Goal: Task Accomplishment & Management: Manage account settings

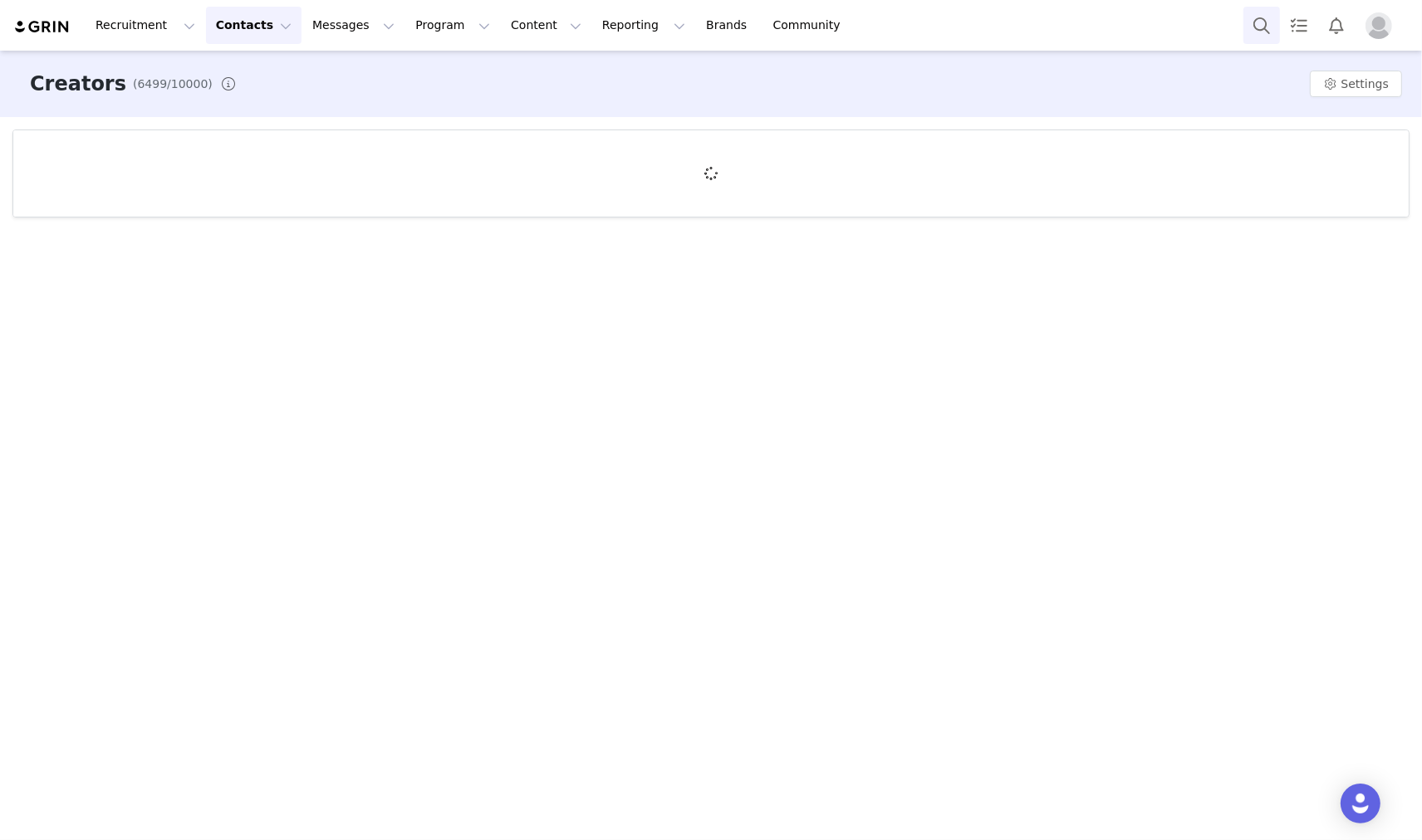
click at [1255, 26] on button "Search" at bounding box center [1261, 26] width 37 height 38
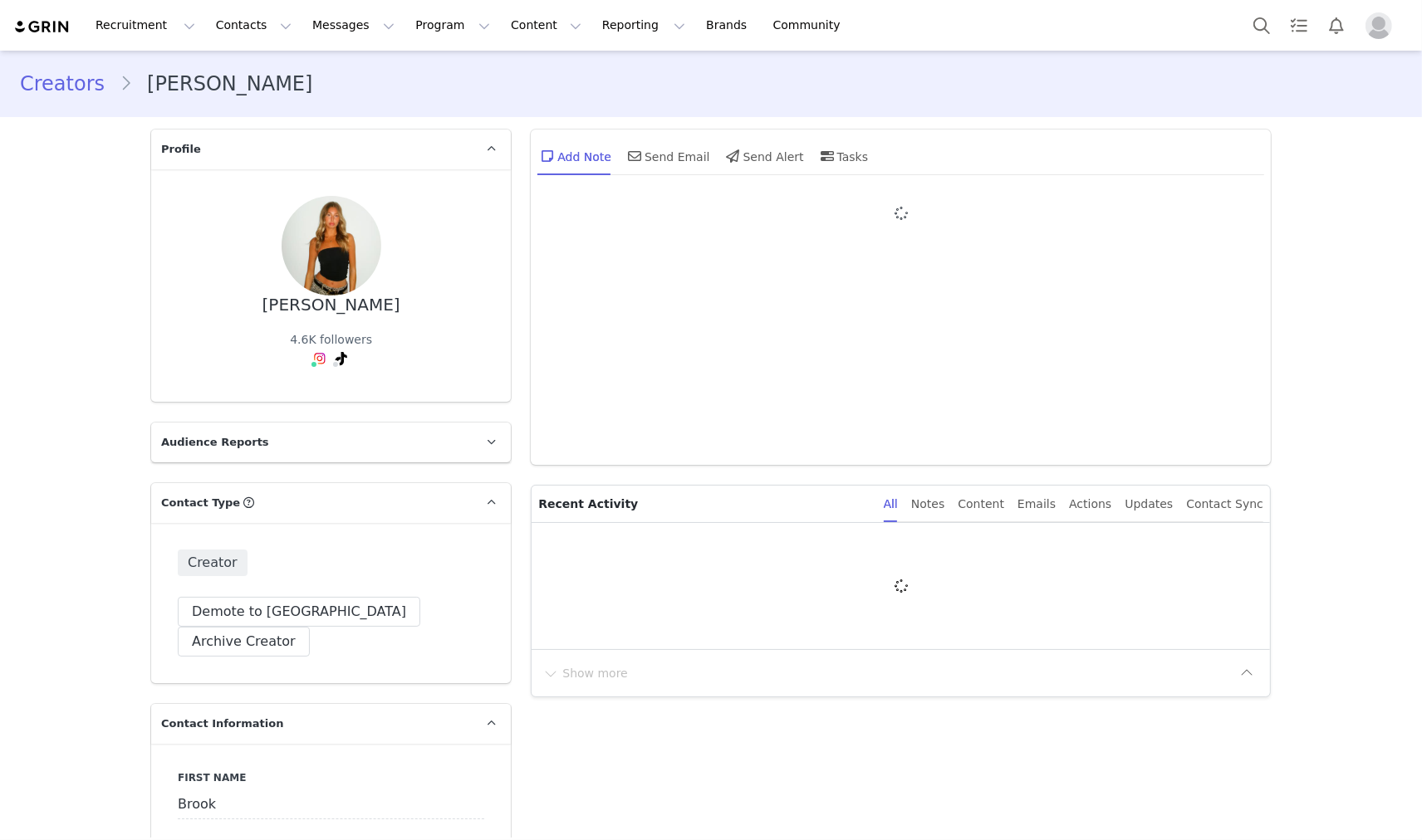
type input "+1 ([GEOGRAPHIC_DATA])"
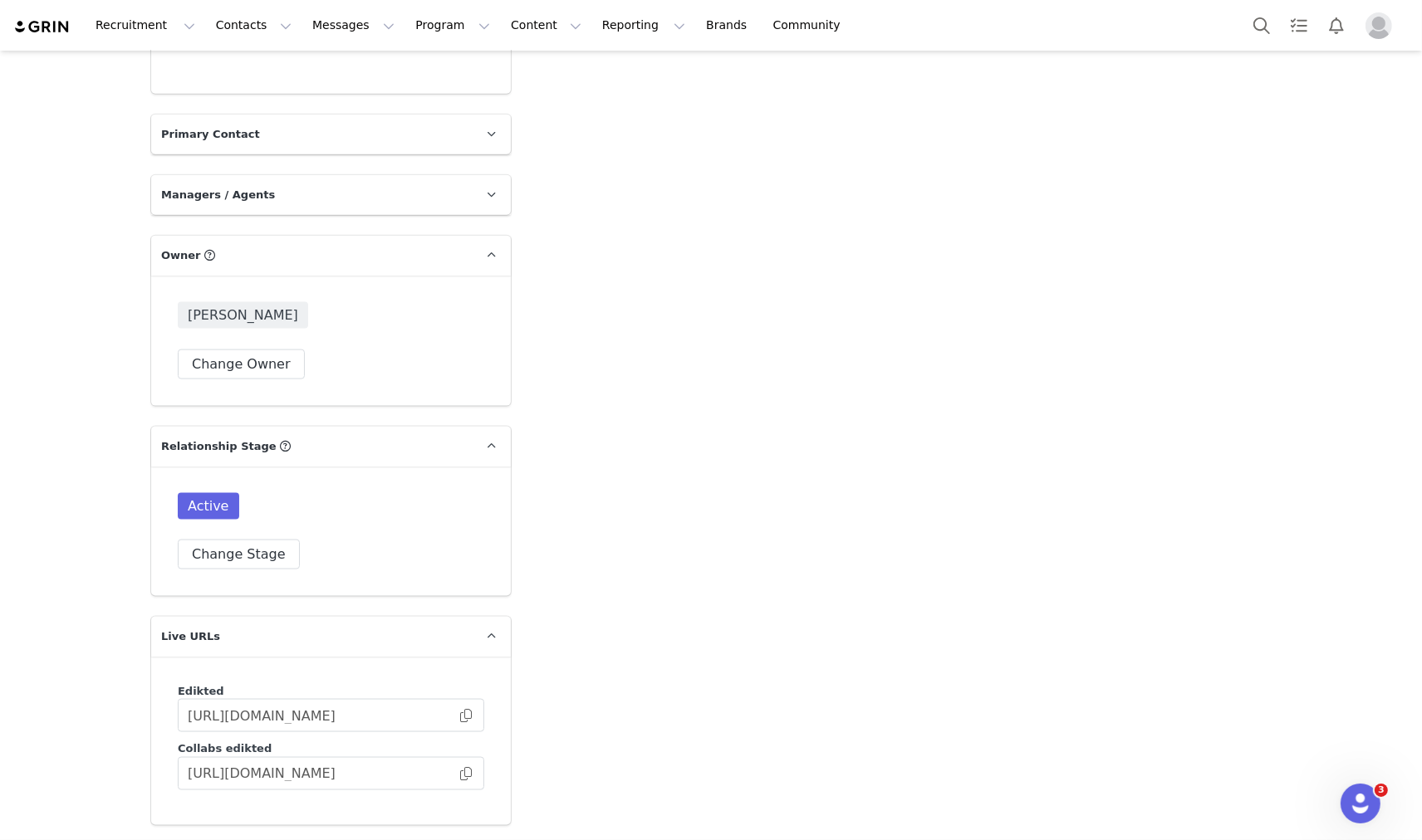
scroll to position [2582, 0]
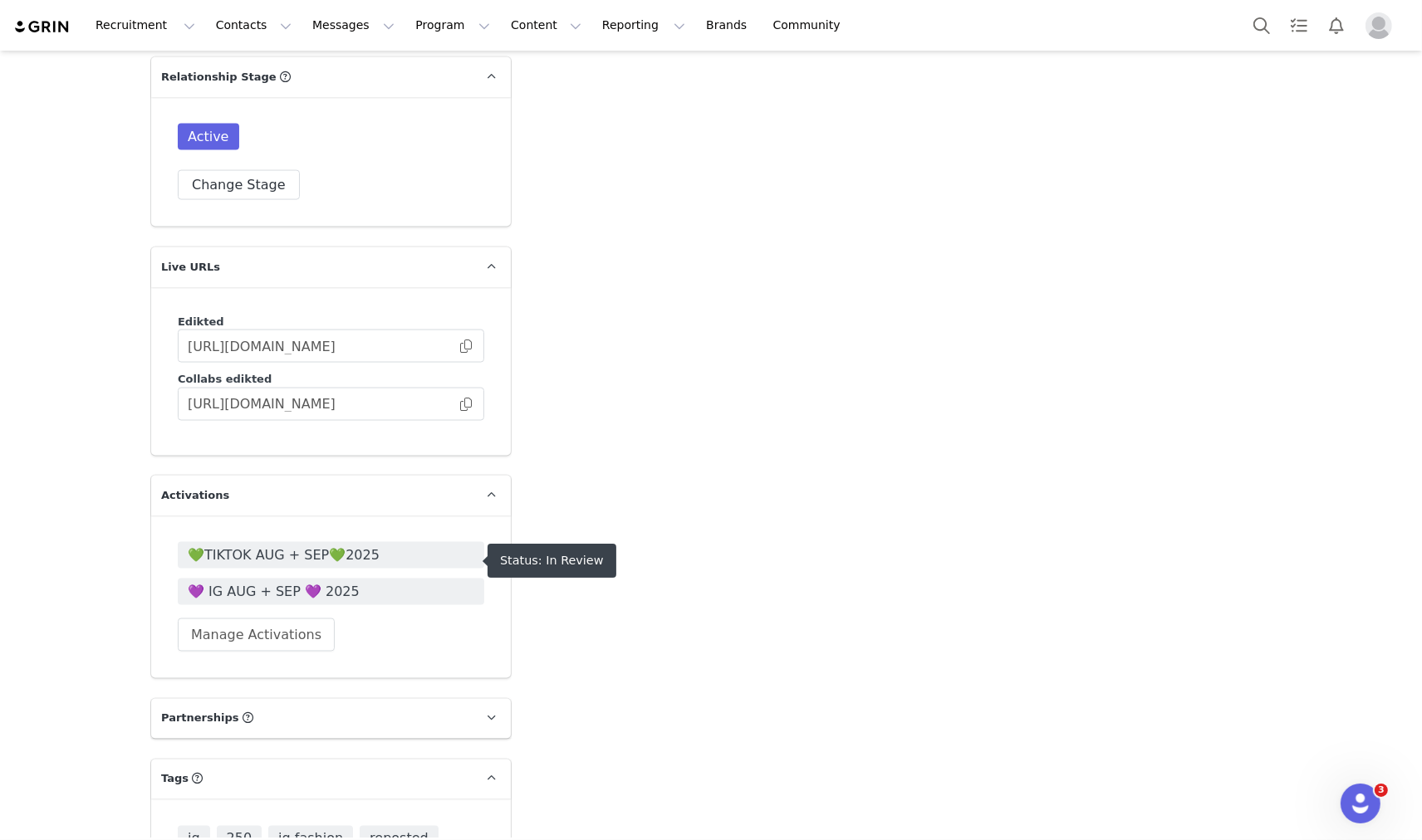
click at [279, 582] on span "💜 IG AUG + SEP 💜 2025" at bounding box center [331, 592] width 287 height 20
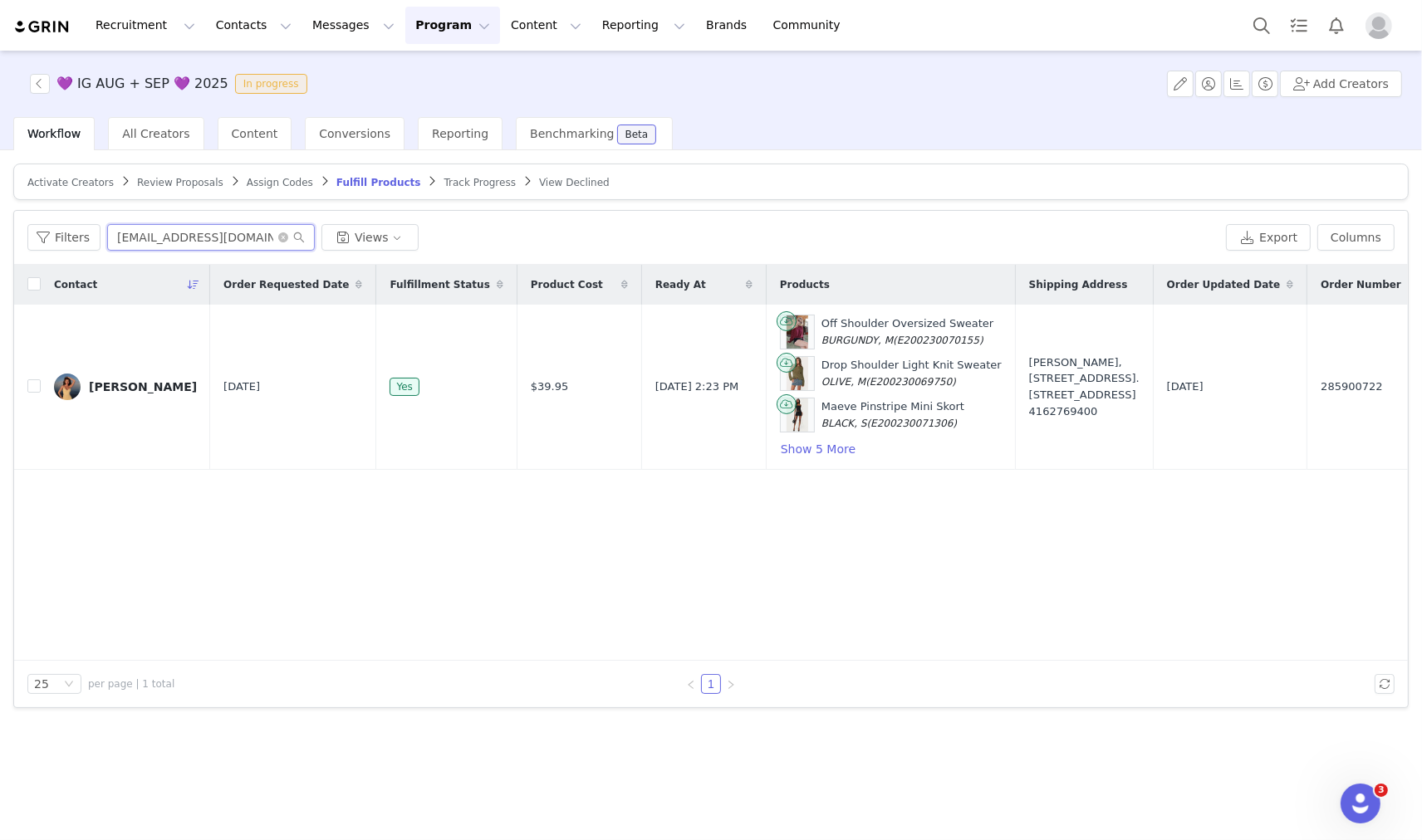
click at [214, 244] on input "maricapinnock@gmail.com" at bounding box center [210, 237] width 208 height 26
paste input "brookfkaye"
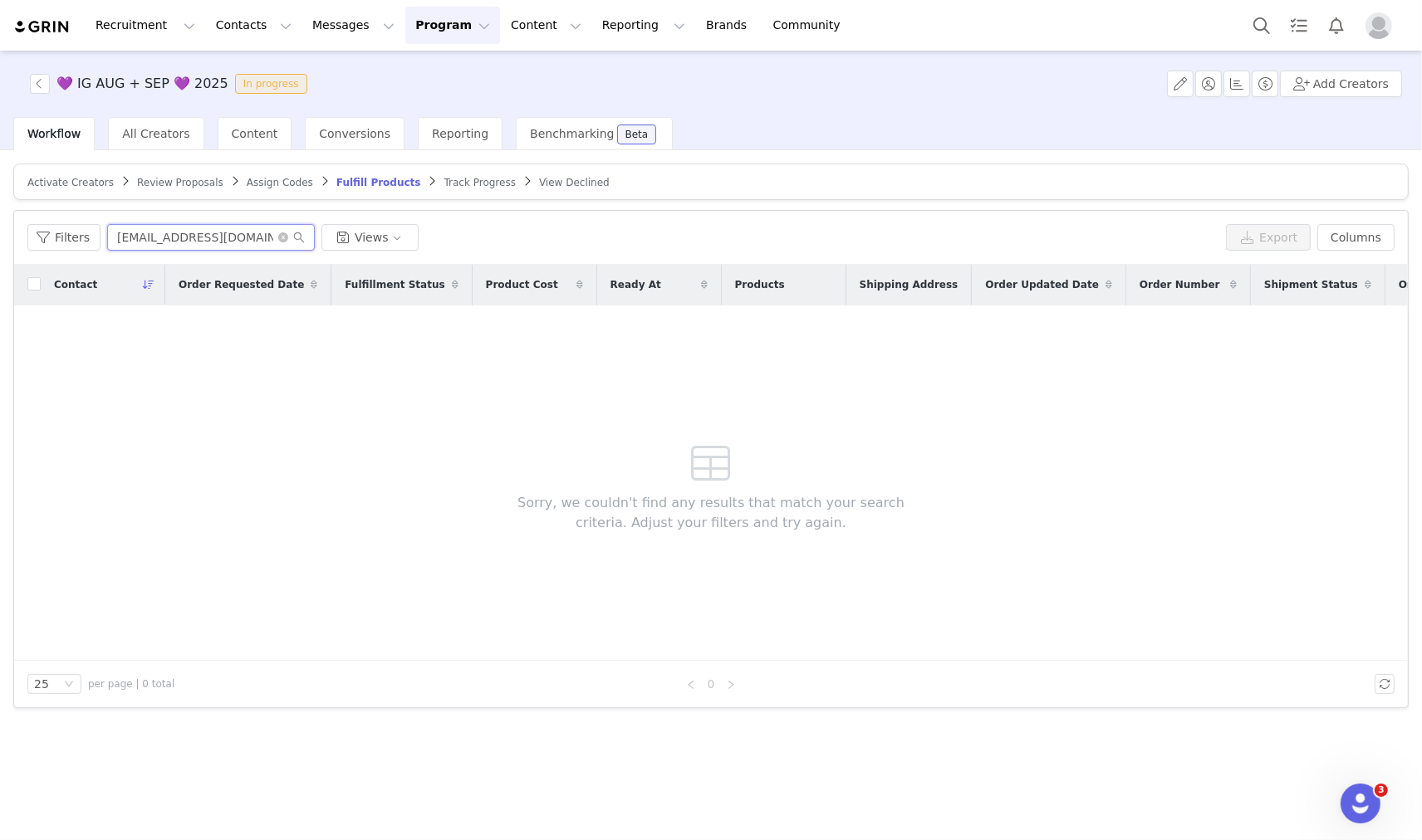
type input "[EMAIL_ADDRESS][DOMAIN_NAME]"
click at [141, 180] on span "Review Proposals" at bounding box center [179, 183] width 86 height 12
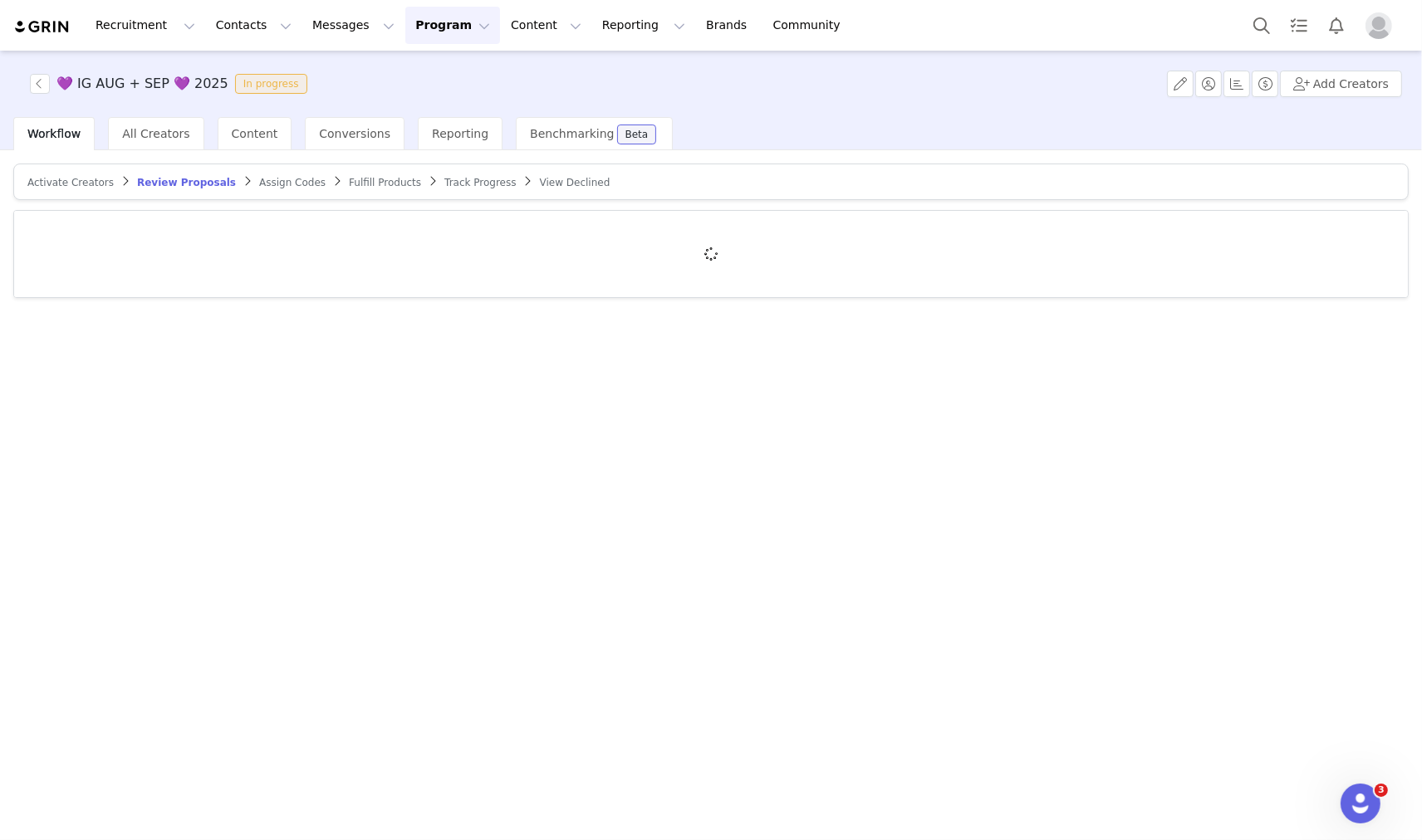
click at [152, 252] on div at bounding box center [711, 254] width 1394 height 86
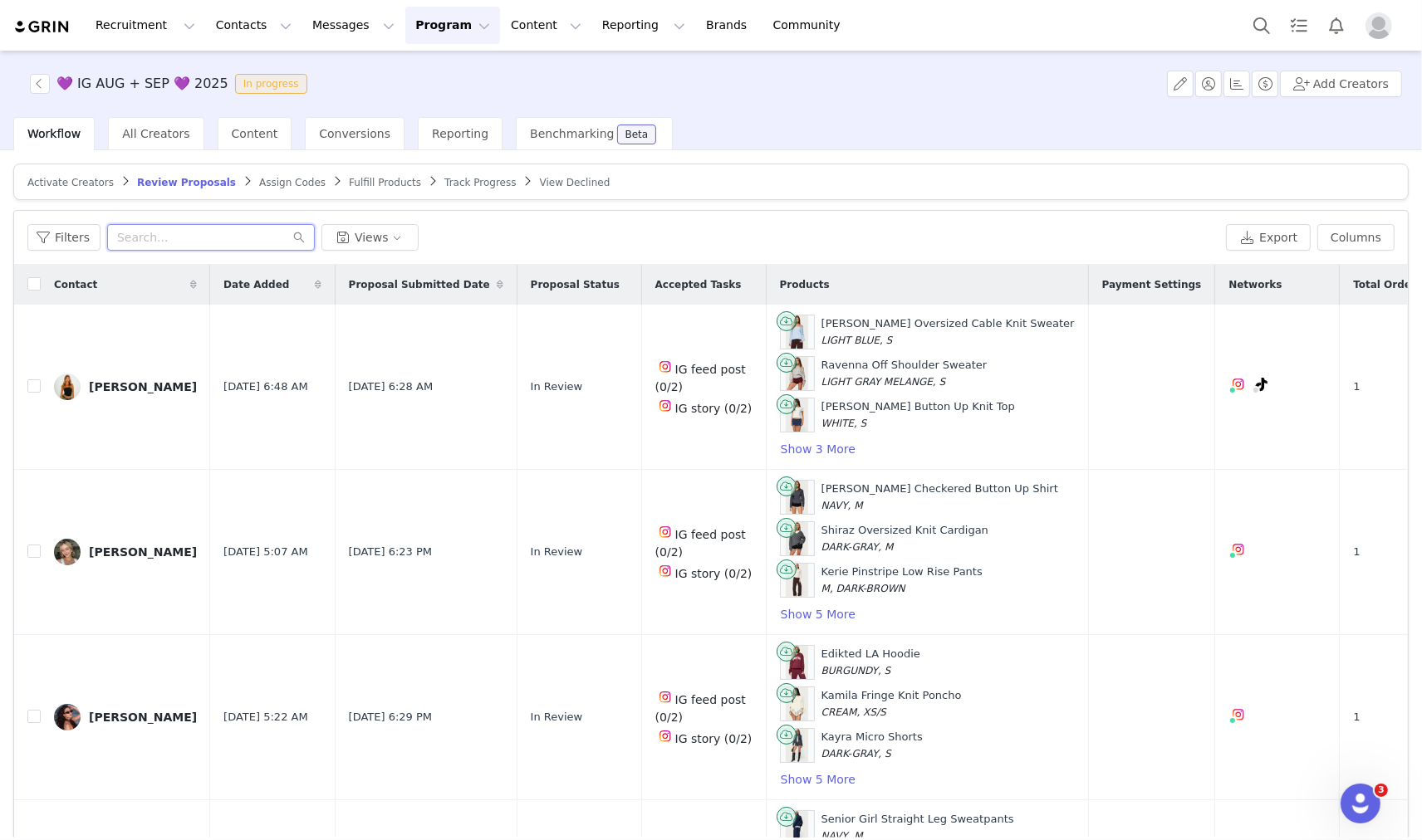
click at [206, 239] on input "text" at bounding box center [210, 237] width 208 height 26
click at [780, 442] on button "Show 3 More" at bounding box center [817, 448] width 76 height 20
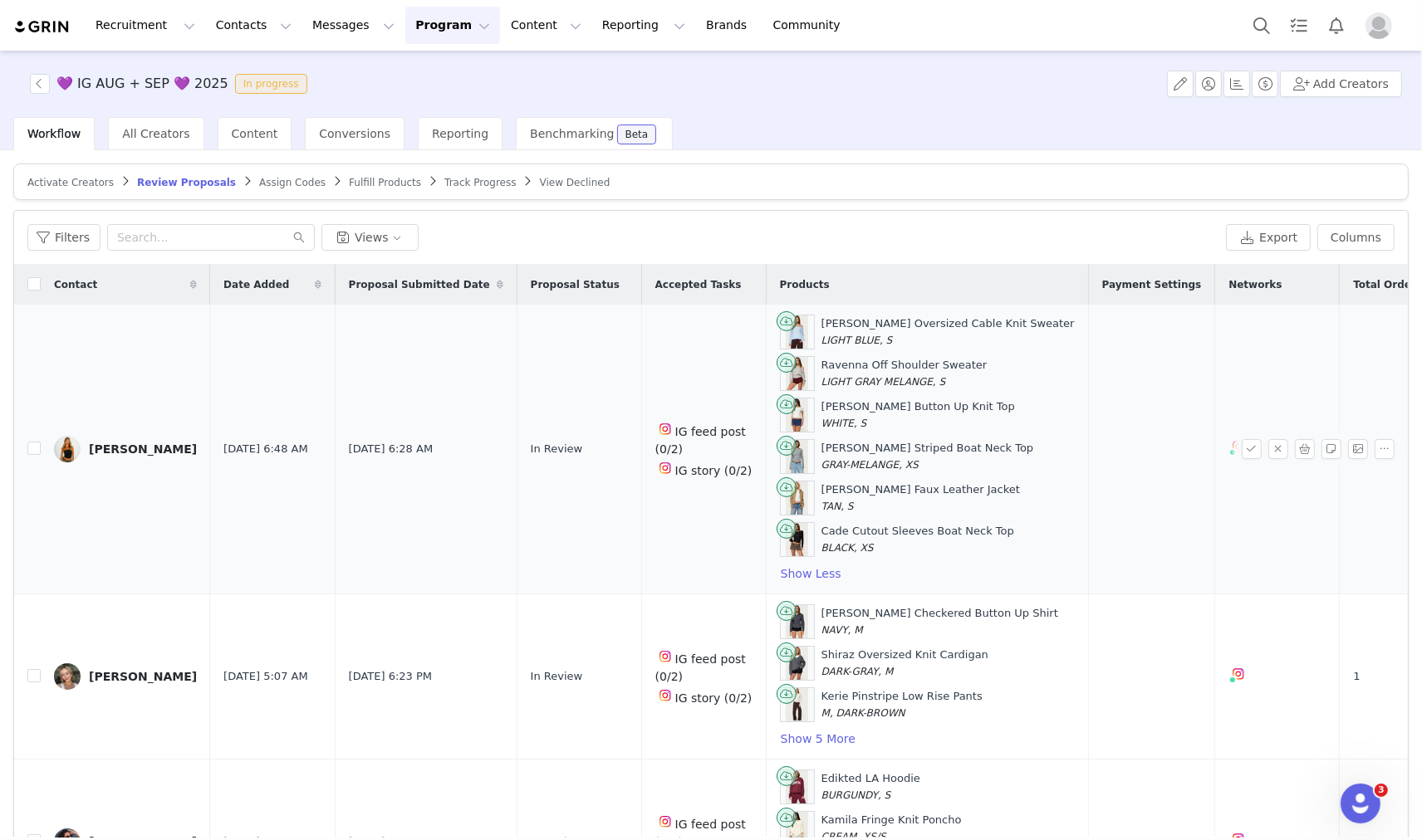
drag, startPoint x: 67, startPoint y: 454, endPoint x: 184, endPoint y: 422, distance: 121.3
click at [67, 454] on img at bounding box center [67, 449] width 26 height 26
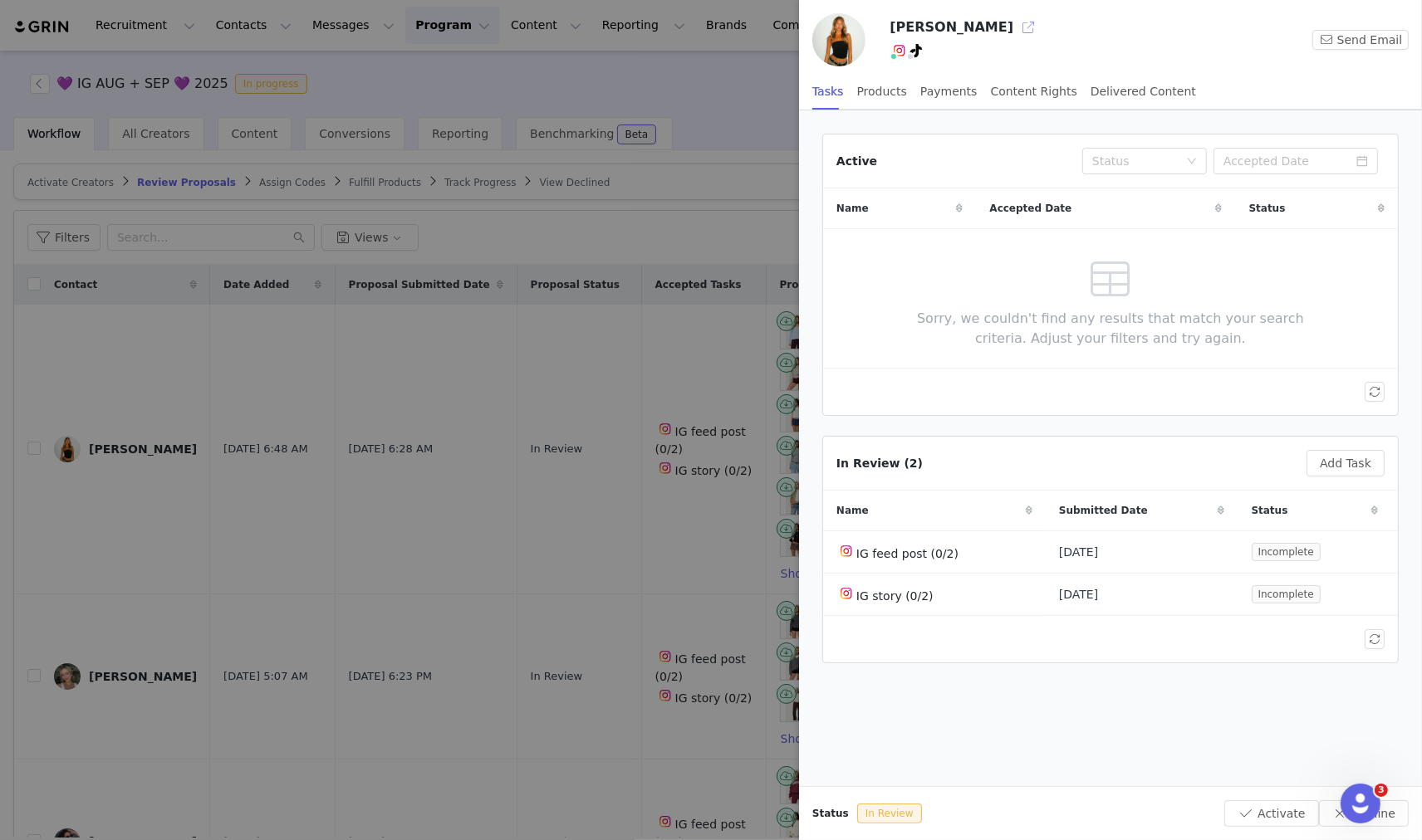
click at [1015, 29] on button "button" at bounding box center [1027, 27] width 26 height 26
click at [67, 436] on div at bounding box center [711, 420] width 1422 height 840
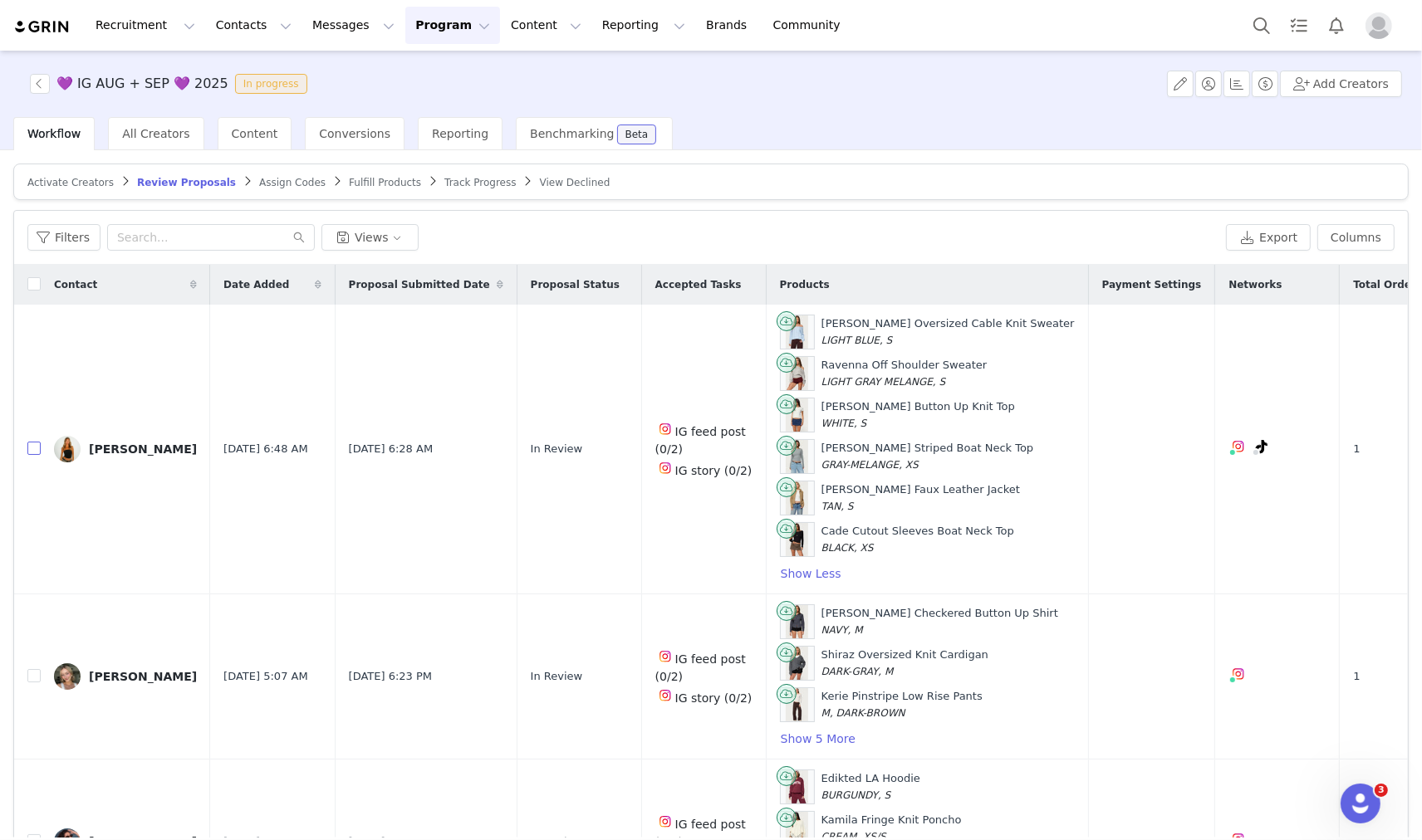
click at [31, 451] on input "checkbox" at bounding box center [34, 448] width 14 height 14
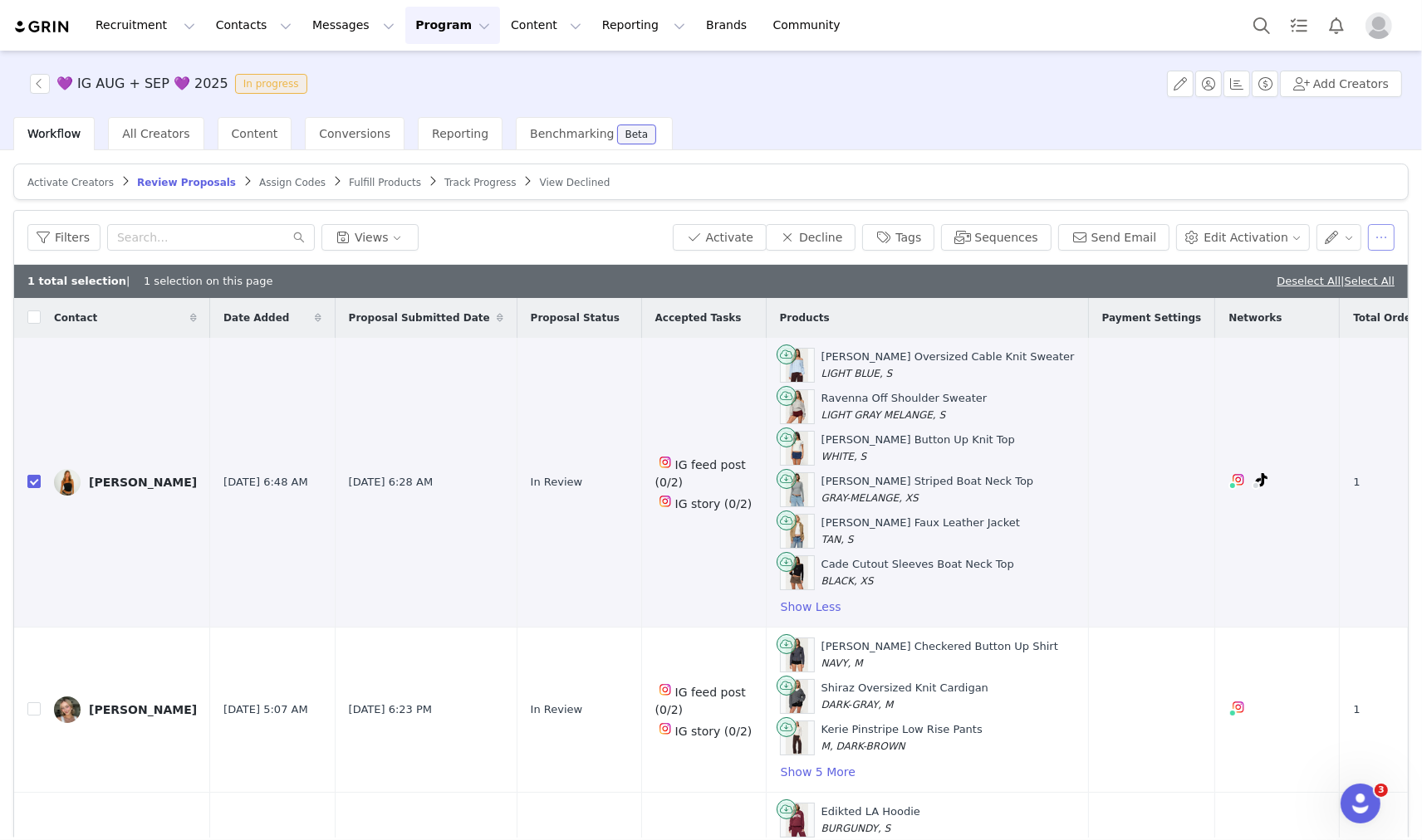
click at [1373, 234] on button "button" at bounding box center [1381, 237] width 26 height 26
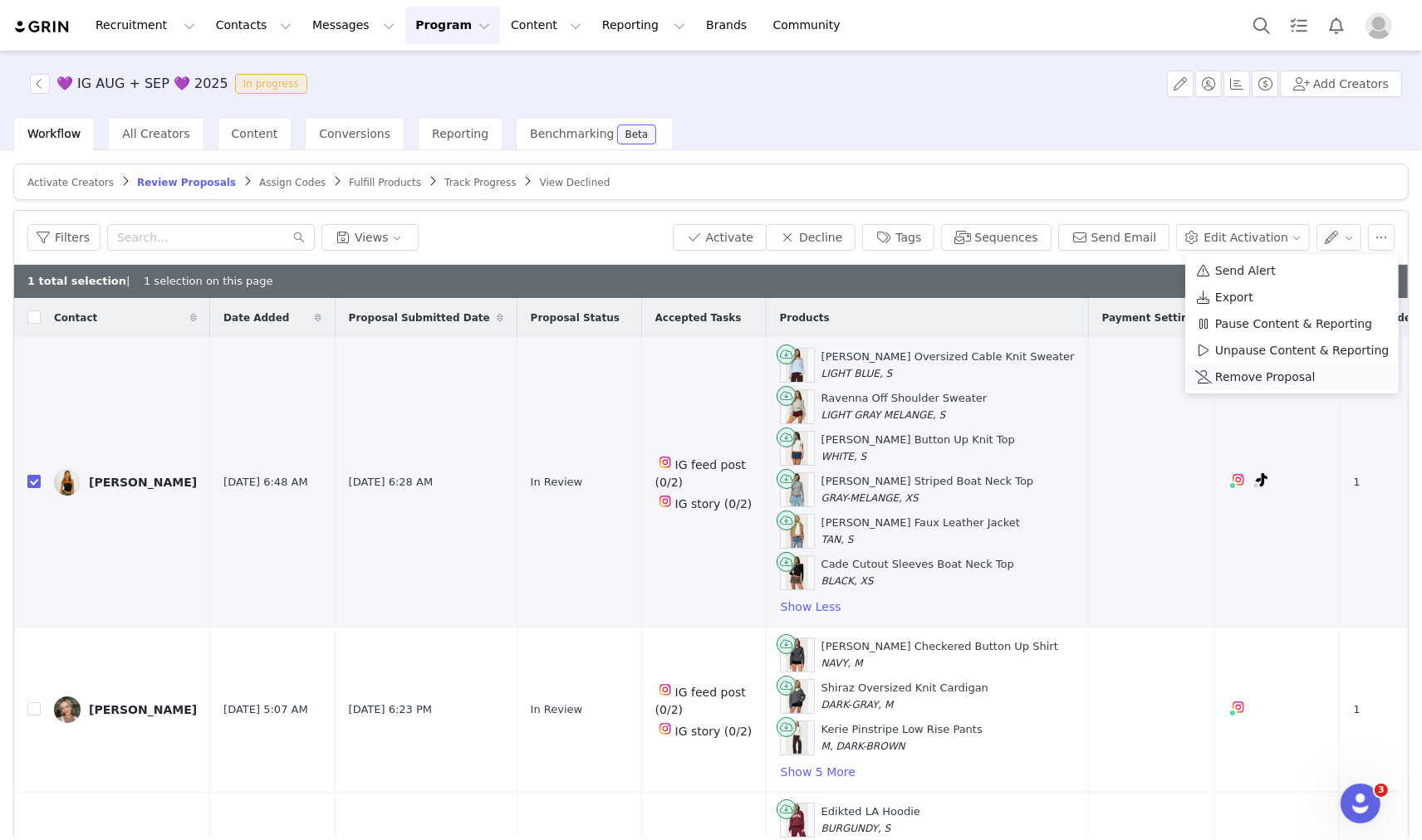
click at [1249, 371] on span "Remove Proposal" at bounding box center [1266, 376] width 101 height 18
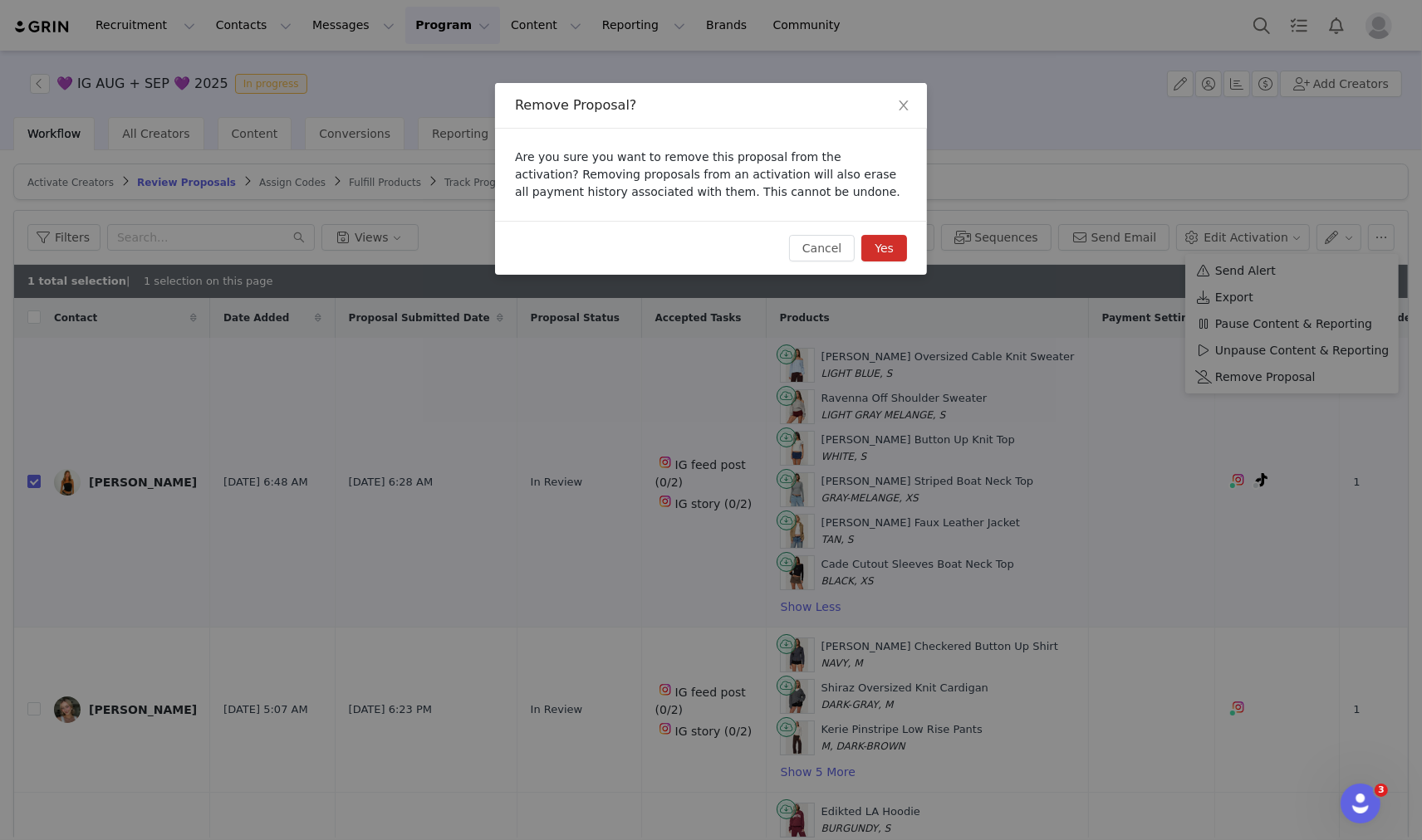
click at [889, 251] on button "Yes" at bounding box center [883, 248] width 45 height 26
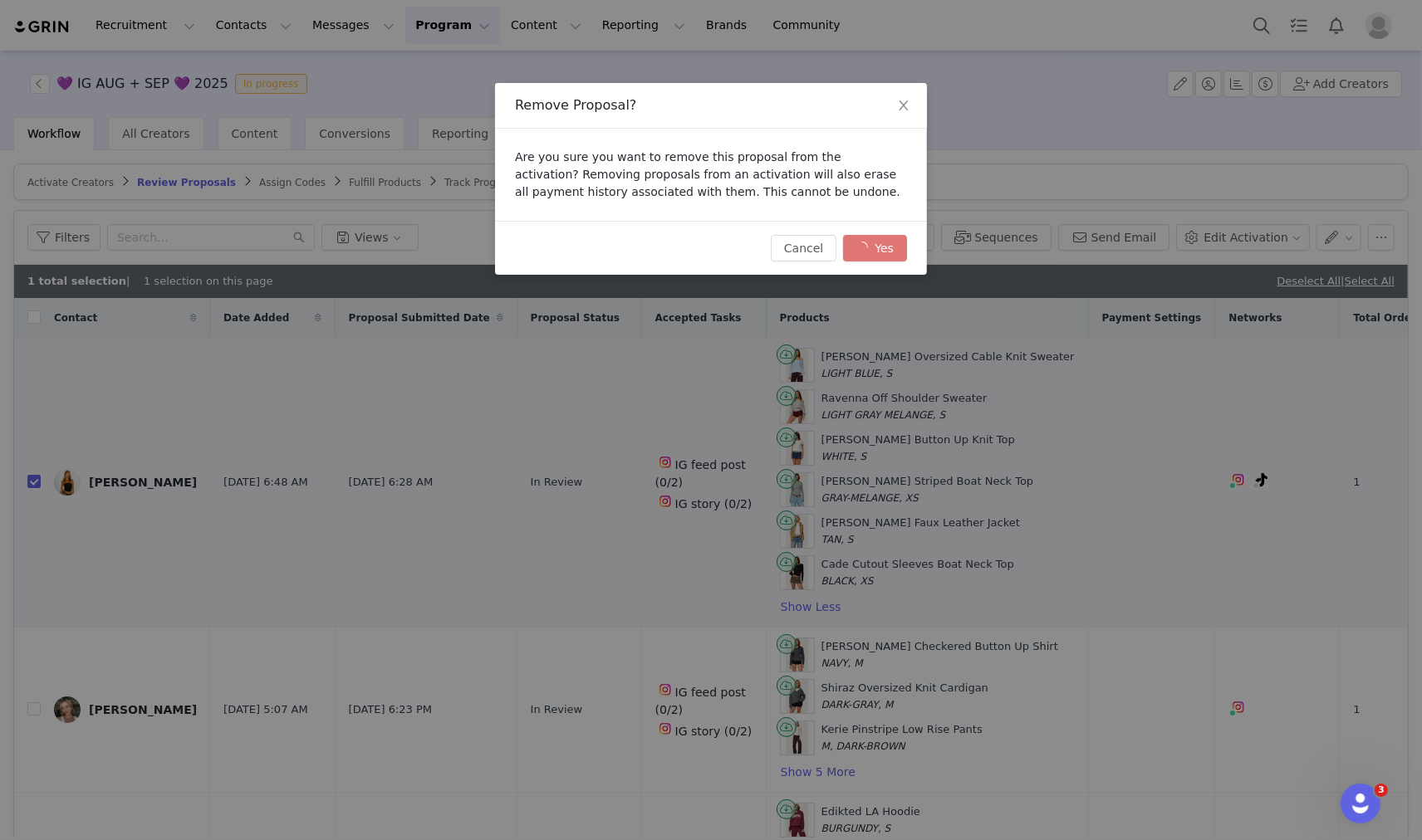
checkbox input "false"
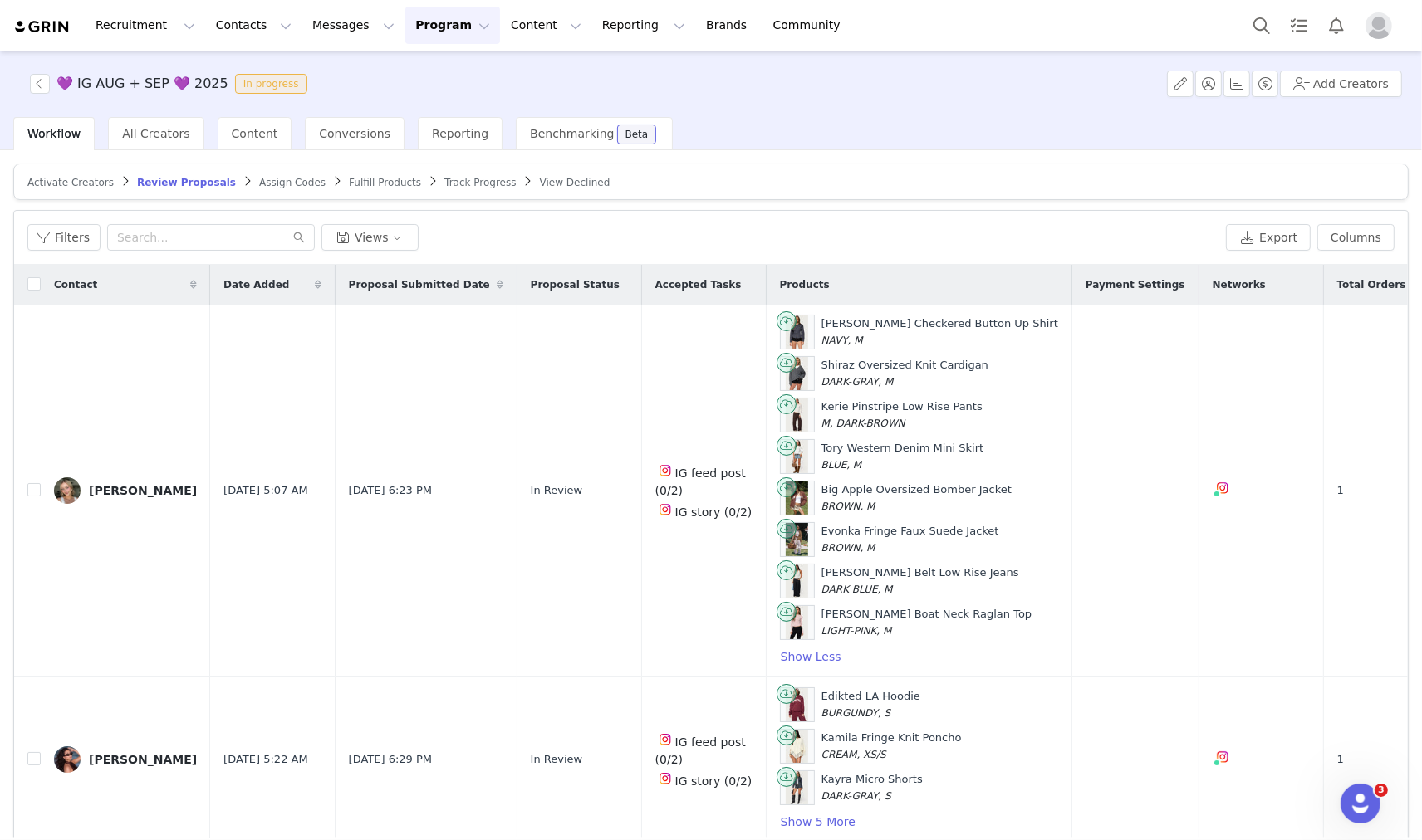
click at [61, 169] on article "Activate Creators Review Proposals Assign Codes Fulfill Products Track Progress…" at bounding box center [711, 182] width 1396 height 37
click at [67, 180] on span "Activate Creators" at bounding box center [70, 183] width 86 height 12
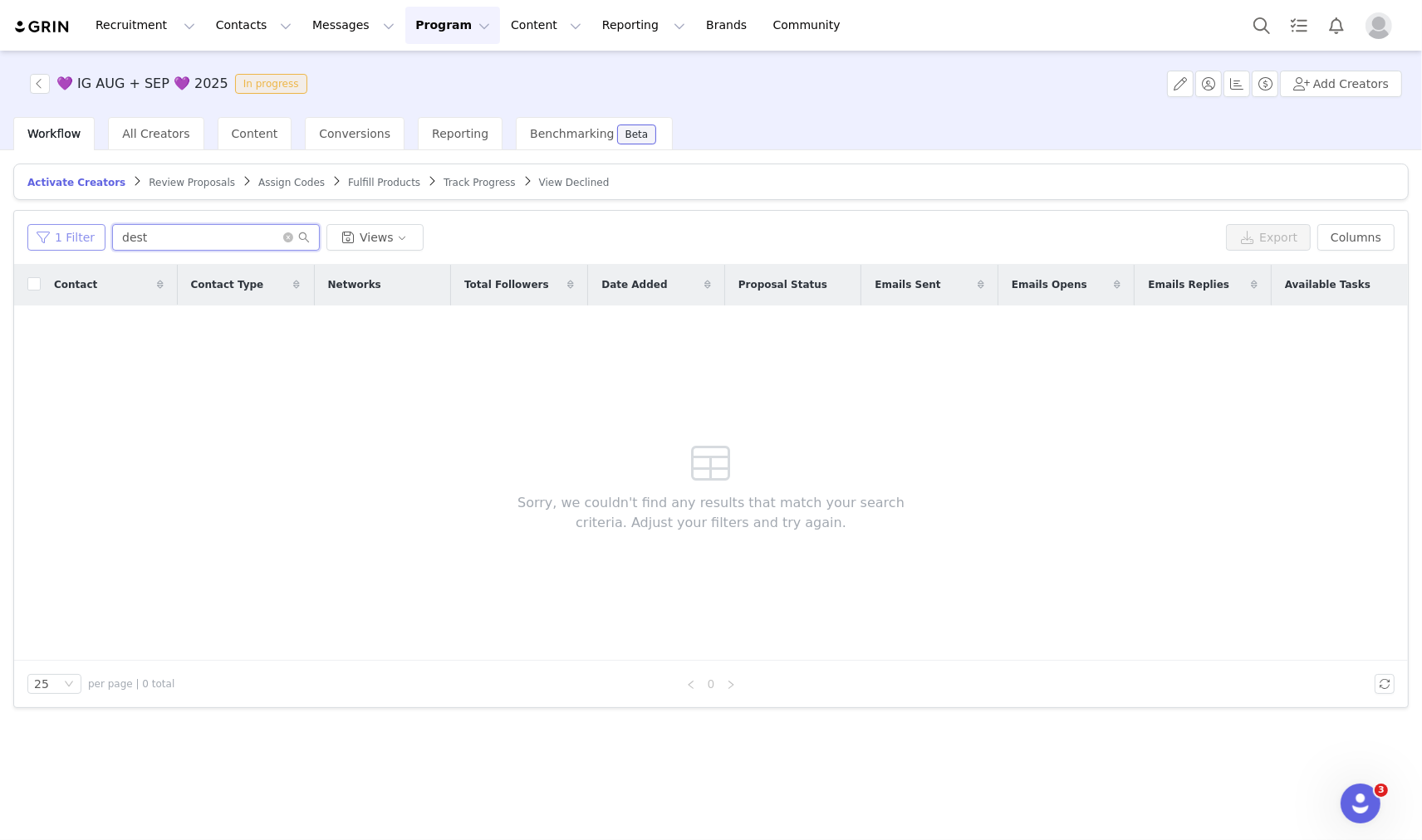
drag, startPoint x: 189, startPoint y: 243, endPoint x: 94, endPoint y: 238, distance: 95.1
click at [94, 238] on div "1 Filter dest Views" at bounding box center [623, 237] width 1192 height 26
type input "brooke"
click at [75, 242] on button "1 Filter" at bounding box center [66, 237] width 78 height 26
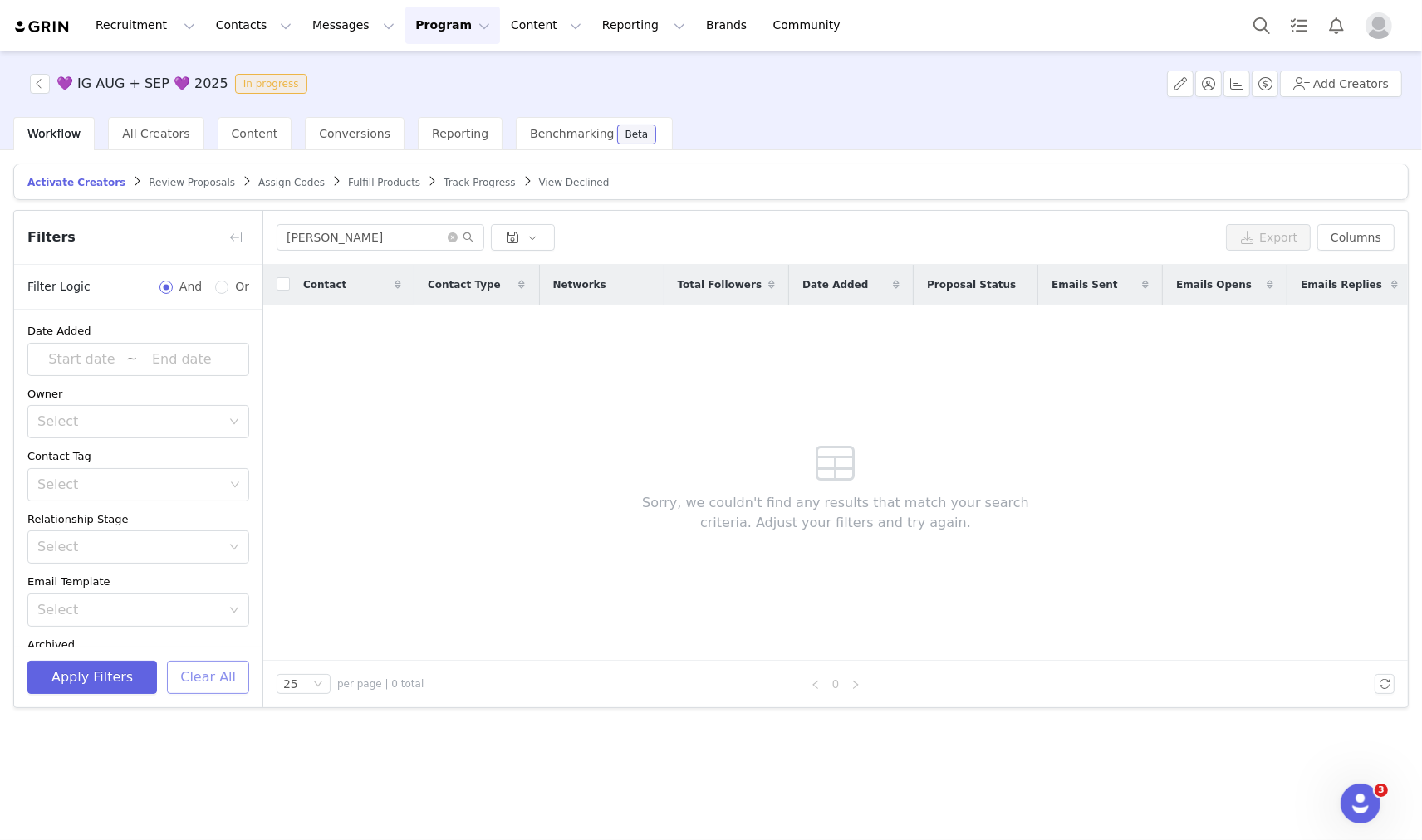
click at [191, 666] on button "Clear All" at bounding box center [208, 677] width 82 height 33
click at [230, 229] on button "button" at bounding box center [236, 237] width 26 height 26
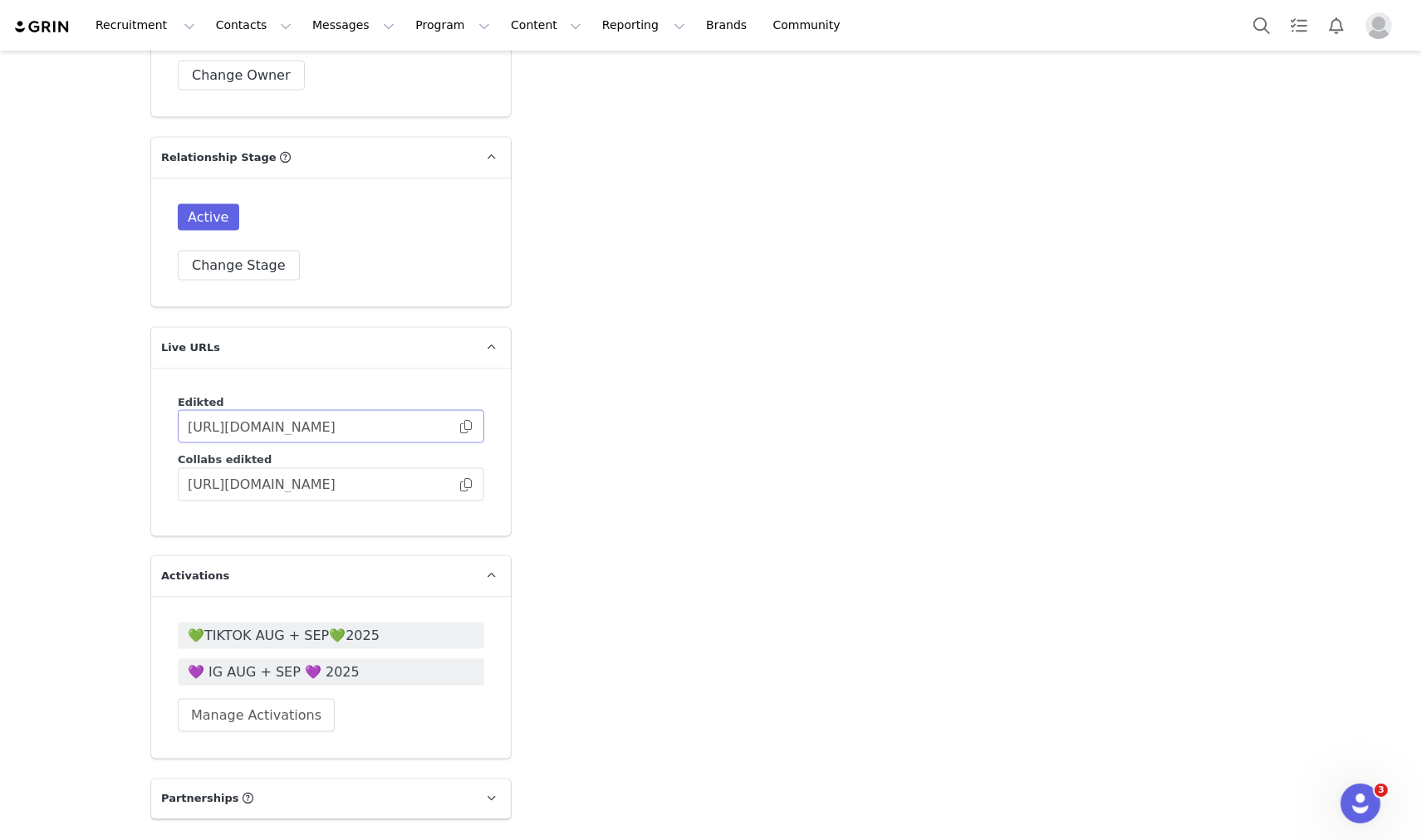
scroll to position [2767, 0]
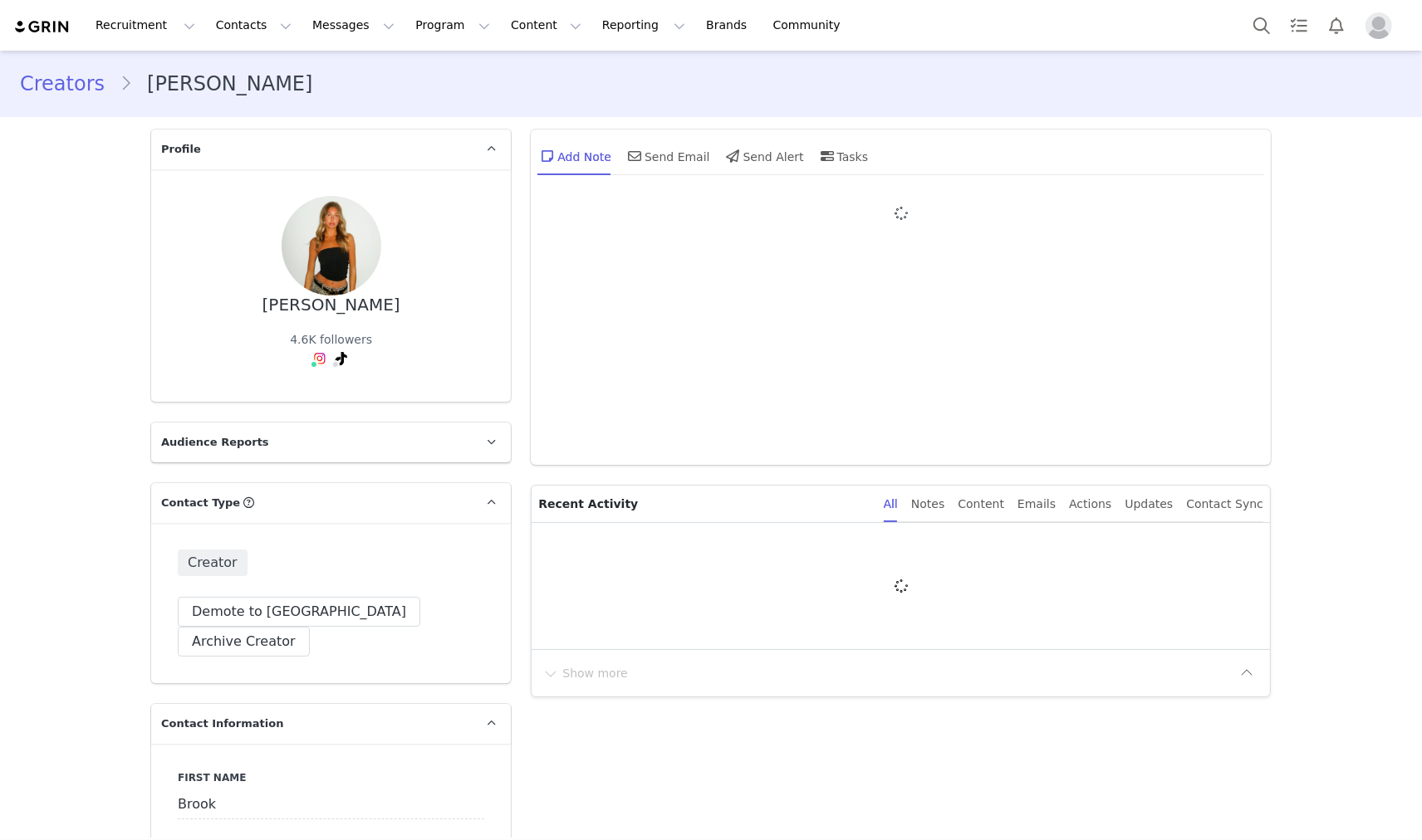
type input "+1 ([GEOGRAPHIC_DATA])"
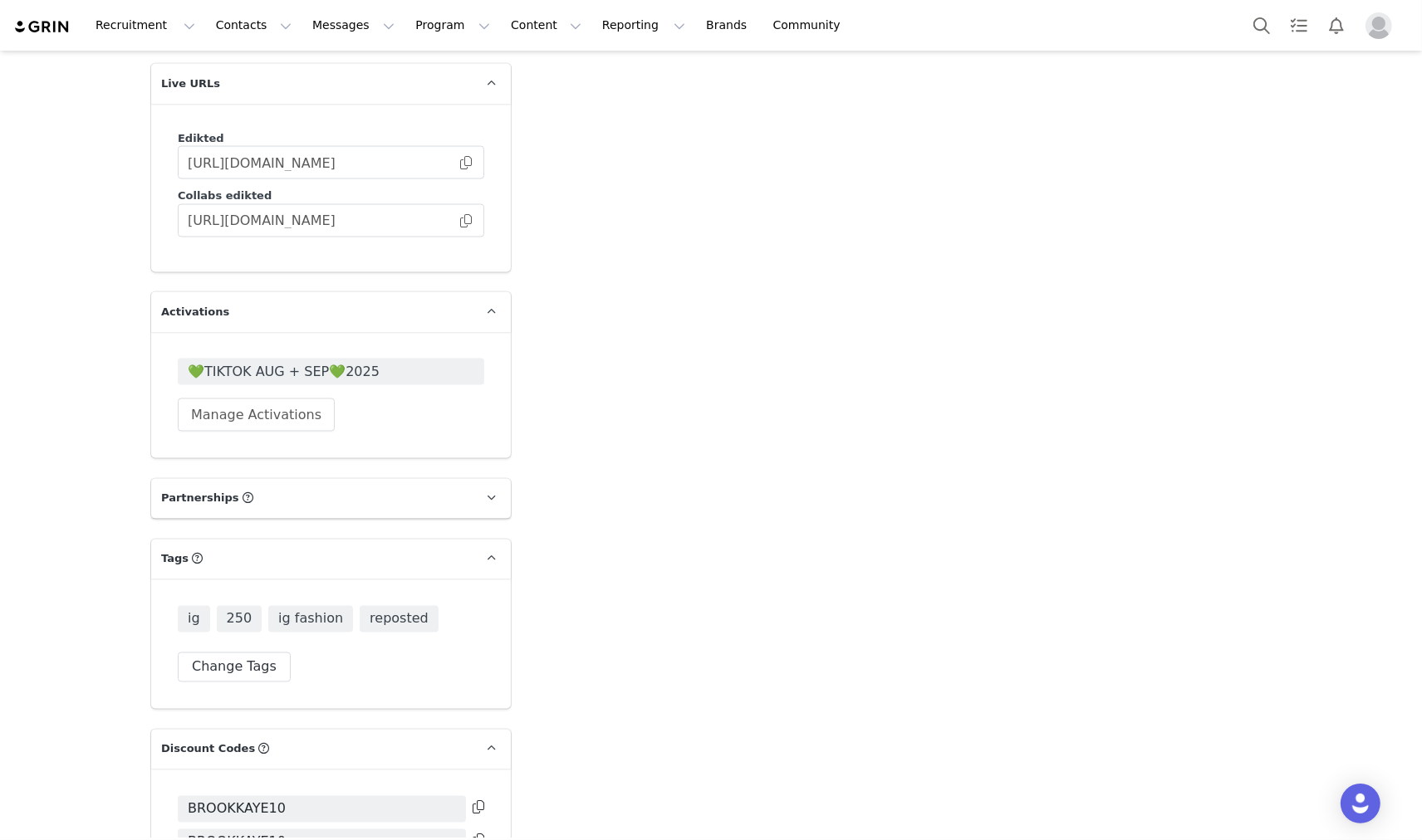
click at [239, 332] on div "💚TIKTOK AUG + SEP💚2025 Manage Activations" at bounding box center [331, 395] width 360 height 126
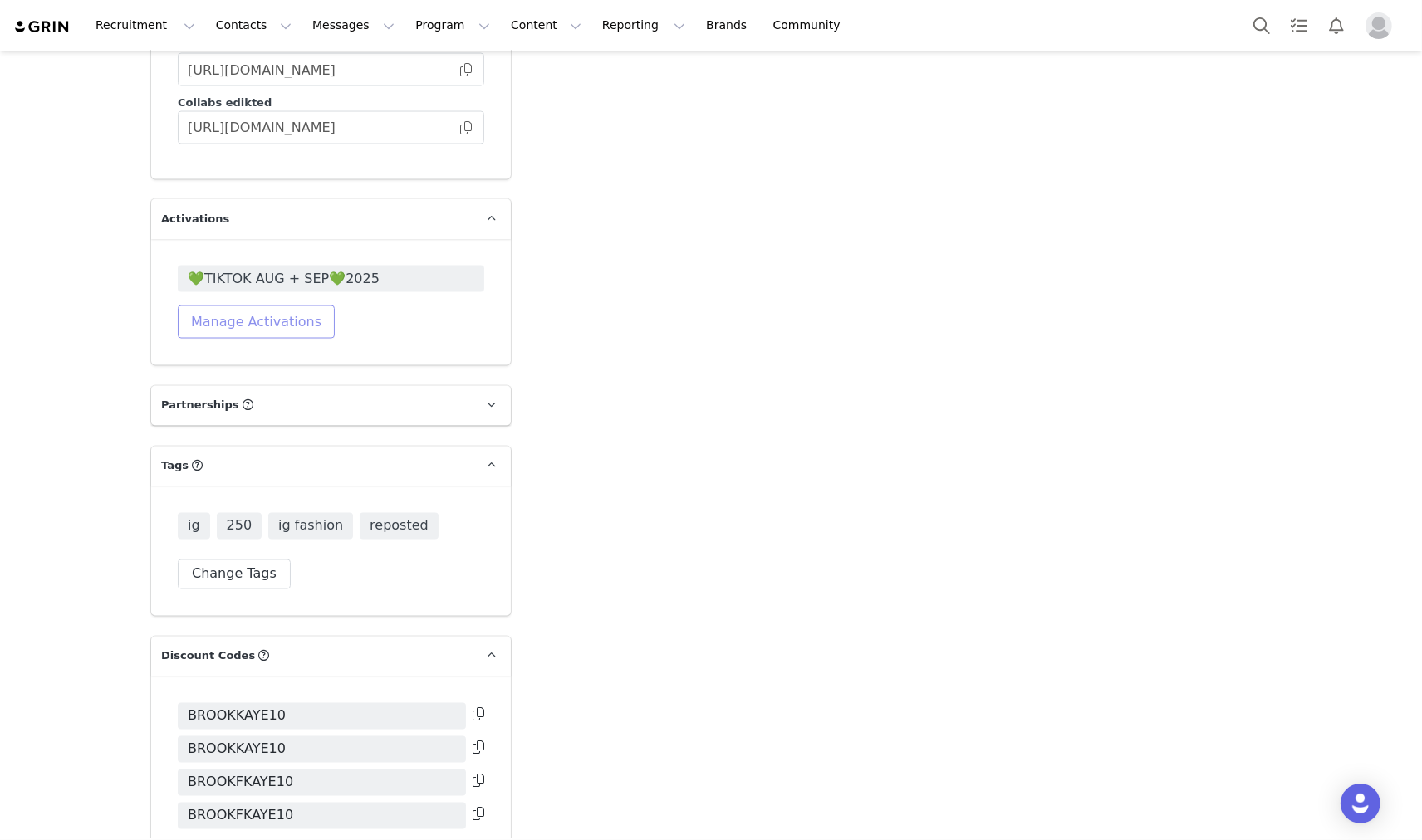
click at [241, 306] on button "Manage Activations" at bounding box center [256, 322] width 157 height 33
click at [239, 362] on div "Select Activation" at bounding box center [204, 355] width 162 height 25
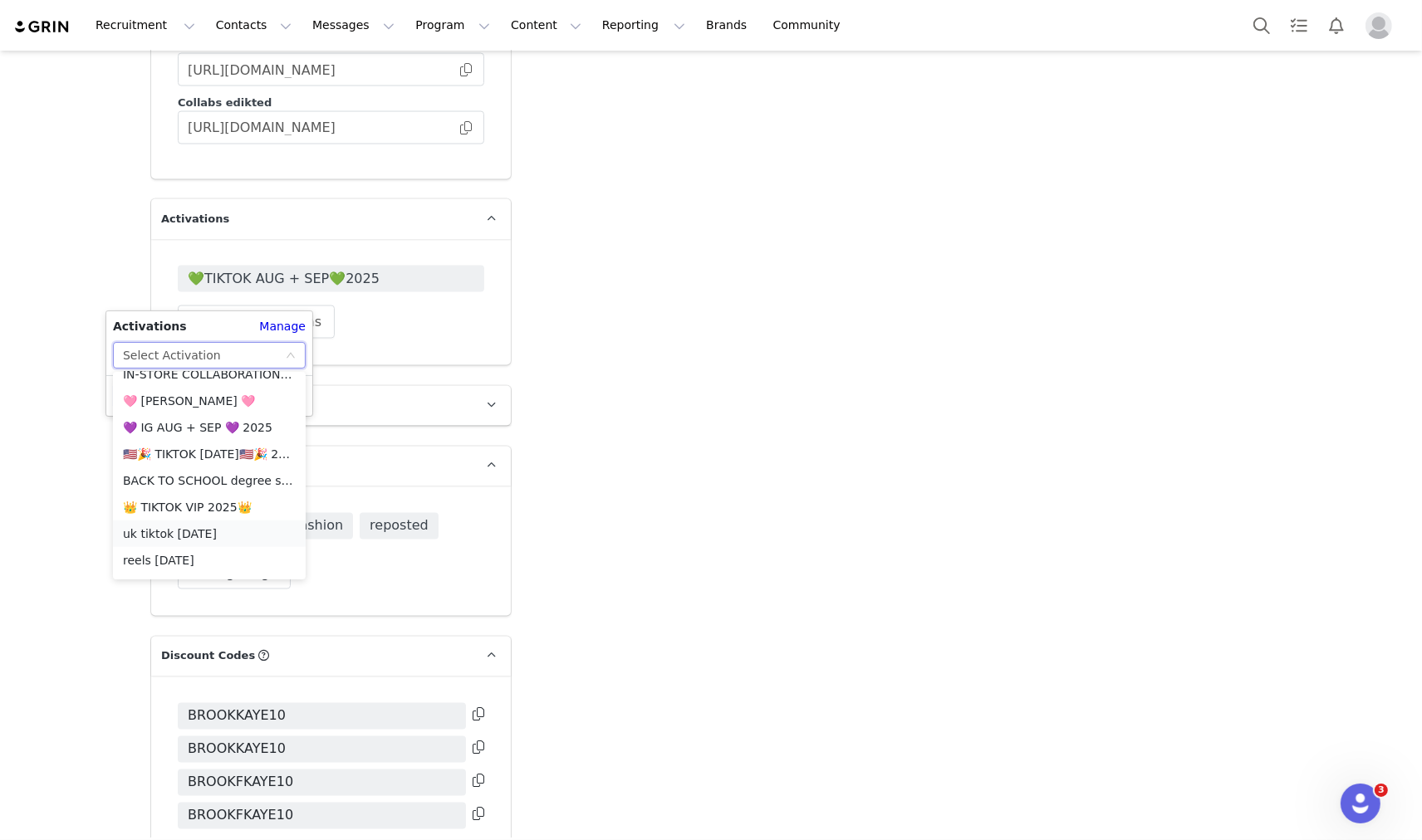
scroll to position [1739, 0]
click at [186, 429] on li "💜 IG AUG + SEP 💜 2025" at bounding box center [209, 429] width 193 height 26
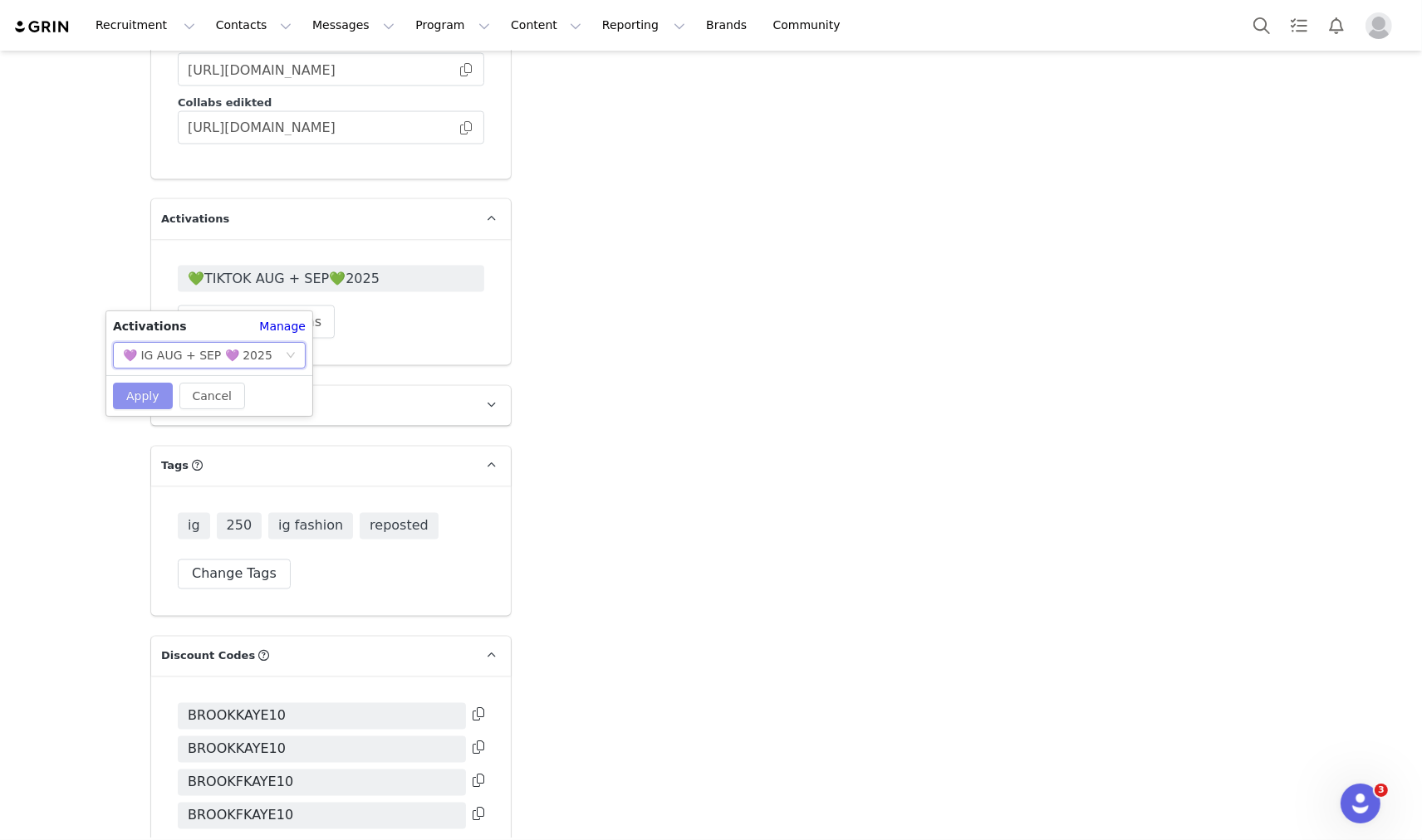
click at [147, 387] on button "Apply" at bounding box center [143, 395] width 60 height 26
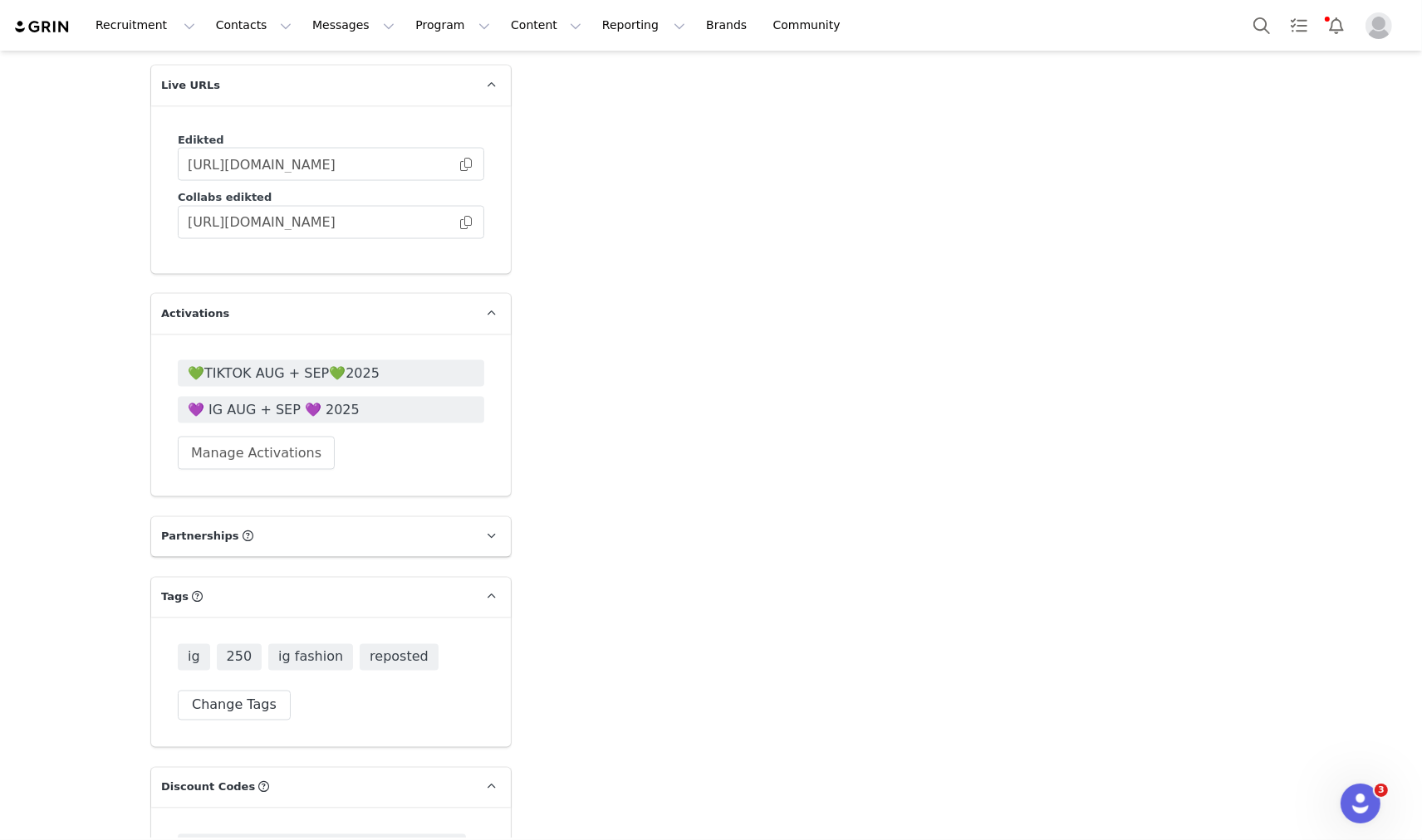
scroll to position [2582, 0]
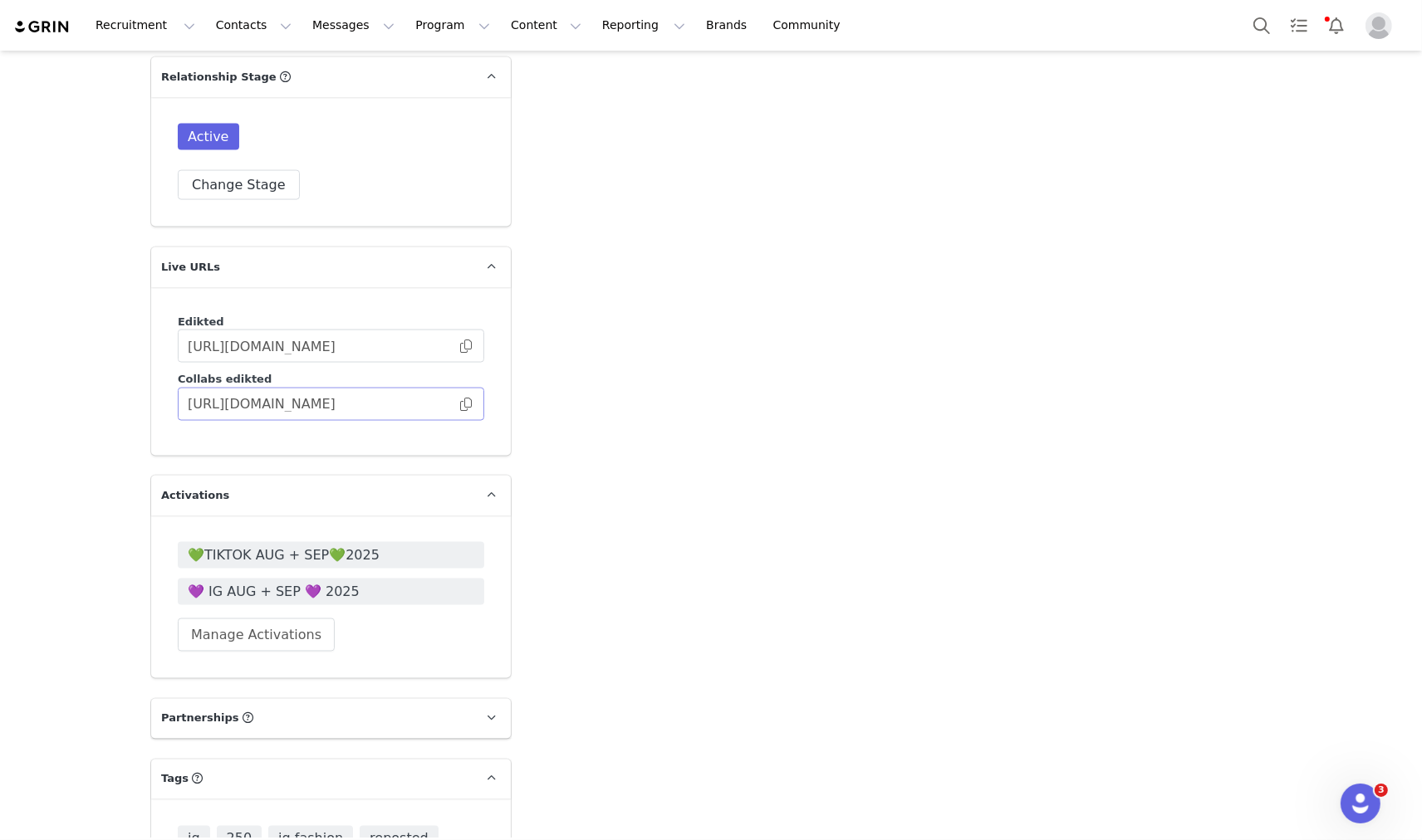
click at [459, 405] on span at bounding box center [465, 405] width 16 height 0
click at [344, 582] on span "💜 IG AUG + SEP 💜 2025" at bounding box center [331, 592] width 287 height 20
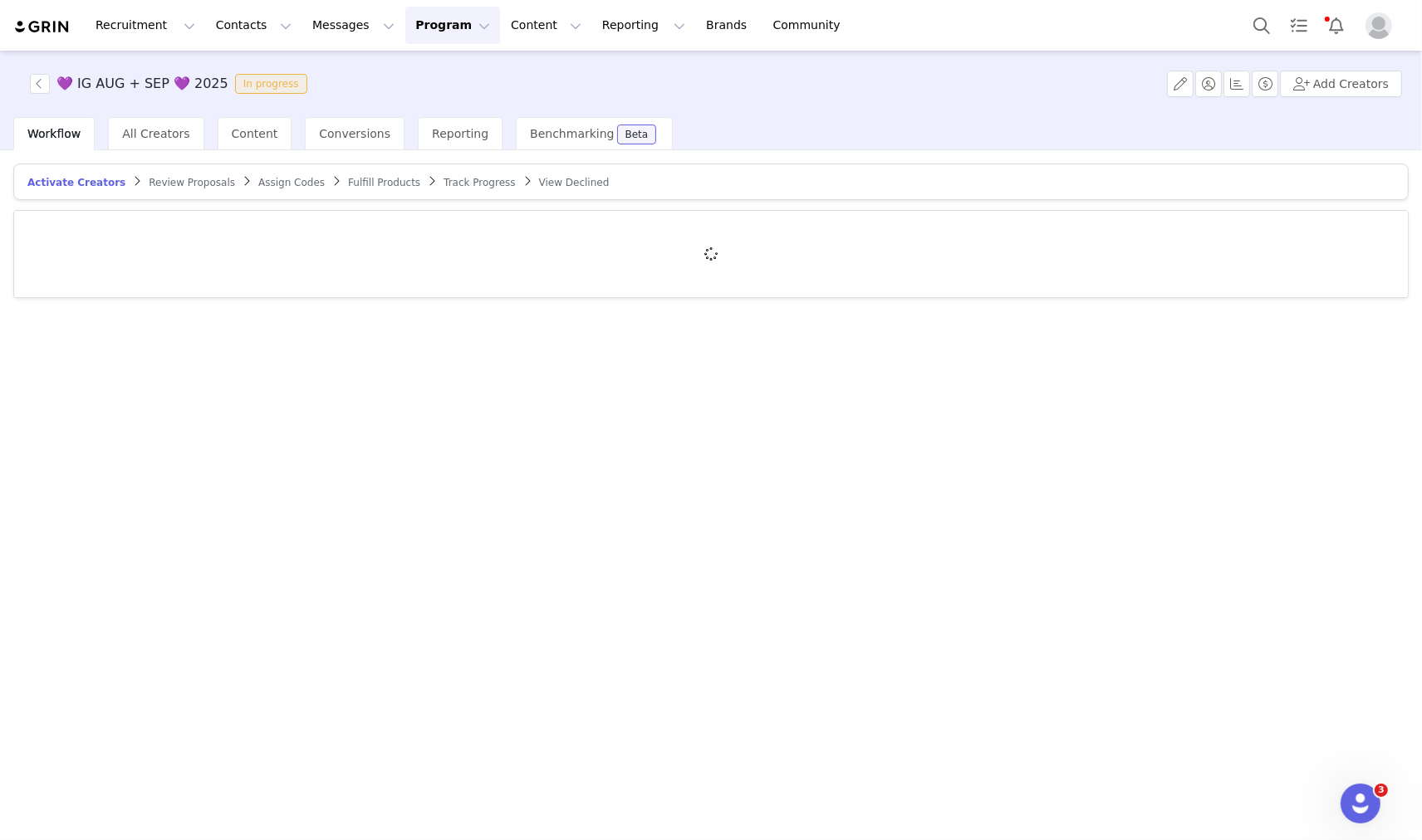
click at [355, 177] on span "Fulfill Products" at bounding box center [383, 183] width 73 height 12
click at [219, 247] on div at bounding box center [711, 254] width 1394 height 86
click at [219, 239] on div at bounding box center [711, 254] width 1394 height 86
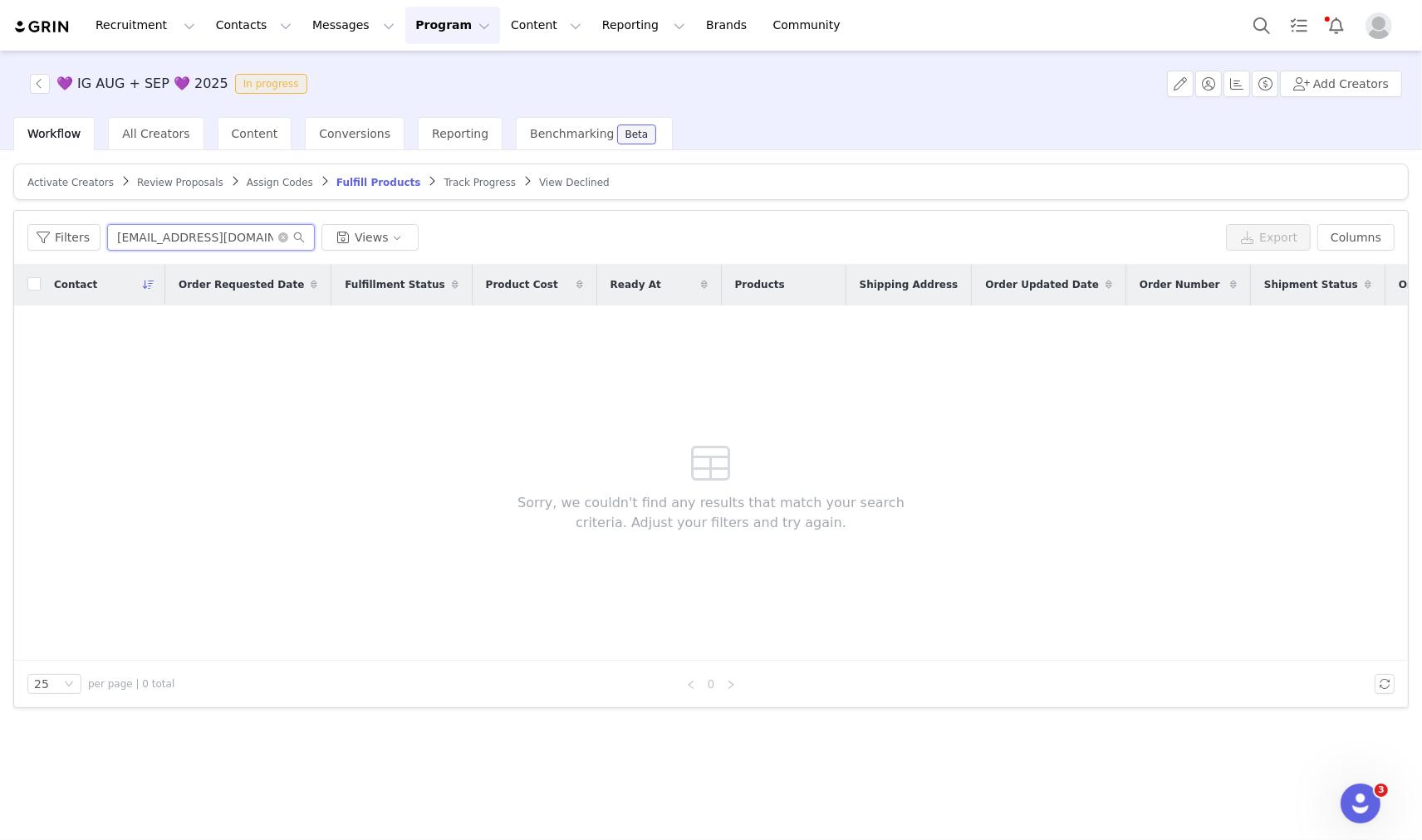
click at [223, 236] on input "brookfkaye@gmail.com" at bounding box center [210, 237] width 208 height 26
paste input "generationchlo"
type input "[EMAIL_ADDRESS][DOMAIN_NAME]"
click at [1250, 26] on button "Search" at bounding box center [1261, 26] width 37 height 38
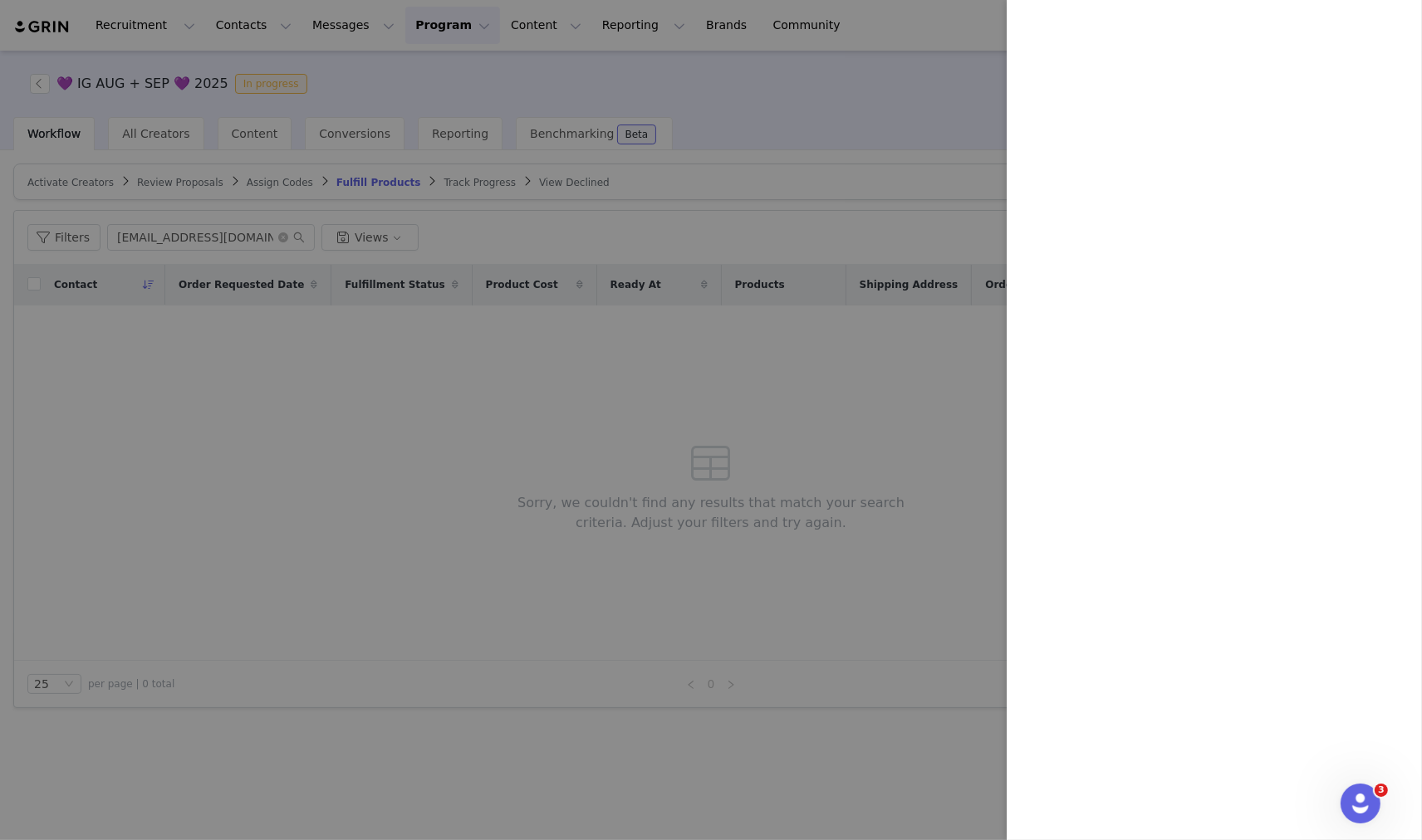
click at [227, 72] on div at bounding box center [711, 420] width 1422 height 840
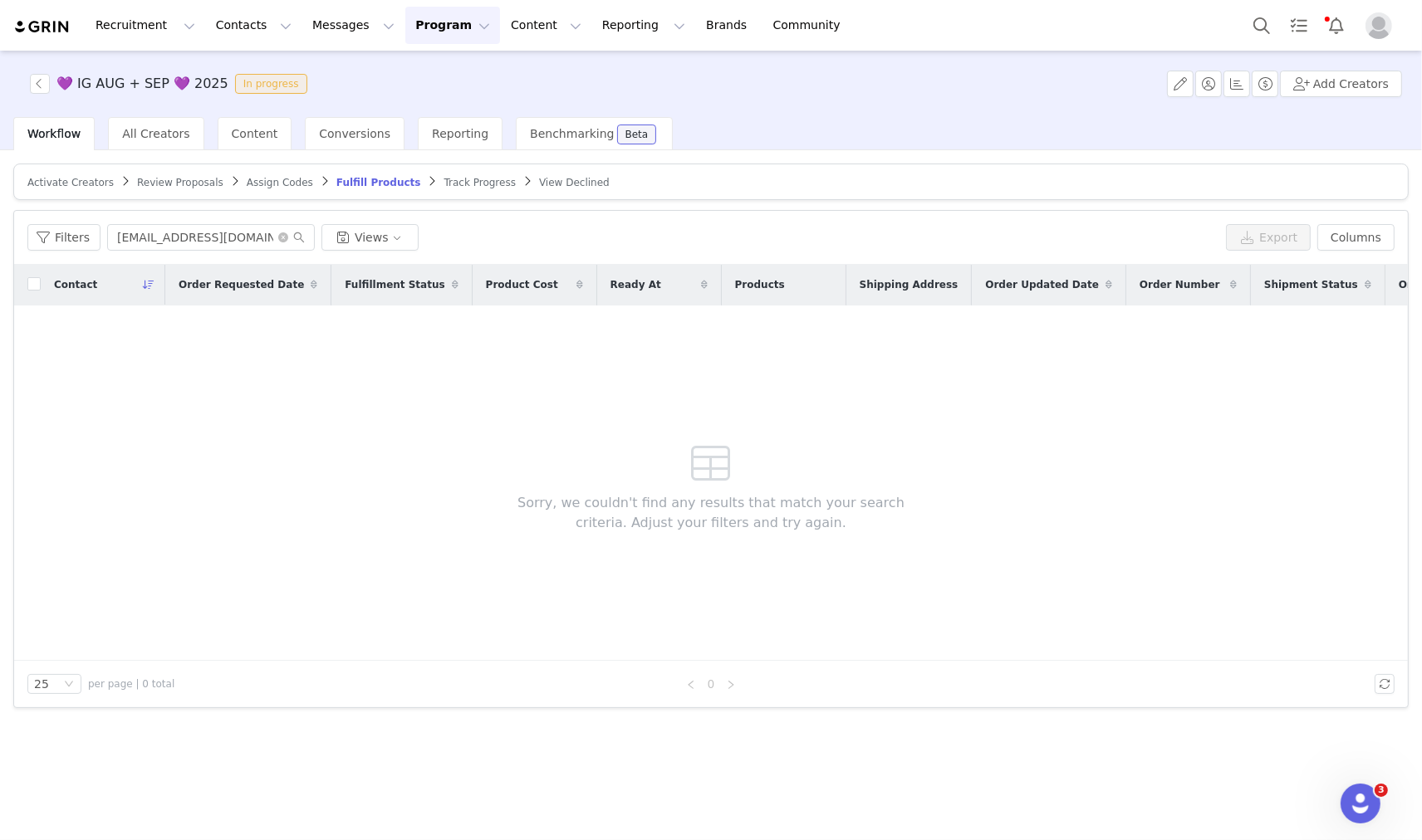
click at [406, 15] on button "Program Program" at bounding box center [453, 26] width 95 height 38
click at [302, 26] on button "Messages Messages" at bounding box center [354, 26] width 102 height 38
click at [336, 71] on p "Dashboard" at bounding box center [319, 73] width 63 height 17
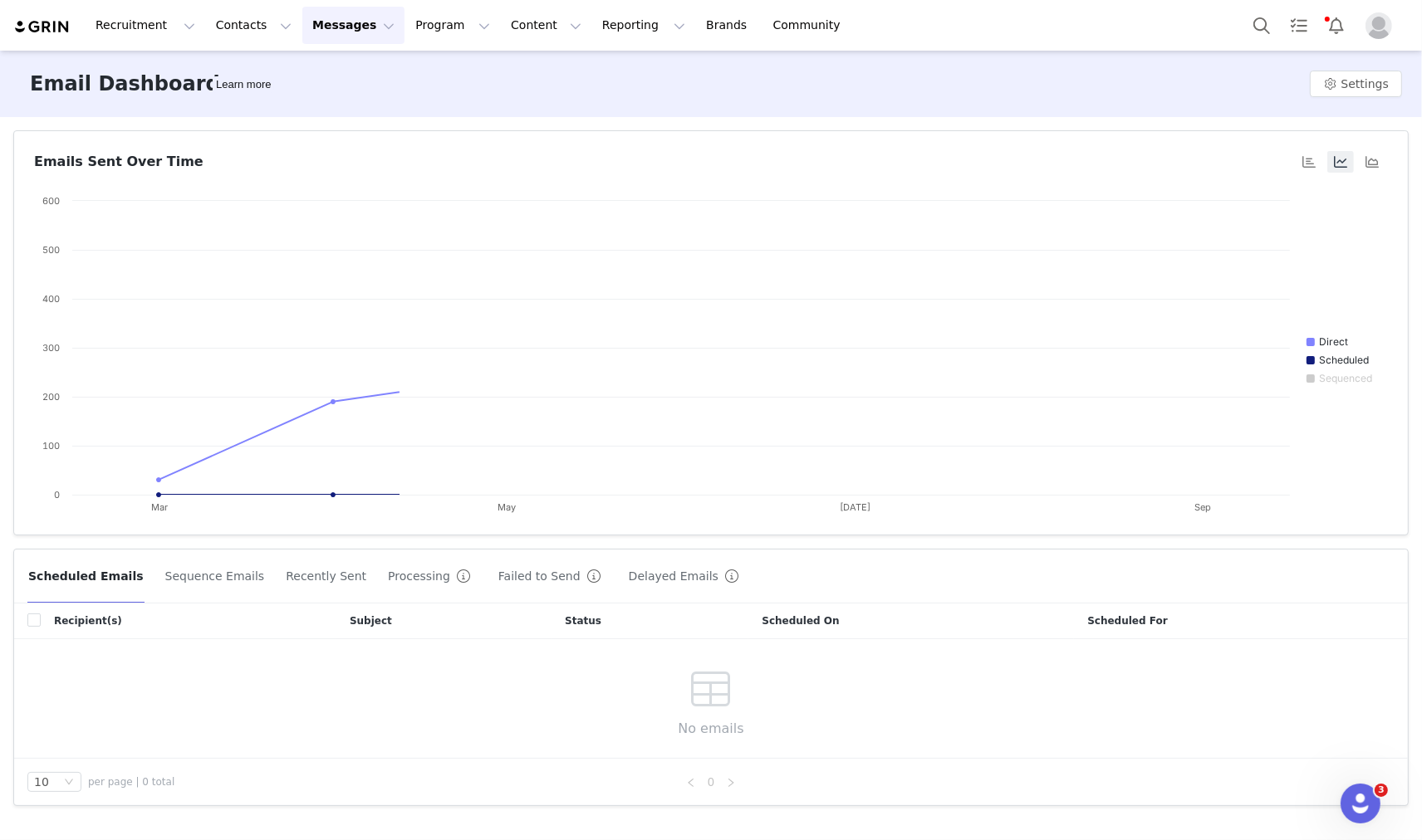
click at [342, 33] on button "Messages Messages" at bounding box center [354, 26] width 102 height 38
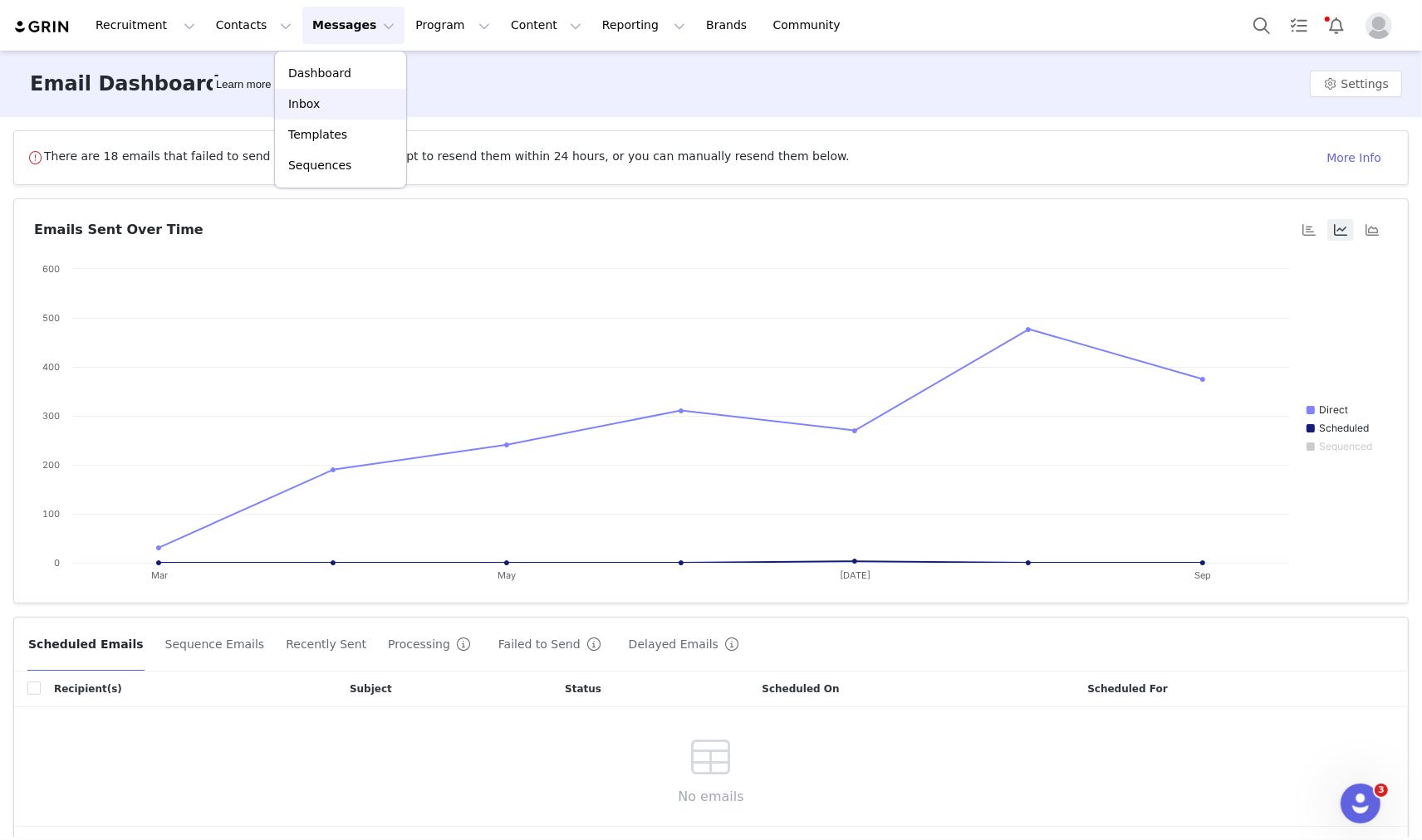
click at [343, 103] on div "Inbox" at bounding box center [341, 104] width 111 height 17
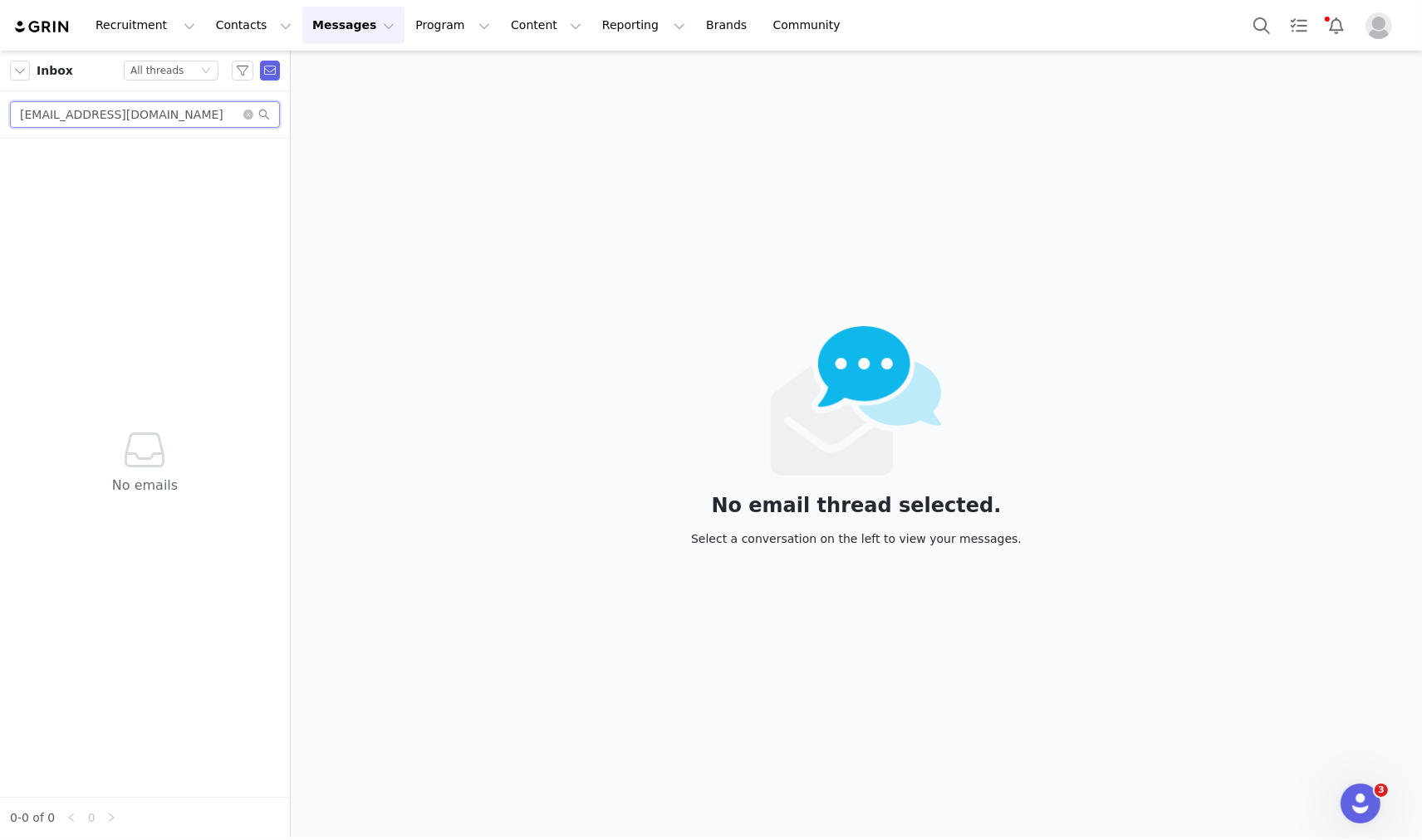
drag, startPoint x: 168, startPoint y: 114, endPoint x: 7, endPoint y: 155, distance: 166.1
click at [0, 185] on div "Inbox Status All threads deryarzt@gmail.com No emails 0-0 of 0 0" at bounding box center [144, 444] width 290 height 787
paste input "annamaegilberti"
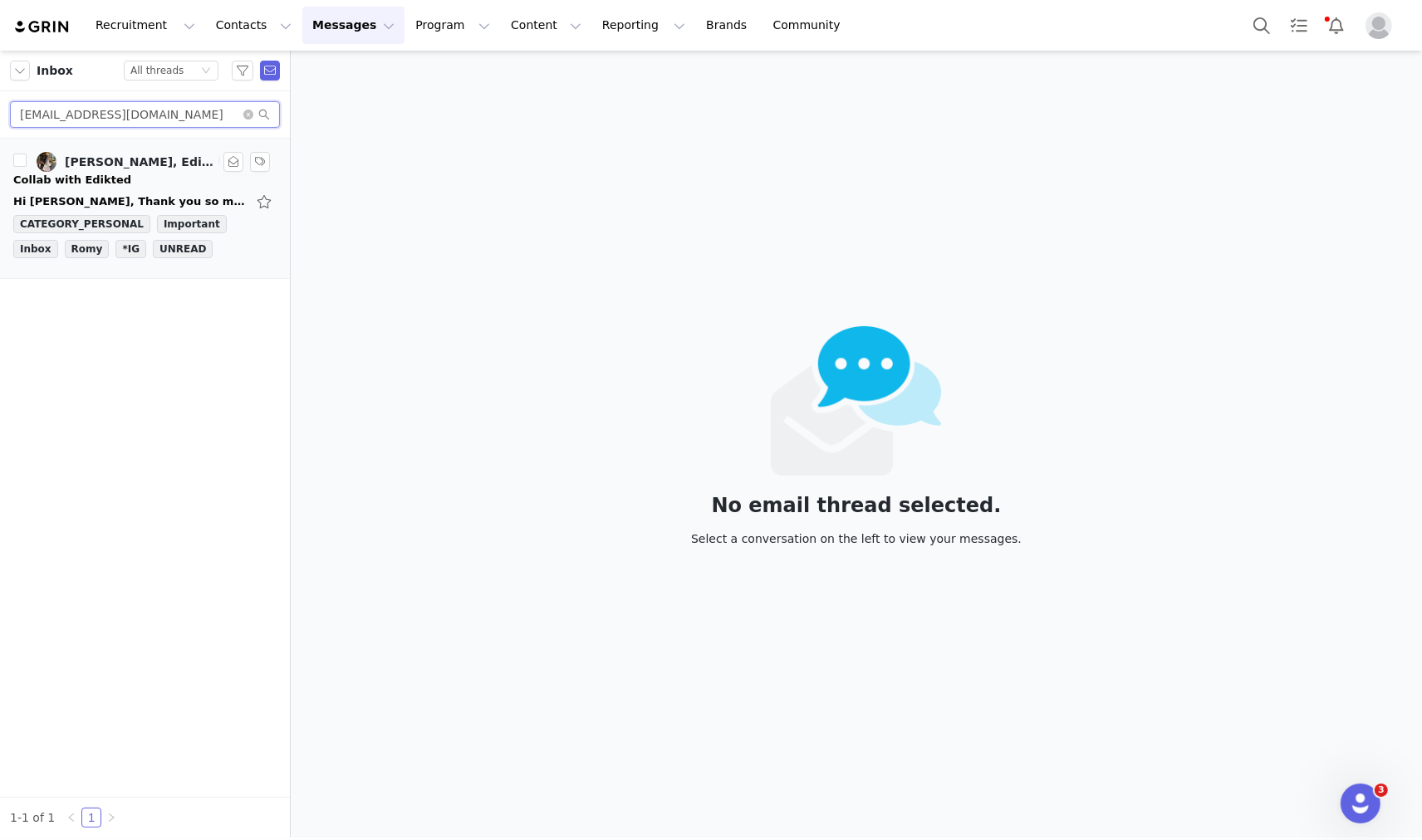
type input "annamaegilberti@gmail.com"
click at [126, 172] on div "Collab with Edikted" at bounding box center [145, 179] width 263 height 16
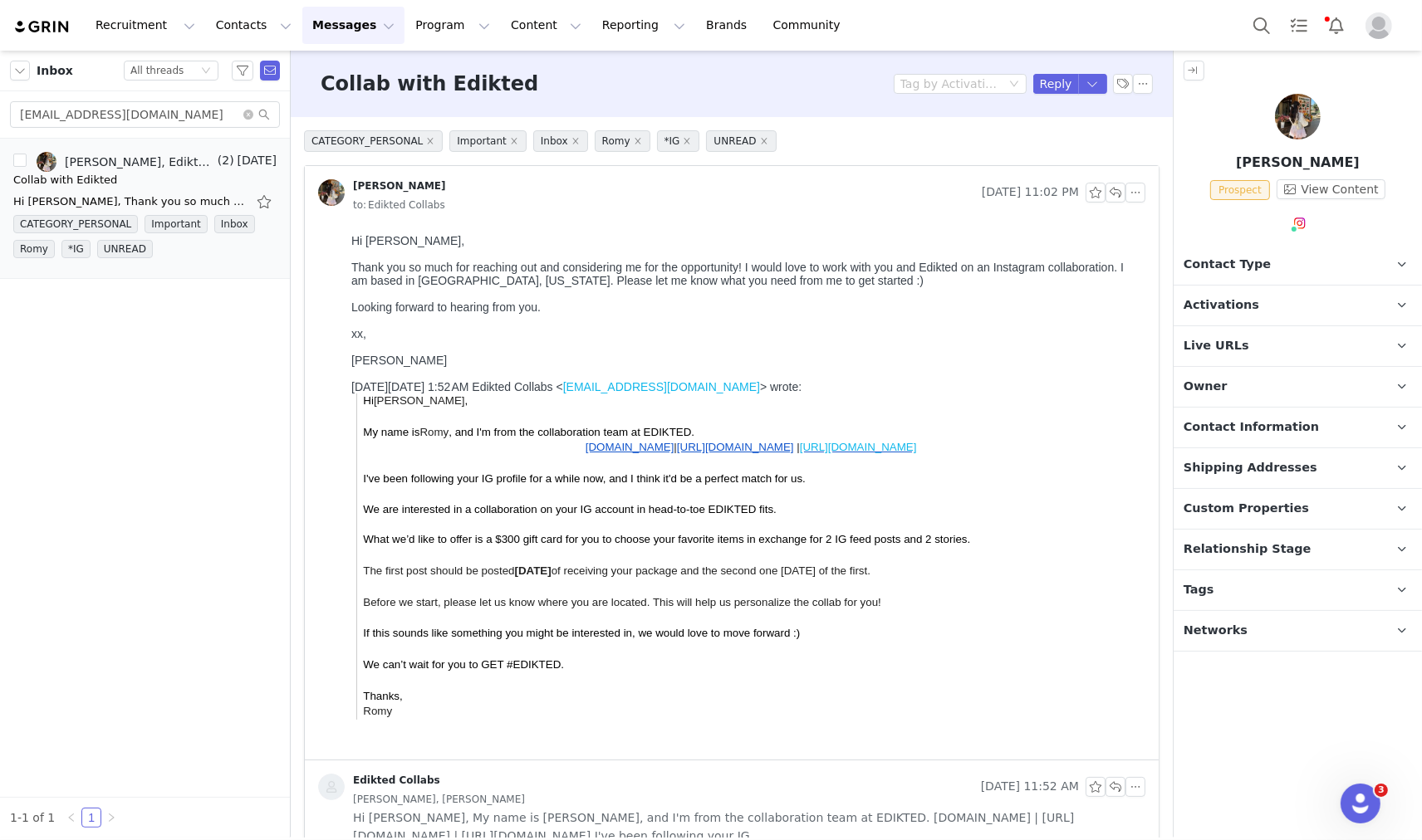
drag, startPoint x: 1249, startPoint y: 579, endPoint x: 1255, endPoint y: 571, distance: 10.0
click at [1250, 579] on p "Tags Keep track of your contacts by assigning them tags. You can then filter yo…" at bounding box center [1278, 590] width 208 height 40
click at [1258, 558] on p "Relationship Stage Use relationship stages to move contacts through a logical s…" at bounding box center [1278, 549] width 208 height 40
click at [1264, 526] on p "Custom Properties" at bounding box center [1278, 509] width 208 height 40
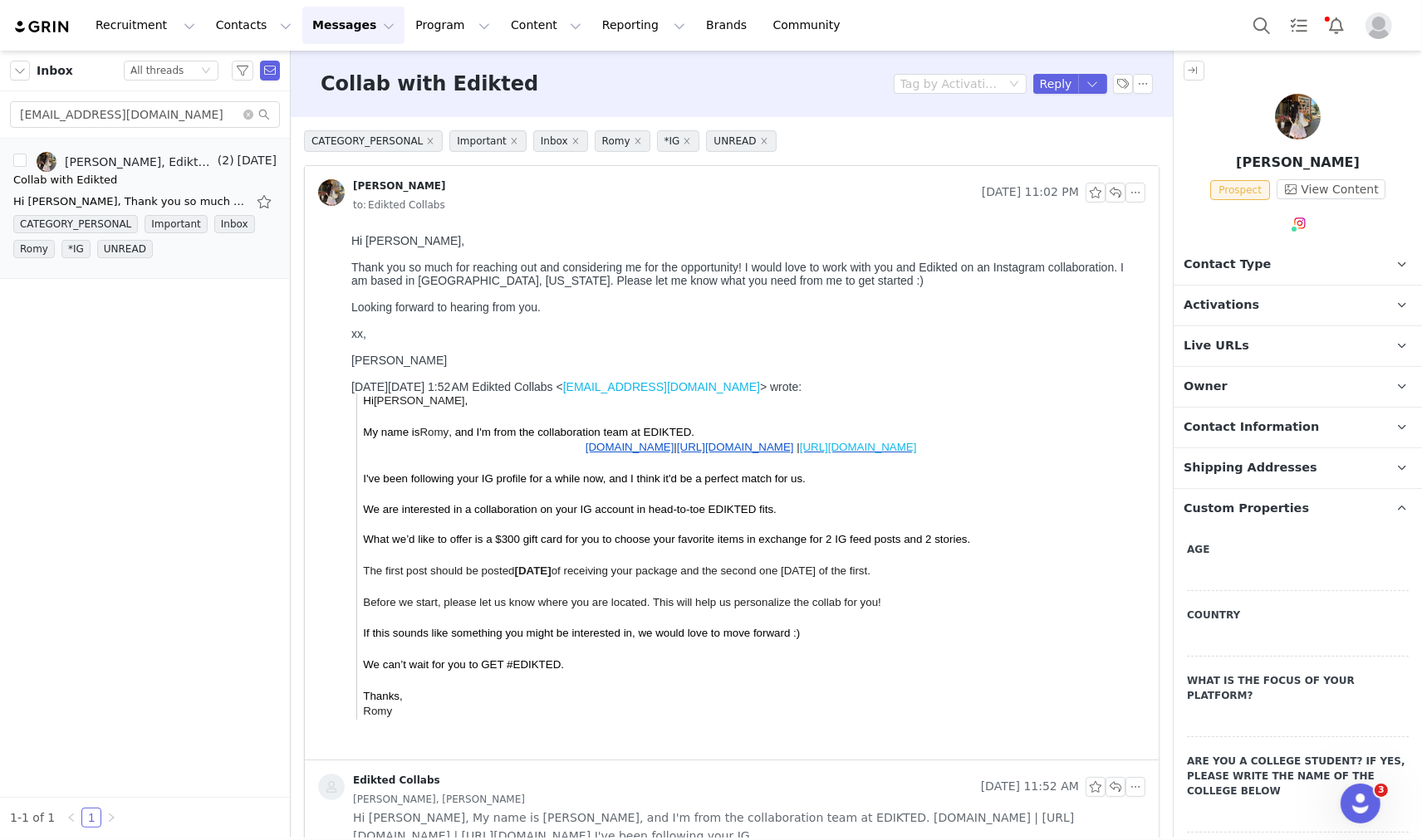
click at [1276, 550] on label "Age" at bounding box center [1298, 550] width 222 height 15
click at [1274, 511] on span "Custom Properties" at bounding box center [1246, 508] width 126 height 18
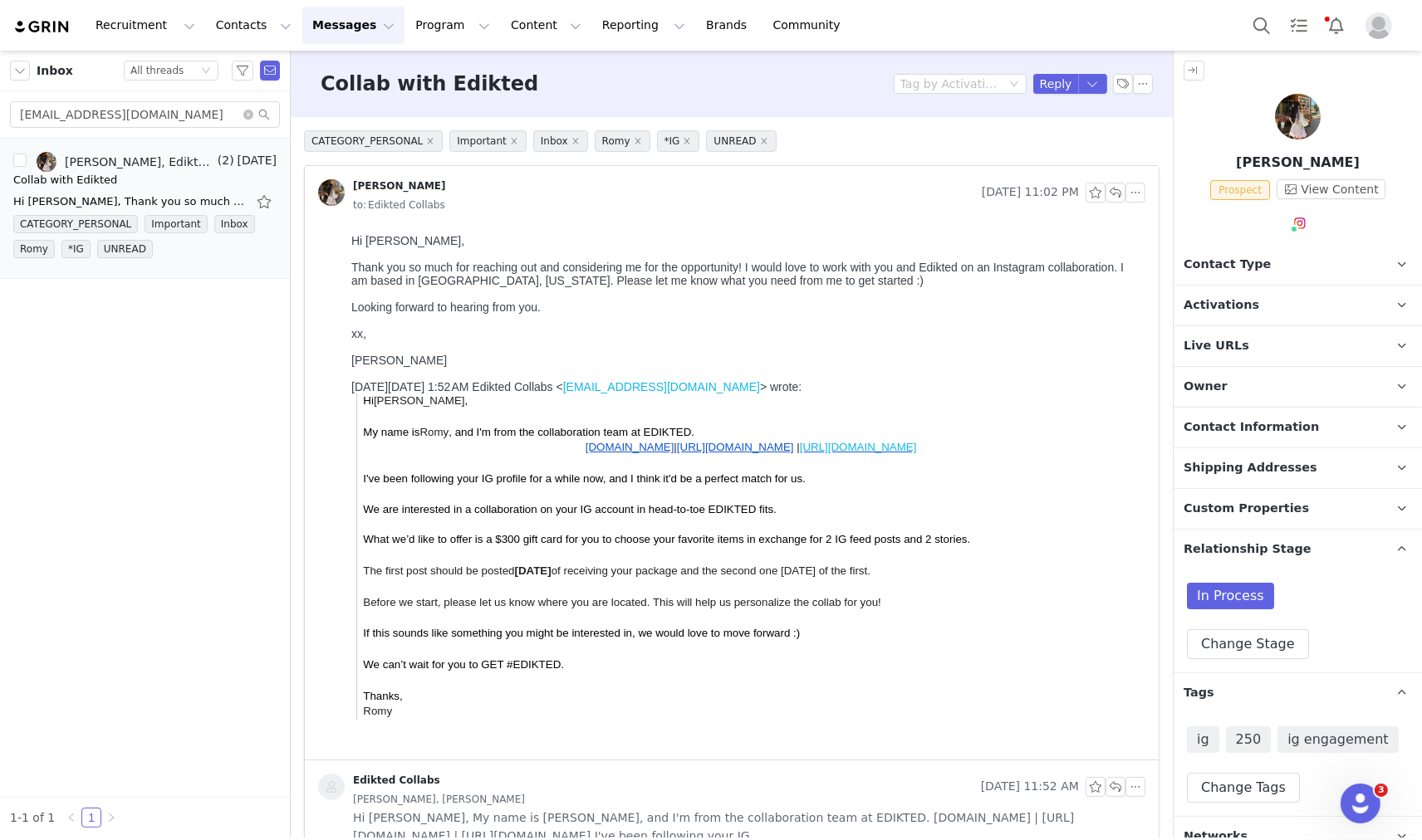
click at [1265, 279] on p "Contact Type Contact type can be Creator, Prospect, Application, or Manager." at bounding box center [1278, 265] width 208 height 40
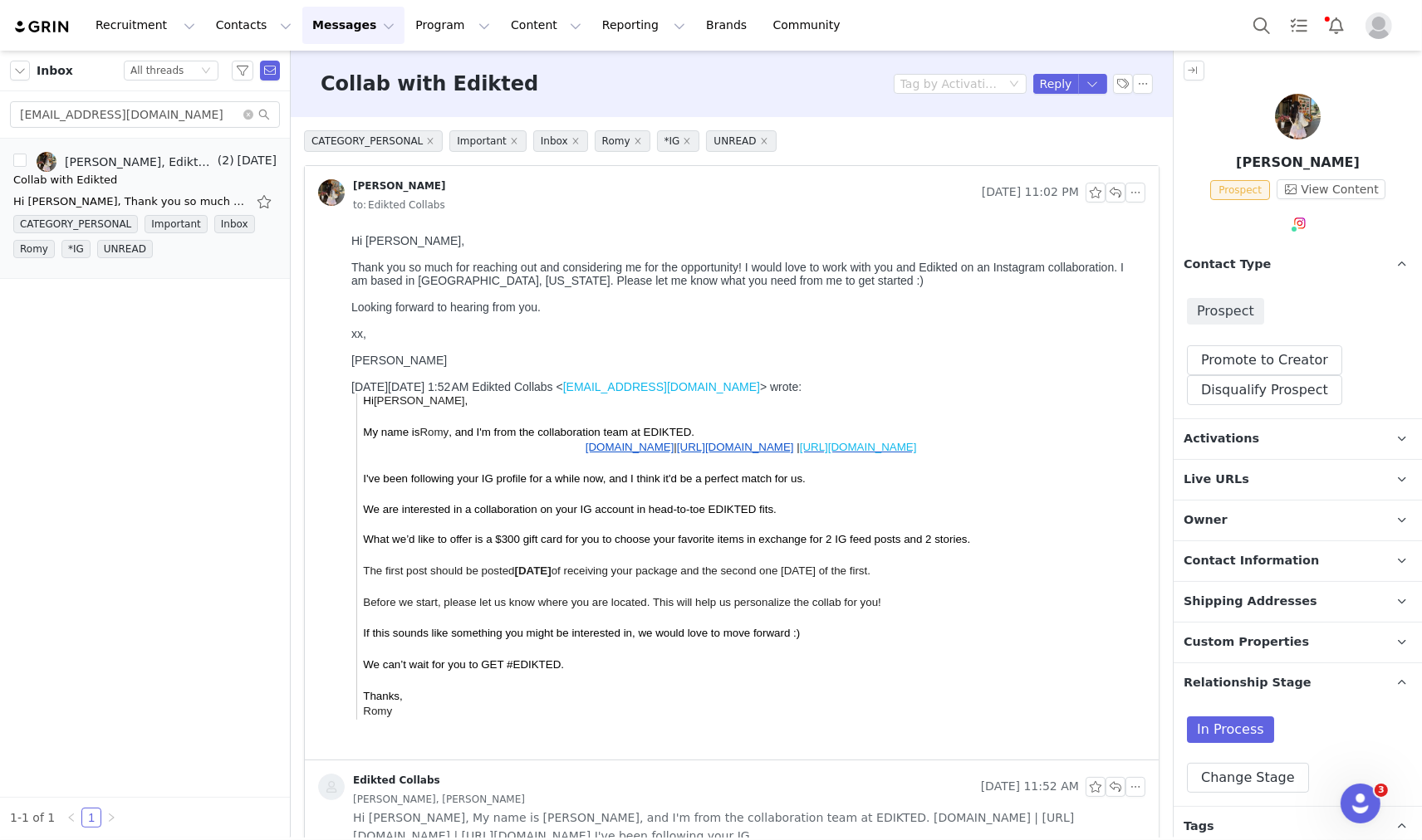
click at [1258, 437] on p "Activations" at bounding box center [1278, 439] width 208 height 40
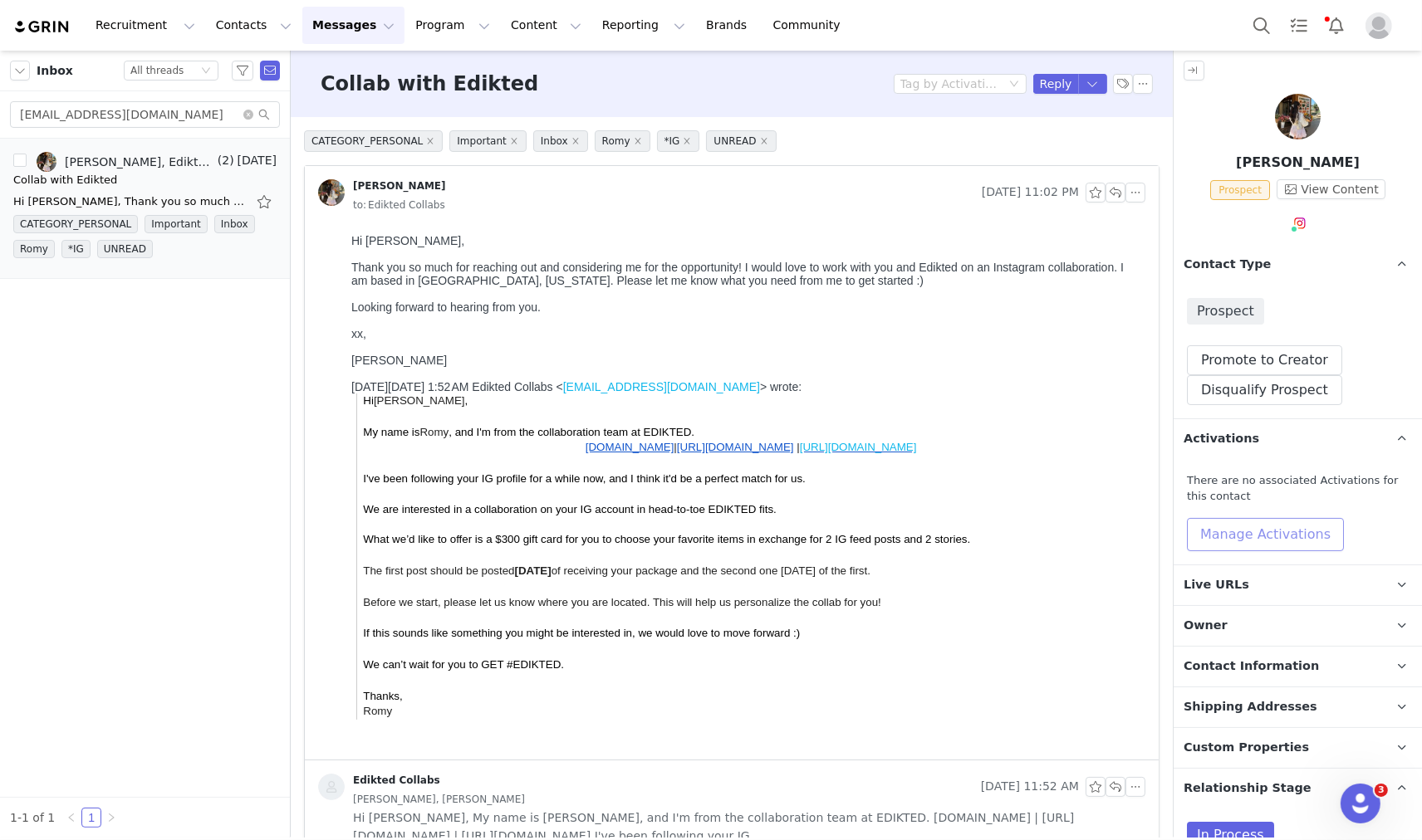
click at [1290, 541] on button "Manage Activations" at bounding box center [1266, 534] width 157 height 33
click at [1301, 603] on div "Select Activation" at bounding box center [1220, 598] width 162 height 25
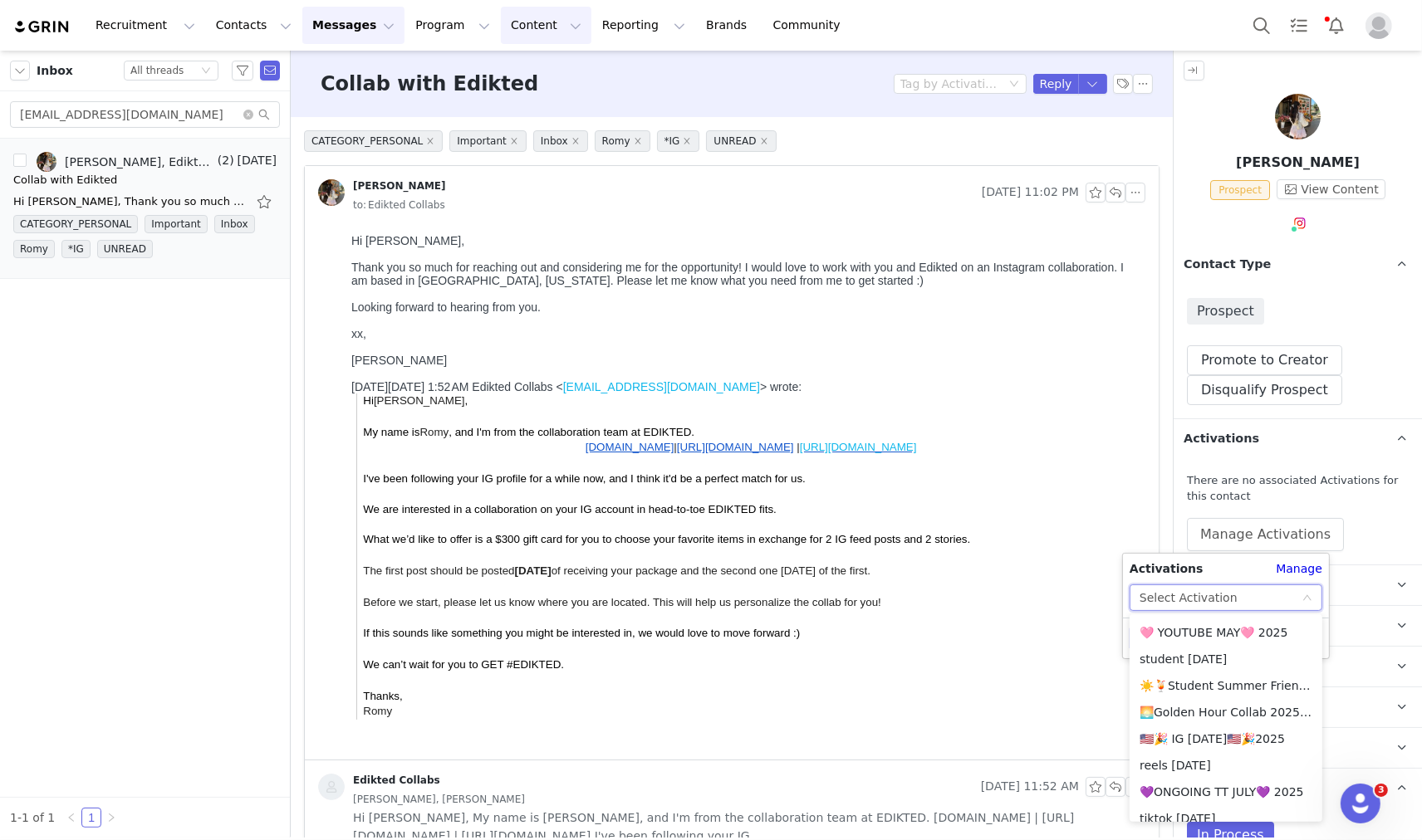
scroll to position [898, 0]
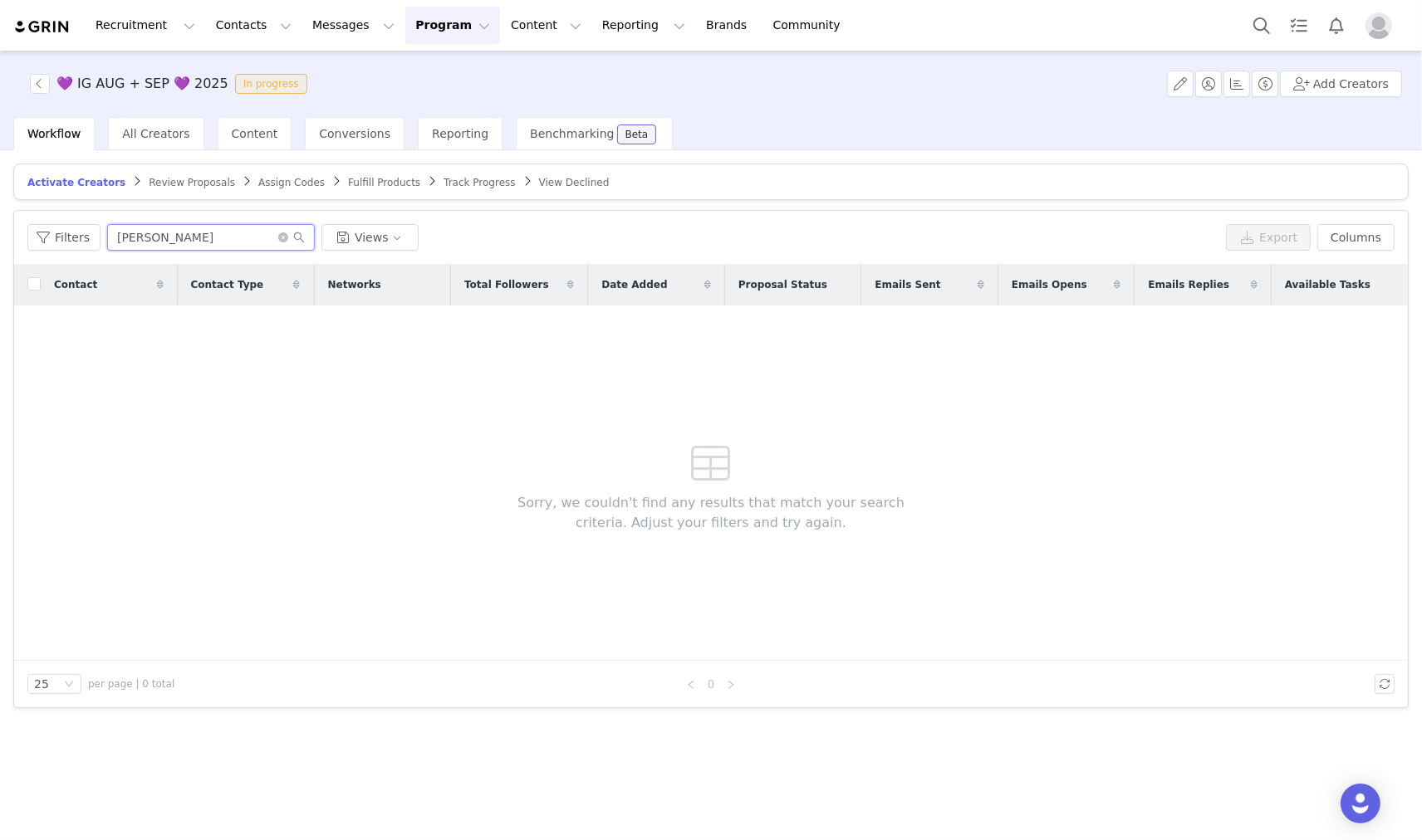
click at [208, 242] on input "brooke" at bounding box center [210, 237] width 208 height 26
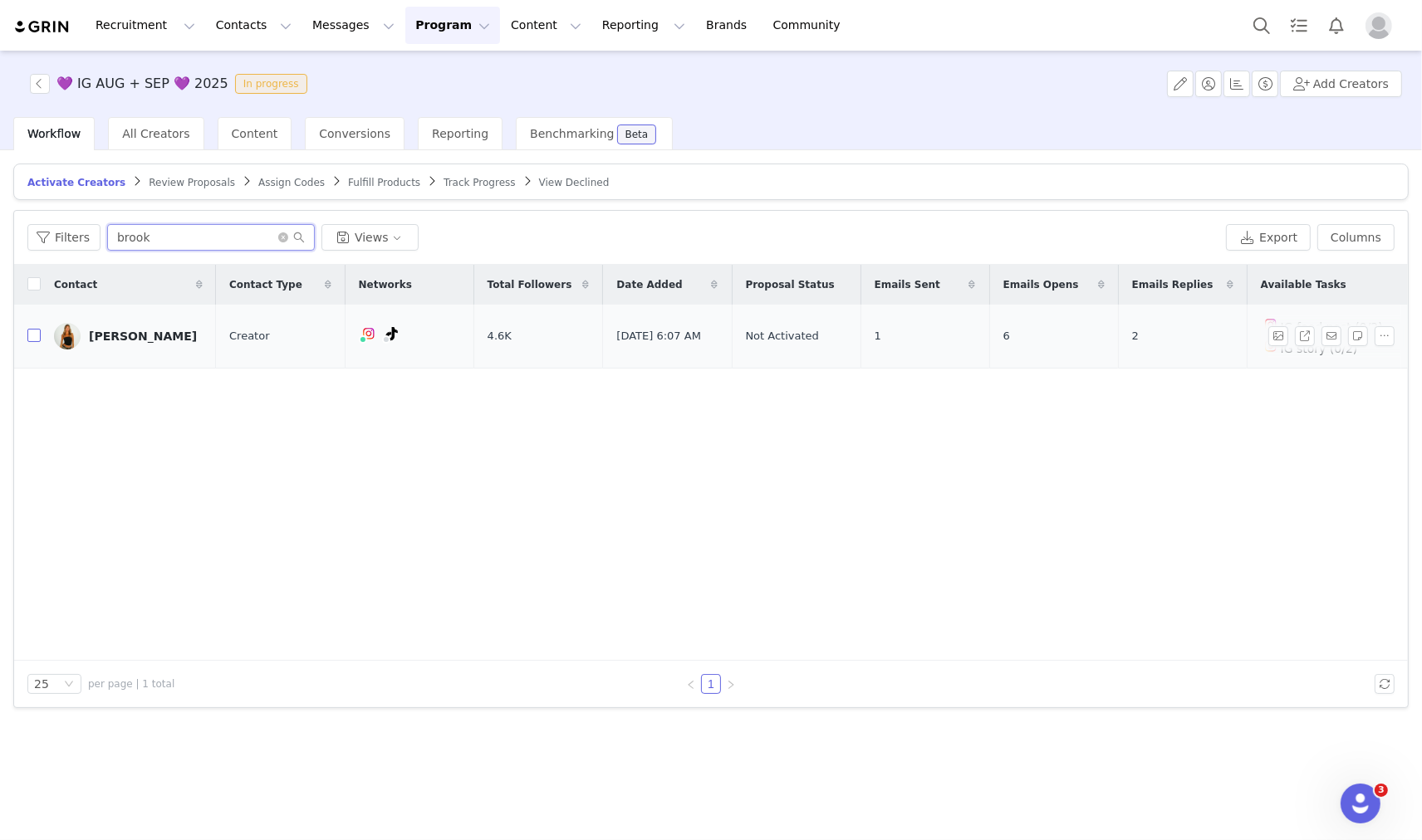
type input "brook"
drag, startPoint x: 26, startPoint y: 334, endPoint x: 47, endPoint y: 326, distance: 22.5
click at [27, 334] on input "checkbox" at bounding box center [34, 335] width 14 height 14
checkbox input "true"
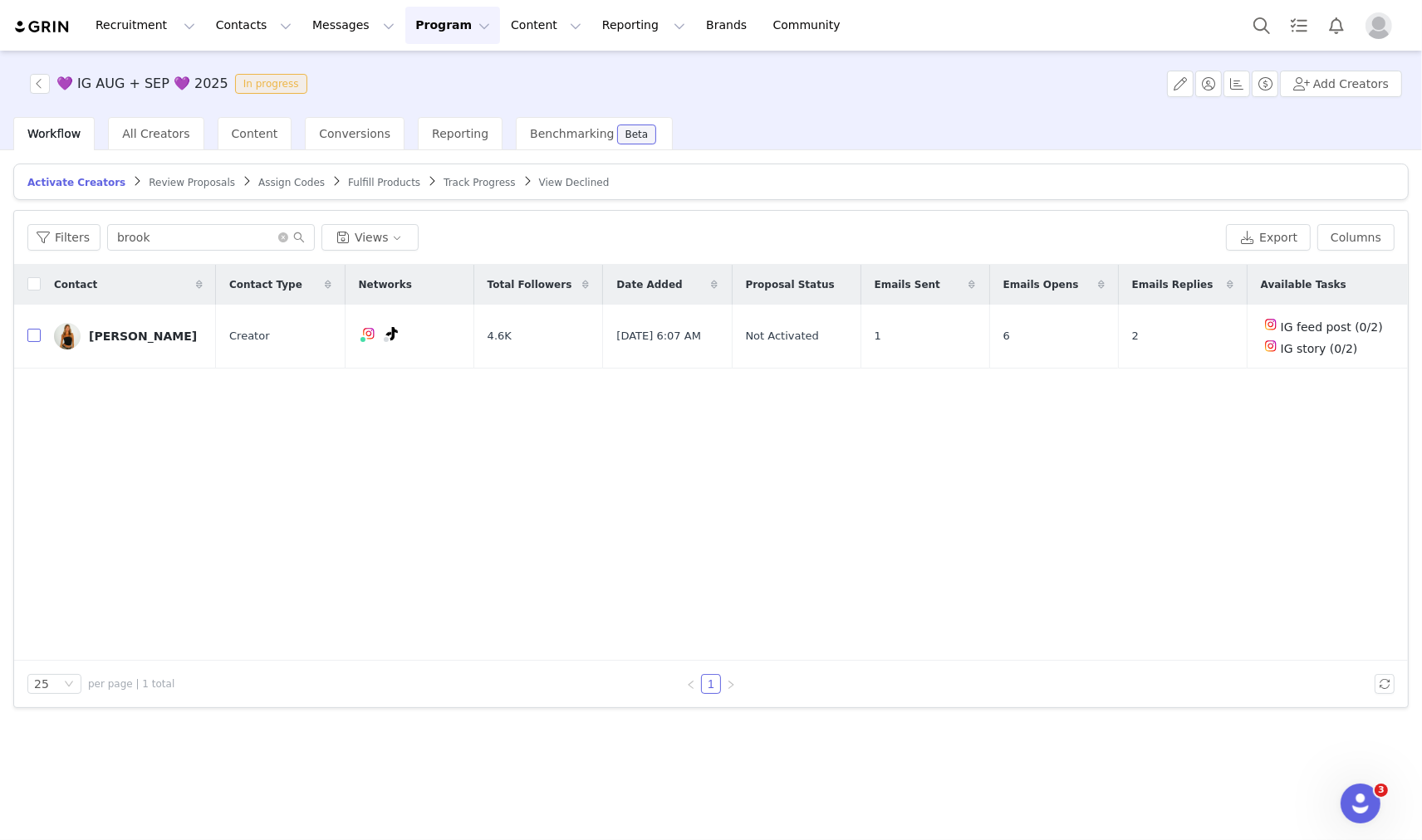
checkbox input "true"
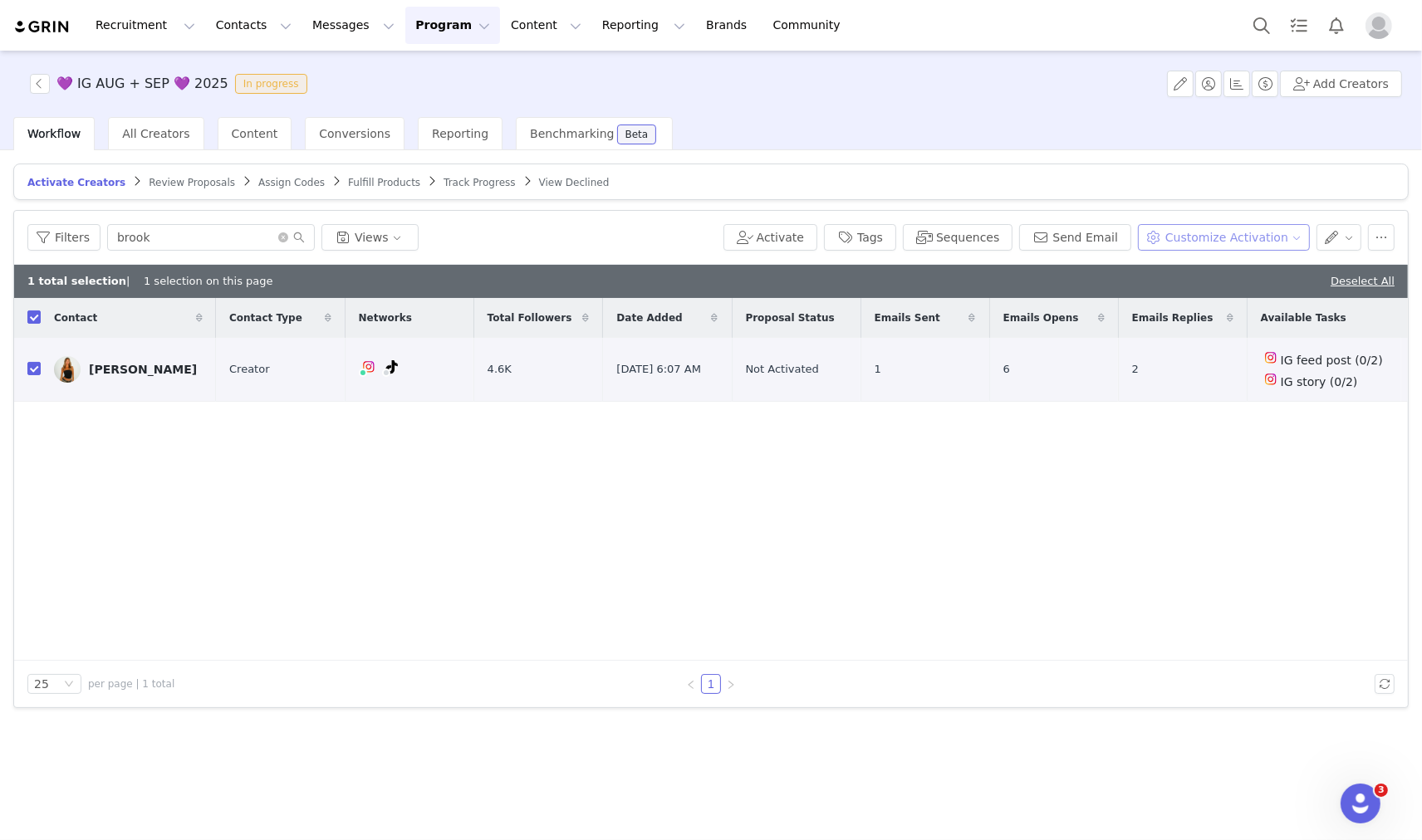
click at [1198, 232] on button "Customize Activation" at bounding box center [1223, 237] width 172 height 26
click at [1207, 271] on span "Edit Product Selection" at bounding box center [1246, 270] width 128 height 18
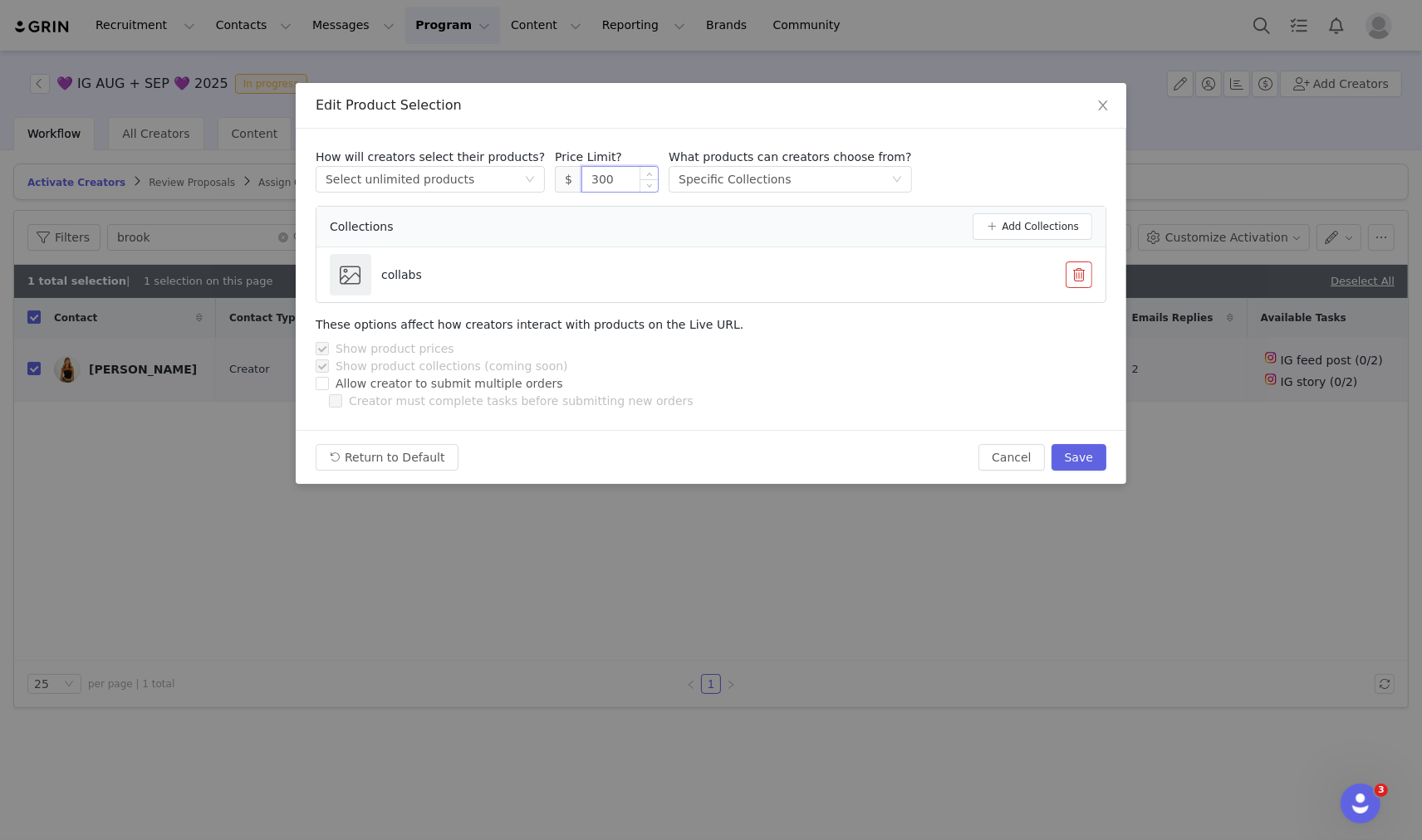
drag, startPoint x: 566, startPoint y: 178, endPoint x: 599, endPoint y: 176, distance: 33.1
click at [599, 176] on input "300" at bounding box center [620, 178] width 75 height 25
click at [1065, 471] on div "Return to Default Cancel Save" at bounding box center [711, 457] width 830 height 54
click at [1066, 459] on button "Save" at bounding box center [1079, 457] width 55 height 26
type input "300"
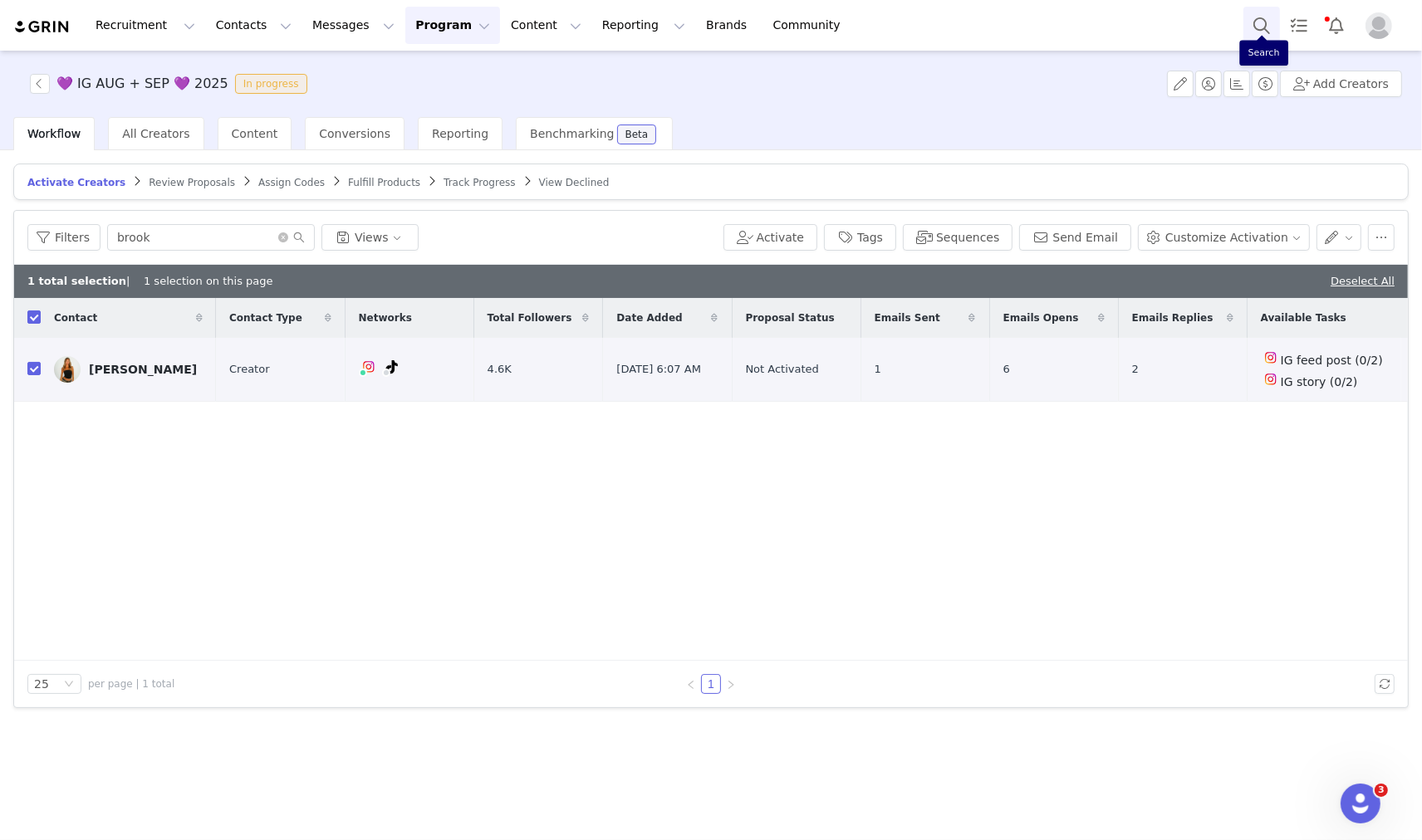
click at [1254, 22] on button "Search" at bounding box center [1261, 26] width 37 height 38
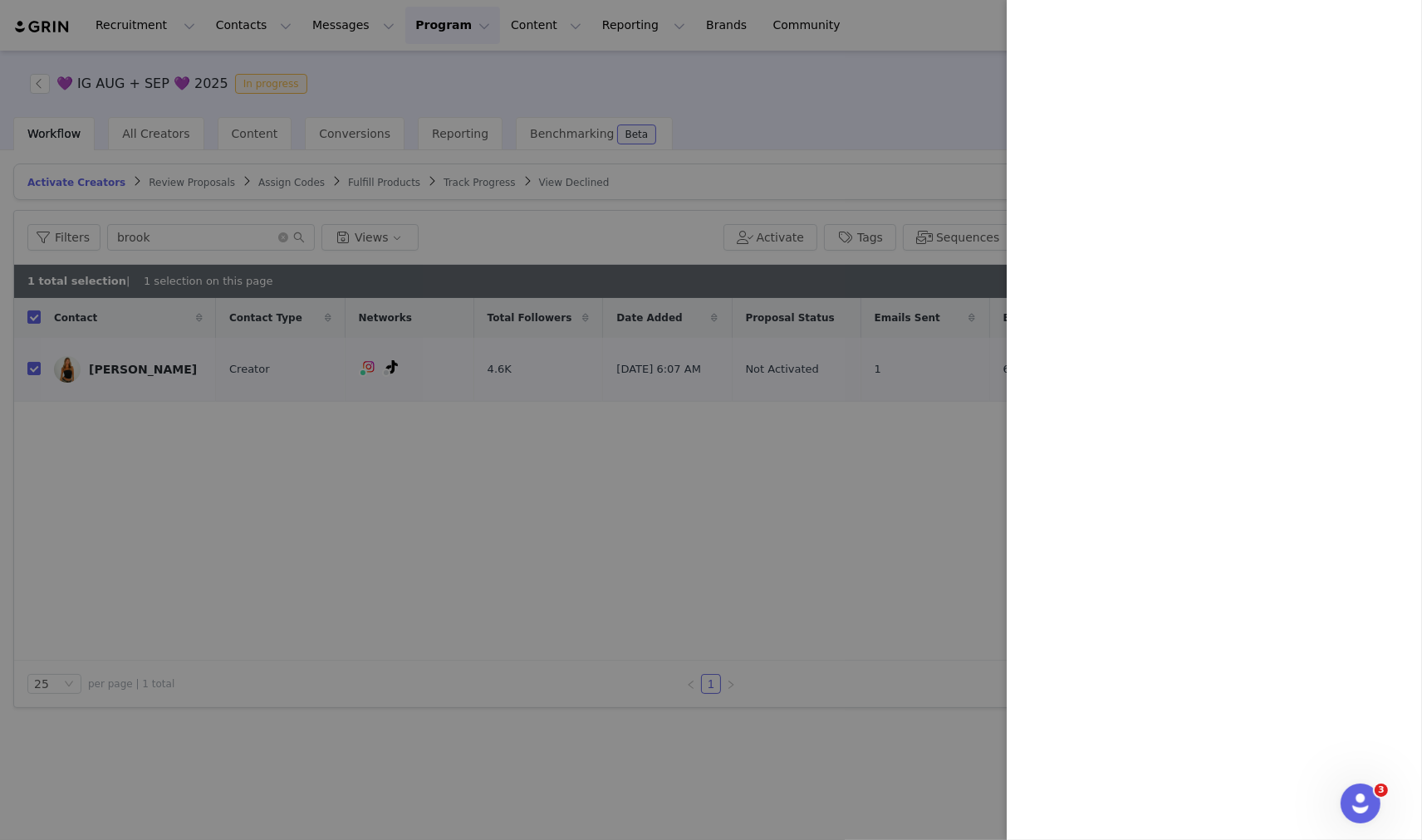
click at [399, 248] on div at bounding box center [711, 420] width 1422 height 840
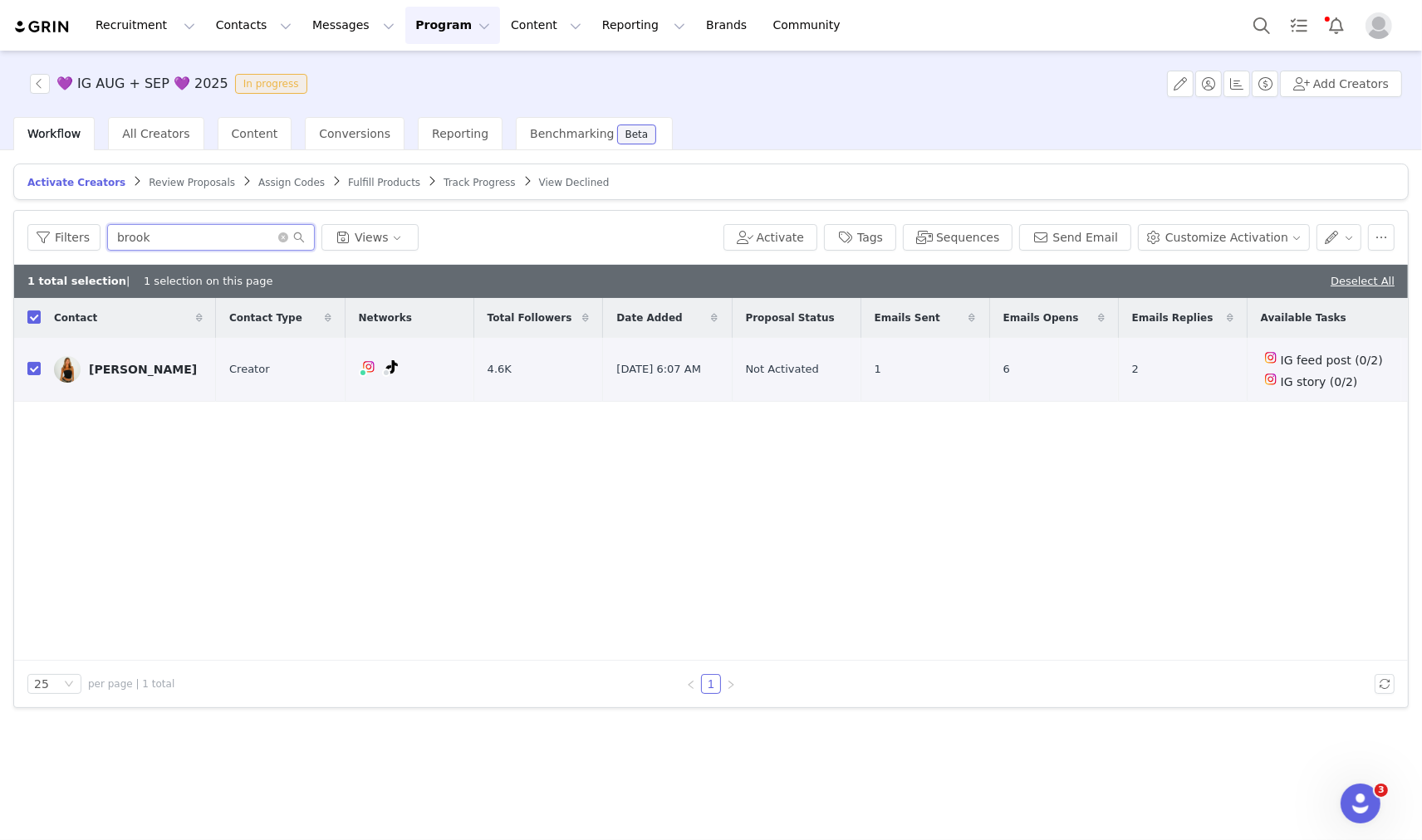
click at [225, 241] on input "brook" at bounding box center [210, 237] width 208 height 26
click at [348, 185] on span "Fulfill Products" at bounding box center [383, 183] width 73 height 12
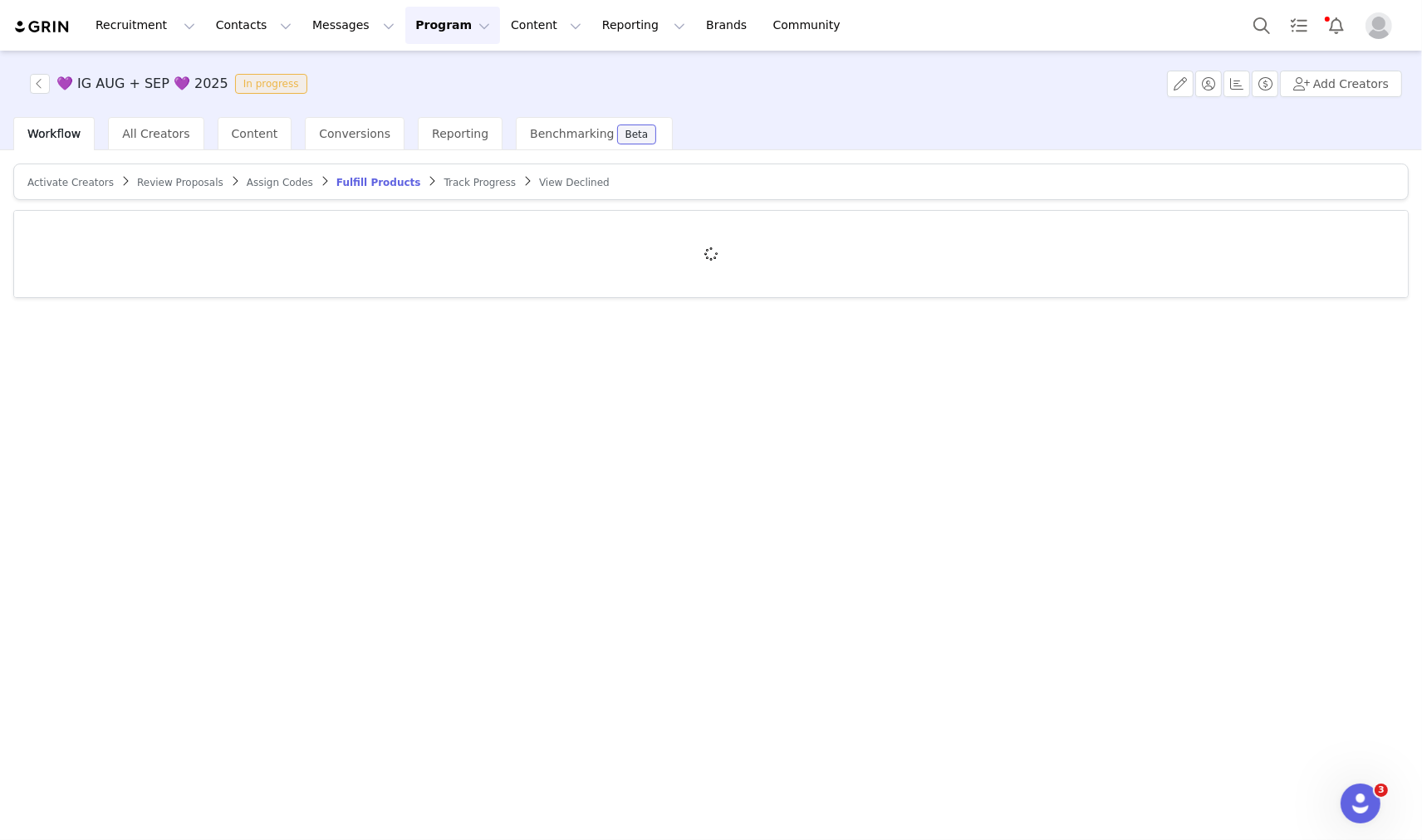
click at [134, 249] on div at bounding box center [711, 254] width 1394 height 86
click at [146, 245] on div at bounding box center [711, 254] width 1394 height 86
click at [184, 253] on div at bounding box center [711, 254] width 1394 height 86
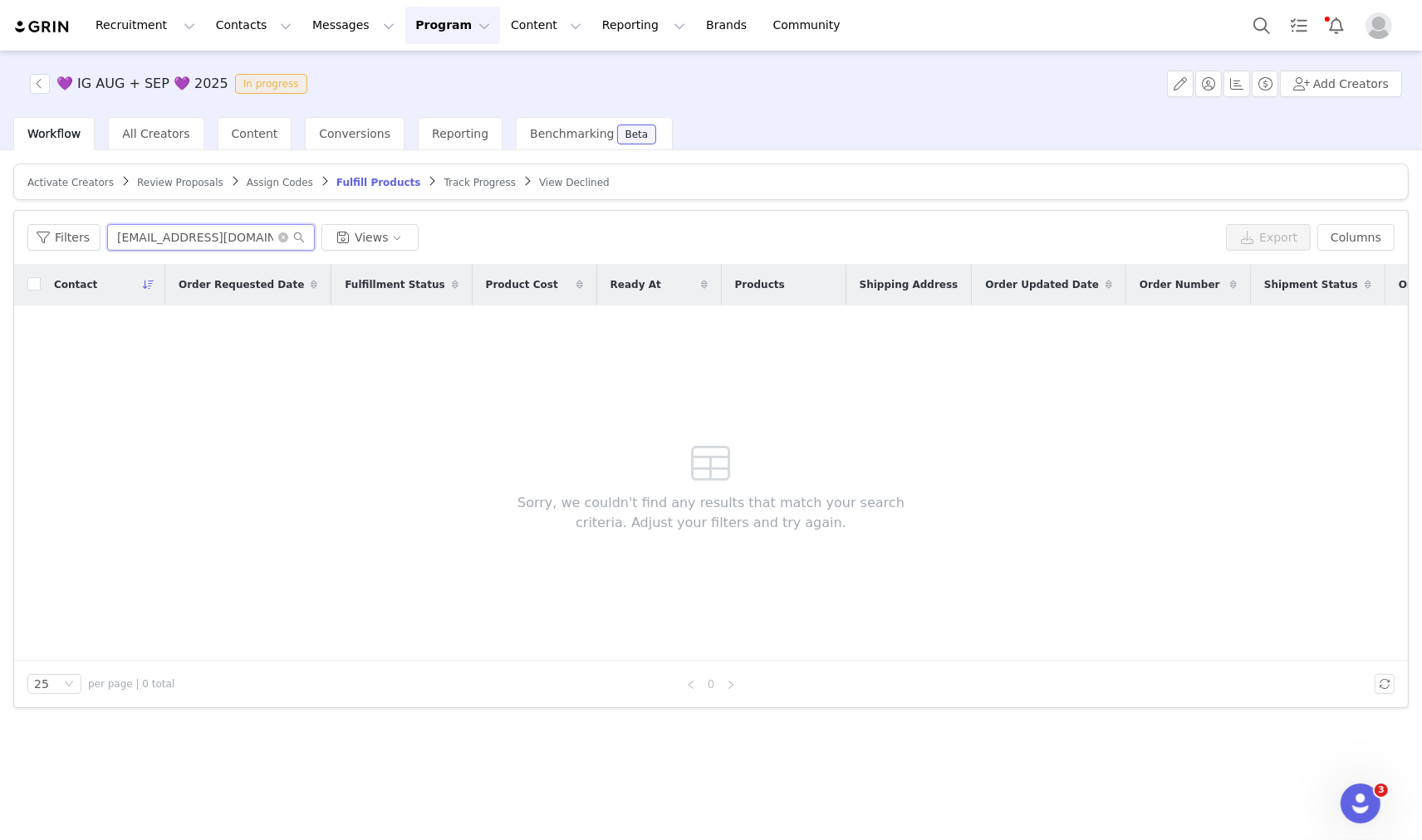
click at [176, 242] on input "[EMAIL_ADDRESS][DOMAIN_NAME]" at bounding box center [210, 237] width 208 height 26
paste input "[PERSON_NAME][EMAIL_ADDRESS][DOMAIN_NAME]"
type input "[PERSON_NAME][EMAIL_ADDRESS][DOMAIN_NAME]"
click at [1264, 31] on button "Search" at bounding box center [1261, 26] width 37 height 38
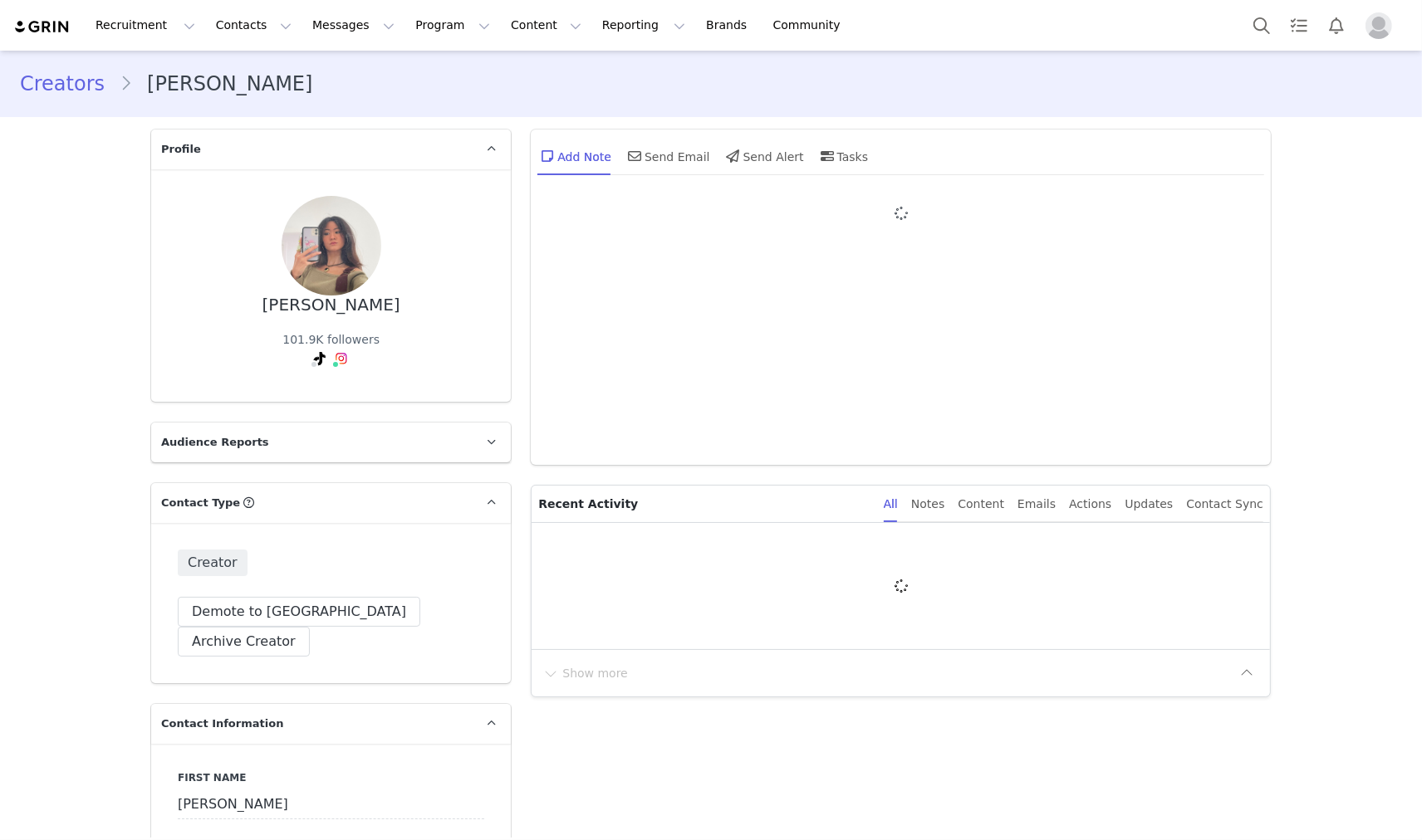
type input "+1 ([GEOGRAPHIC_DATA])"
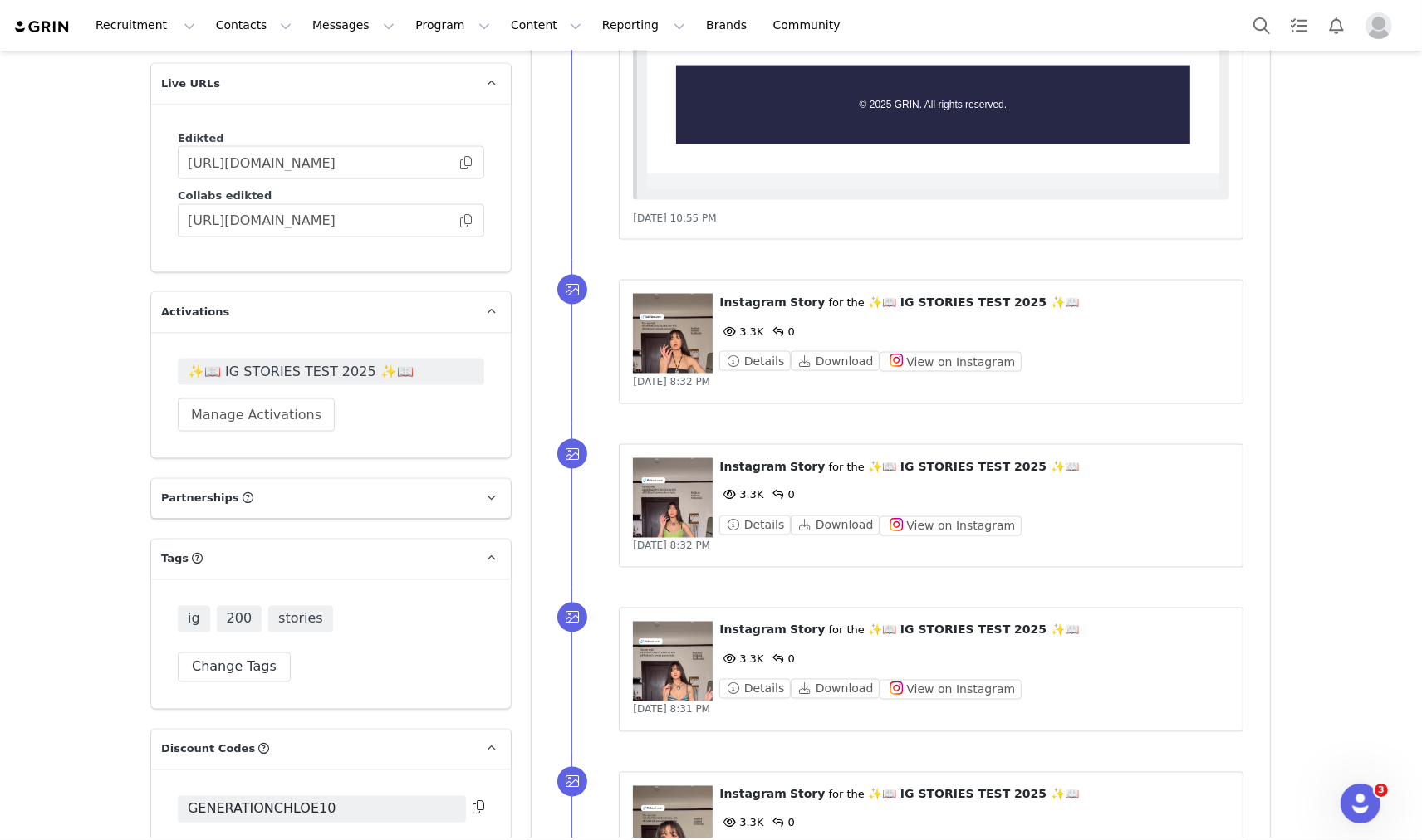
scroll to position [2767, 0]
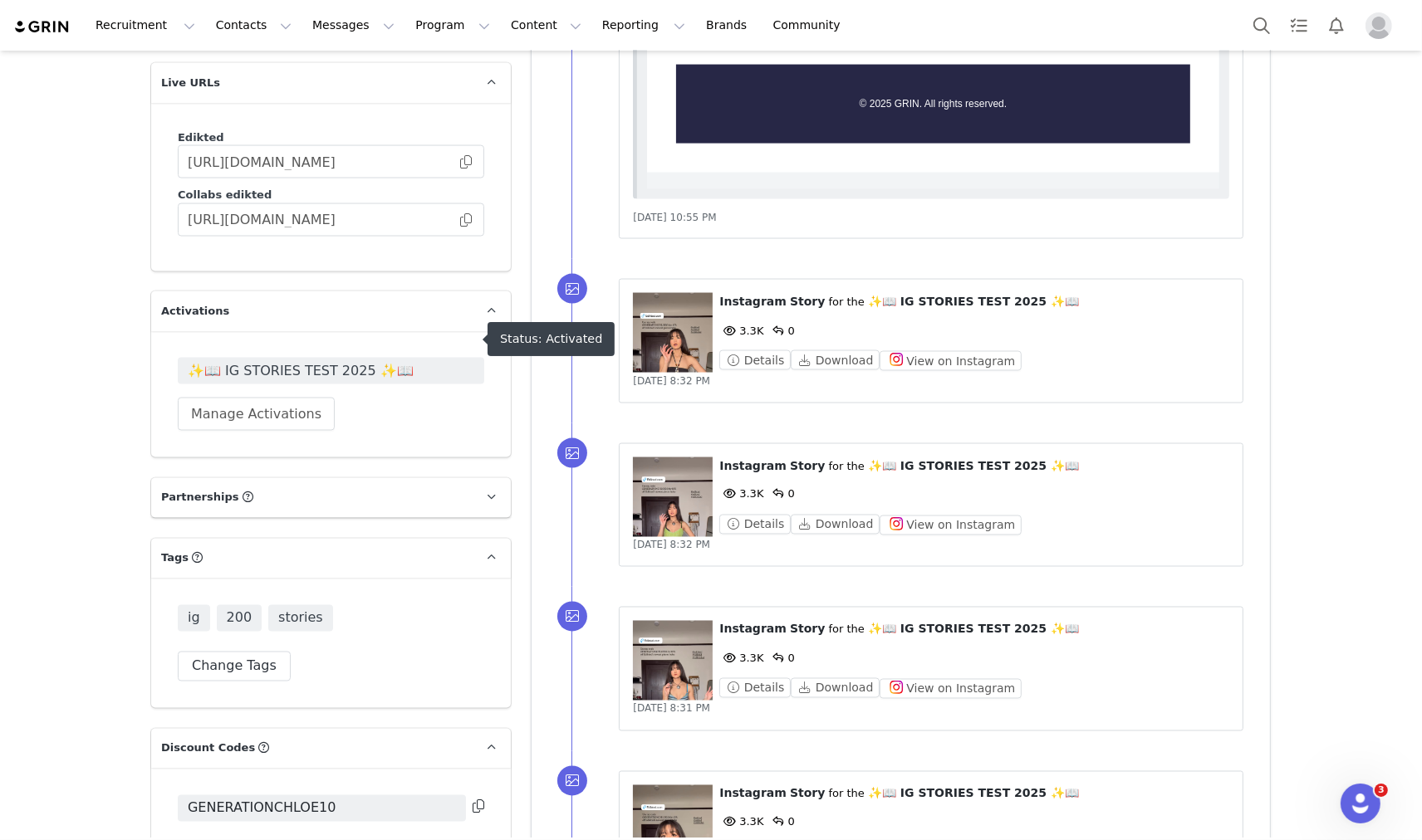
click at [372, 361] on span "✨📖 IG STORIES TEST 2025 ✨📖" at bounding box center [331, 370] width 287 height 20
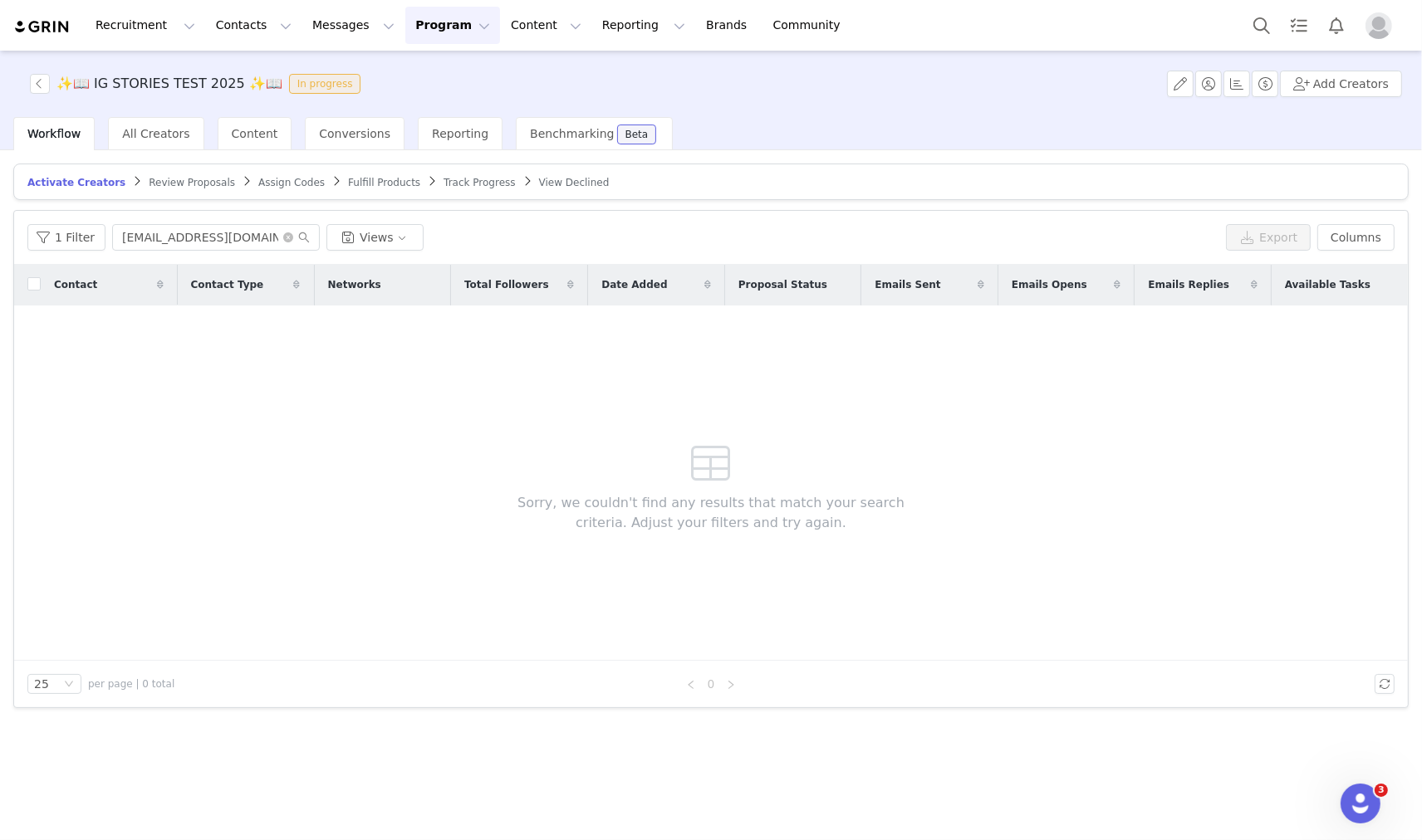
click at [360, 179] on span "Fulfill Products" at bounding box center [383, 183] width 73 height 12
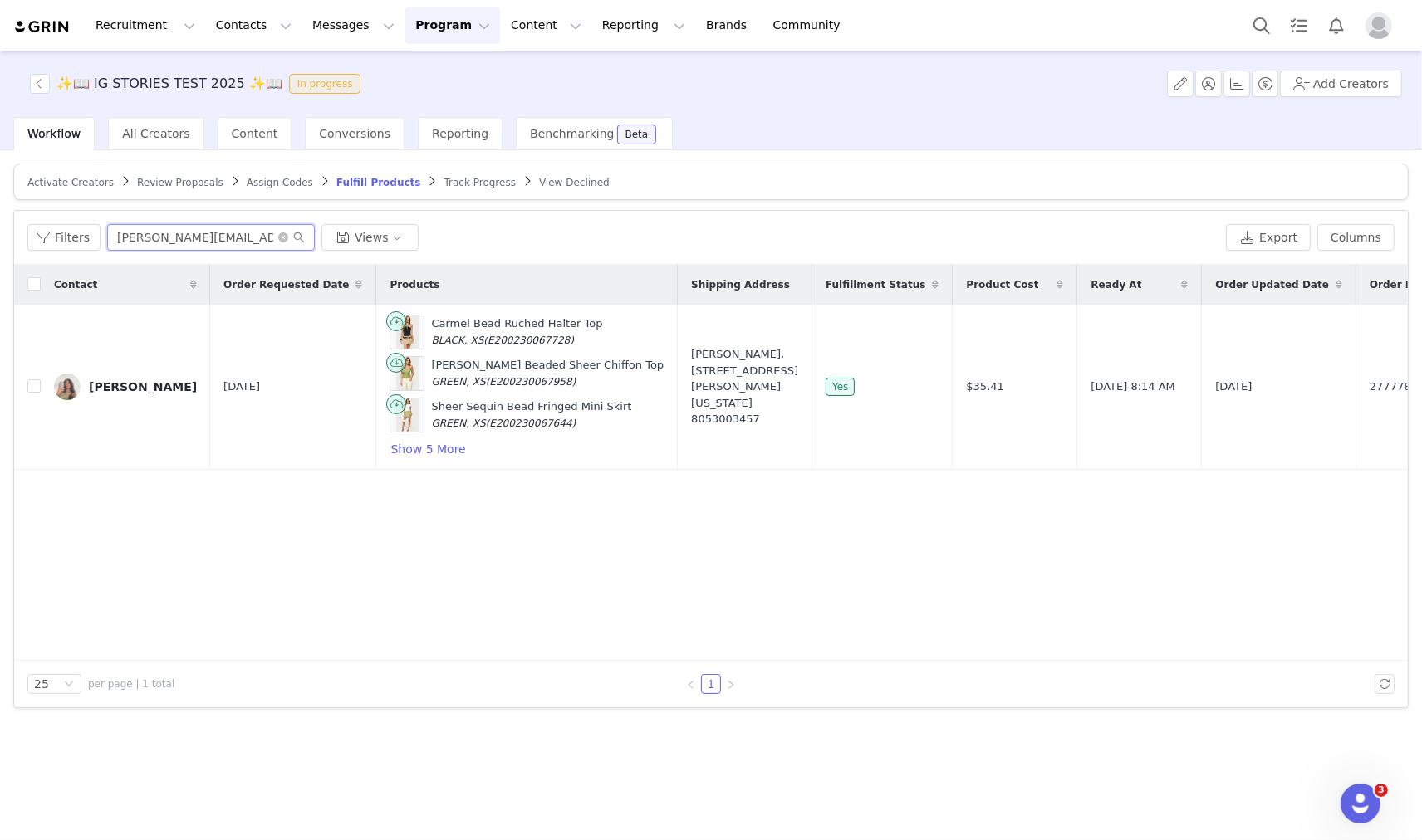
click at [149, 239] on input "[PERSON_NAME][EMAIL_ADDRESS][DOMAIN_NAME]" at bounding box center [210, 237] width 208 height 26
click at [389, 451] on button "Show 5 More" at bounding box center [427, 448] width 76 height 20
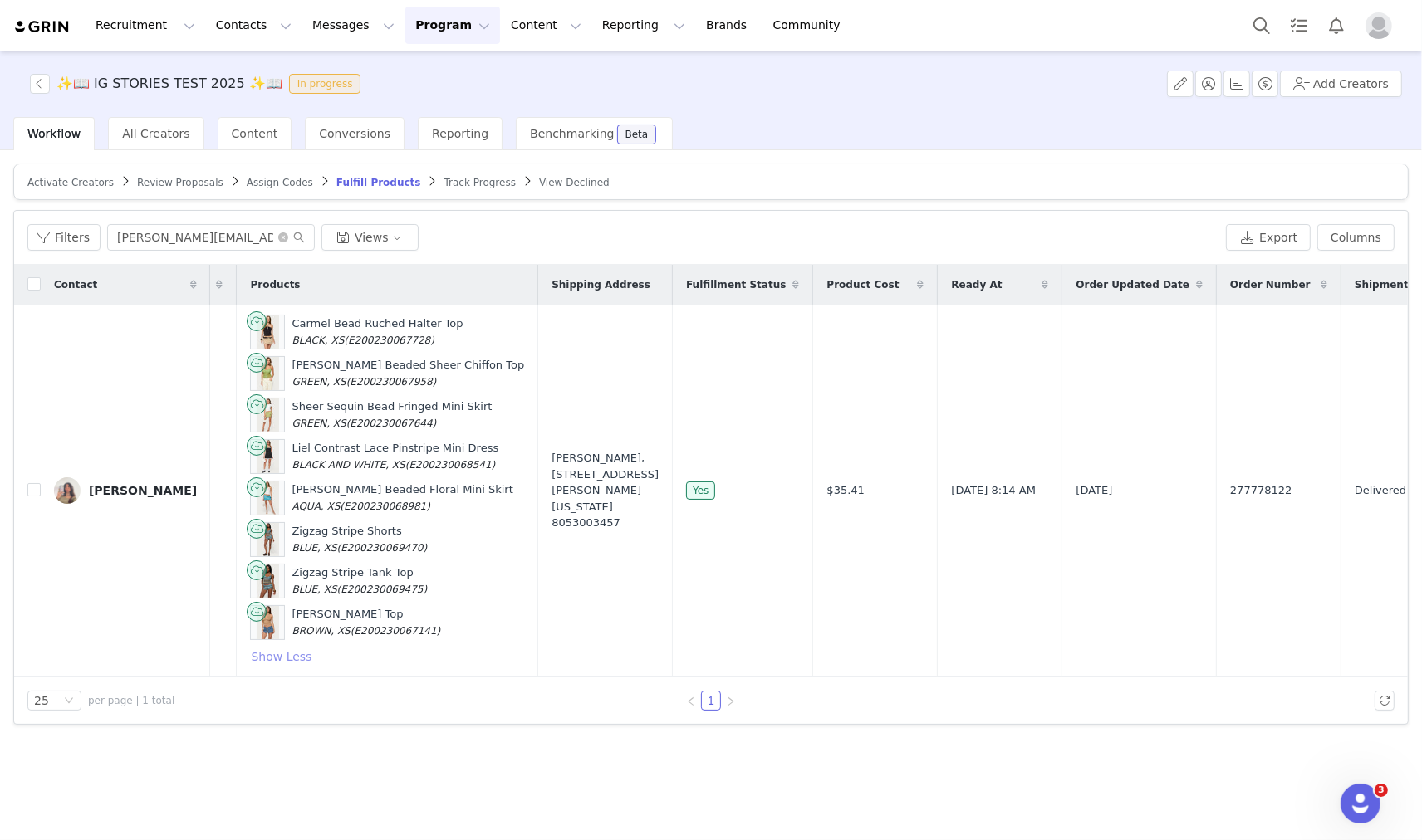
scroll to position [0, 143]
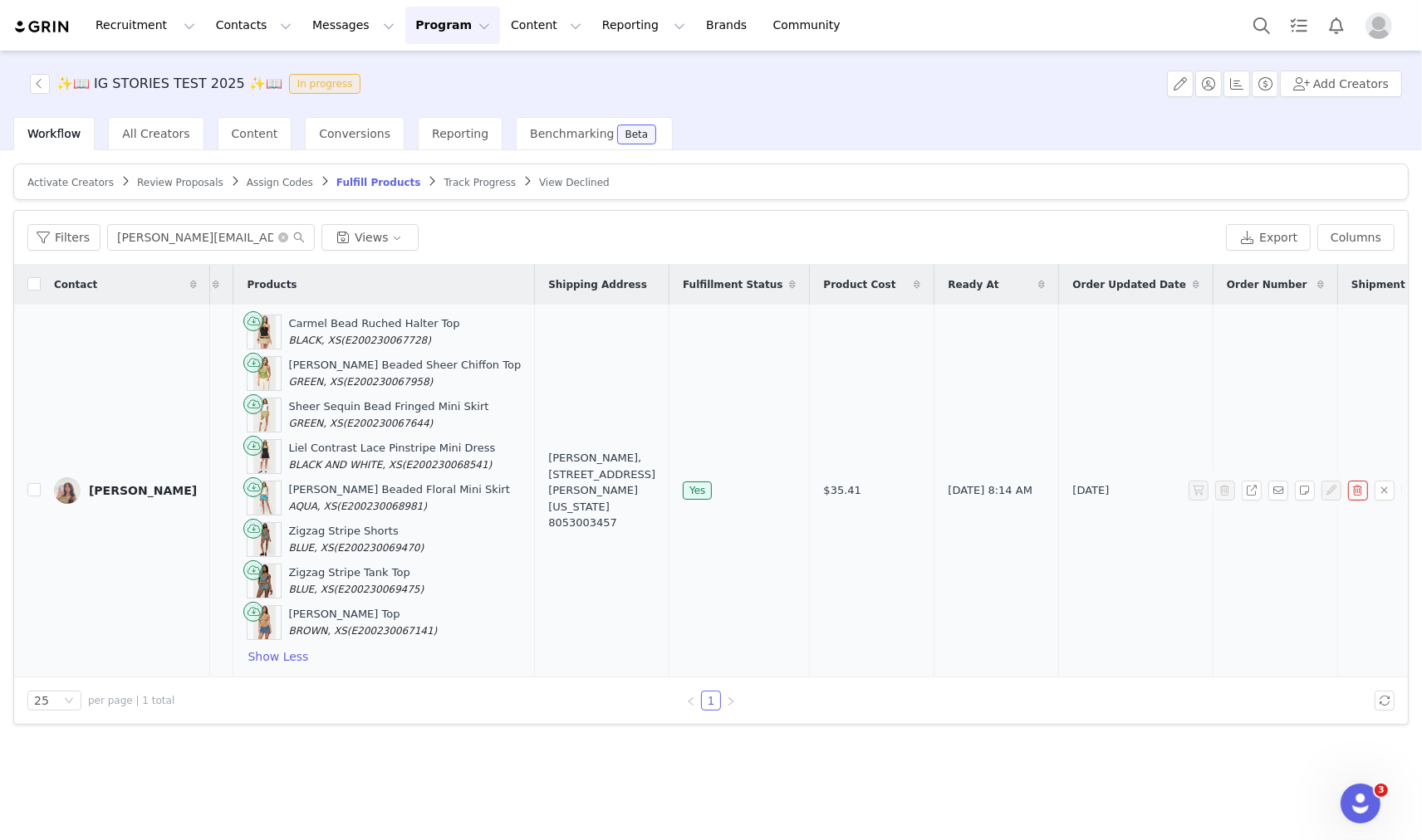
drag, startPoint x: 1128, startPoint y: 494, endPoint x: 1056, endPoint y: 493, distance: 72.0
click at [1214, 493] on td "277778122" at bounding box center [1276, 491] width 125 height 373
copy span "277778122"
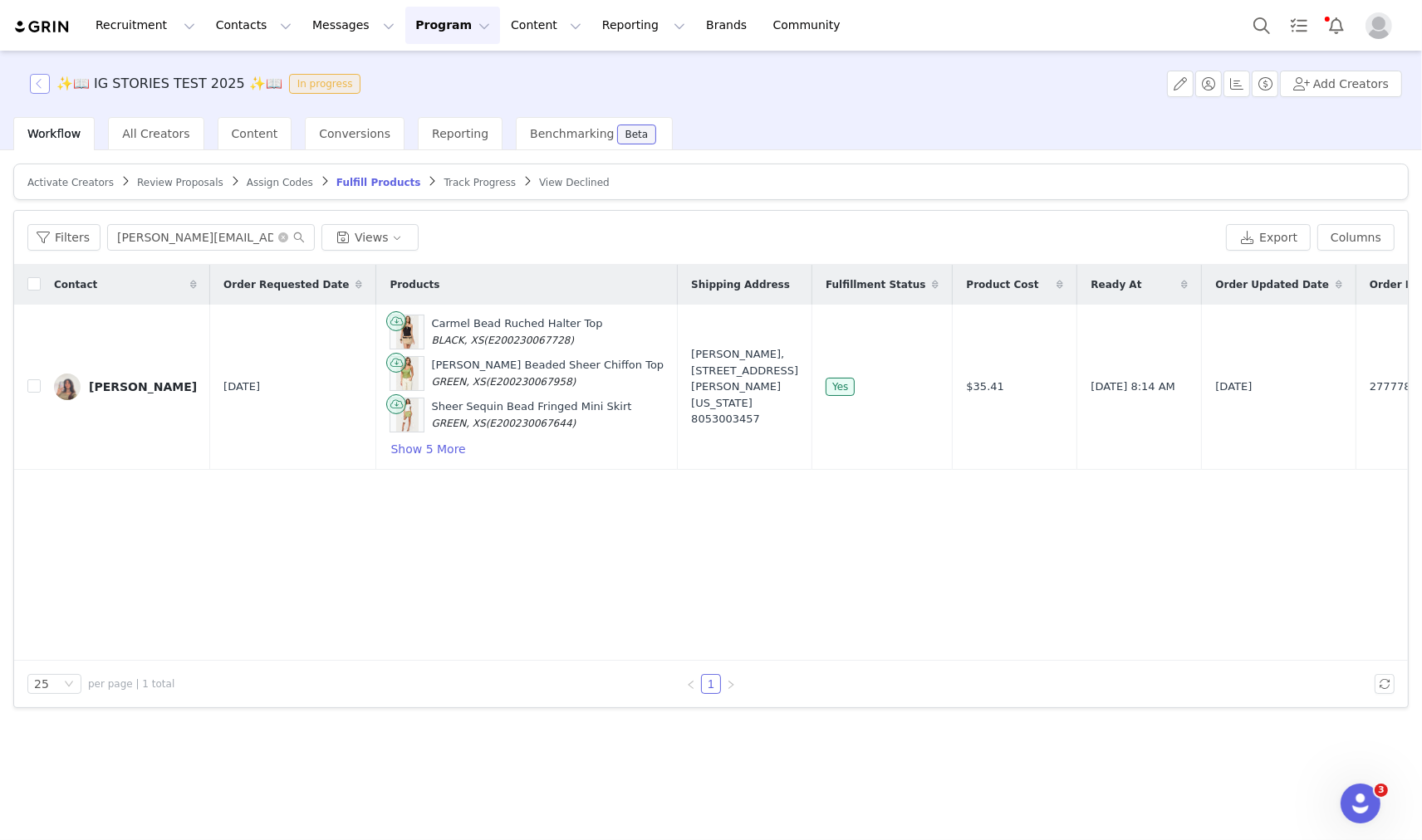
click at [36, 85] on button "button" at bounding box center [39, 84] width 20 height 20
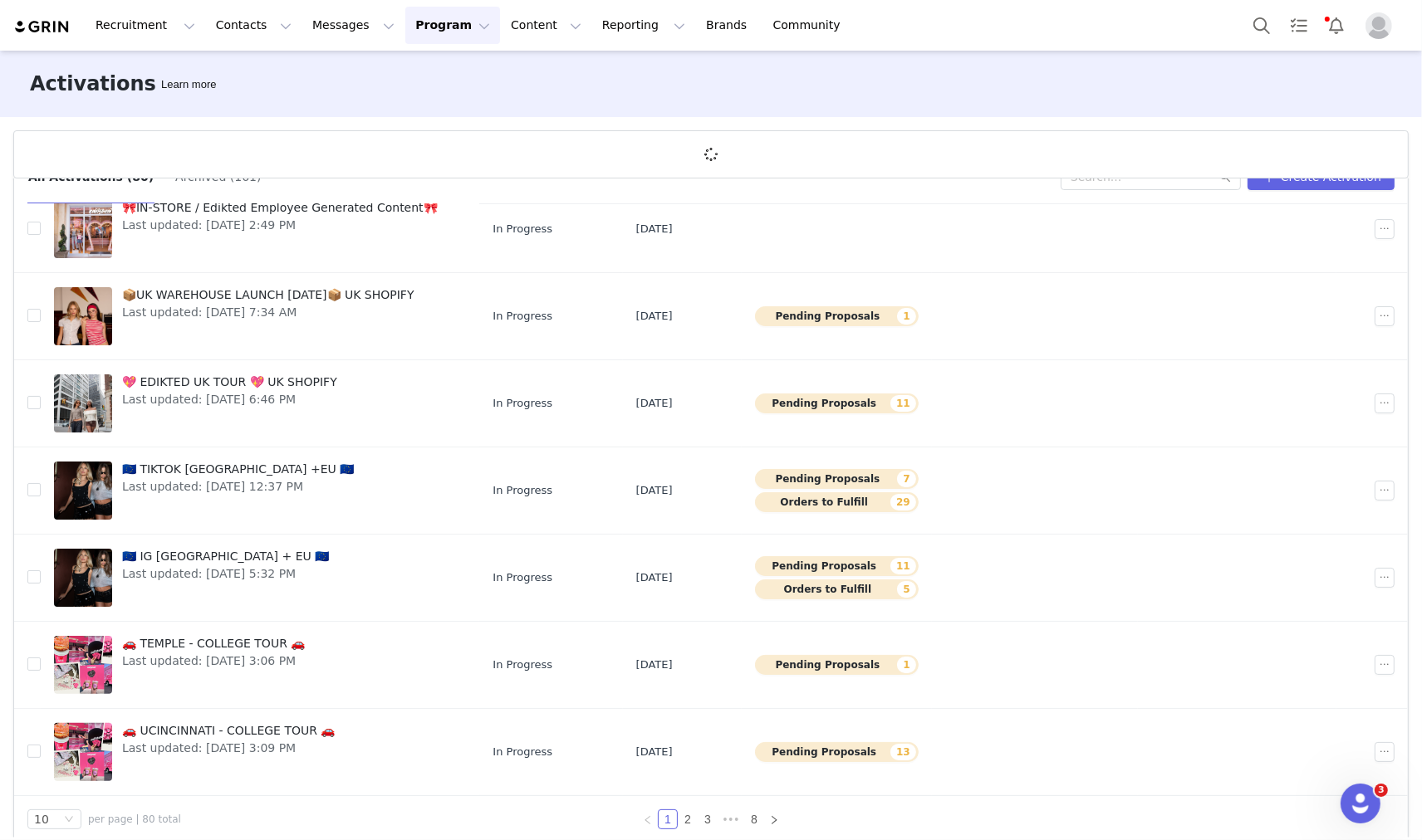
scroll to position [61, 0]
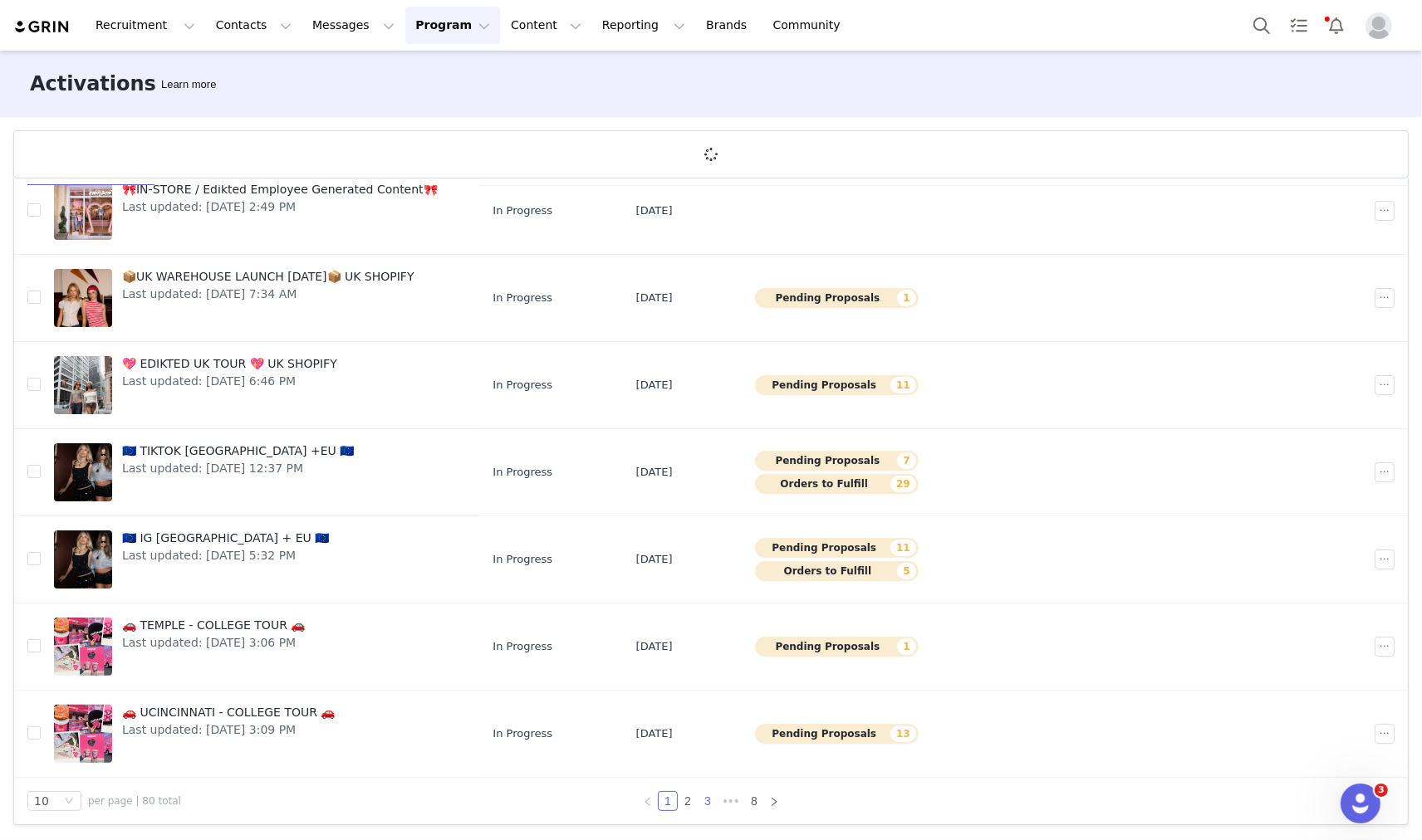
click at [708, 801] on link "3" at bounding box center [707, 801] width 18 height 18
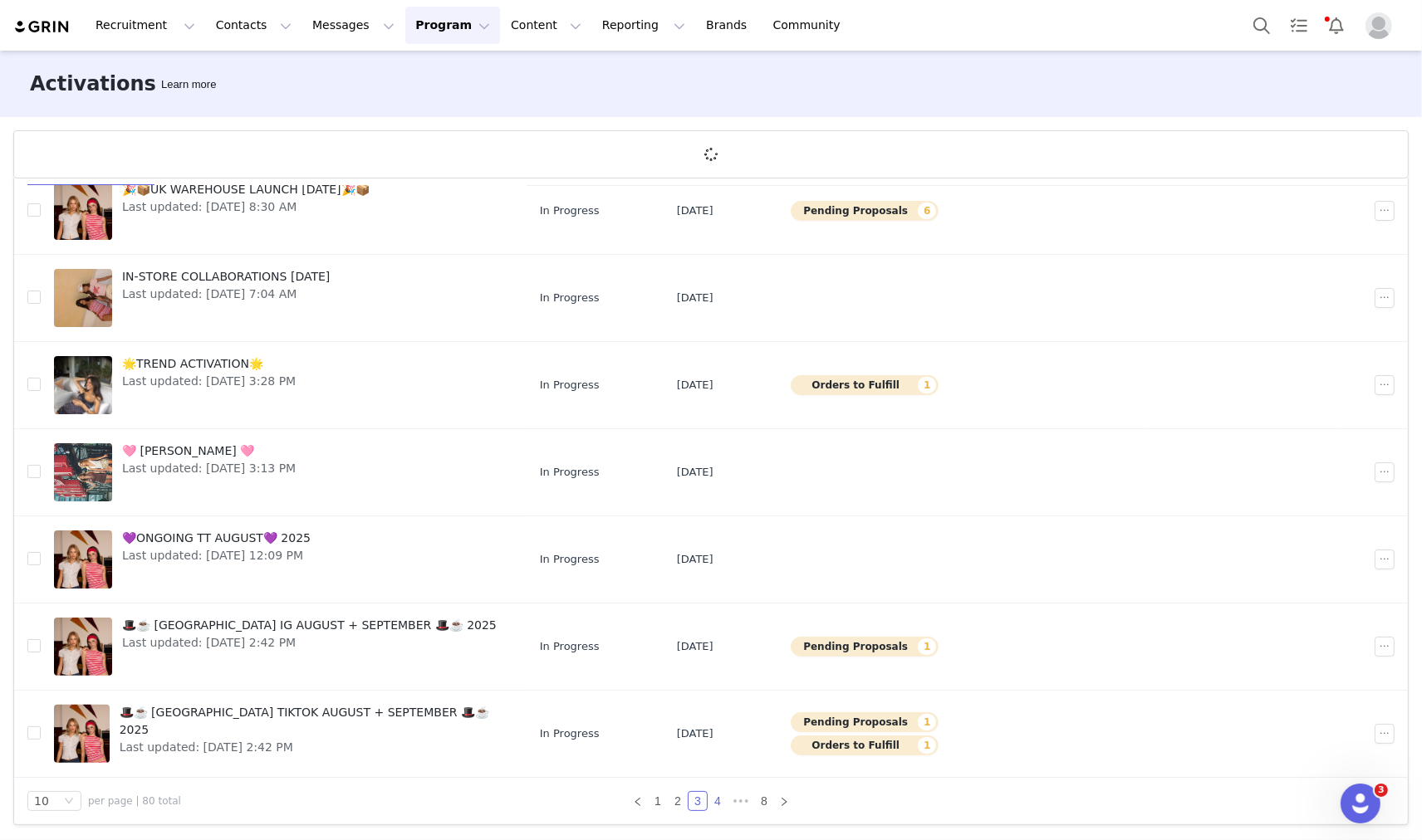
click at [711, 800] on link "4" at bounding box center [717, 801] width 18 height 18
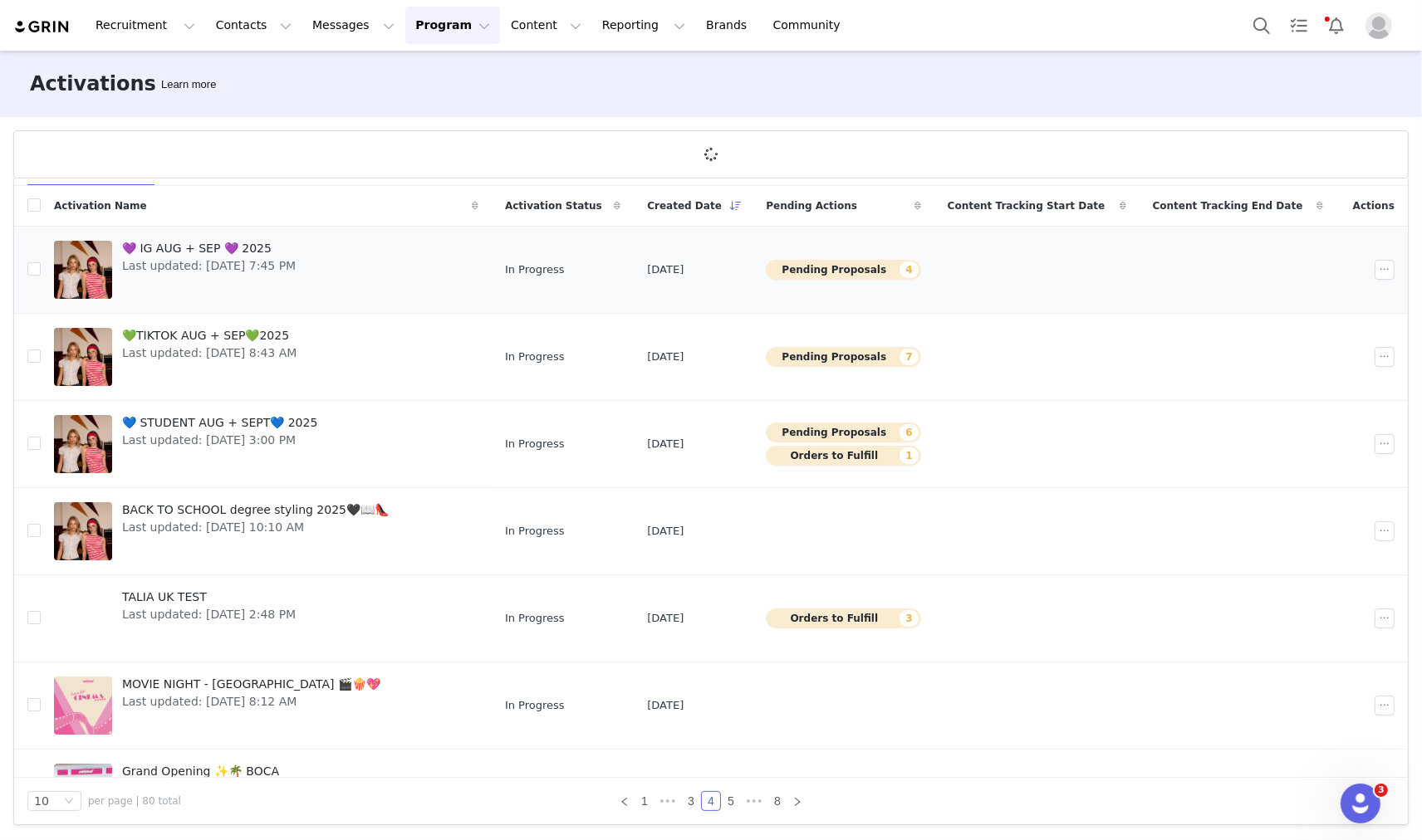
click at [212, 242] on span "💜 IG AUG + SEP 💜 2025" at bounding box center [208, 248] width 173 height 17
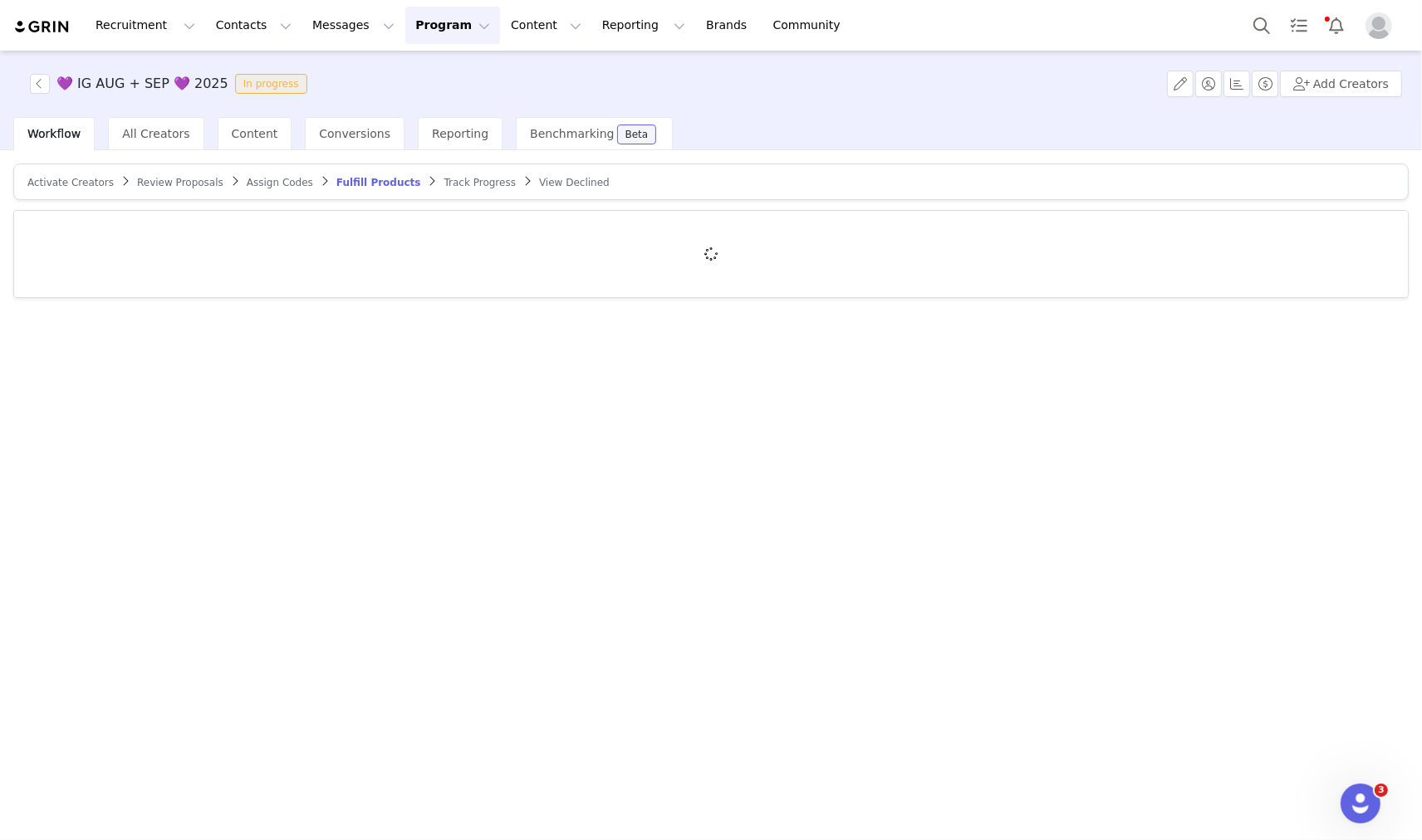
click at [133, 190] on article "Activate Creators Review Proposals Assign Codes Fulfill Products Track Progress…" at bounding box center [711, 182] width 1396 height 37
click at [143, 185] on span "Review Proposals" at bounding box center [179, 183] width 86 height 12
click at [208, 244] on div at bounding box center [711, 254] width 1394 height 86
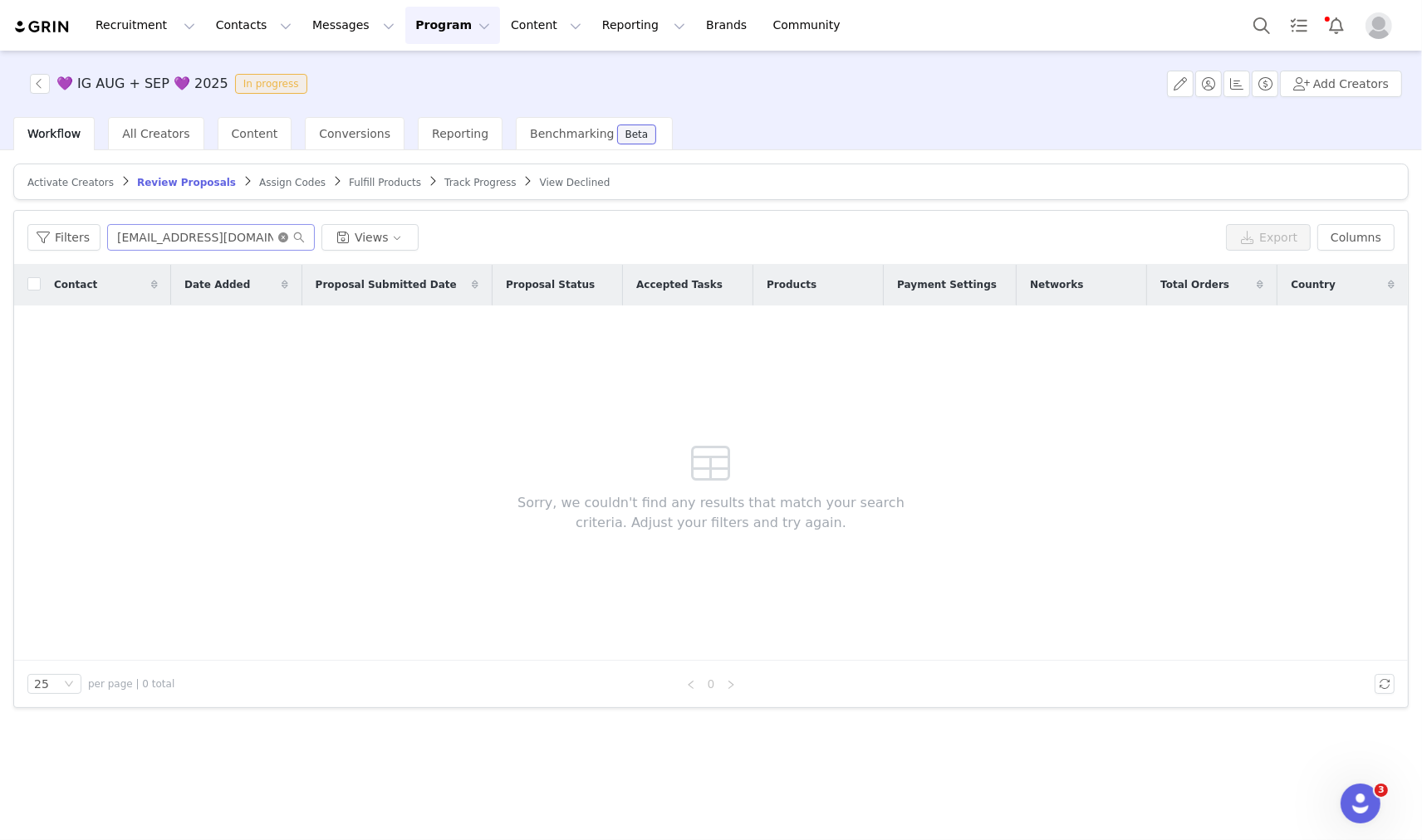
type input "[EMAIL_ADDRESS][DOMAIN_NAME]"
click at [278, 237] on icon "icon: close-circle" at bounding box center [284, 237] width 10 height 10
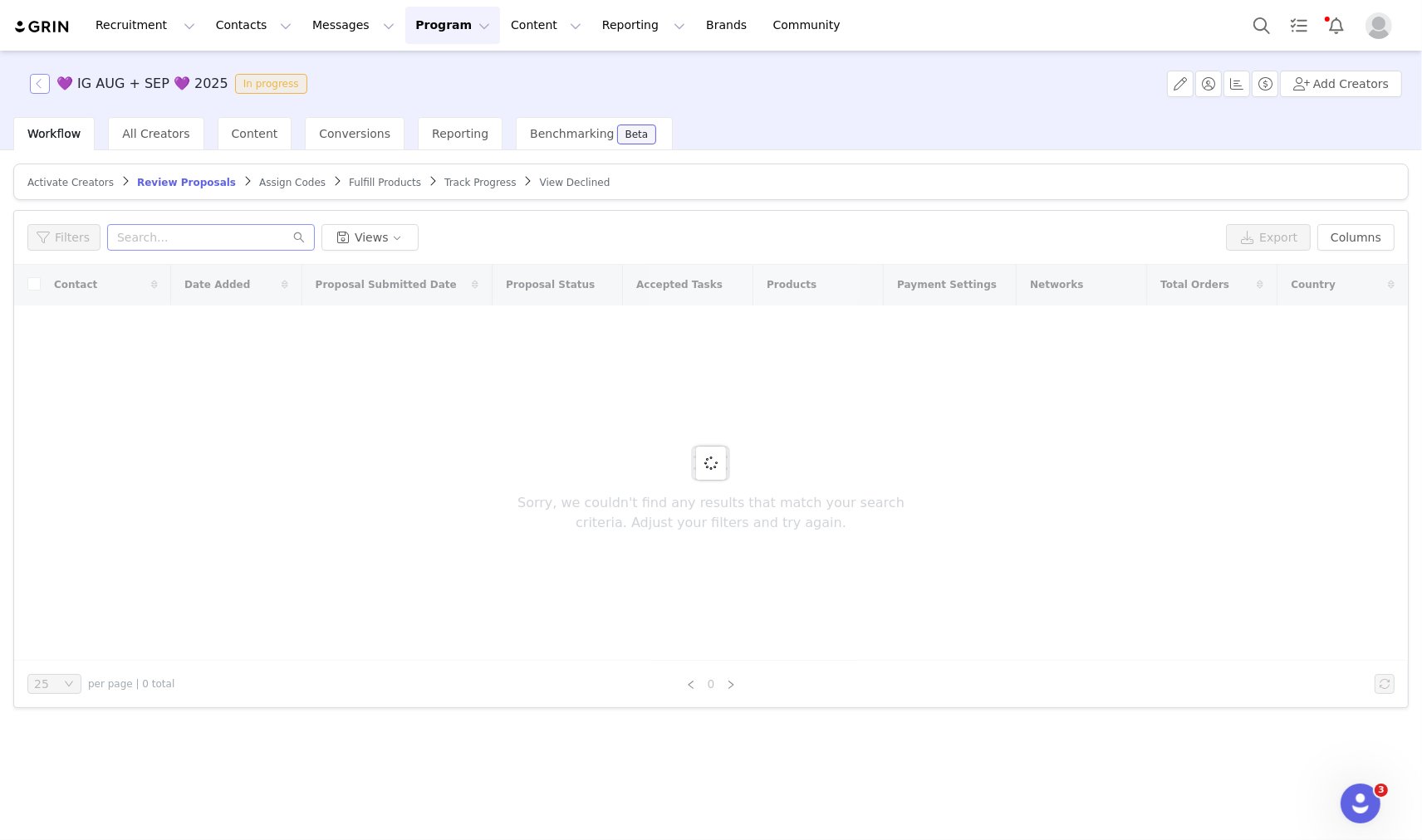
click at [36, 89] on button "button" at bounding box center [39, 84] width 20 height 20
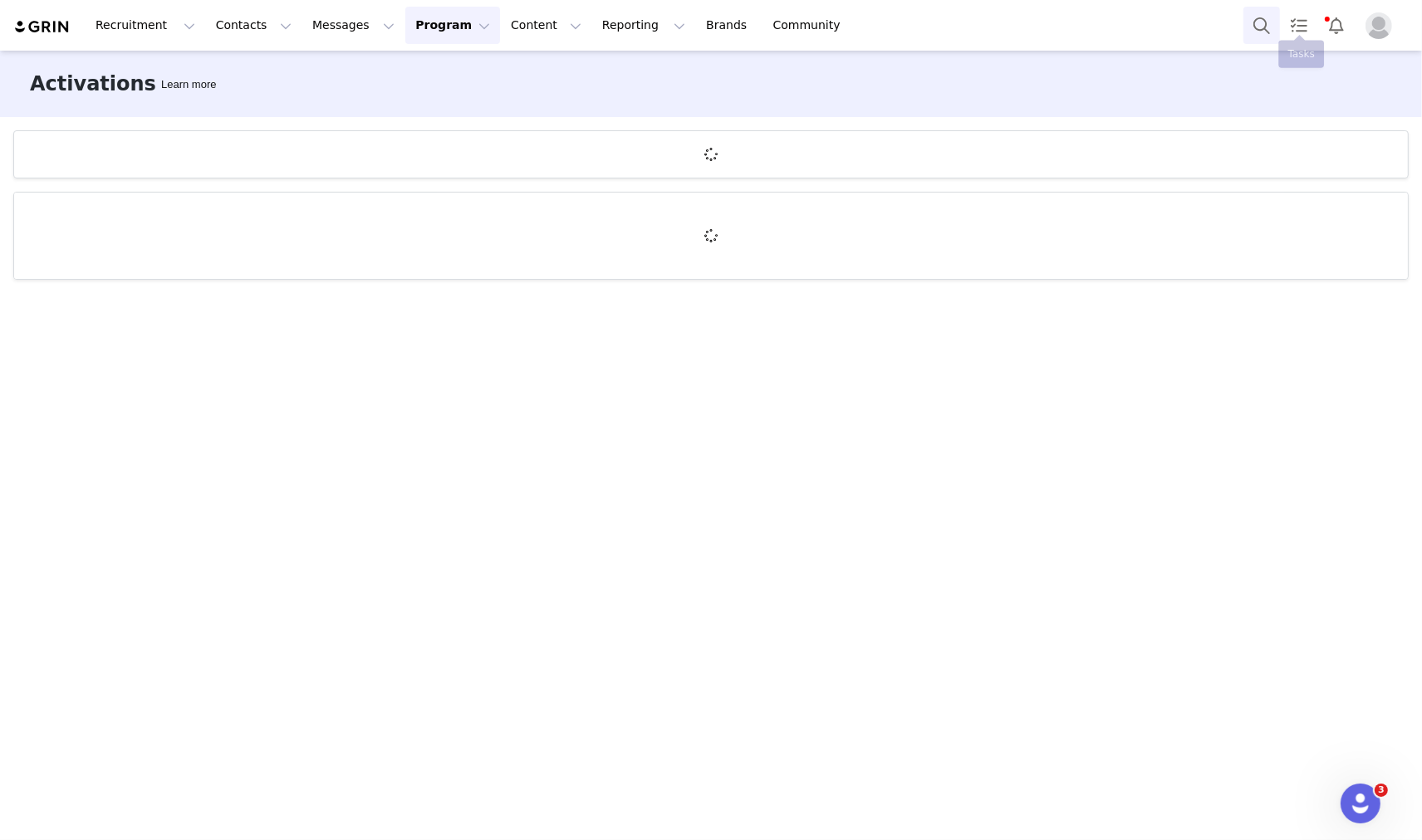
click at [1258, 22] on button "Search" at bounding box center [1261, 26] width 37 height 38
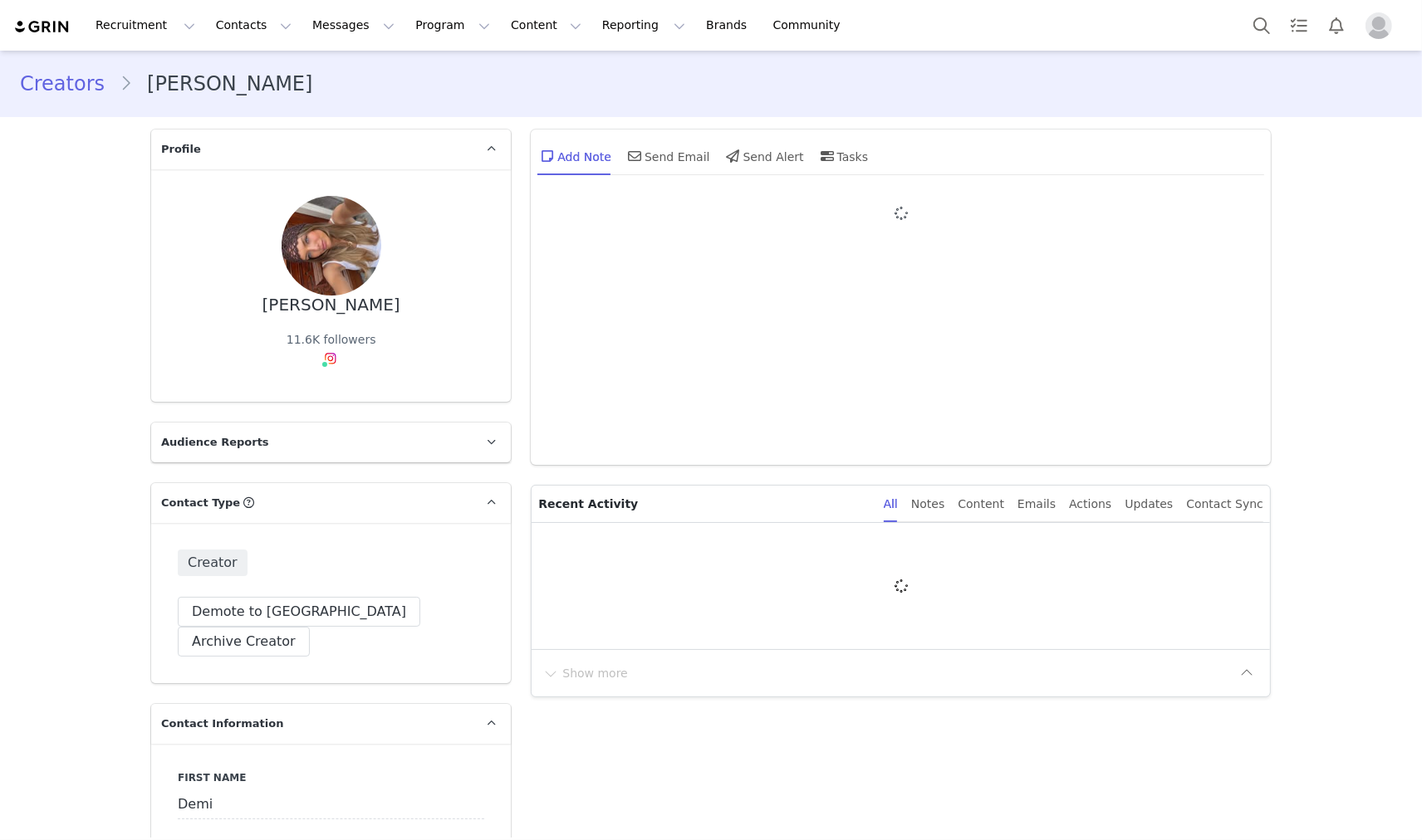
type input "+1 (United States)"
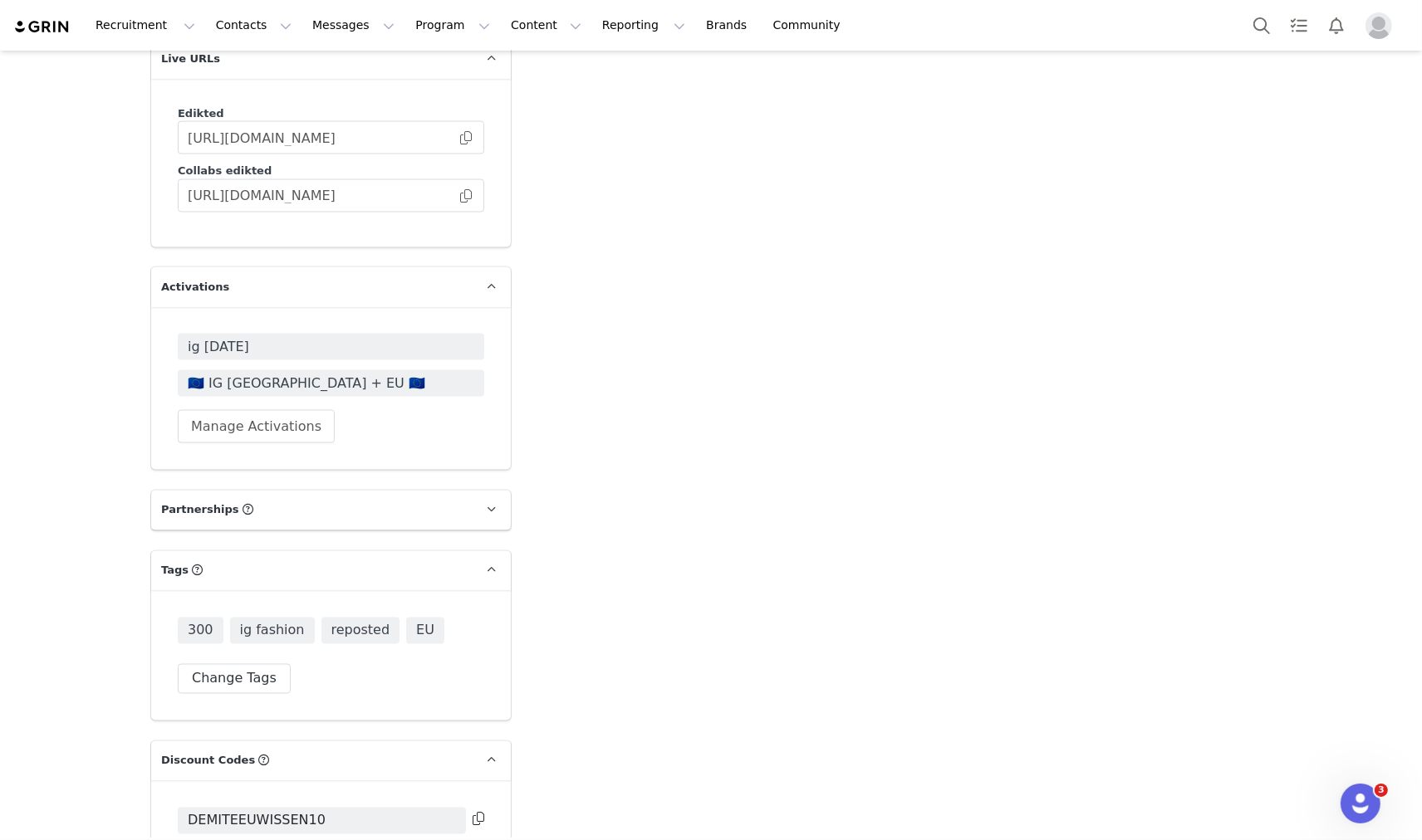
scroll to position [2787, 0]
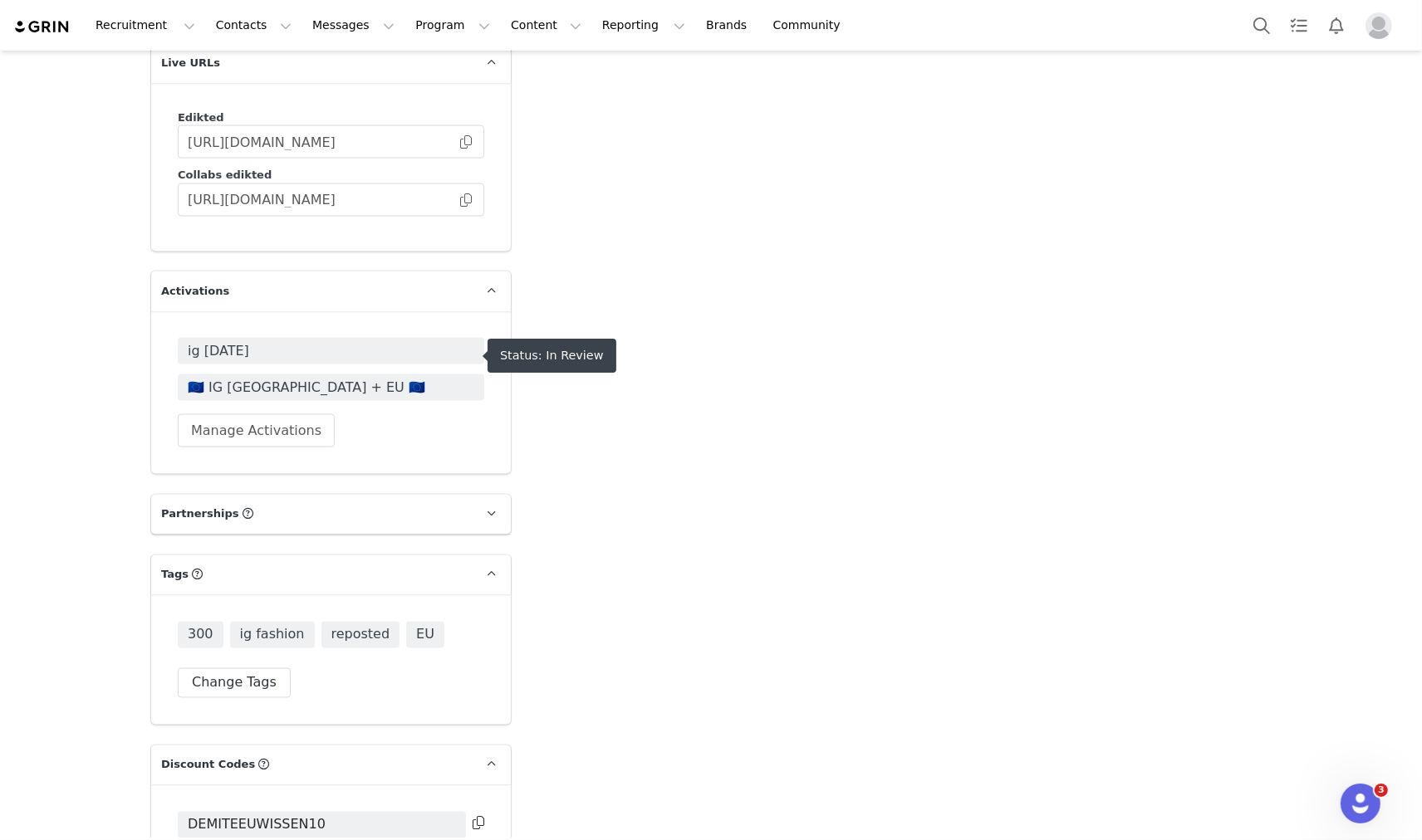
click at [257, 377] on span "🇪🇺 IG [GEOGRAPHIC_DATA] + EU 🇪🇺" at bounding box center [331, 387] width 287 height 20
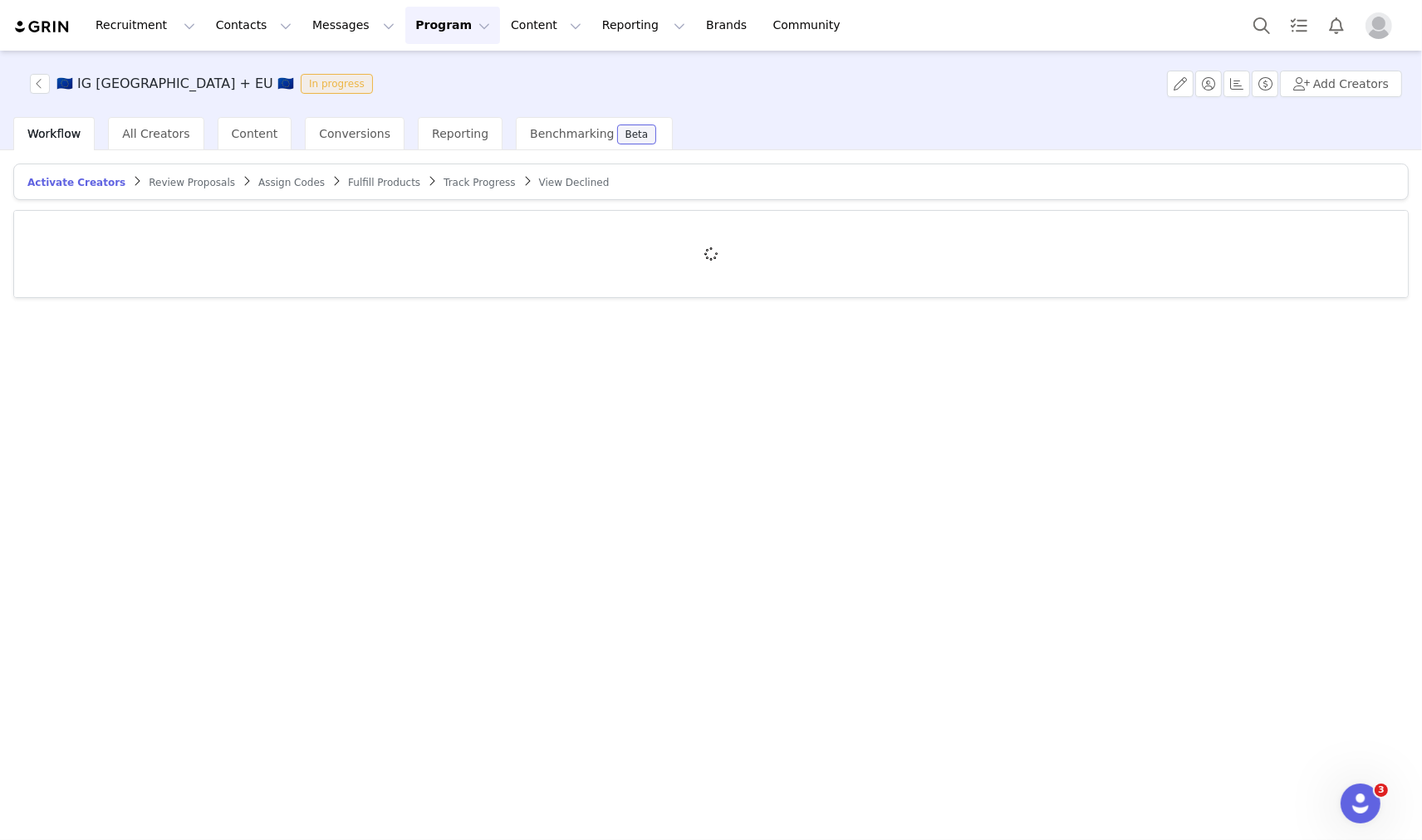
click at [194, 167] on article "Activate Creators Review Proposals Assign Codes Fulfill Products Track Progress…" at bounding box center [711, 182] width 1396 height 37
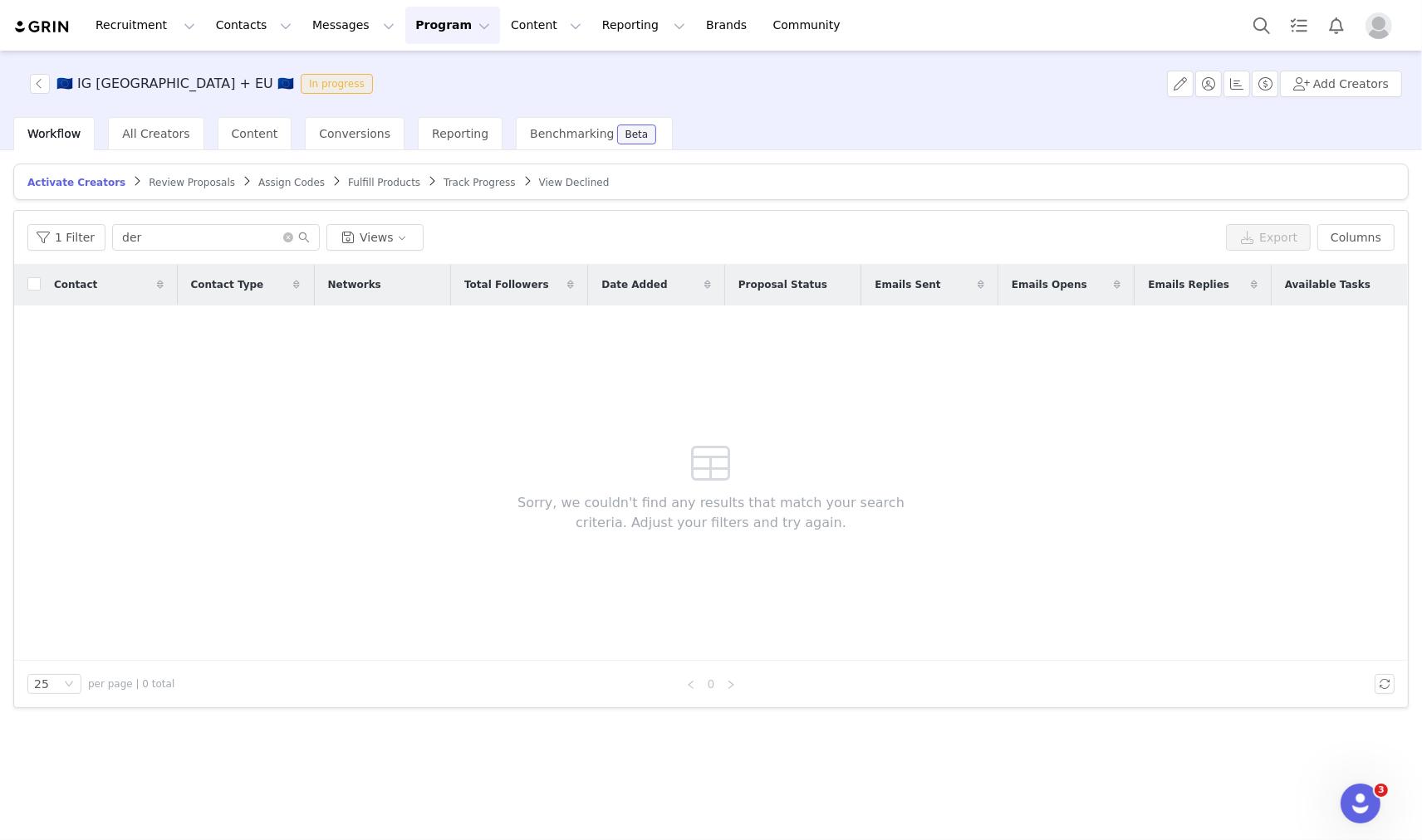
click at [188, 177] on span "Review Proposals" at bounding box center [191, 183] width 86 height 12
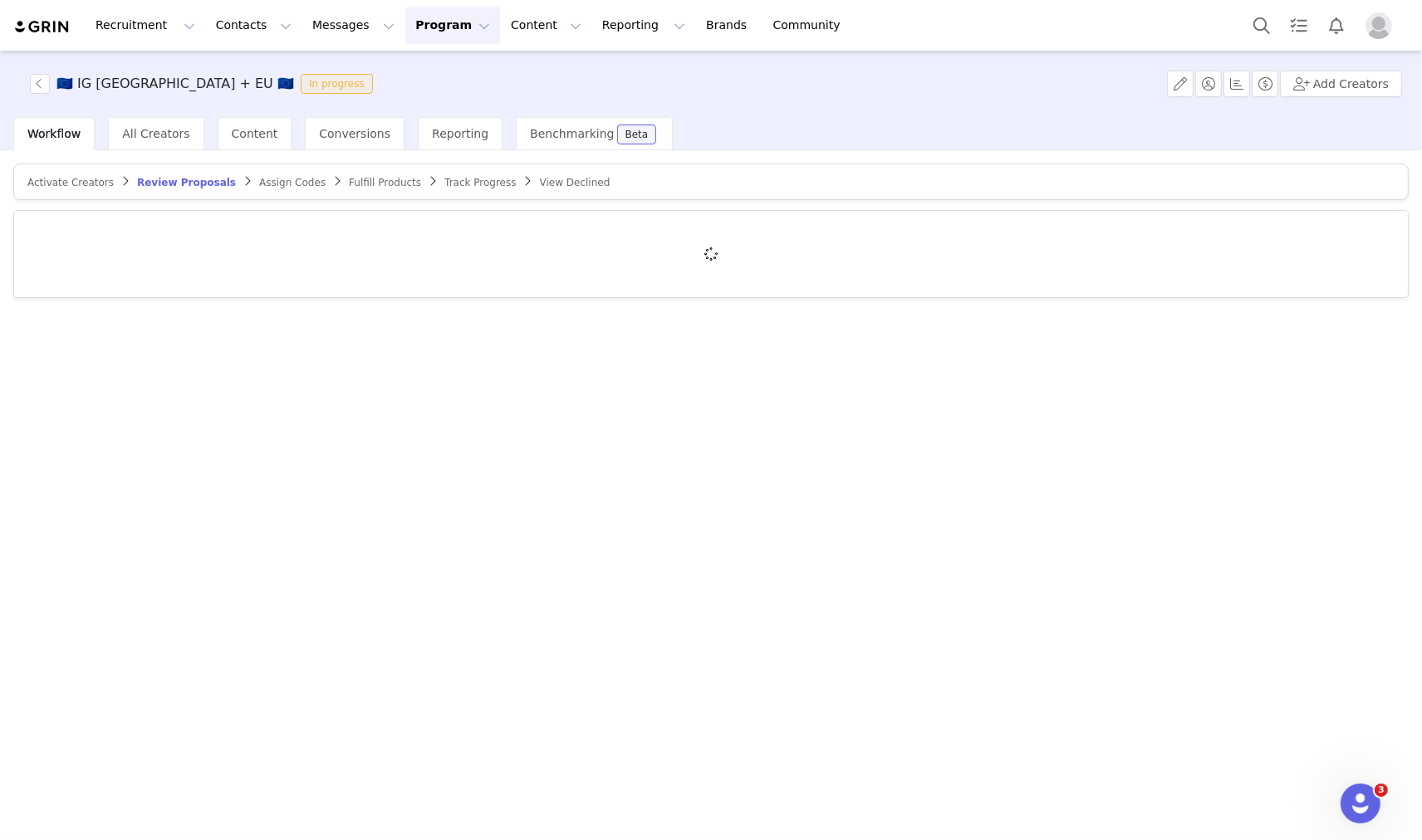
click at [195, 249] on div at bounding box center [711, 254] width 1394 height 86
click at [196, 237] on div at bounding box center [711, 254] width 1394 height 86
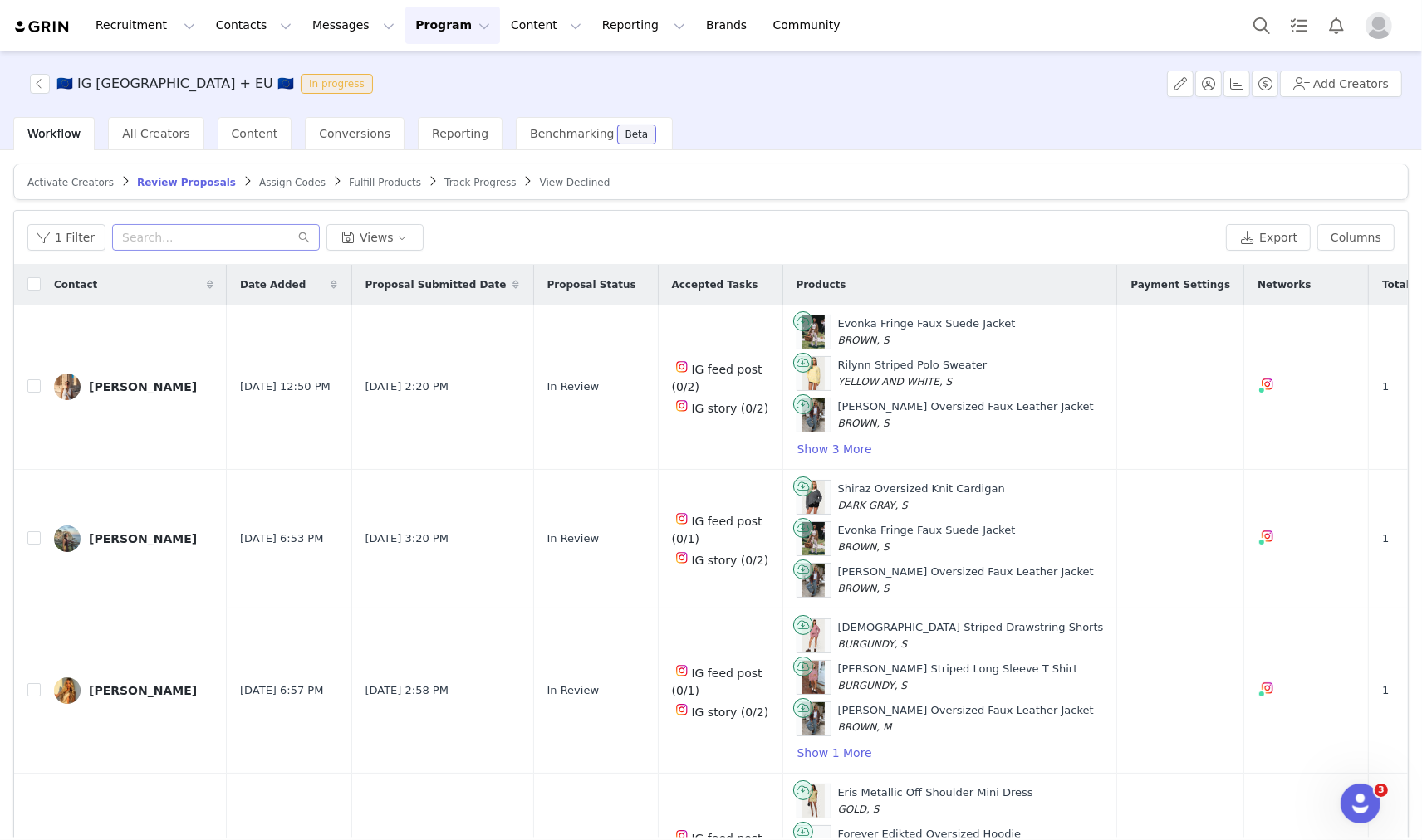
click at [201, 230] on input "text" at bounding box center [215, 237] width 208 height 26
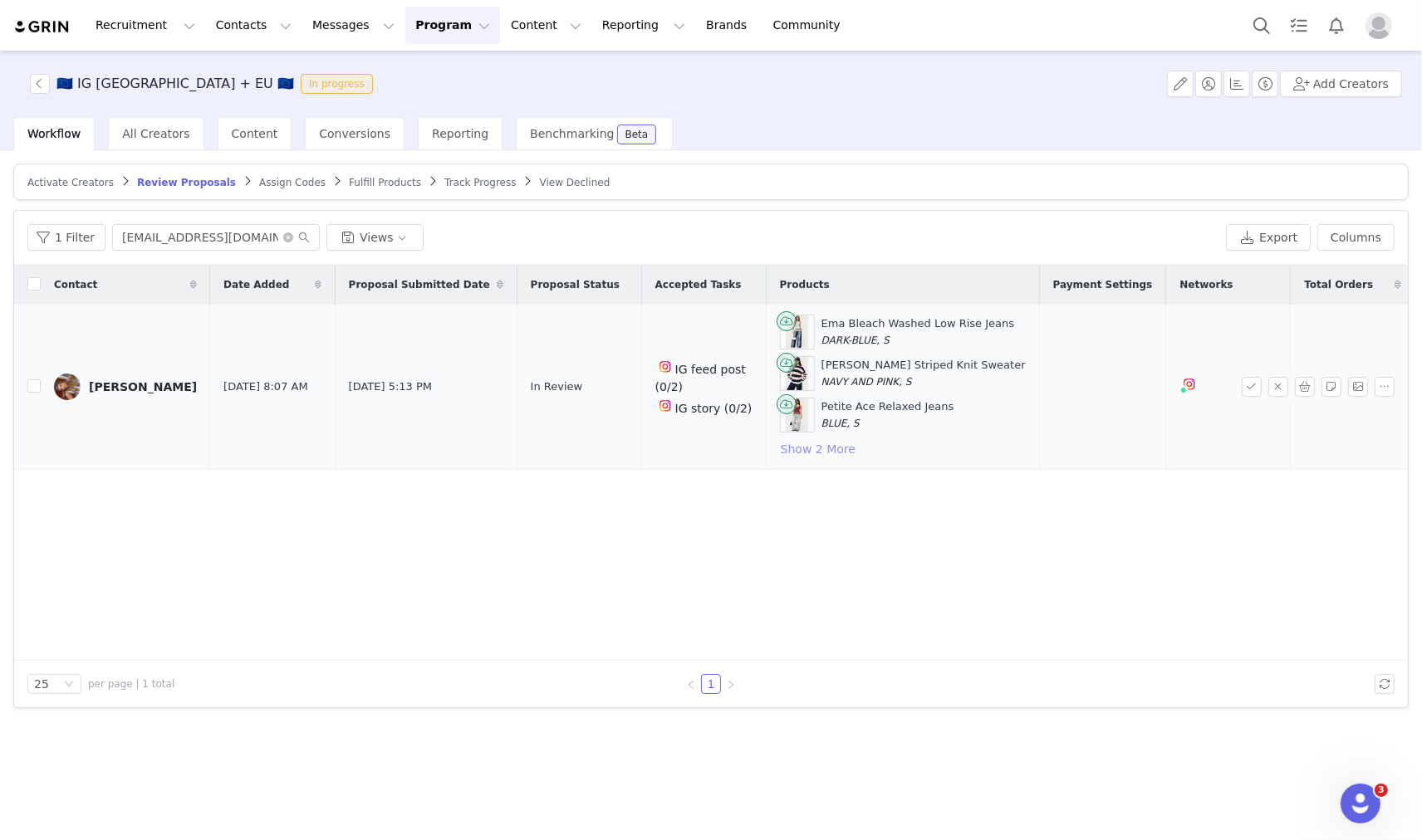
type input "[EMAIL_ADDRESS][DOMAIN_NAME]"
click at [780, 449] on button "Show 2 More" at bounding box center [817, 448] width 76 height 20
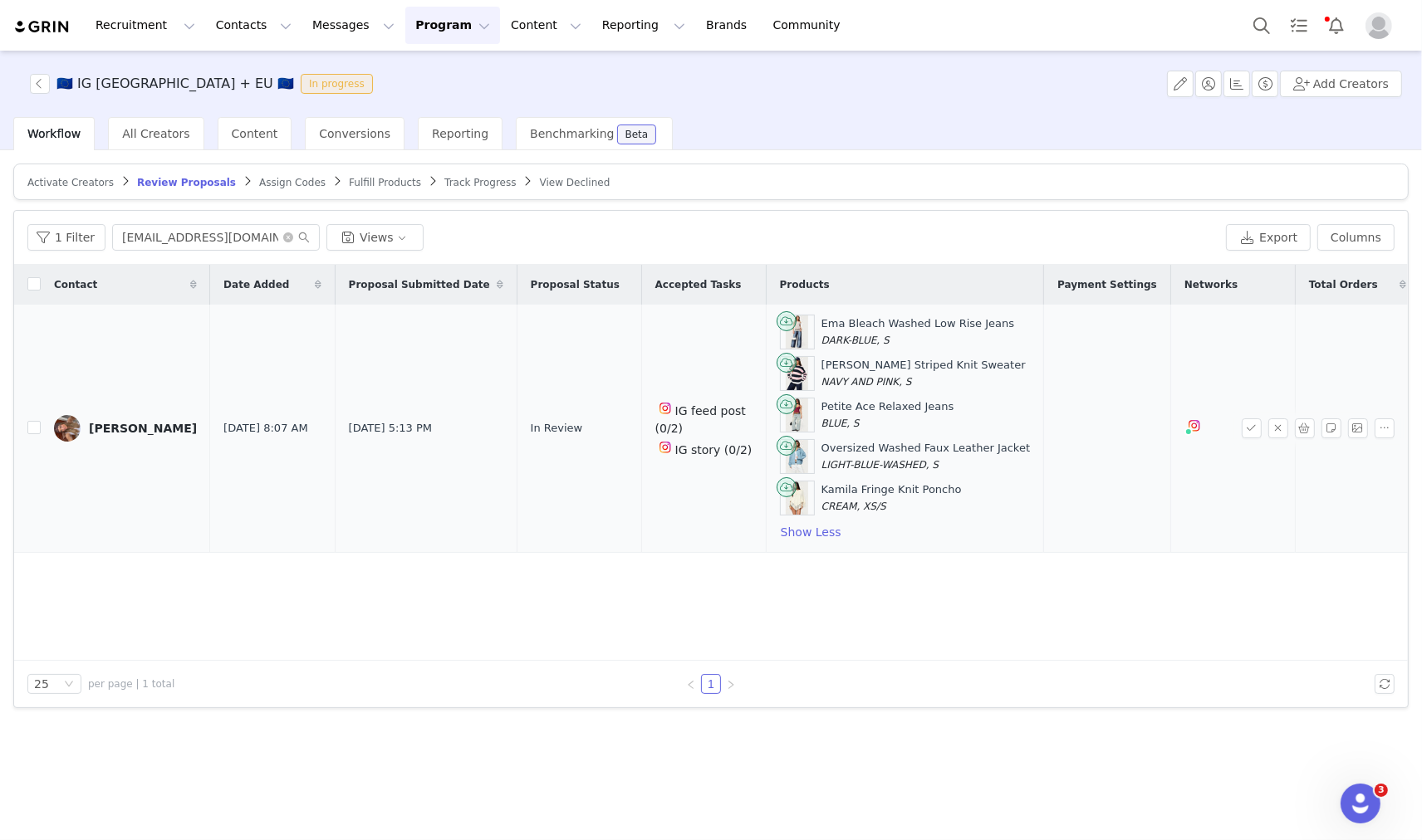
click at [60, 435] on img at bounding box center [67, 428] width 26 height 26
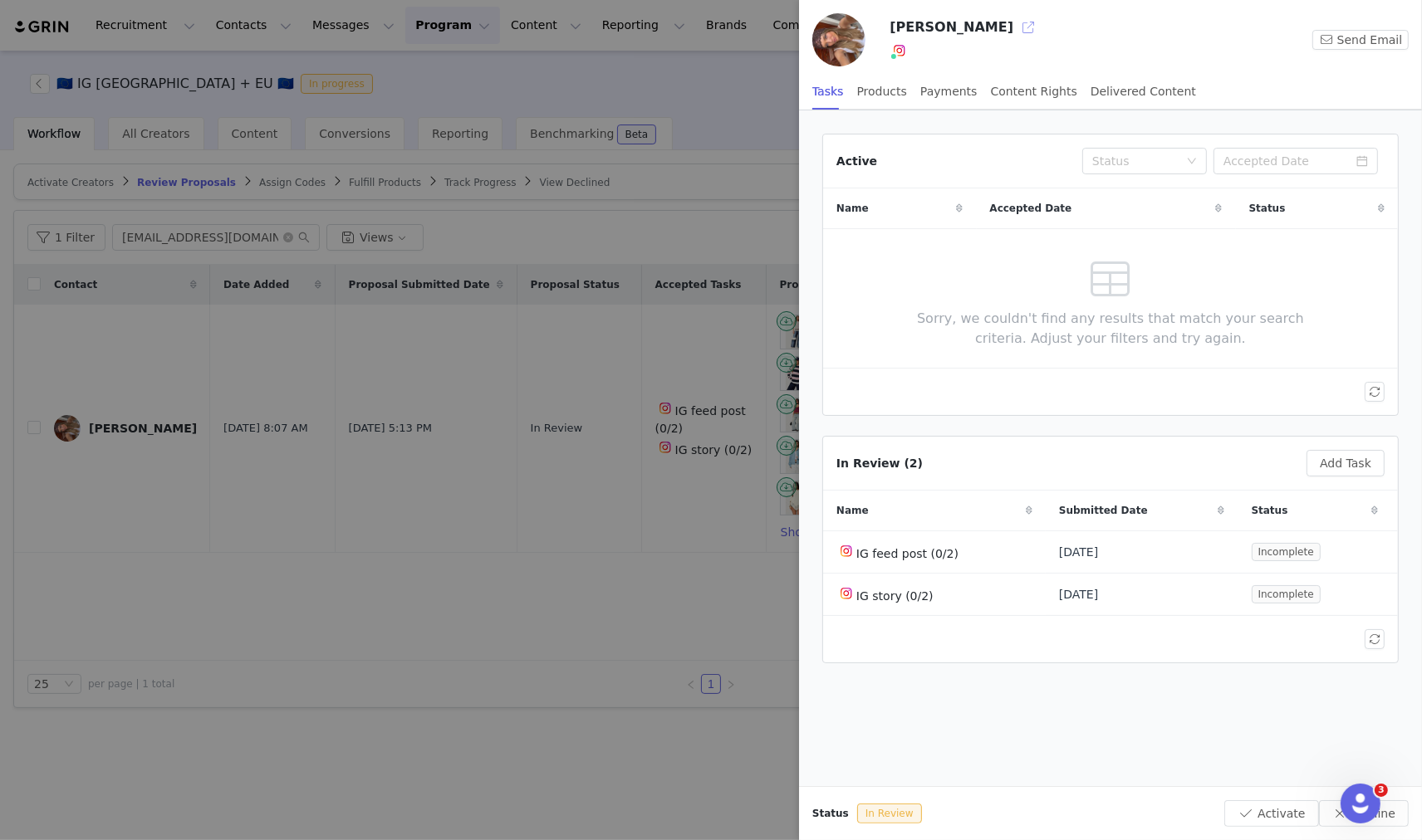
click at [1015, 27] on button "button" at bounding box center [1027, 27] width 26 height 26
click at [401, 604] on div at bounding box center [711, 420] width 1422 height 840
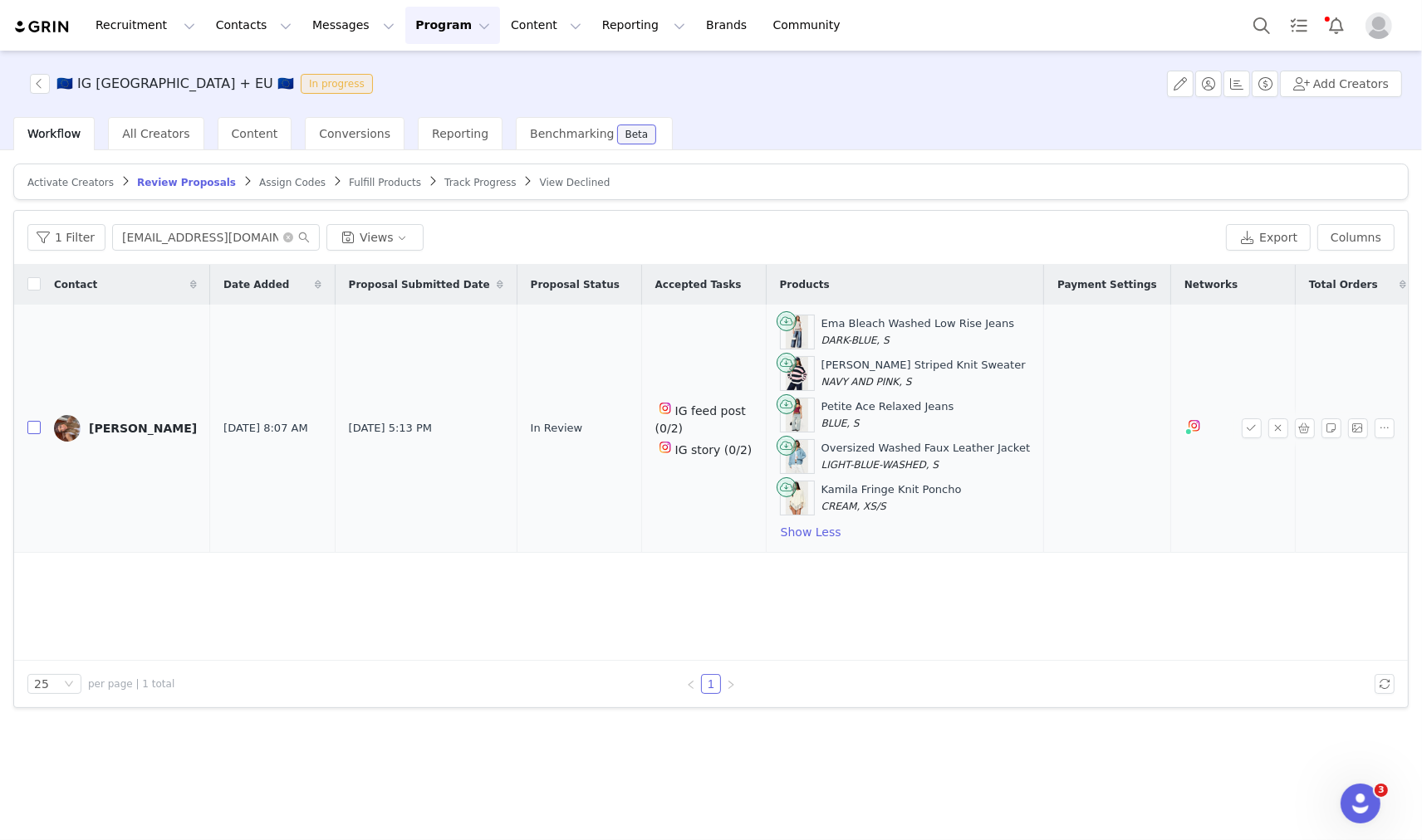
click at [31, 425] on input "checkbox" at bounding box center [34, 428] width 14 height 14
checkbox input "true"
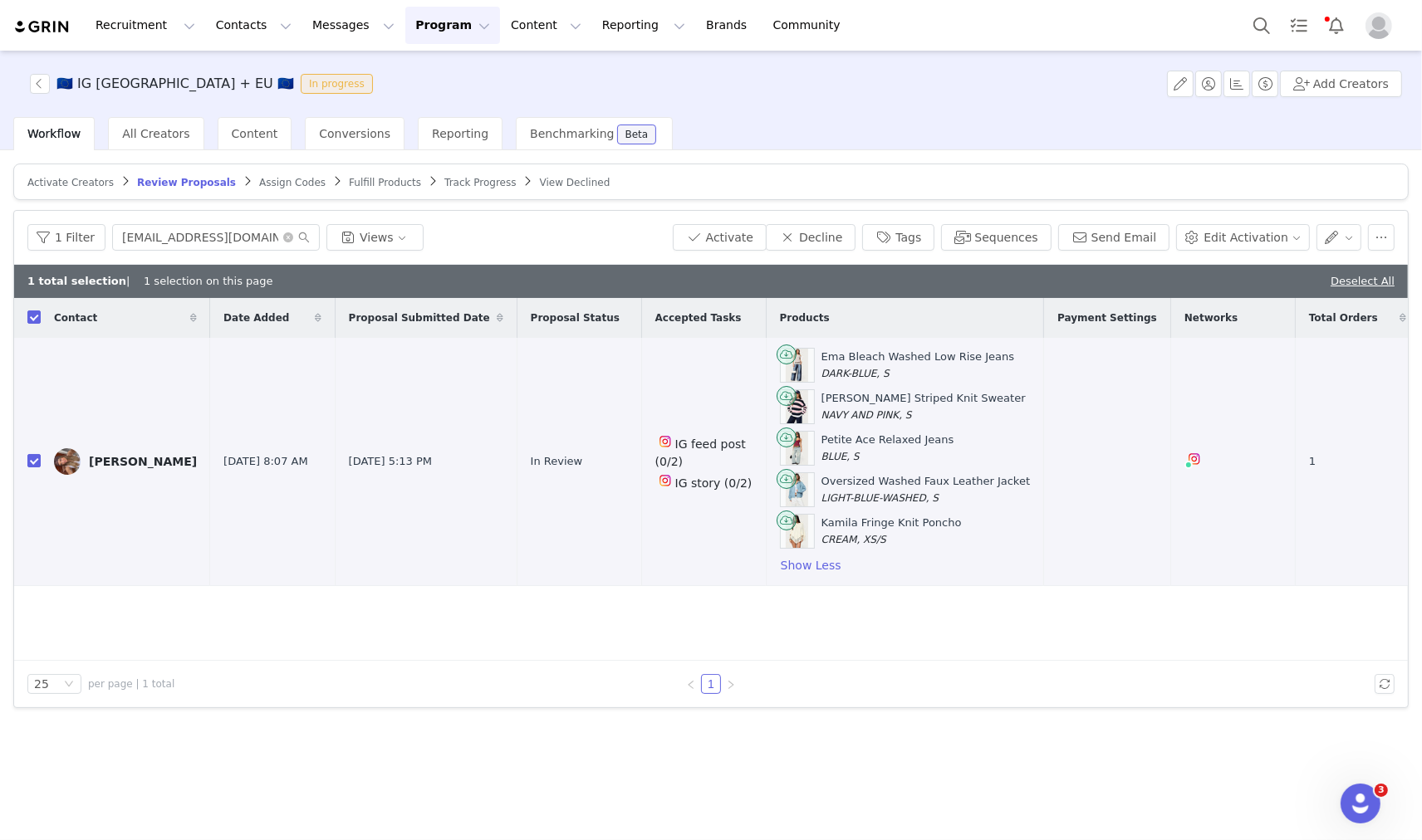
click at [1365, 239] on div "Activate Decline Tags Sequences Send Email Edit Activation" at bounding box center [1033, 237] width 722 height 26
click at [1372, 241] on button "button" at bounding box center [1381, 237] width 26 height 26
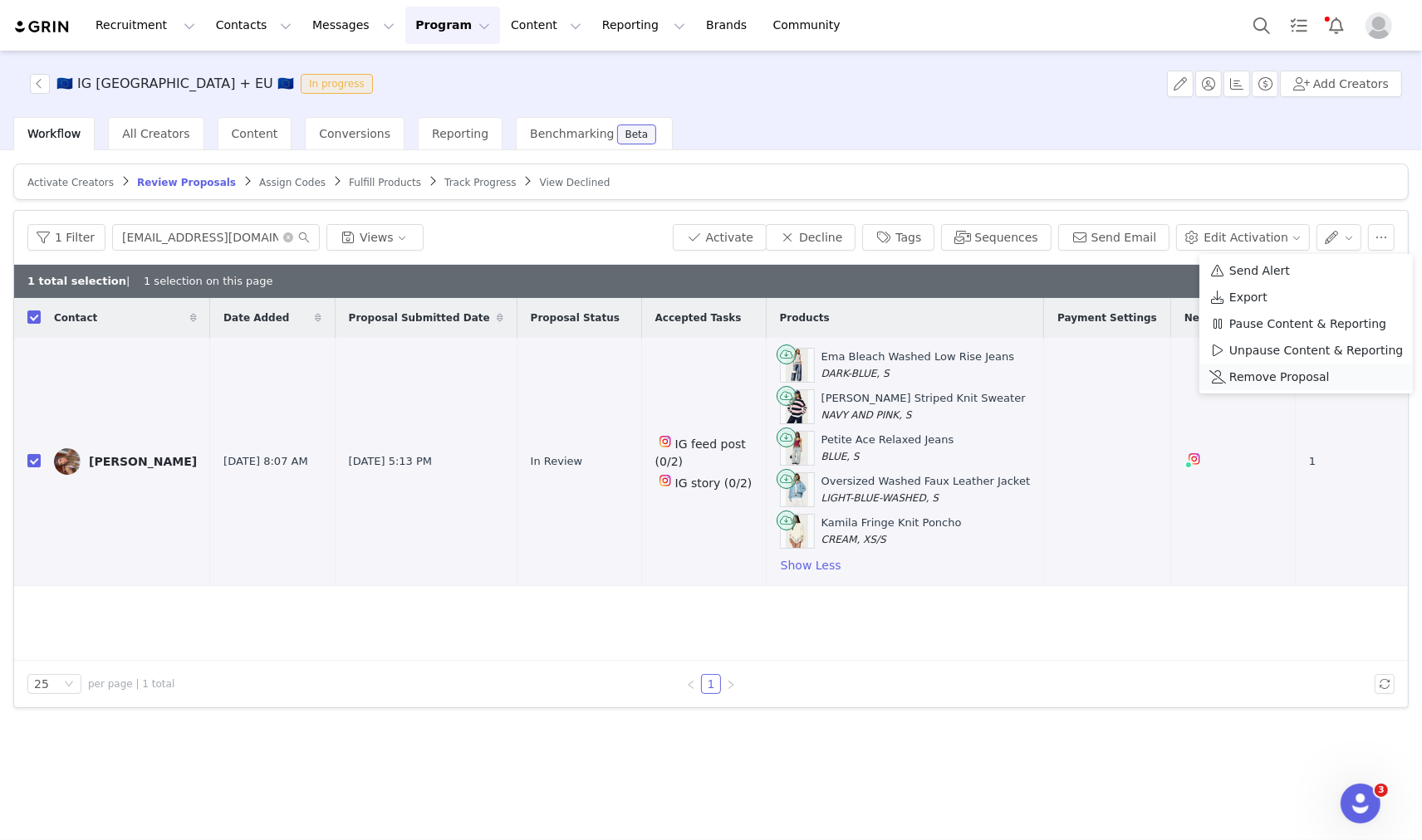
click at [1249, 376] on span "Remove Proposal" at bounding box center [1279, 376] width 101 height 18
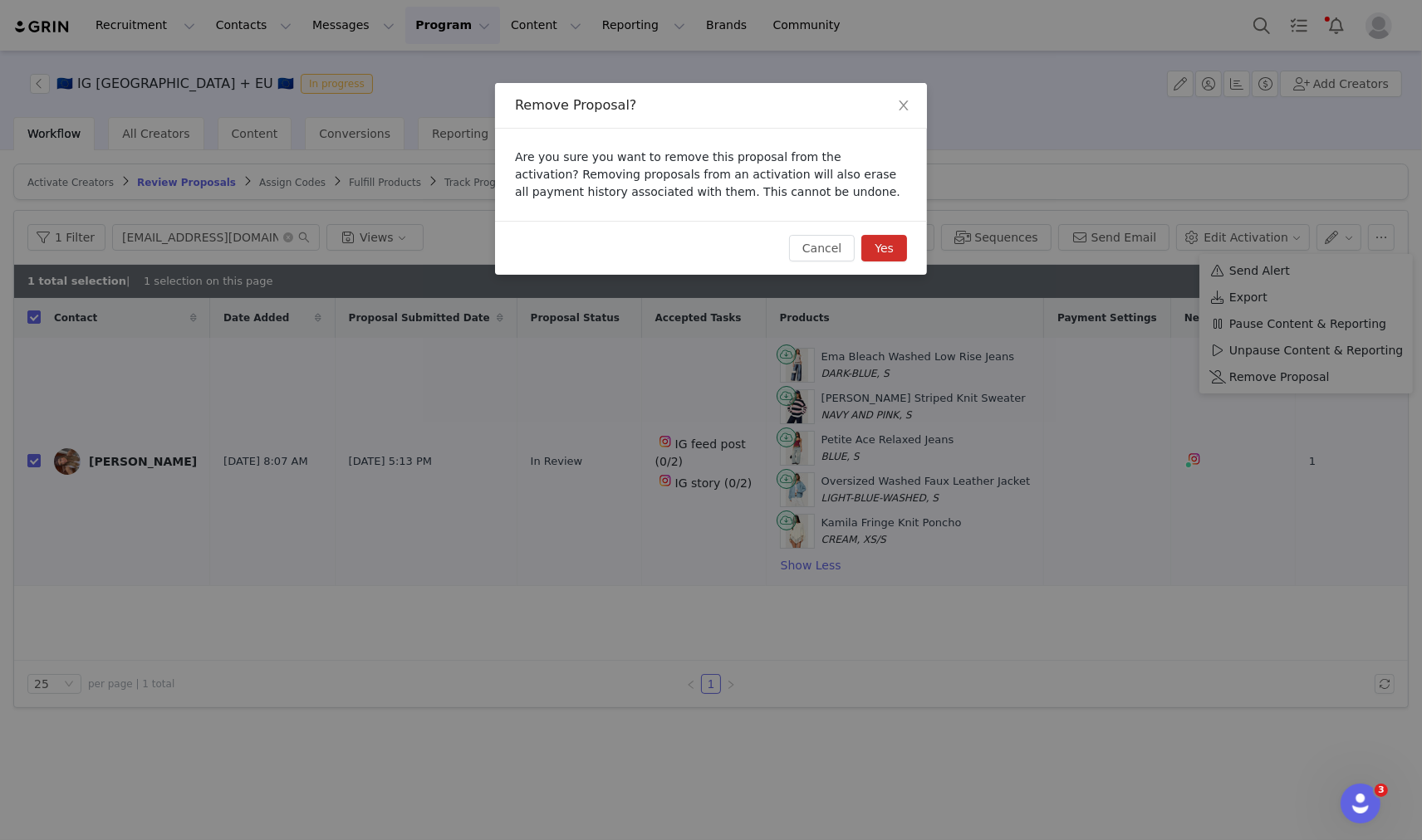
click at [902, 258] on button "Yes" at bounding box center [883, 248] width 45 height 26
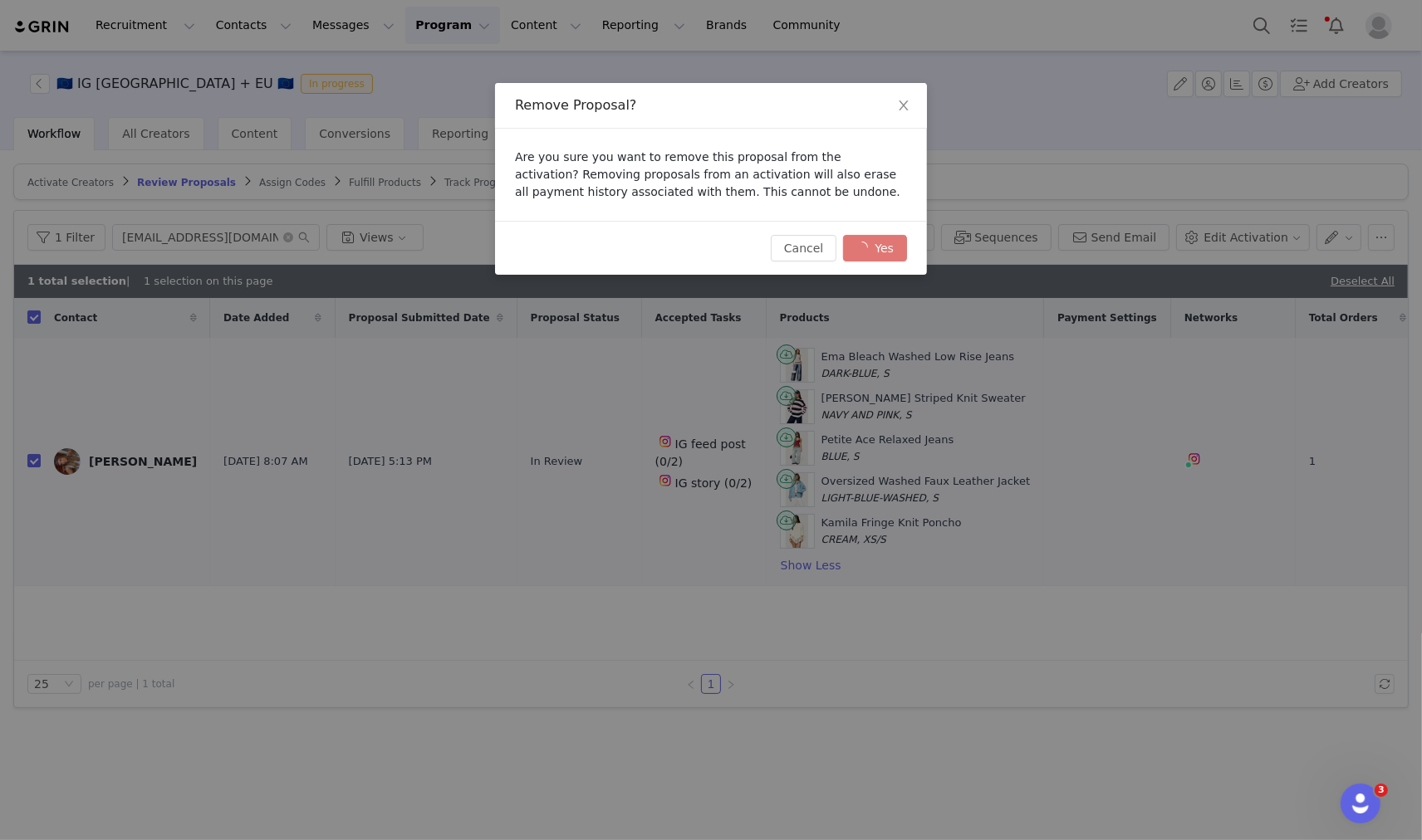
checkbox input "false"
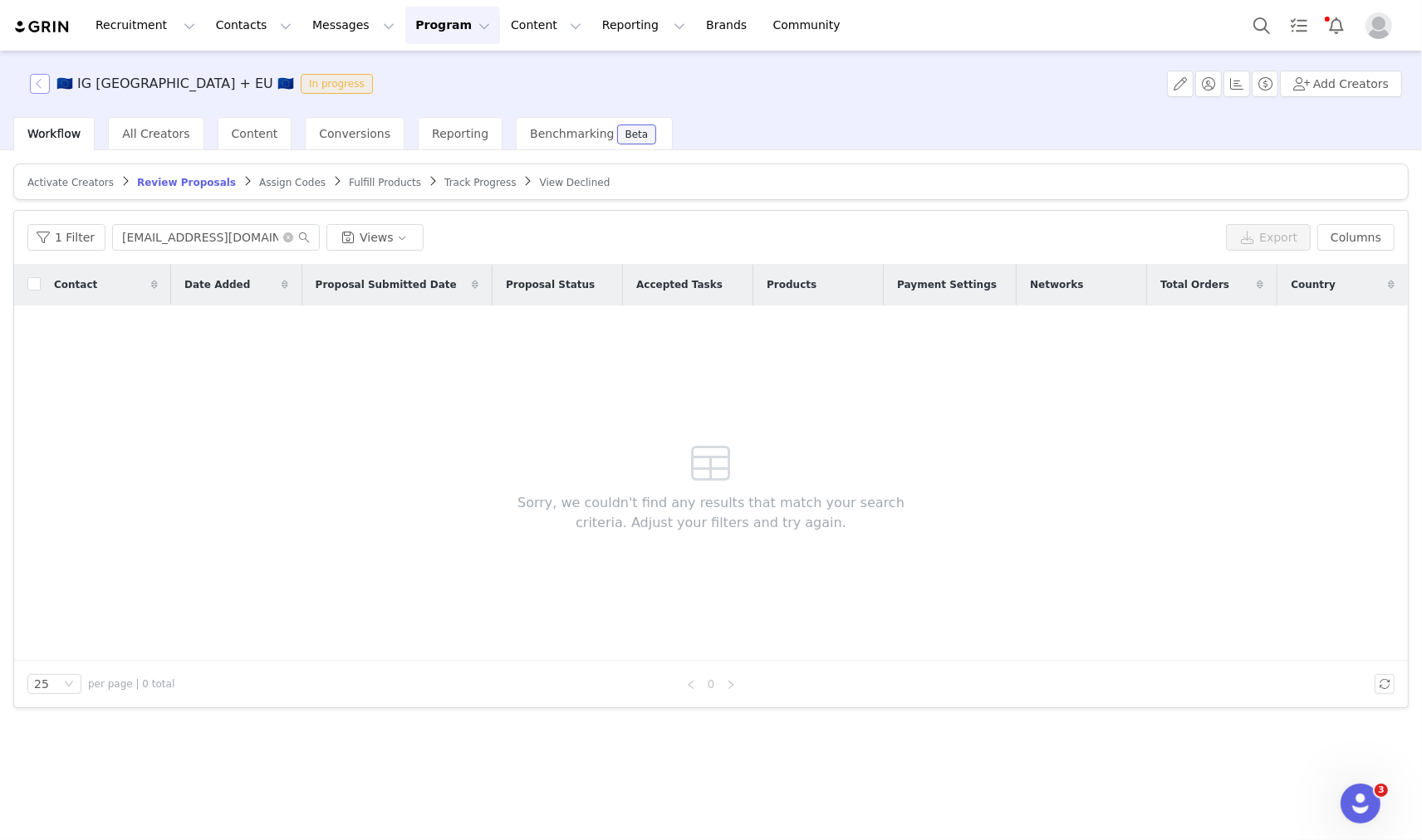
click at [46, 79] on button "button" at bounding box center [39, 84] width 20 height 20
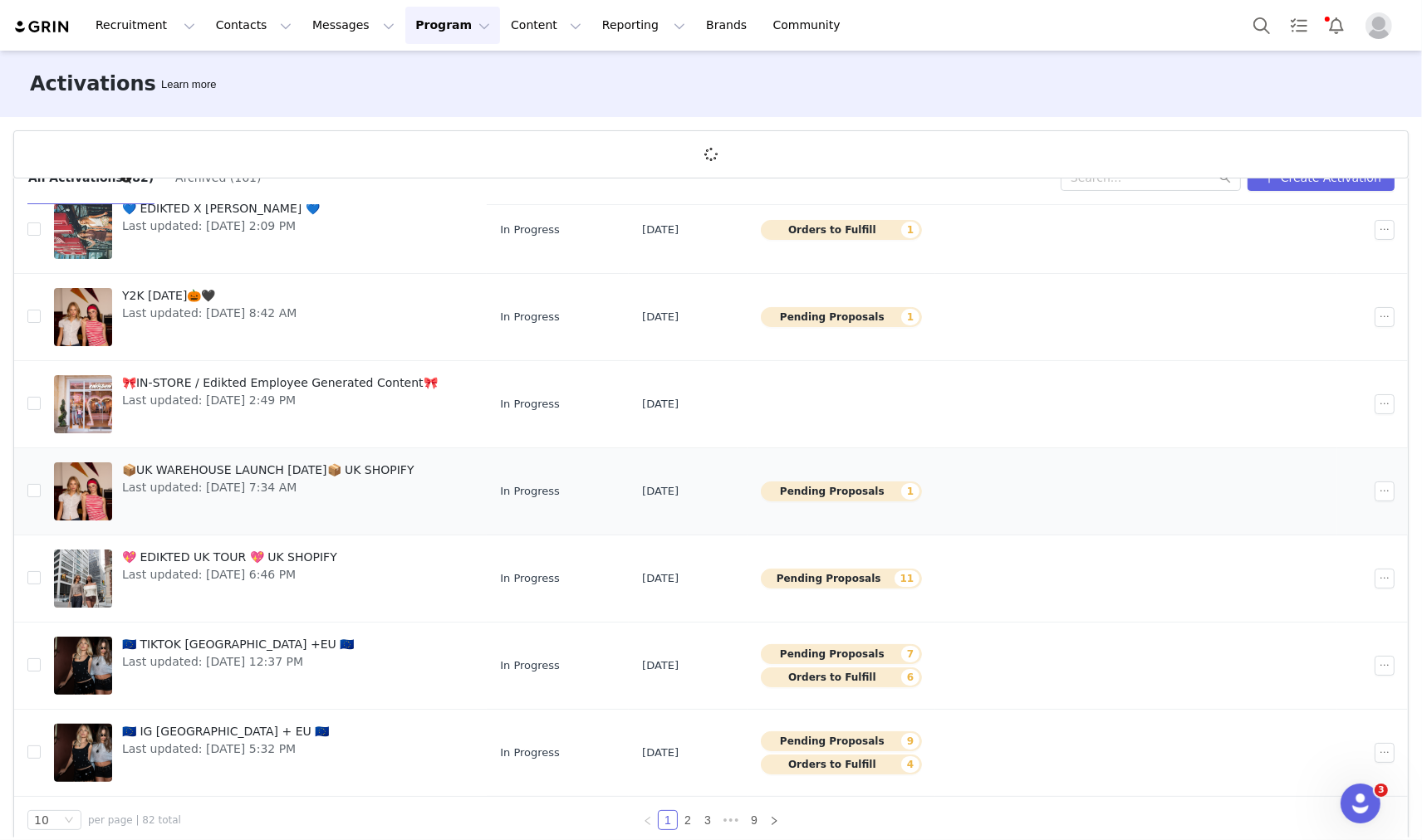
scroll to position [61, 0]
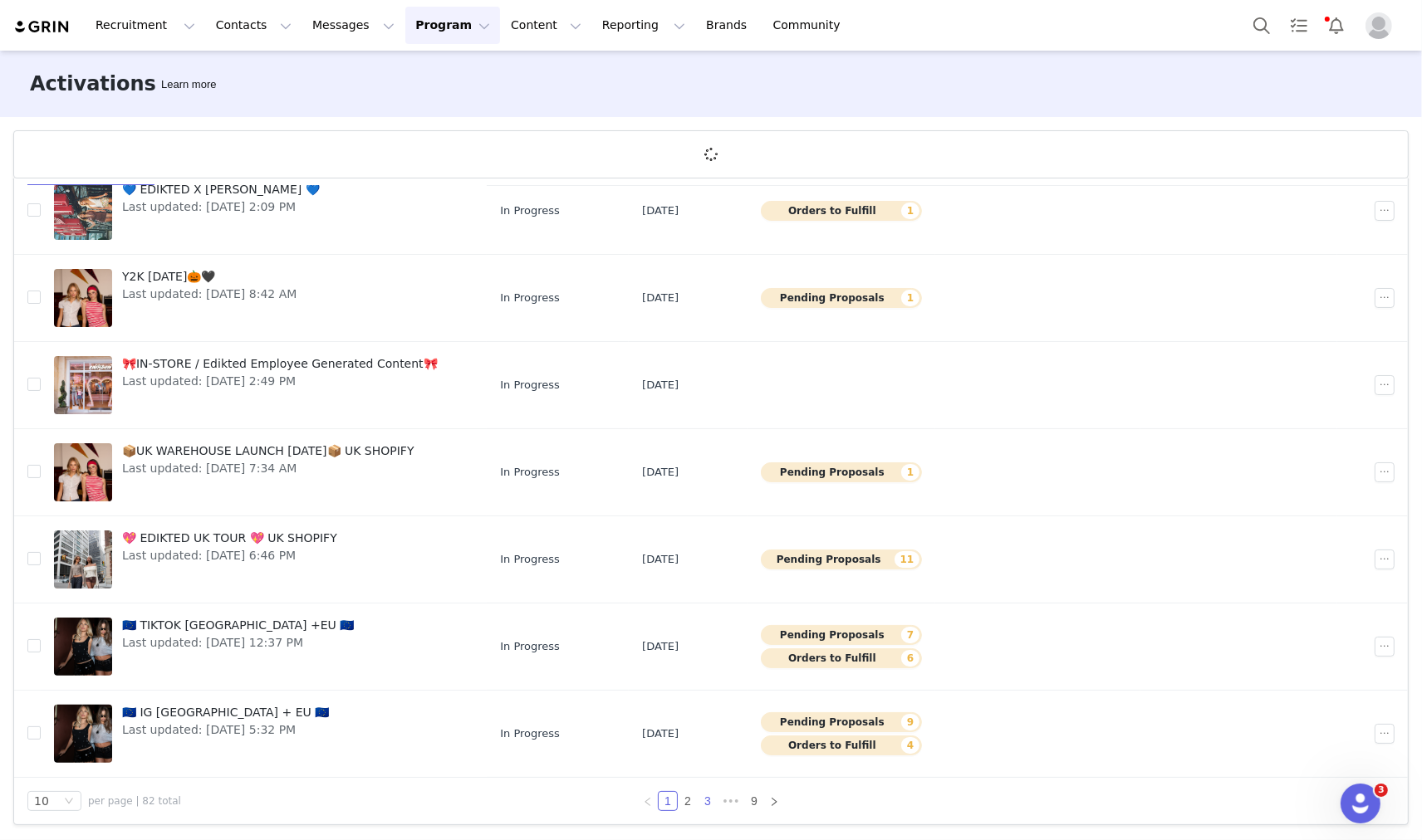
click at [698, 795] on li "3" at bounding box center [707, 801] width 20 height 20
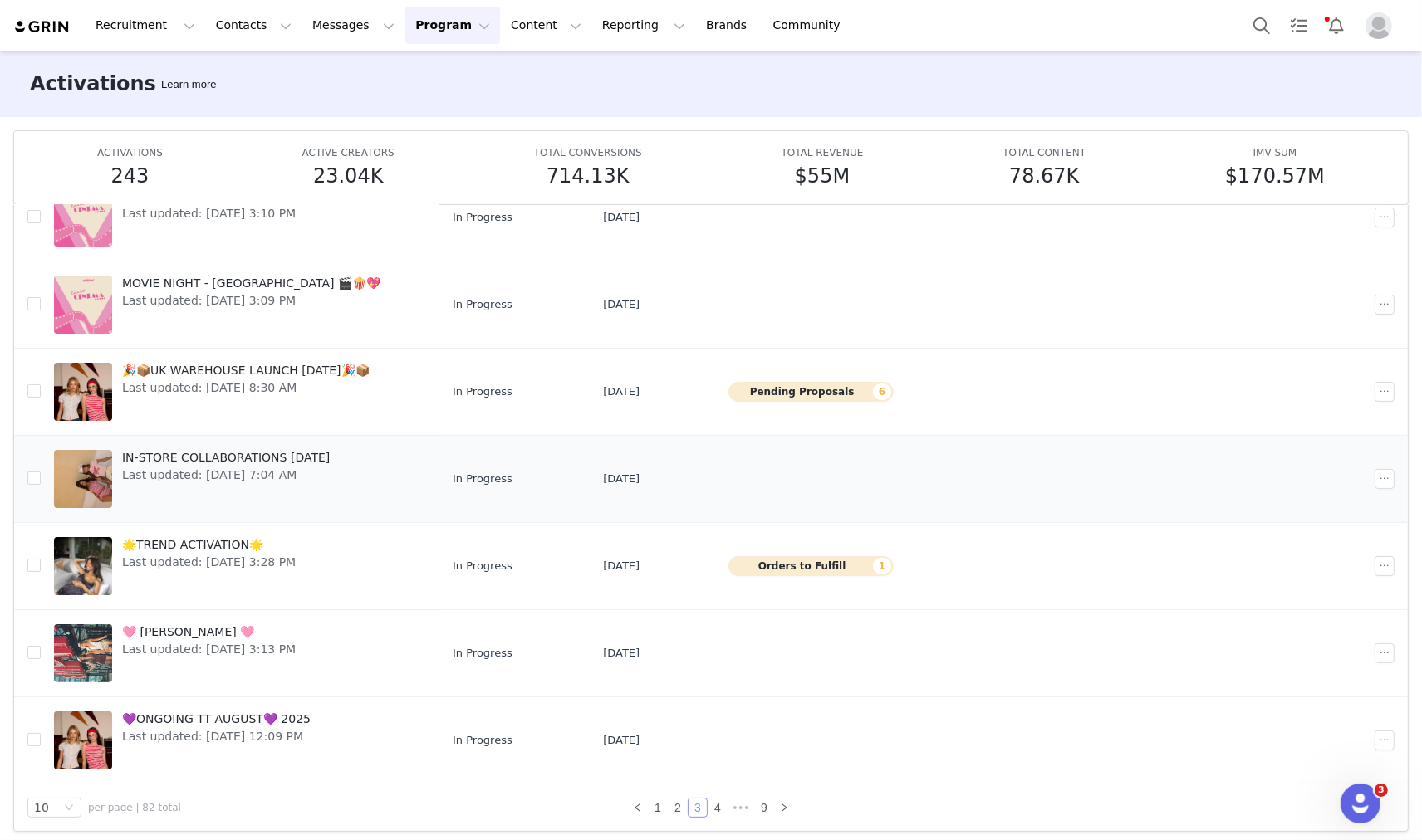
scroll to position [87, 0]
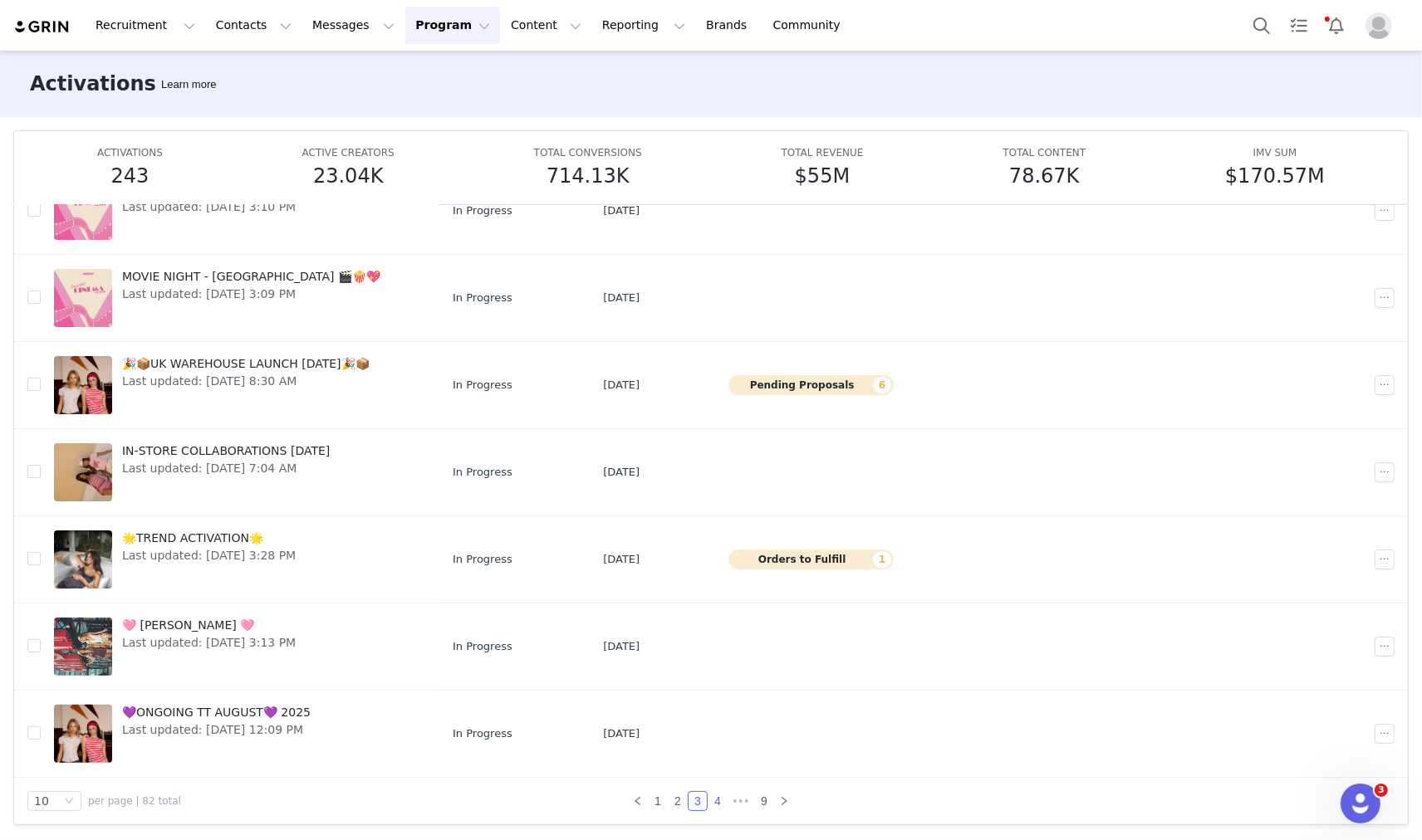
click at [714, 799] on link "4" at bounding box center [717, 801] width 18 height 18
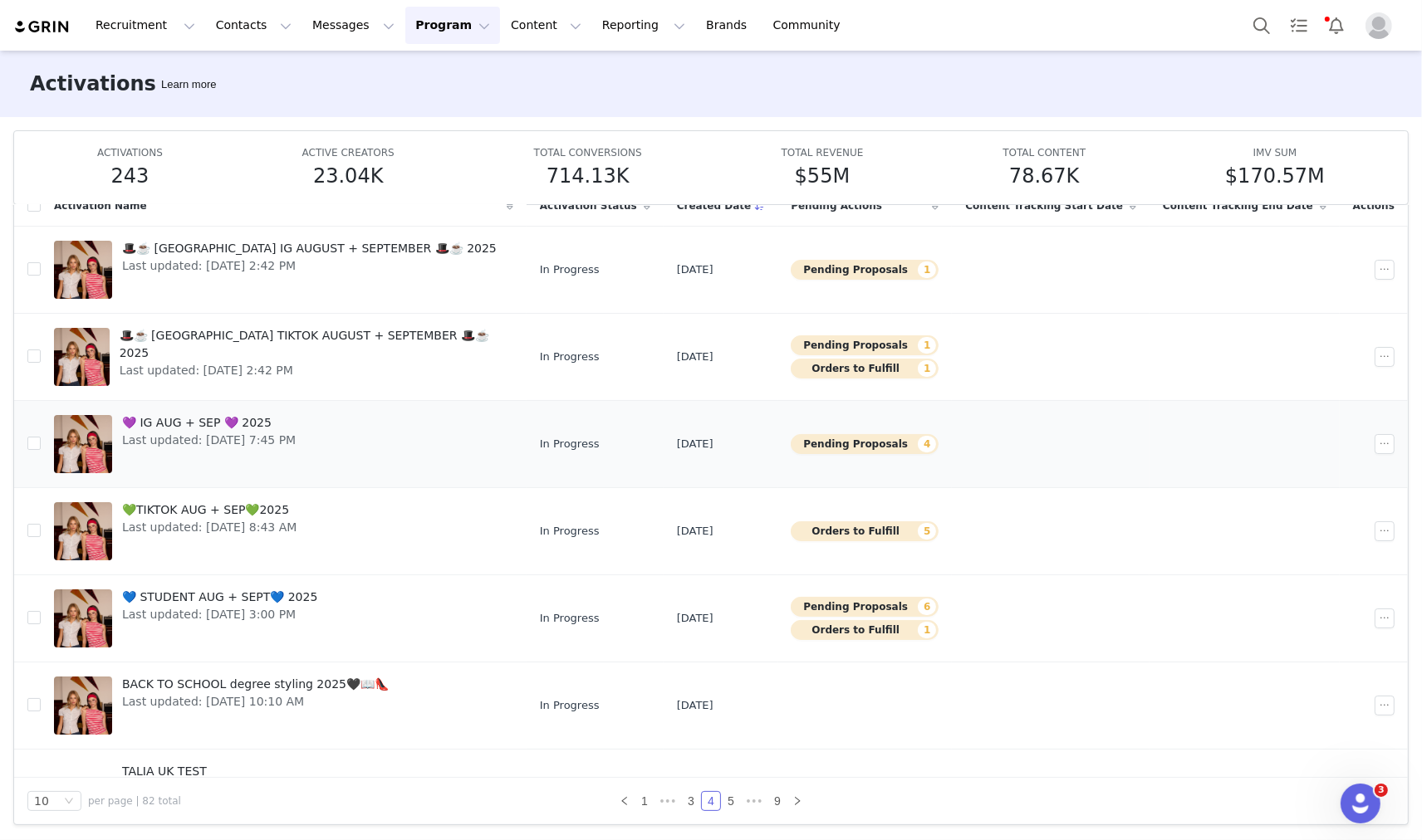
click at [197, 438] on span "Last updated: Aug 31, 2025 7:45 PM" at bounding box center [208, 440] width 173 height 17
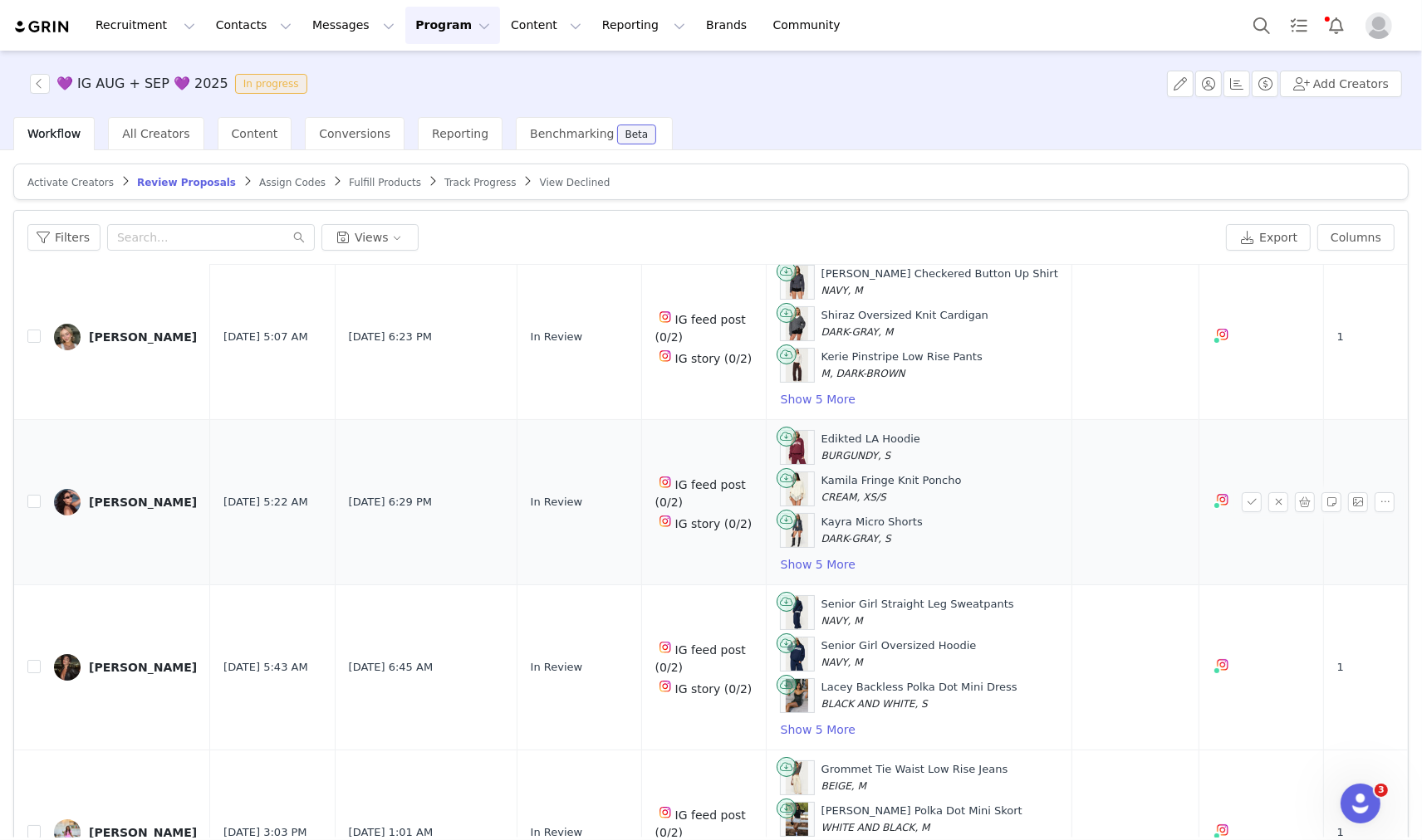
scroll to position [92, 0]
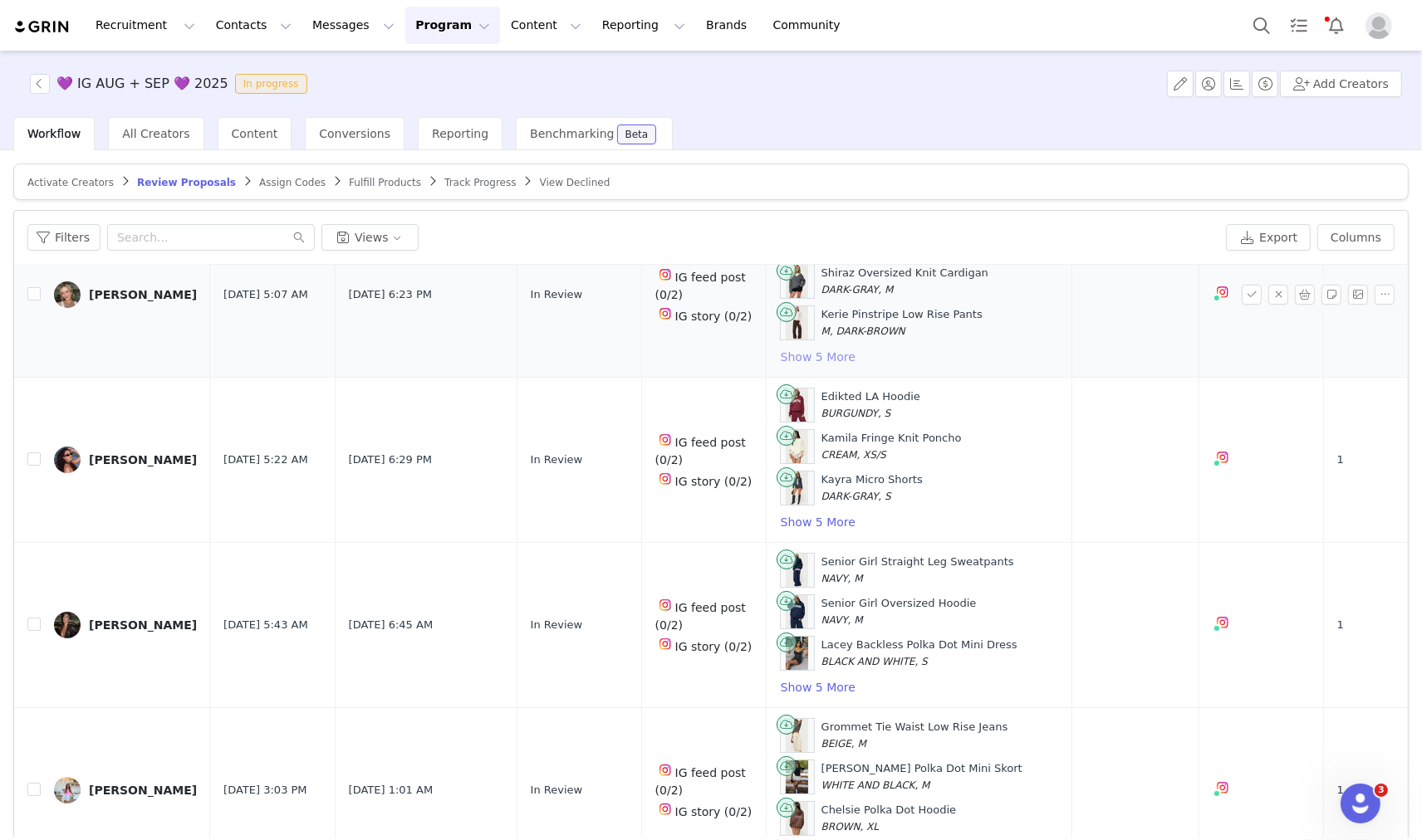
click at [780, 366] on button "Show 5 More" at bounding box center [817, 356] width 76 height 20
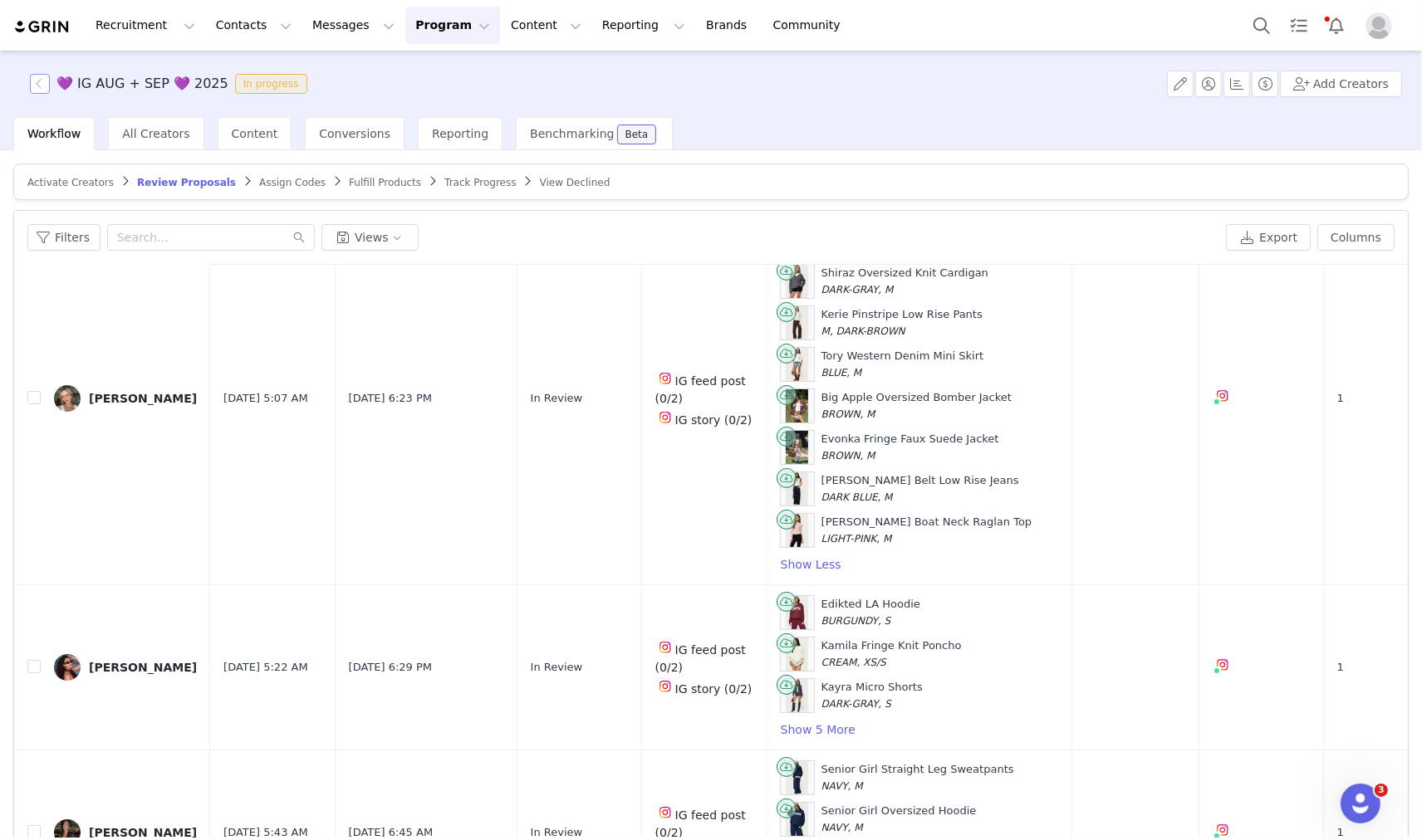
click at [35, 91] on button "button" at bounding box center [39, 84] width 20 height 20
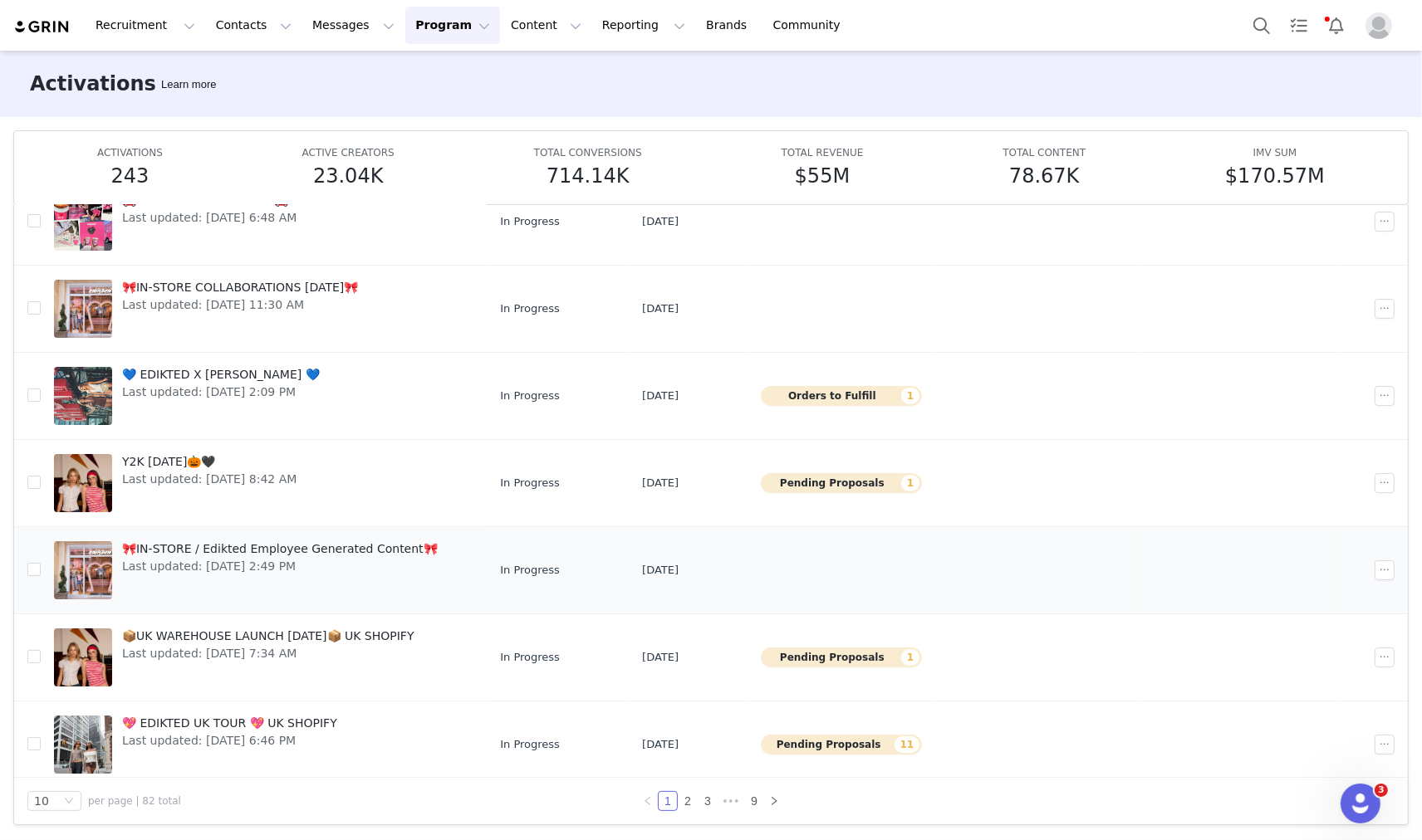
scroll to position [320, 0]
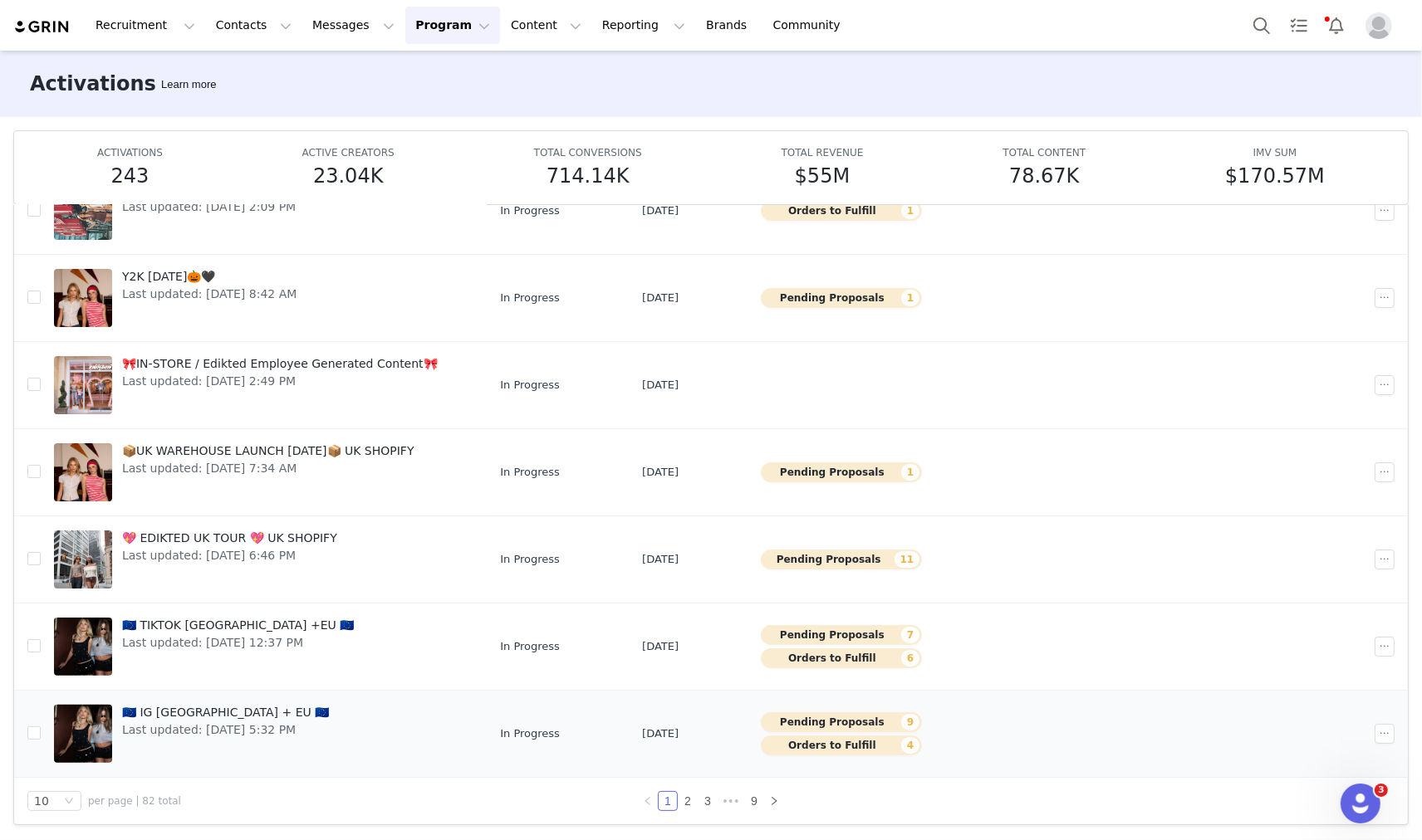
click at [205, 718] on span "🇪🇺 IG UK + EU 🇪🇺" at bounding box center [225, 713] width 207 height 17
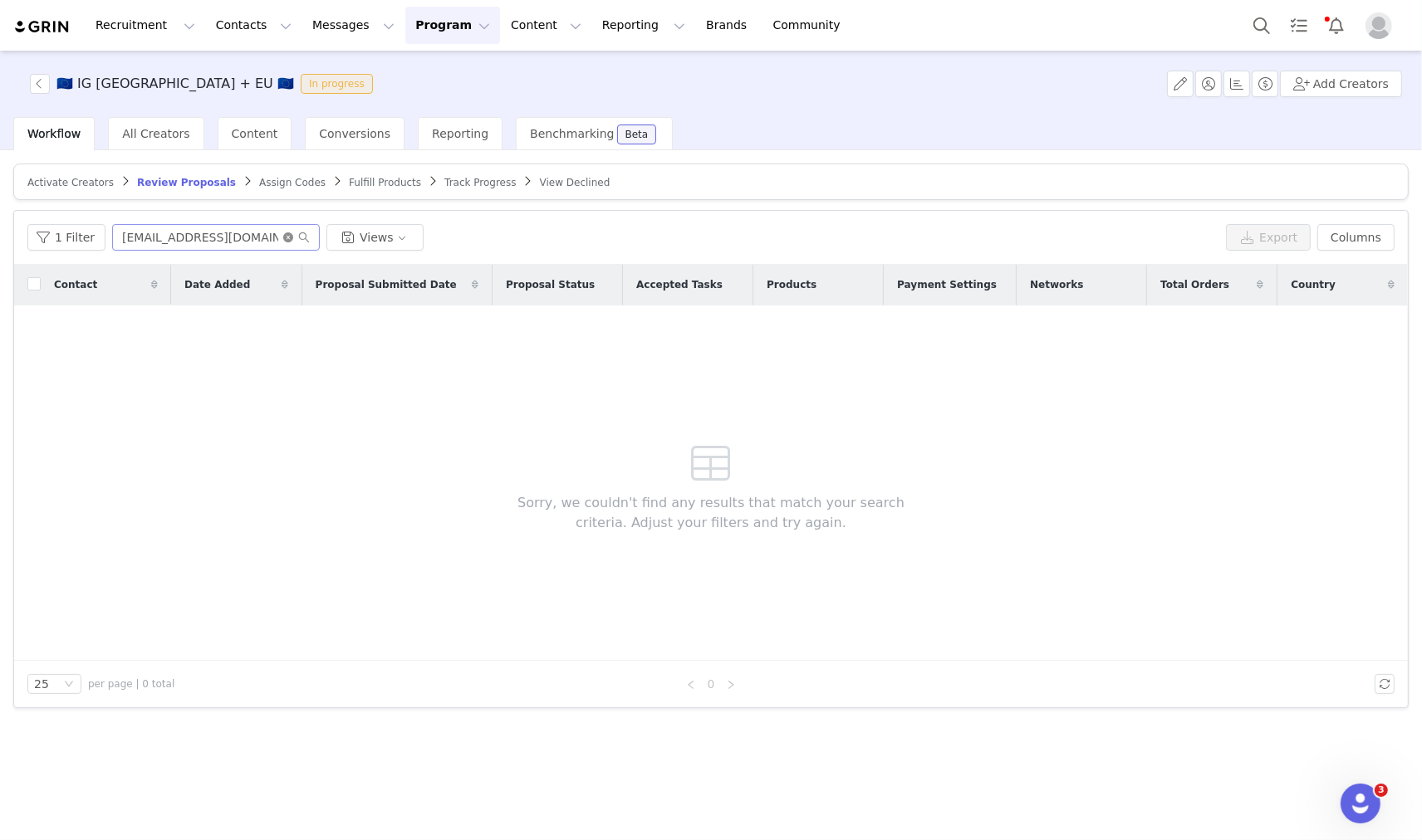
click at [284, 235] on icon "icon: close-circle" at bounding box center [289, 237] width 10 height 10
click at [230, 242] on input "text" at bounding box center [215, 237] width 208 height 26
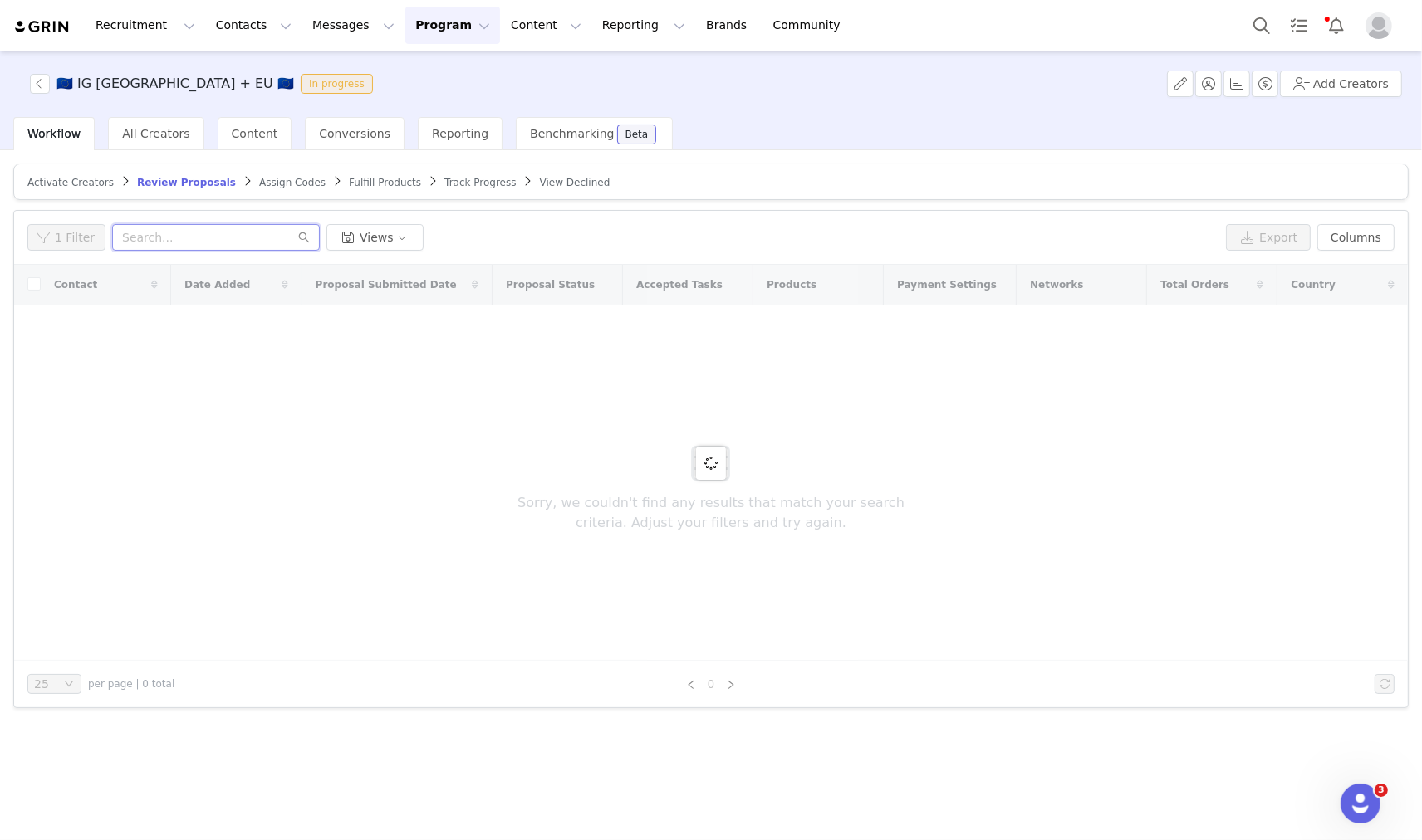
paste input "liberty@standbytalent.agency"
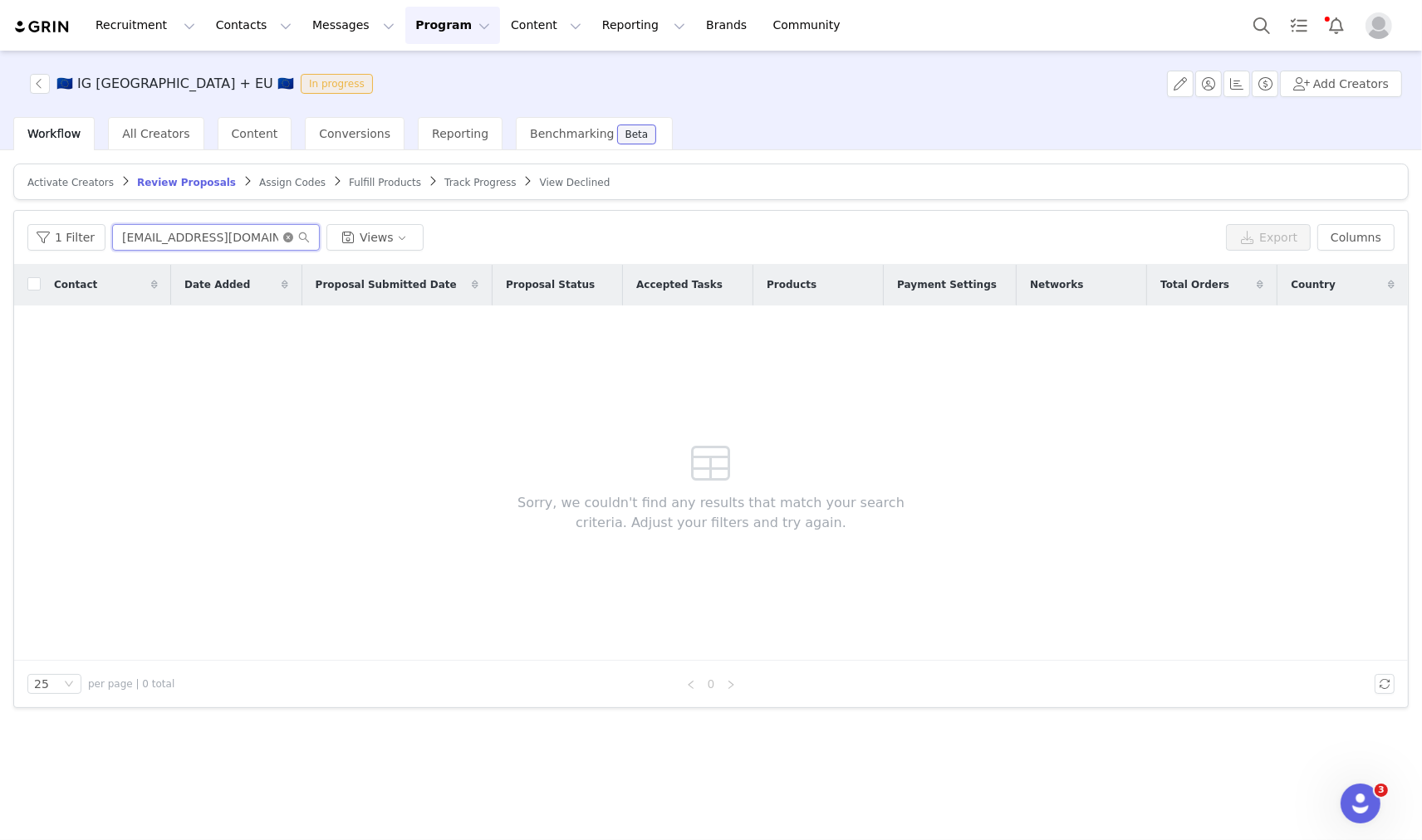
type input "liberty@standbytalent.agency"
click at [284, 238] on icon "icon: close-circle" at bounding box center [289, 237] width 10 height 10
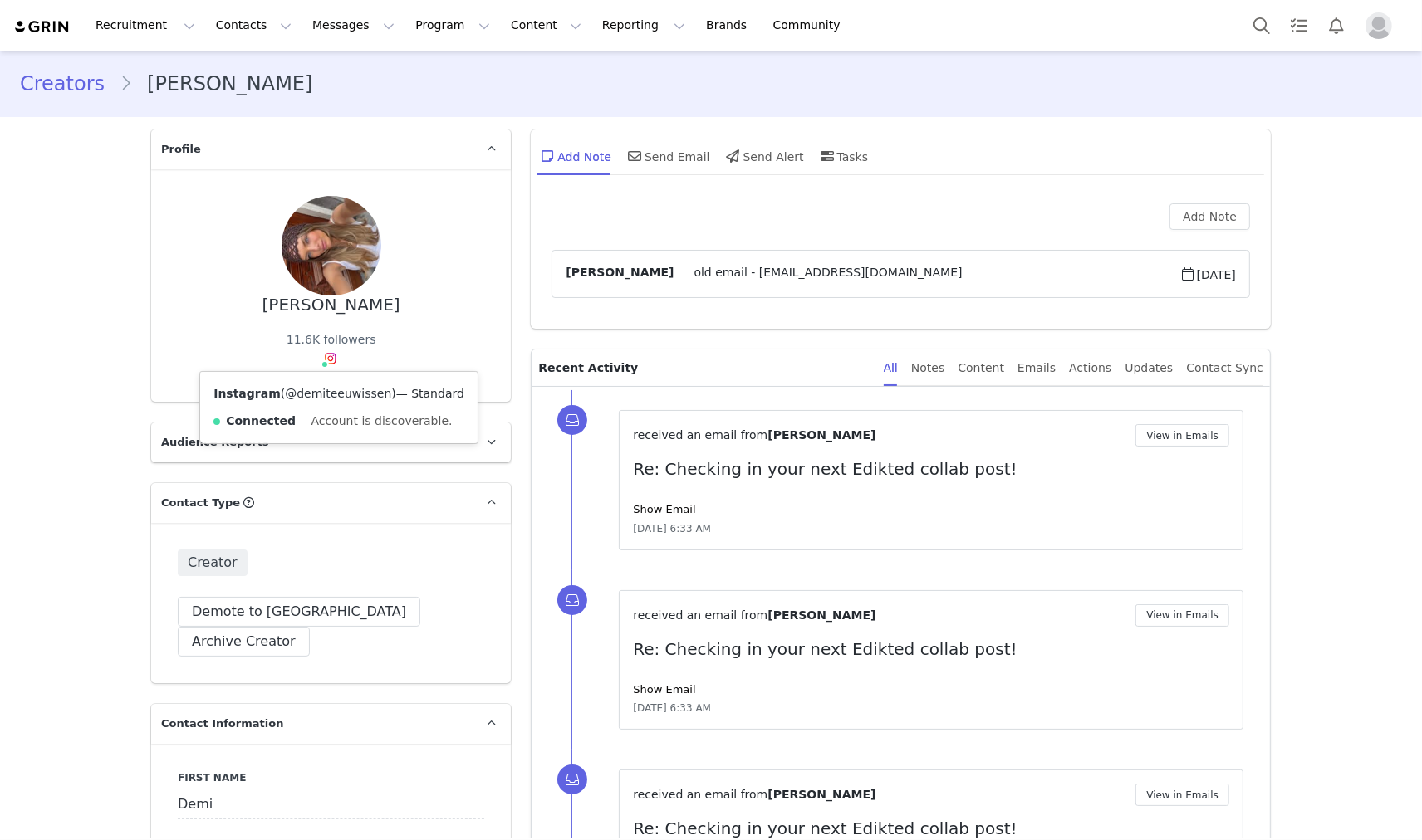
click at [333, 394] on link "@demiteeuwissen" at bounding box center [338, 394] width 106 height 14
drag, startPoint x: 305, startPoint y: 300, endPoint x: 437, endPoint y: 295, distance: 132.1
click at [437, 295] on div "[PERSON_NAME] 11.6K followers Instagram ( @demiteeuwissen ) — Standard Connecte…" at bounding box center [331, 286] width 307 height 179
copy div "Teeuwissen"
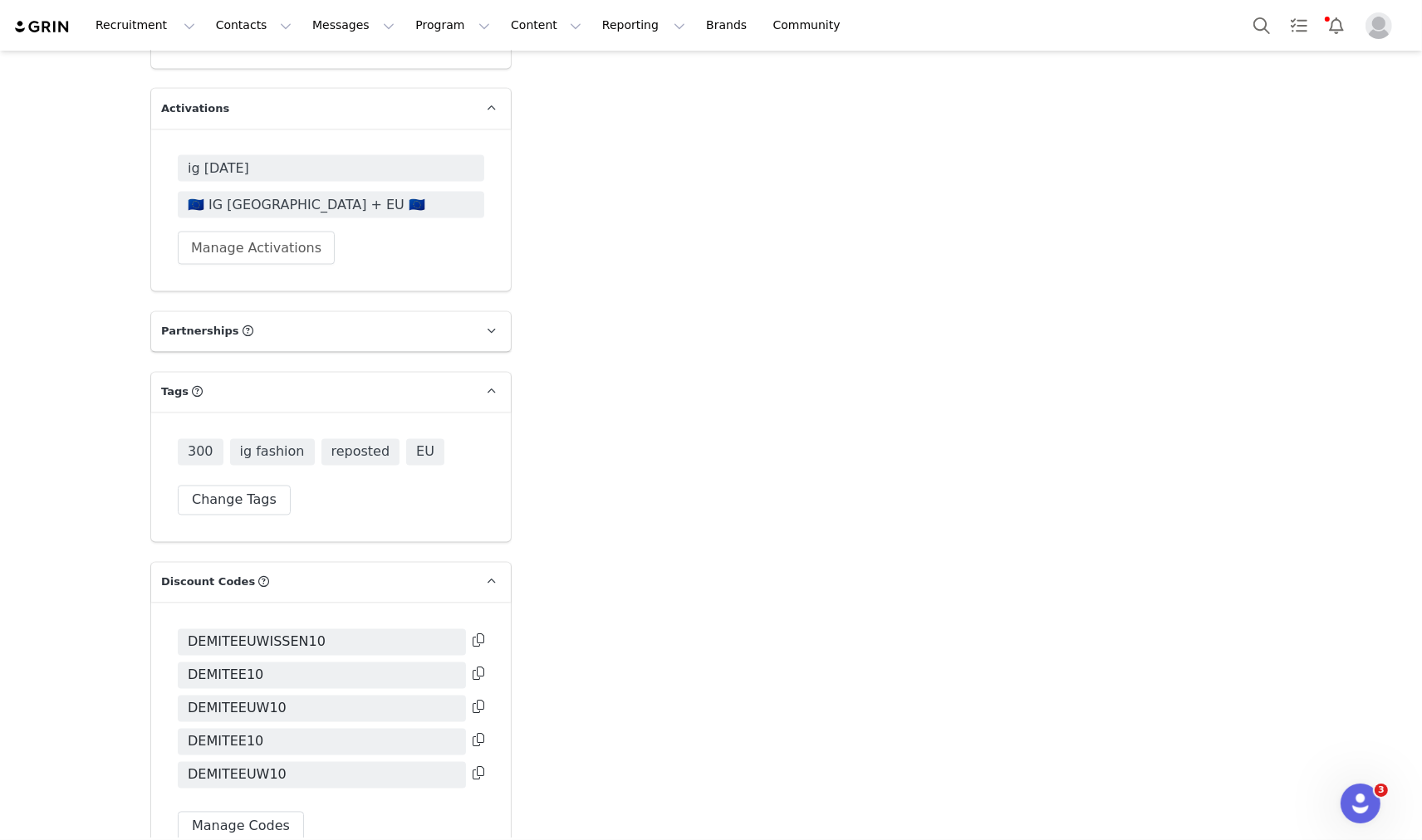
scroll to position [2879, 0]
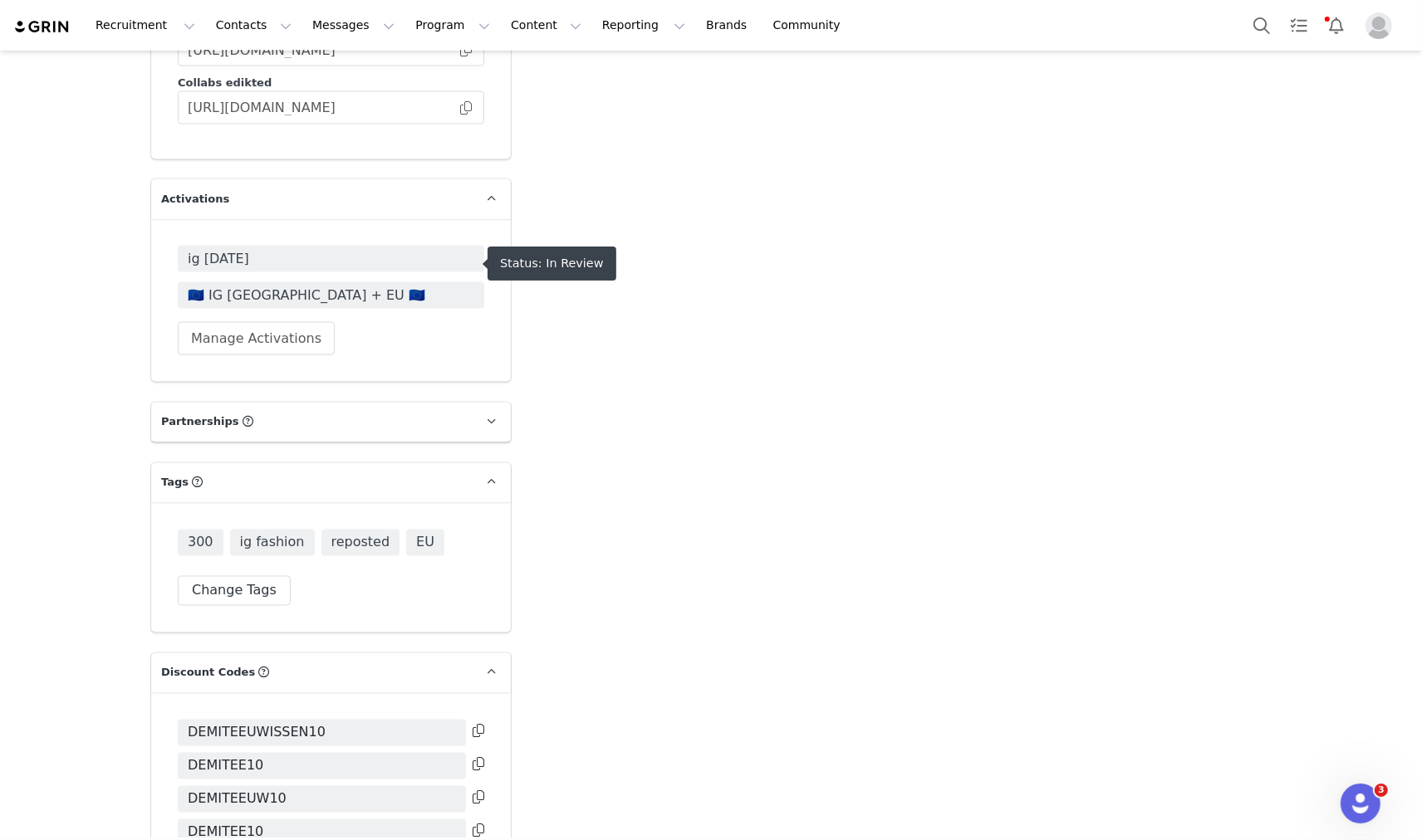
click at [269, 286] on span "🇪🇺 IG [GEOGRAPHIC_DATA] + EU 🇪🇺" at bounding box center [331, 295] width 287 height 20
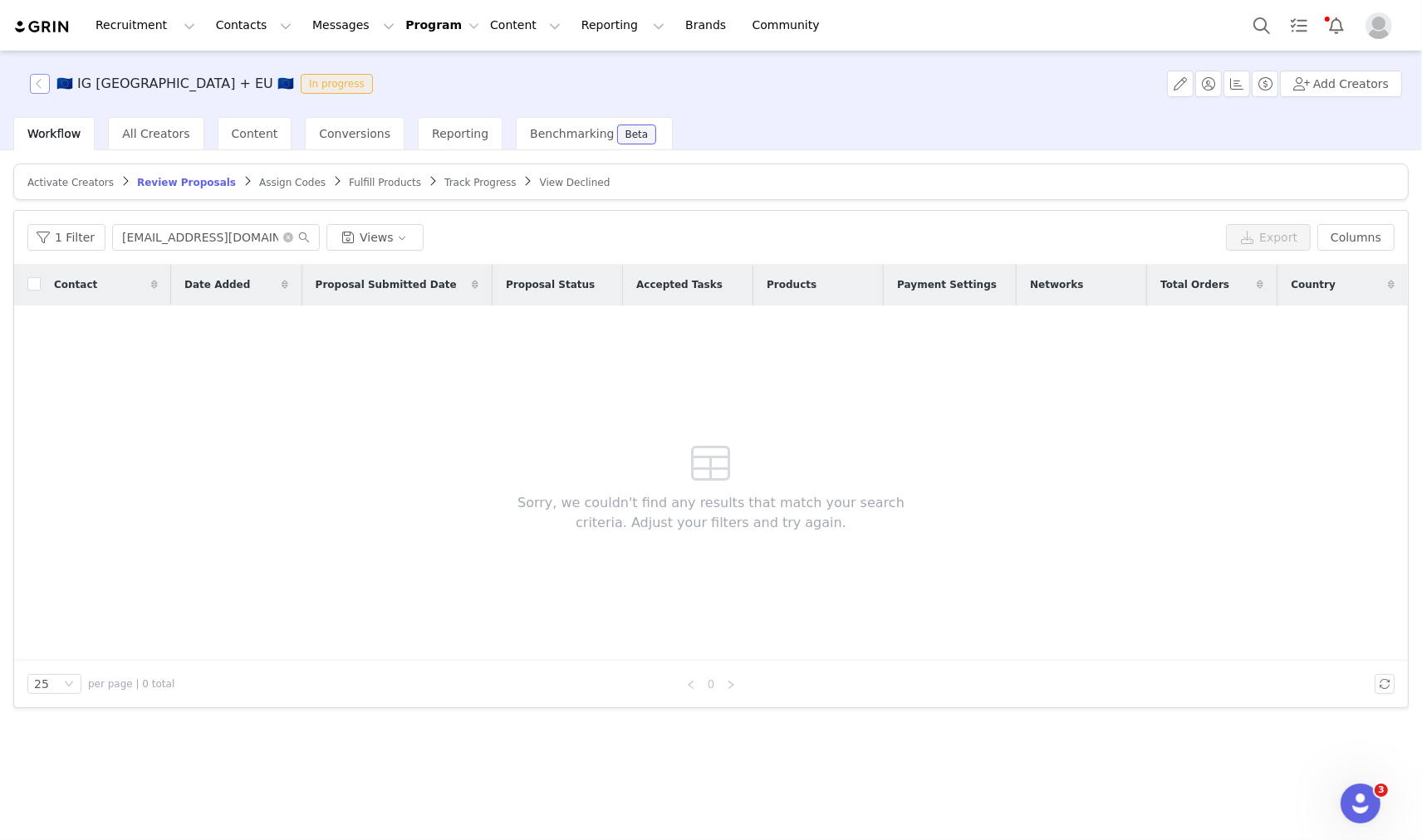
click at [35, 80] on button "button" at bounding box center [39, 84] width 20 height 20
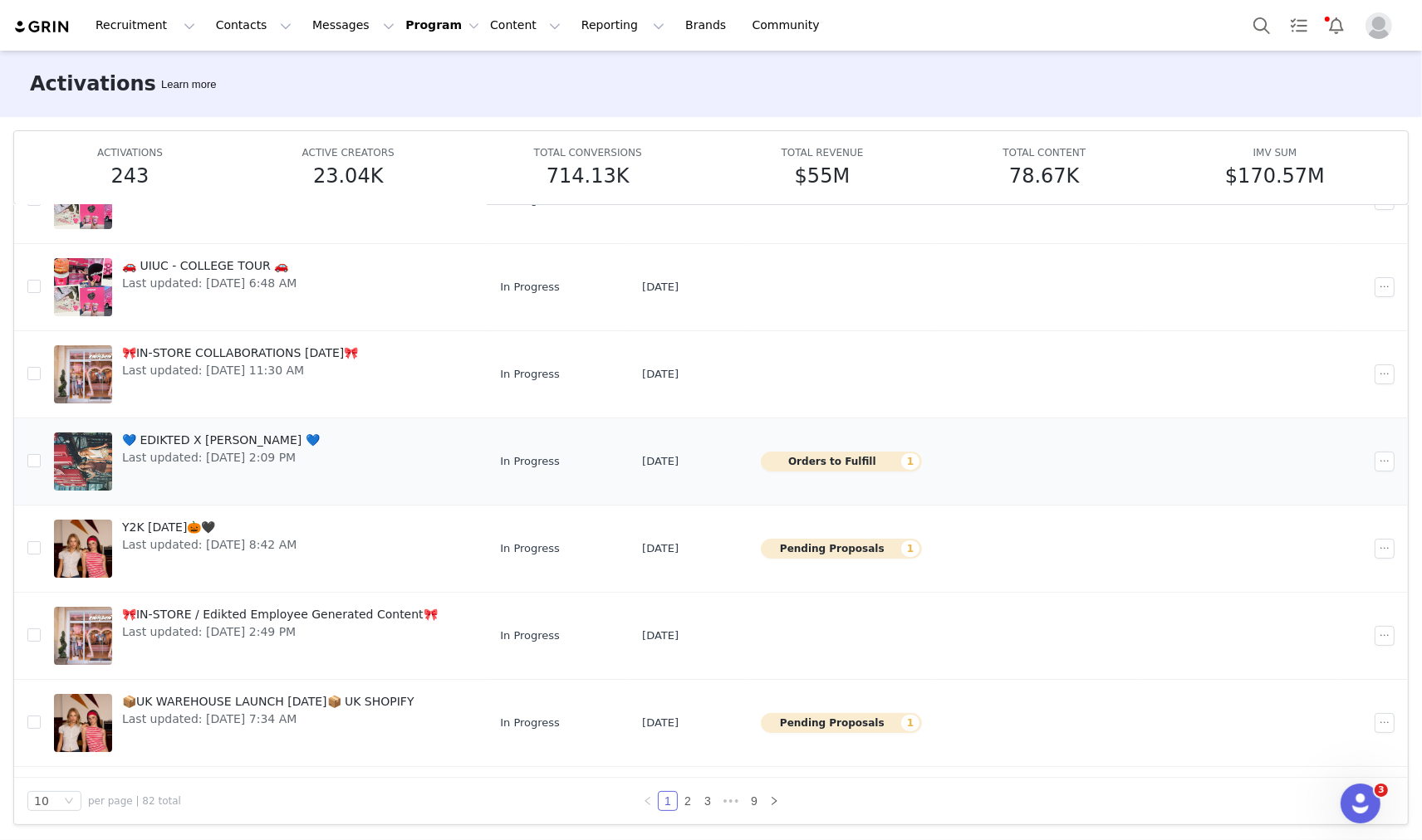
scroll to position [320, 0]
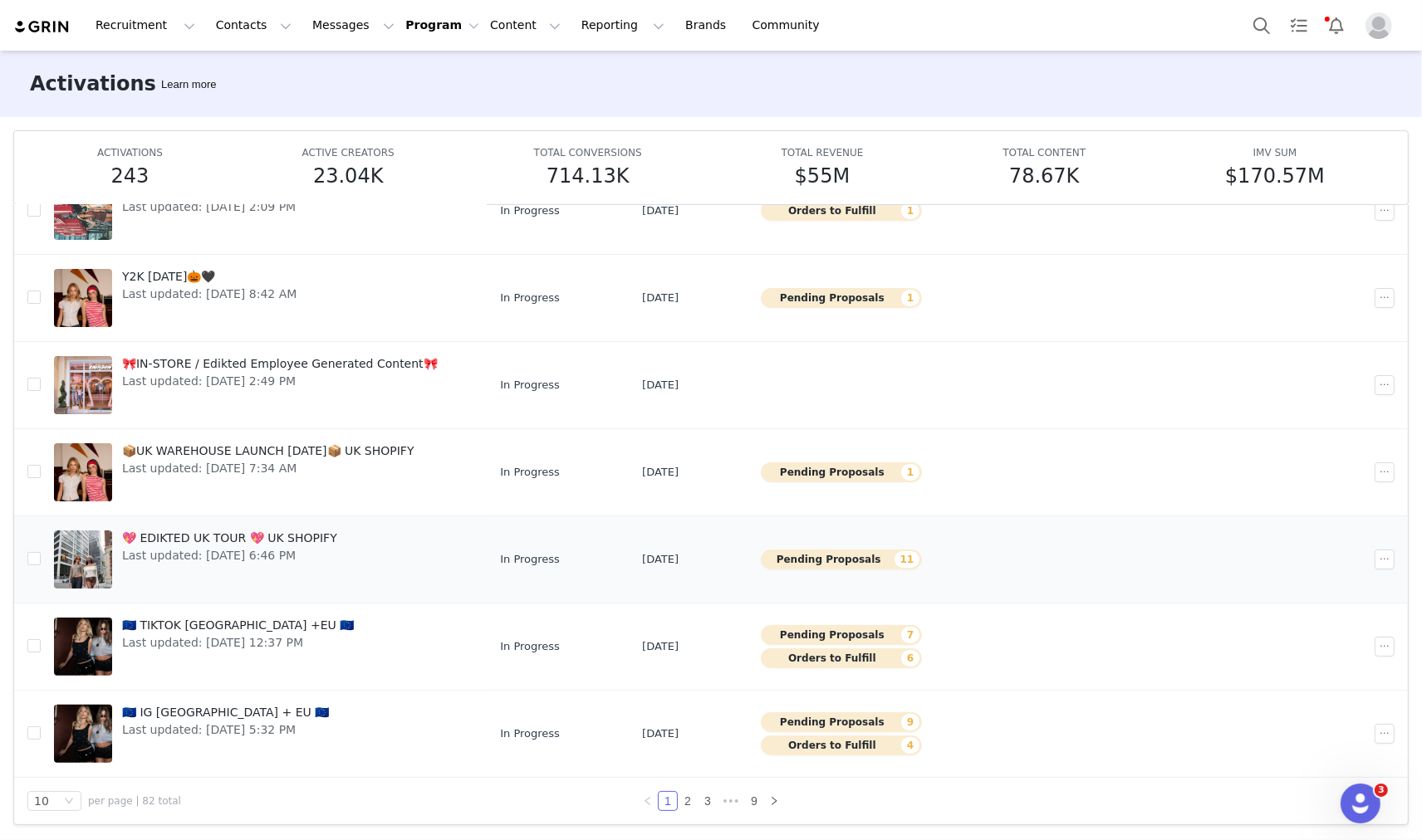
click at [241, 540] on span "💖 EDIKTED UK TOUR 💖 UK SHOPIFY" at bounding box center [230, 538] width 215 height 17
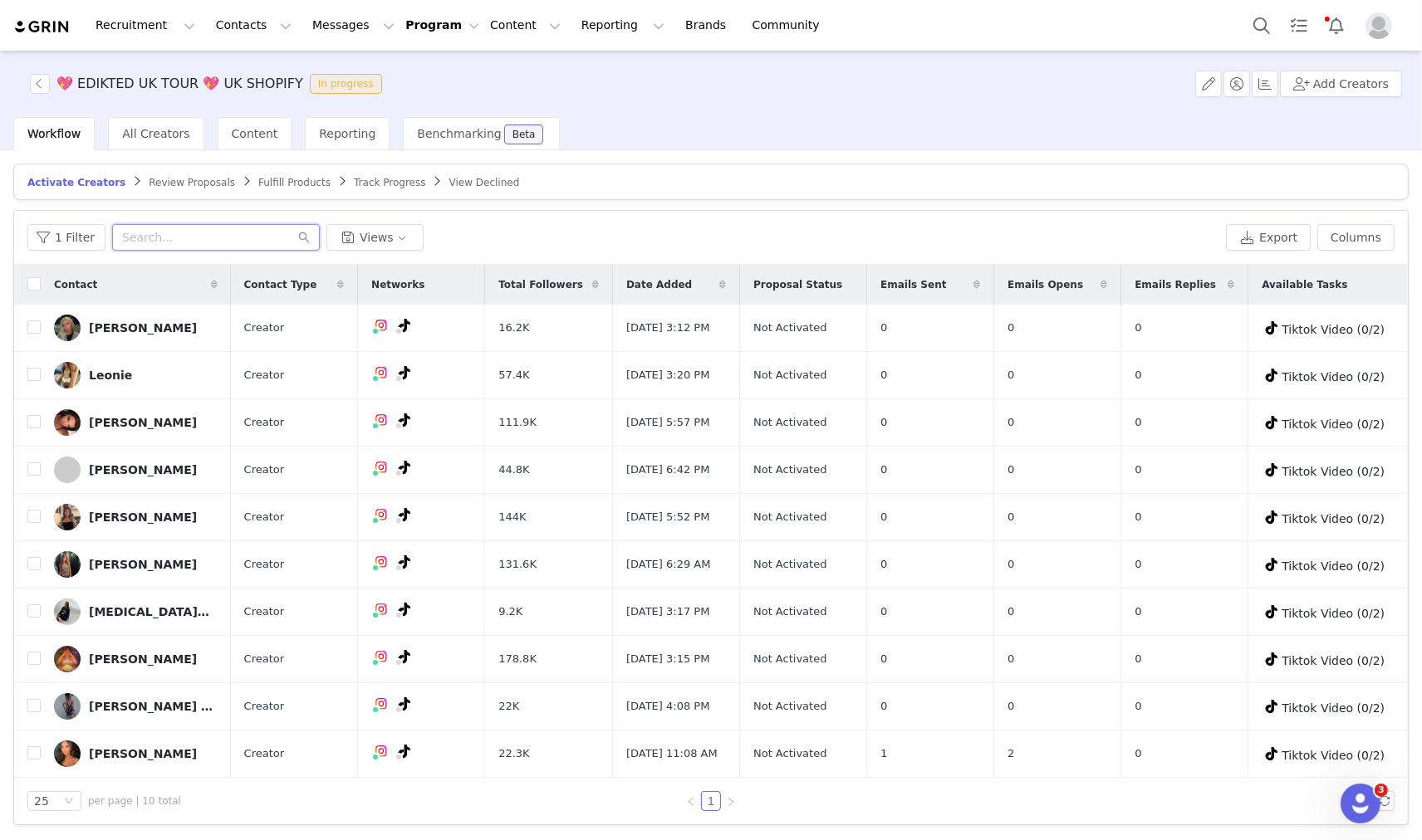
click at [153, 229] on input "text" at bounding box center [215, 237] width 208 height 26
click at [168, 178] on span "Review Proposals" at bounding box center [191, 183] width 86 height 12
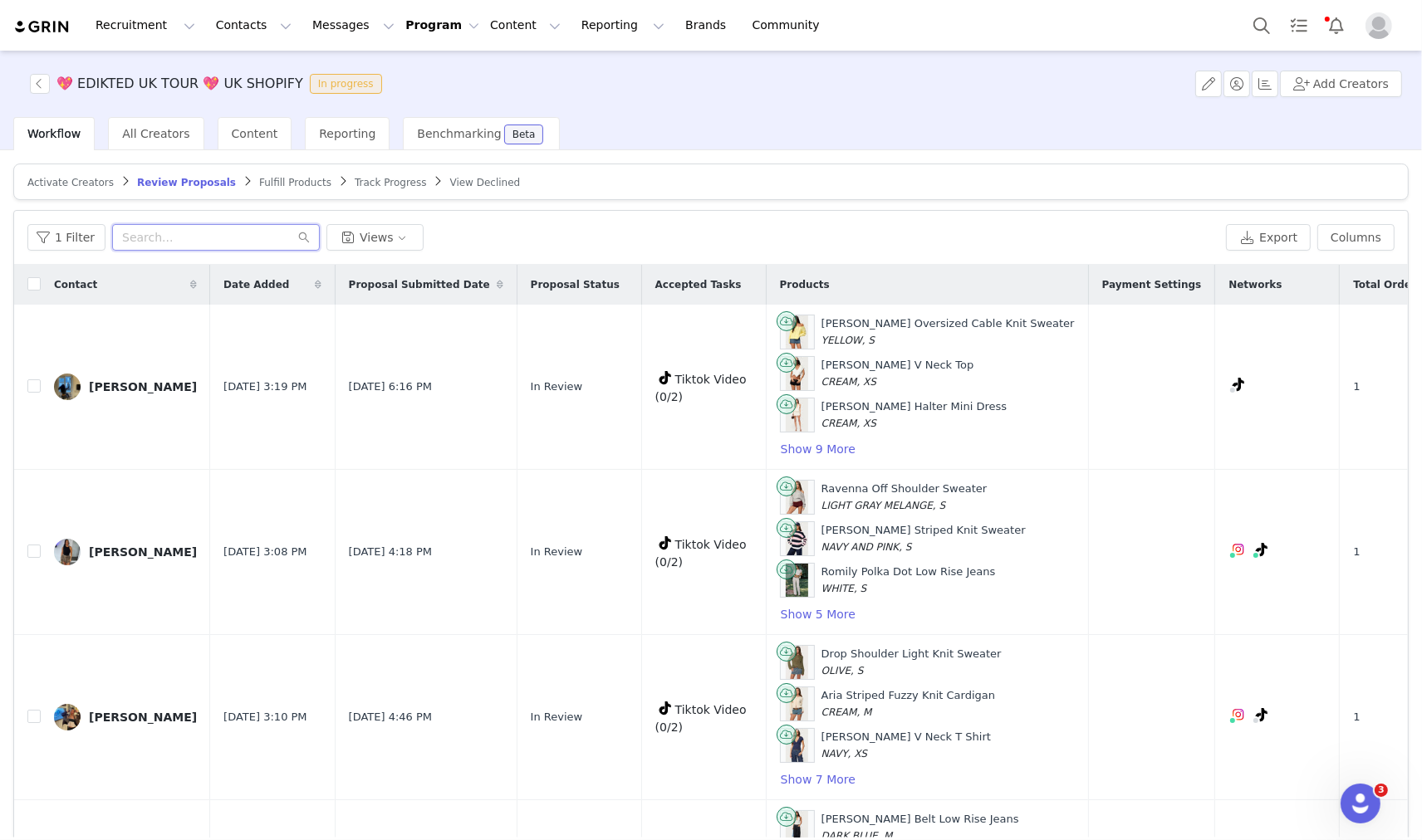
click at [216, 235] on input "text" at bounding box center [215, 237] width 208 height 26
paste input "[EMAIL_ADDRESS][DOMAIN_NAME]"
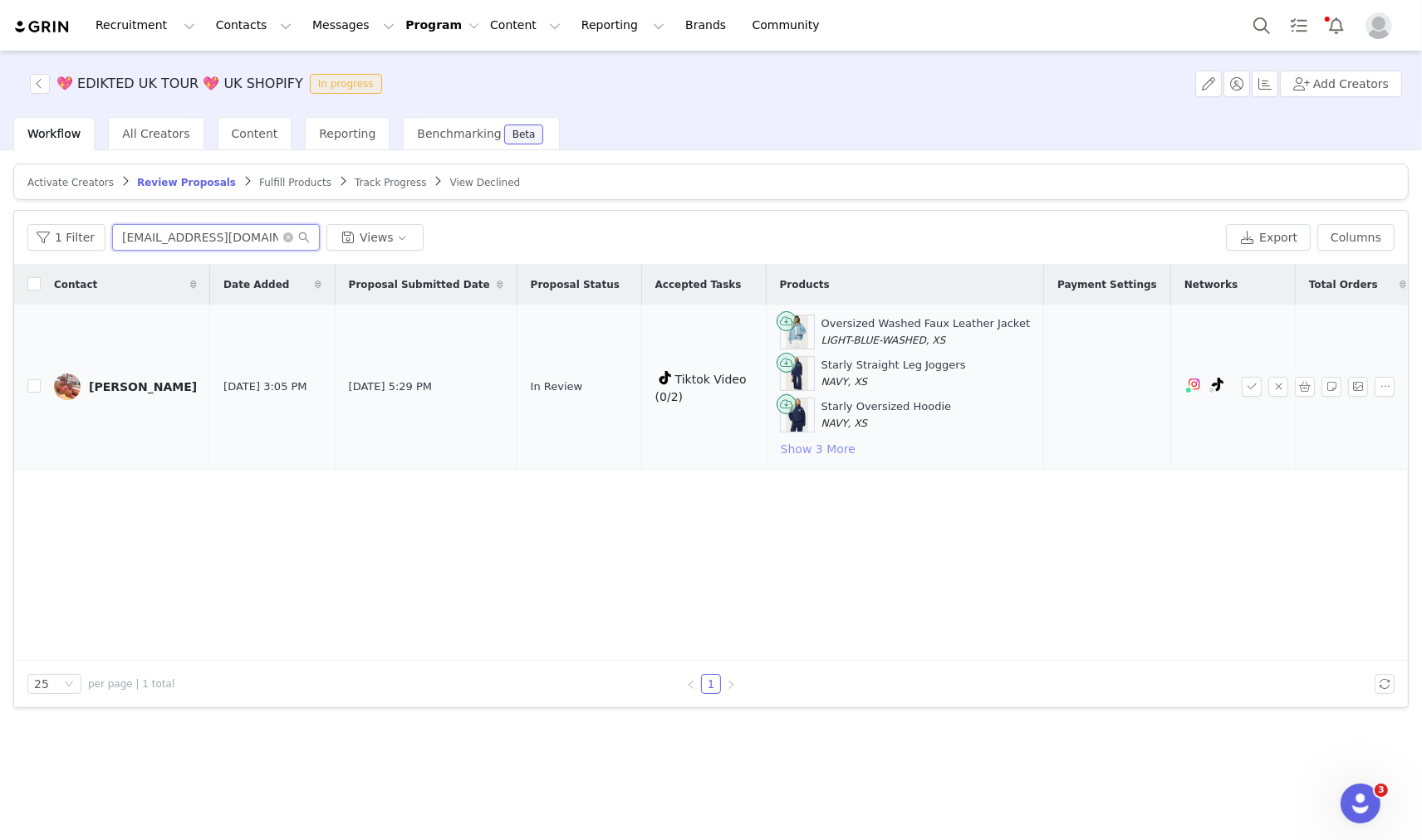
type input "[EMAIL_ADDRESS][DOMAIN_NAME]"
click at [811, 453] on button "Show 3 More" at bounding box center [817, 448] width 76 height 20
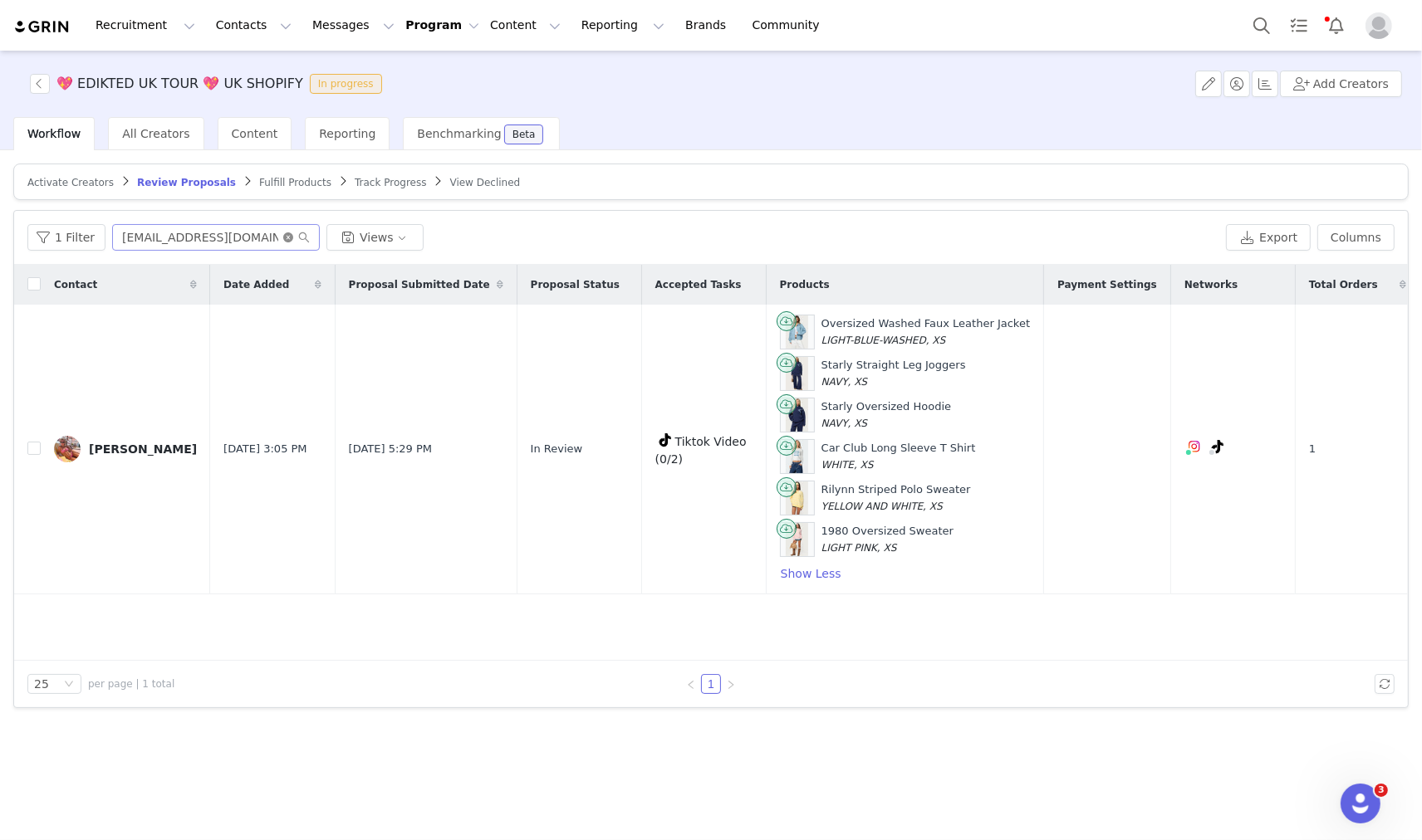
click at [284, 239] on icon "icon: close-circle" at bounding box center [289, 237] width 10 height 10
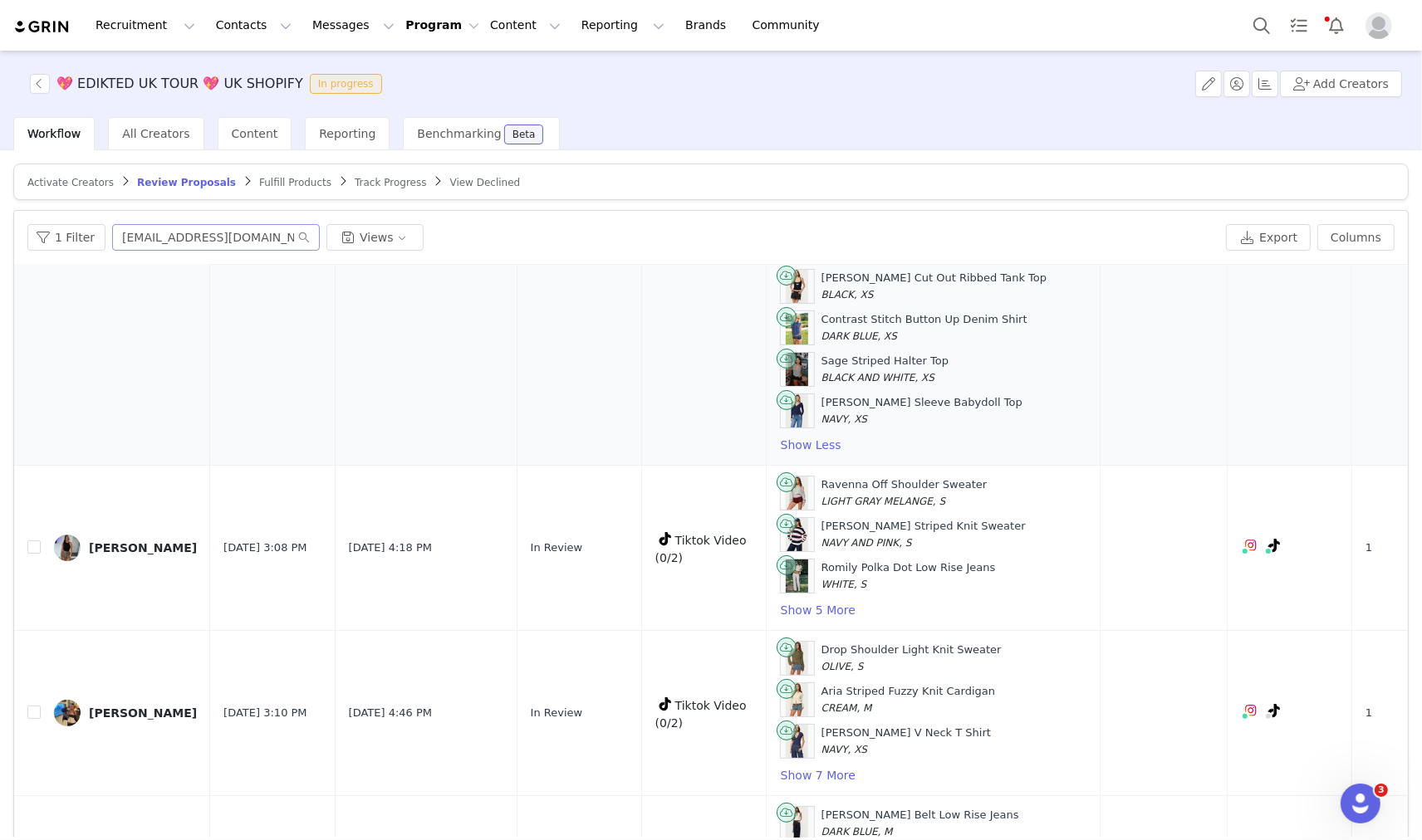
scroll to position [184, 0]
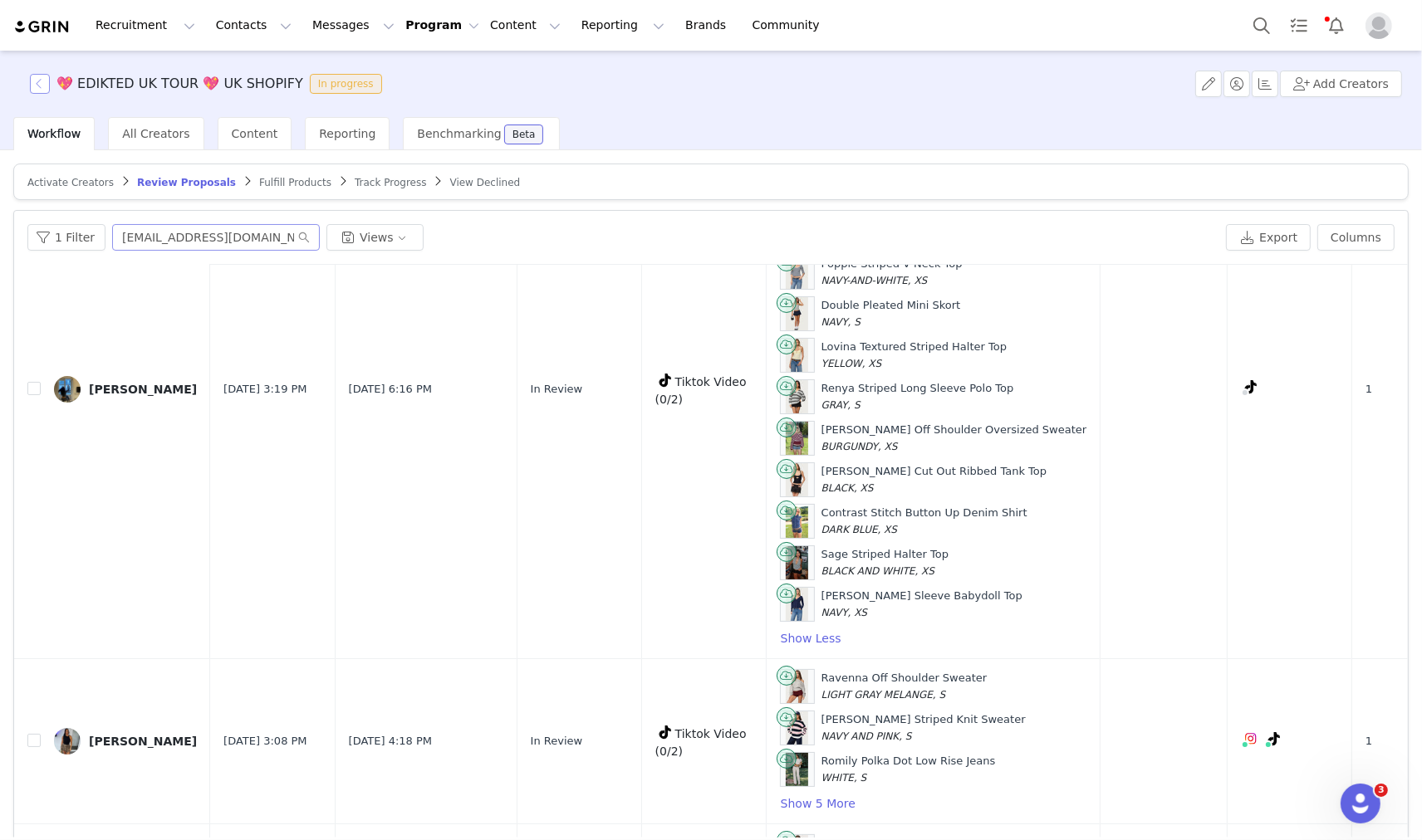
click at [35, 79] on button "button" at bounding box center [39, 84] width 20 height 20
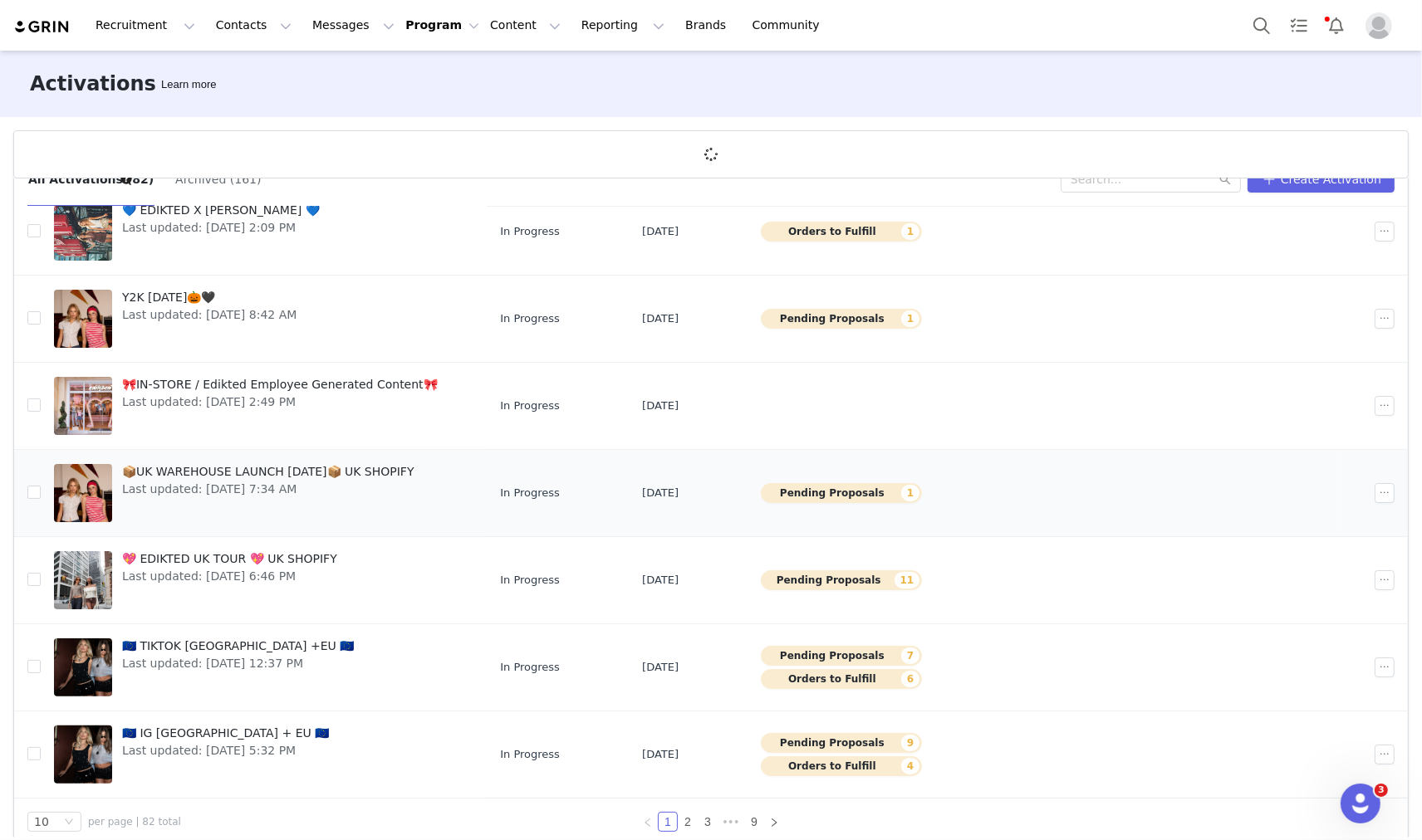
scroll to position [61, 0]
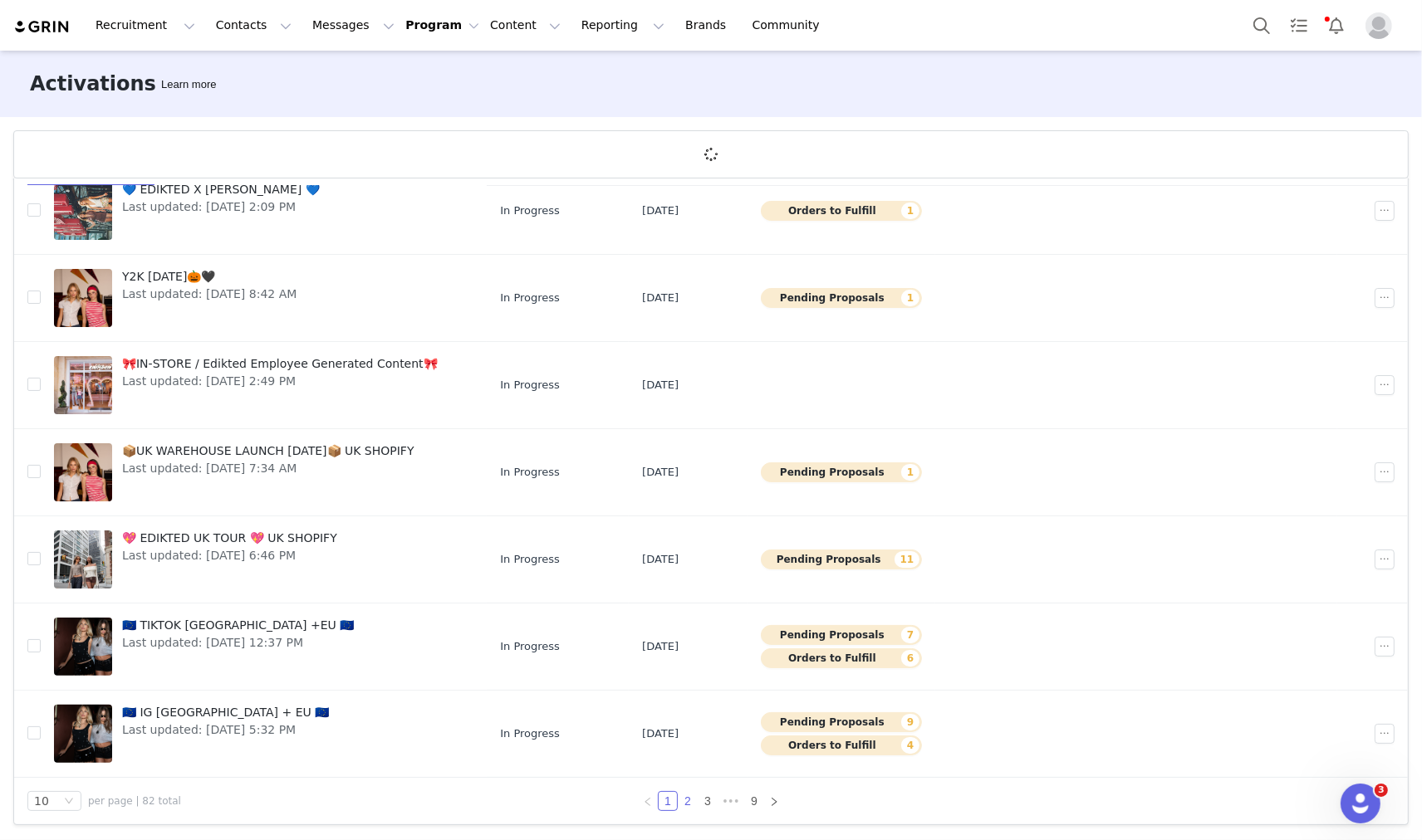
click at [682, 800] on link "2" at bounding box center [688, 801] width 18 height 18
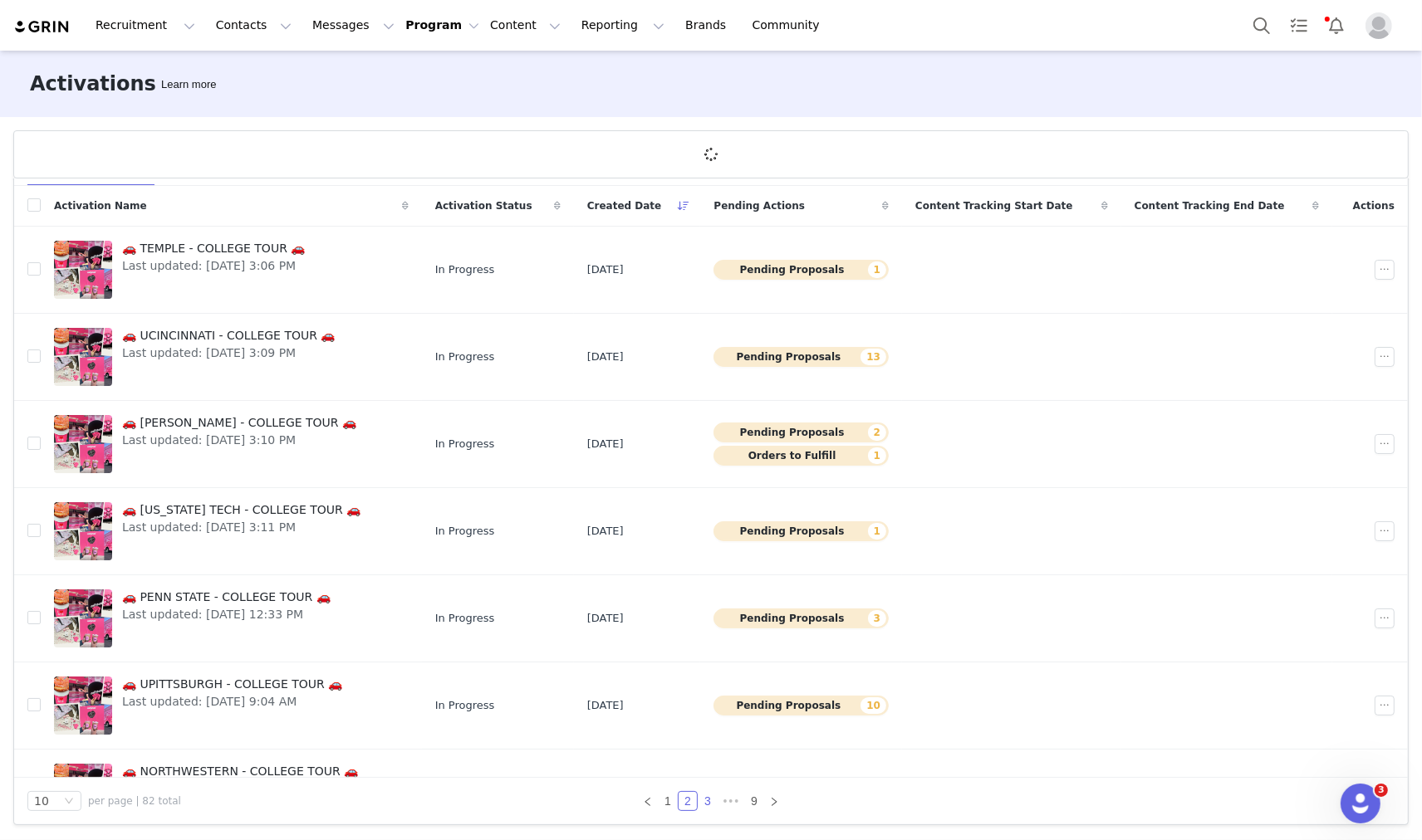
click at [705, 808] on link "3" at bounding box center [707, 801] width 18 height 18
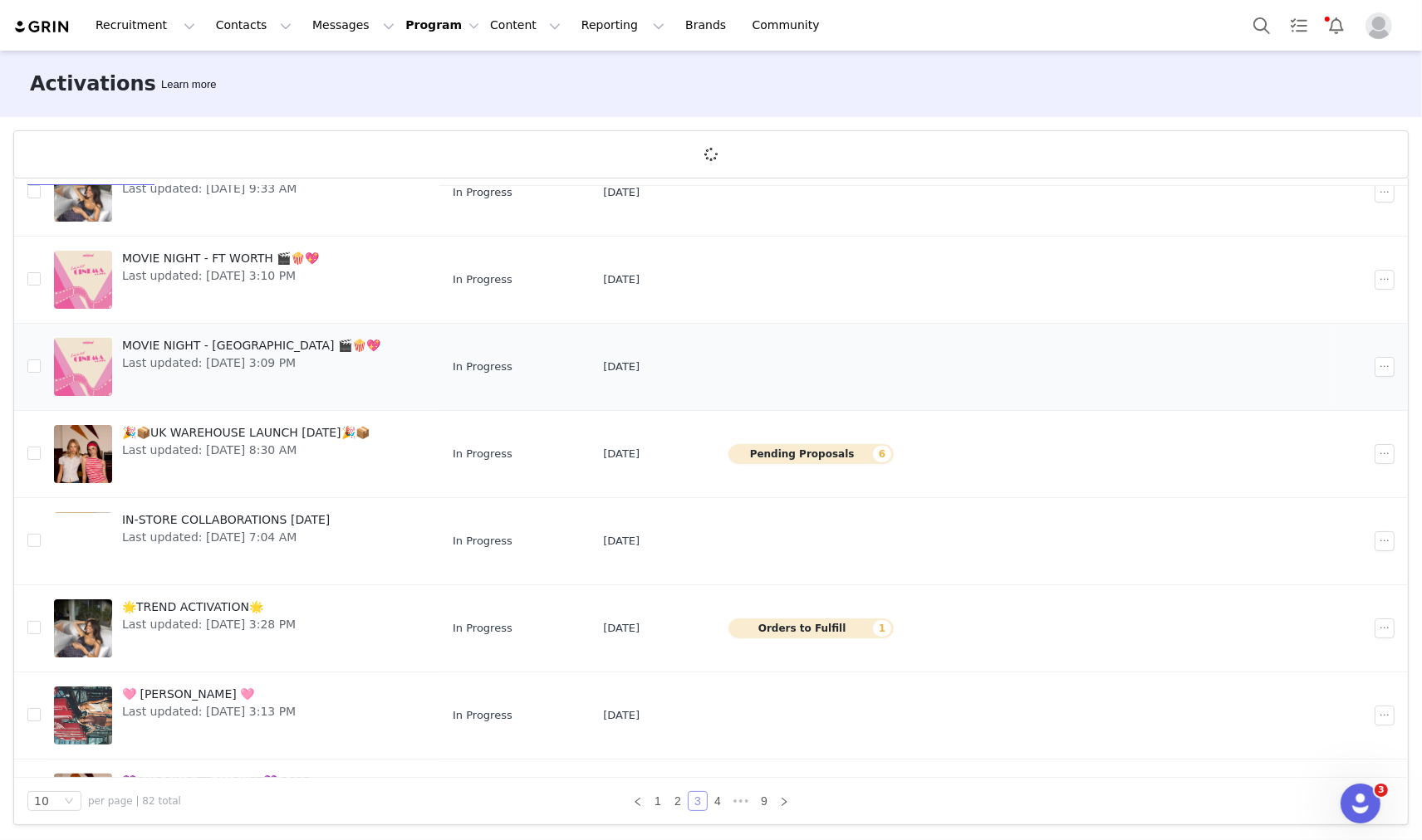
scroll to position [320, 0]
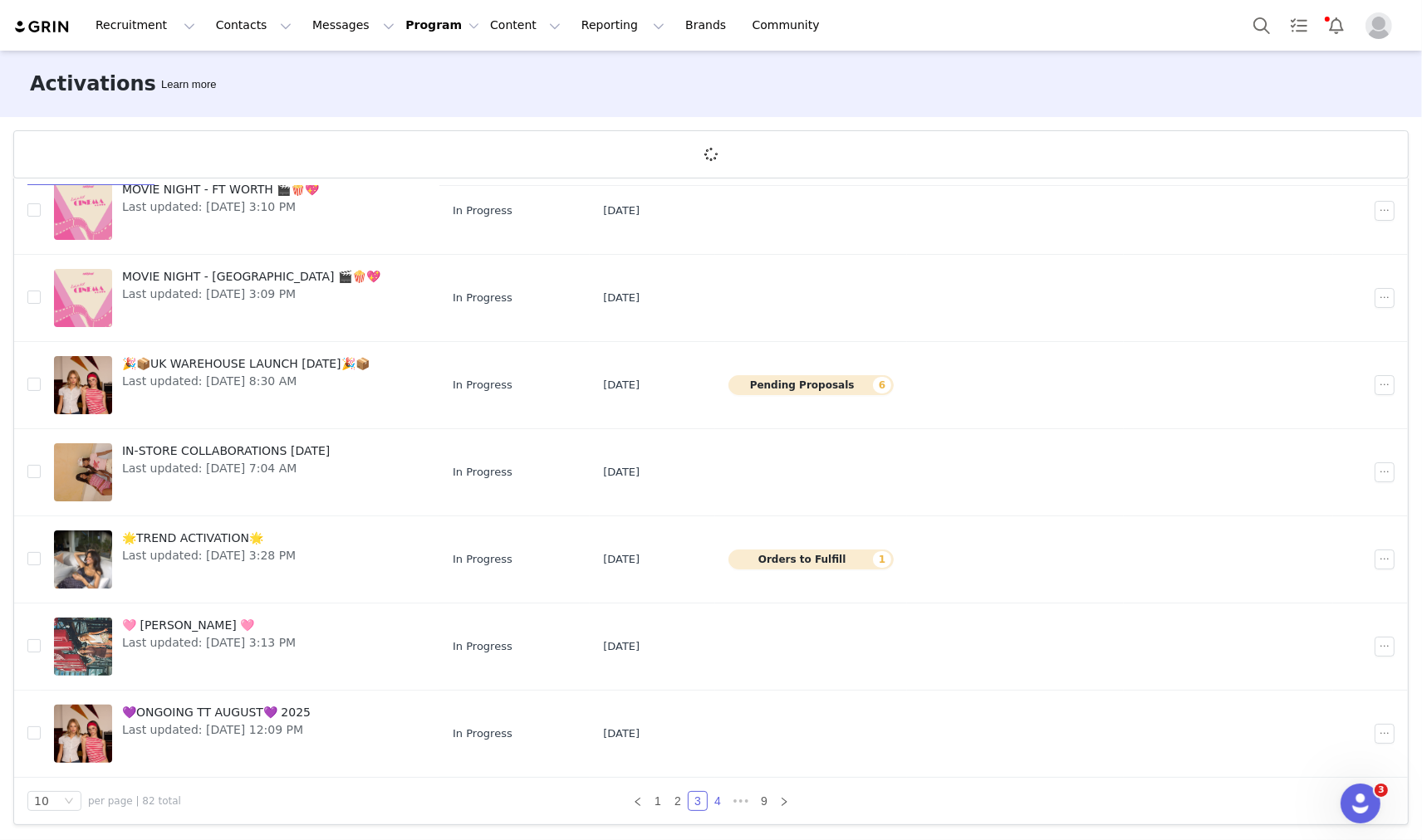
click at [711, 802] on link "4" at bounding box center [717, 801] width 18 height 18
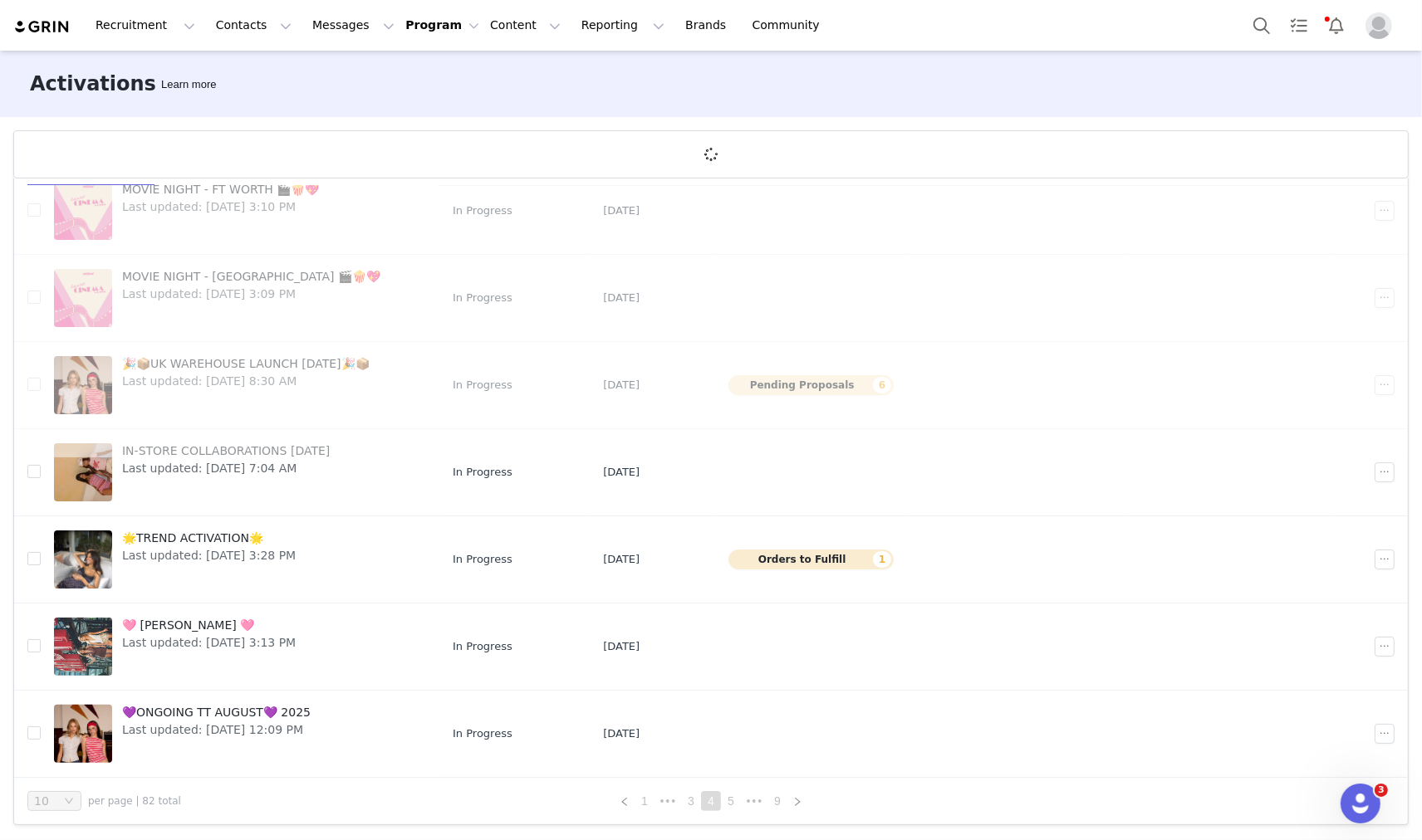
scroll to position [0, 0]
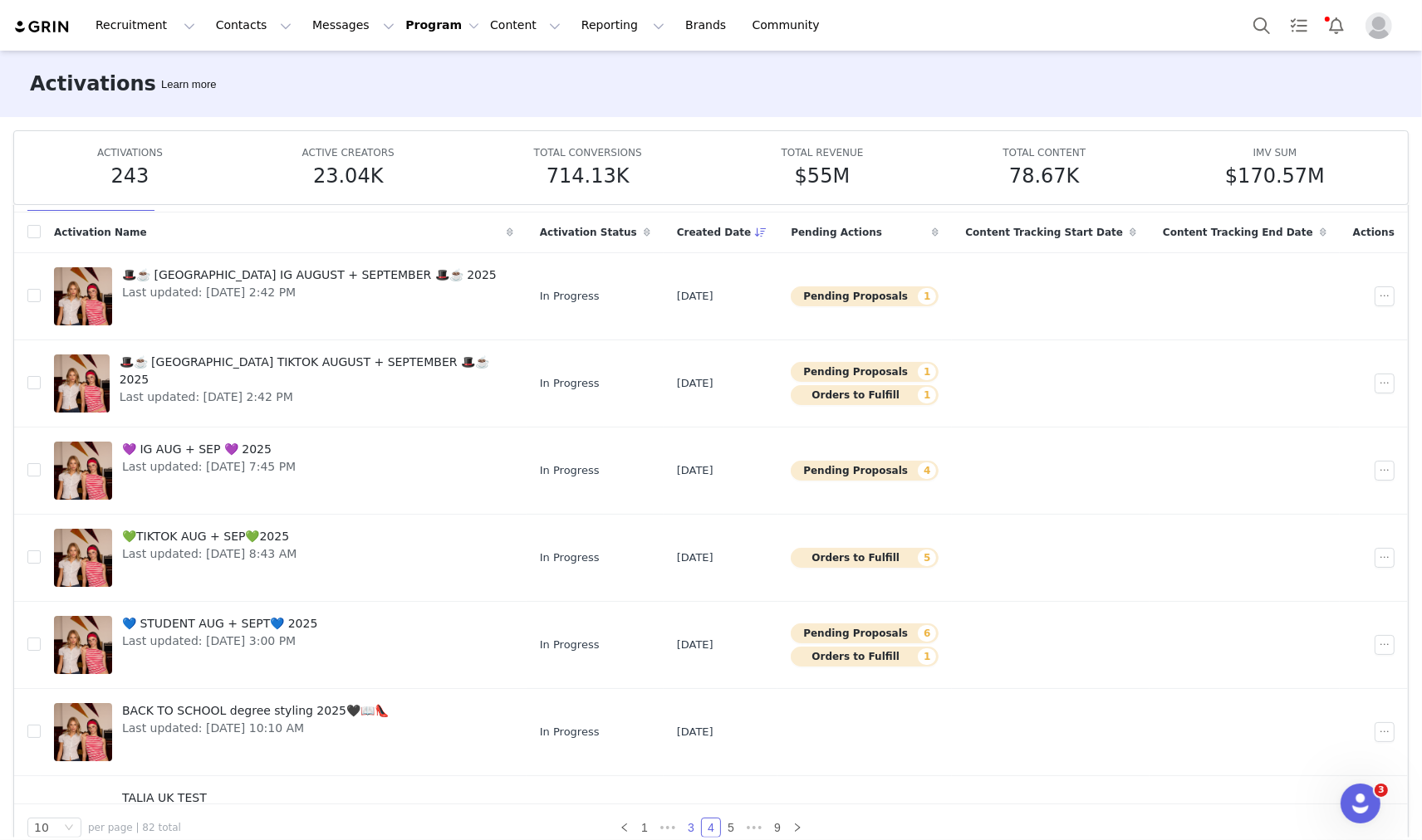
click at [682, 804] on div "10 per page | 82 total 1 ••• 3 4 5 ••• 9" at bounding box center [711, 827] width 1394 height 46
click at [686, 827] on link "3" at bounding box center [690, 827] width 18 height 18
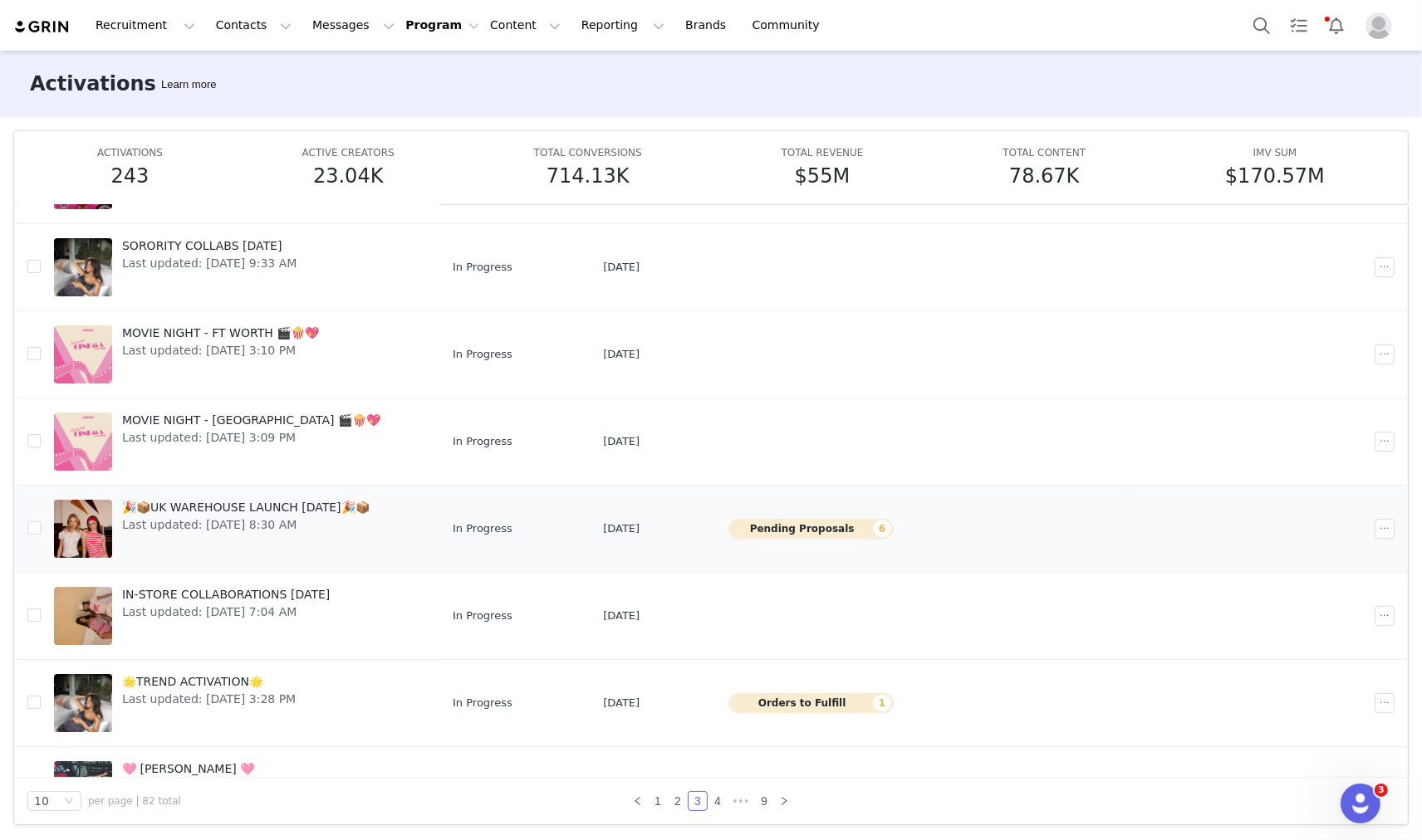
scroll to position [184, 0]
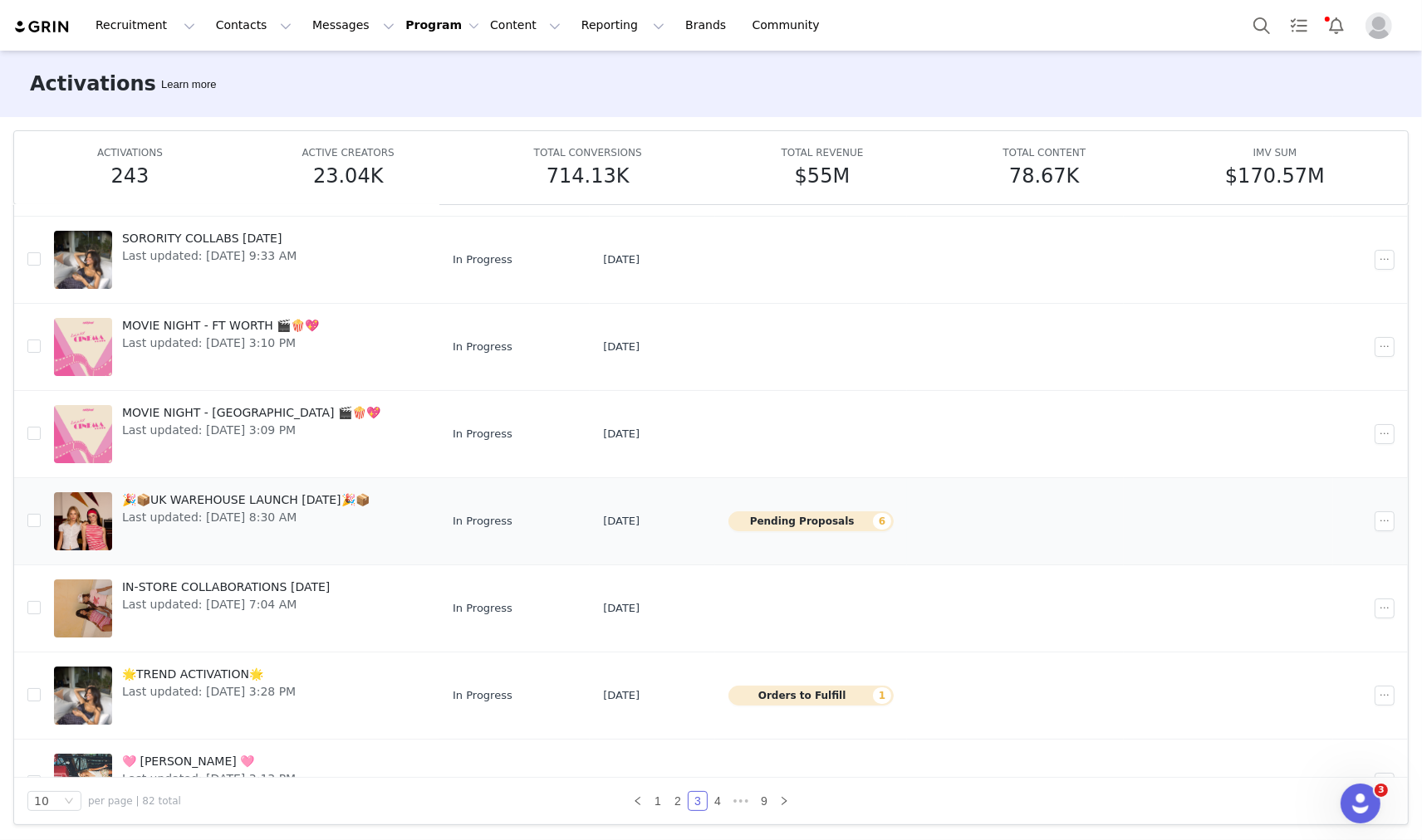
click at [262, 512] on span "Last updated: Sep 8, 2025 8:30 AM" at bounding box center [246, 517] width 248 height 17
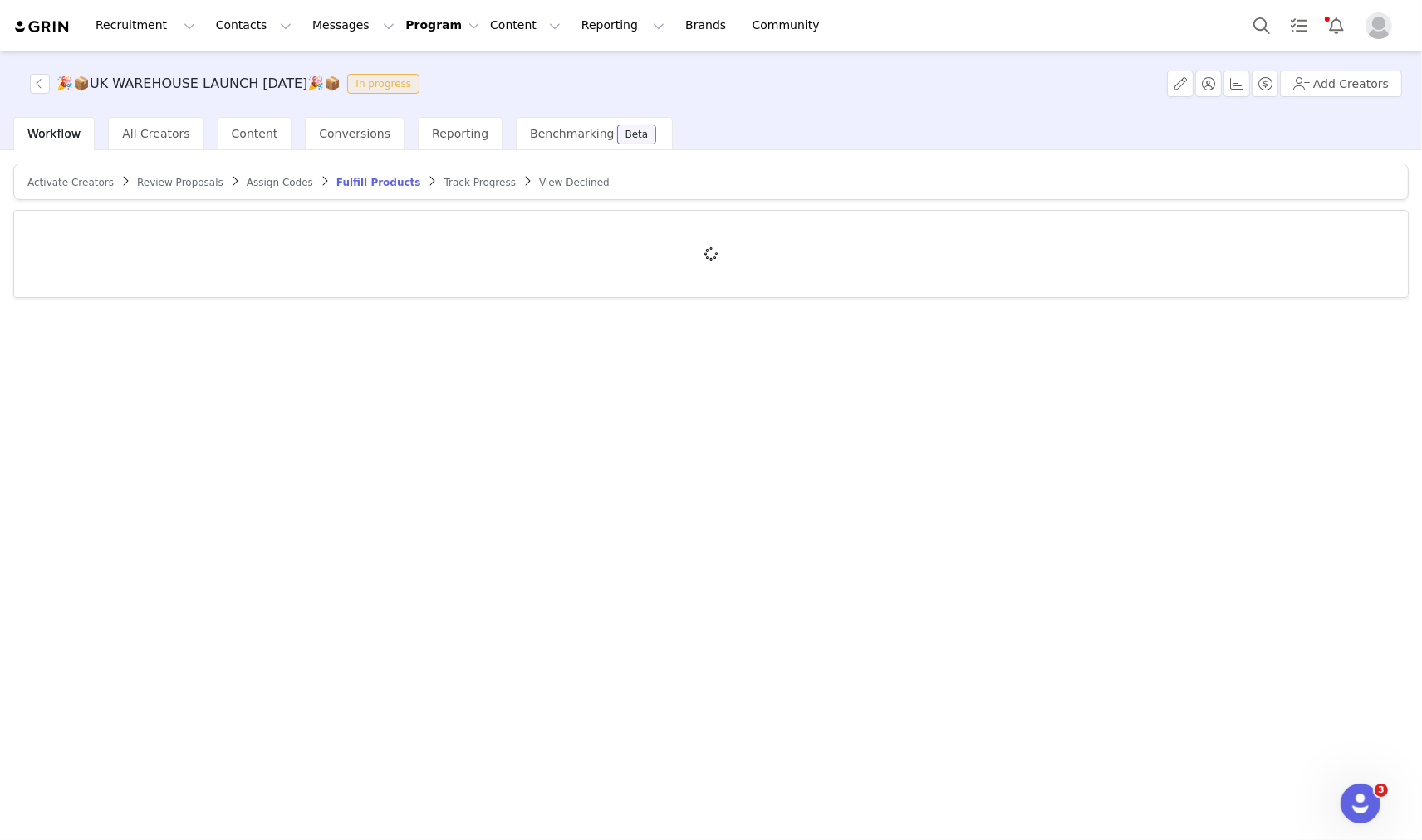
click at [264, 227] on div at bounding box center [711, 254] width 1394 height 86
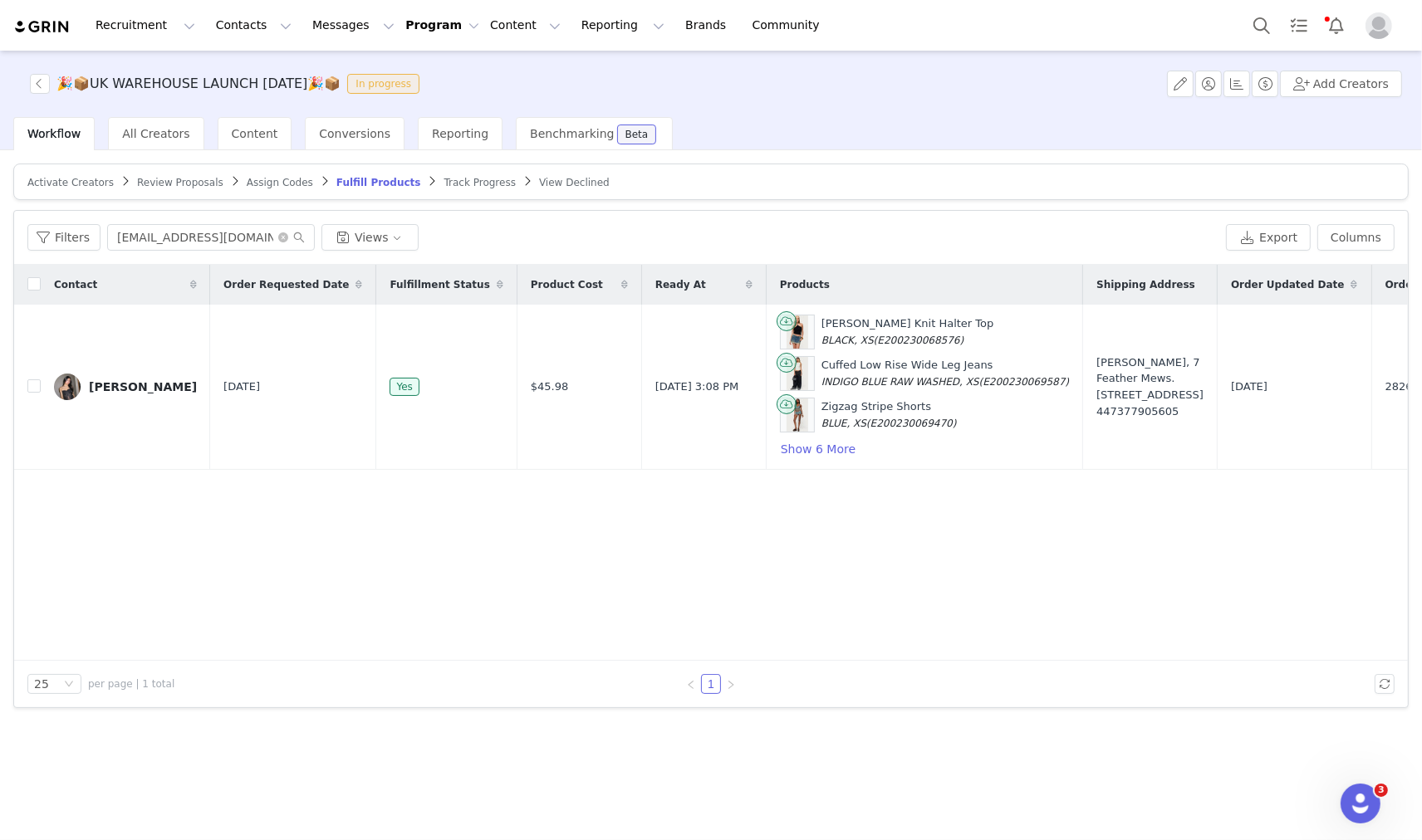
click at [269, 230] on input "ameliefjy@gmail.com" at bounding box center [210, 237] width 208 height 26
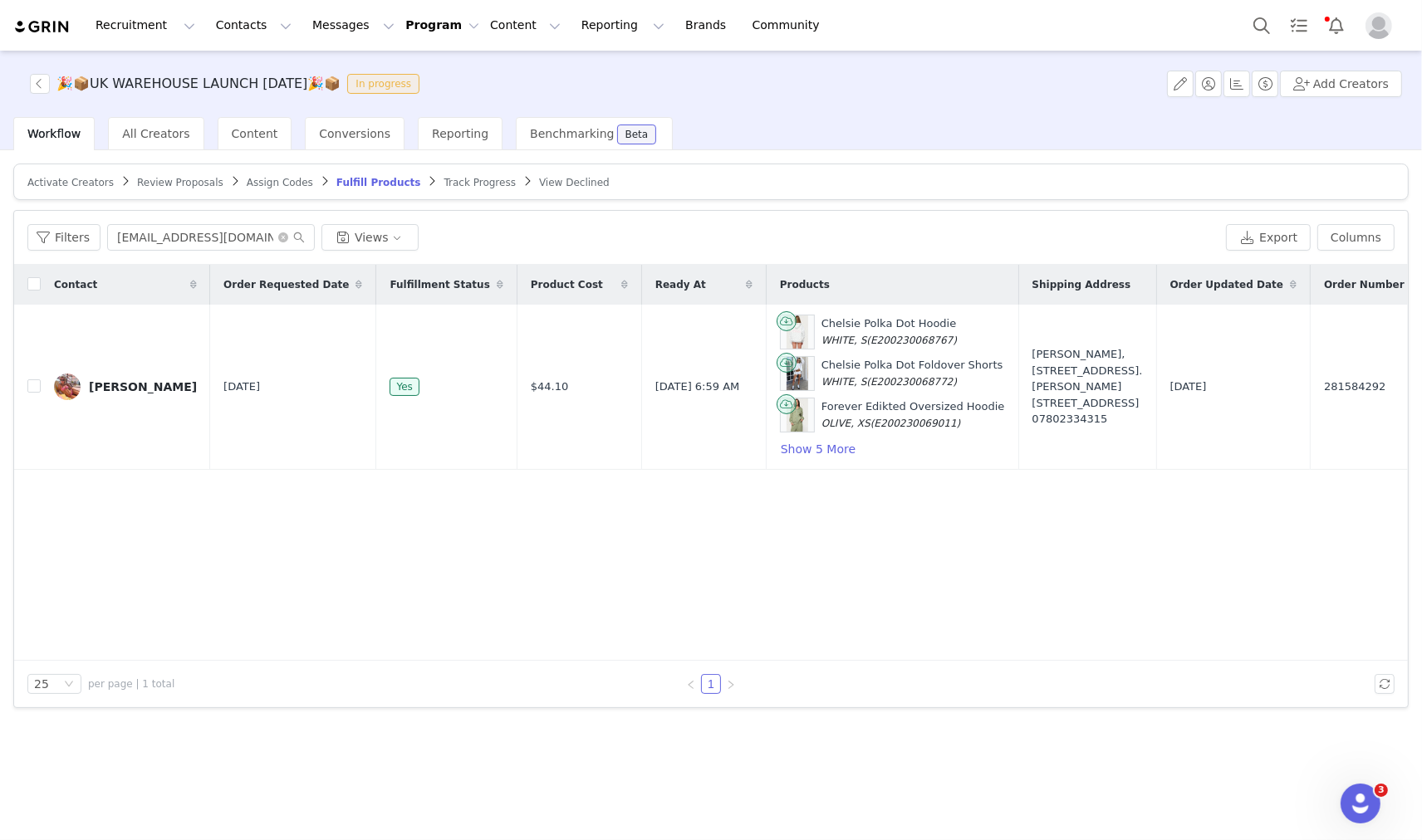
type input "lydiapeverell21@gmail.com"
click at [44, 87] on button "button" at bounding box center [39, 84] width 20 height 20
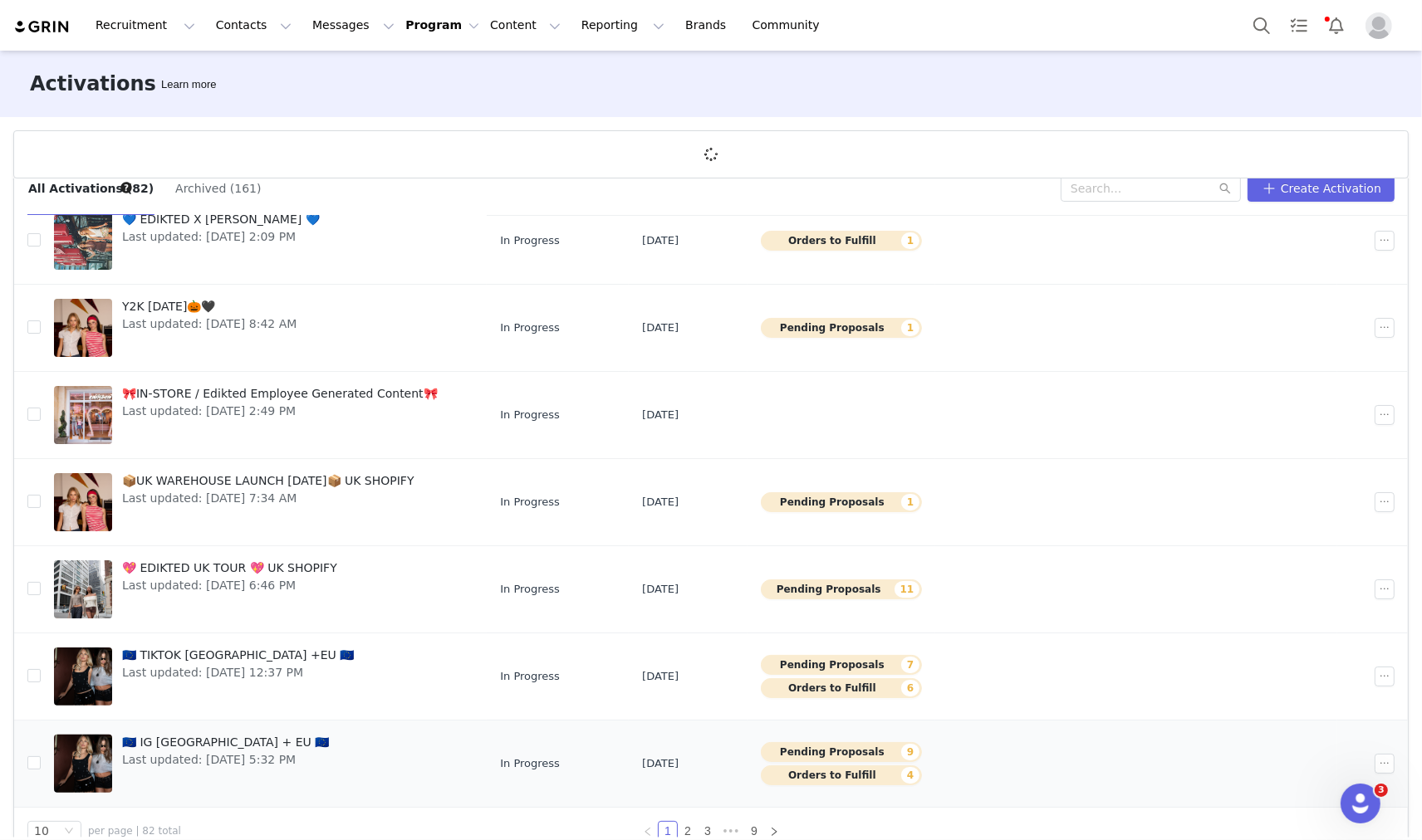
scroll to position [61, 0]
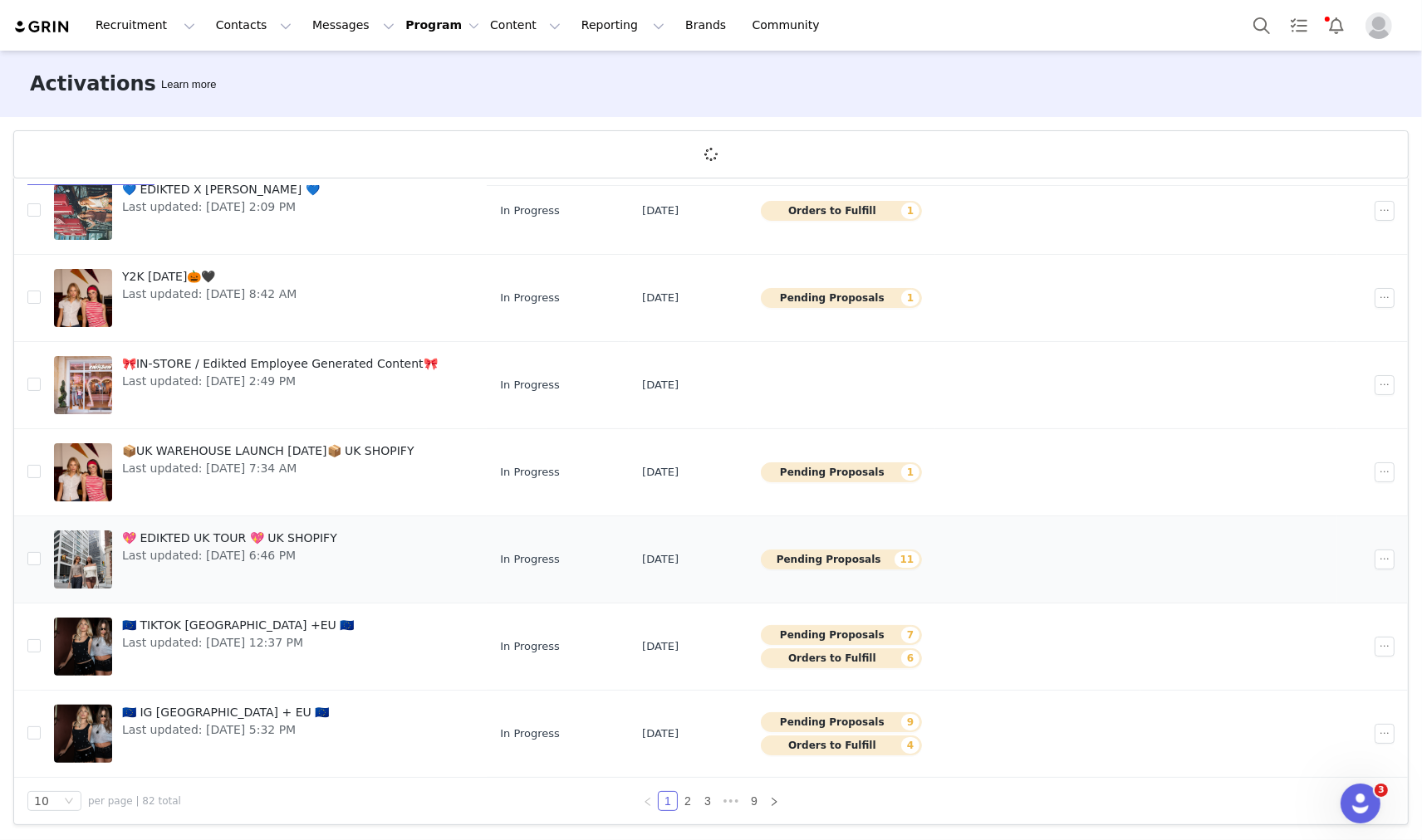
click at [222, 566] on div "💖 EDIKTED UK TOUR 💖 UK SHOPIFY Last updated: Sep 19, 2025 6:46 PM" at bounding box center [229, 560] width 235 height 67
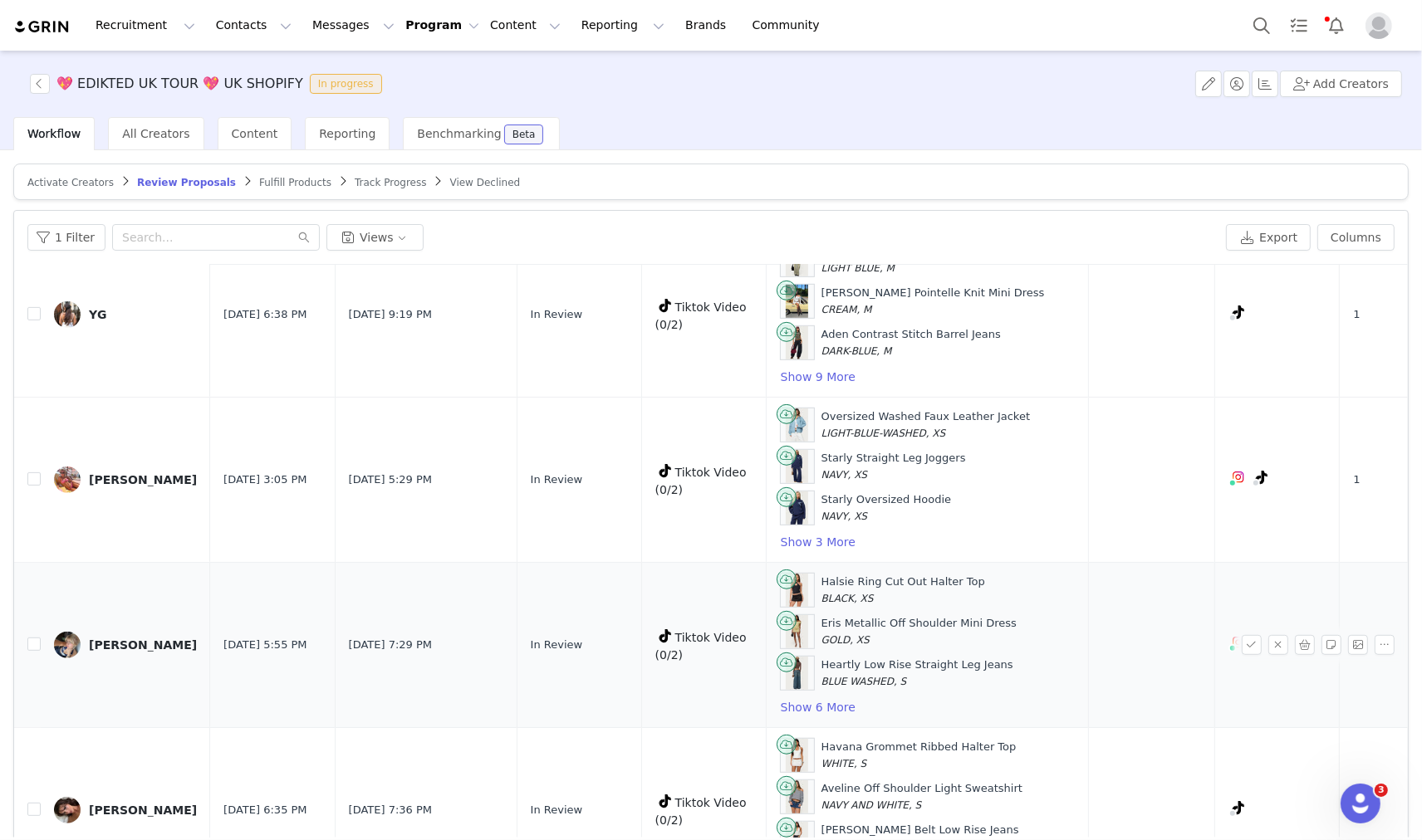
scroll to position [1284, 0]
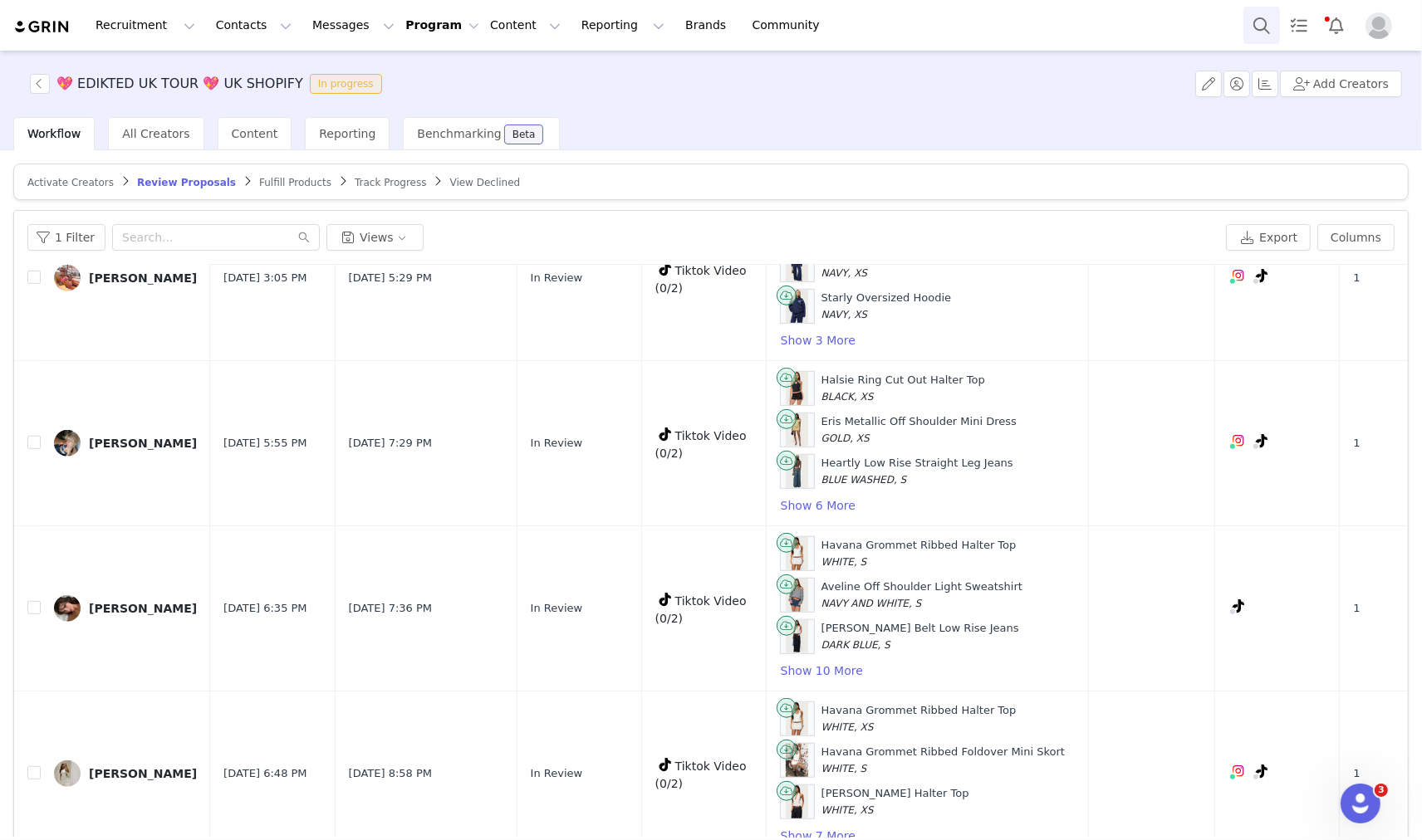
click at [1254, 28] on button "Search" at bounding box center [1261, 26] width 37 height 38
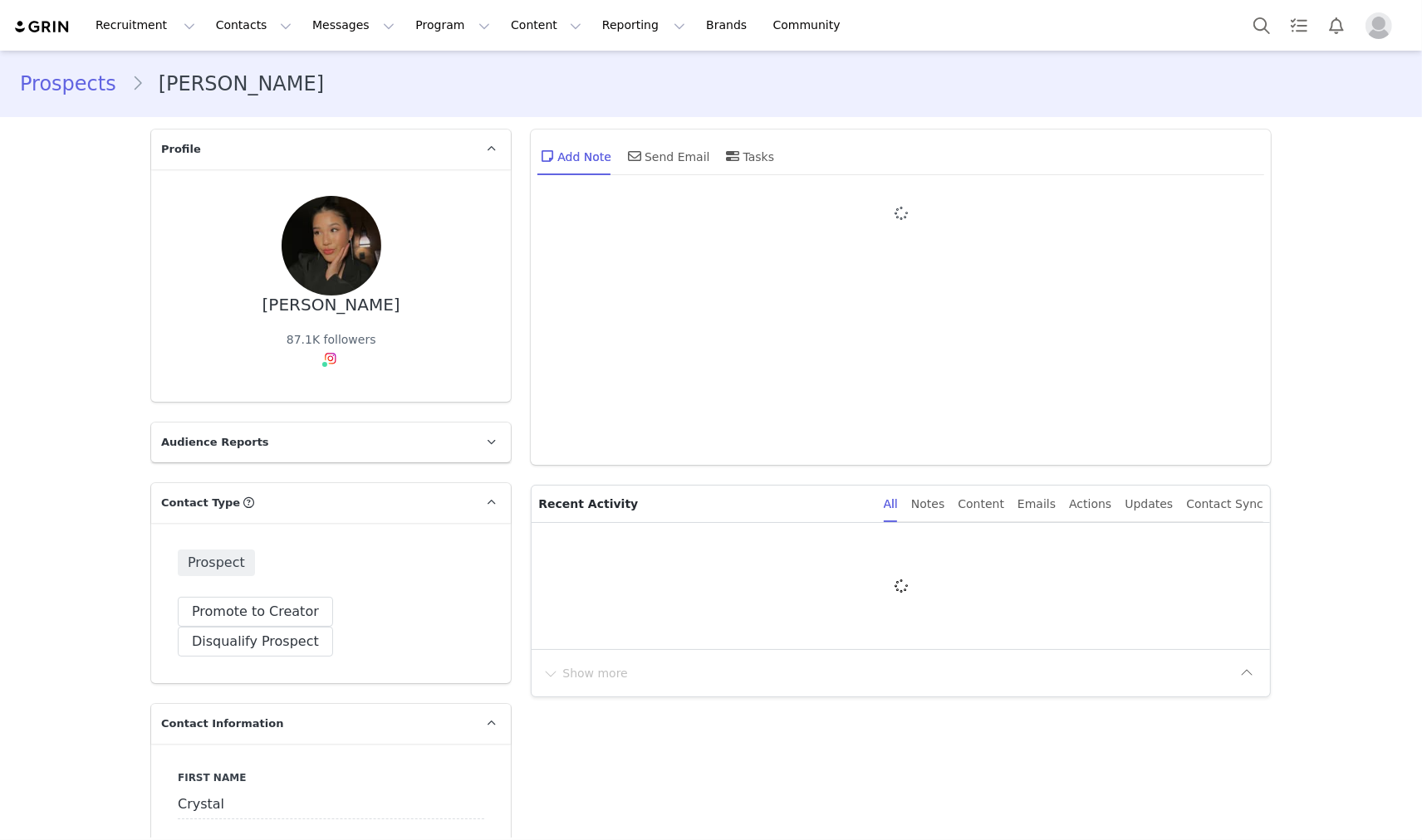
type input "+1 ([GEOGRAPHIC_DATA])"
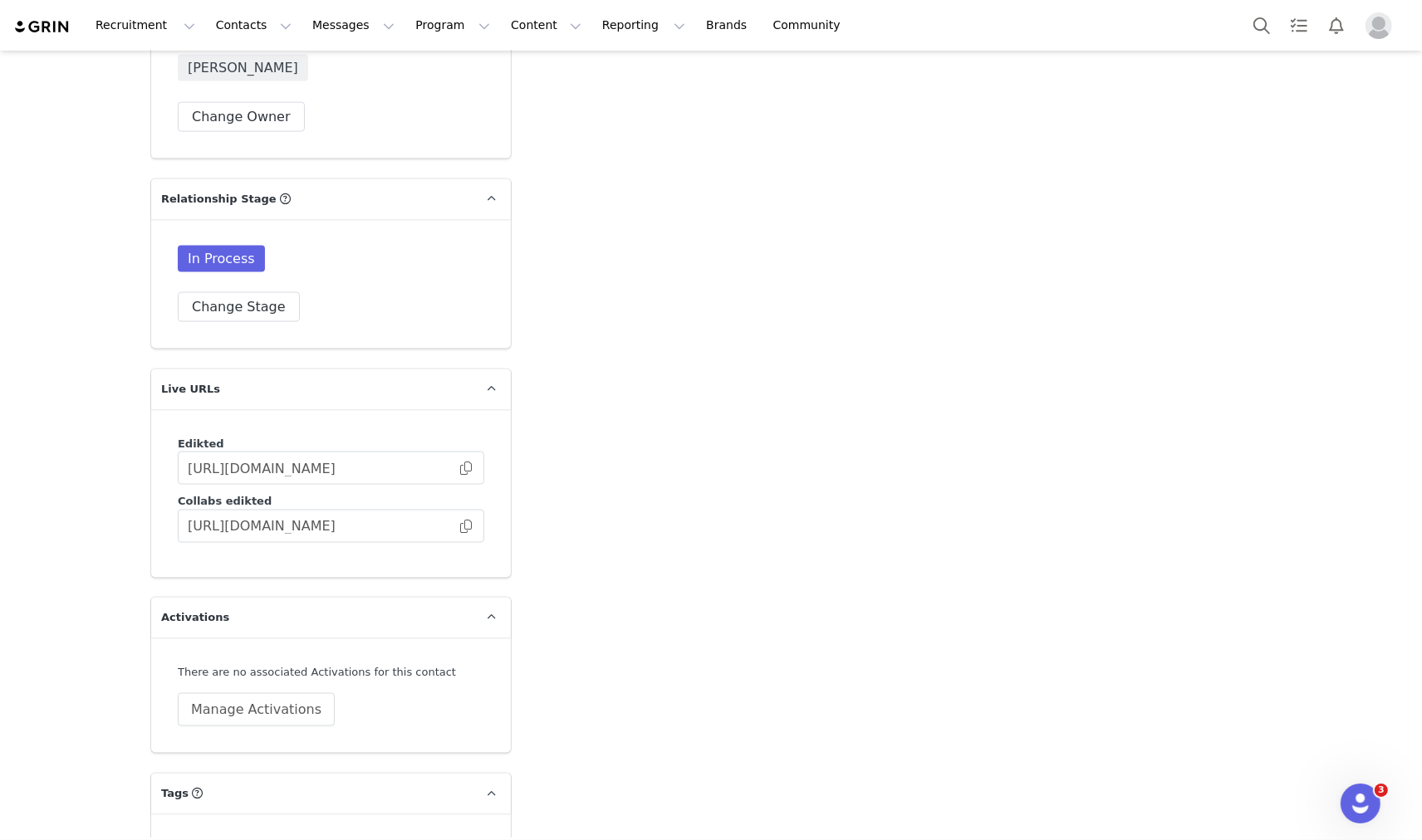
scroll to position [2496, 0]
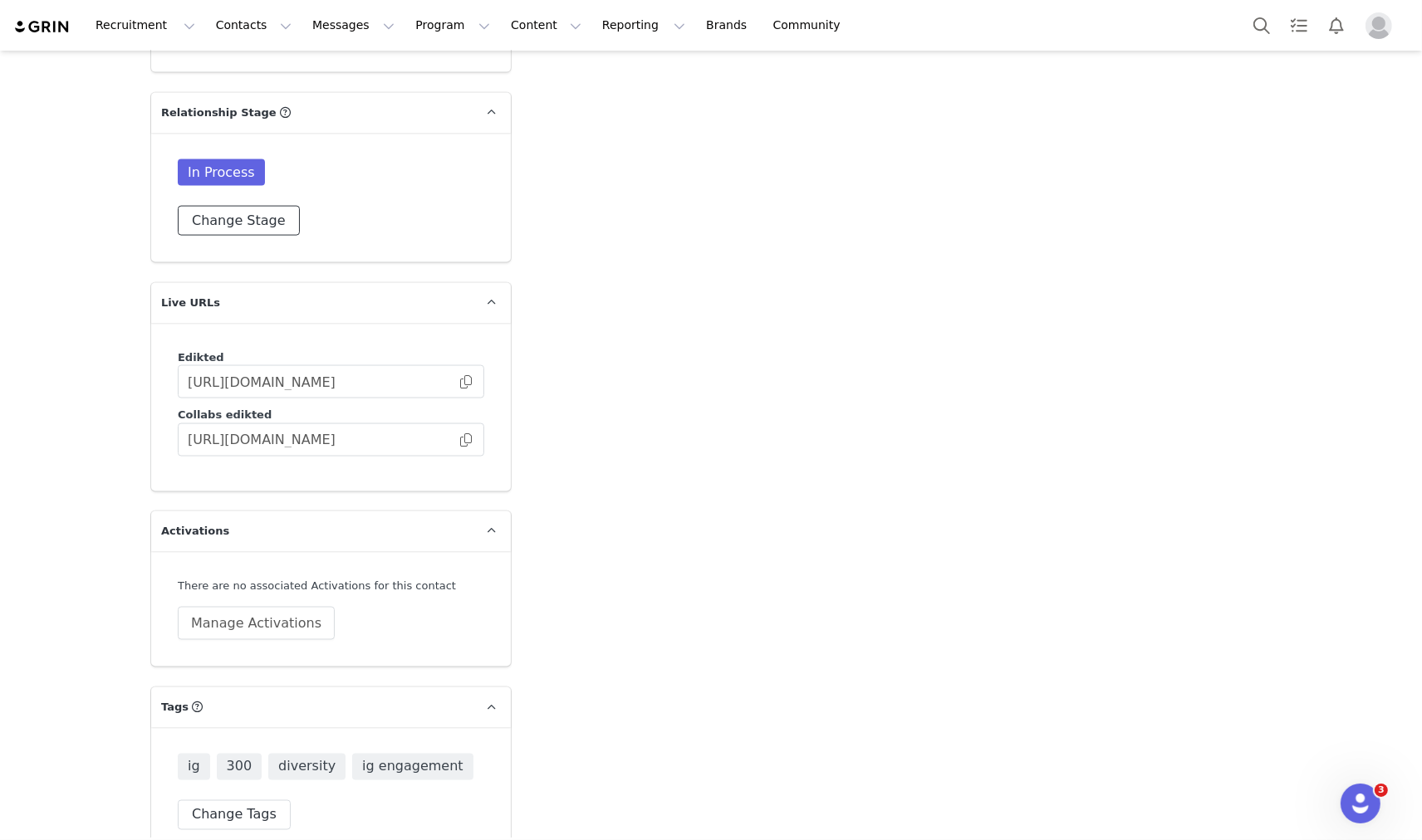
click at [250, 206] on button "Change Stage" at bounding box center [238, 220] width 122 height 30
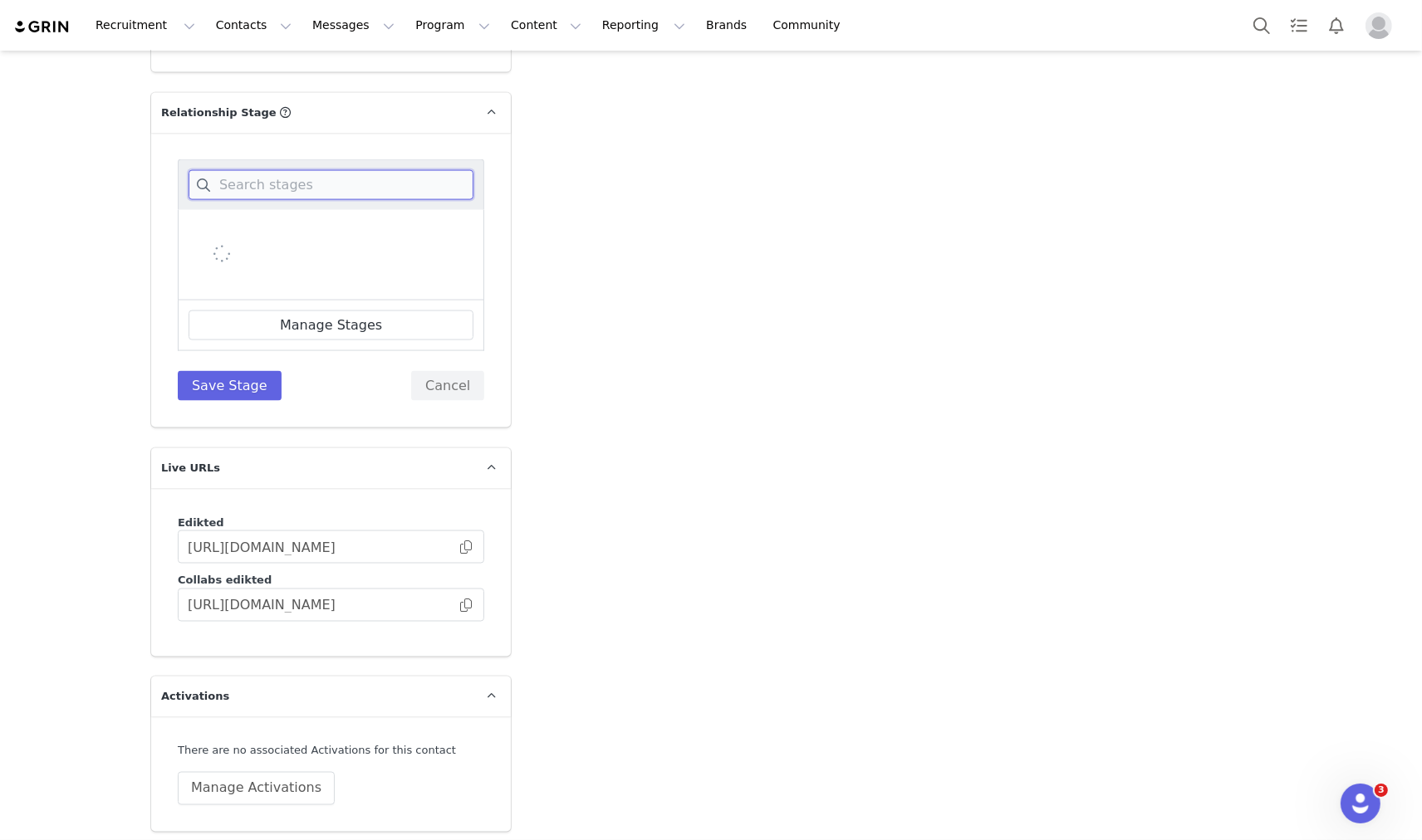
click at [270, 170] on input at bounding box center [331, 184] width 285 height 30
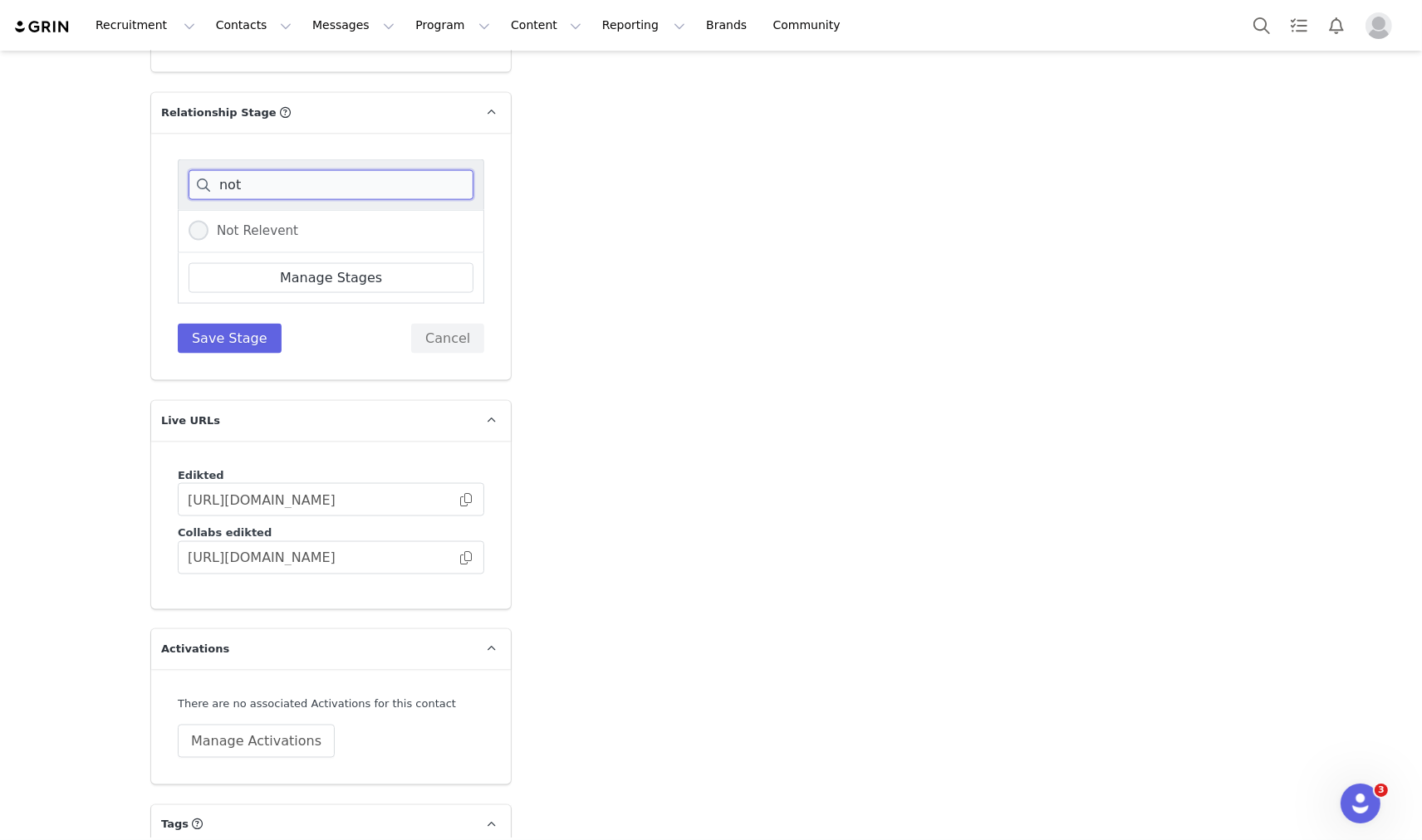
type input "not"
click at [259, 224] on span "Not Relevent" at bounding box center [253, 231] width 90 height 15
click at [208, 221] on input "Not Relevent" at bounding box center [198, 231] width 20 height 21
radio input "true"
click at [216, 324] on button "Save Stage" at bounding box center [230, 338] width 104 height 30
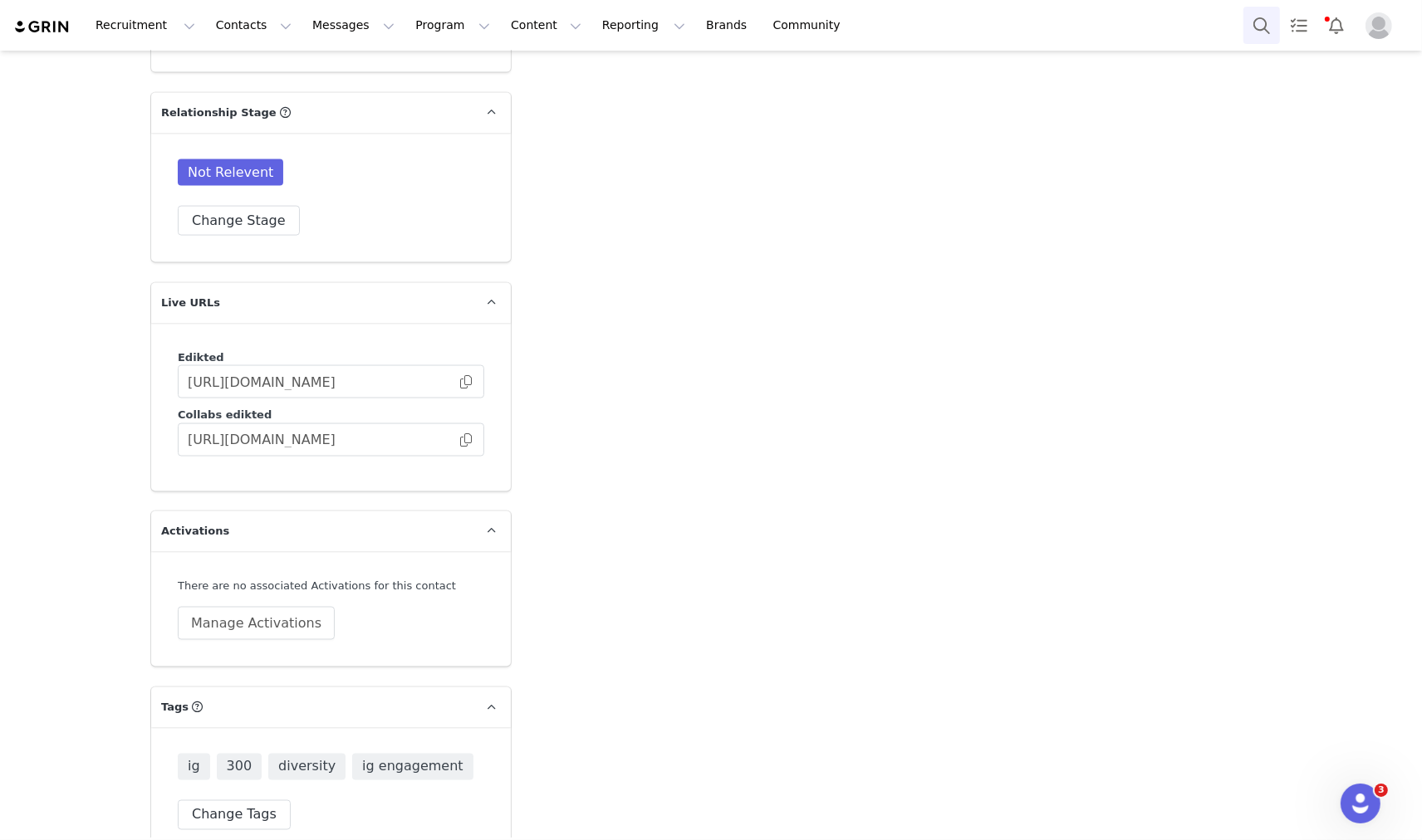
click at [1255, 26] on button "Search" at bounding box center [1261, 26] width 37 height 38
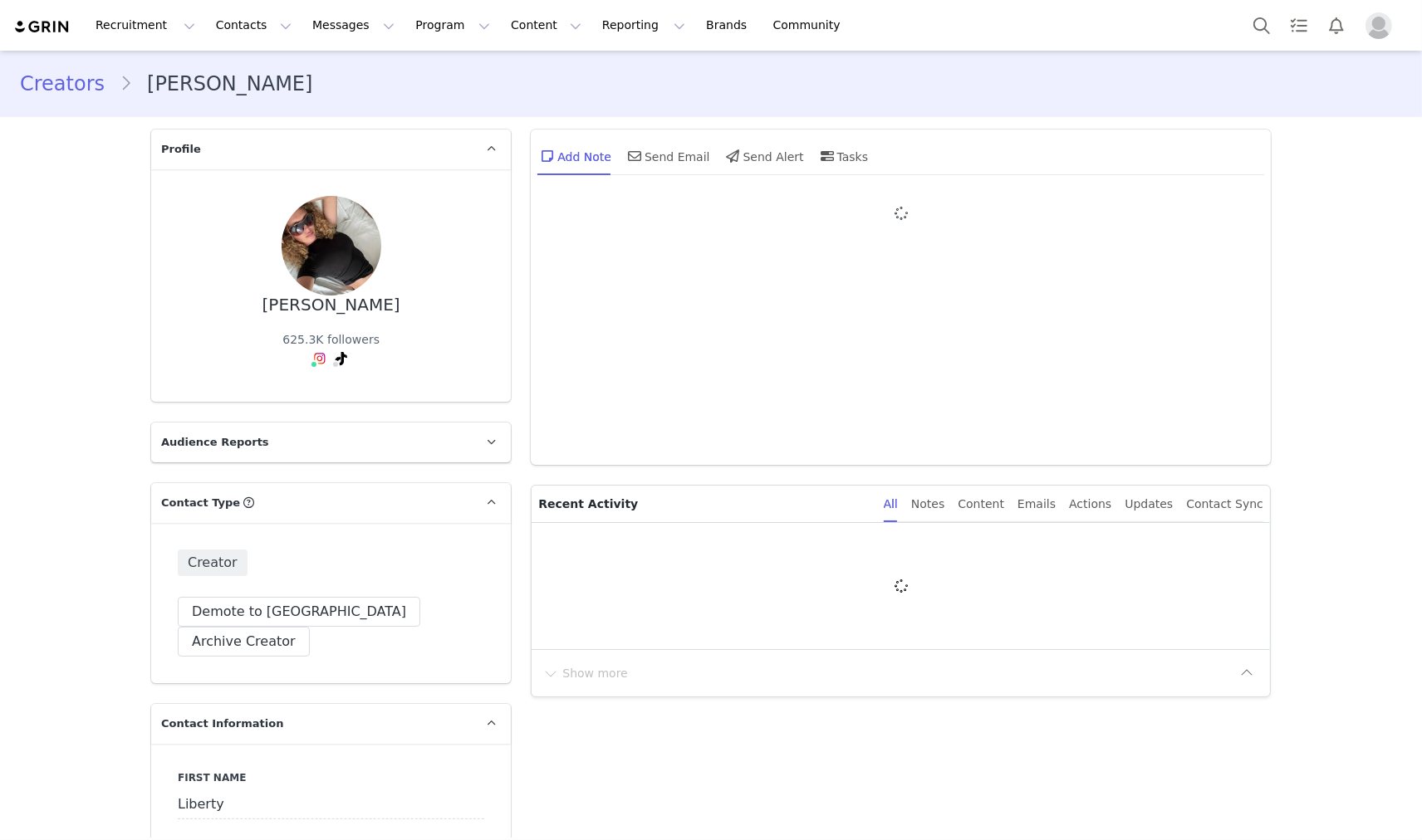
type input "+1 ([GEOGRAPHIC_DATA])"
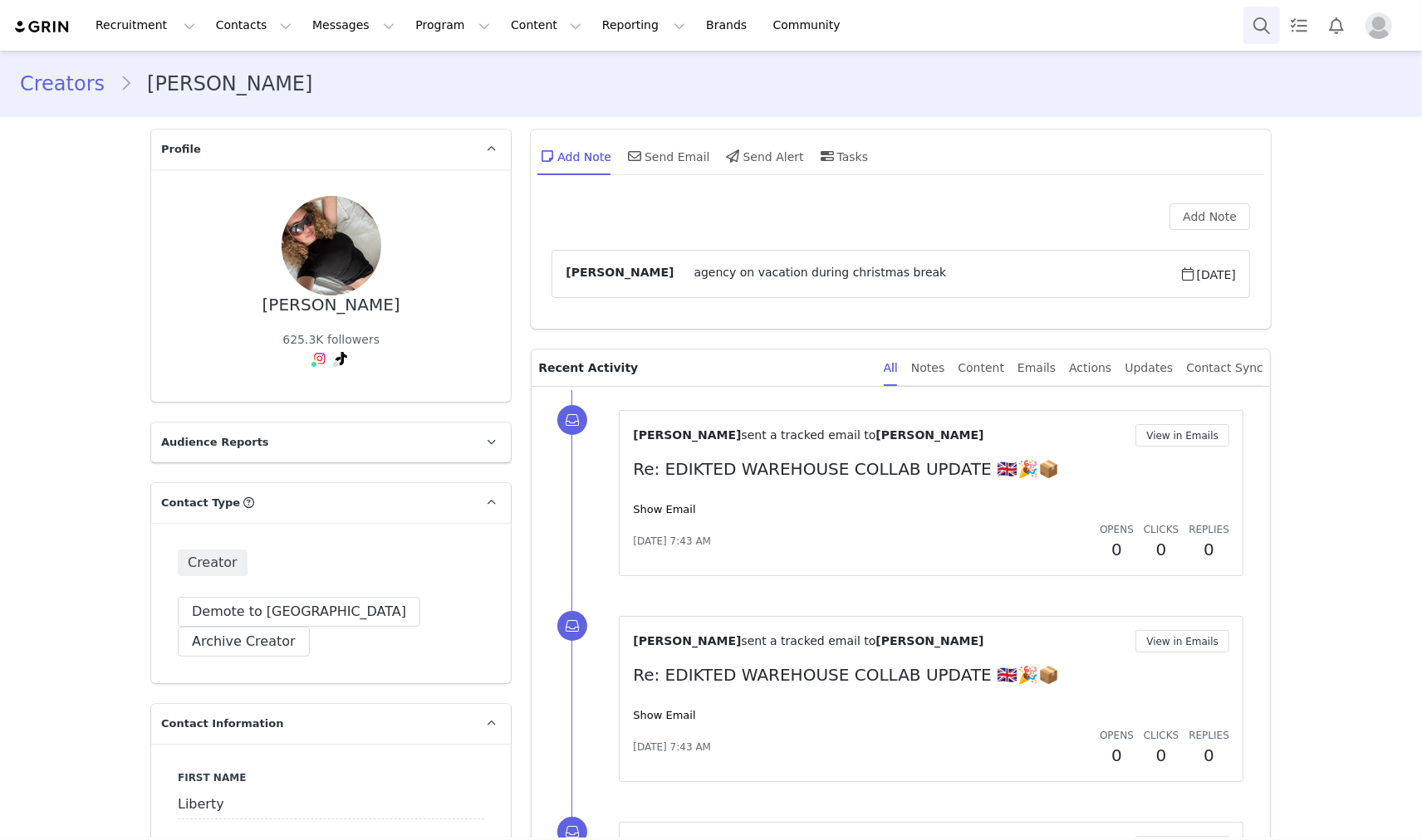
click at [1261, 30] on button "Search" at bounding box center [1261, 26] width 37 height 38
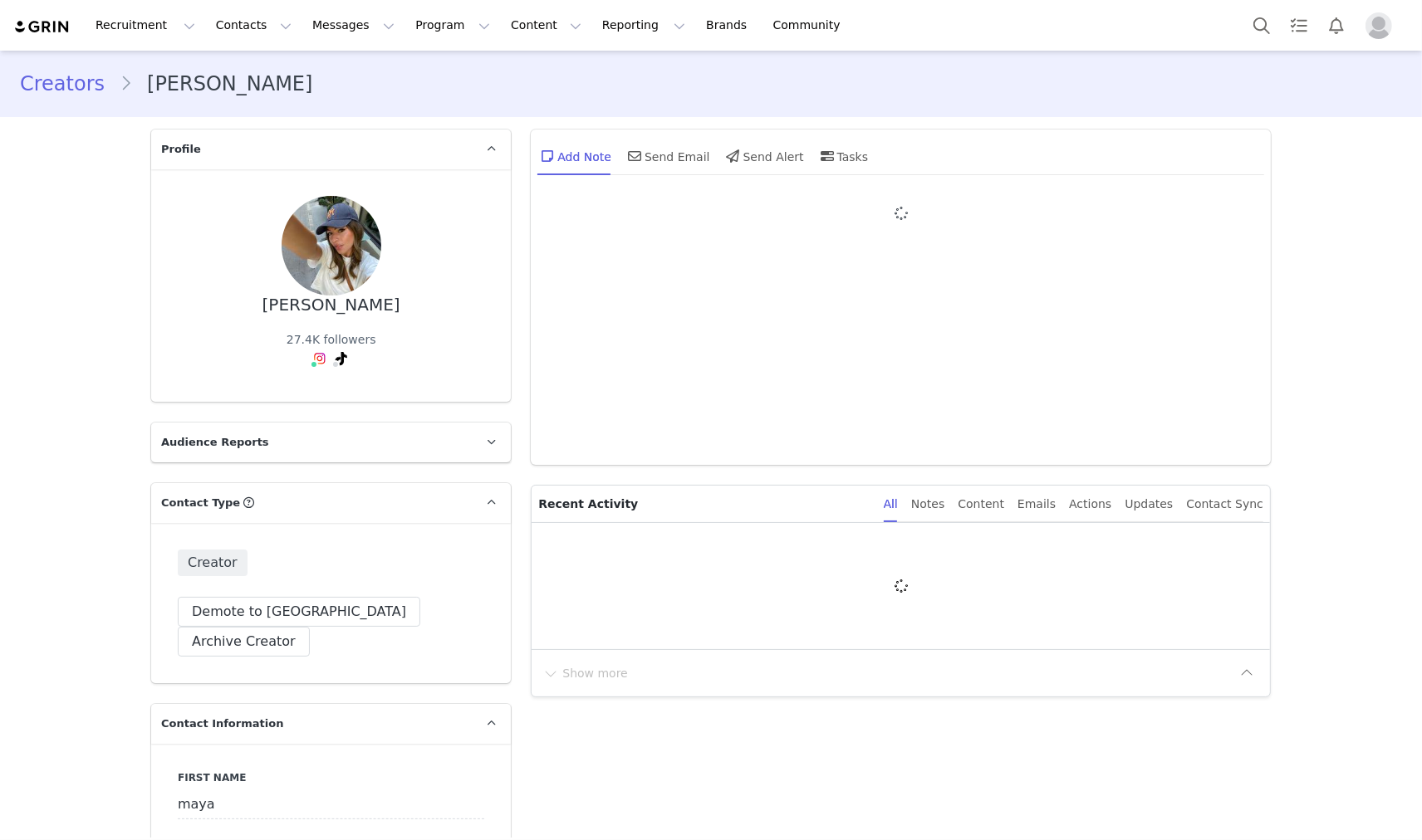
type input "+1 ([GEOGRAPHIC_DATA])"
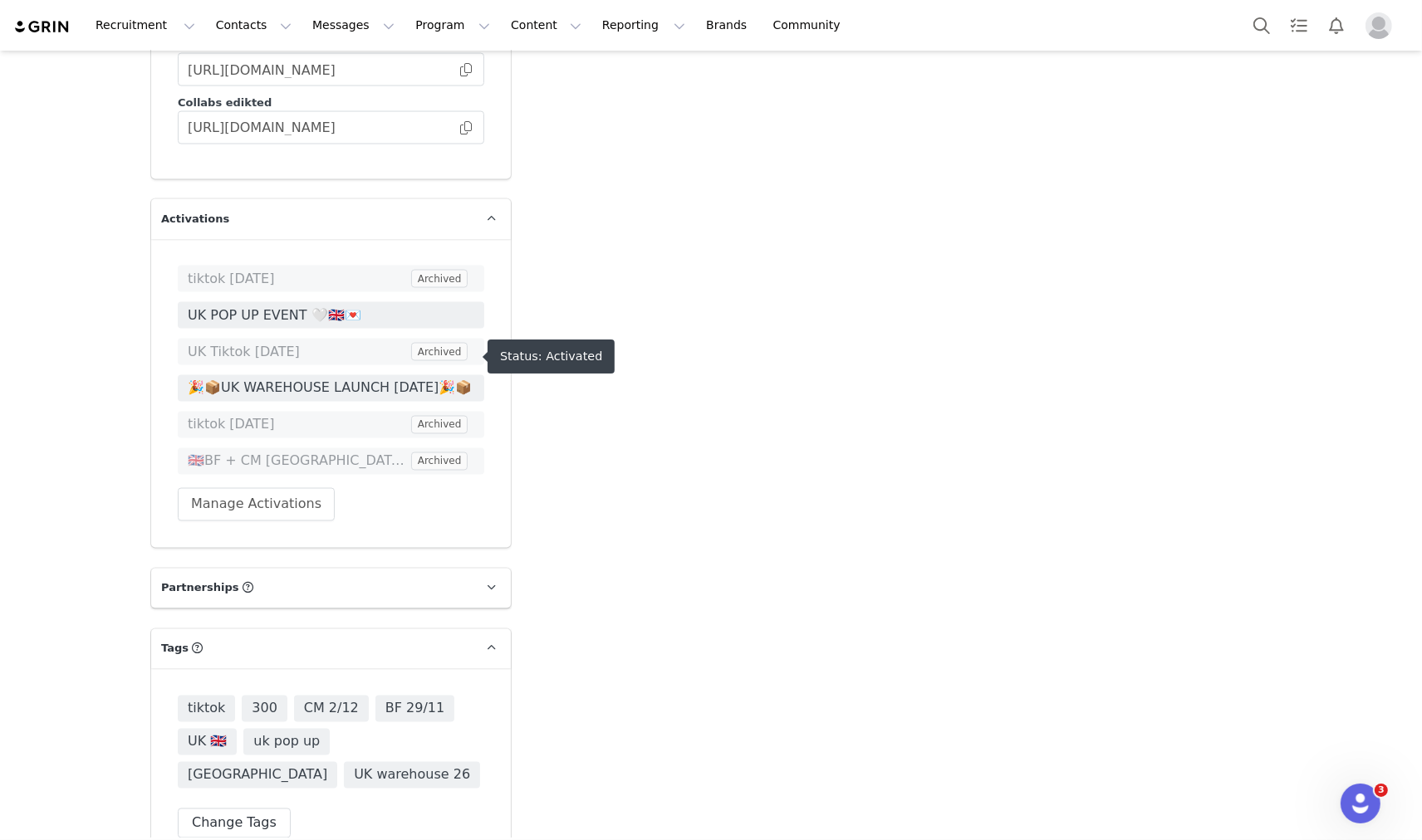
click at [319, 378] on span "🎉📦UK WAREHOUSE LAUNCH SEPT 25🎉📦" at bounding box center [331, 388] width 287 height 20
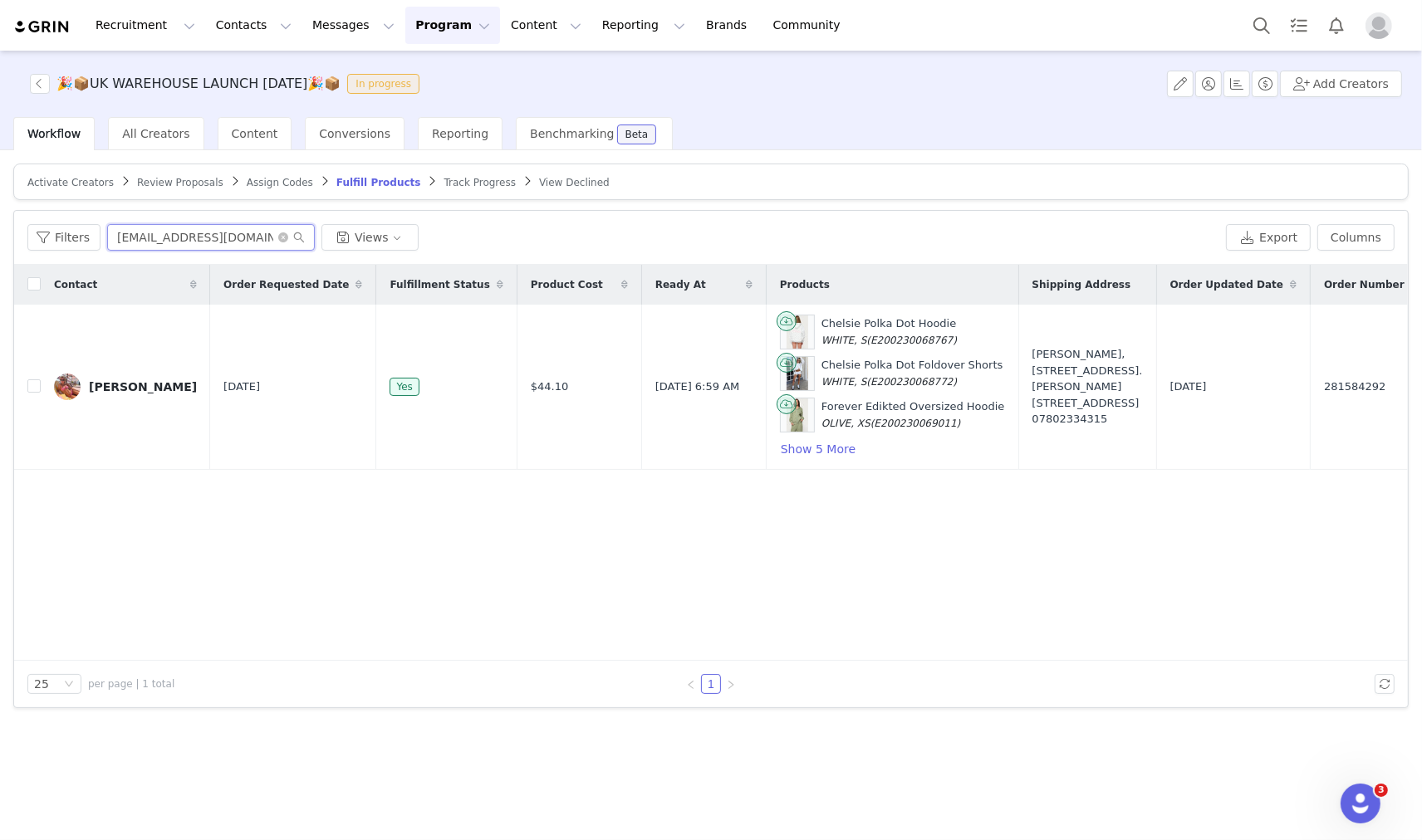
click at [251, 235] on input "lydiapeverell21@gmail.com" at bounding box center [210, 237] width 208 height 26
paste input "maya@spronz.net"
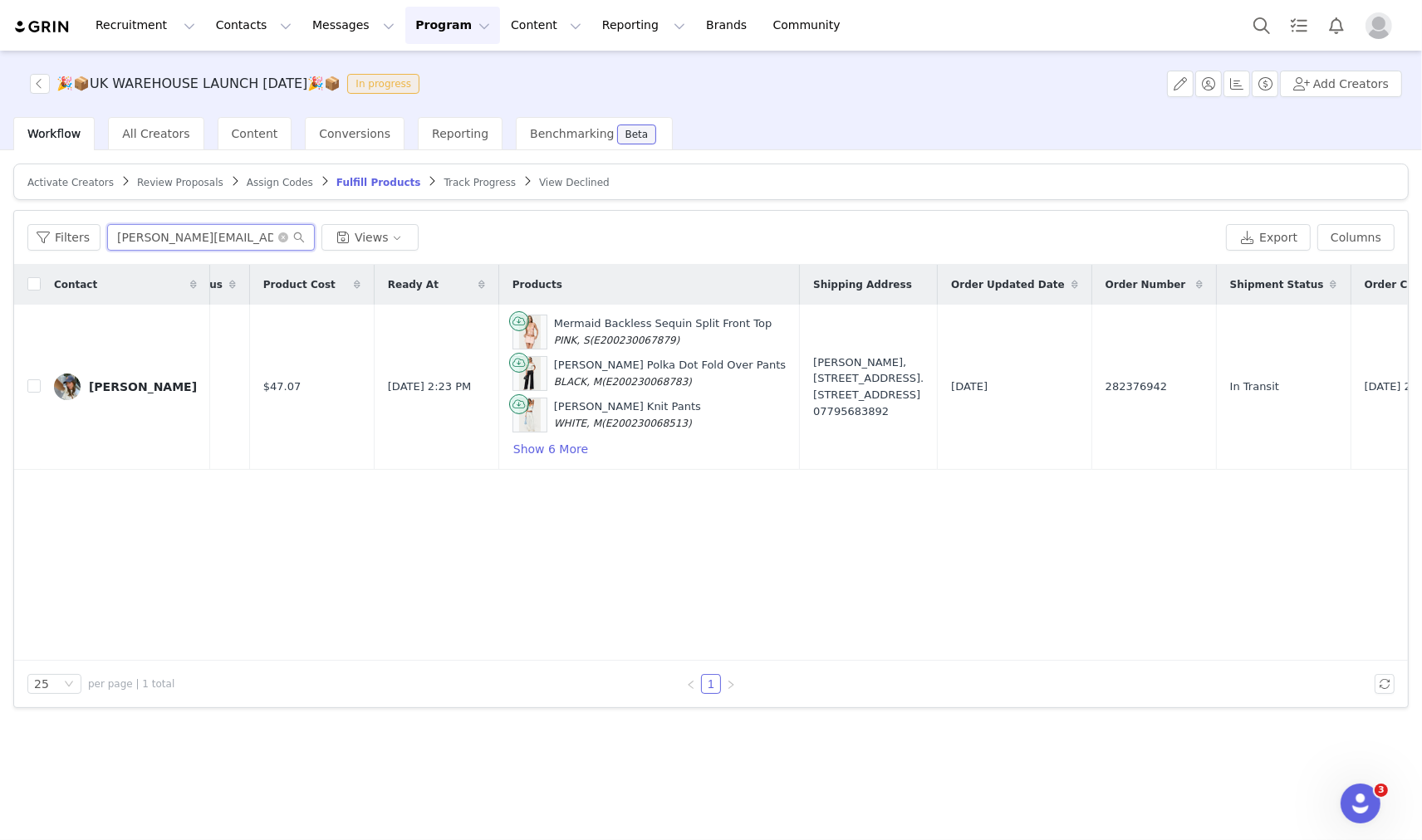
scroll to position [0, 378]
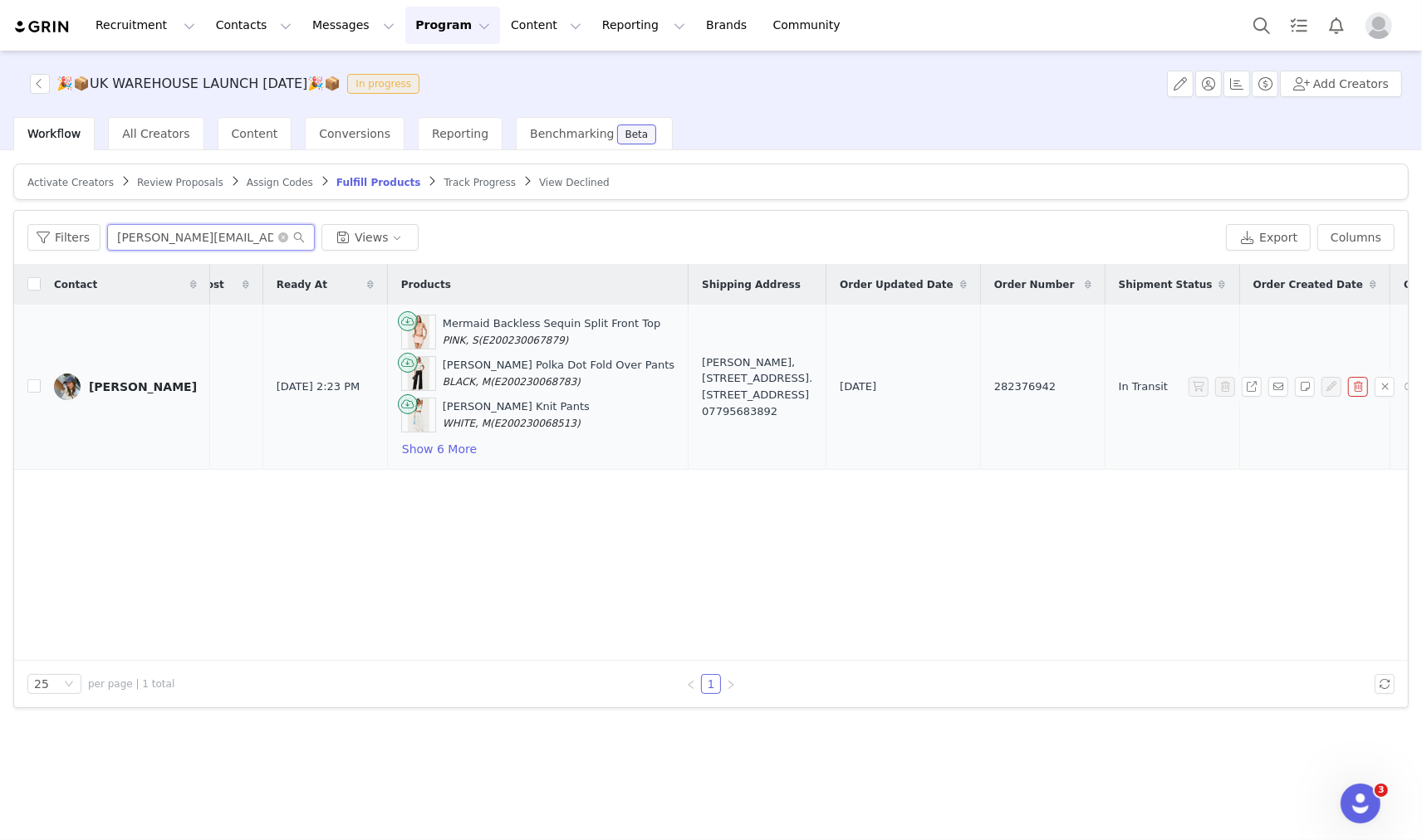
type input "maya@spronz.net"
drag, startPoint x: 830, startPoint y: 385, endPoint x: 933, endPoint y: 383, distance: 103.0
click at [980, 383] on td "282376942" at bounding box center [1043, 388] width 125 height 166
copy span "282376942"
click at [1255, 29] on button "Search" at bounding box center [1261, 26] width 37 height 38
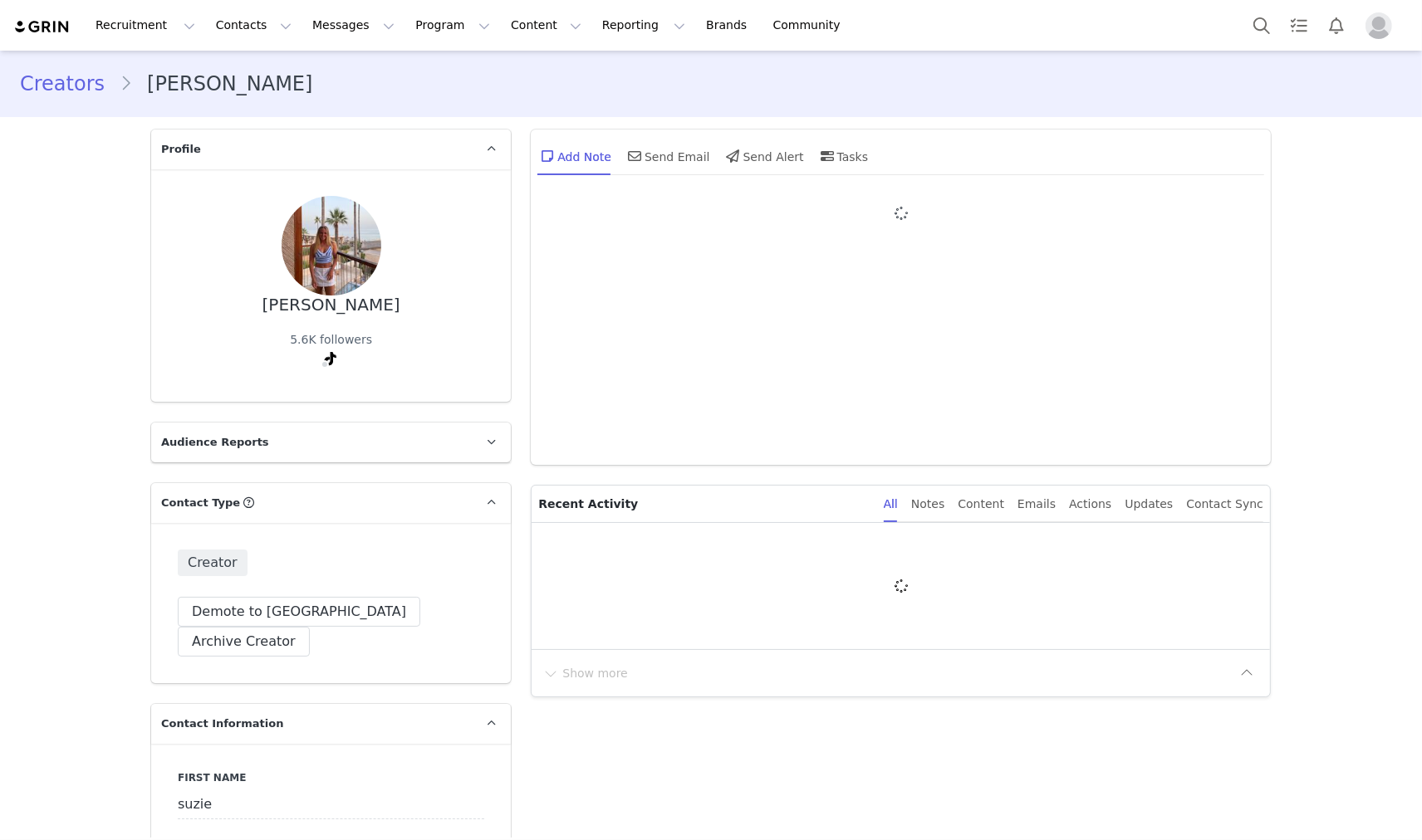
type input "+1 ([GEOGRAPHIC_DATA])"
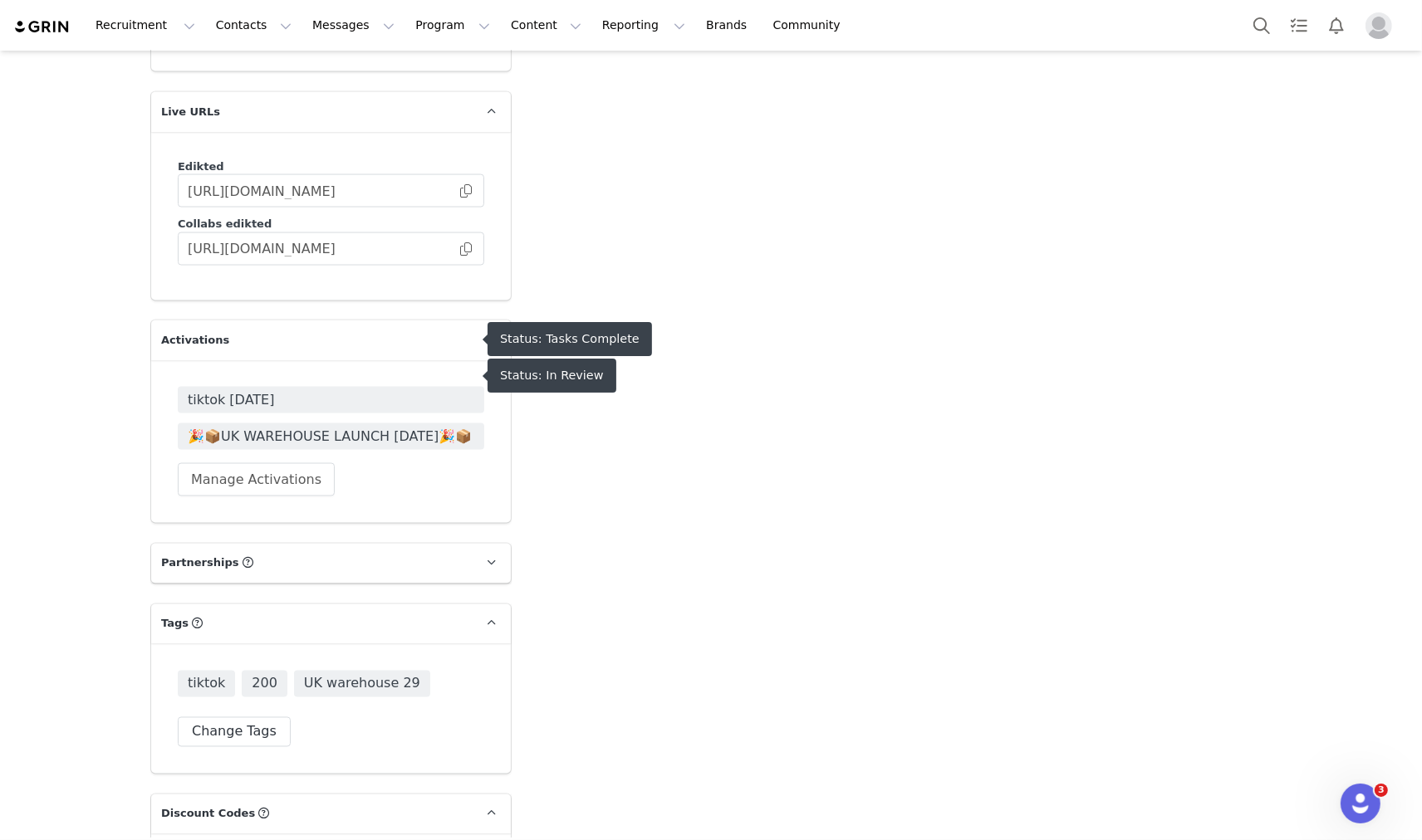
scroll to position [2767, 0]
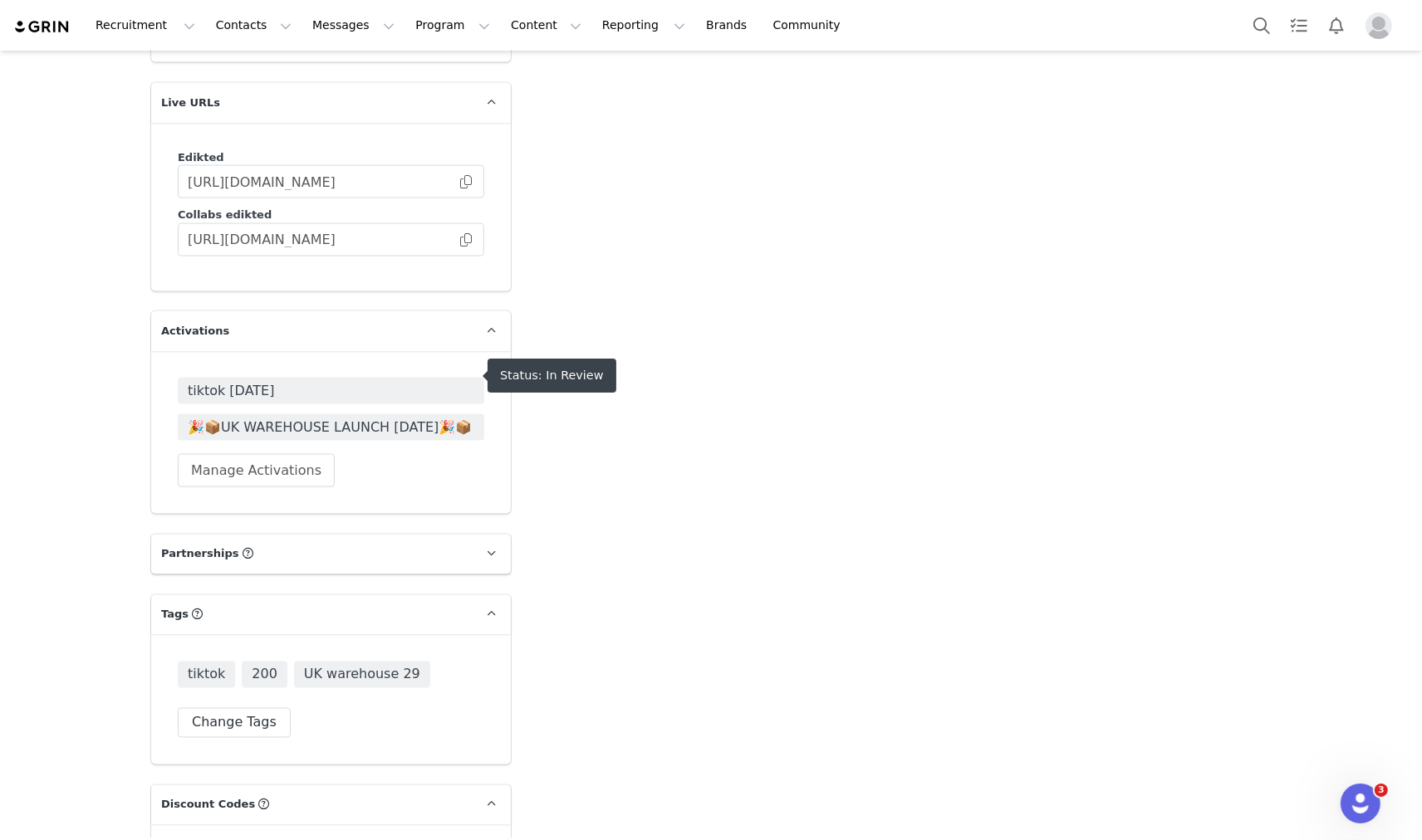
click at [328, 417] on span "🎉📦UK WAREHOUSE LAUNCH SEPT 25🎉📦" at bounding box center [331, 427] width 287 height 20
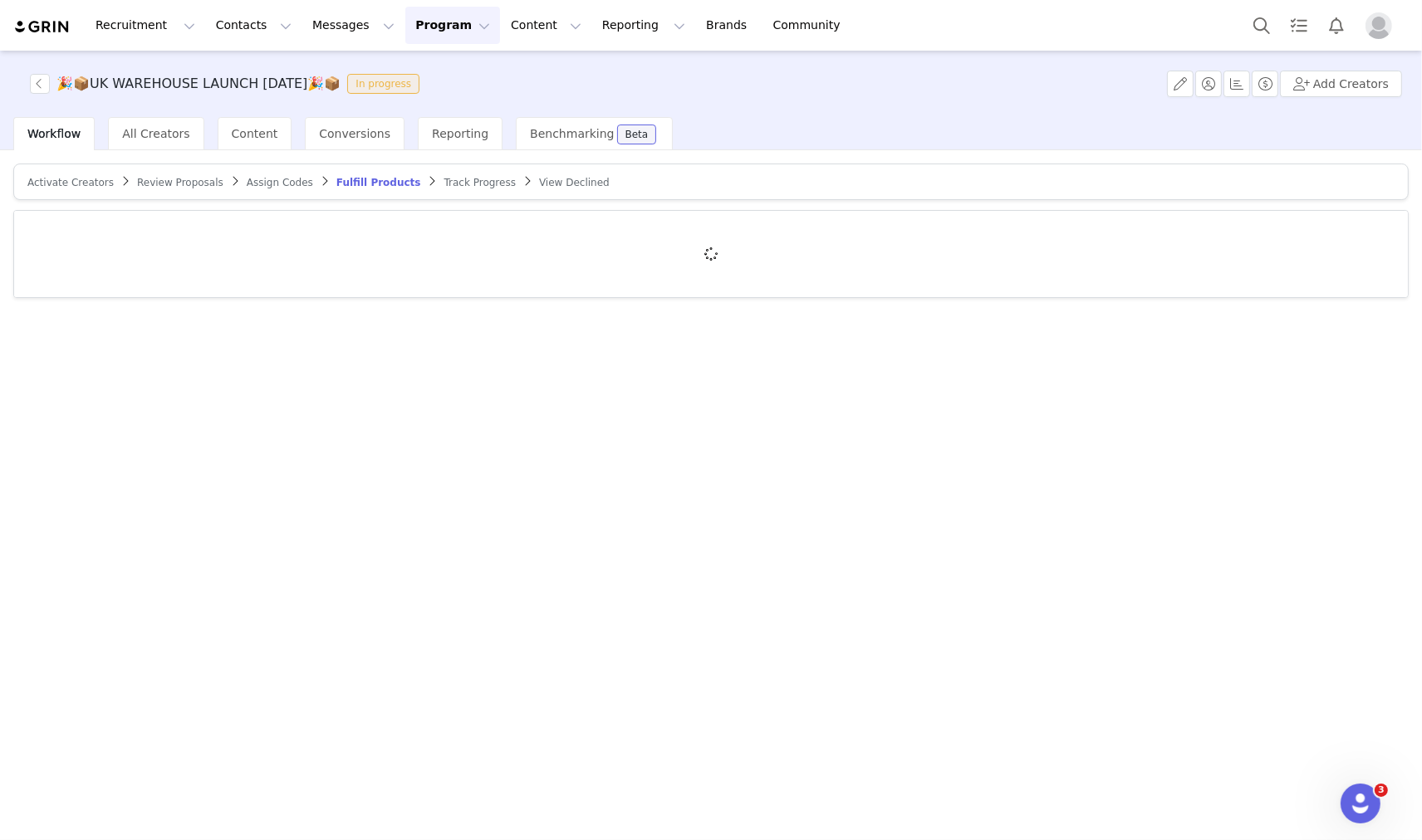
click at [190, 249] on div at bounding box center [711, 254] width 1394 height 86
click at [146, 242] on div at bounding box center [711, 254] width 1394 height 86
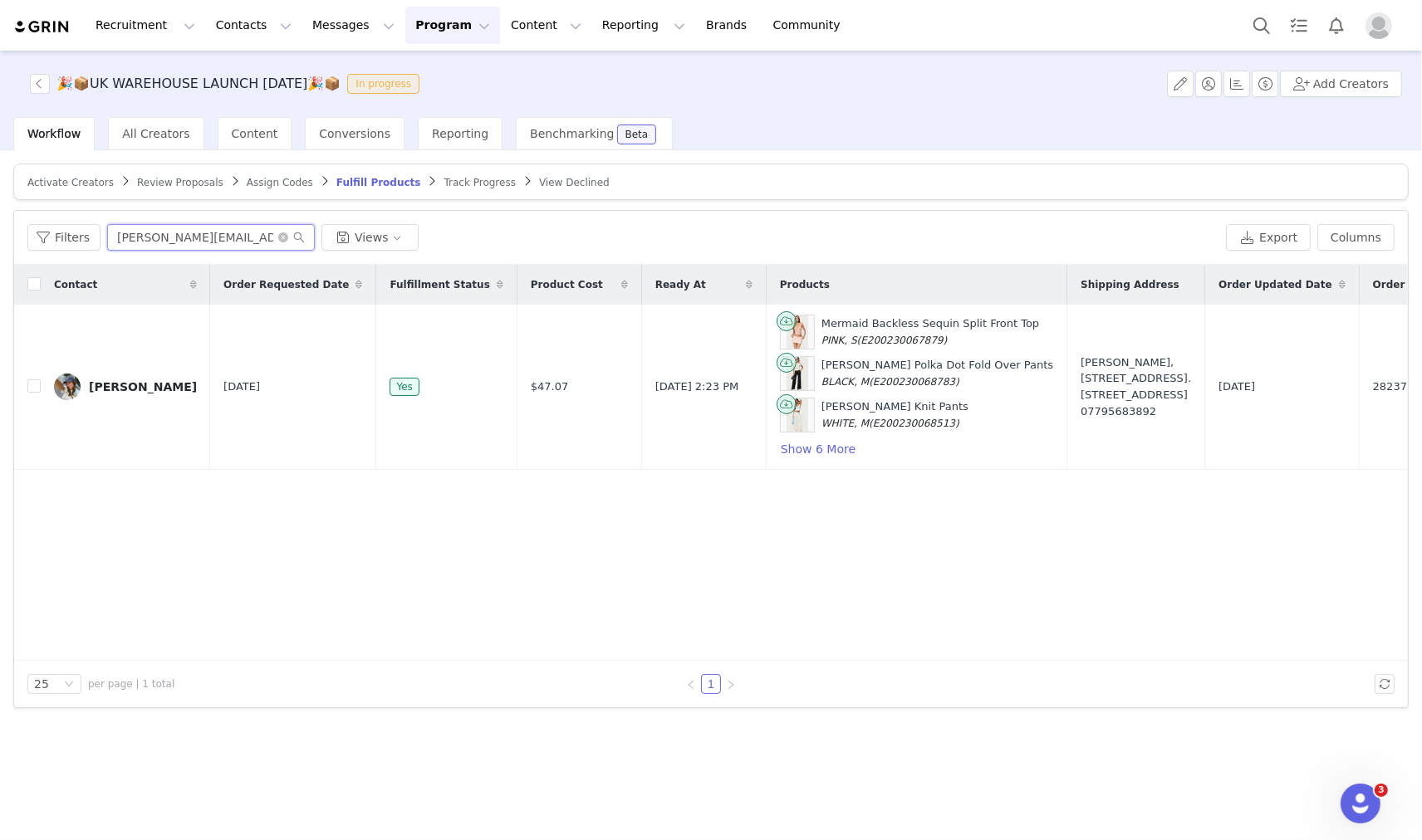
click at [155, 226] on input "maya@spronz.net" at bounding box center [210, 237] width 208 height 26
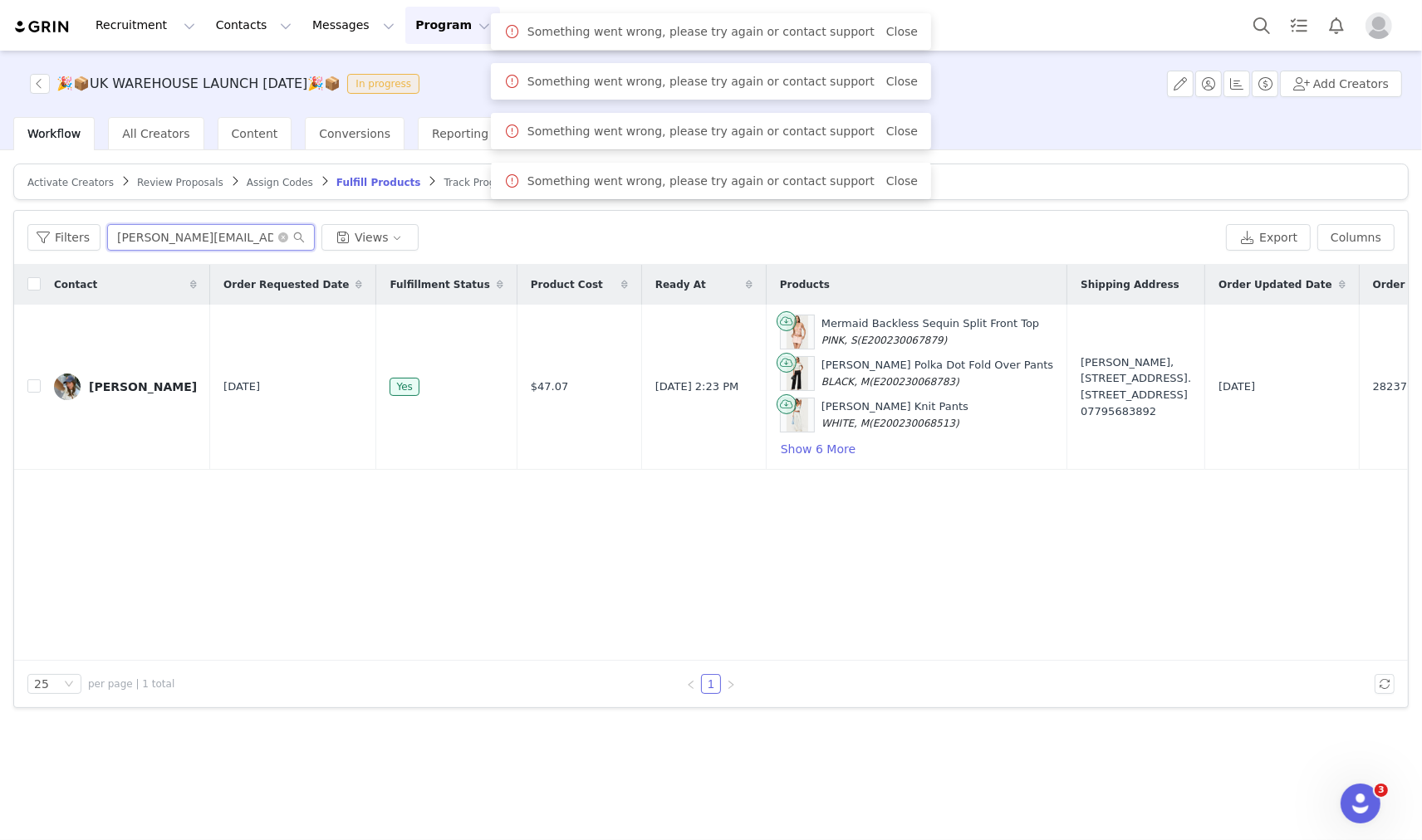
paste input "suzie.carter@yahoo.com"
type input "maya@ssuzie.carter@yahoo.compronz.net"
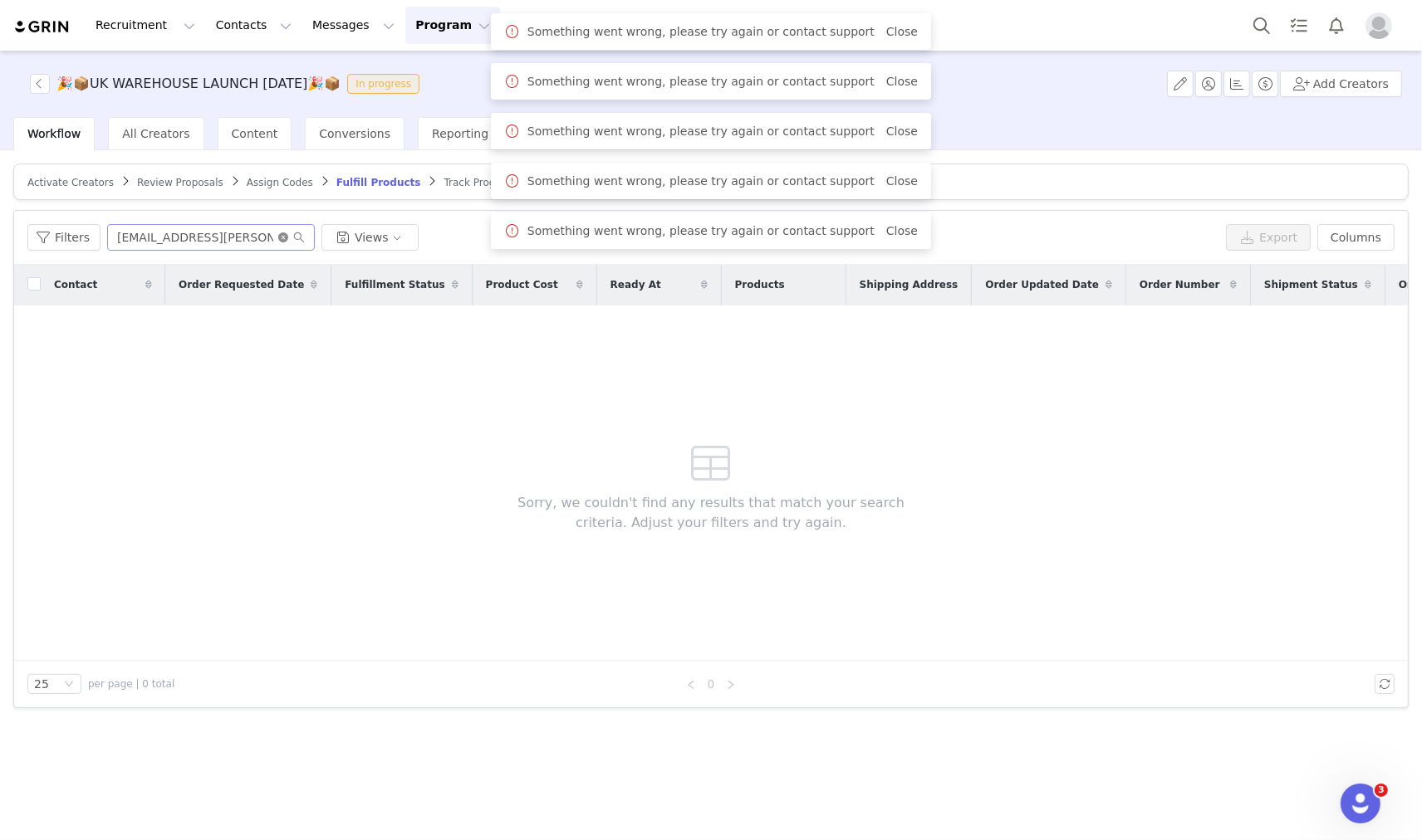
click at [278, 234] on icon "icon: close-circle" at bounding box center [284, 237] width 10 height 10
click at [250, 230] on input "text" at bounding box center [210, 237] width 208 height 26
paste input "suzie.carter@yahoo.com"
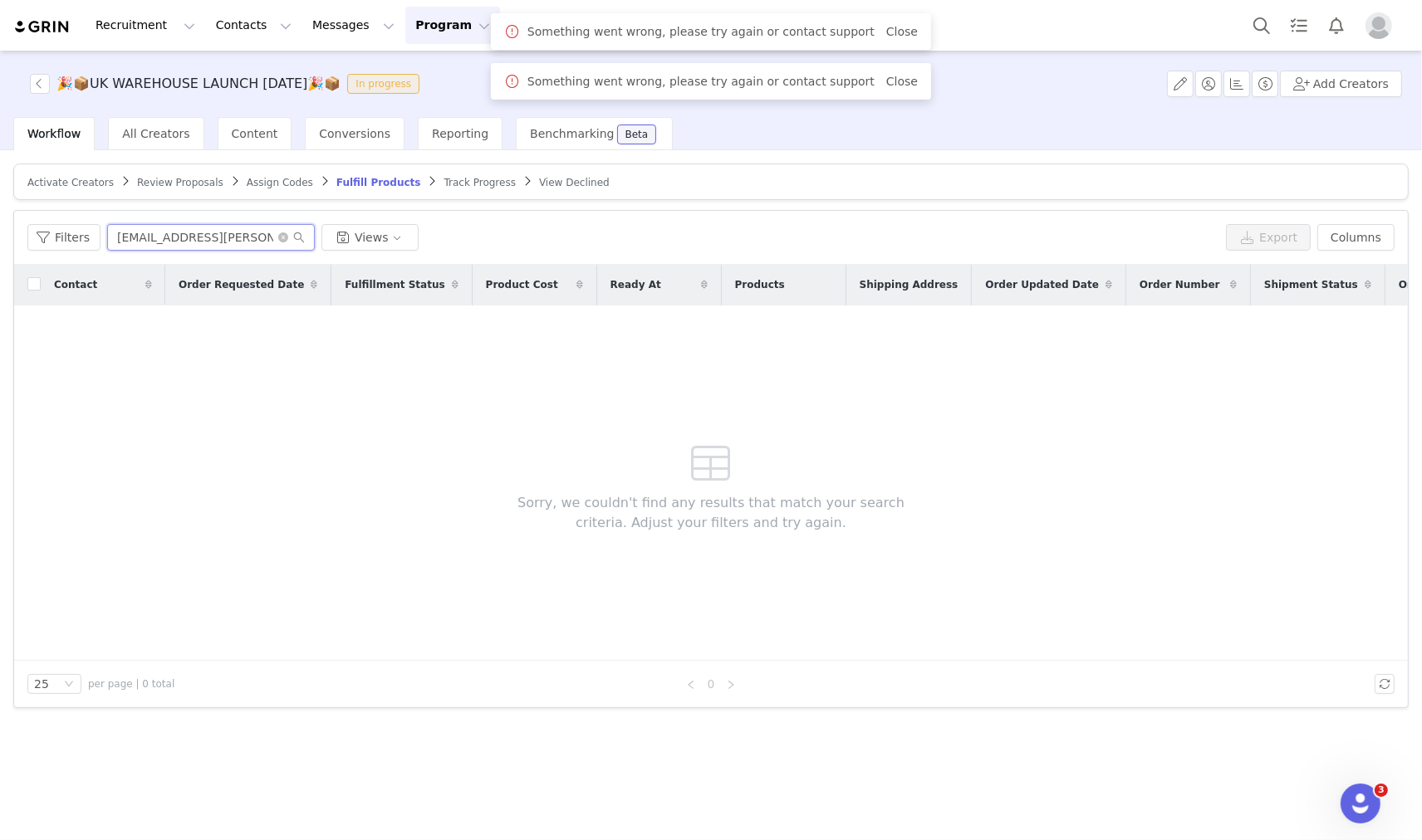
type input "suzie.carter@yahoo.com"
click at [258, 185] on span "Assign Codes" at bounding box center [280, 183] width 67 height 12
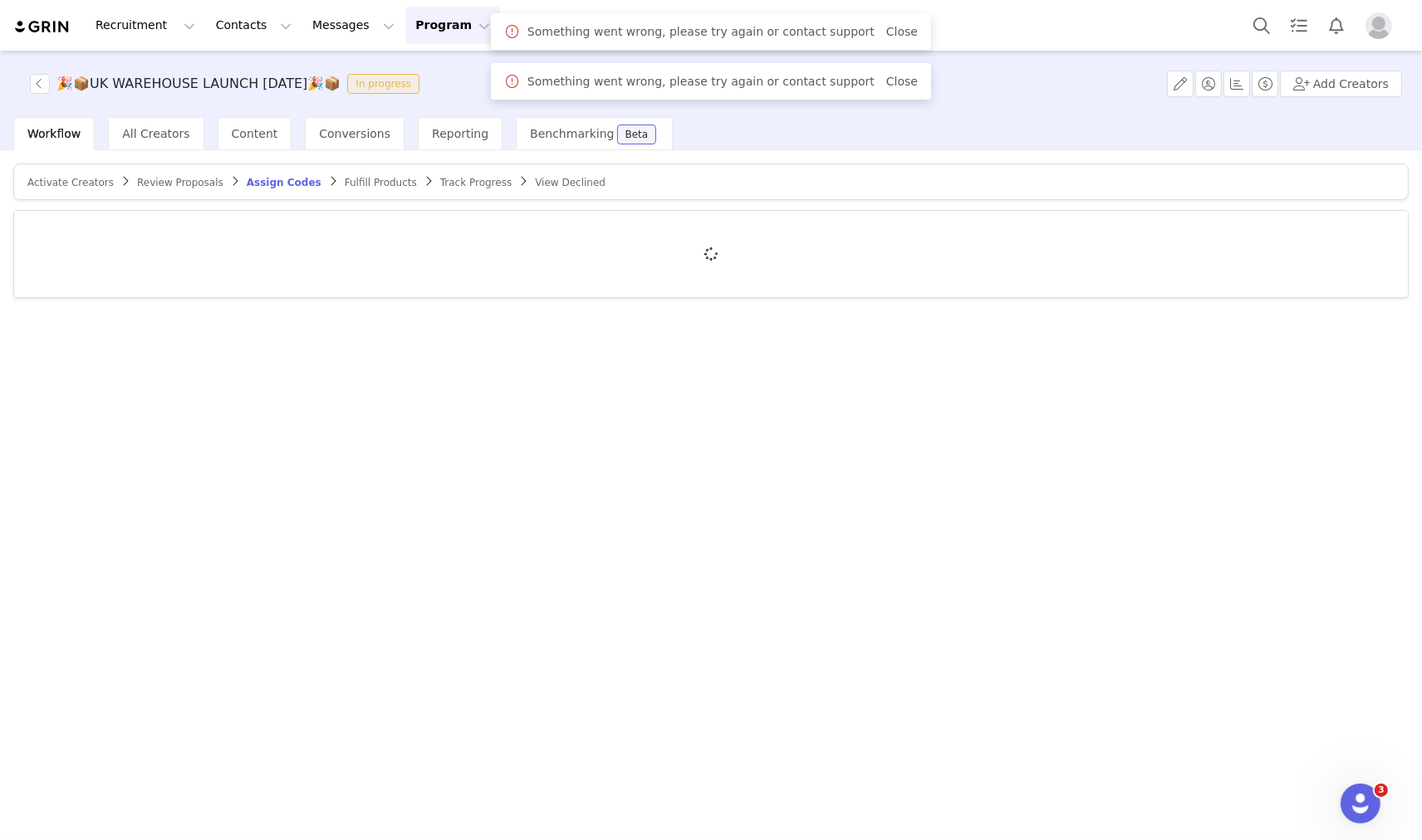
click at [166, 261] on div at bounding box center [711, 254] width 1394 height 86
click at [168, 243] on div at bounding box center [711, 254] width 1394 height 86
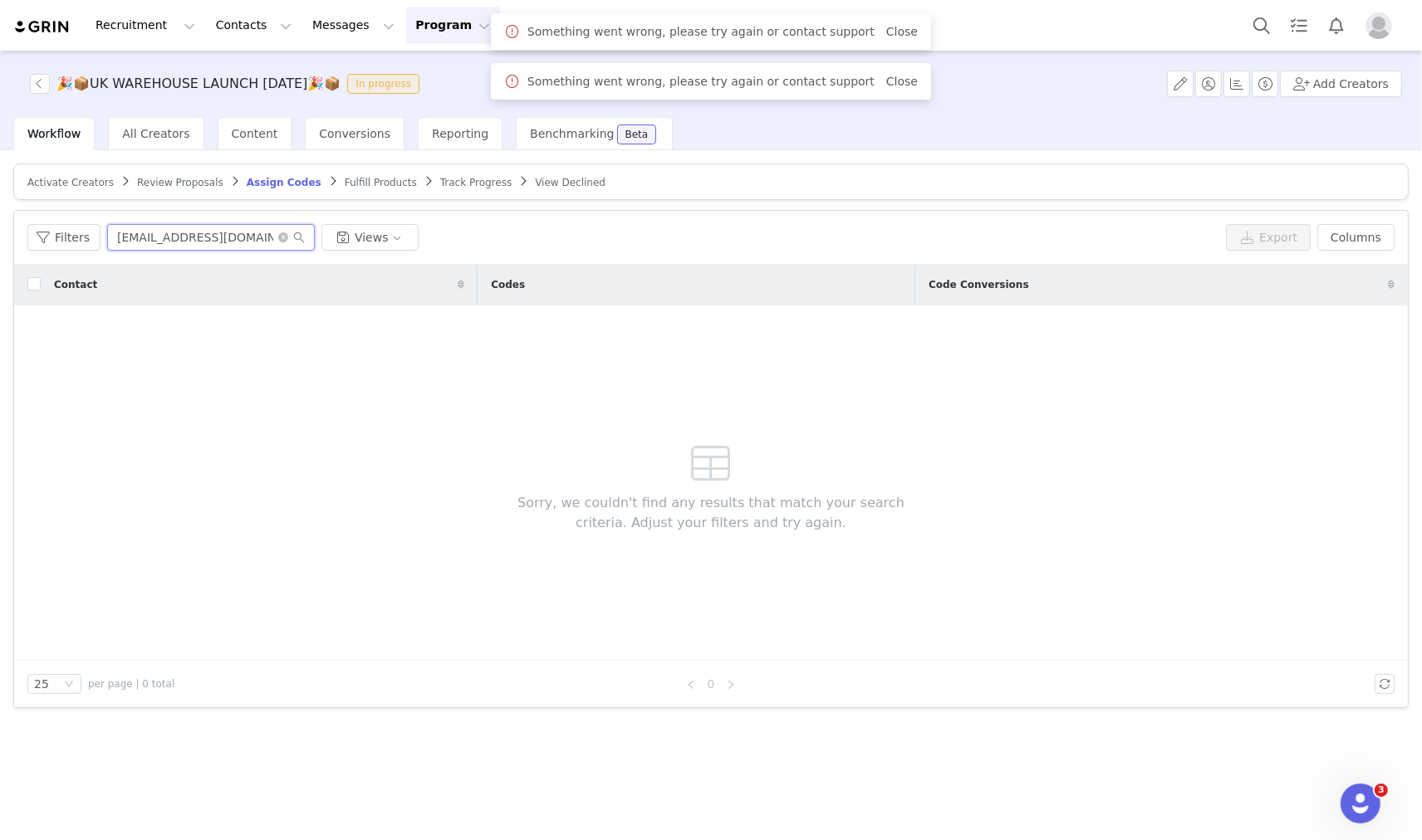
click at [170, 236] on input "yves070704@gmail.com" at bounding box center [210, 237] width 208 height 26
paste input "suzie.carter@yahoo"
type input "suzie.carter@yahoo.com"
click at [155, 176] on link "Review Proposals" at bounding box center [179, 182] width 86 height 13
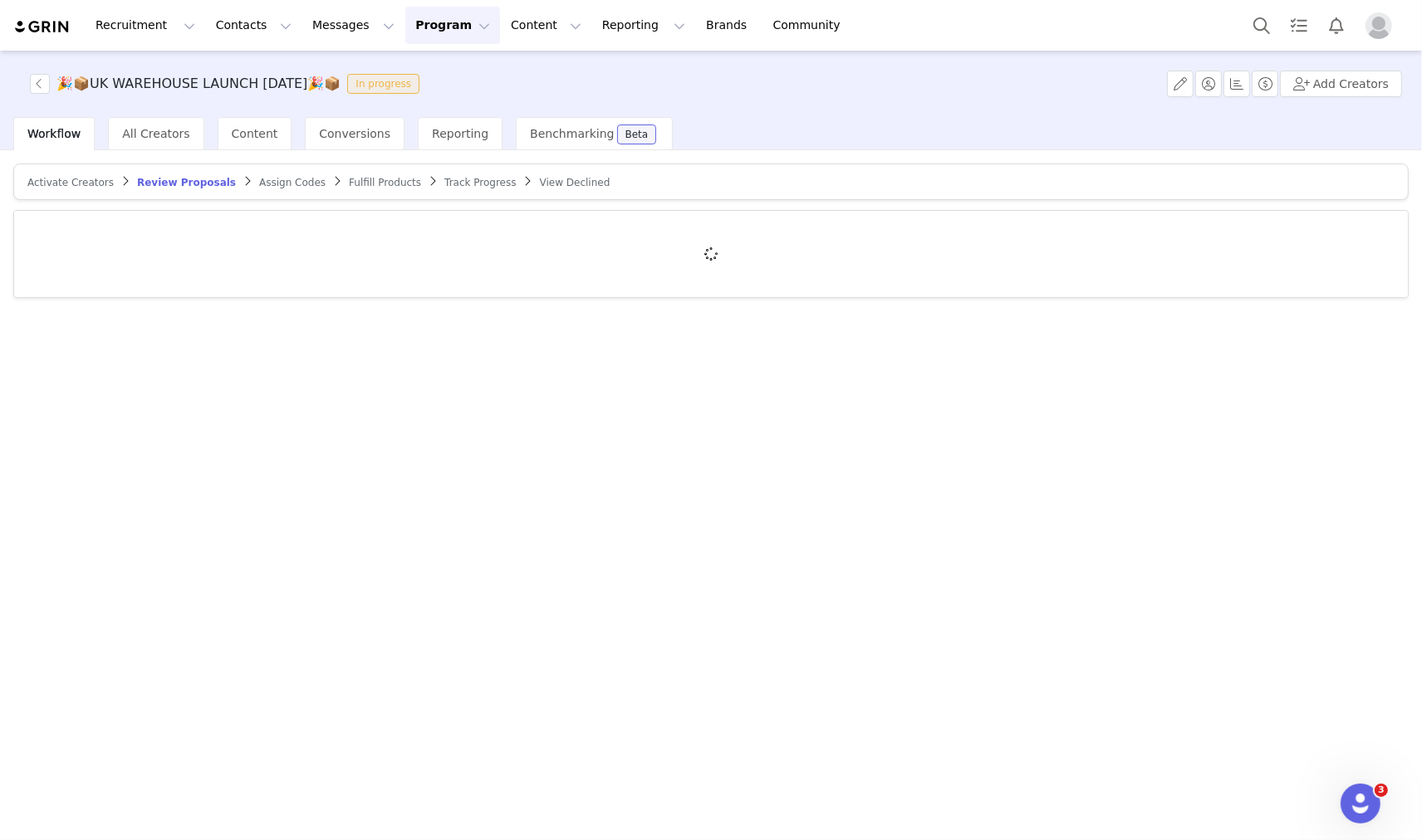
click at [137, 236] on div at bounding box center [711, 254] width 1394 height 86
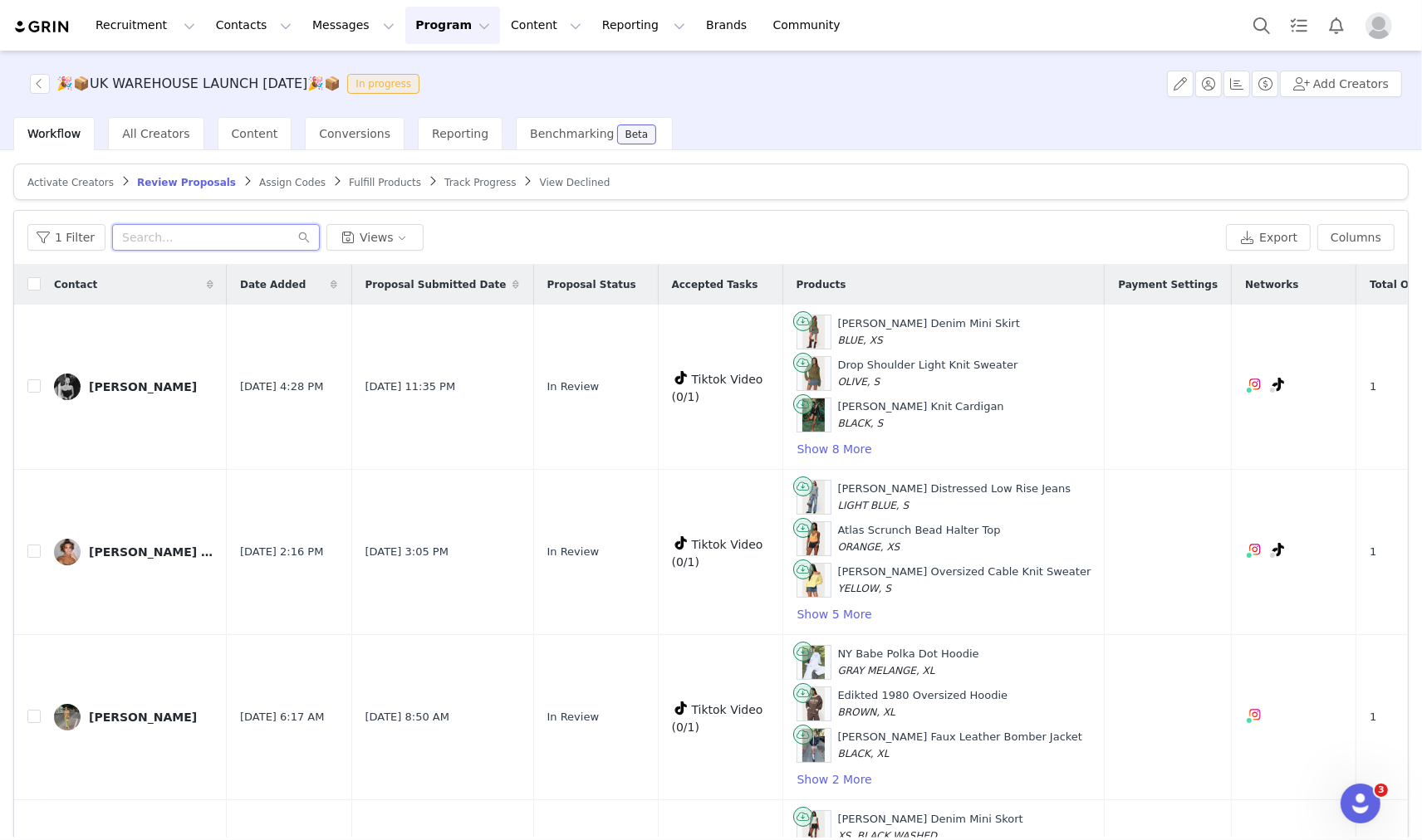
click at [136, 242] on input "text" at bounding box center [215, 237] width 208 height 26
paste input "suzie.carter@yahoo.com"
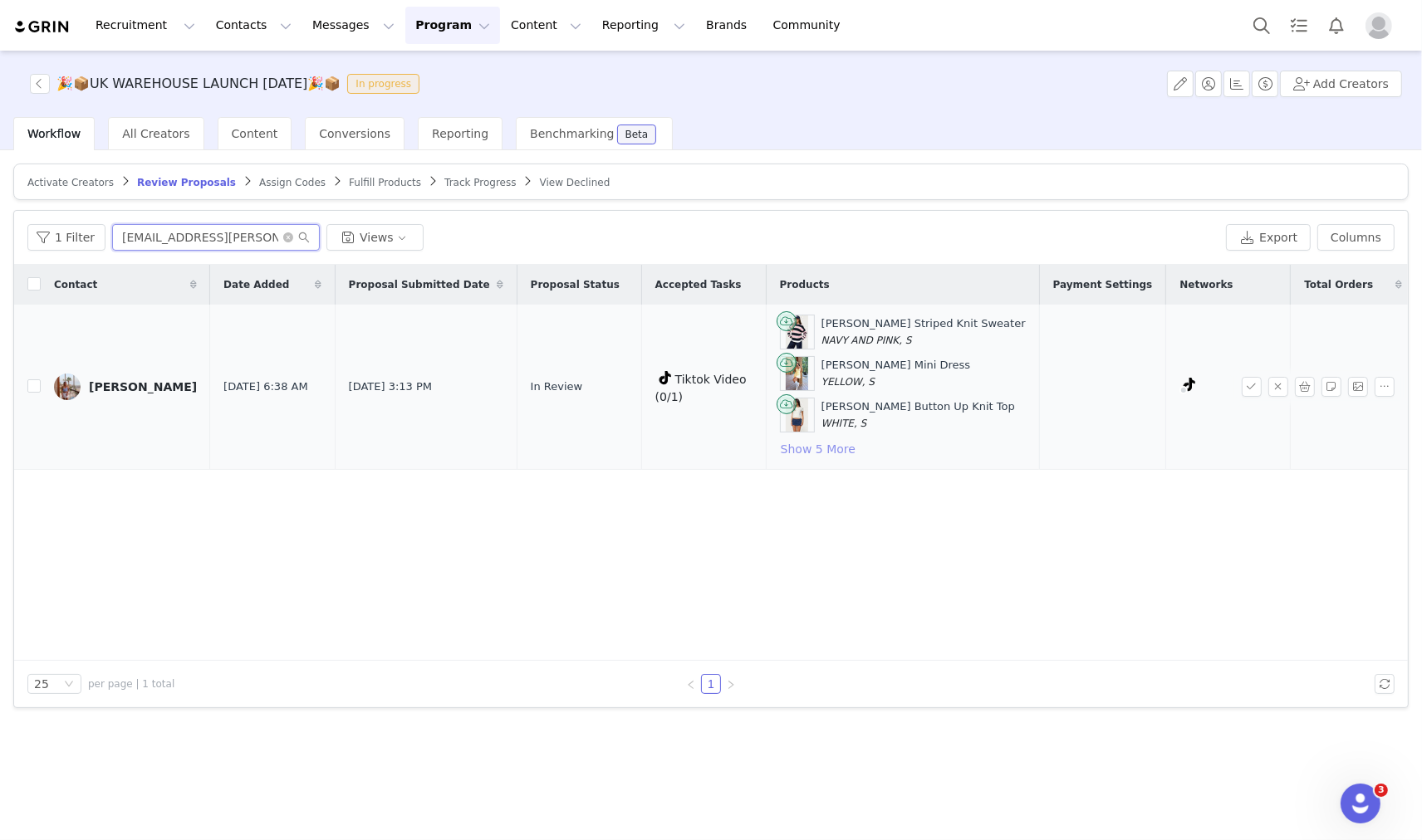
type input "suzie.carter@yahoo.com"
click at [842, 445] on button "Show 5 More" at bounding box center [817, 448] width 76 height 20
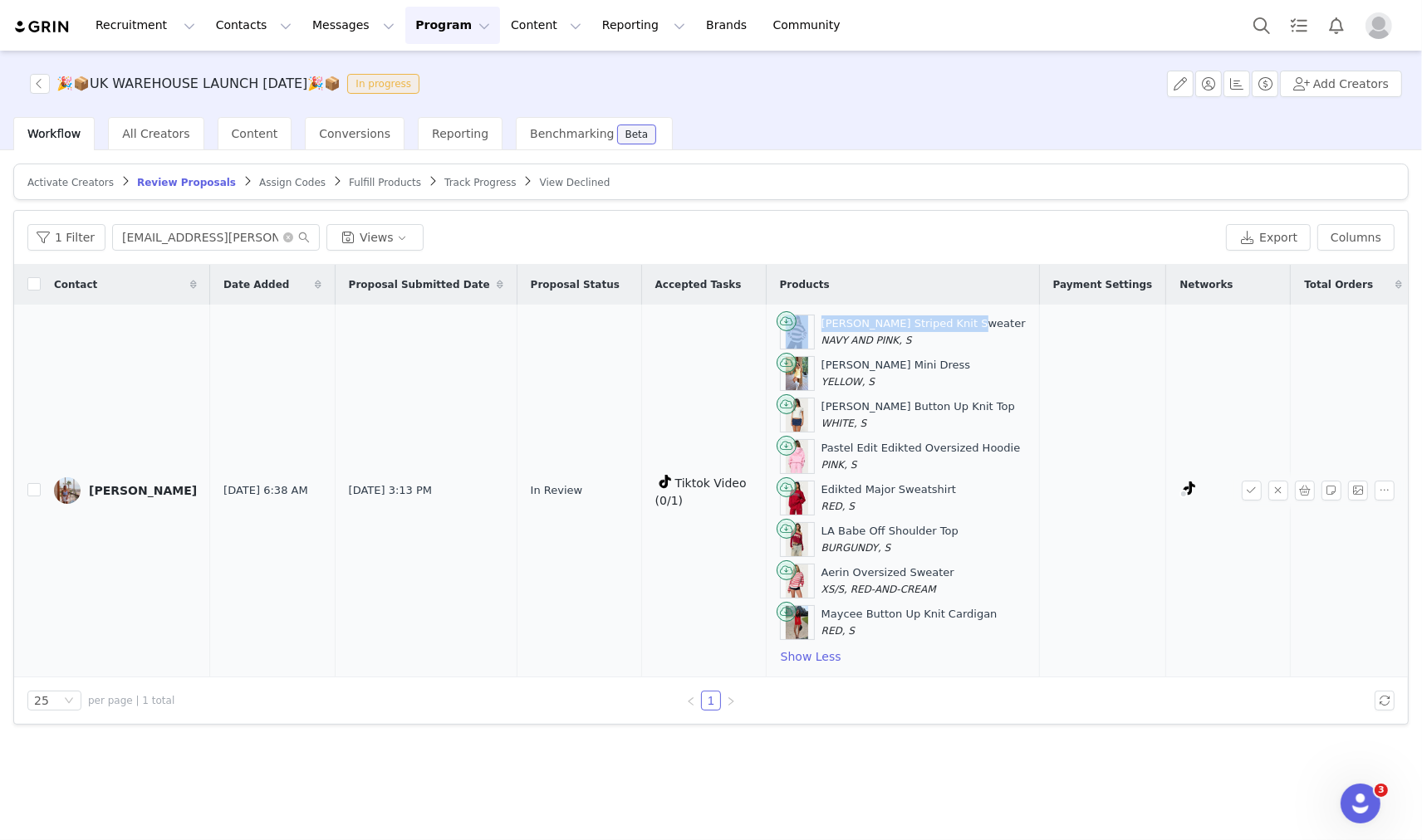
drag, startPoint x: 957, startPoint y: 326, endPoint x: 804, endPoint y: 324, distance: 153.0
click at [804, 324] on div "Conrad Striped Knit Sweater NAVY AND PINK, S" at bounding box center [903, 332] width 246 height 35
copy div "Conrad Striped Knit Sweater"
drag, startPoint x: 806, startPoint y: 401, endPoint x: 948, endPoint y: 408, distance: 142.2
click at [948, 408] on div "Coreen Button Up Knit Top WHITE, S" at bounding box center [903, 415] width 246 height 35
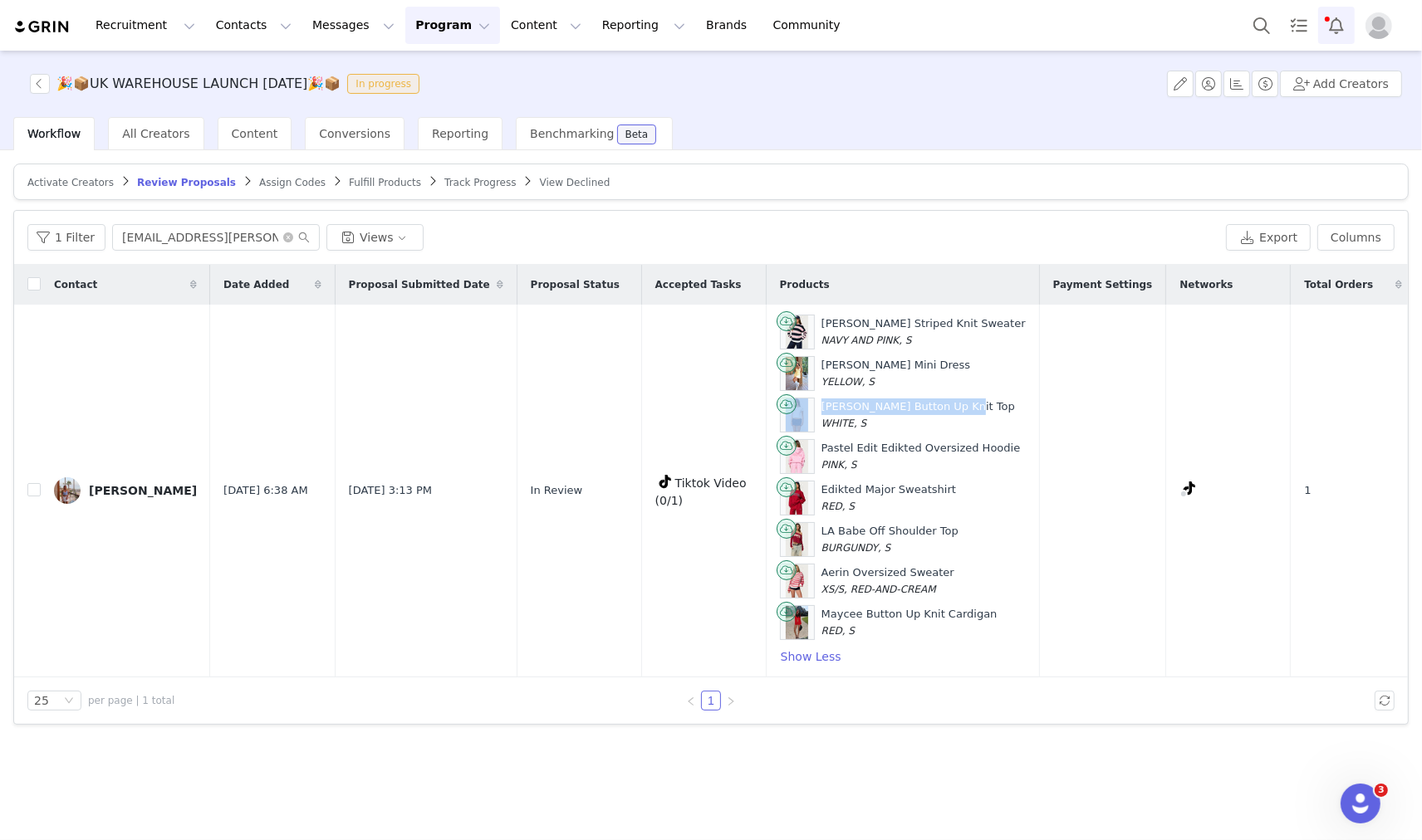
copy div "Coreen Button Up Knit Top"
drag, startPoint x: 992, startPoint y: 442, endPoint x: 808, endPoint y: 453, distance: 184.3
click at [808, 453] on div "Pastel Edit Edikted Oversized Hoodie PINK, S" at bounding box center [903, 456] width 246 height 35
copy div "Pastel Edit Edikted Oversized Hoodie"
drag, startPoint x: 835, startPoint y: 485, endPoint x: 944, endPoint y: 485, distance: 109.0
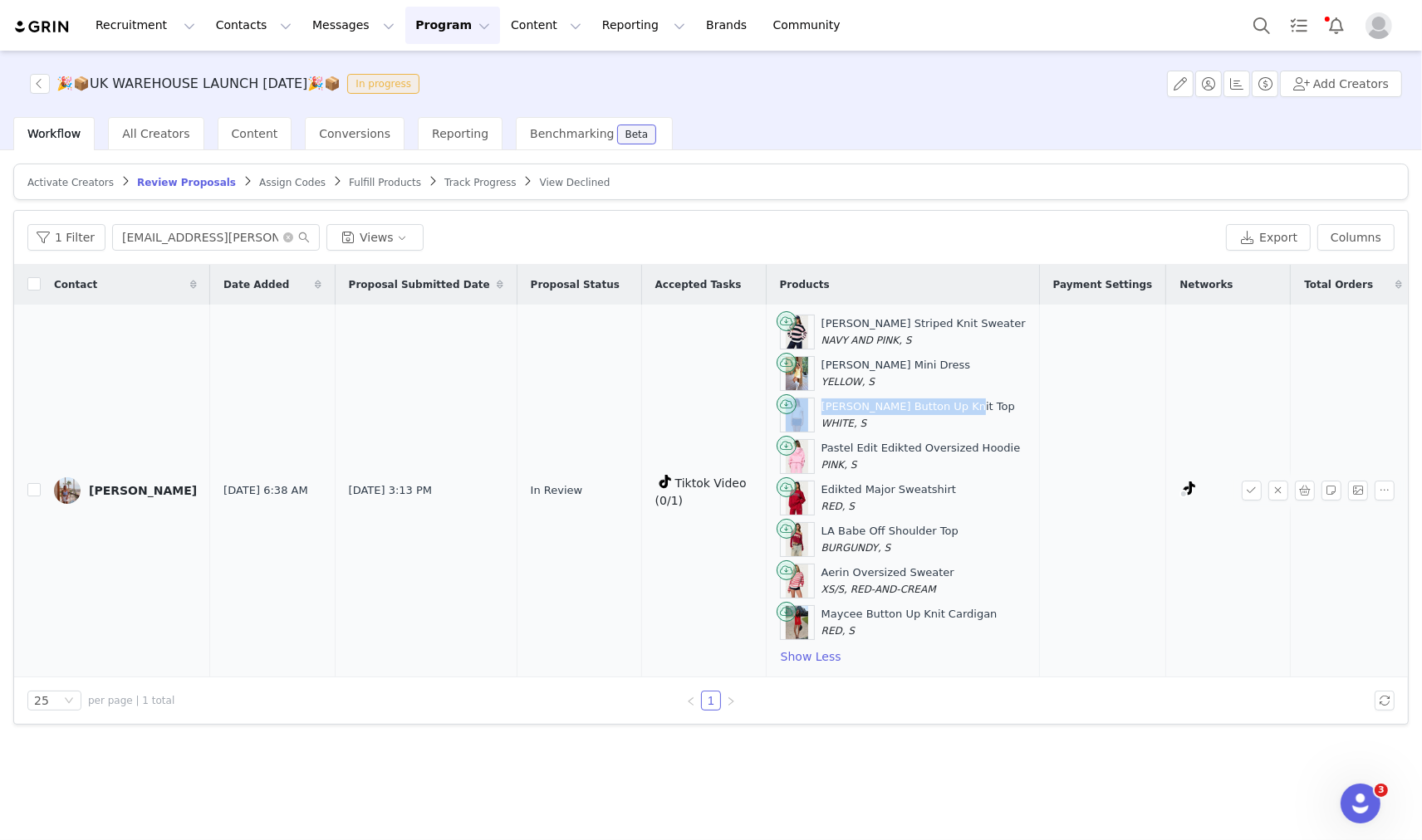
click at [944, 485] on div "Edikted Major Sweatshirt RED, S" at bounding box center [903, 498] width 246 height 35
copy div "Edikted Major Sweatshirt"
drag, startPoint x: 806, startPoint y: 533, endPoint x: 951, endPoint y: 535, distance: 145.0
click at [951, 535] on div "LA Babe Off Shoulder Top BURGUNDY, S" at bounding box center [903, 540] width 246 height 35
copy div "LA Babe Off Shoulder Top"
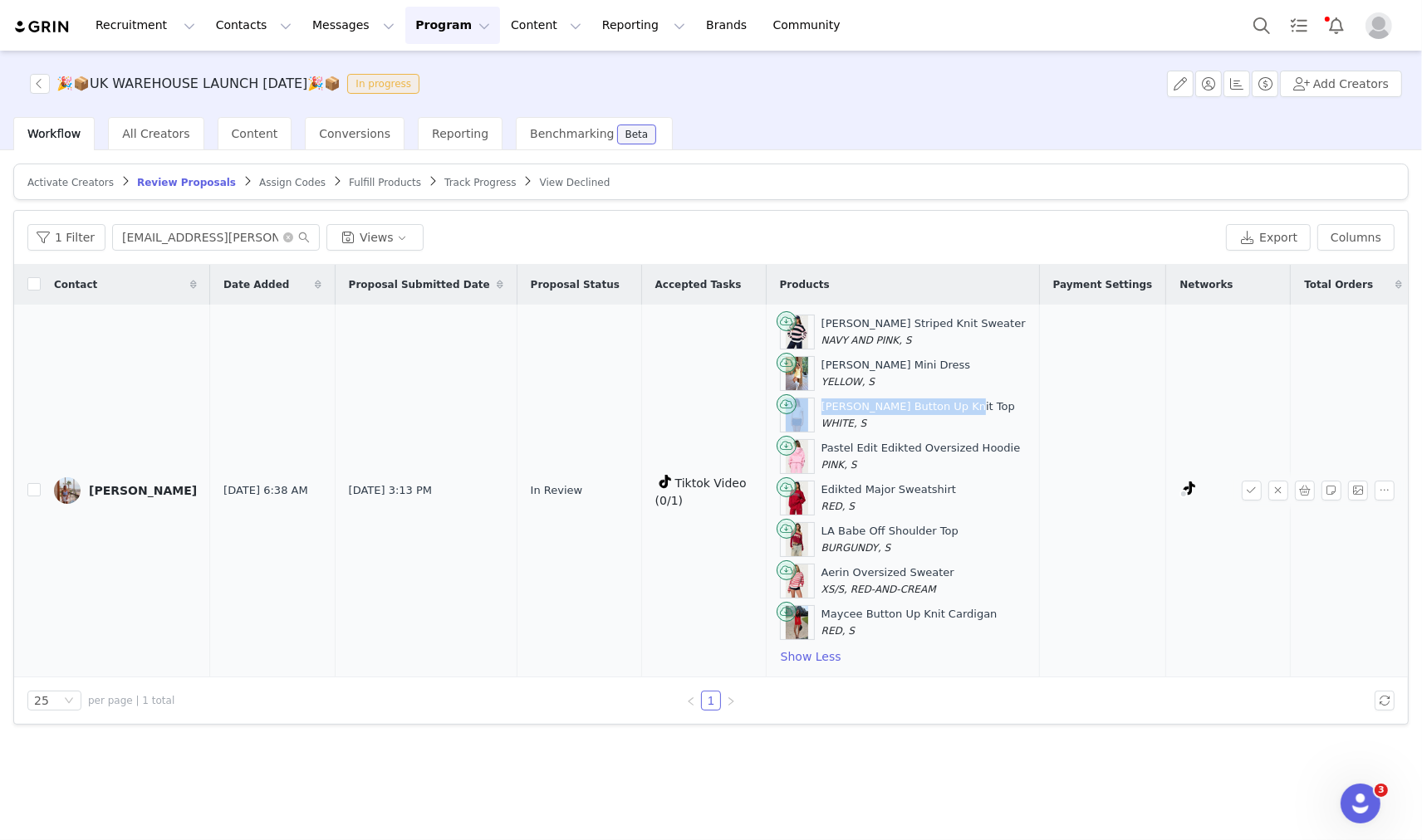
drag, startPoint x: 812, startPoint y: 575, endPoint x: 960, endPoint y: 574, distance: 148.0
click at [960, 574] on div "Aerin Oversized Sweater XS/S, RED-AND-CREAM" at bounding box center [903, 580] width 246 height 35
copy div "Aerin Oversized Sweater"
drag, startPoint x: 811, startPoint y: 622, endPoint x: 974, endPoint y: 617, distance: 163.1
click at [974, 617] on div "Maycee Button Up Knit Cardigan RED, S" at bounding box center [903, 622] width 246 height 35
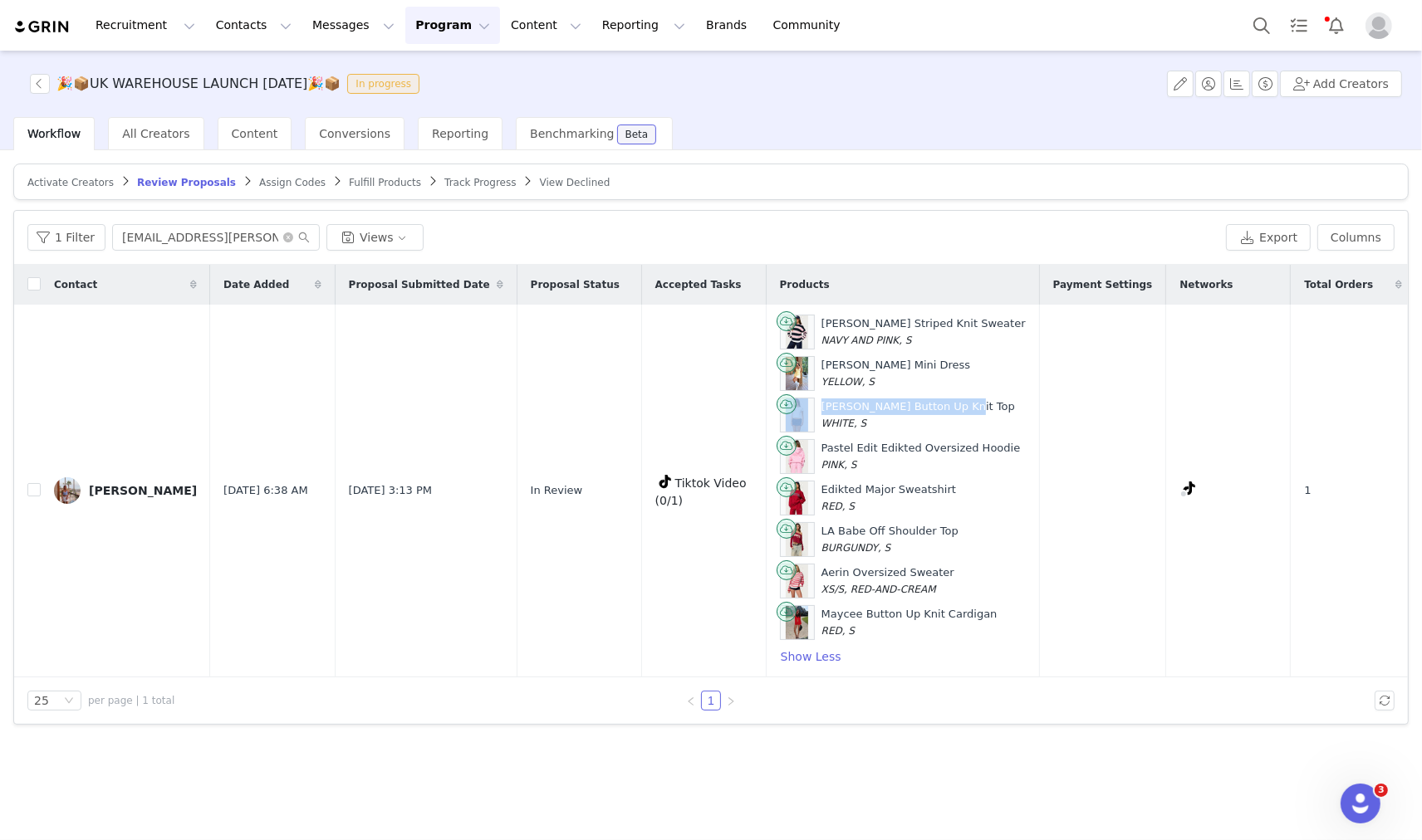
copy div "Maycee Button Up Knit Cardigan"
click at [1267, 21] on button "Search" at bounding box center [1261, 26] width 37 height 38
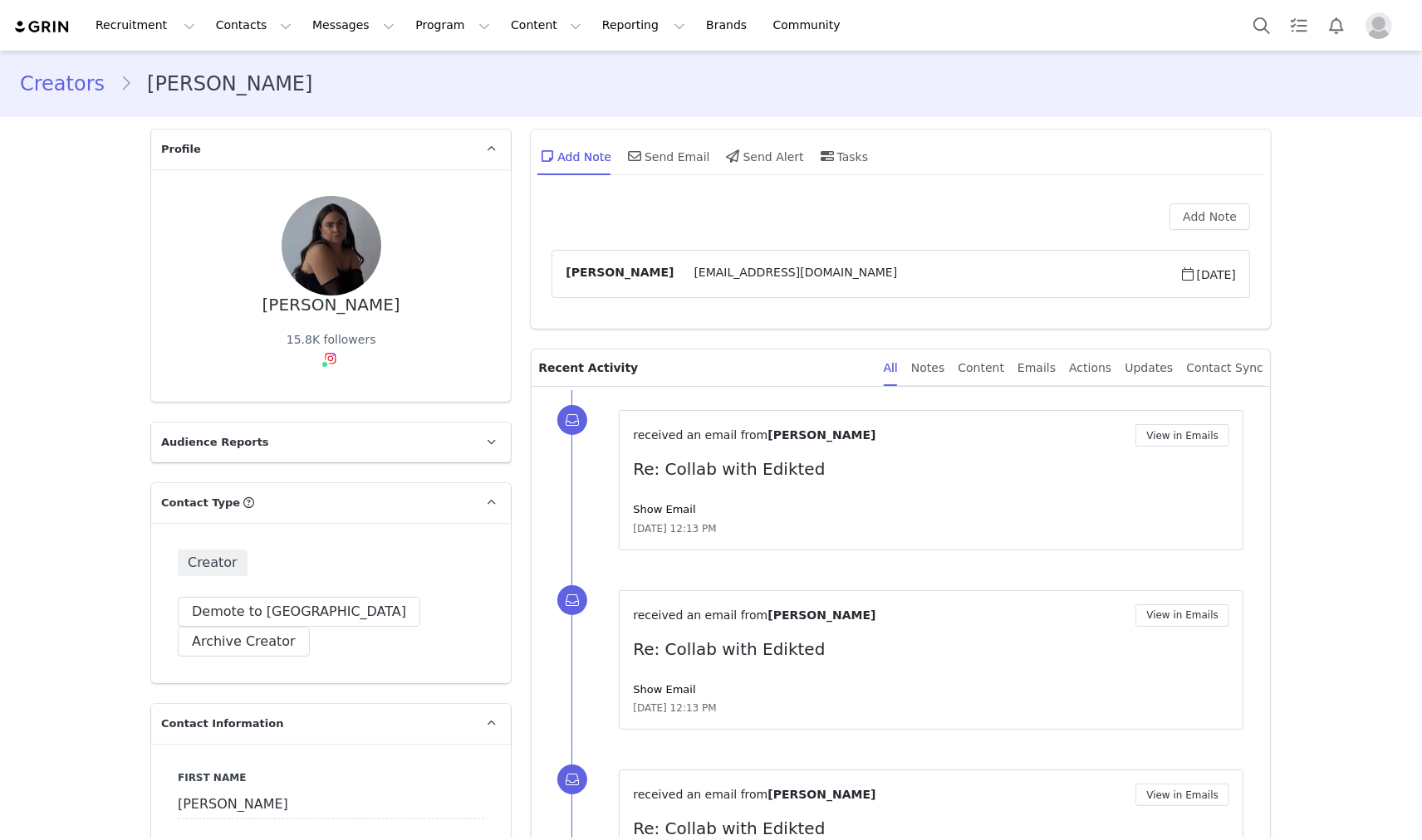
type input "+1 ([GEOGRAPHIC_DATA])"
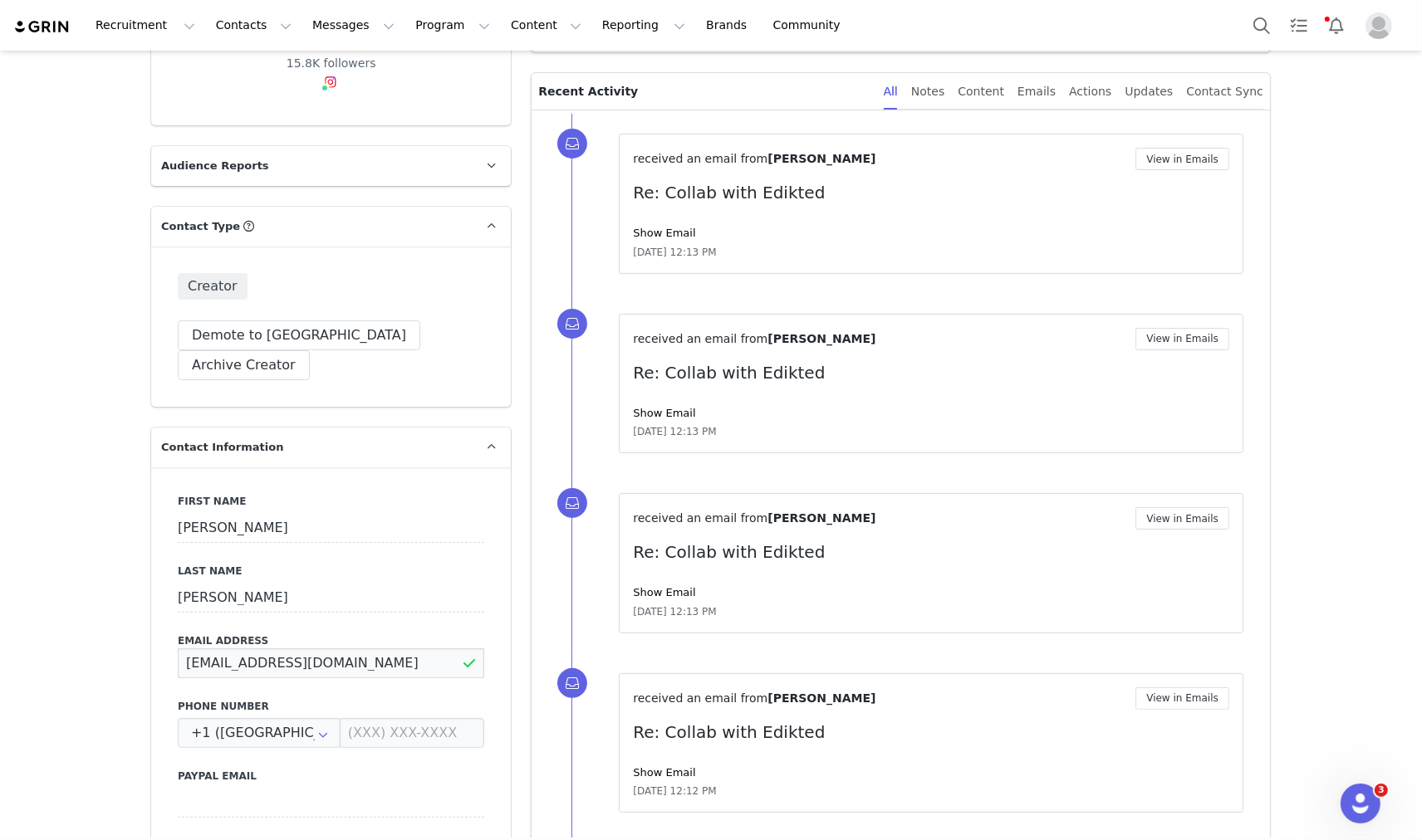
click at [296, 649] on input "ashleemariefavro@gmail.com" at bounding box center [331, 663] width 307 height 30
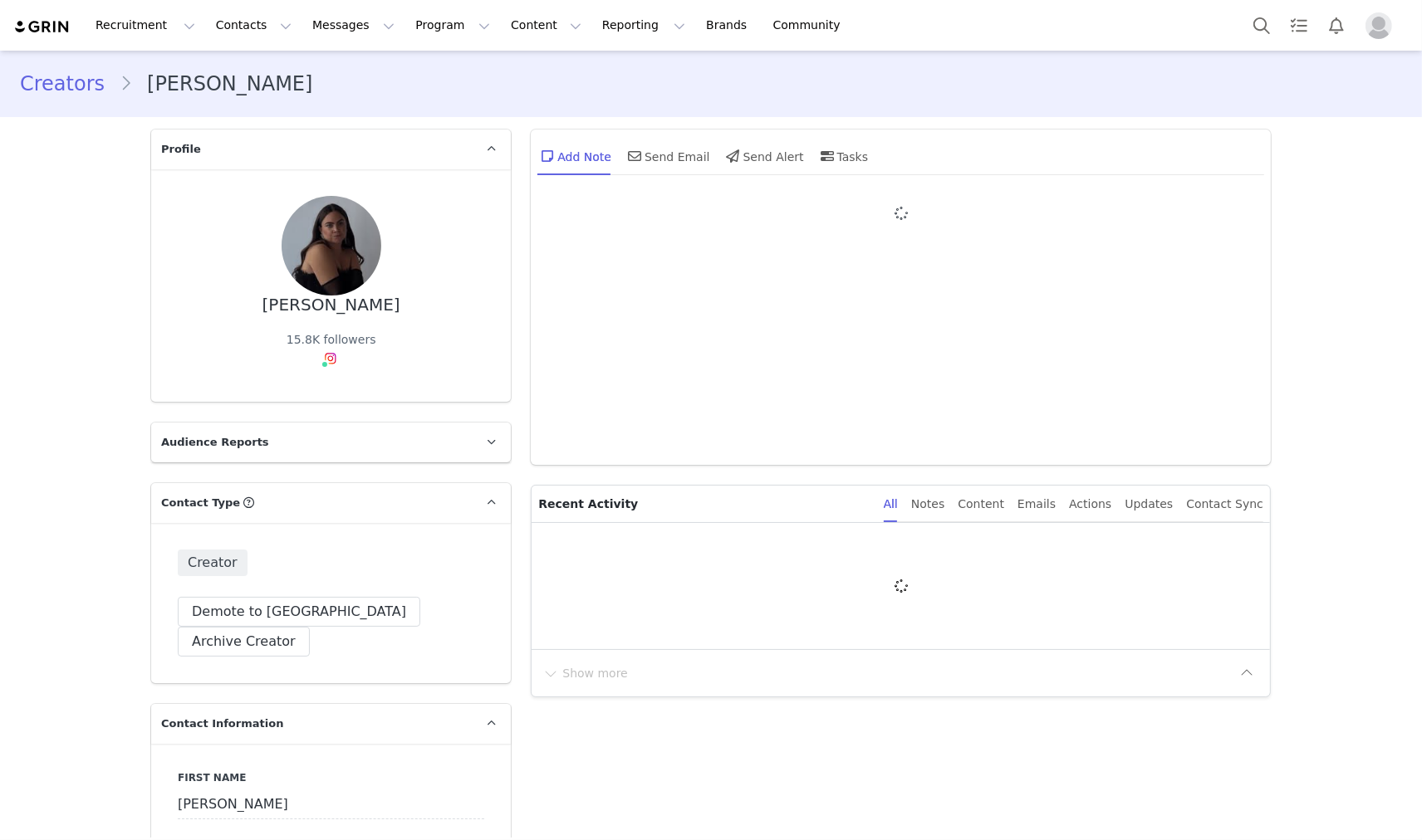
type input "+1 ([GEOGRAPHIC_DATA])"
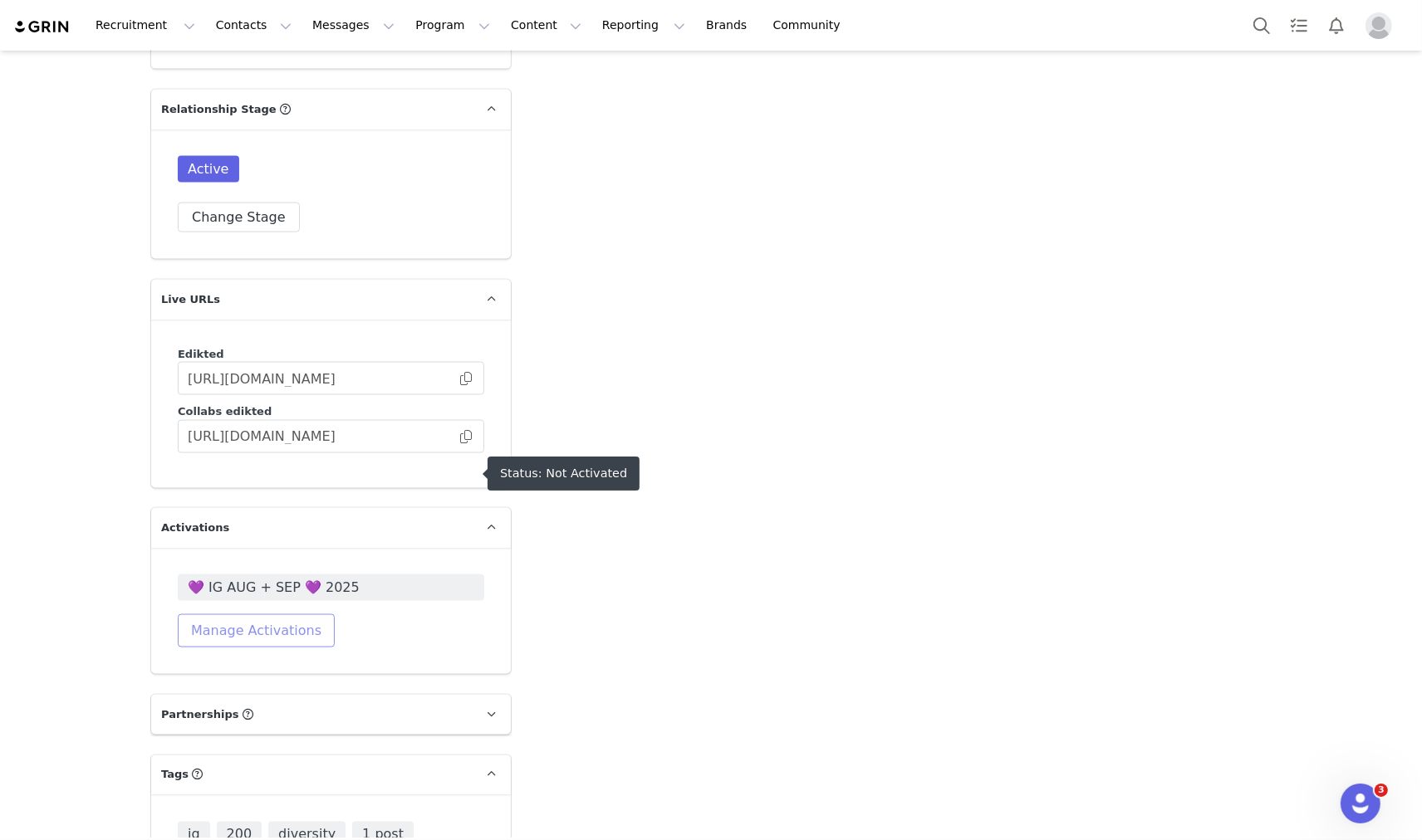
scroll to position [2582, 0]
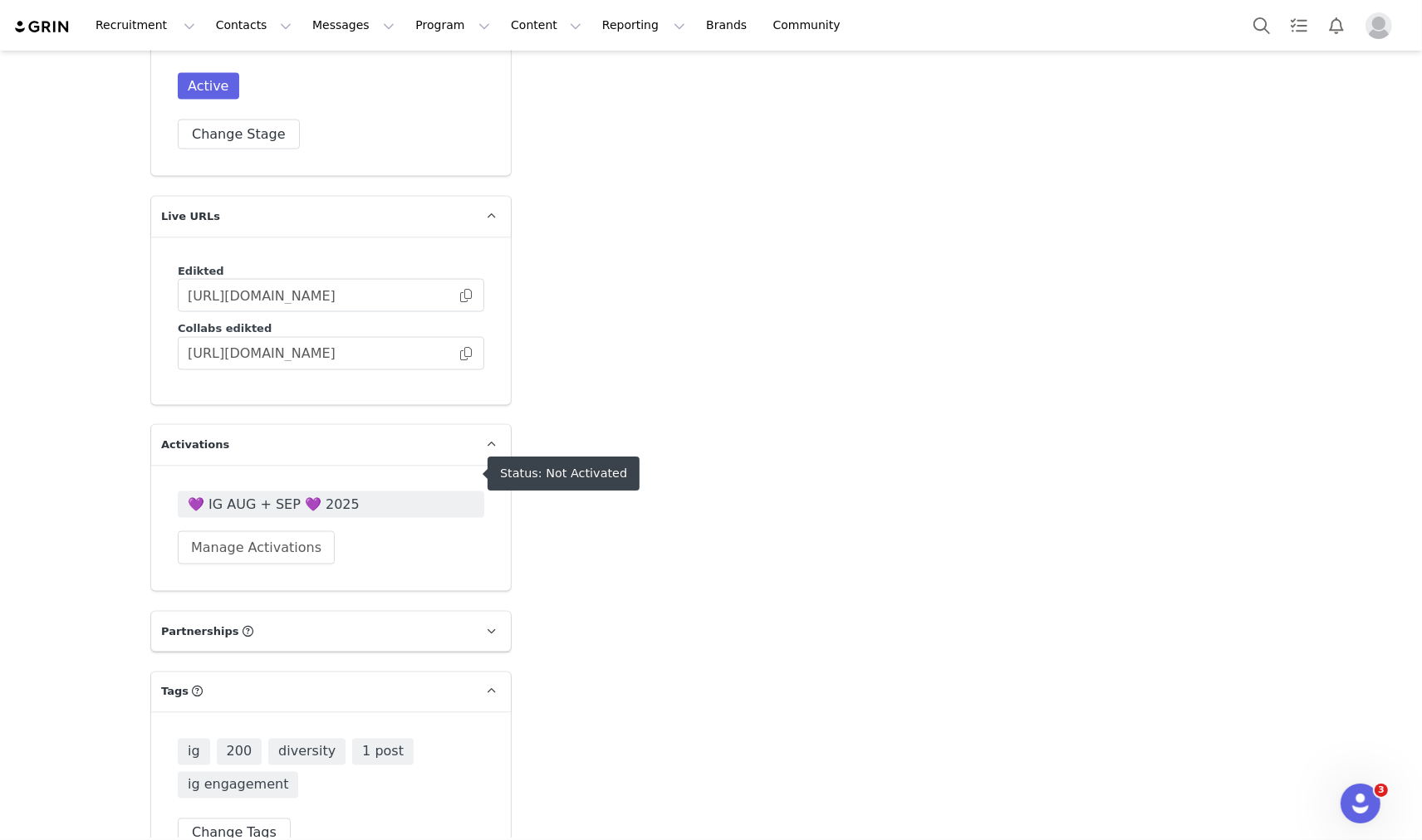
click at [288, 495] on span "💜 IG AUG + SEP 💜 2025" at bounding box center [331, 505] width 287 height 20
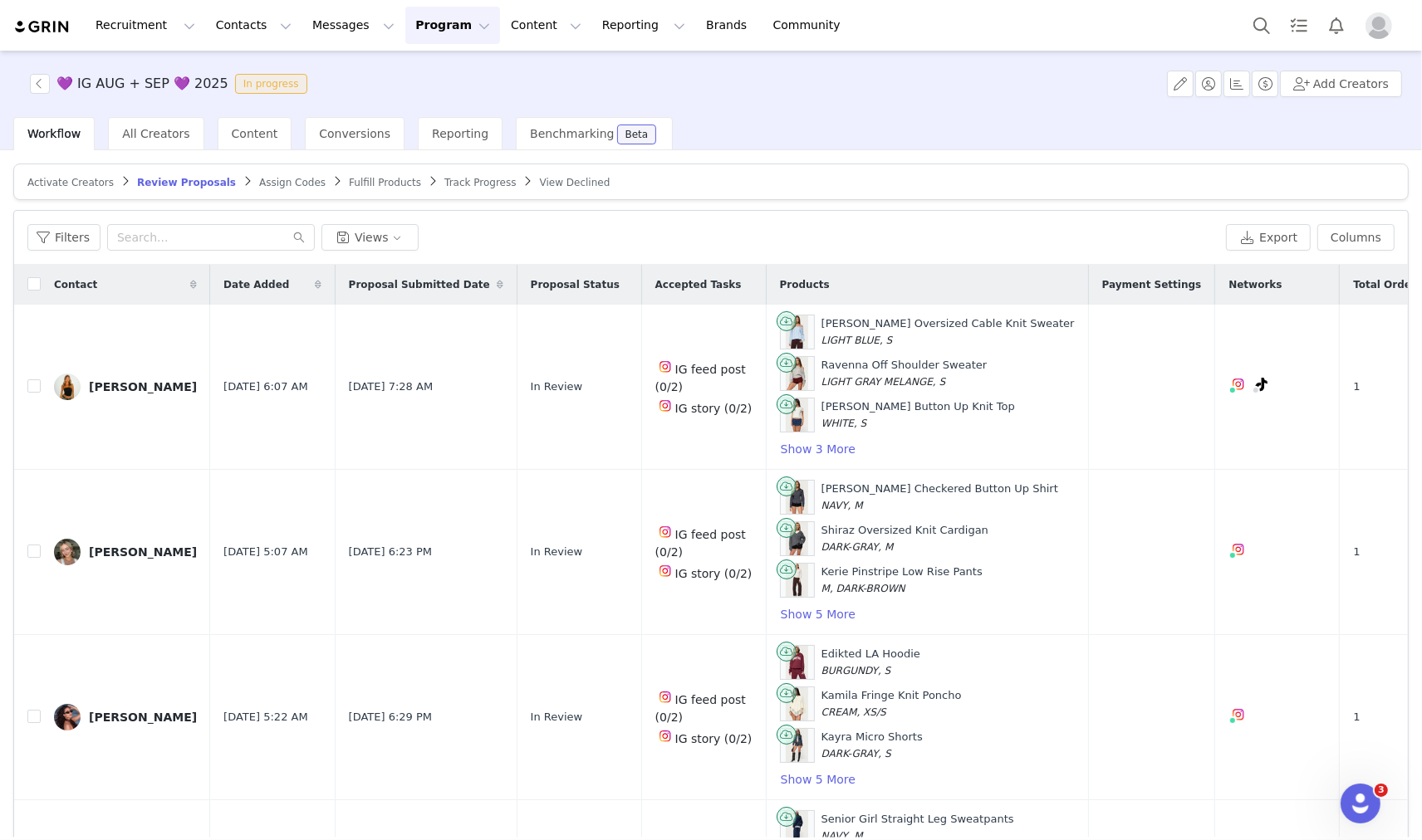
click at [68, 190] on article "Activate Creators Review Proposals Assign Codes Fulfill Products Track Progress…" at bounding box center [711, 182] width 1396 height 37
click at [76, 186] on span "Activate Creators" at bounding box center [70, 183] width 86 height 12
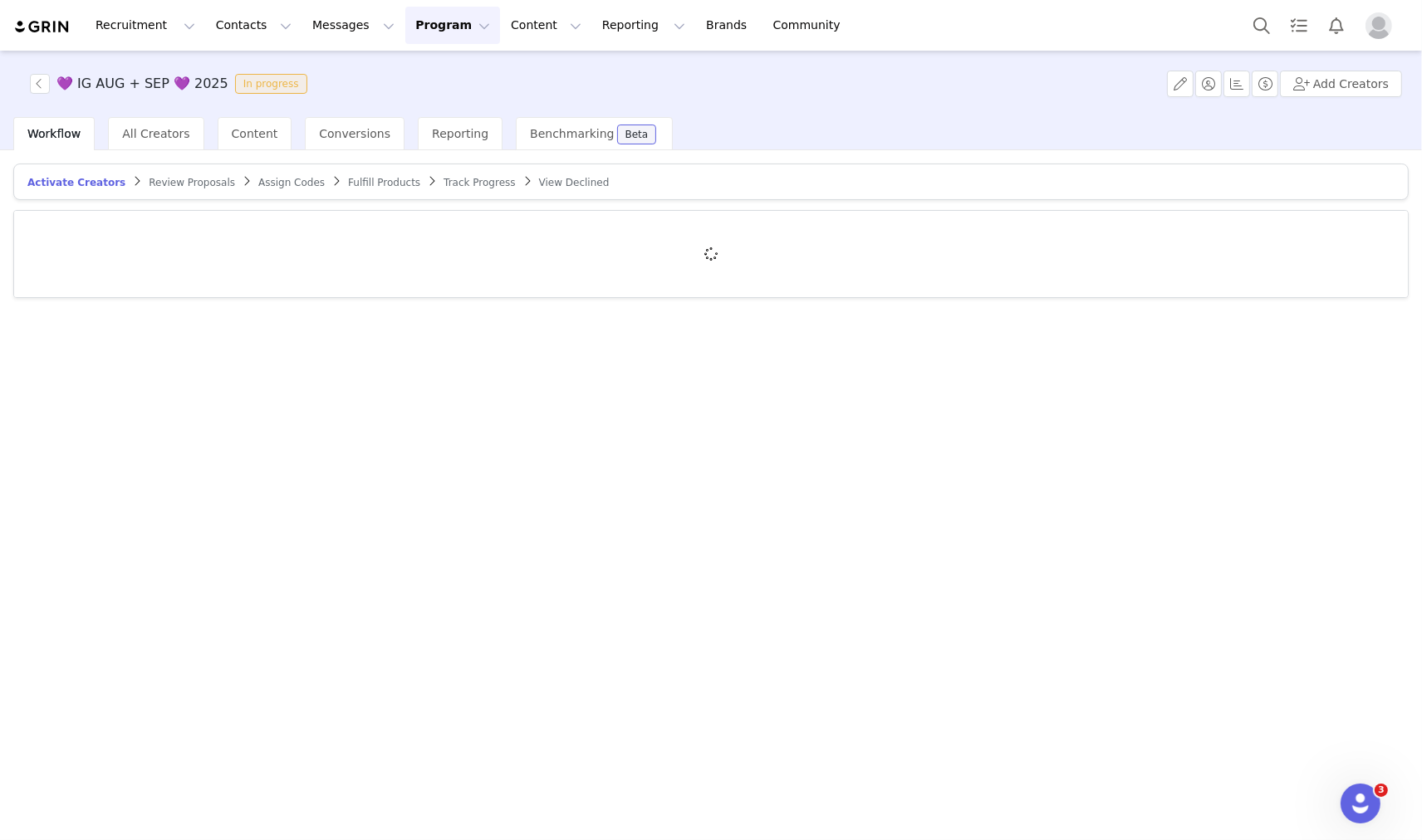
click at [149, 177] on span "Review Proposals" at bounding box center [191, 183] width 86 height 12
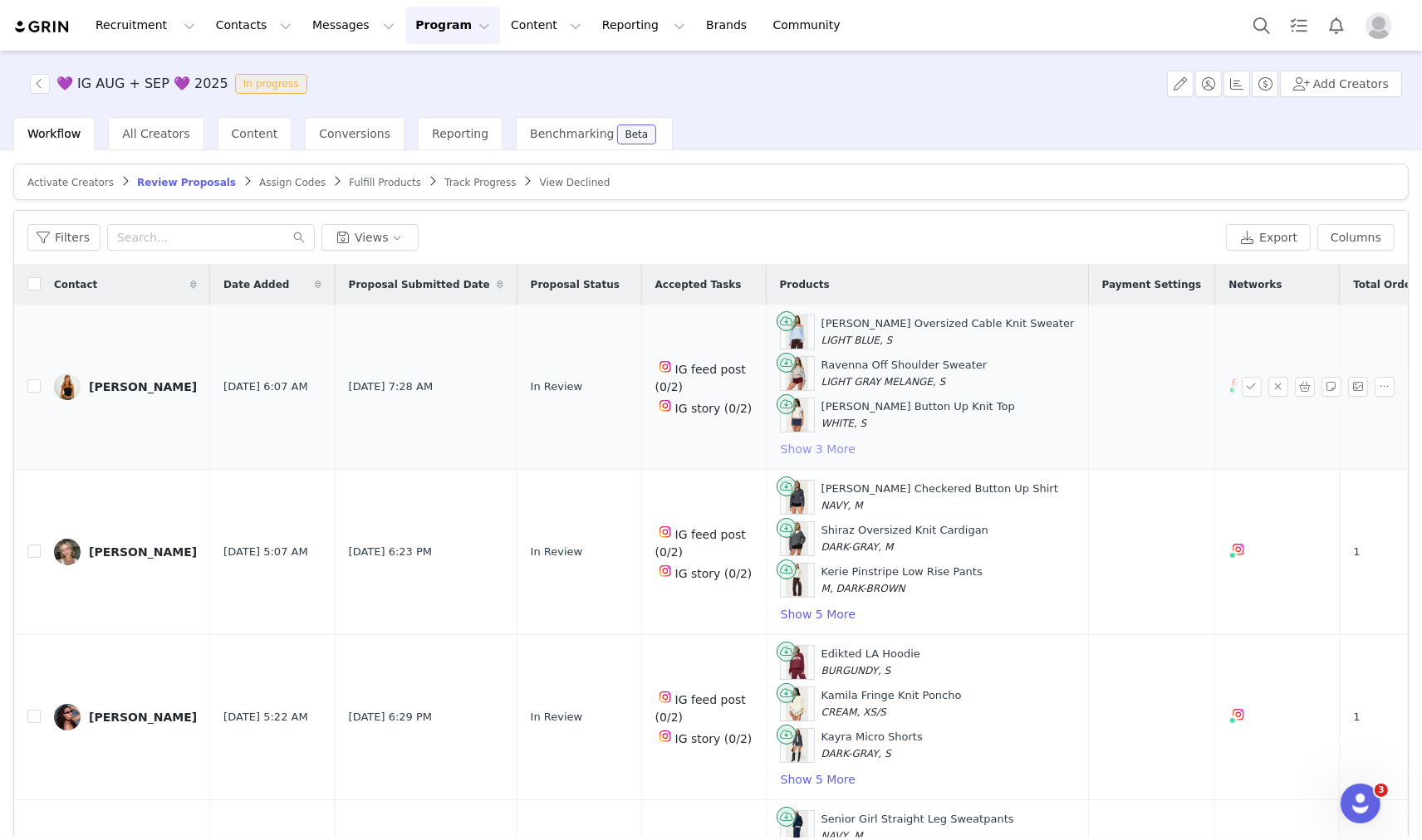
click at [781, 446] on button "Show 3 More" at bounding box center [817, 448] width 76 height 20
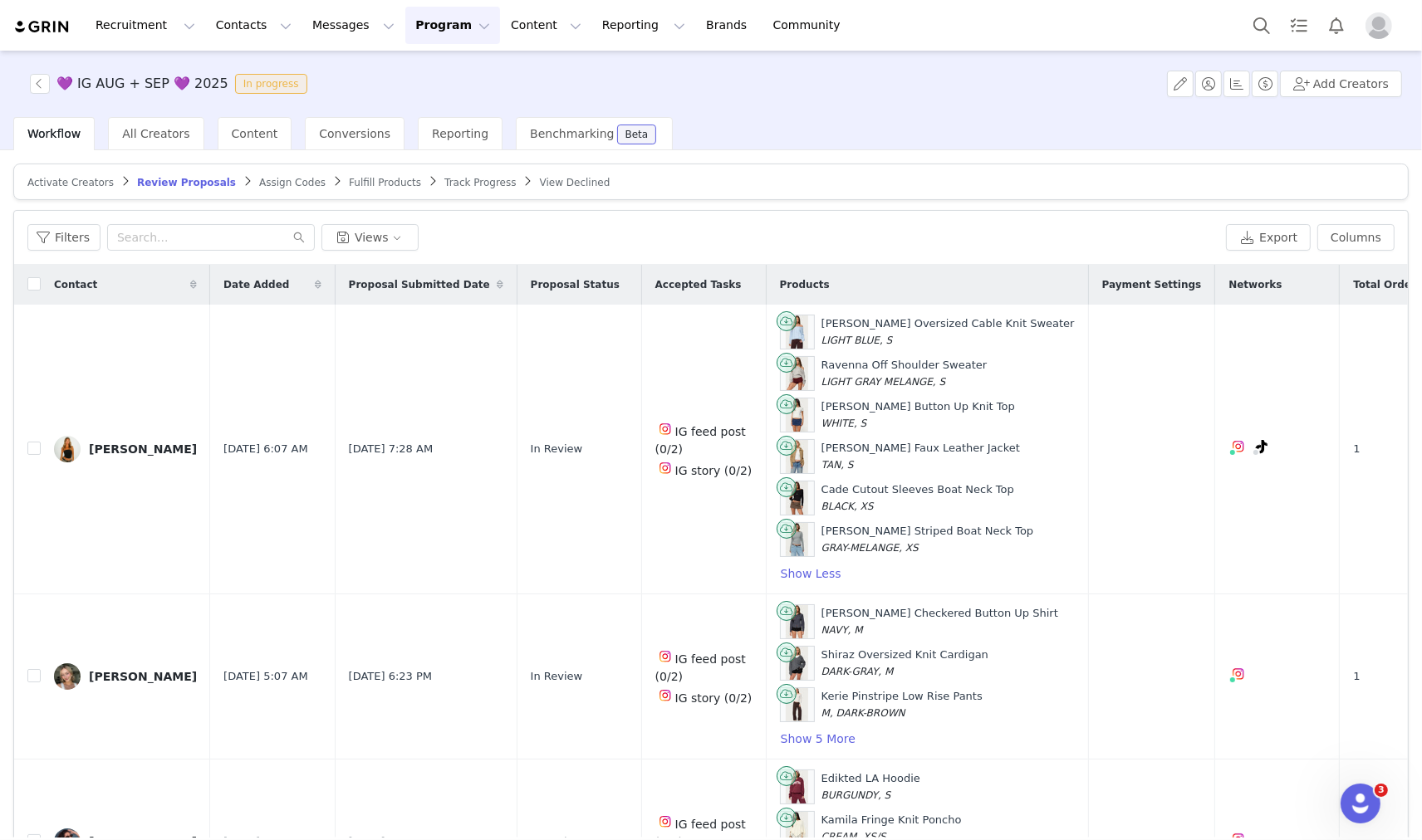
click at [58, 180] on span "Activate Creators" at bounding box center [70, 183] width 86 height 12
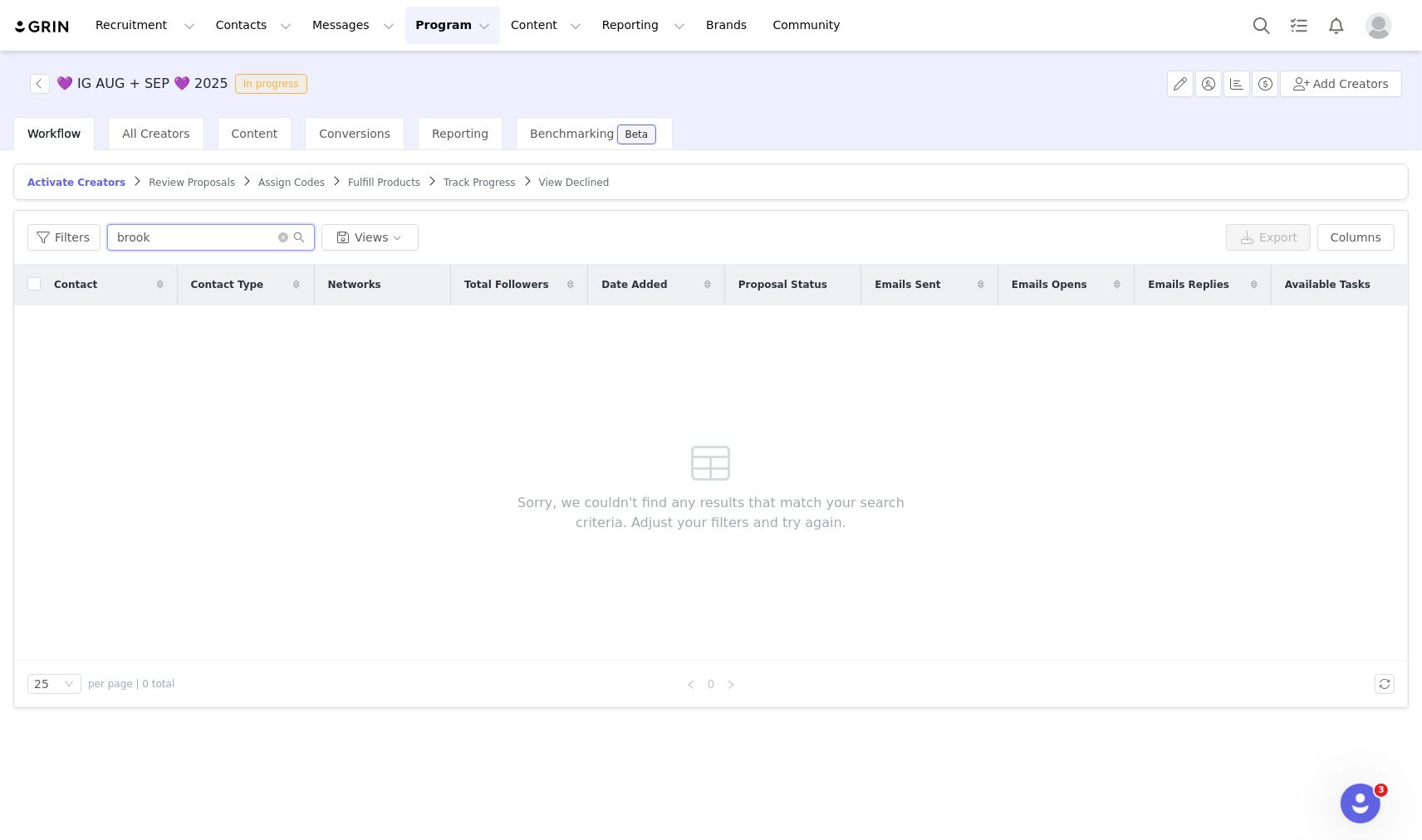
click at [136, 228] on input "brook" at bounding box center [210, 237] width 208 height 26
paste input "ashleemariefavro@gmail.com"
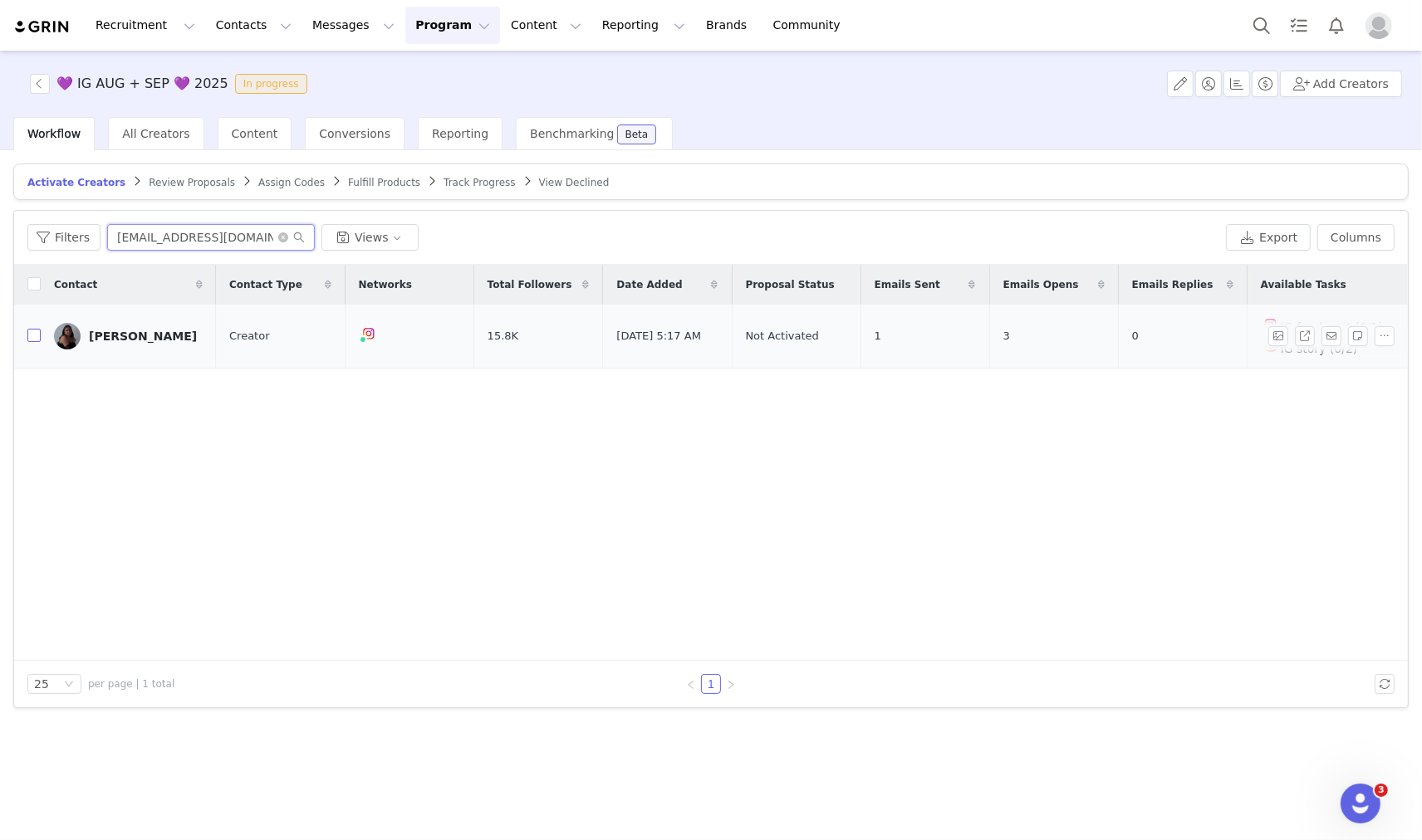
type input "ashleemariefavro@gmail.com"
click at [36, 333] on input "checkbox" at bounding box center [34, 335] width 14 height 14
checkbox input "true"
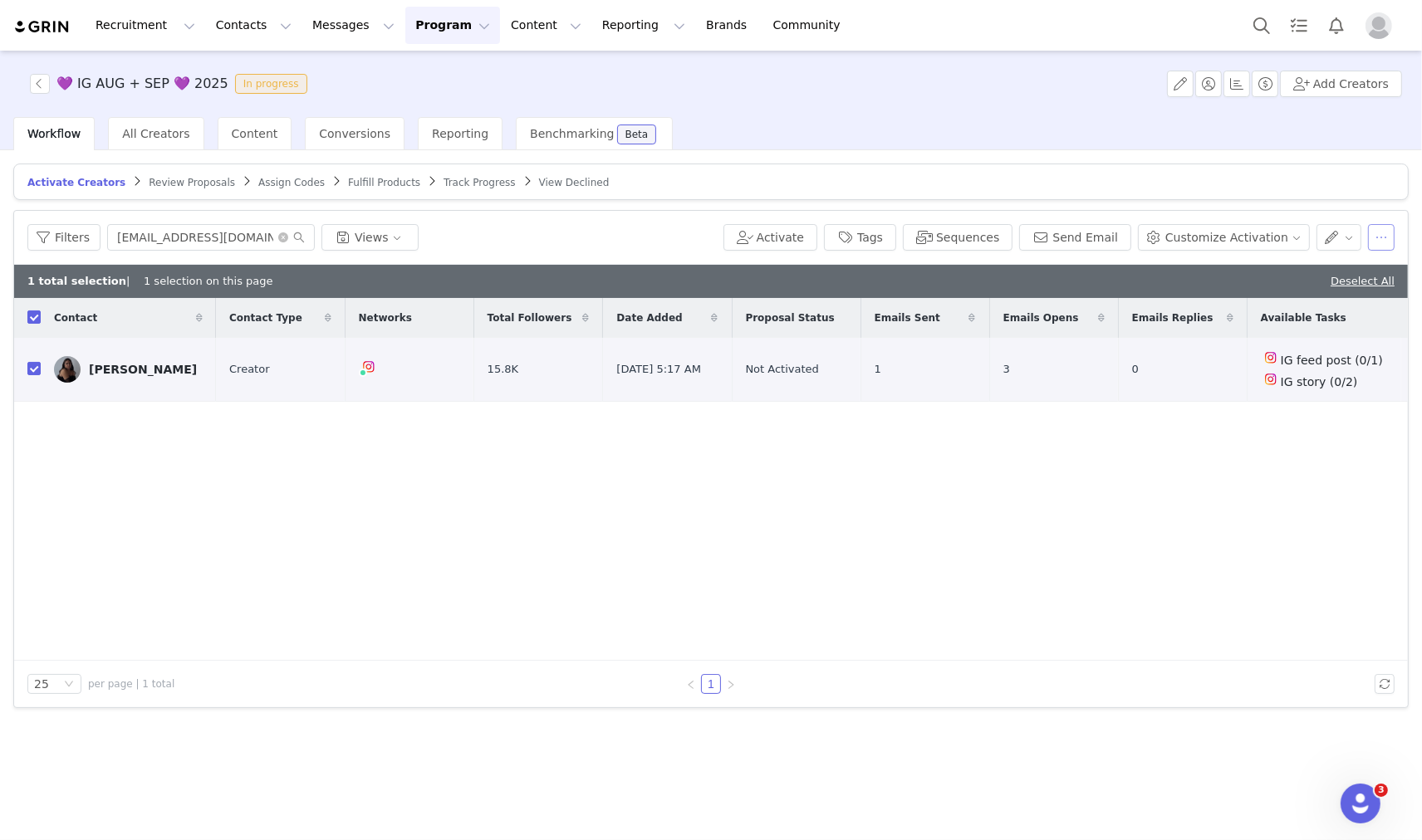
click at [1378, 242] on button "button" at bounding box center [1381, 237] width 26 height 26
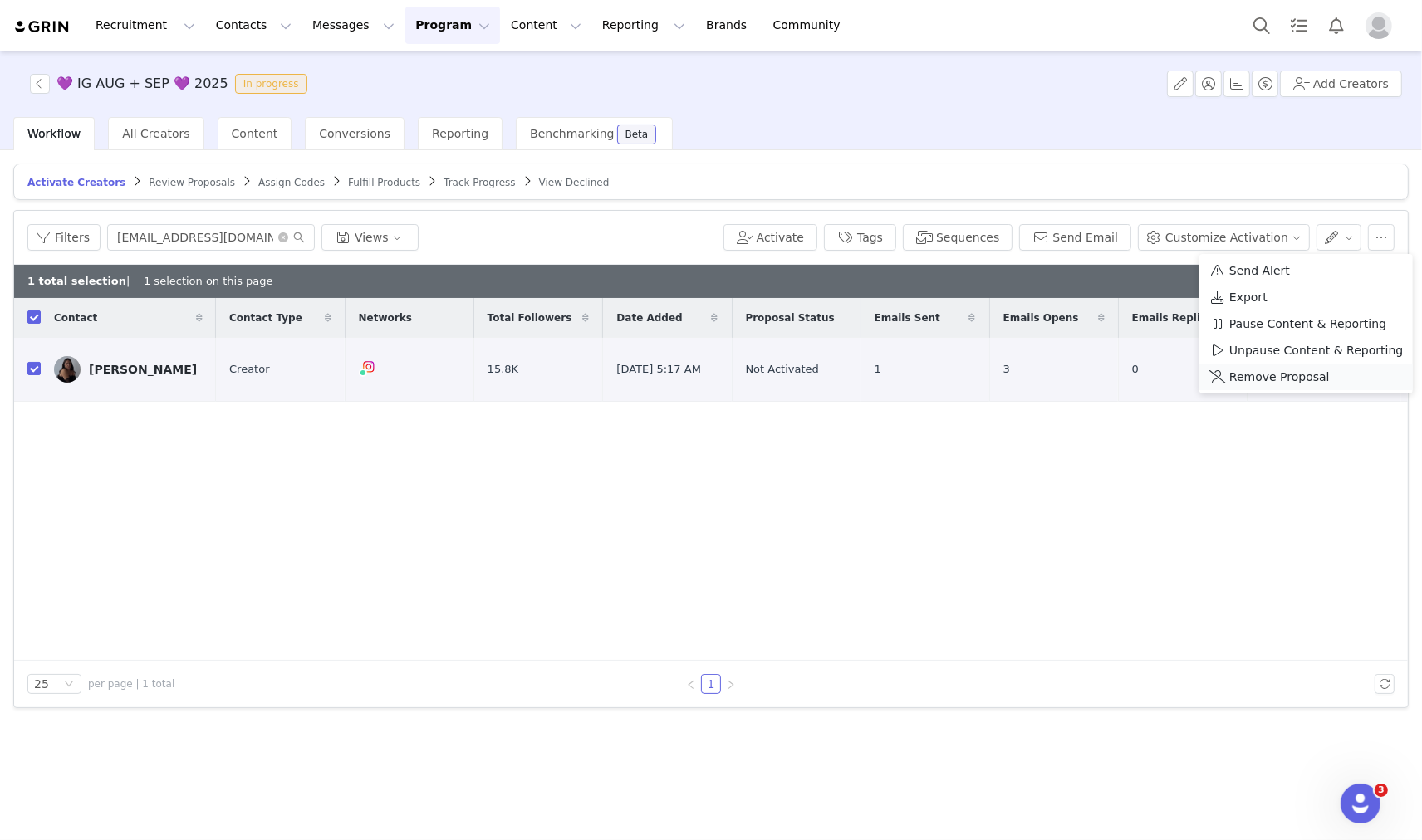
click at [1261, 371] on span "Remove Proposal" at bounding box center [1279, 376] width 101 height 18
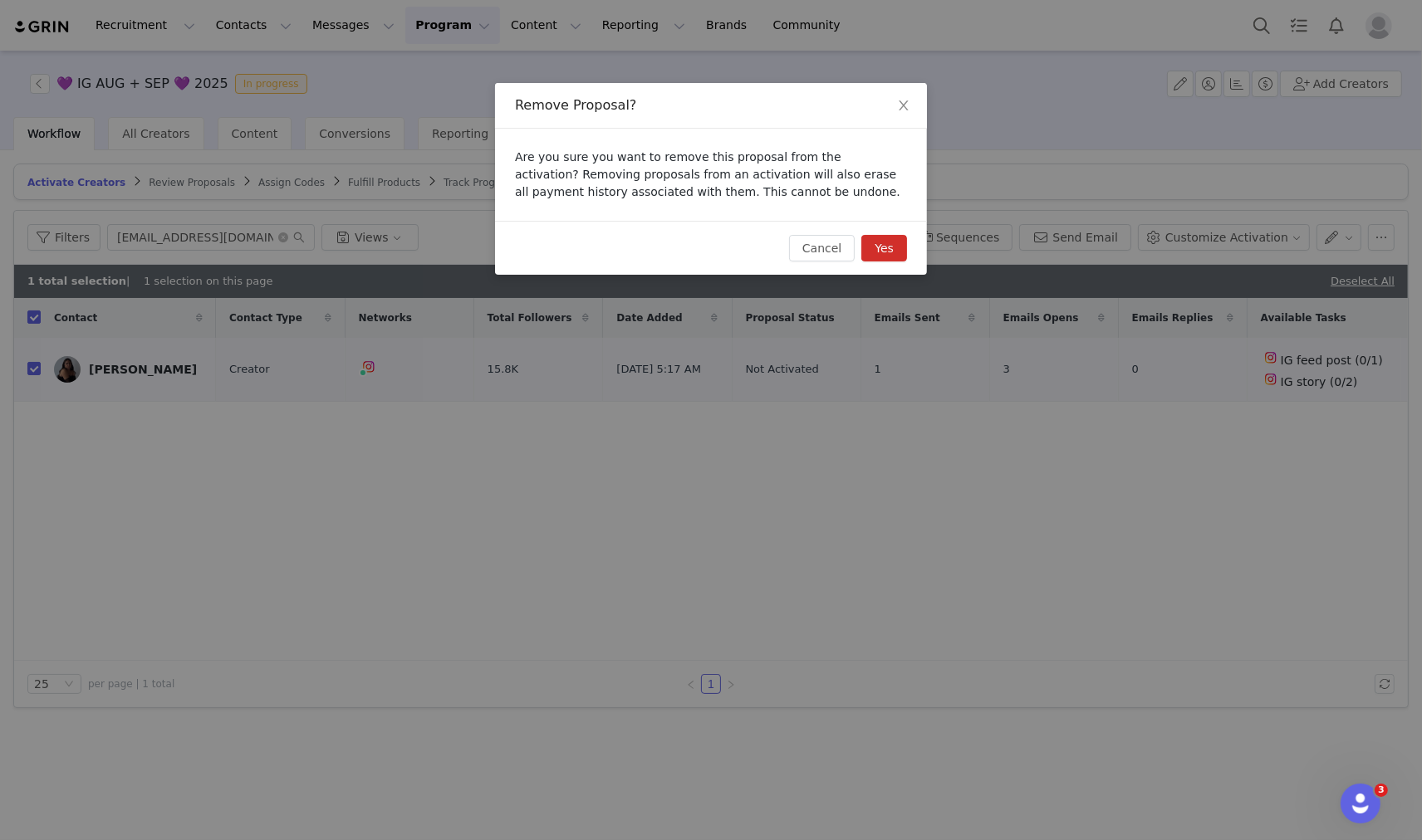
click at [892, 250] on button "Yes" at bounding box center [883, 248] width 45 height 26
checkbox input "false"
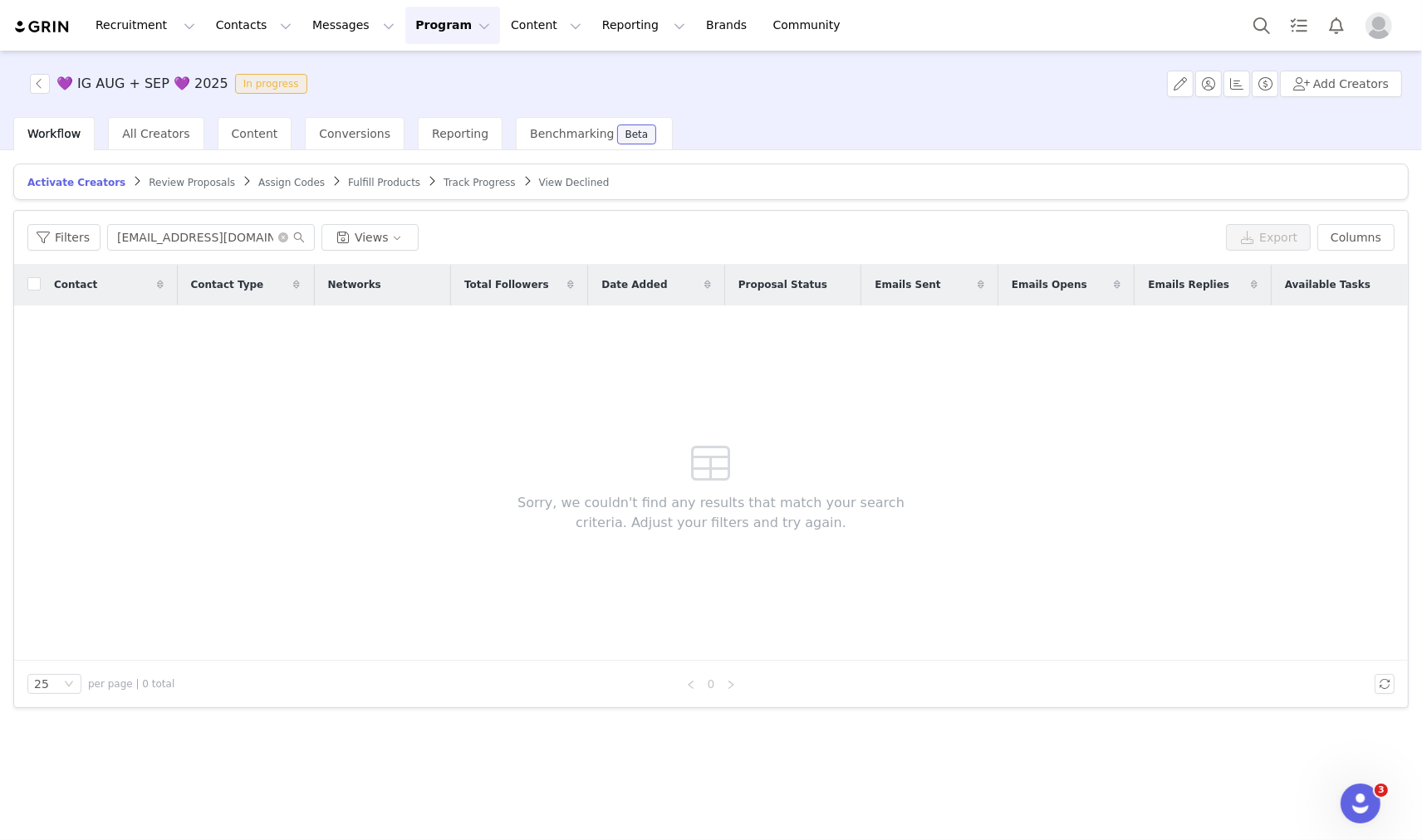
click at [156, 185] on span "Review Proposals" at bounding box center [191, 183] width 86 height 12
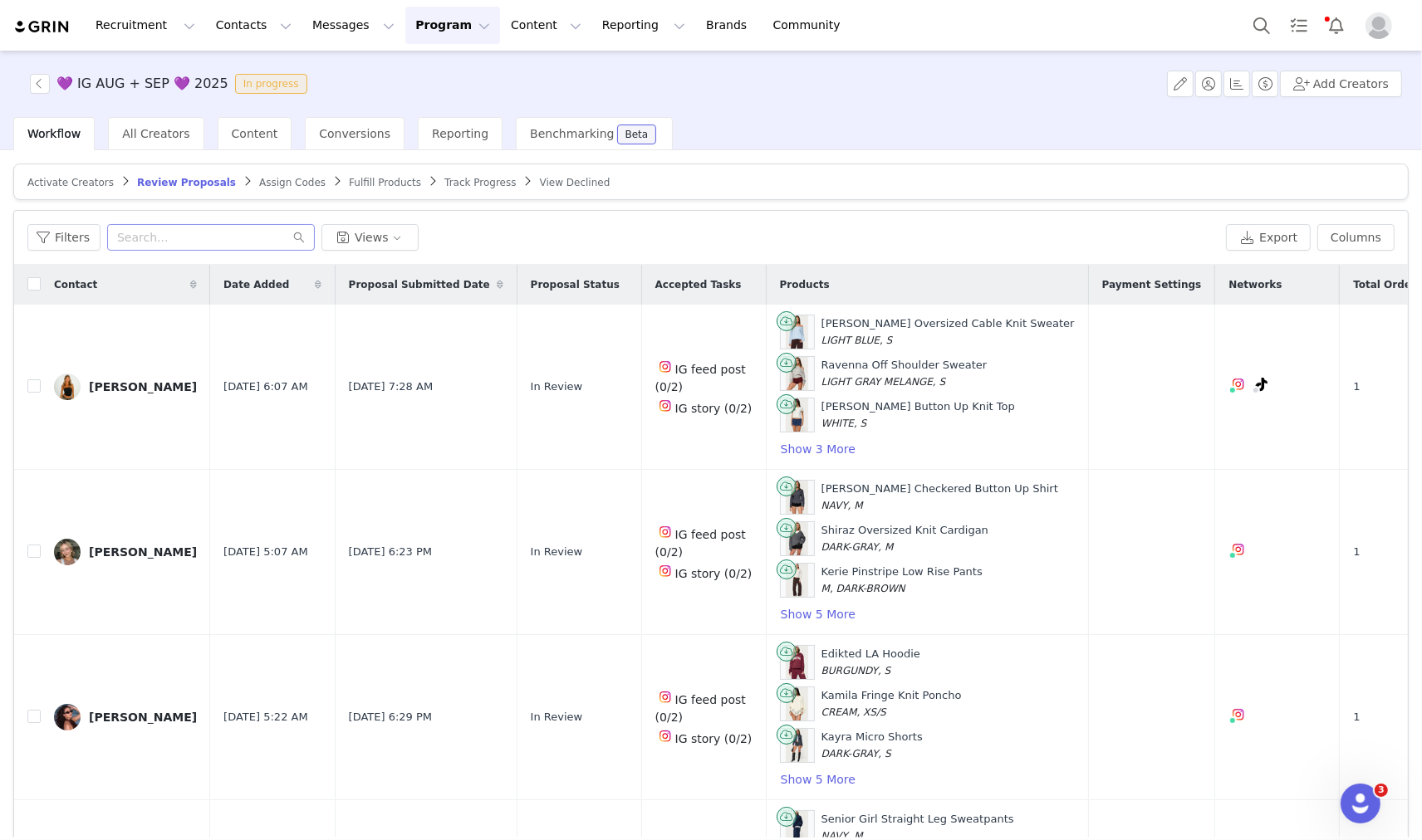
click at [195, 248] on input "text" at bounding box center [210, 237] width 208 height 26
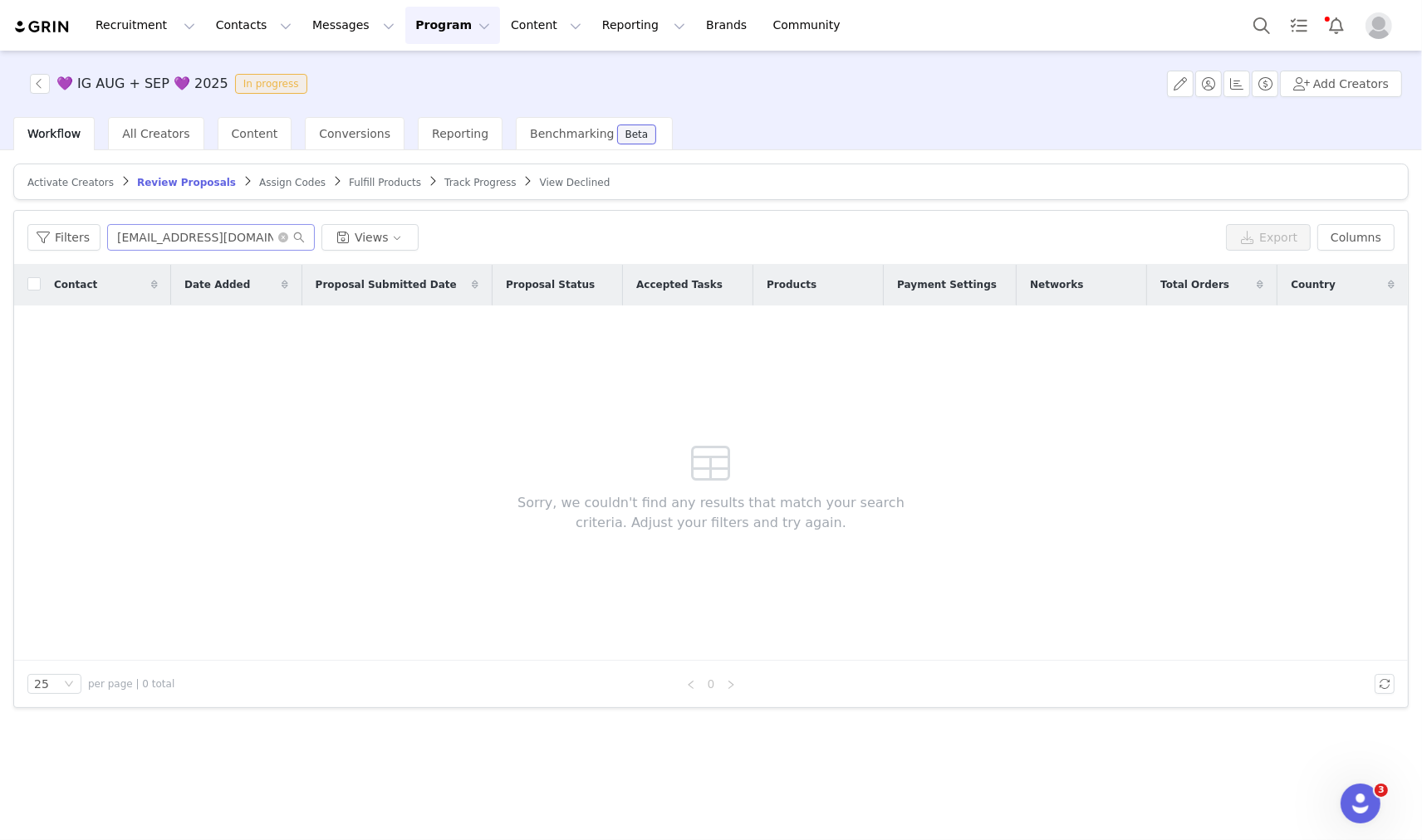
type input "ashleemariefavro@gmail.com"
click at [274, 243] on span "ashleemariefavro@gmail.com" at bounding box center [210, 237] width 208 height 26
click at [278, 238] on icon "icon: close-circle" at bounding box center [284, 237] width 10 height 10
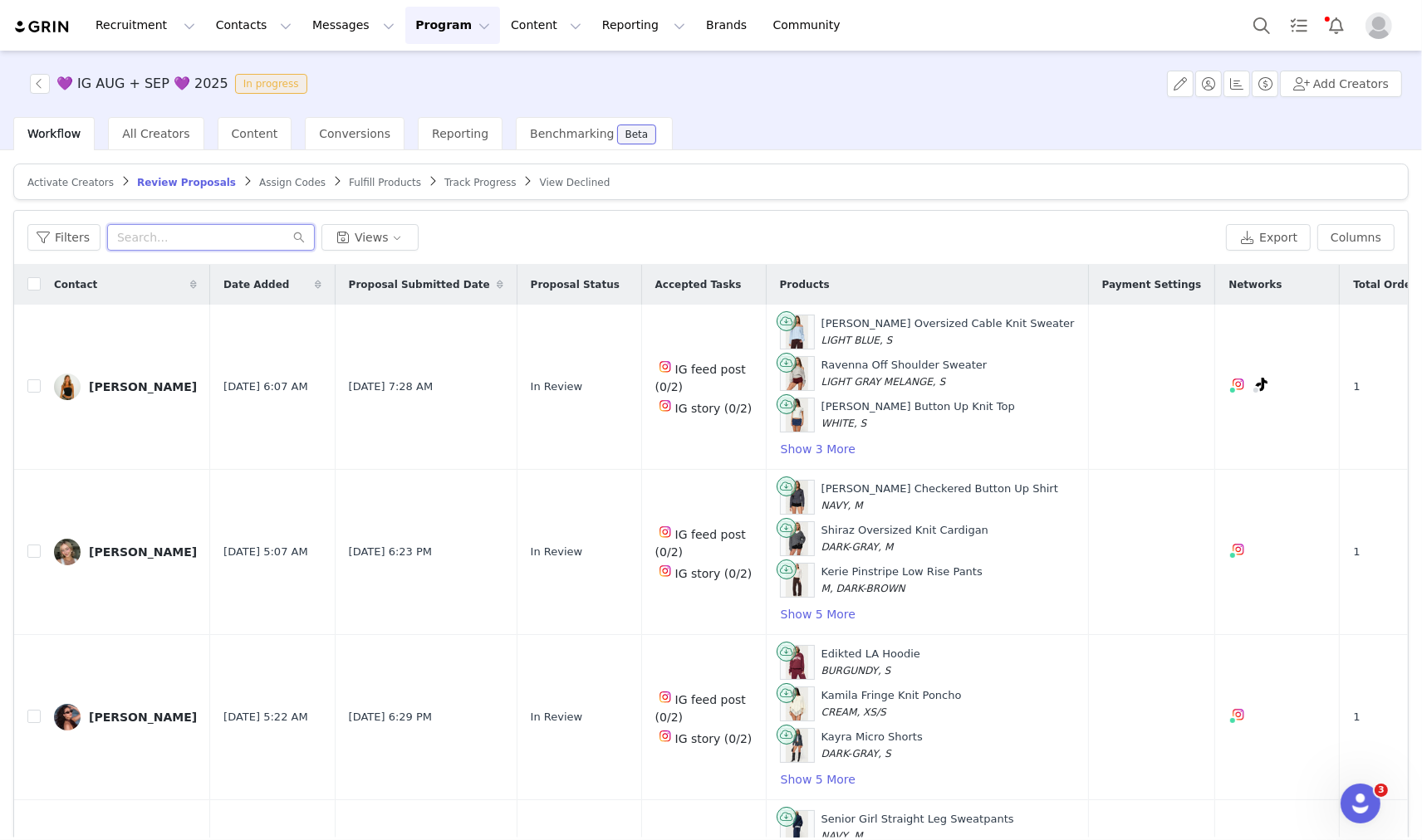
click at [155, 243] on input "text" at bounding box center [210, 237] width 208 height 26
click at [53, 188] on span "Activate Creators" at bounding box center [70, 183] width 86 height 12
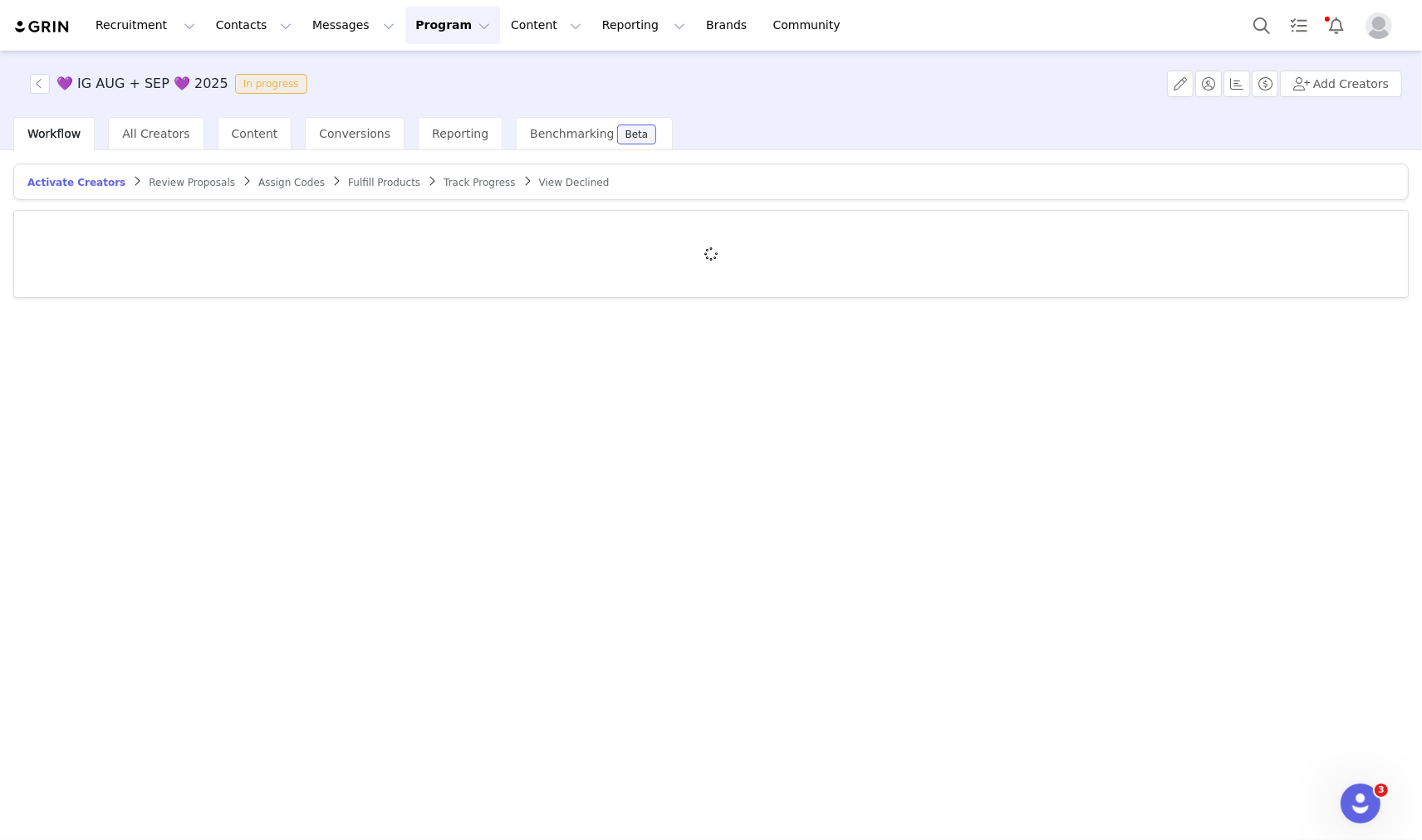
click at [147, 227] on div at bounding box center [711, 254] width 1394 height 86
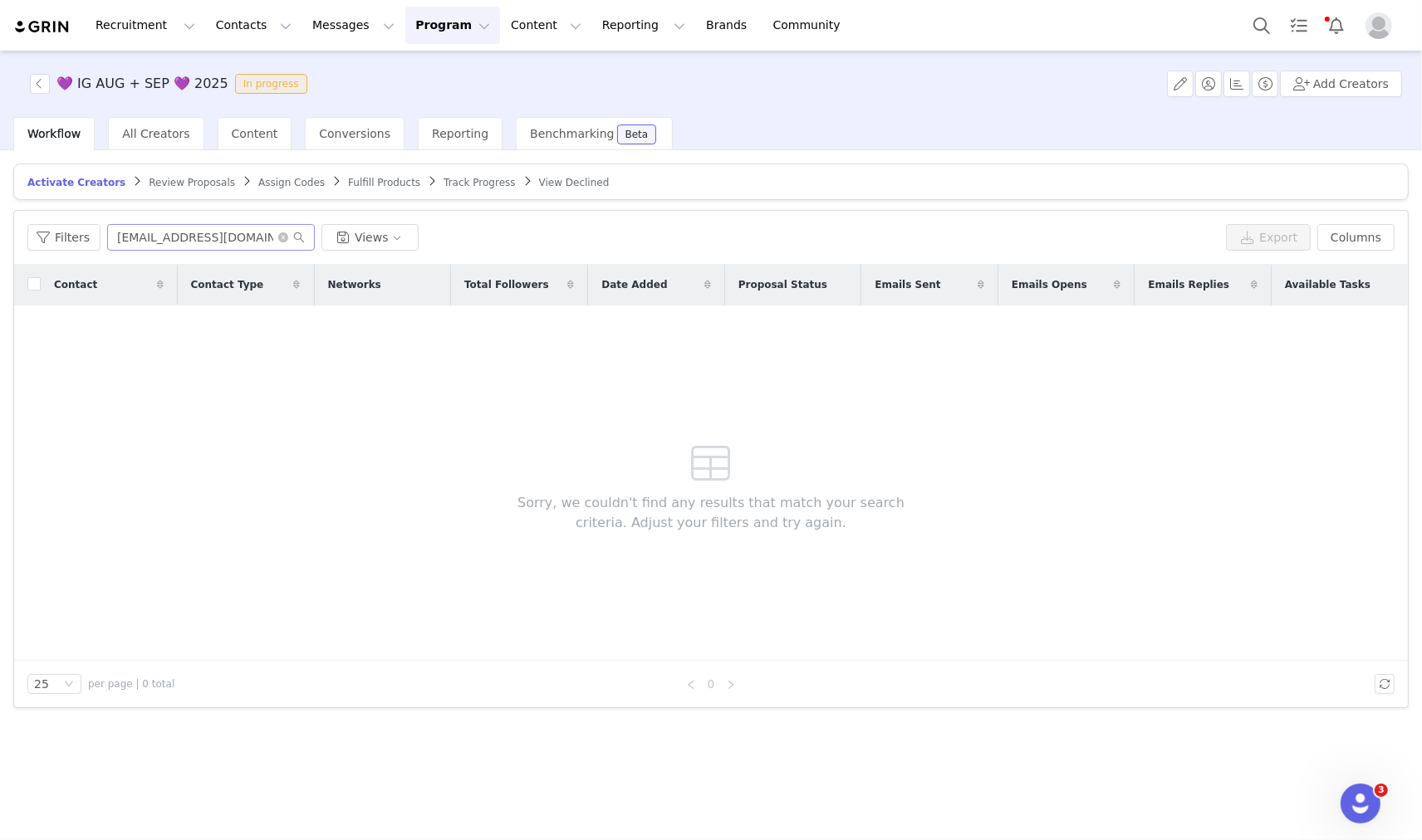
click at [154, 226] on input "ashleemariefavro@gmail.com" at bounding box center [210, 237] width 208 height 26
click at [211, 225] on input "Inquiries@tusksandtails.com" at bounding box center [210, 237] width 208 height 26
paste input "ashleemariefavro@gmail"
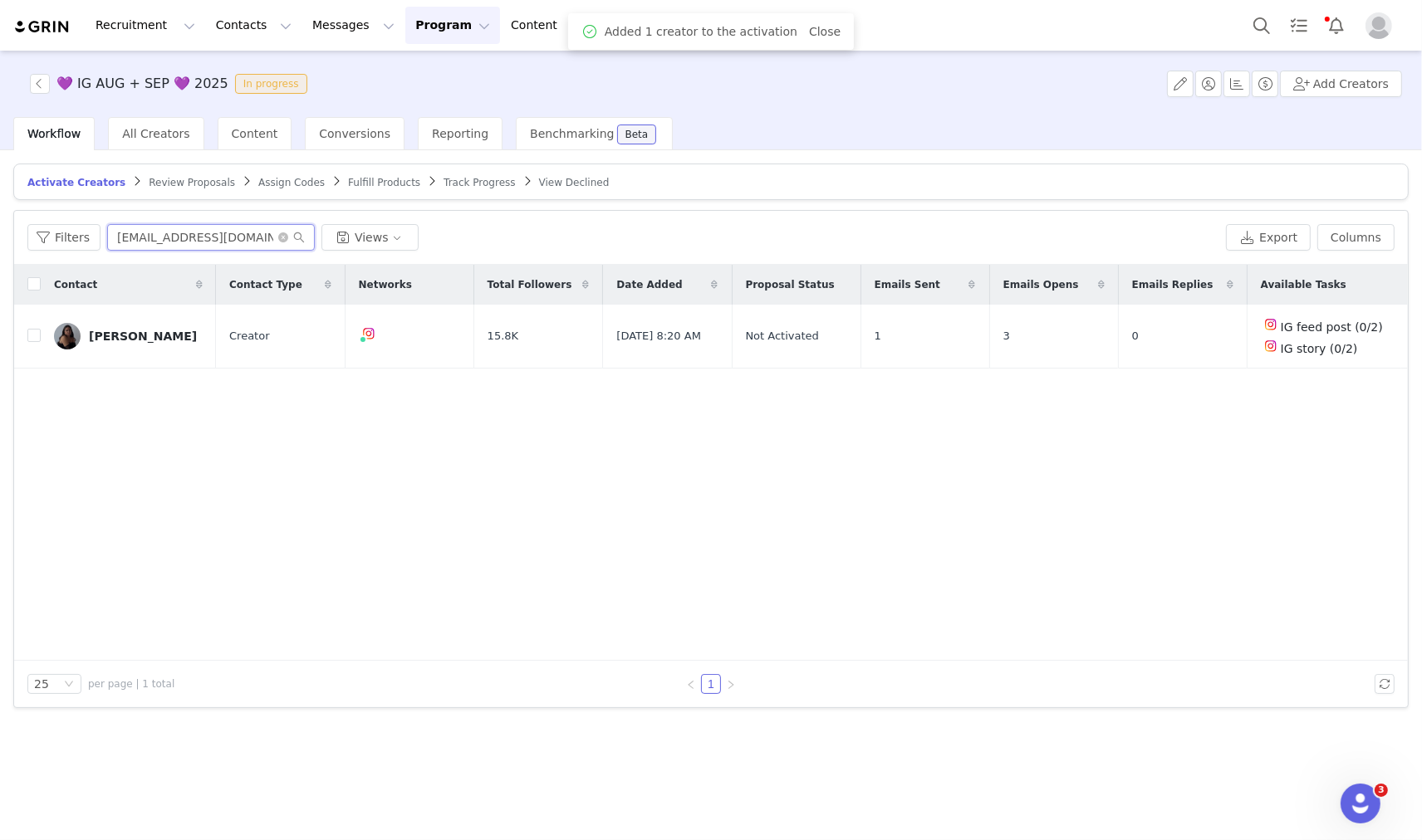
type input "ashleemariefavro@gmail.com"
click at [34, 330] on input "checkbox" at bounding box center [34, 335] width 14 height 14
checkbox input "true"
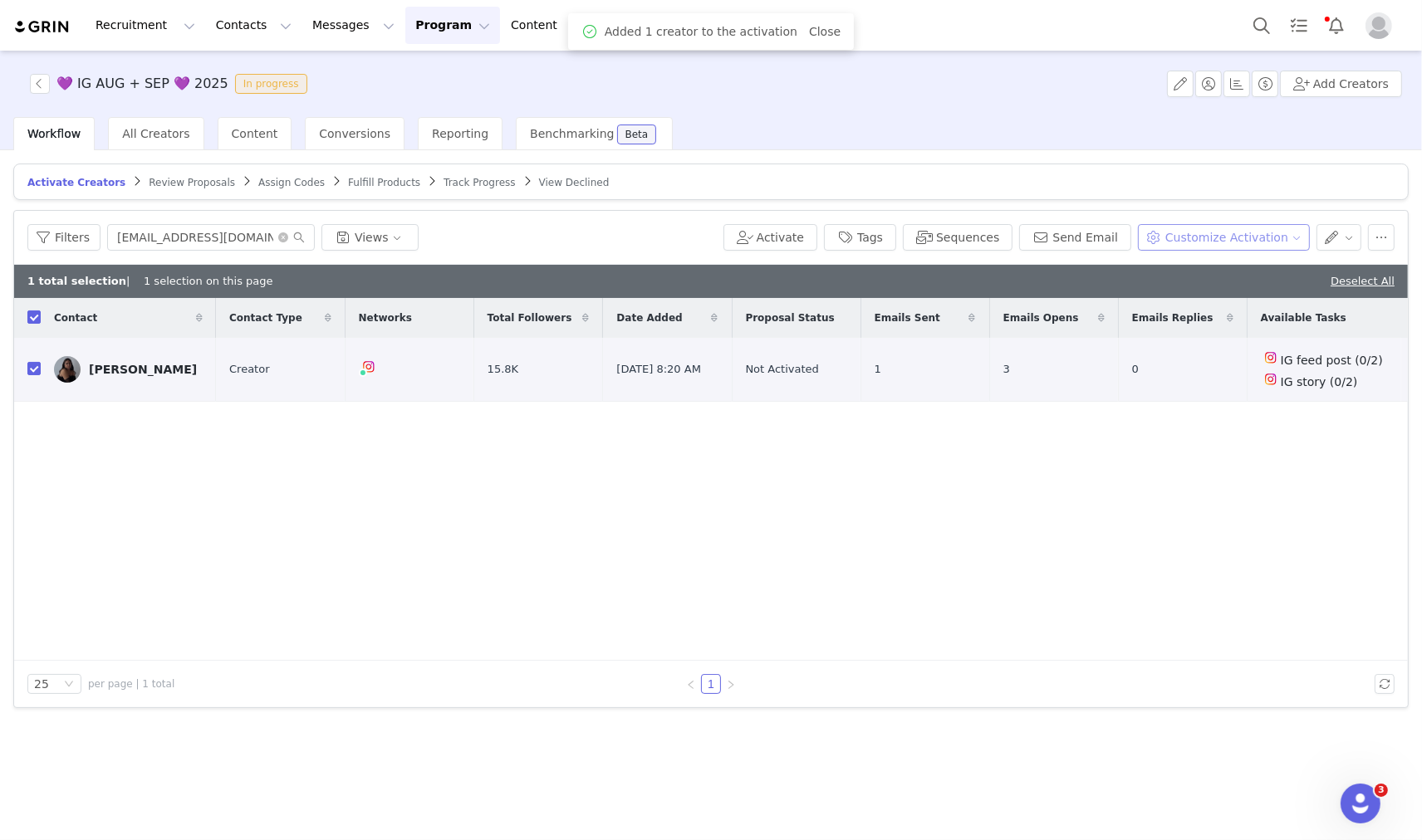
click at [1267, 237] on button "Customize Activation" at bounding box center [1223, 237] width 172 height 26
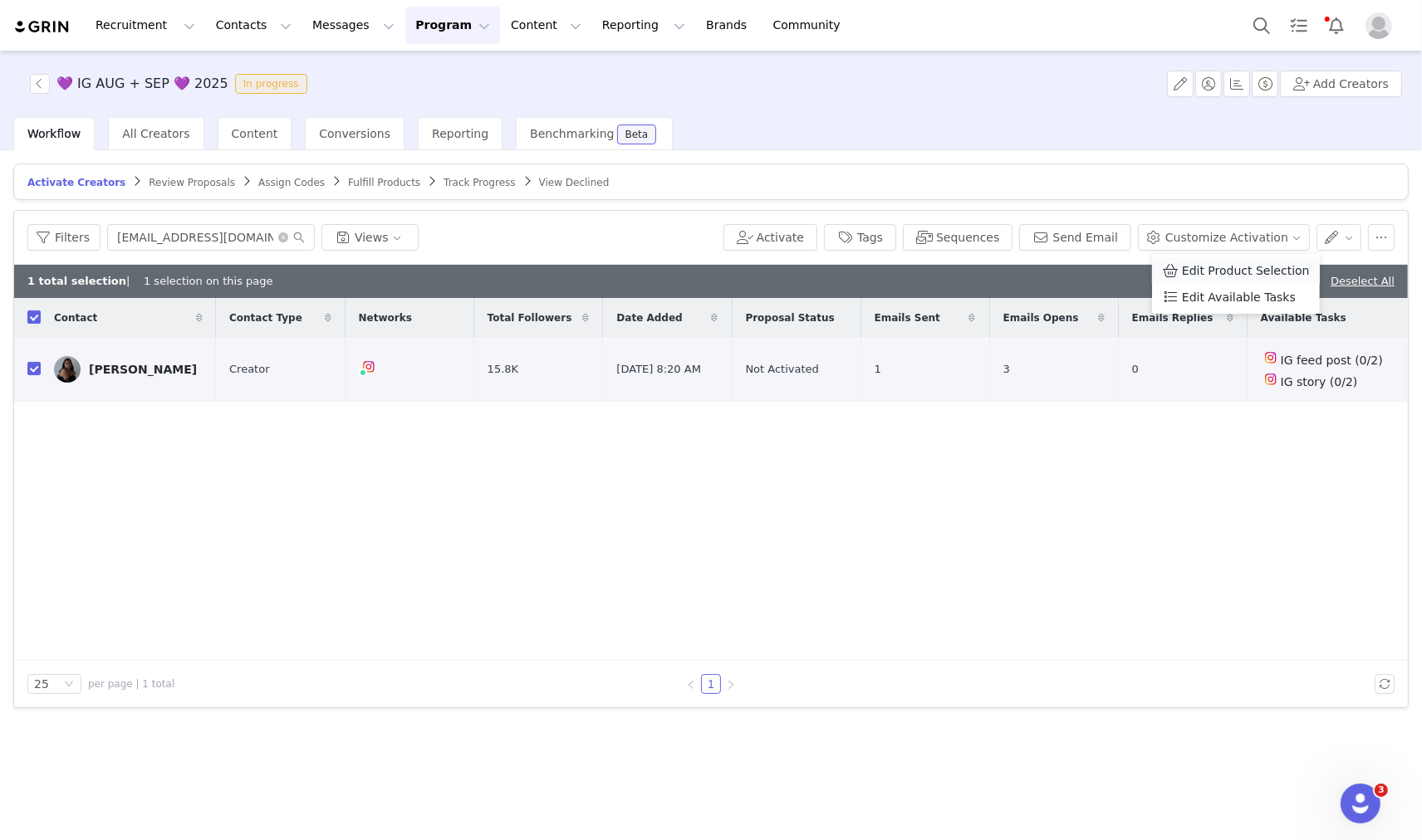
click at [1265, 264] on span "Edit Product Selection" at bounding box center [1246, 270] width 128 height 18
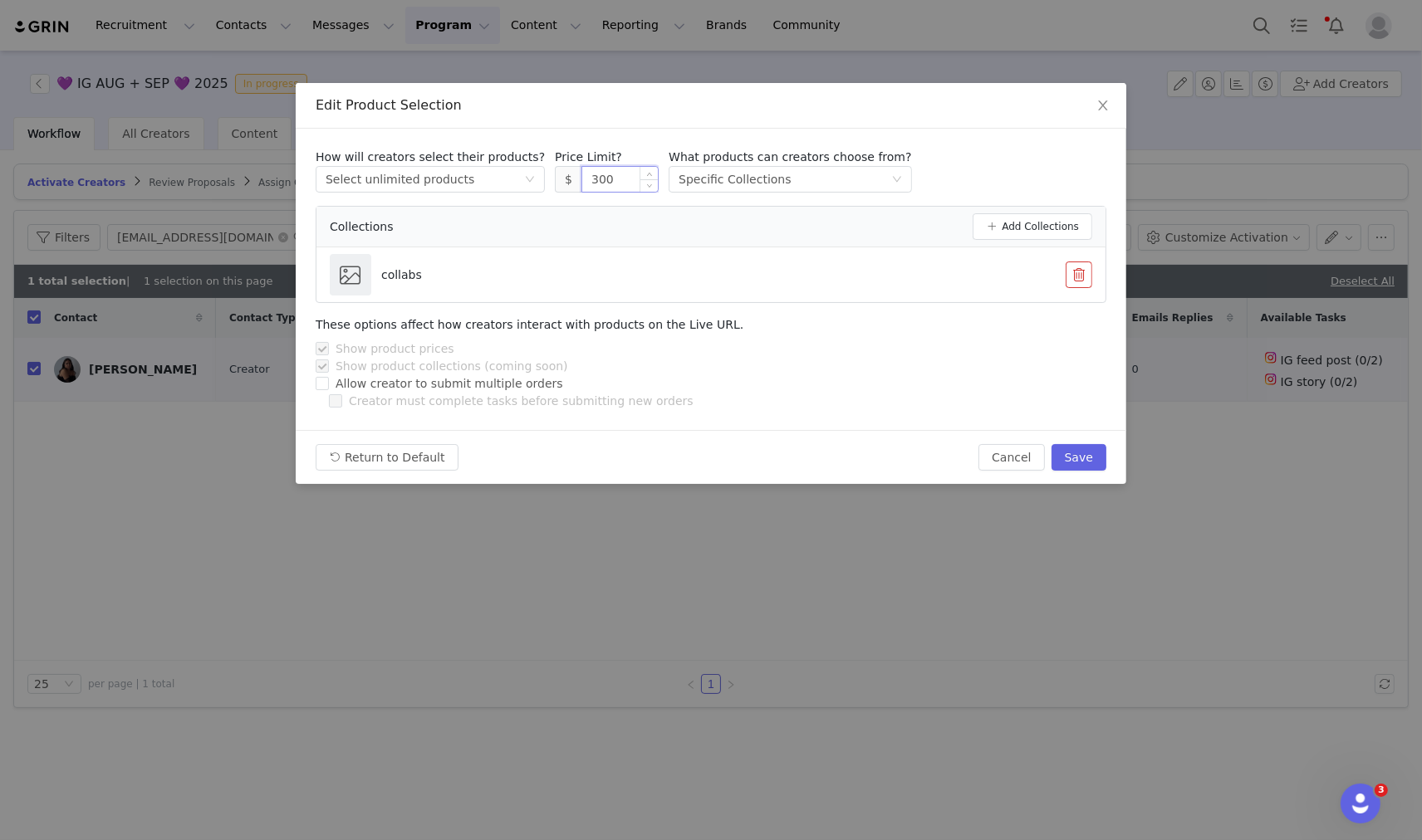
click at [582, 179] on input "300" at bounding box center [620, 178] width 75 height 25
click at [582, 180] on input "300" at bounding box center [620, 178] width 75 height 25
click at [1086, 468] on button "Save" at bounding box center [1079, 457] width 55 height 26
type input "300"
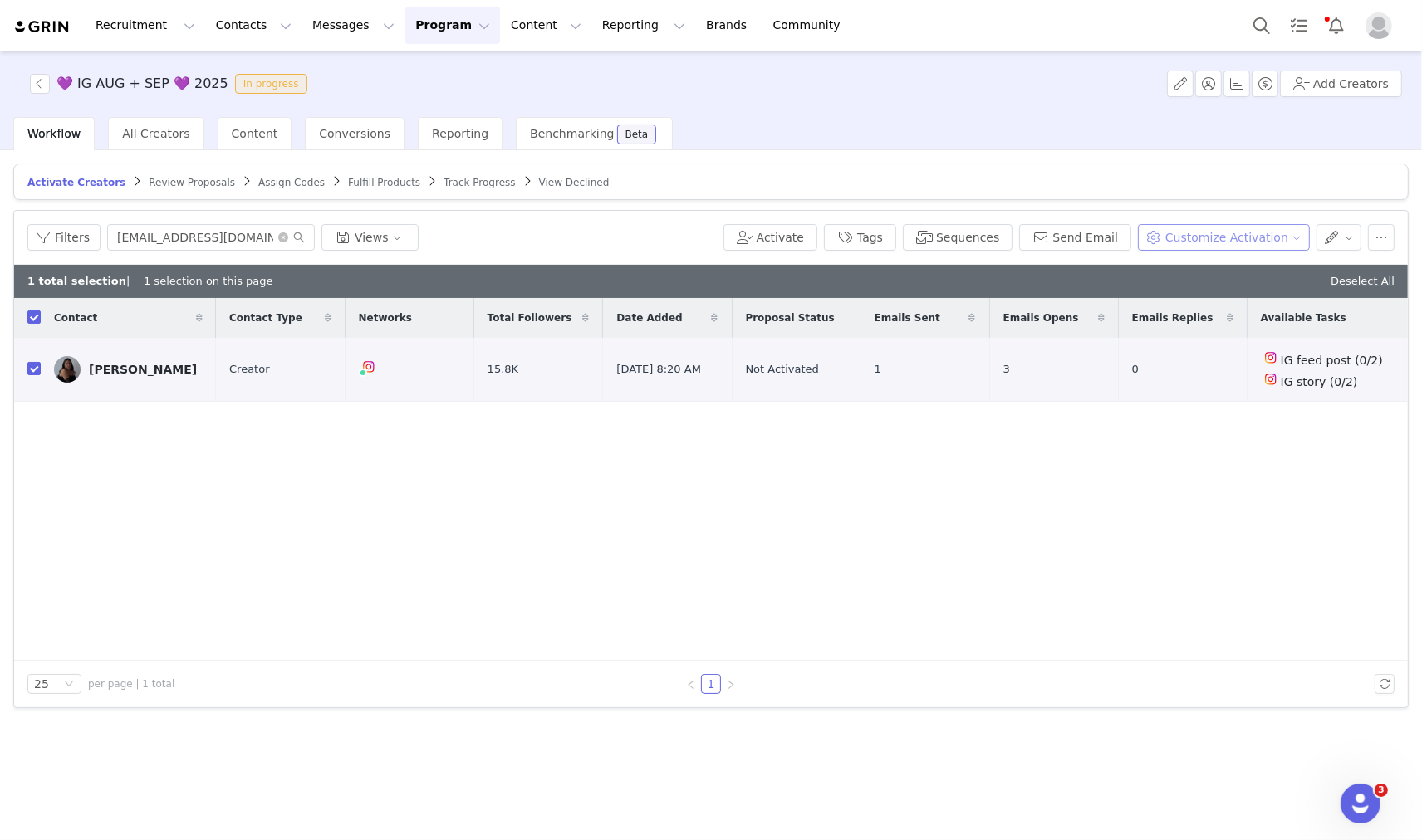
click at [1249, 232] on button "Customize Activation" at bounding box center [1223, 237] width 172 height 26
click at [1221, 291] on span "Edit Available Tasks" at bounding box center [1238, 296] width 114 height 18
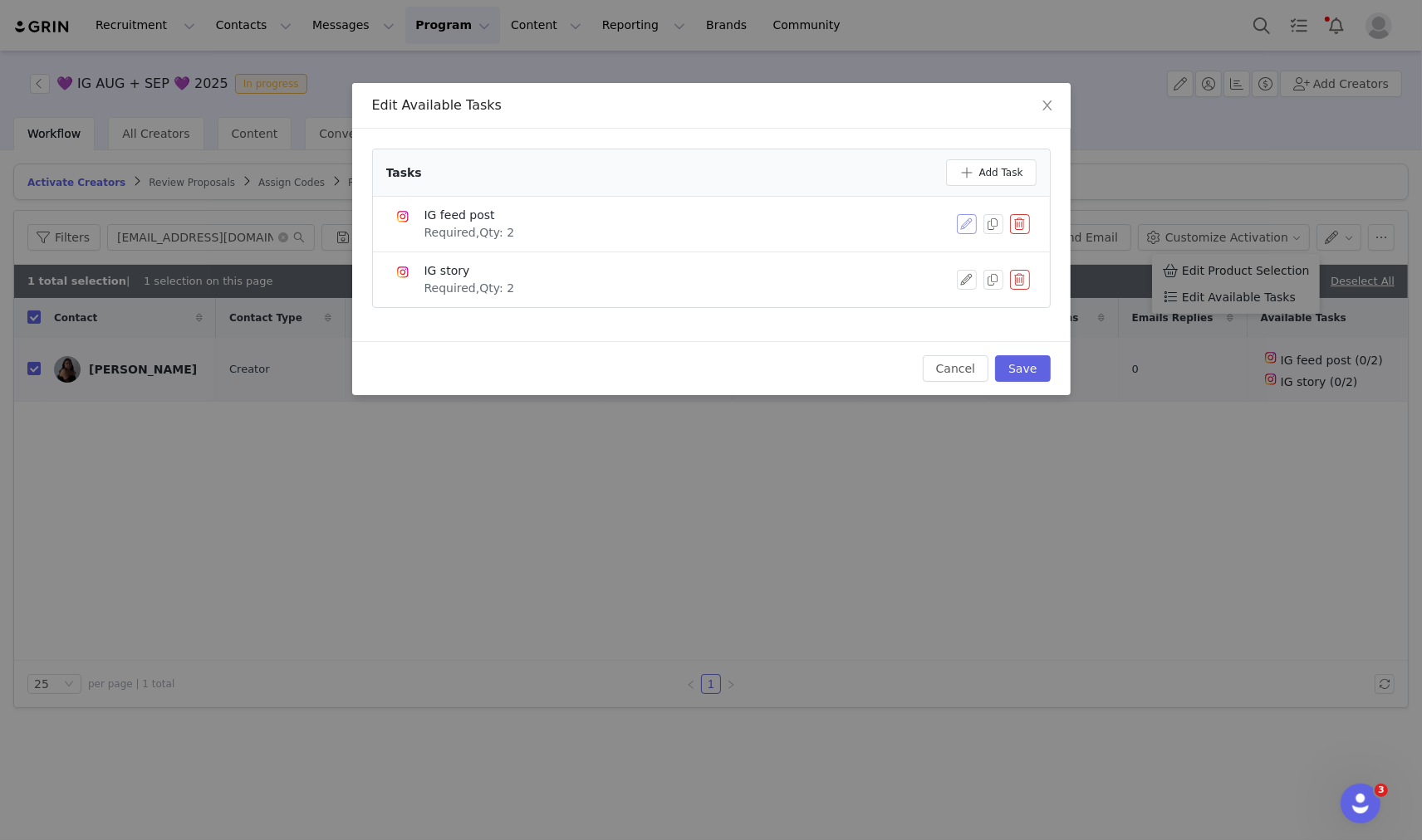
click at [960, 214] on button "button" at bounding box center [966, 224] width 20 height 20
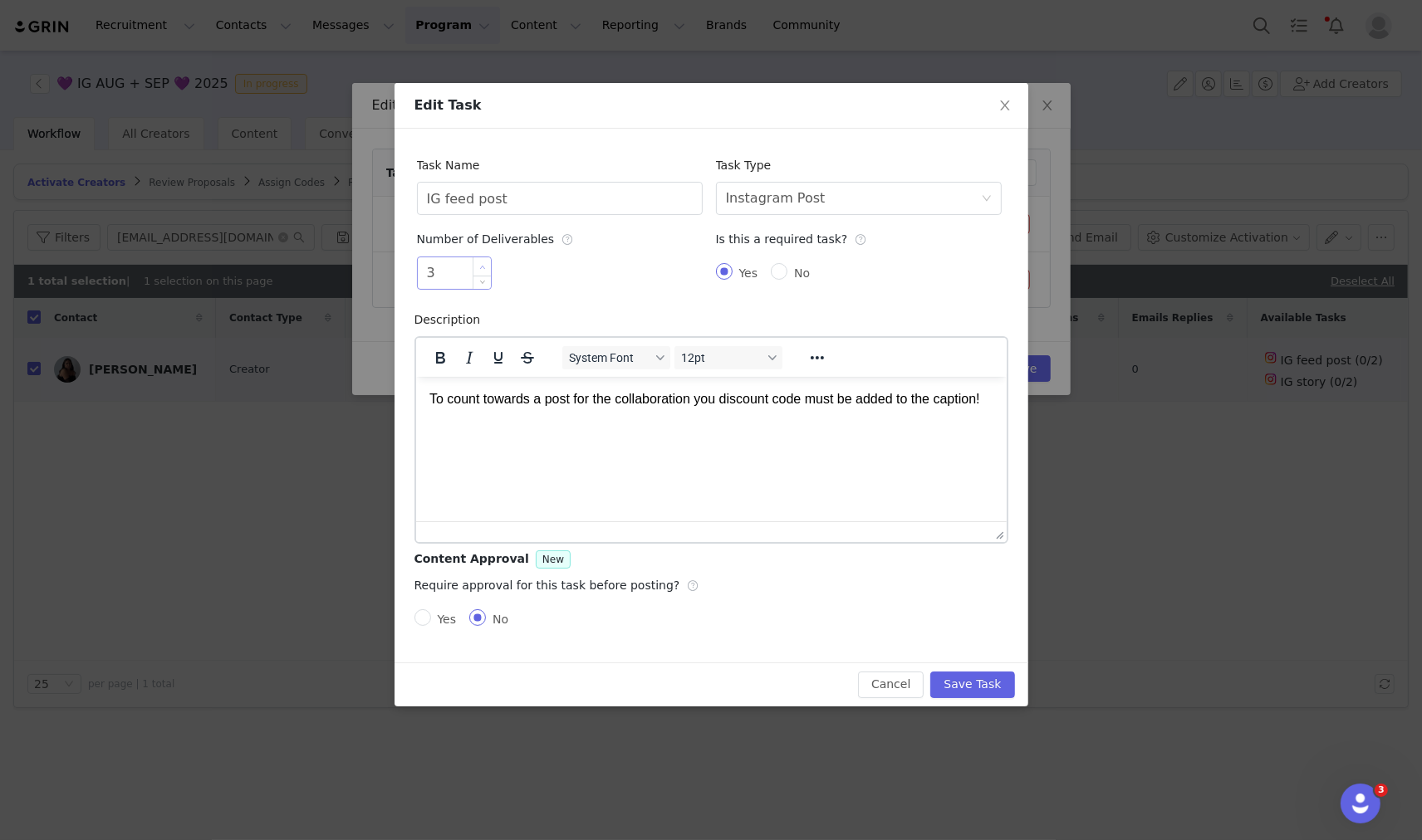
click at [478, 260] on span "Increase Value" at bounding box center [482, 266] width 17 height 19
click at [476, 283] on span "Decrease Value" at bounding box center [482, 279] width 17 height 19
type input "1"
click at [476, 283] on span "Decrease Value" at bounding box center [482, 279] width 17 height 19
click at [995, 682] on button "Save Task" at bounding box center [972, 685] width 84 height 26
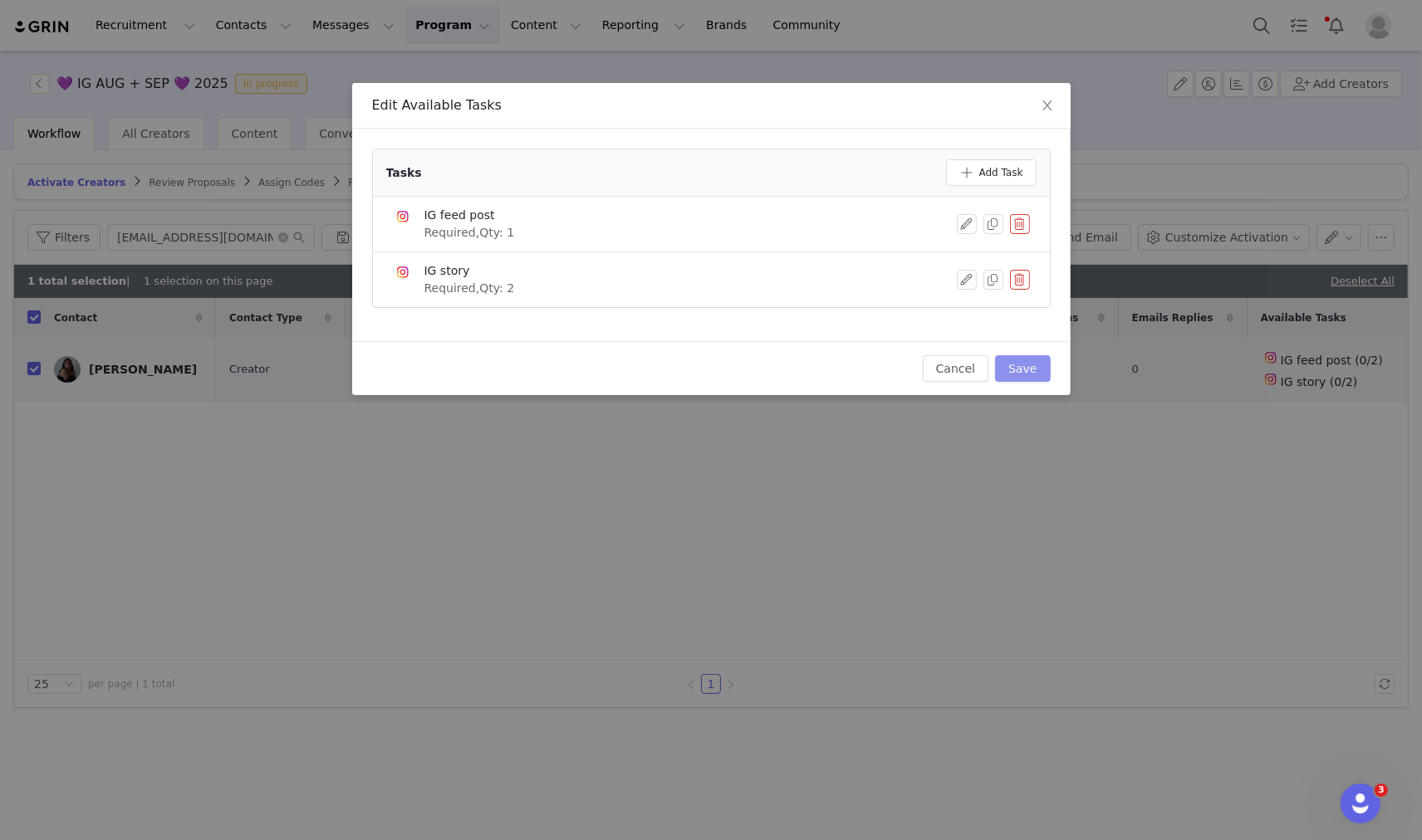
click at [1039, 371] on button "Save" at bounding box center [1022, 368] width 55 height 26
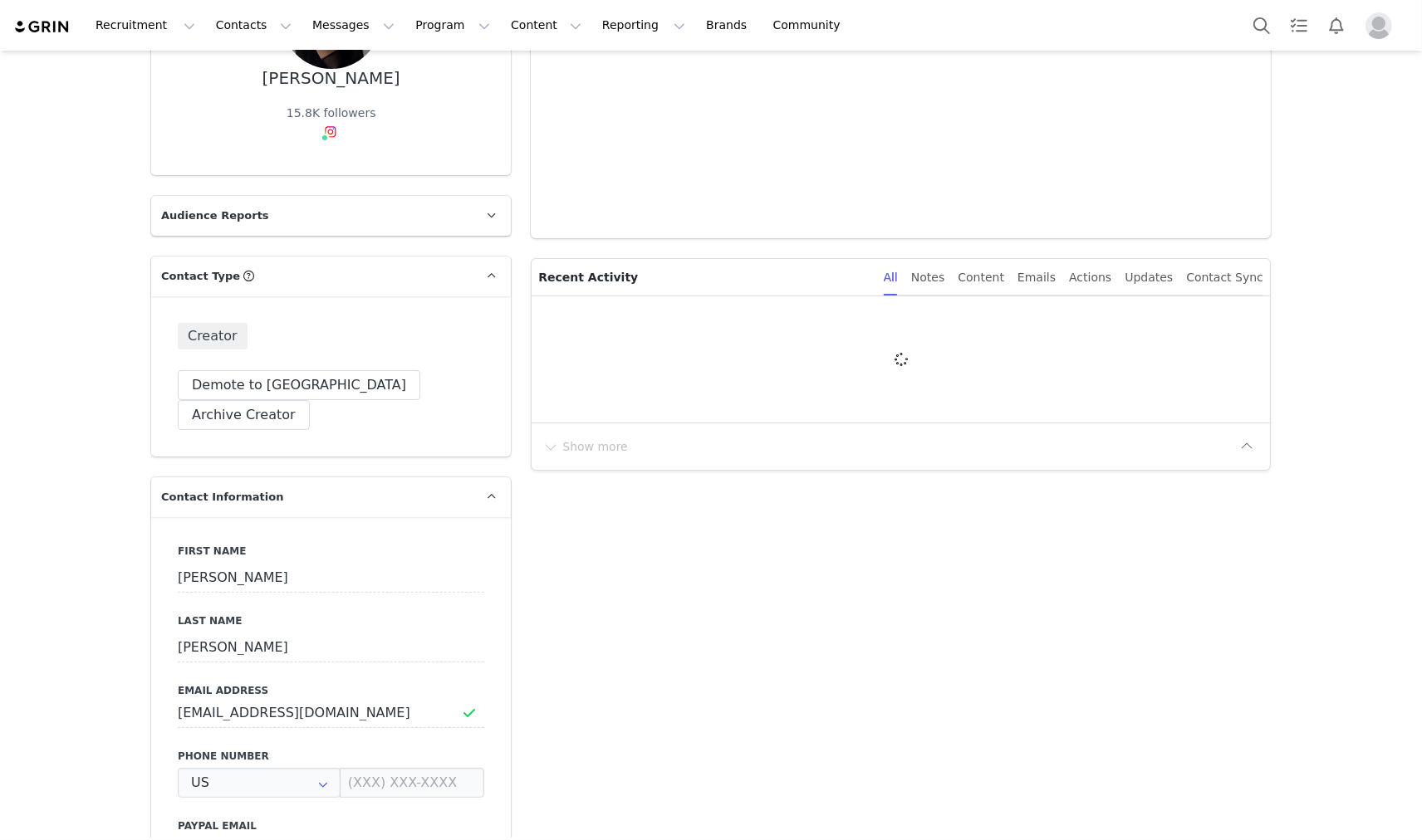
type input "+1 ([GEOGRAPHIC_DATA])"
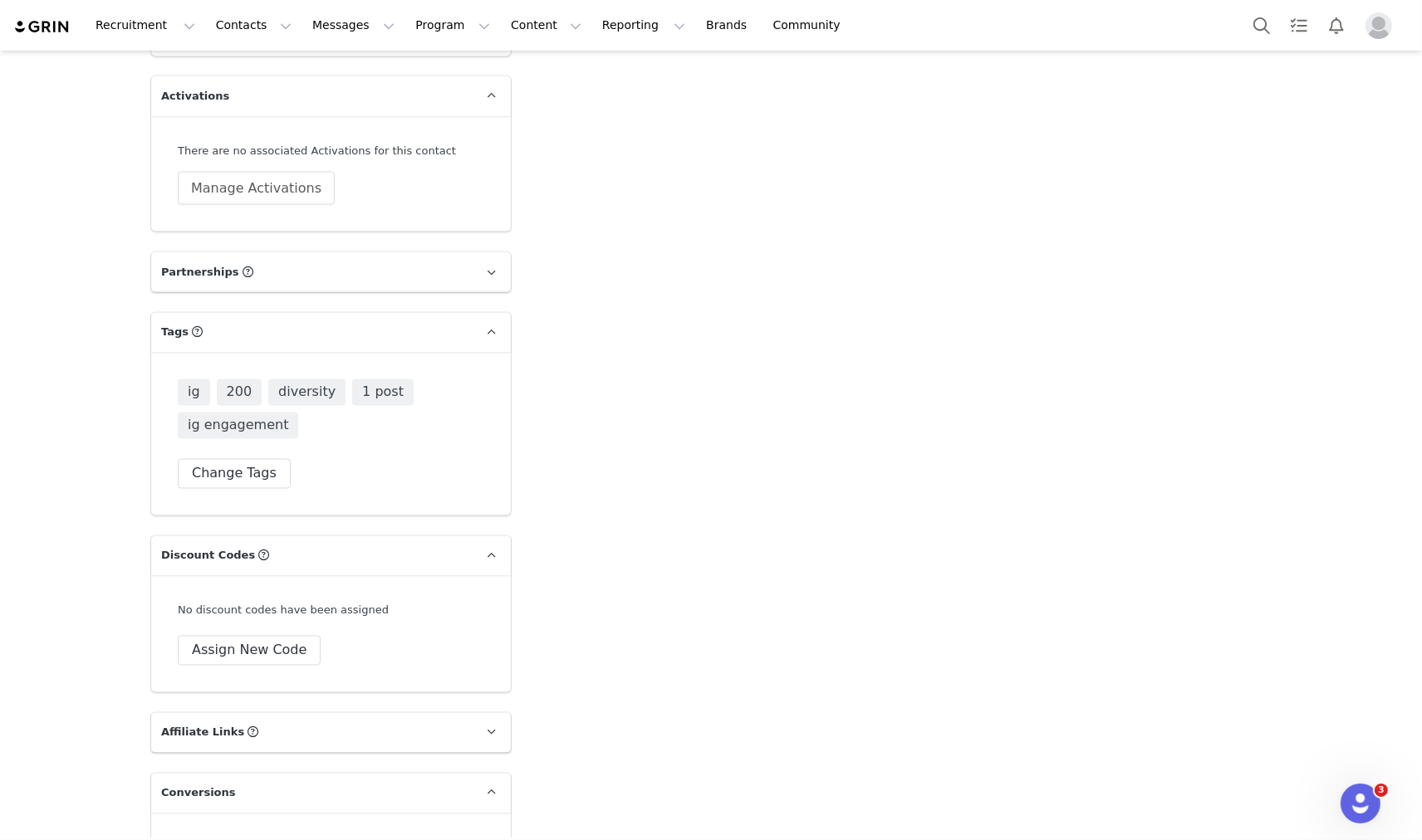
scroll to position [2951, 0]
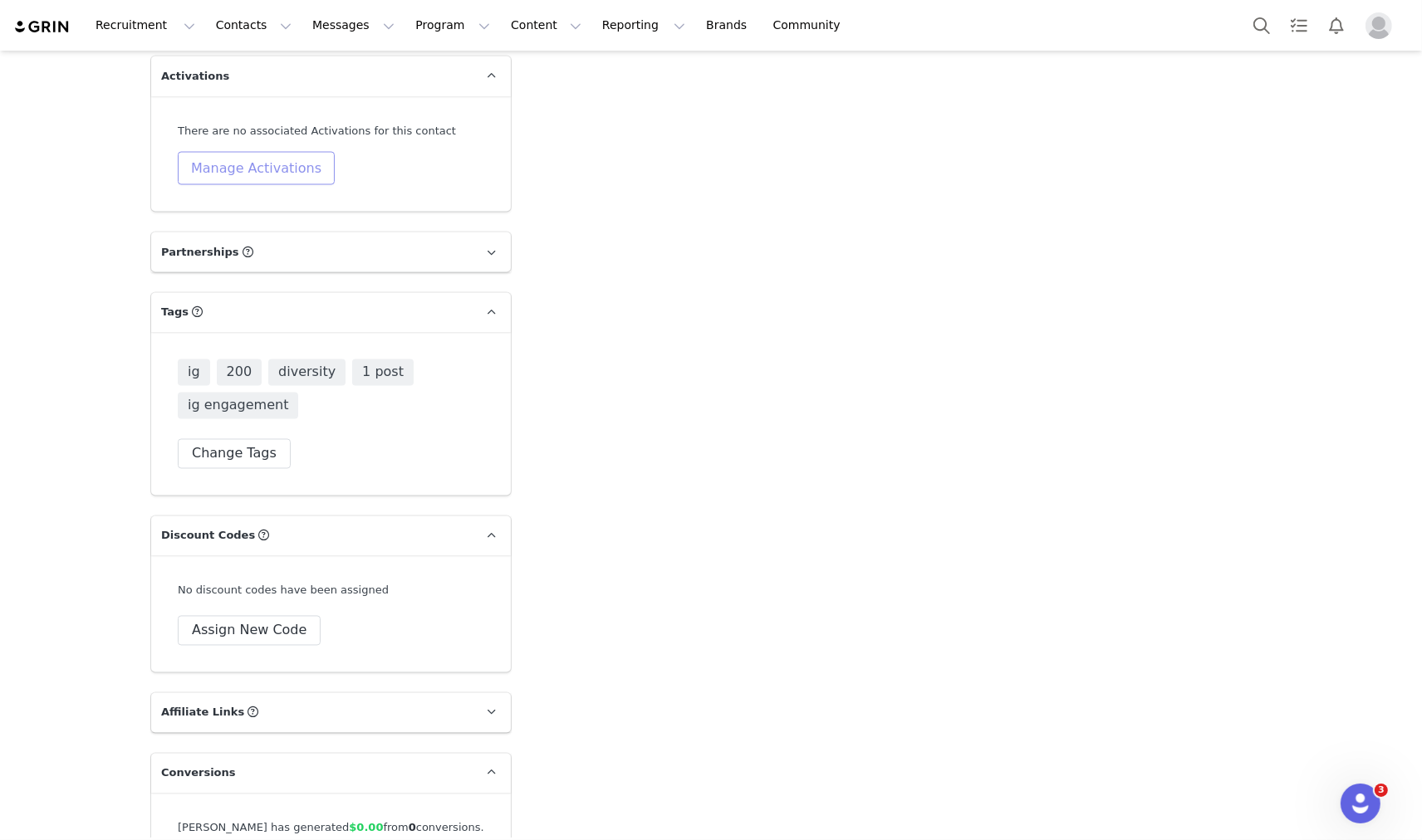
click at [278, 152] on button "Manage Activations" at bounding box center [256, 168] width 157 height 33
click at [211, 202] on div "Select Activation" at bounding box center [204, 201] width 162 height 25
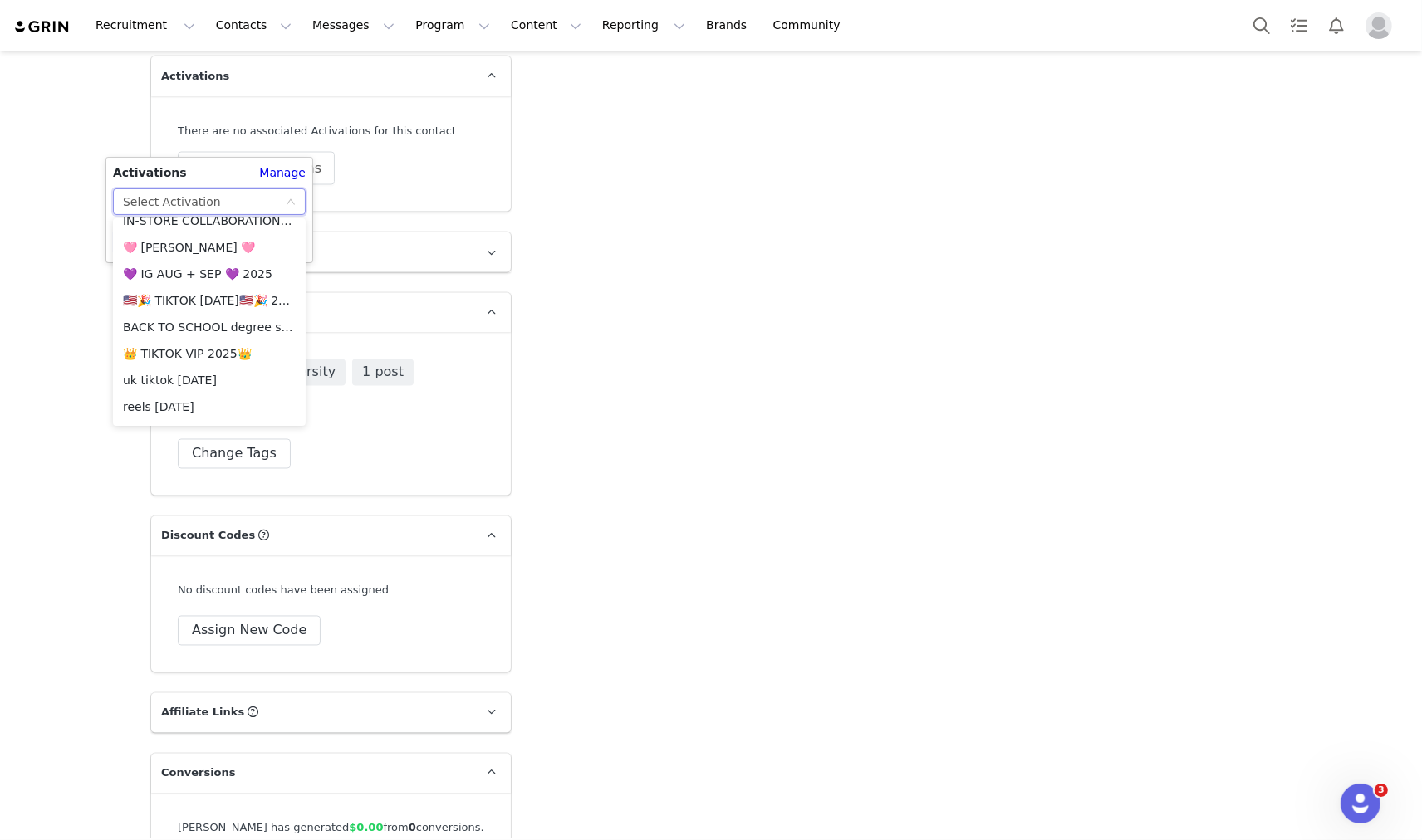
scroll to position [1792, 0]
click at [203, 275] on li "💜 IG AUG + SEP 💜 2025" at bounding box center [209, 276] width 193 height 26
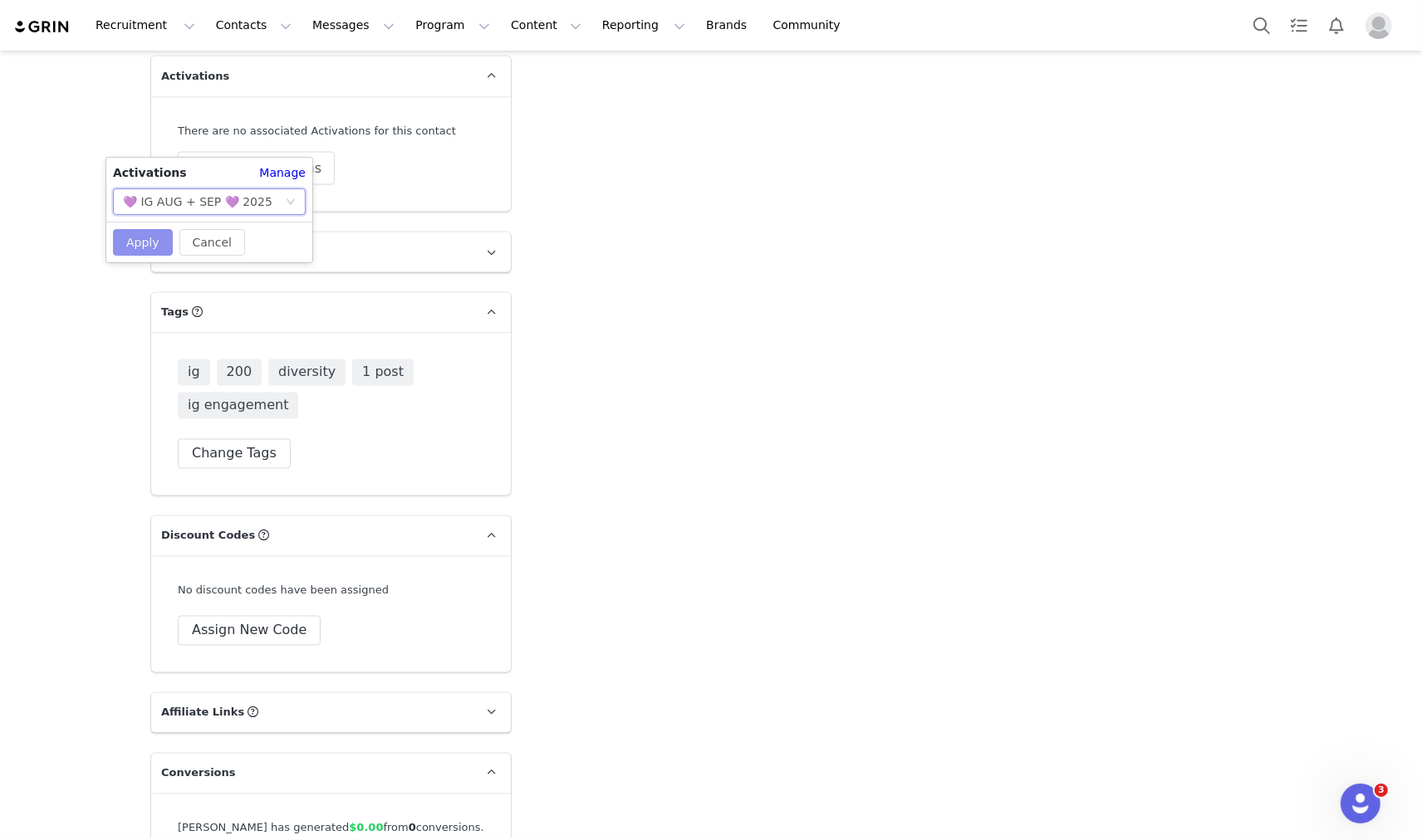
click at [134, 241] on button "Apply" at bounding box center [143, 242] width 60 height 26
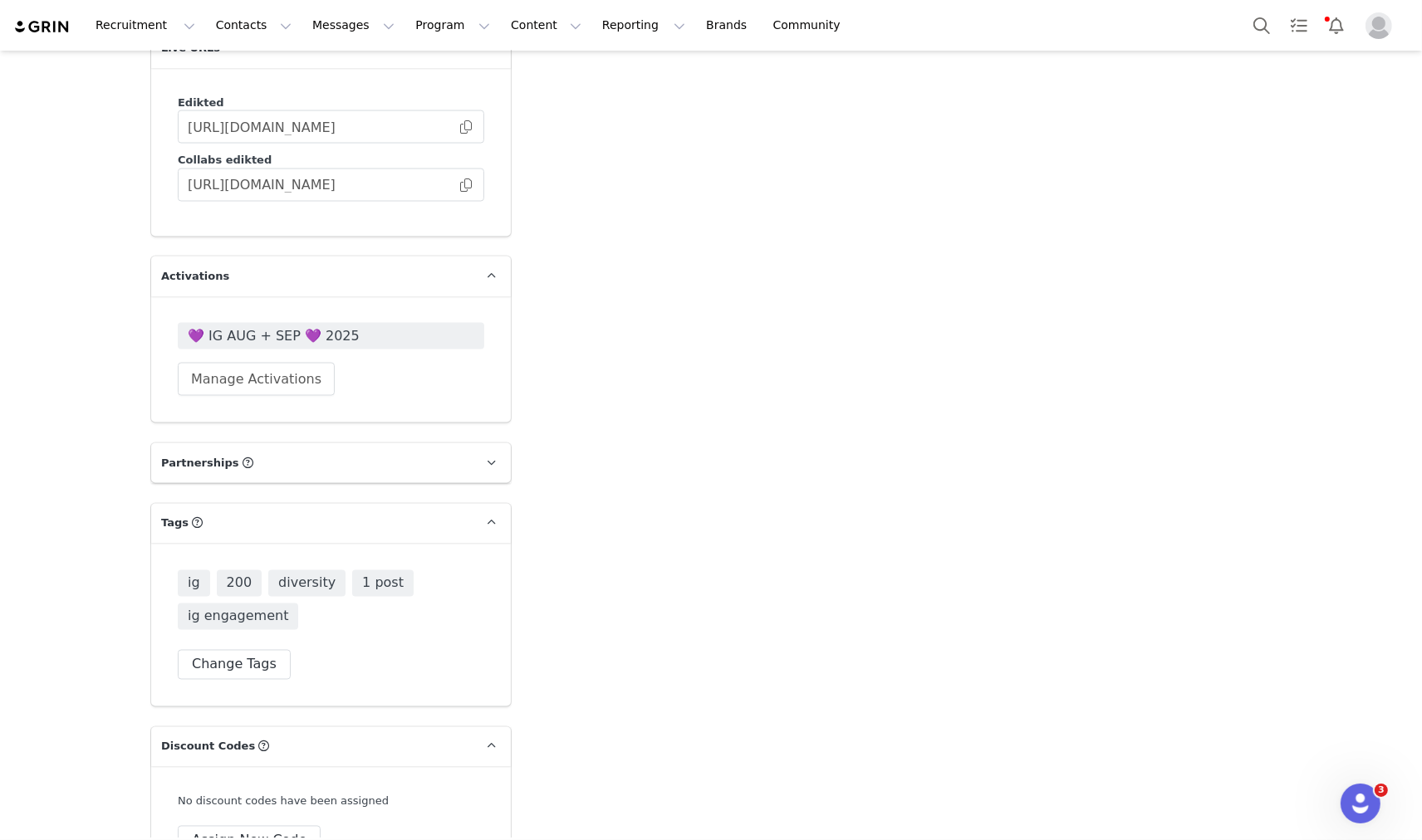
scroll to position [2475, 0]
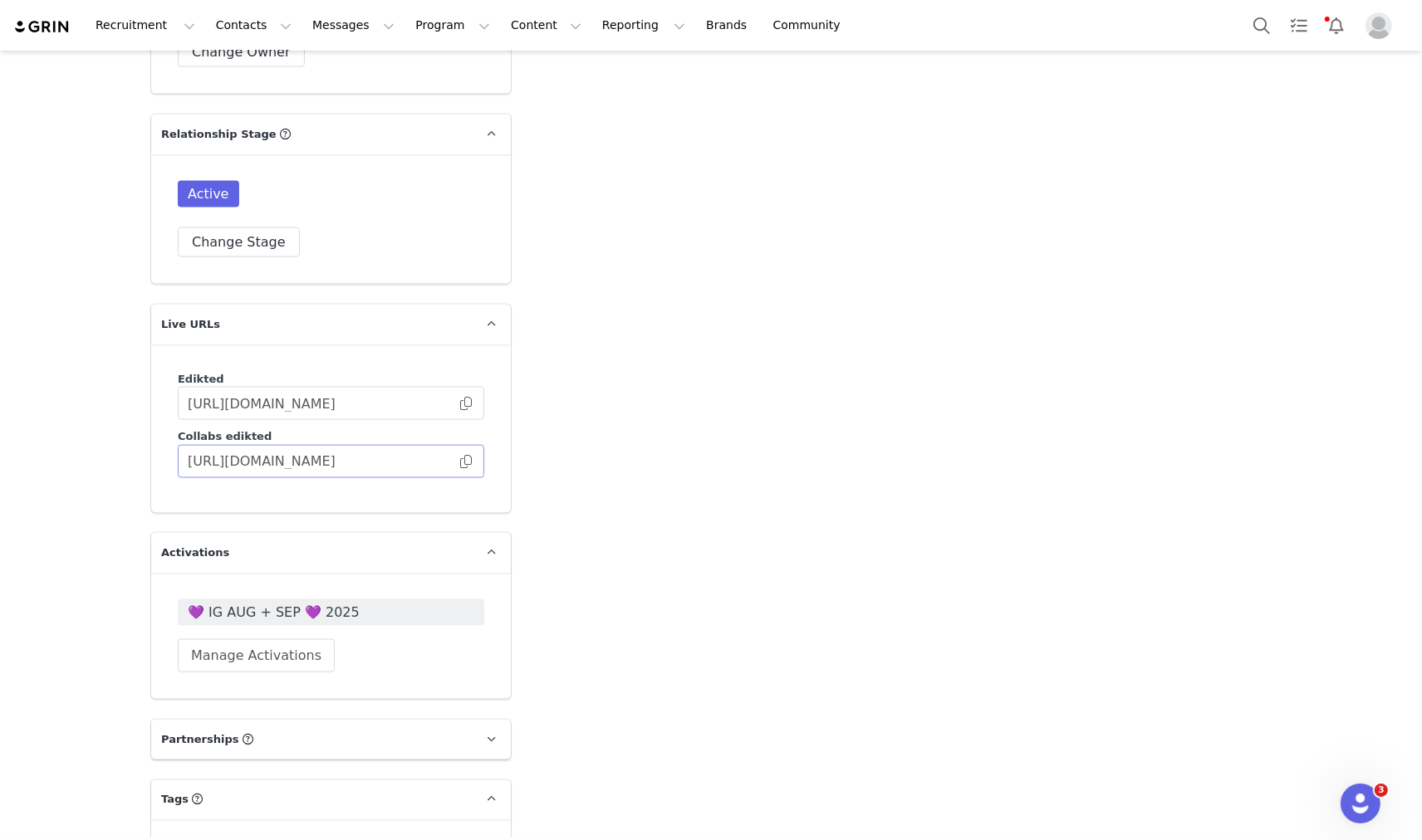
click at [462, 462] on span at bounding box center [465, 462] width 16 height 0
click at [1257, 29] on button "Search" at bounding box center [1261, 26] width 37 height 38
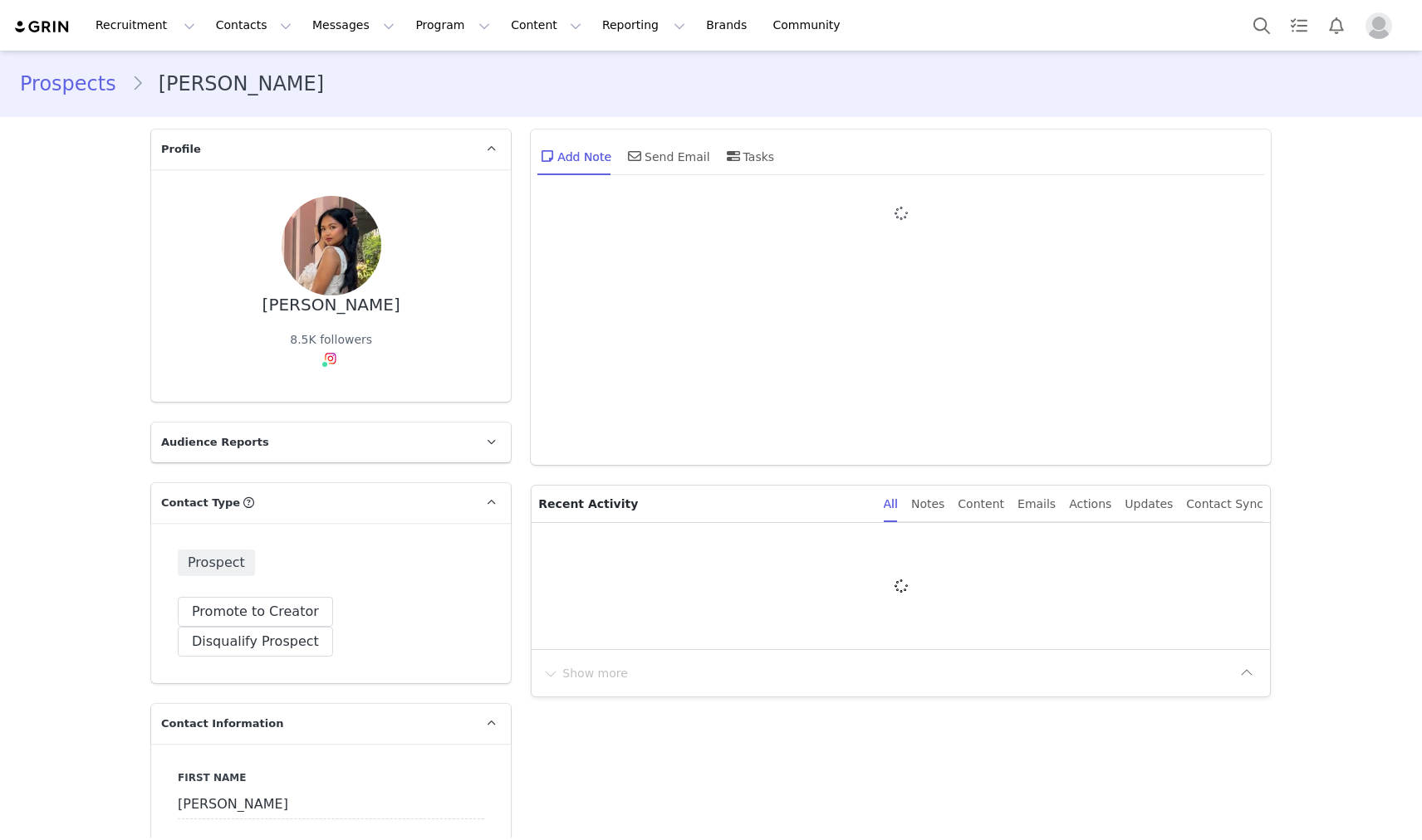
type input "+1 ([GEOGRAPHIC_DATA])"
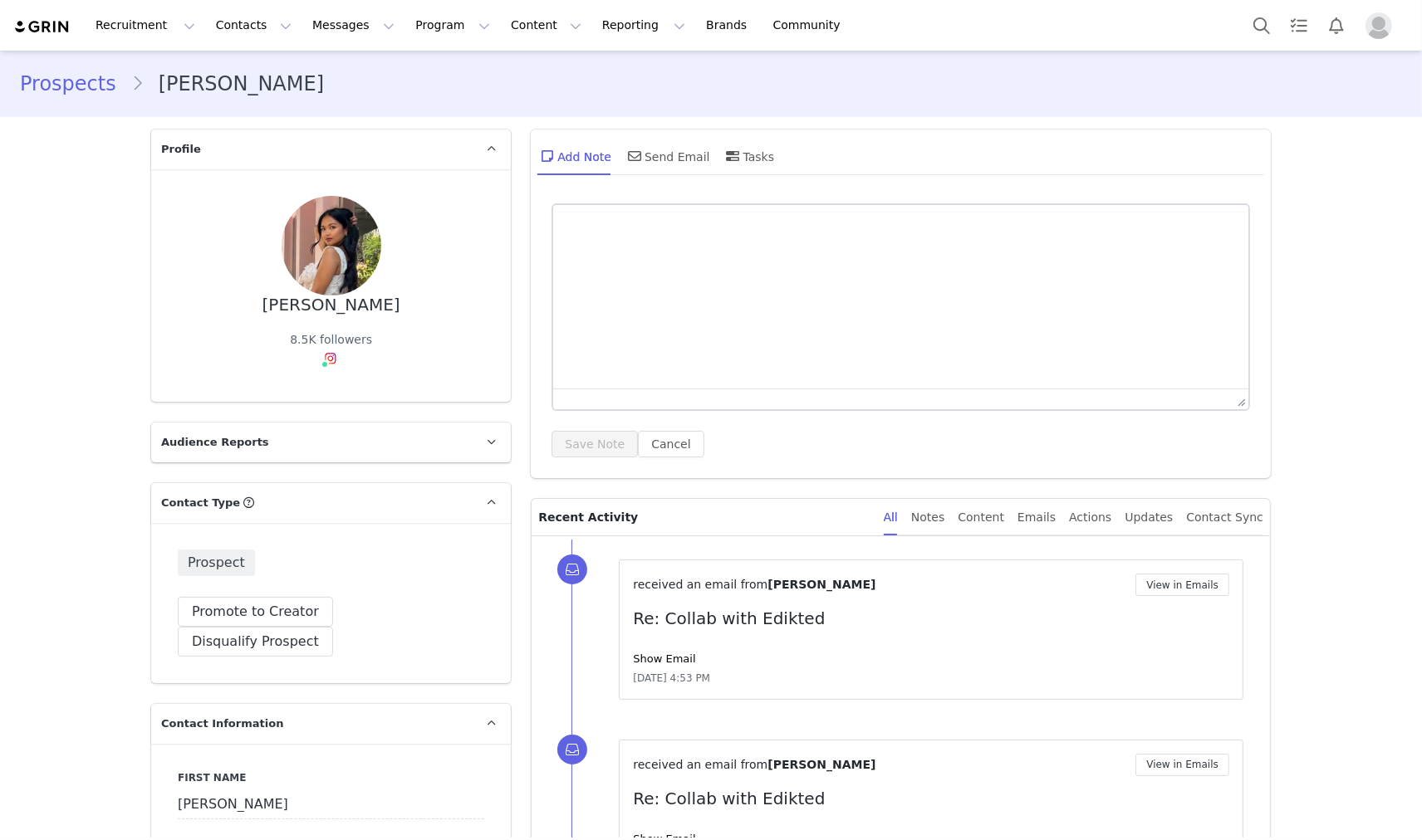
drag, startPoint x: 454, startPoint y: 206, endPoint x: 419, endPoint y: 178, distance: 44.8
click at [419, 178] on div "Tricia Kairy 8.5K followers" at bounding box center [331, 285] width 360 height 232
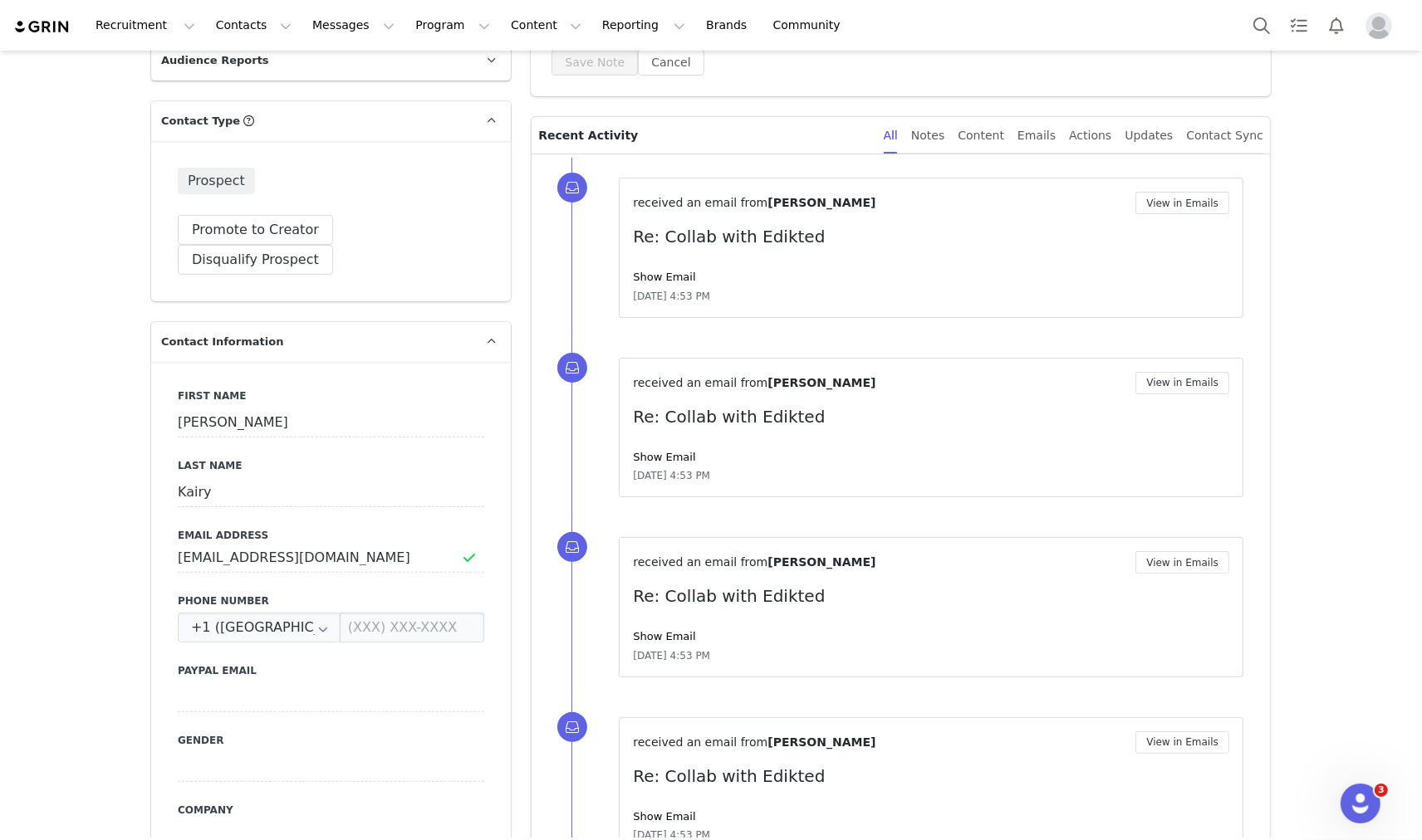
scroll to position [191, 0]
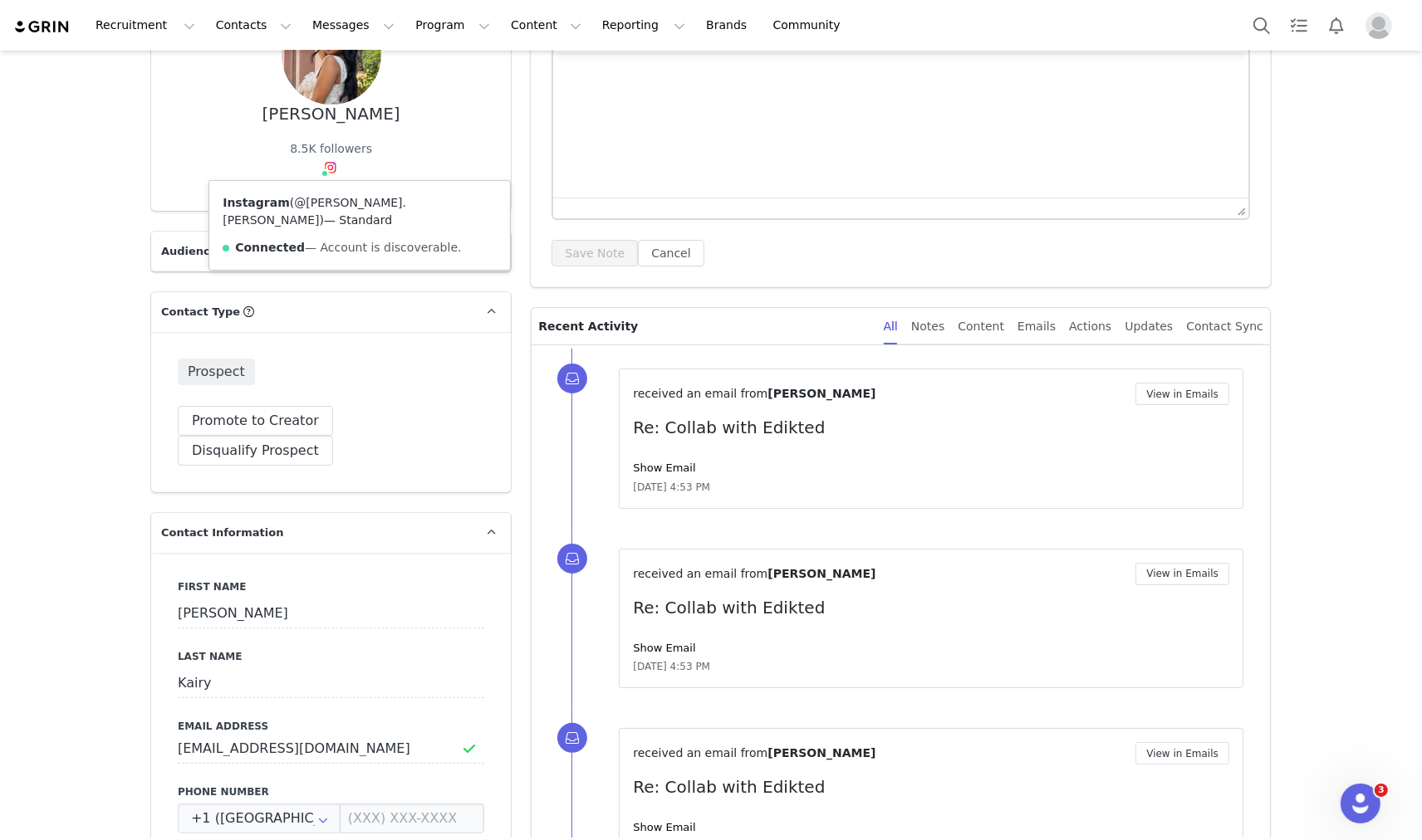
click at [328, 201] on link "@tricia.kairy" at bounding box center [314, 212] width 184 height 31
click at [1234, 14] on div "Recruitment Recruitment Creator Search Curated Lists Landing Pages Web Extensio…" at bounding box center [711, 25] width 1422 height 50
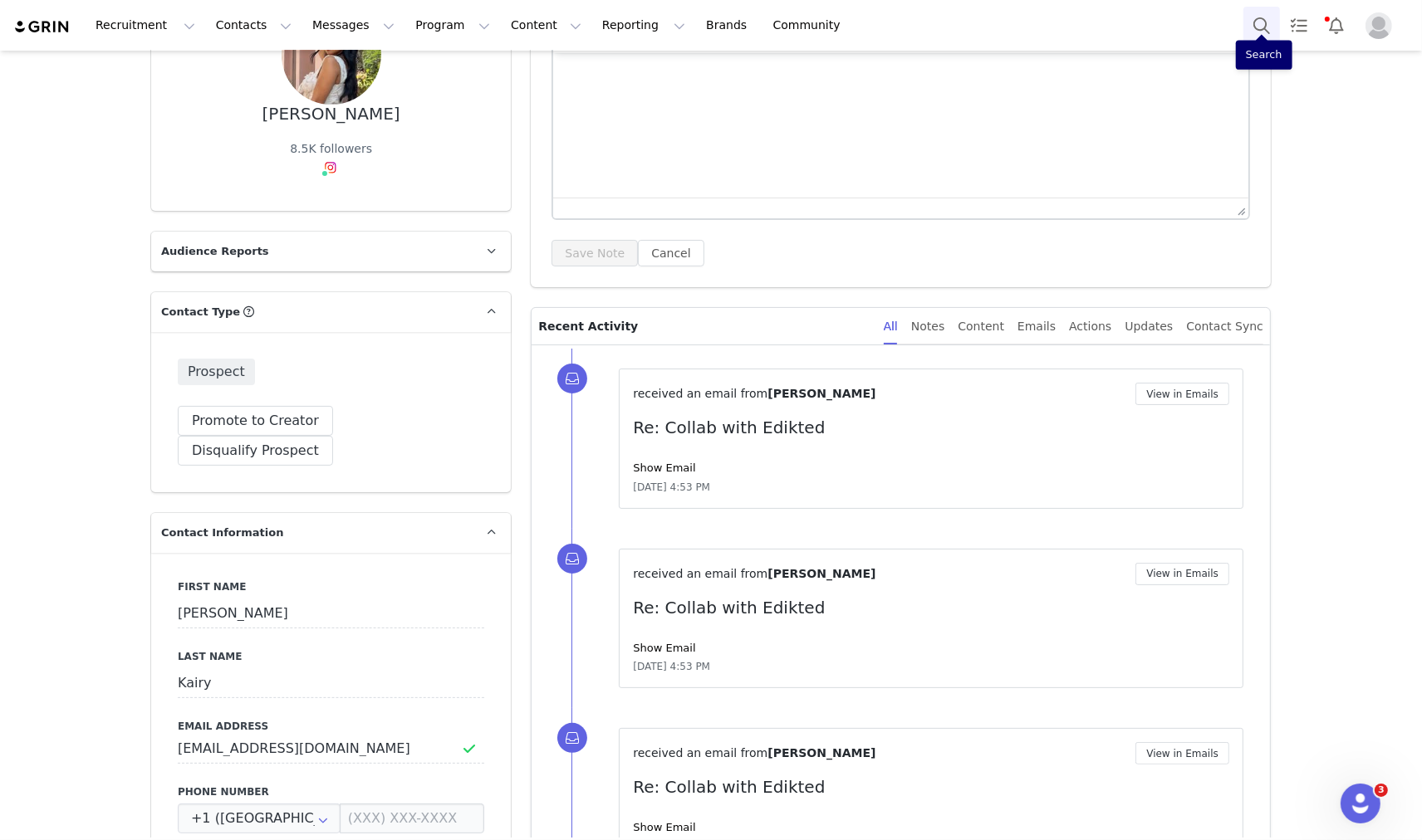
click at [1249, 20] on button "Search" at bounding box center [1261, 26] width 37 height 38
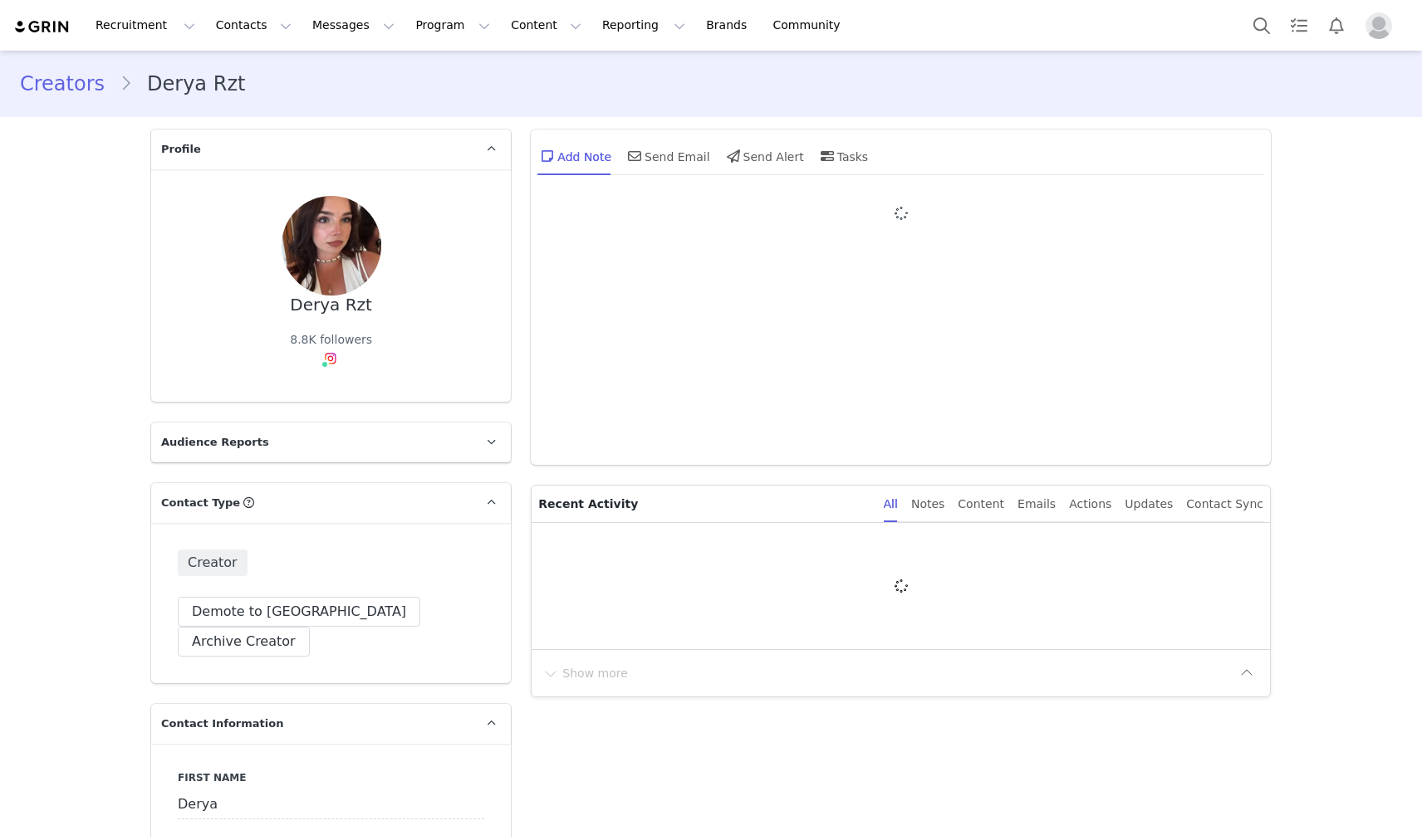
type input "+1 ([GEOGRAPHIC_DATA])"
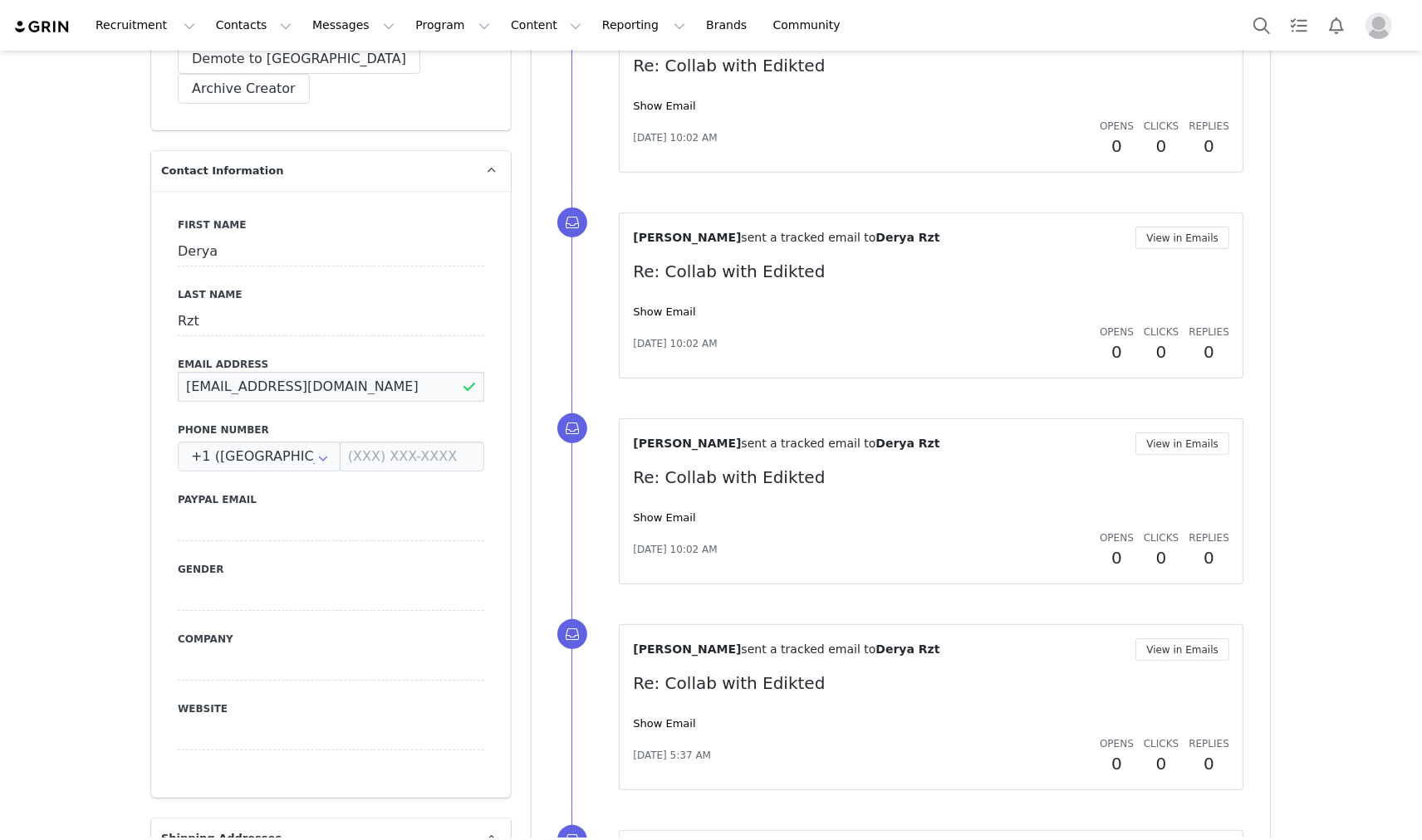
click at [276, 372] on input "[EMAIL_ADDRESS][DOMAIN_NAME]" at bounding box center [331, 387] width 307 height 30
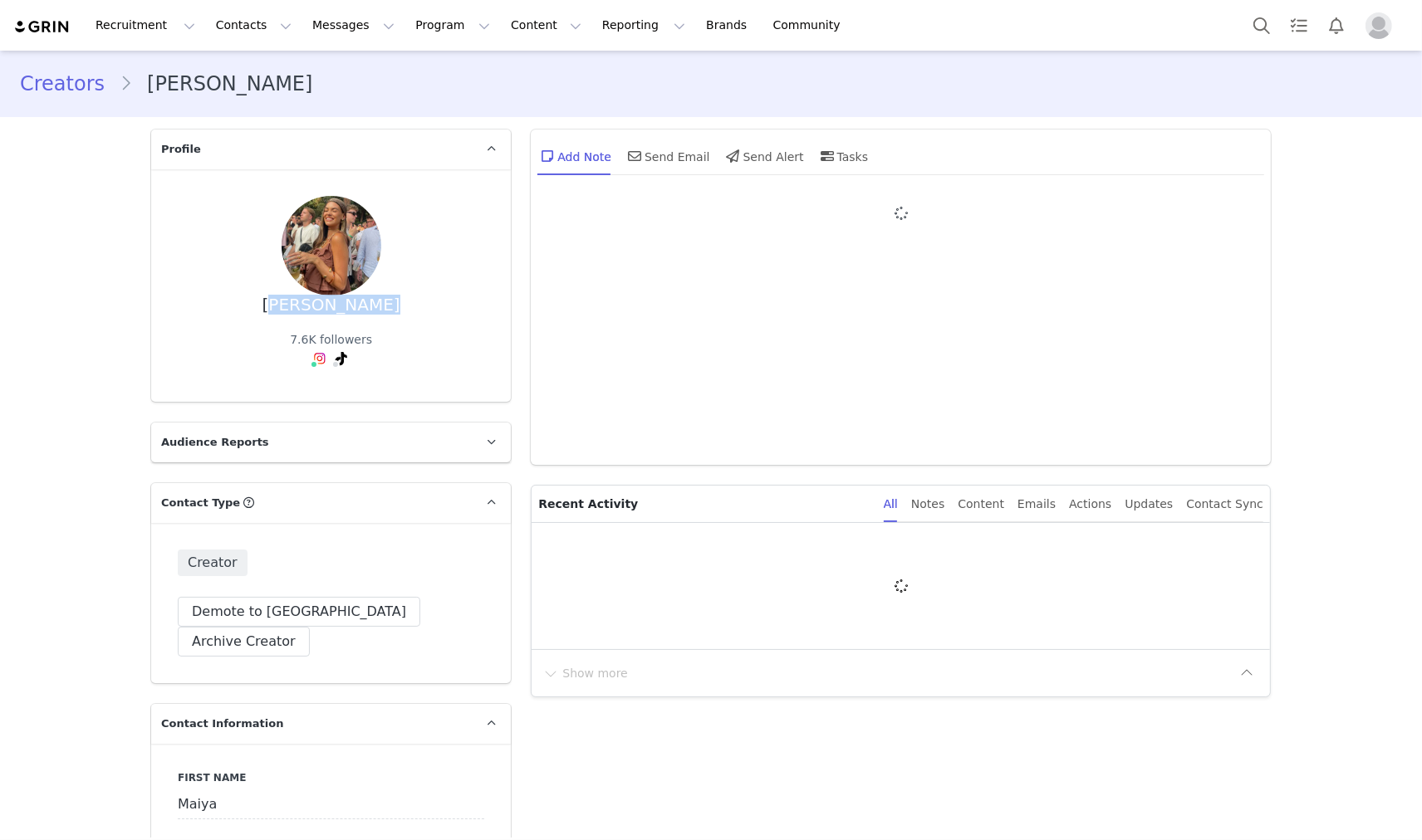
drag, startPoint x: 276, startPoint y: 313, endPoint x: 401, endPoint y: 307, distance: 125.1
click at [401, 307] on div "Maiya Butler 7.6K followers" at bounding box center [331, 286] width 307 height 179
copy div "Maiya Butler"
type input "+1 ([GEOGRAPHIC_DATA])"
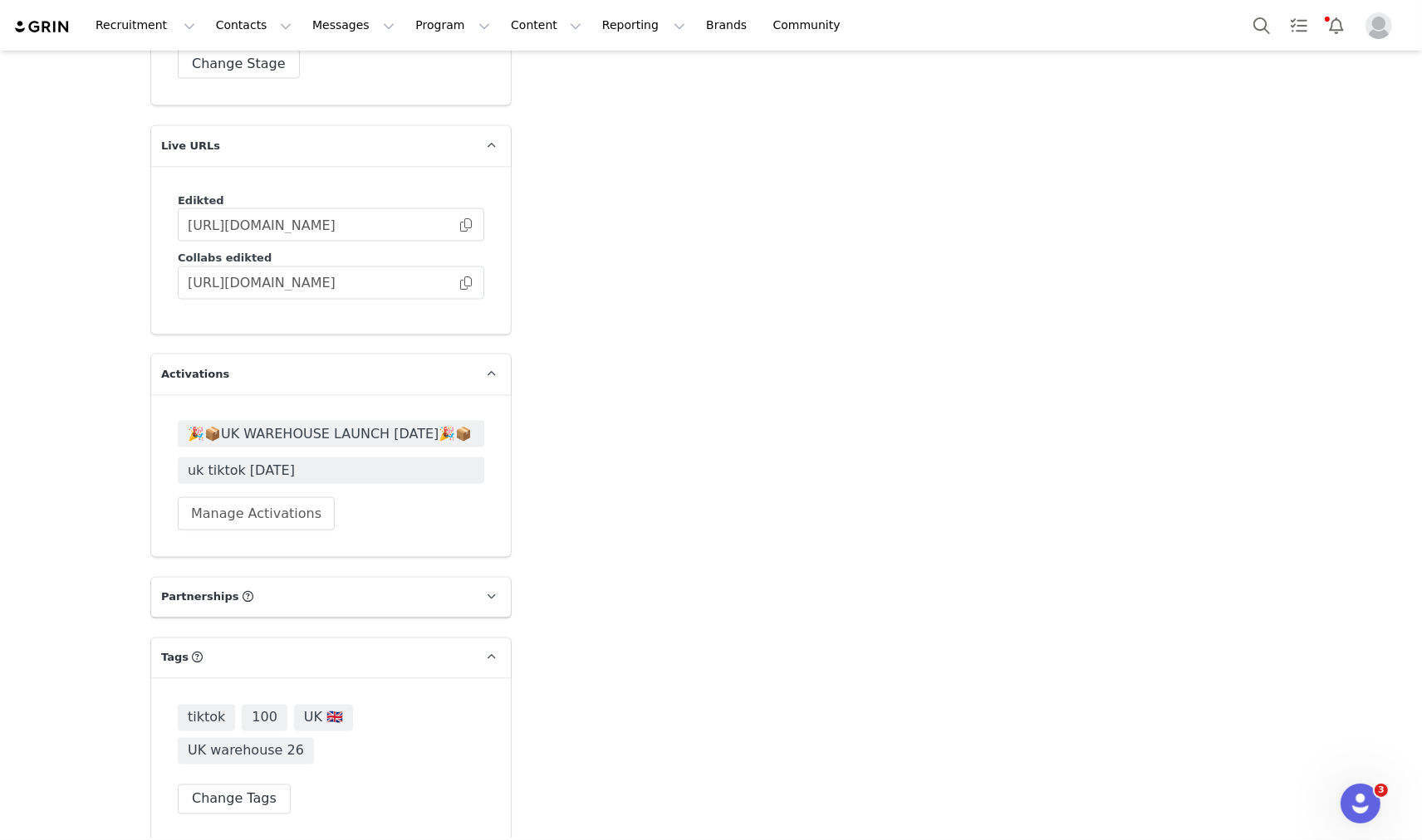
scroll to position [3165, 0]
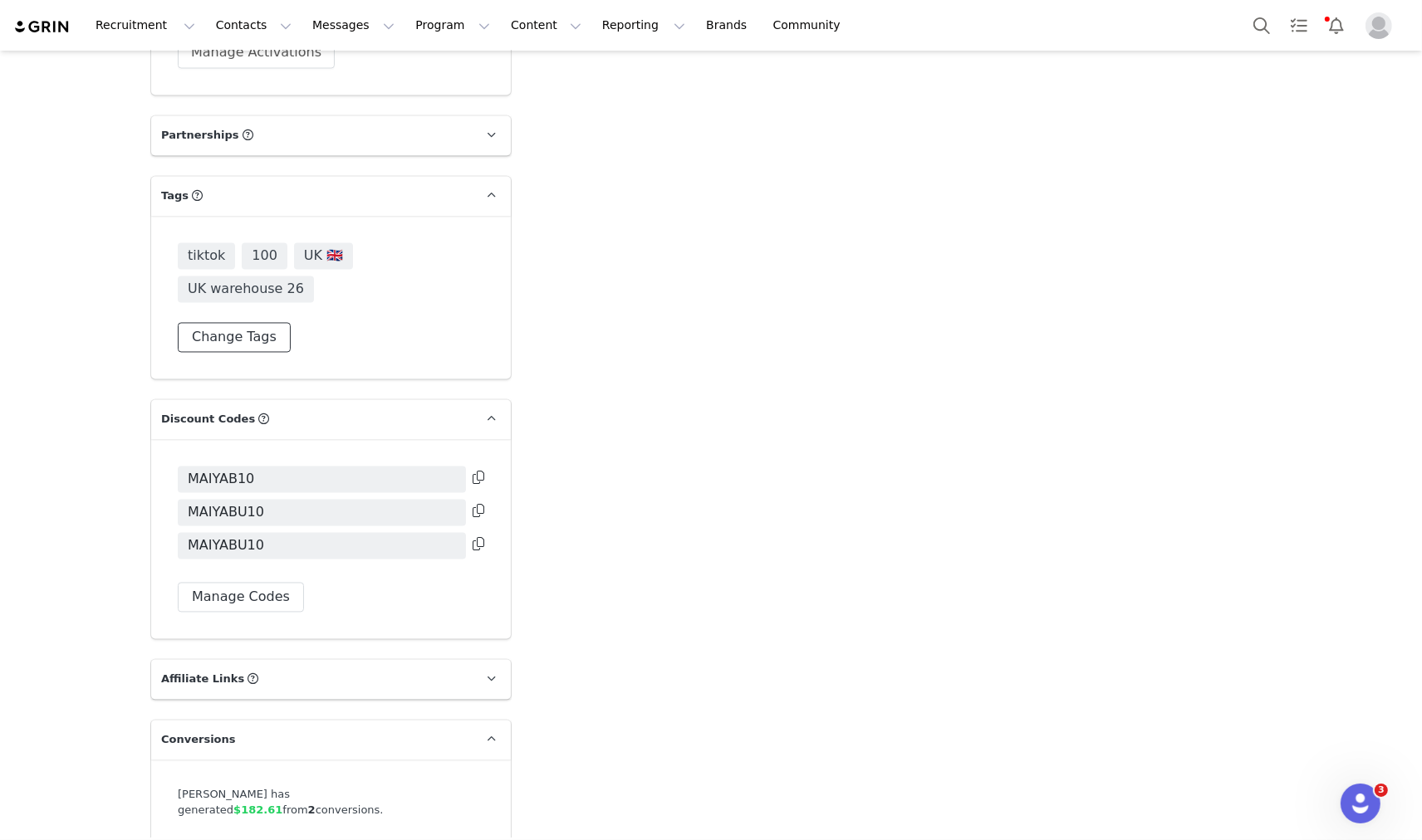
click at [258, 323] on button "Change Tags" at bounding box center [234, 337] width 113 height 30
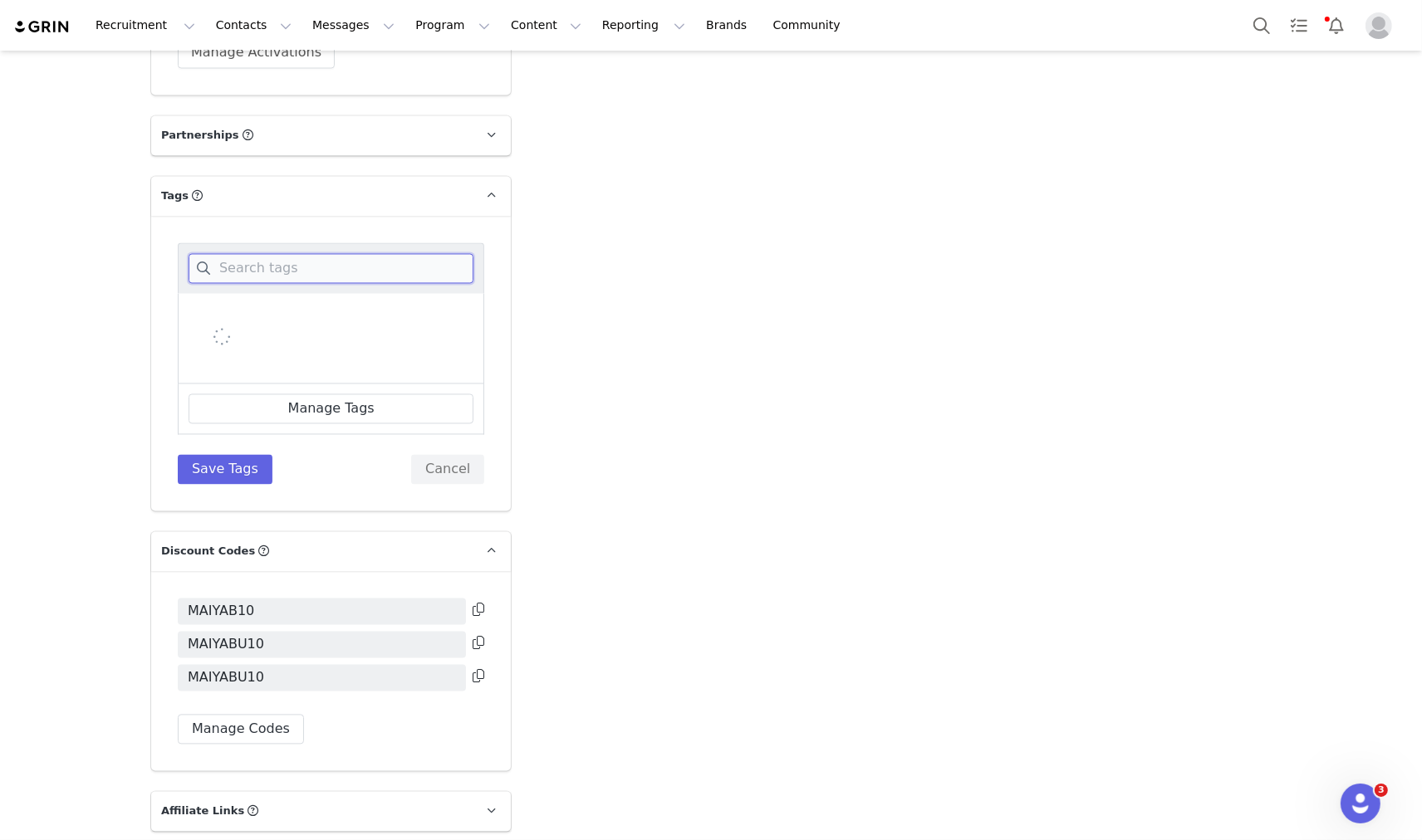
click at [324, 254] on input at bounding box center [331, 269] width 285 height 30
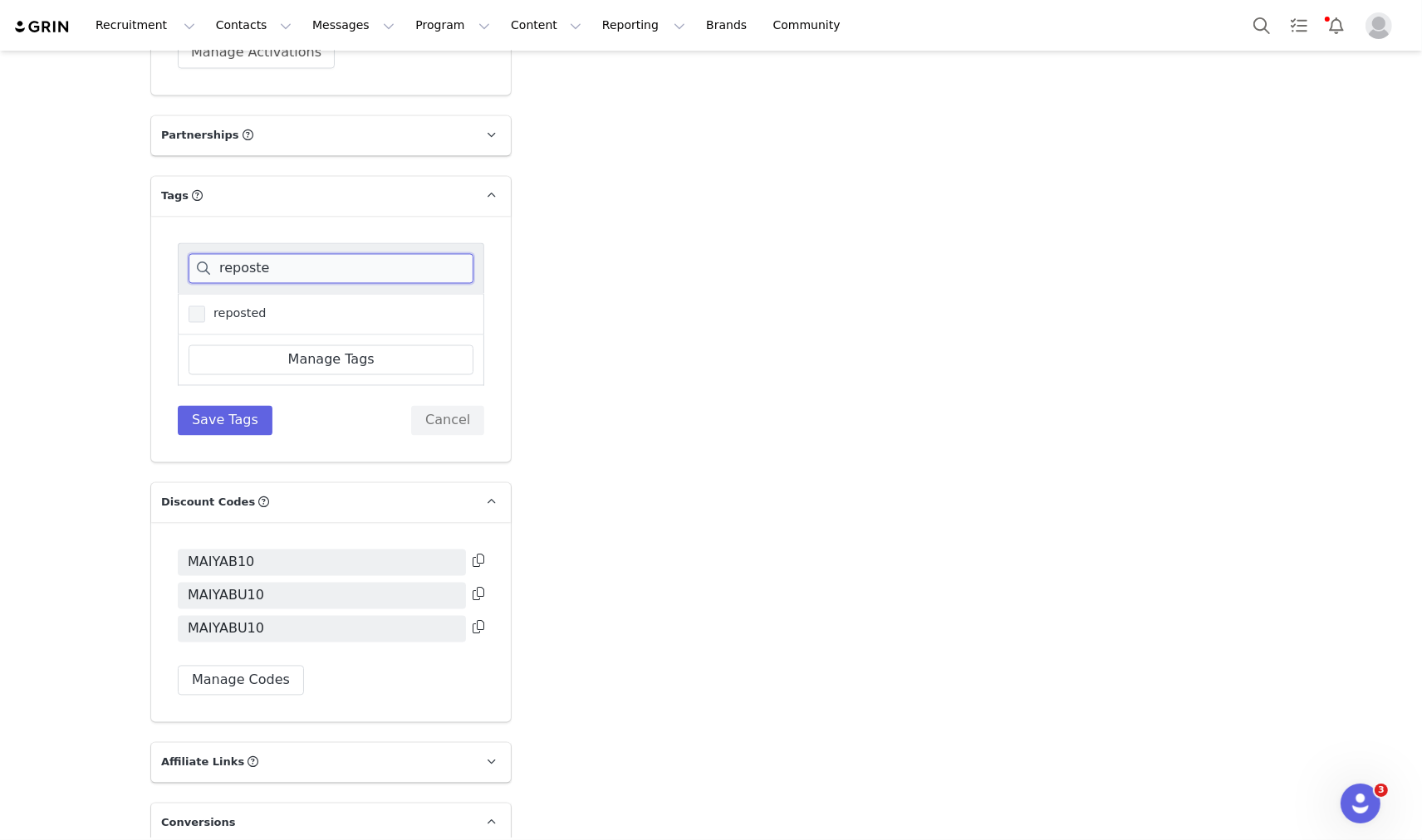
type input "reposte"
click at [249, 306] on span "reposted" at bounding box center [236, 314] width 61 height 15
click at [205, 306] on input "reposted" at bounding box center [205, 306] width 0 height 0
click at [251, 406] on button "Save Tags" at bounding box center [225, 421] width 95 height 30
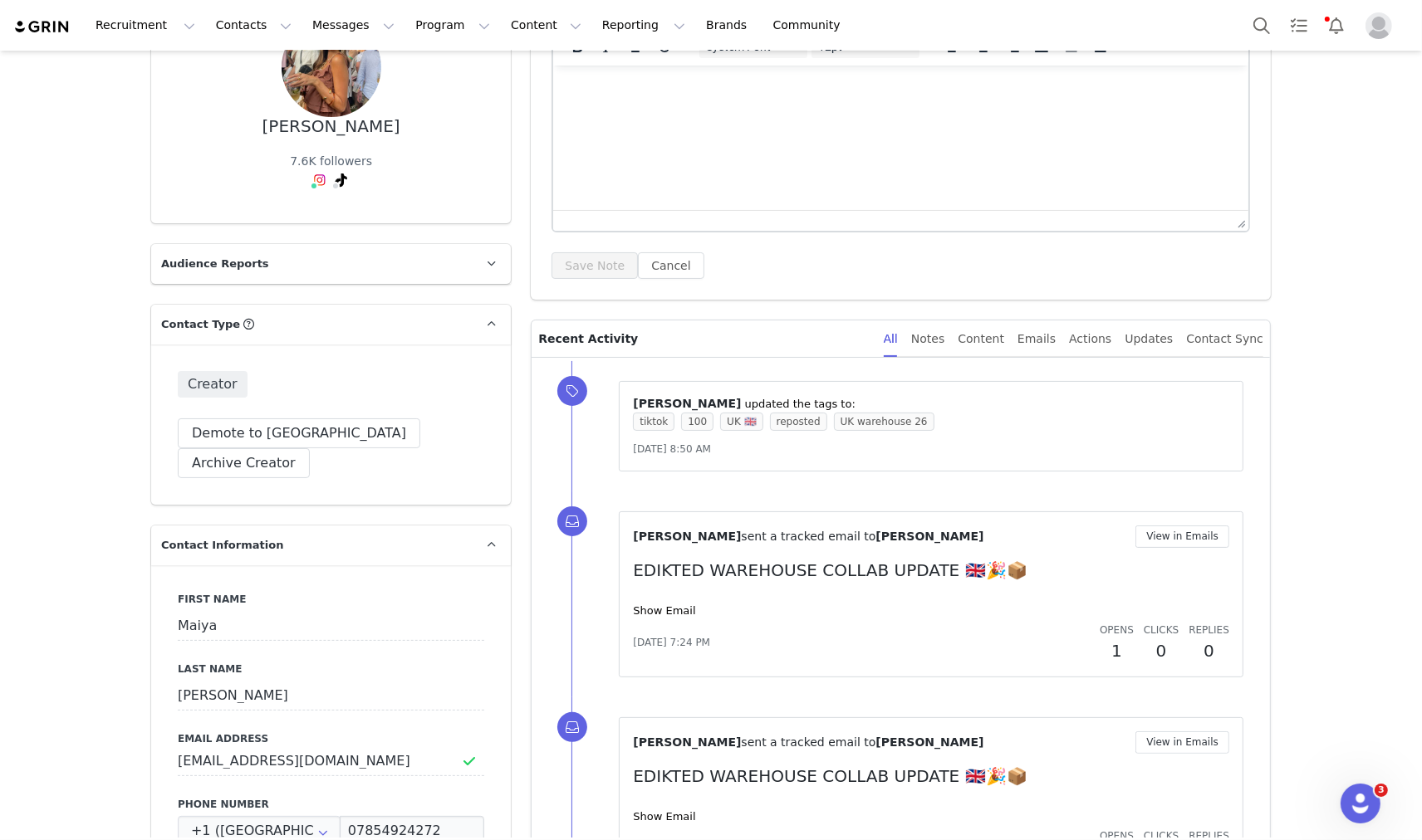
scroll to position [0, 0]
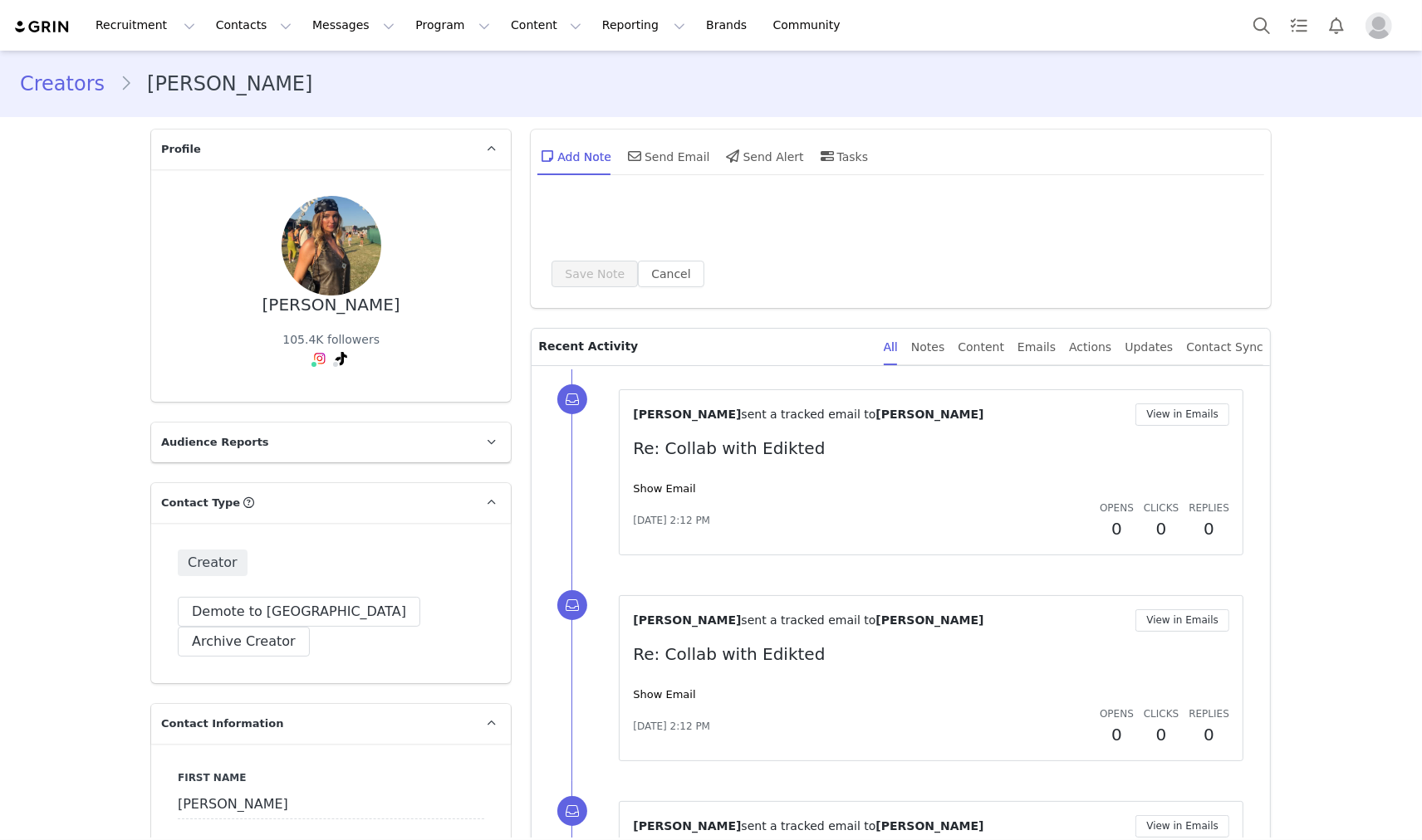
drag, startPoint x: 327, startPoint y: 308, endPoint x: 354, endPoint y: 311, distance: 27.2
click at [354, 311] on div "[PERSON_NAME] 105.4K followers" at bounding box center [331, 286] width 307 height 179
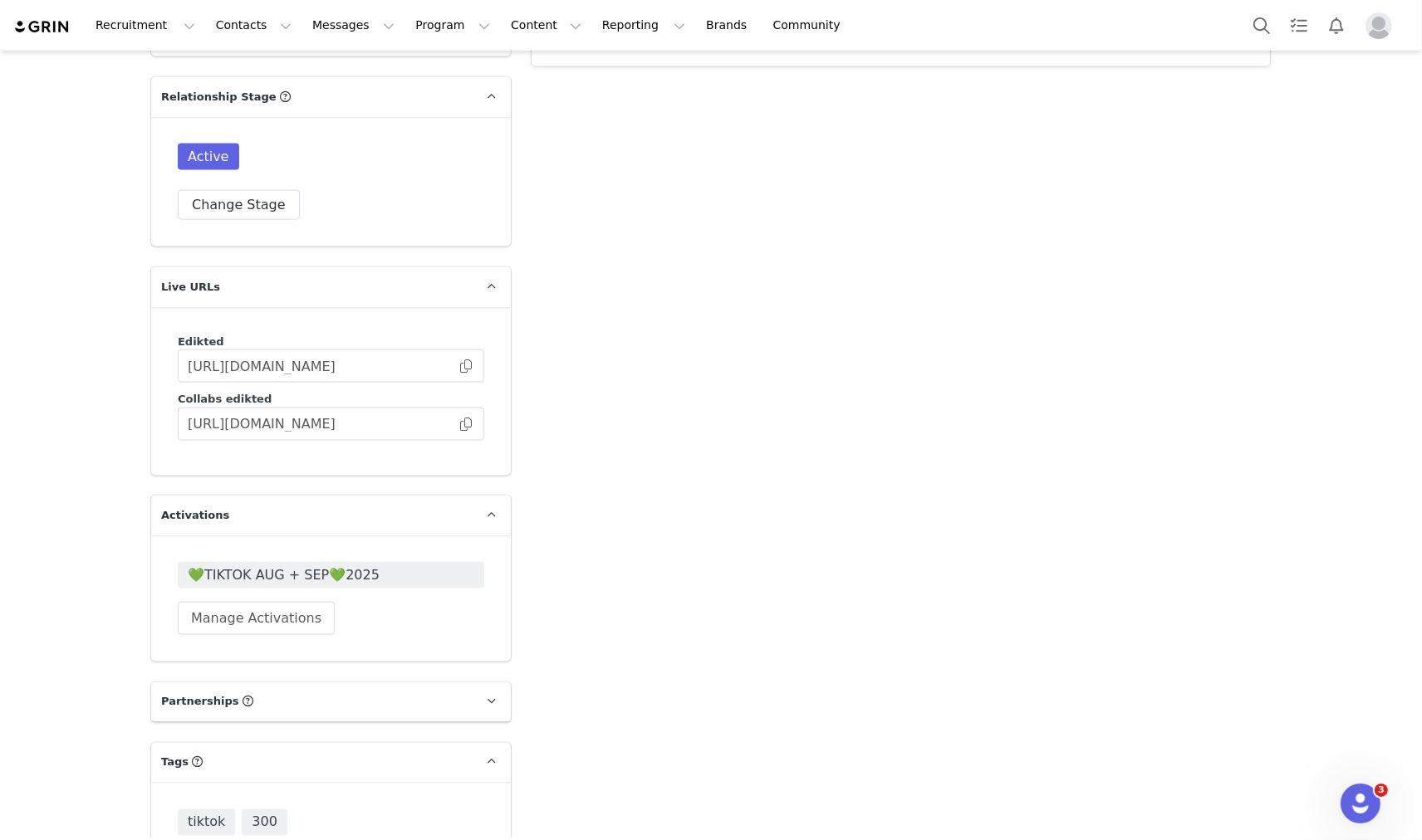
click at [274, 820] on input at bounding box center [331, 835] width 285 height 30
type input "reposted"
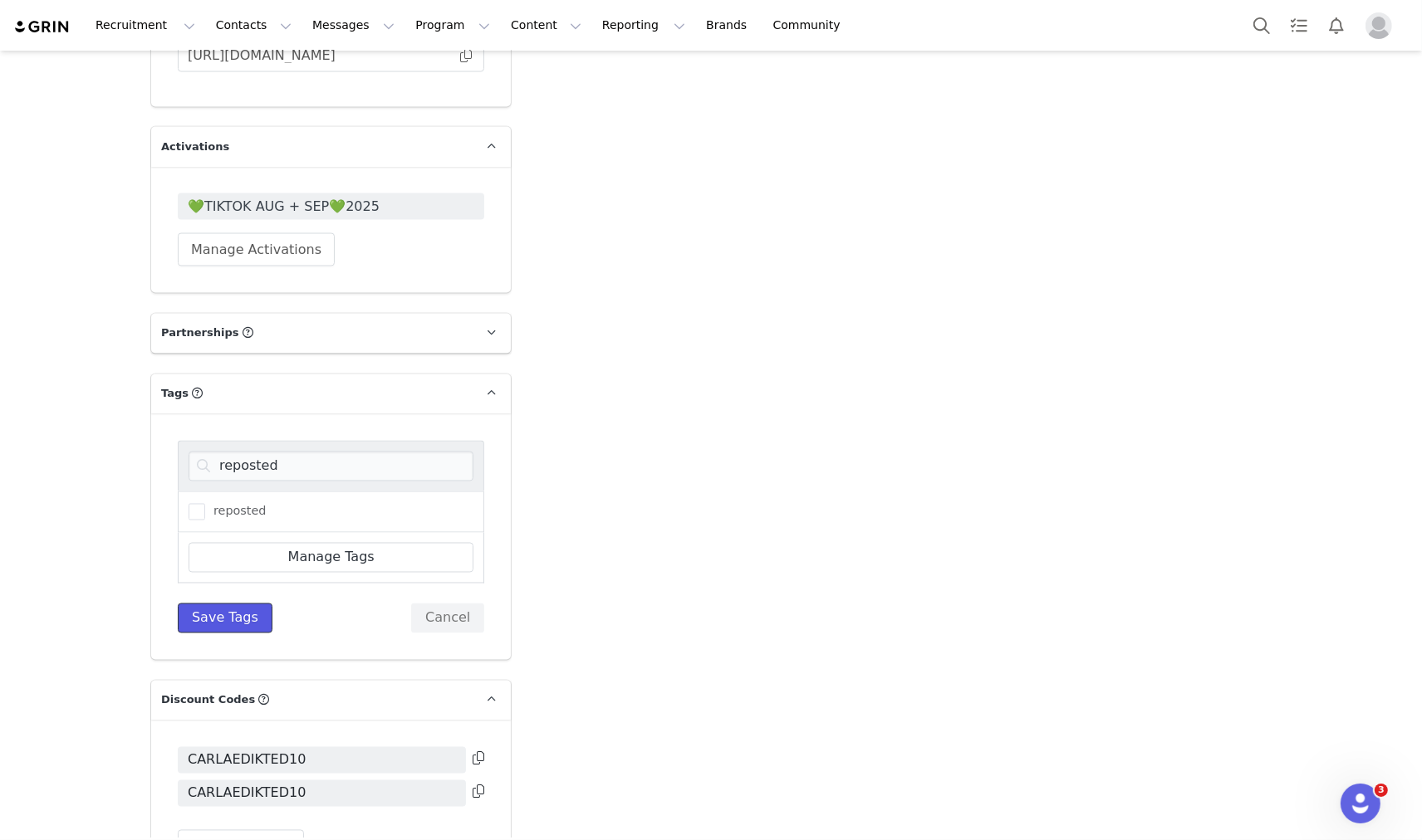
click at [234, 604] on button "Save Tags" at bounding box center [225, 618] width 95 height 30
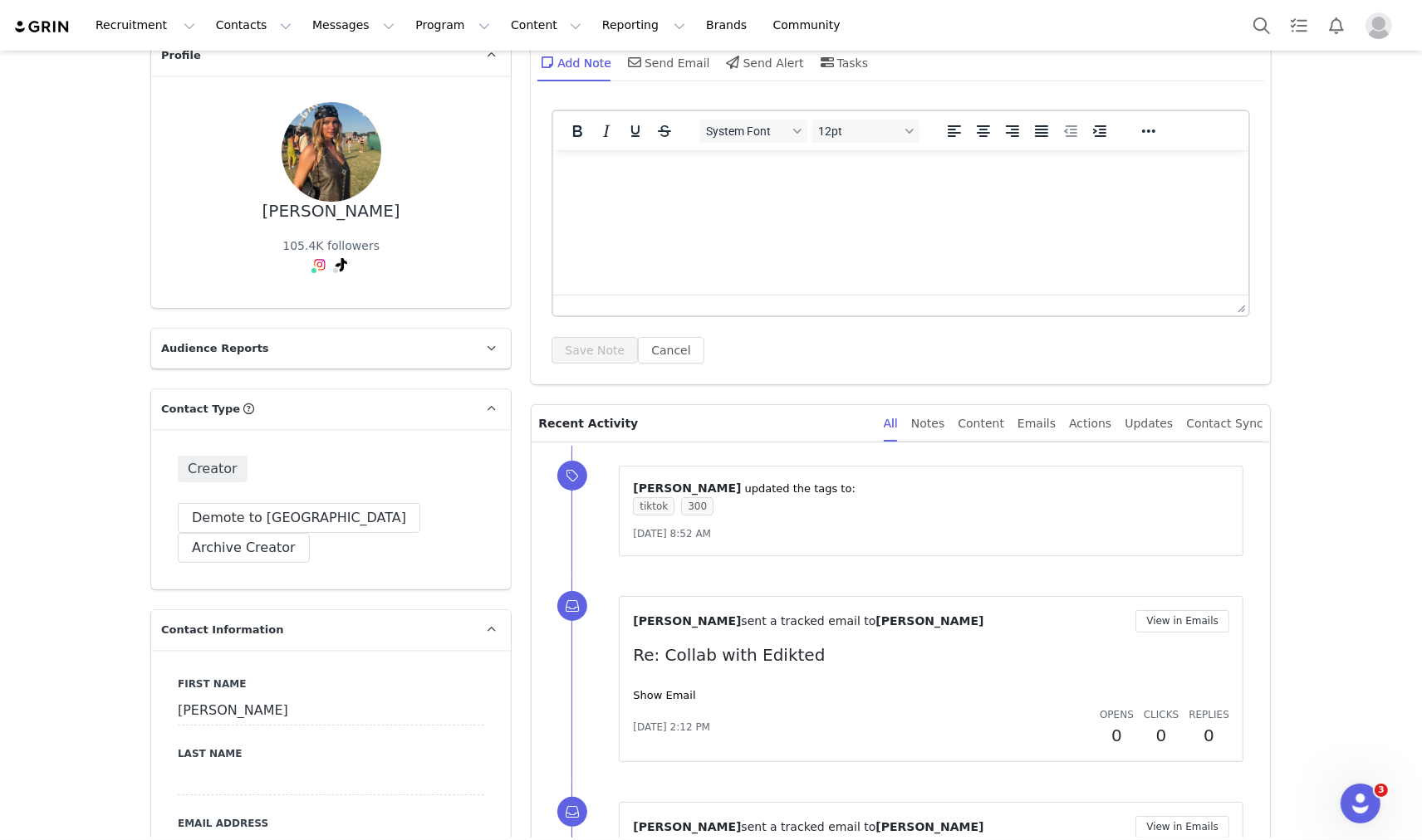
scroll to position [92, 0]
click at [1004, 420] on div "Content" at bounding box center [980, 426] width 46 height 38
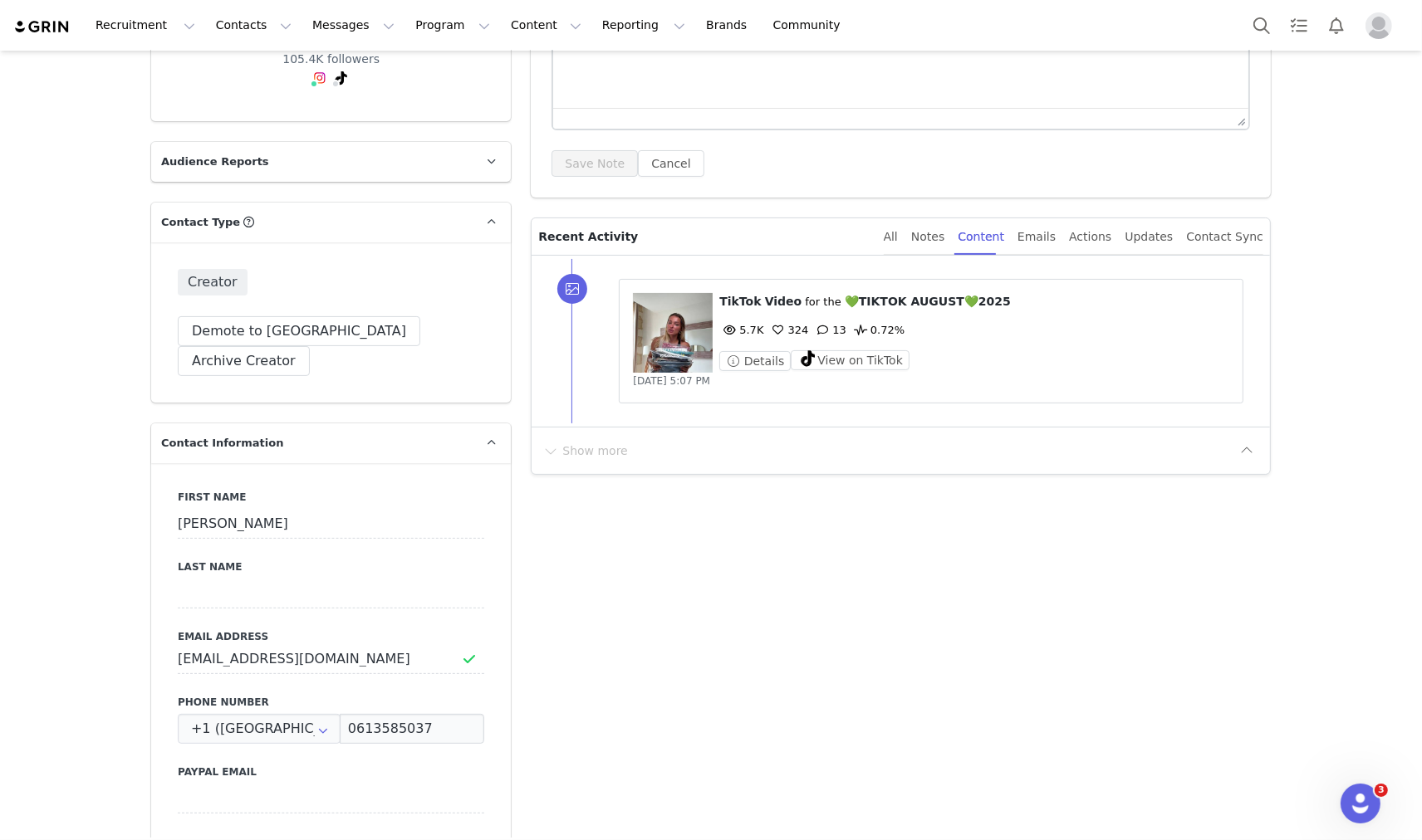
scroll to position [277, 0]
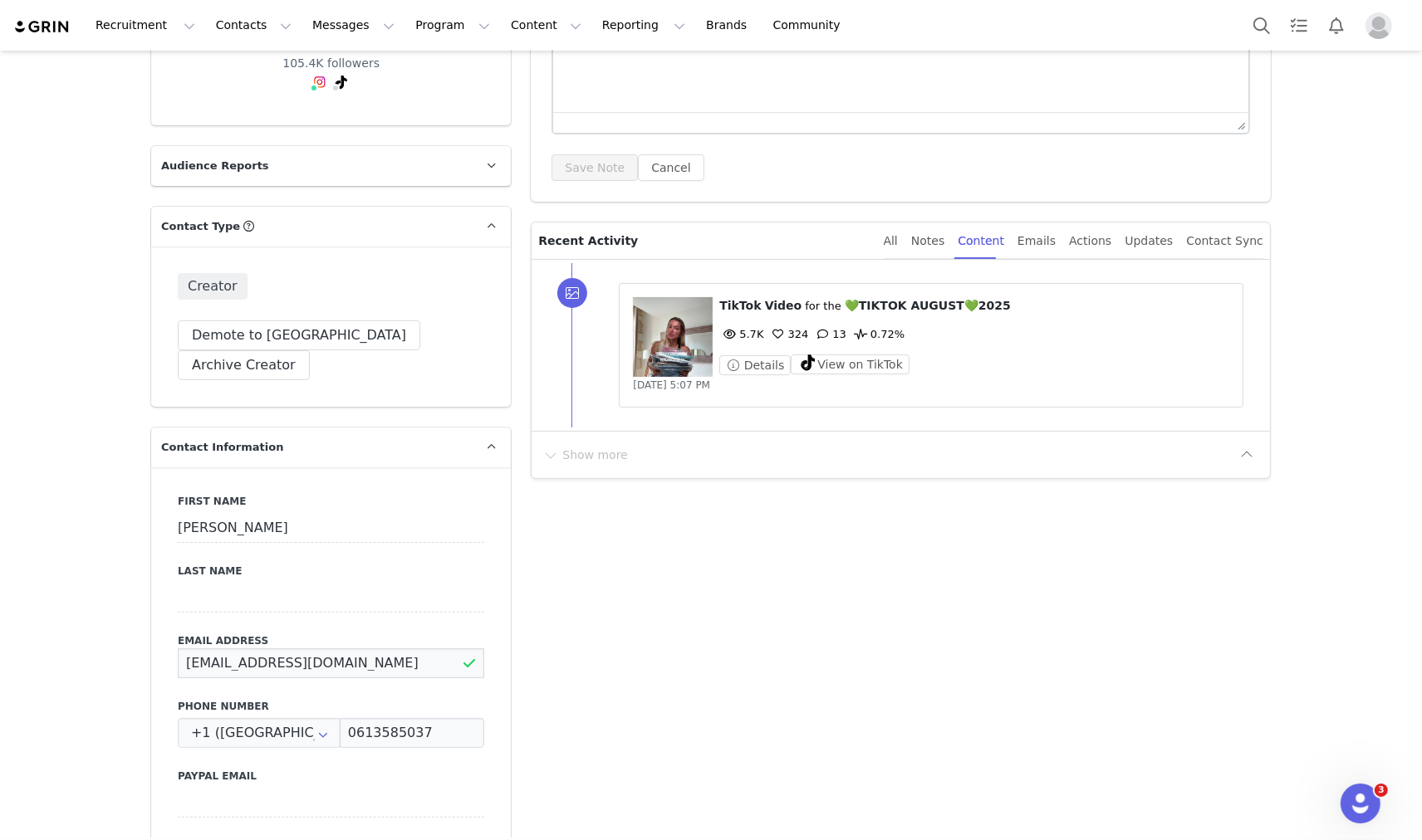
click at [293, 649] on input "carlabellee.agent@gmail.com" at bounding box center [331, 663] width 307 height 30
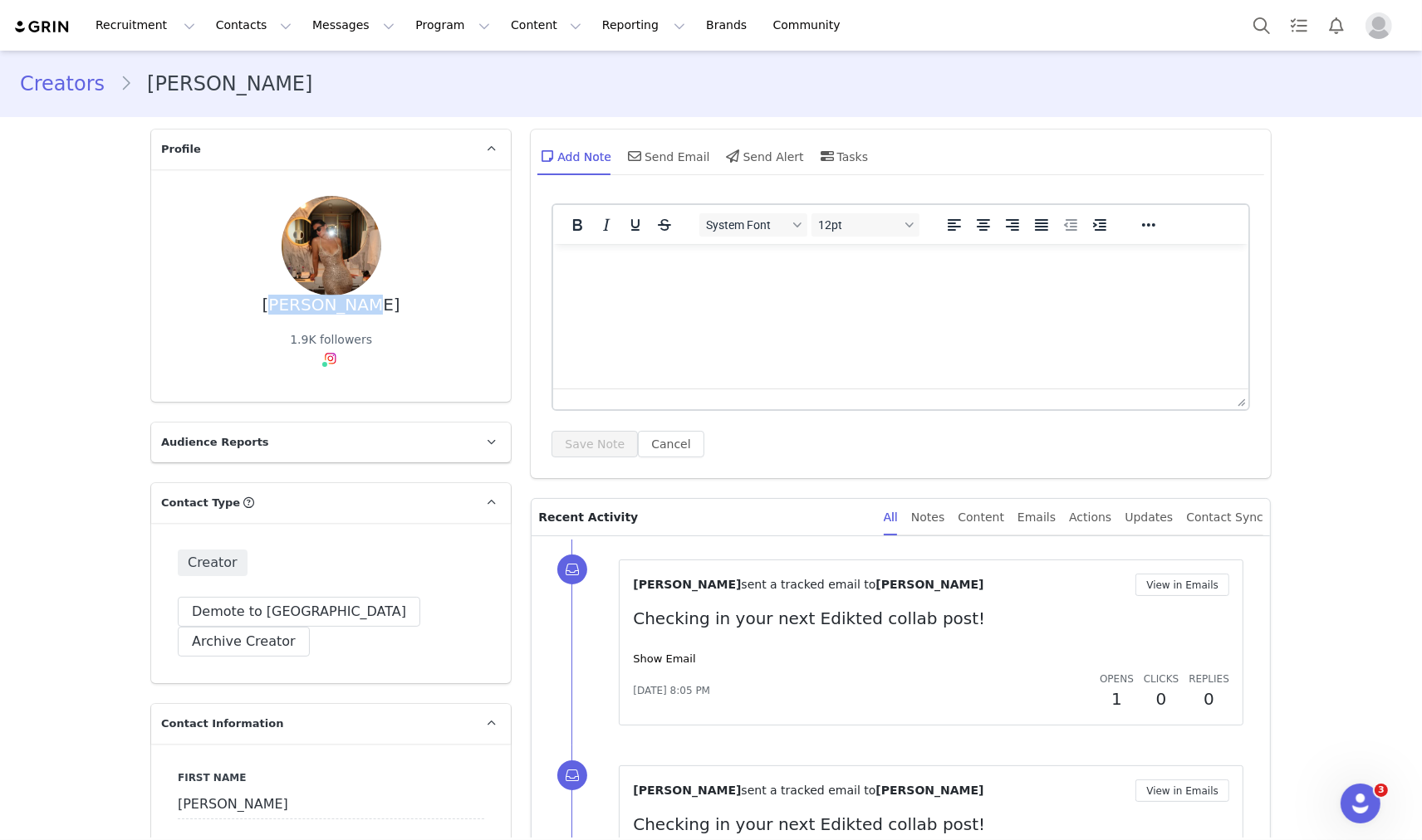
drag, startPoint x: 299, startPoint y: 312, endPoint x: 372, endPoint y: 312, distance: 73.0
click at [372, 312] on div "[PERSON_NAME] 1.9K followers" at bounding box center [331, 286] width 307 height 179
copy div "[PERSON_NAME]"
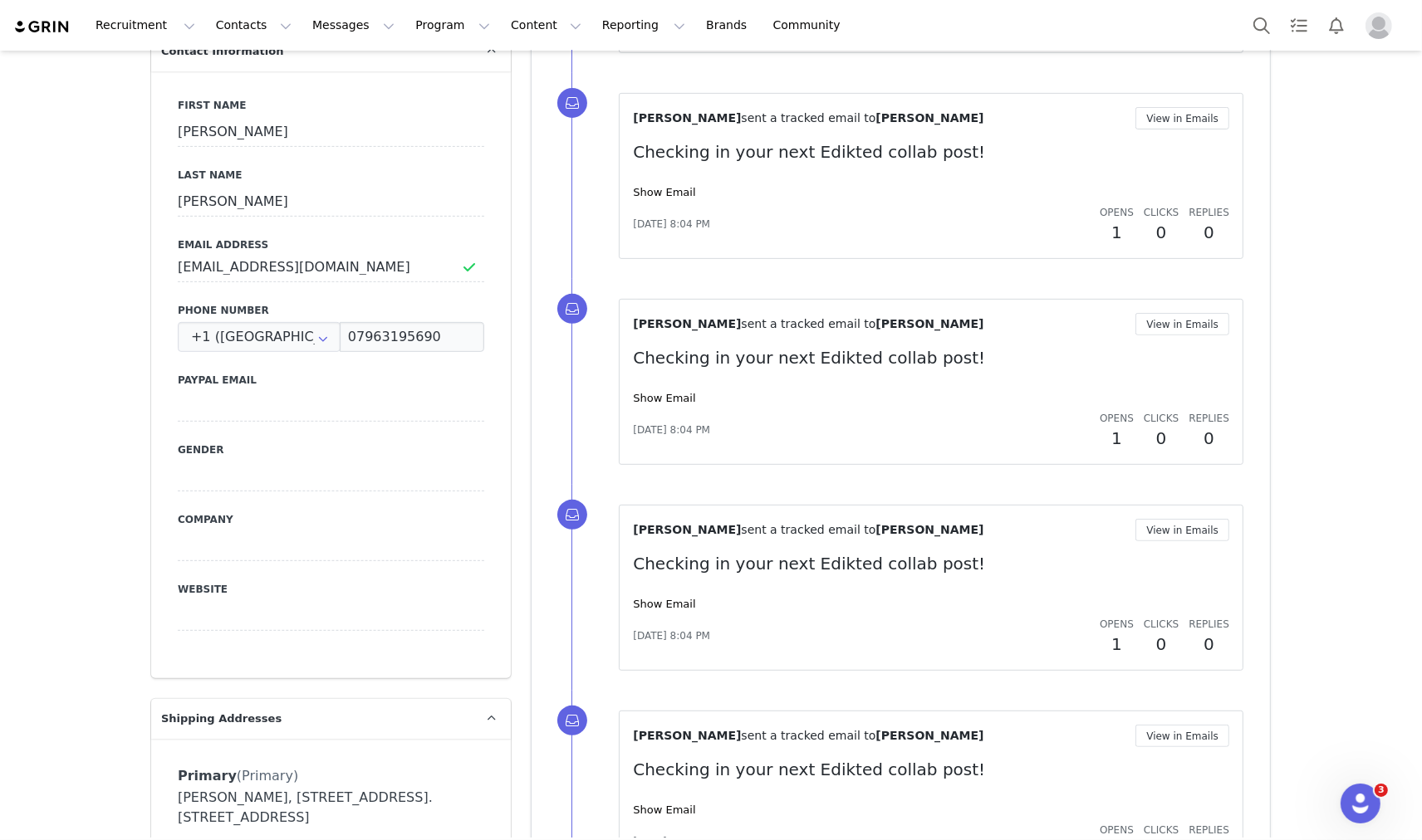
scroll to position [369, 0]
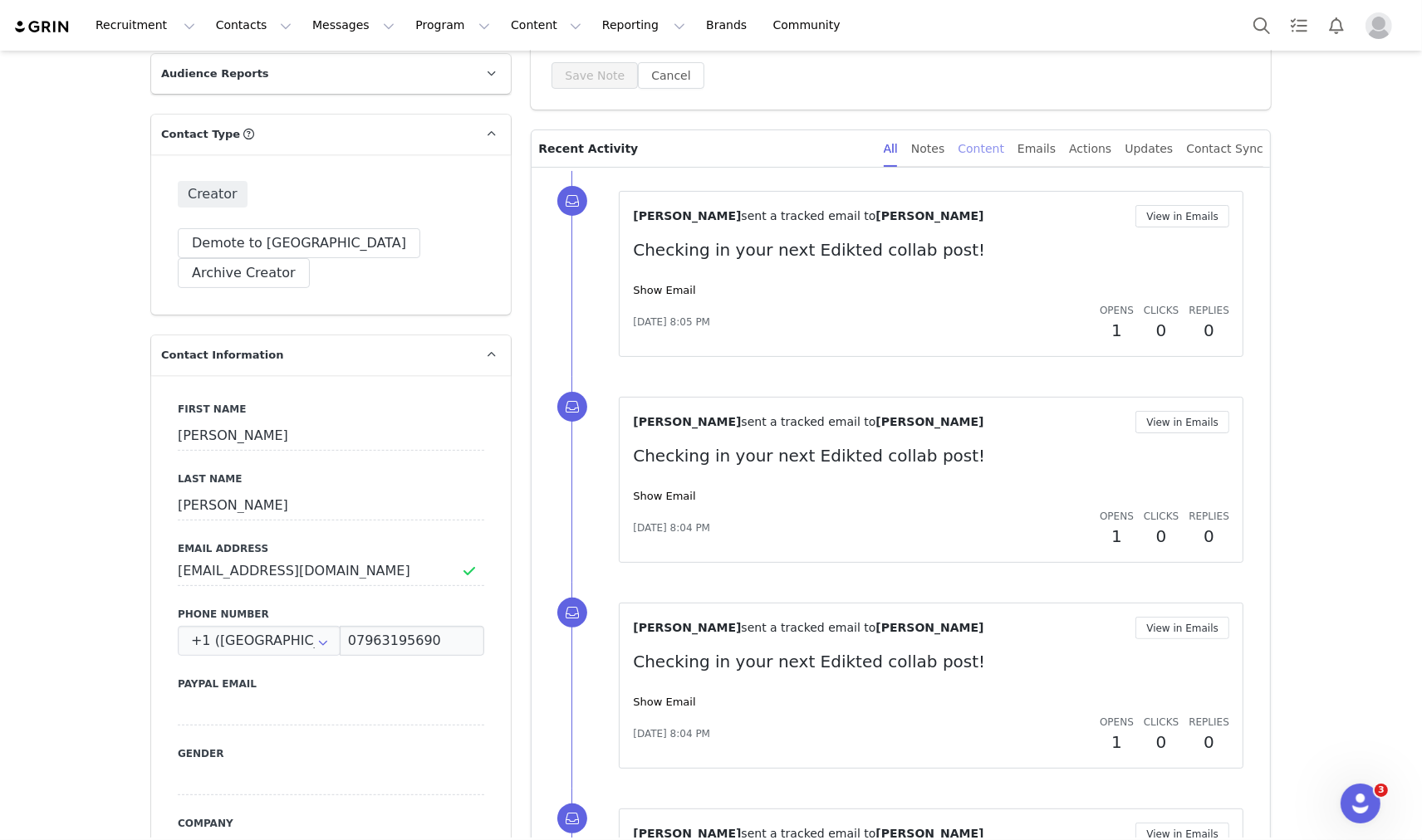
click at [1004, 144] on div "Content" at bounding box center [980, 149] width 46 height 38
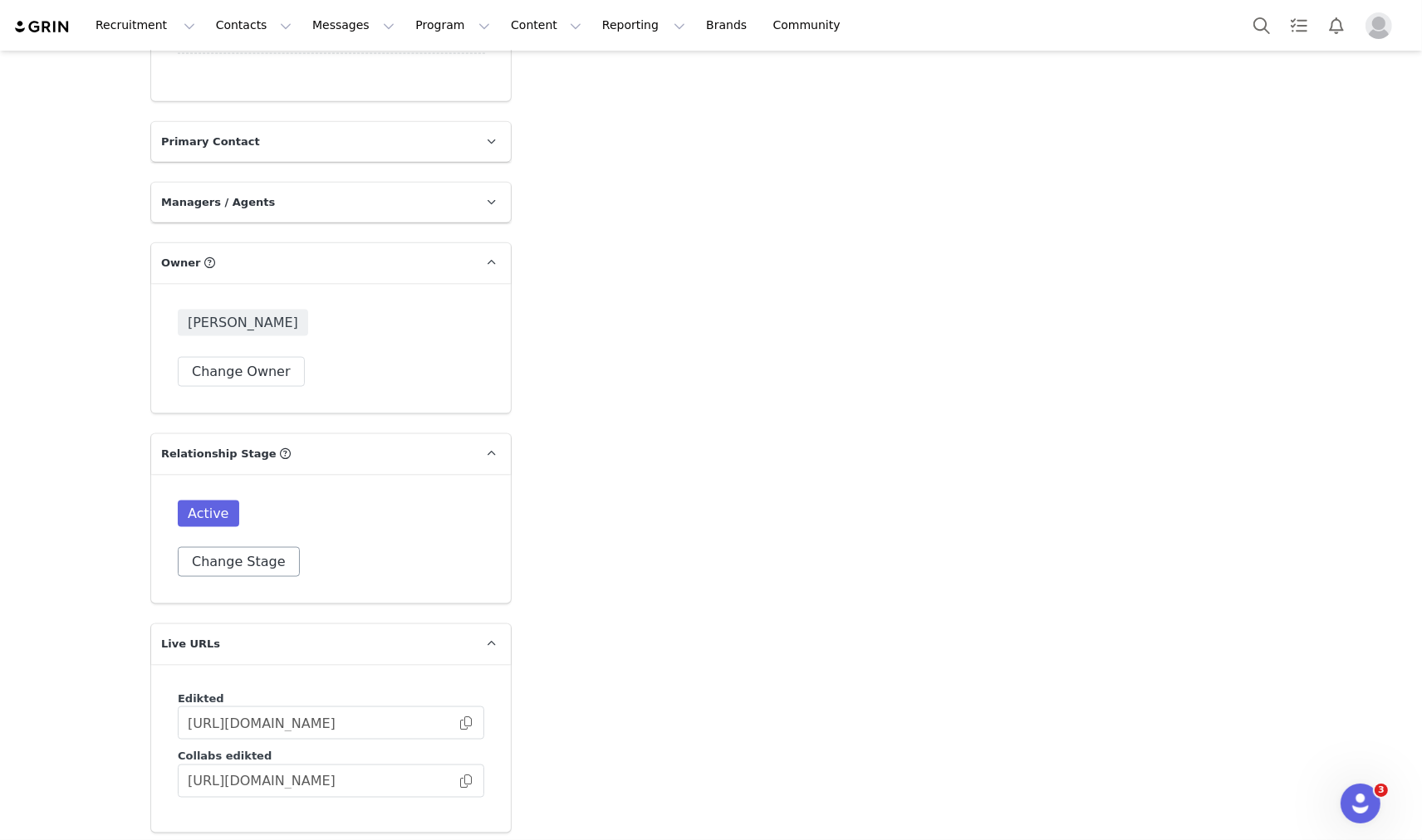
scroll to position [2214, 0]
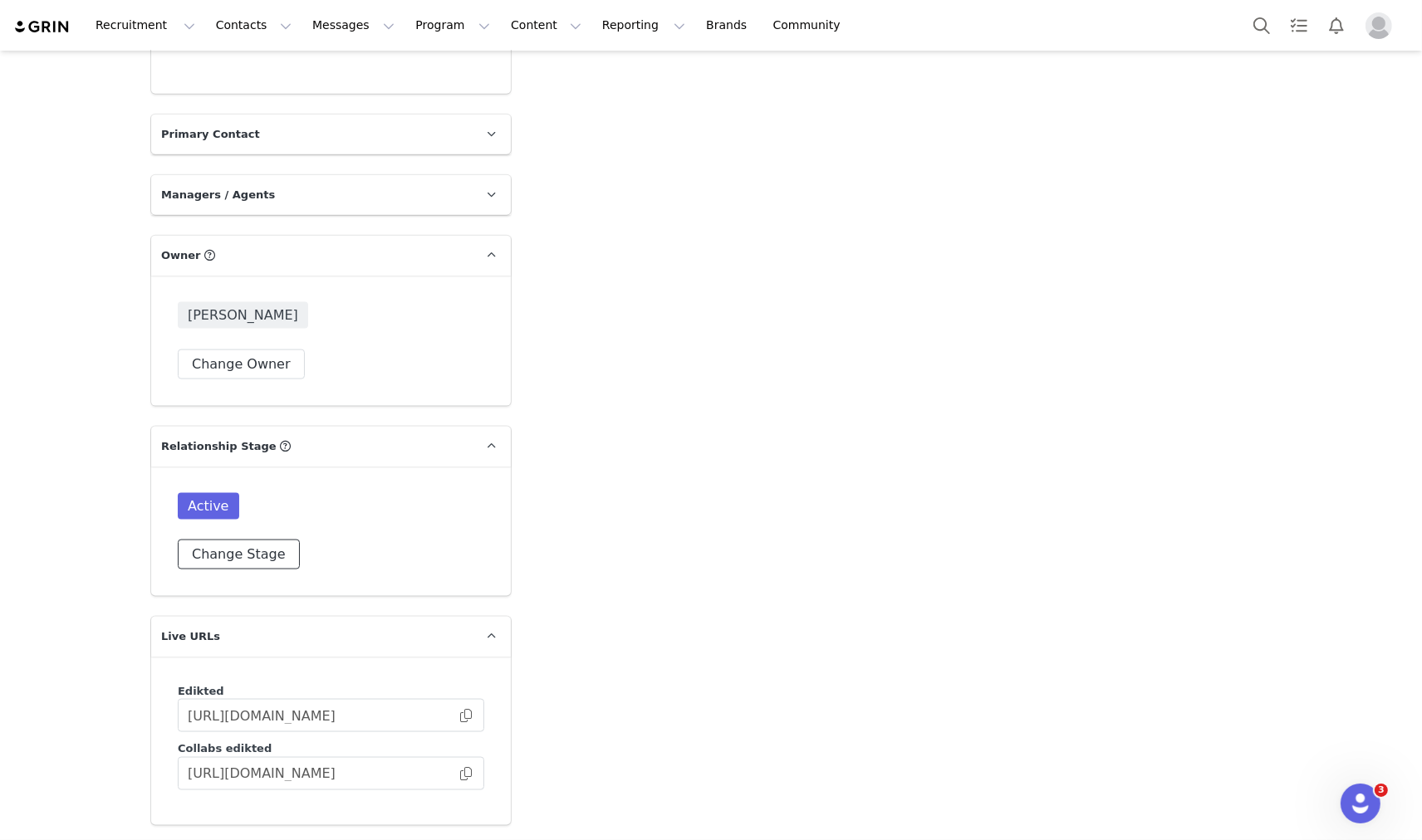
click at [231, 540] on button "Change Stage" at bounding box center [238, 554] width 122 height 30
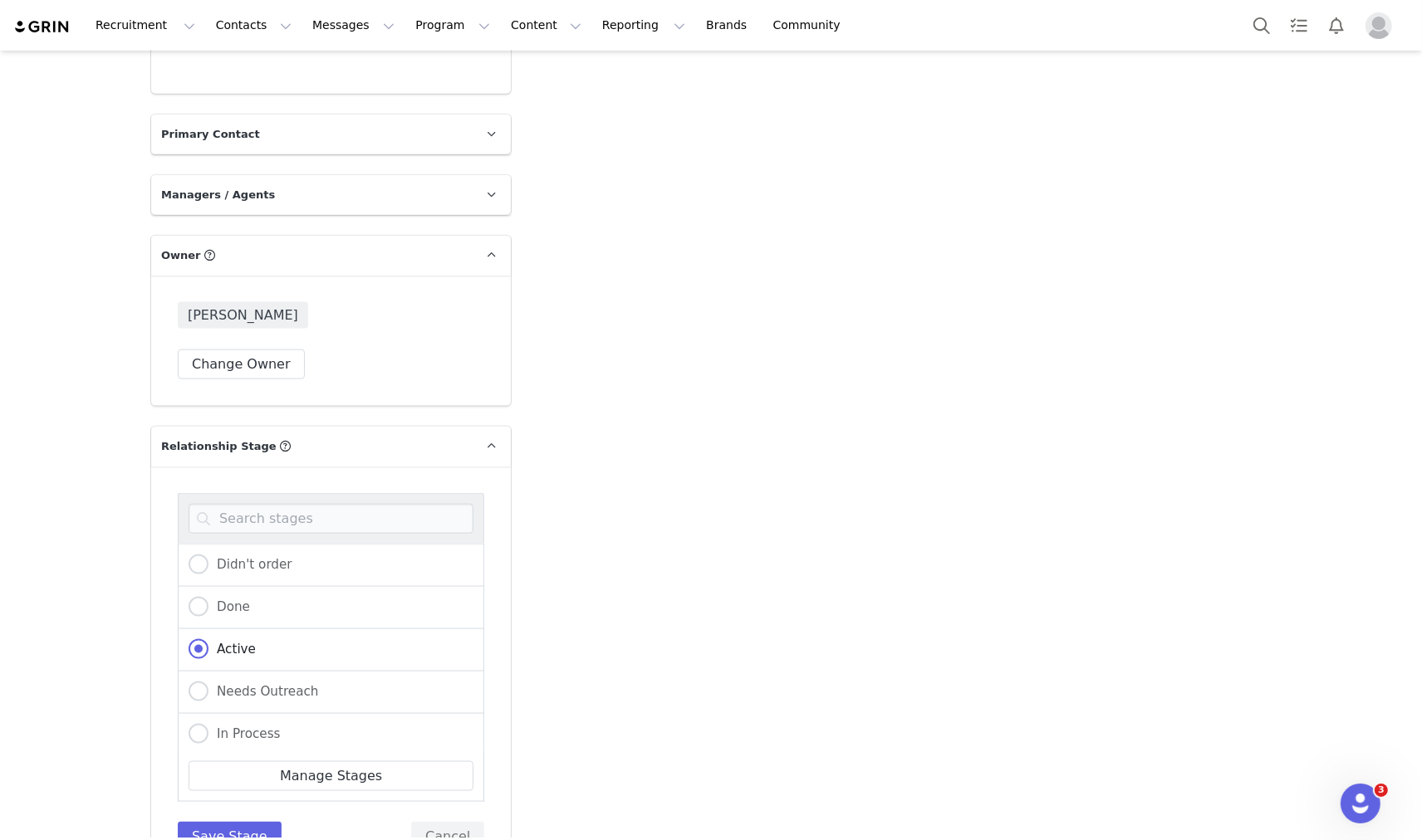
click at [392, 427] on p "Relationship Stage Use relationship stages to move contacts through a logical s…" at bounding box center [311, 446] width 319 height 40
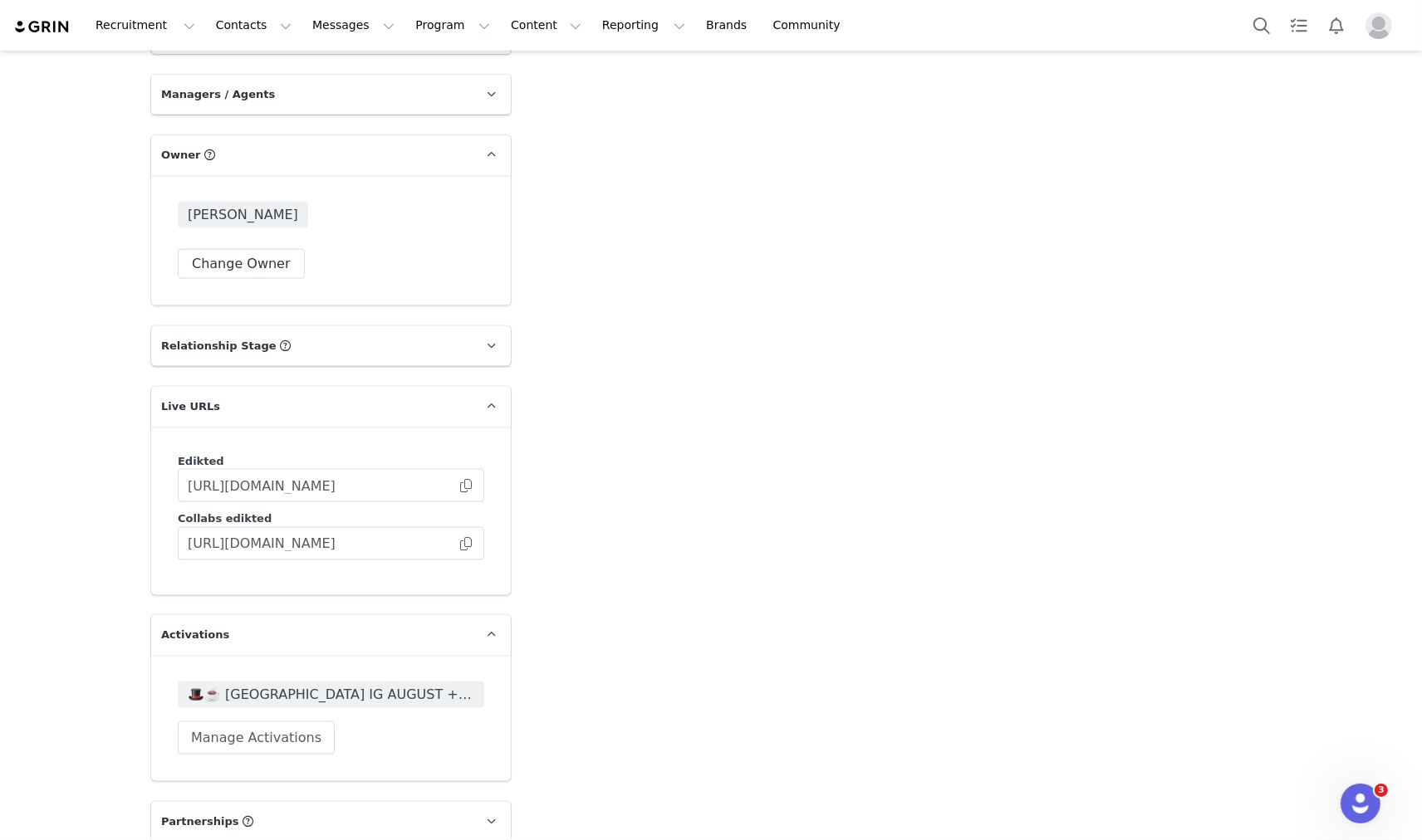
scroll to position [2490, 0]
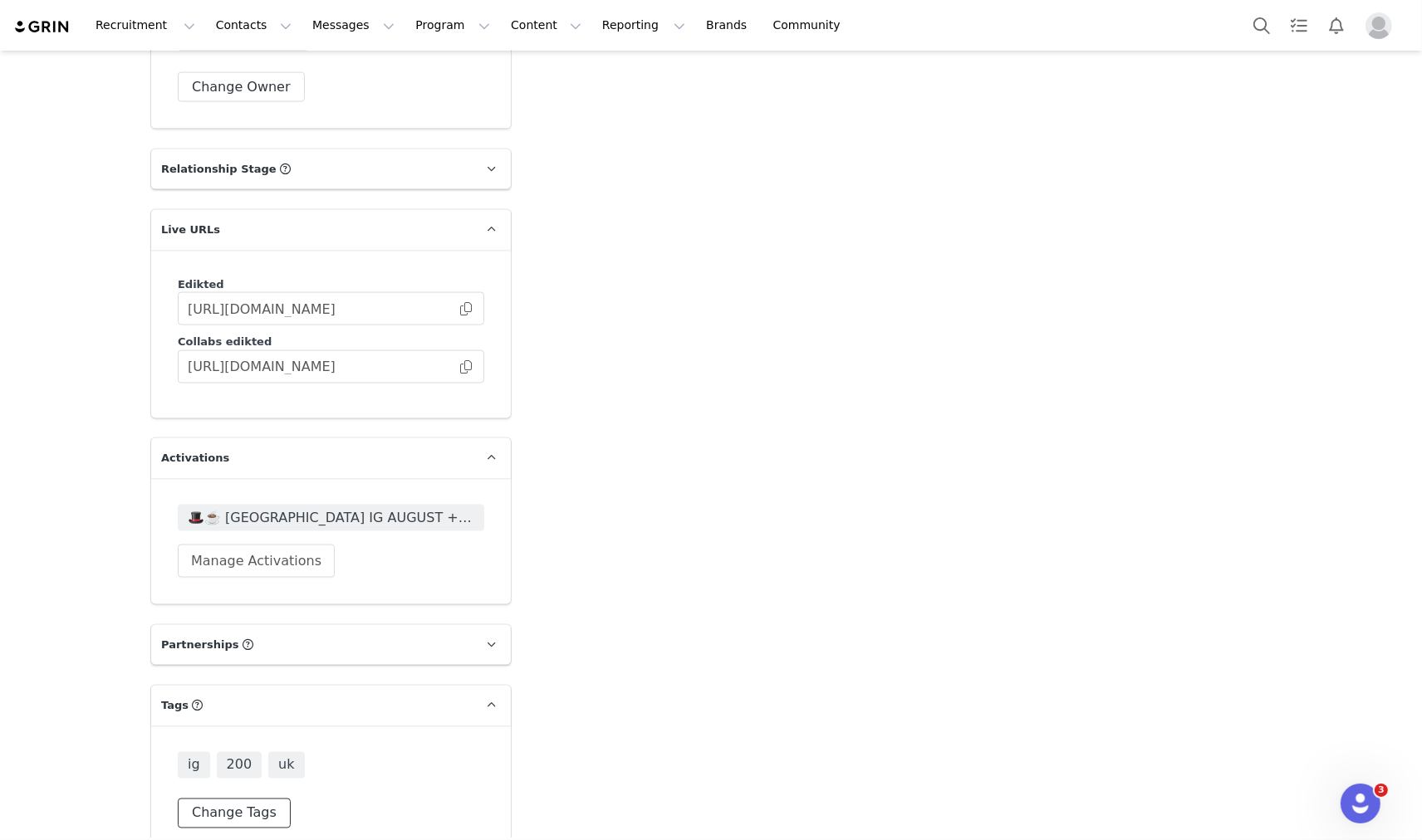
click at [234, 799] on button "Change Tags" at bounding box center [234, 814] width 113 height 30
click at [260, 763] on input at bounding box center [331, 778] width 285 height 30
type input "repos"
click at [233, 815] on span "reposted" at bounding box center [236, 823] width 61 height 15
click at [205, 815] on input "reposted" at bounding box center [205, 815] width 0 height 0
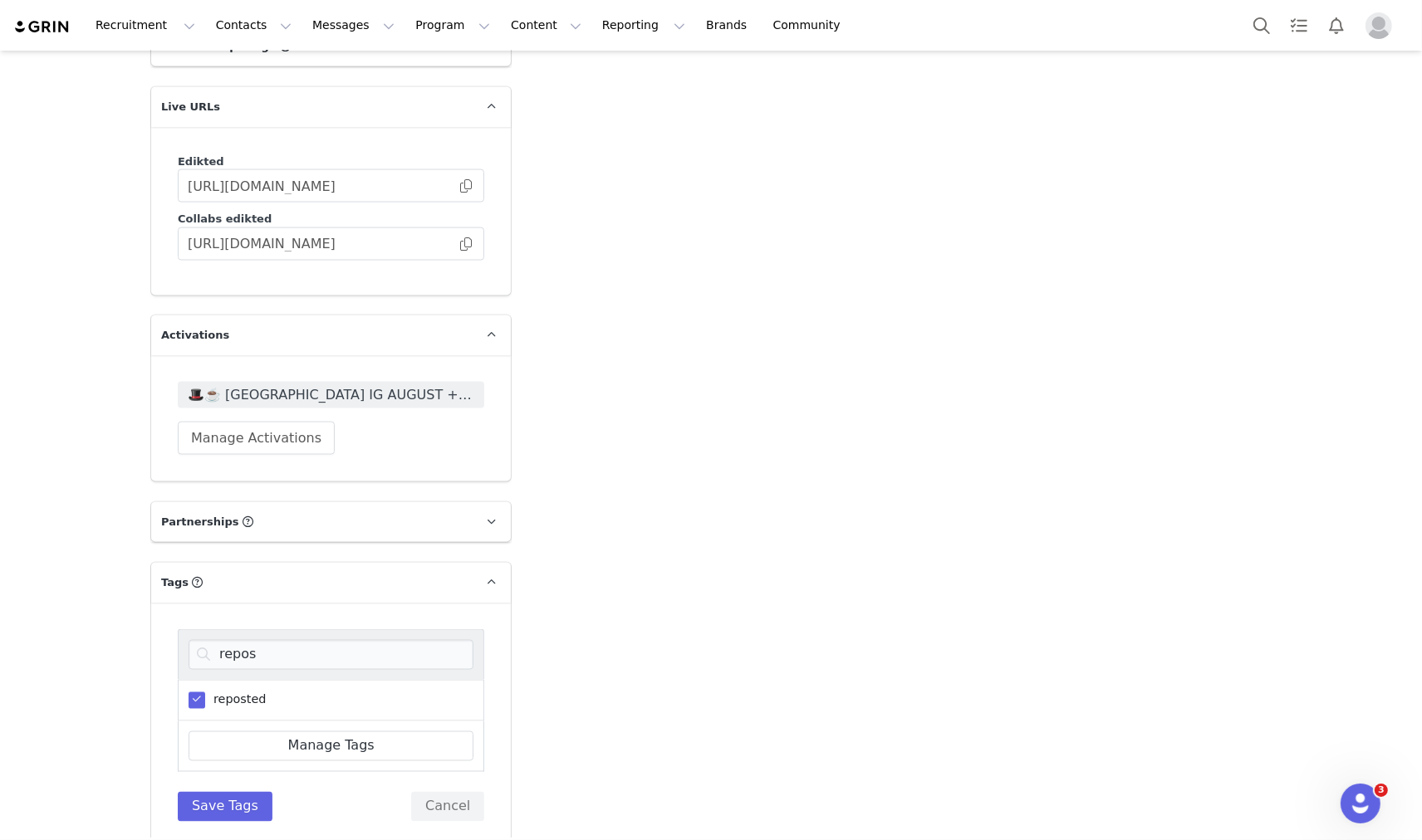
scroll to position [2767, 0]
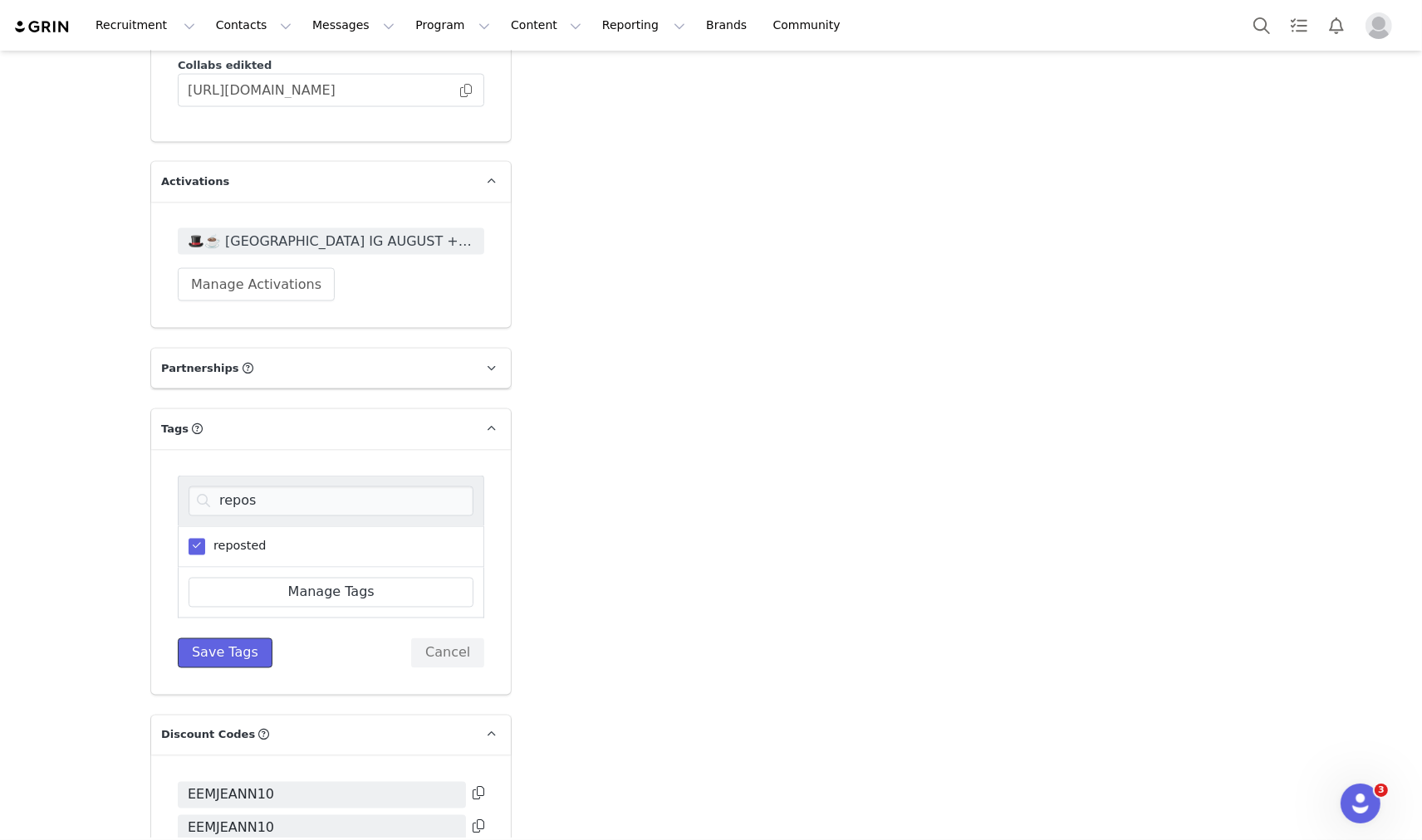
click at [219, 639] on button "Save Tags" at bounding box center [225, 653] width 95 height 30
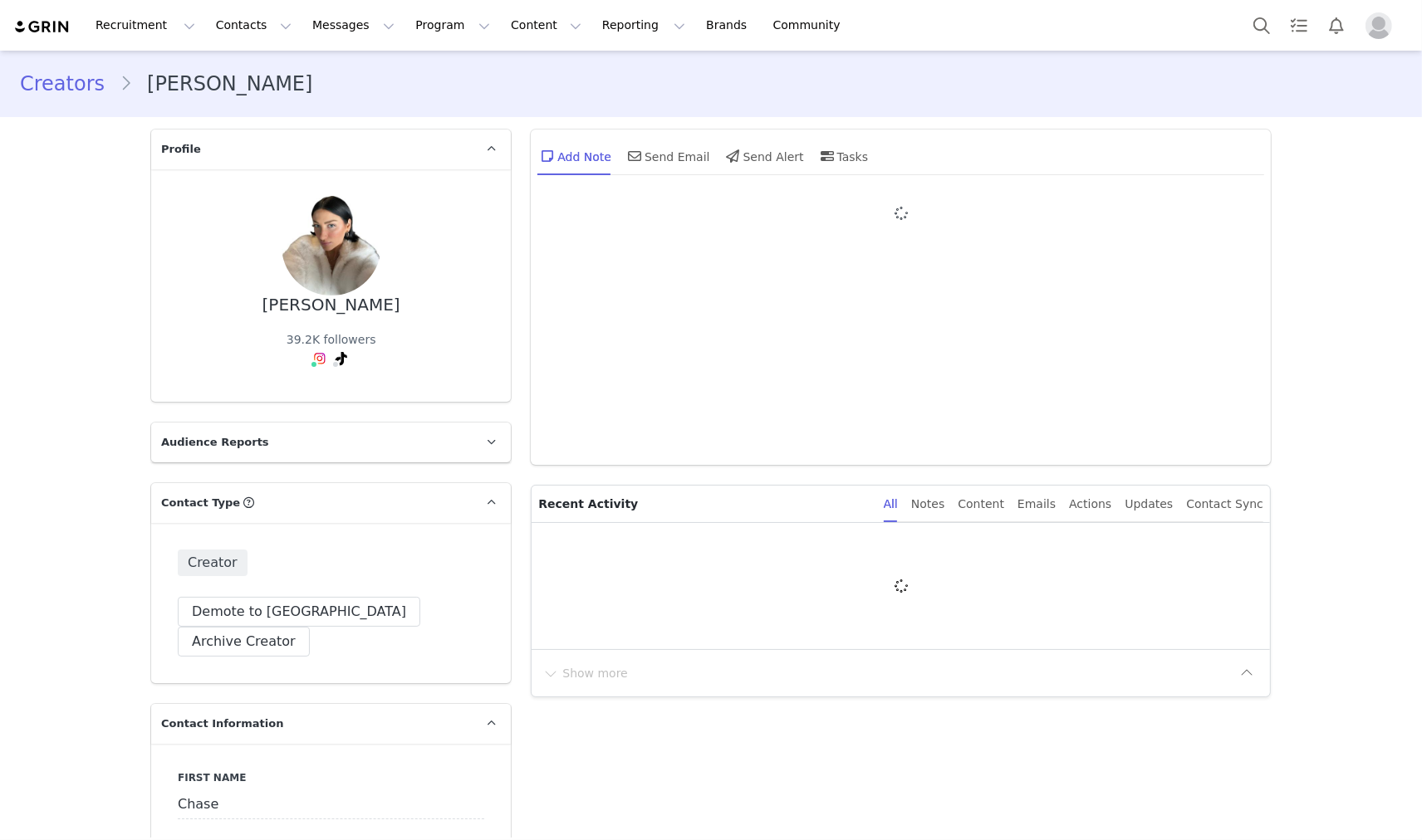
type input "+1 ([GEOGRAPHIC_DATA])"
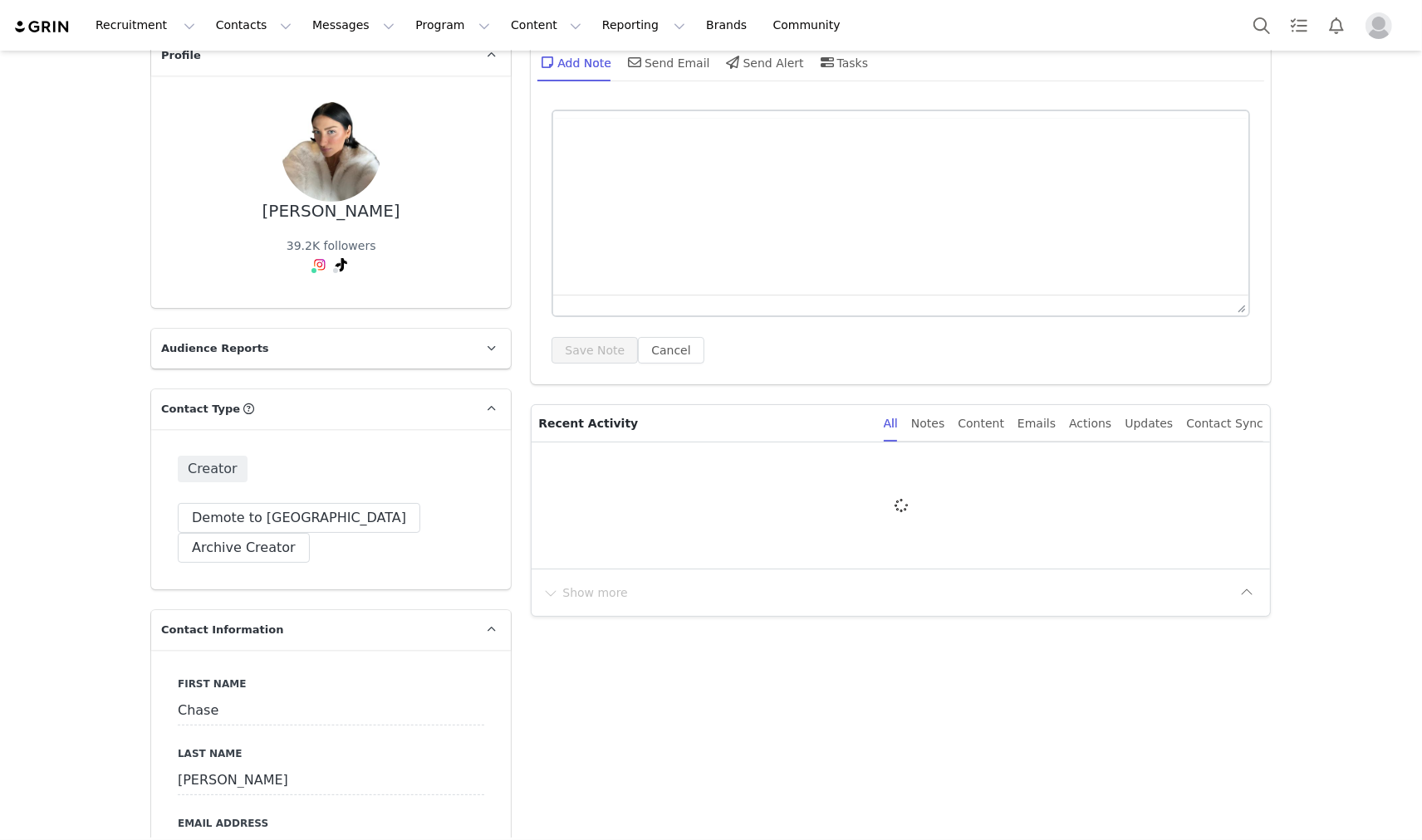
scroll to position [184, 0]
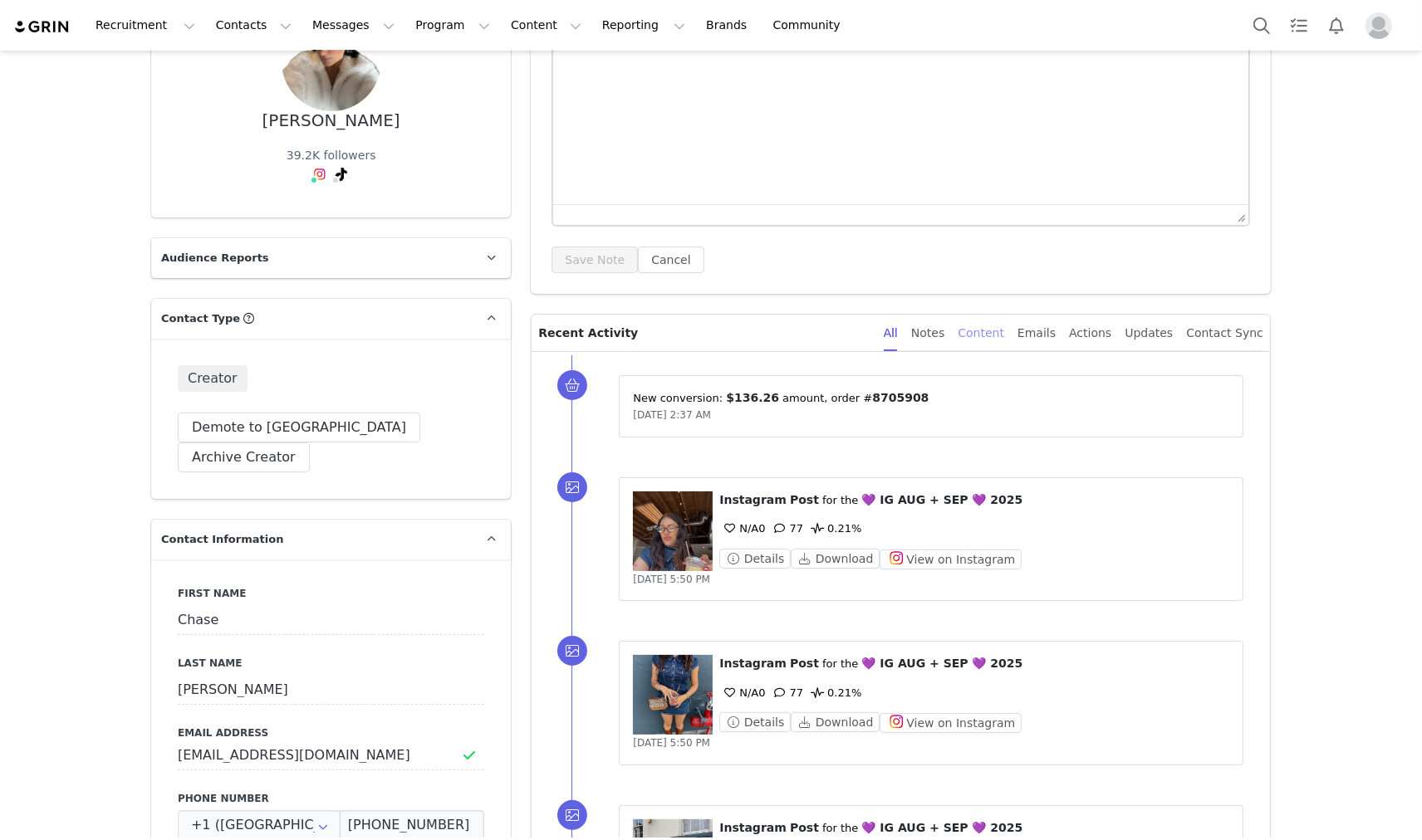
click at [1001, 336] on div "Content" at bounding box center [980, 334] width 46 height 38
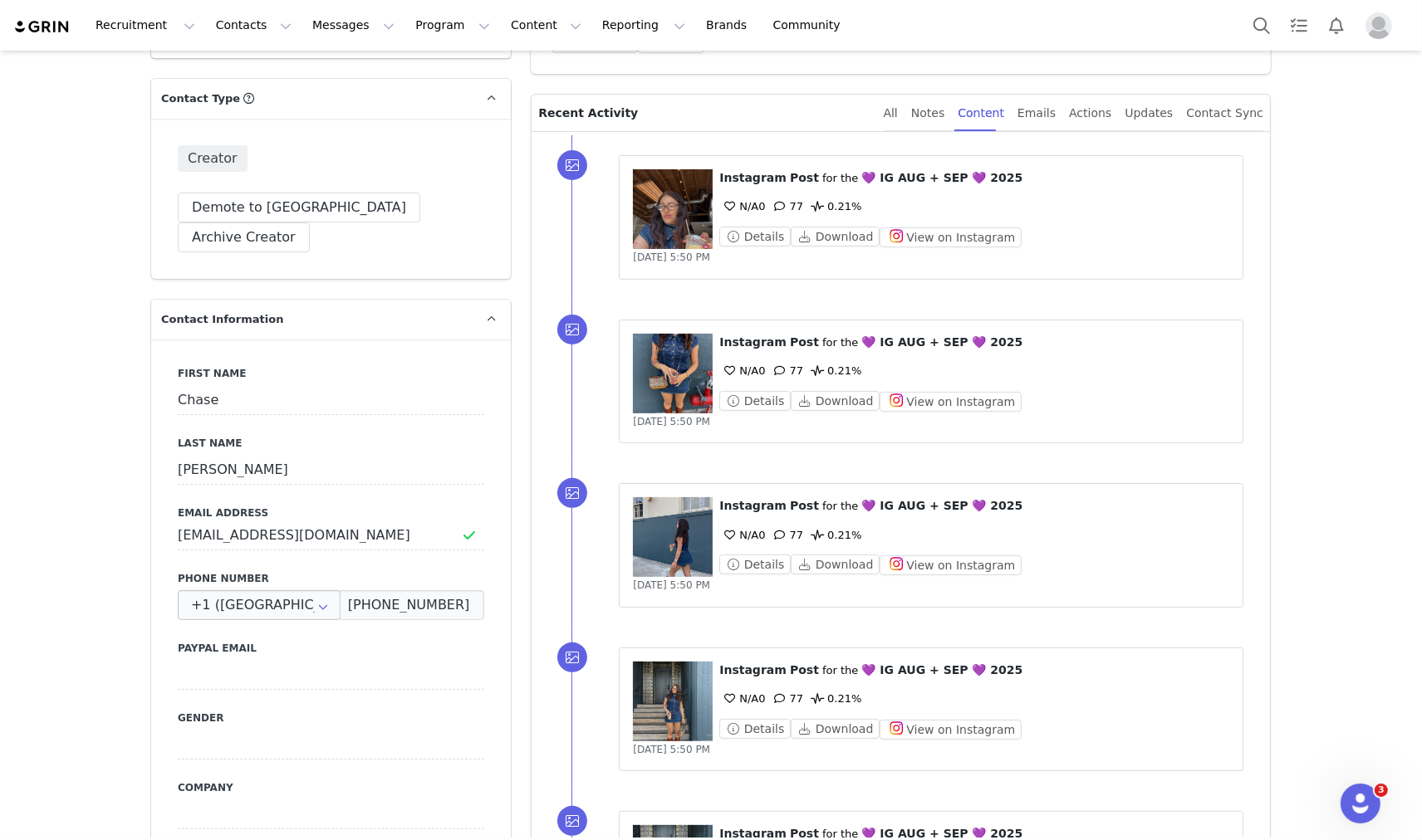
scroll to position [461, 0]
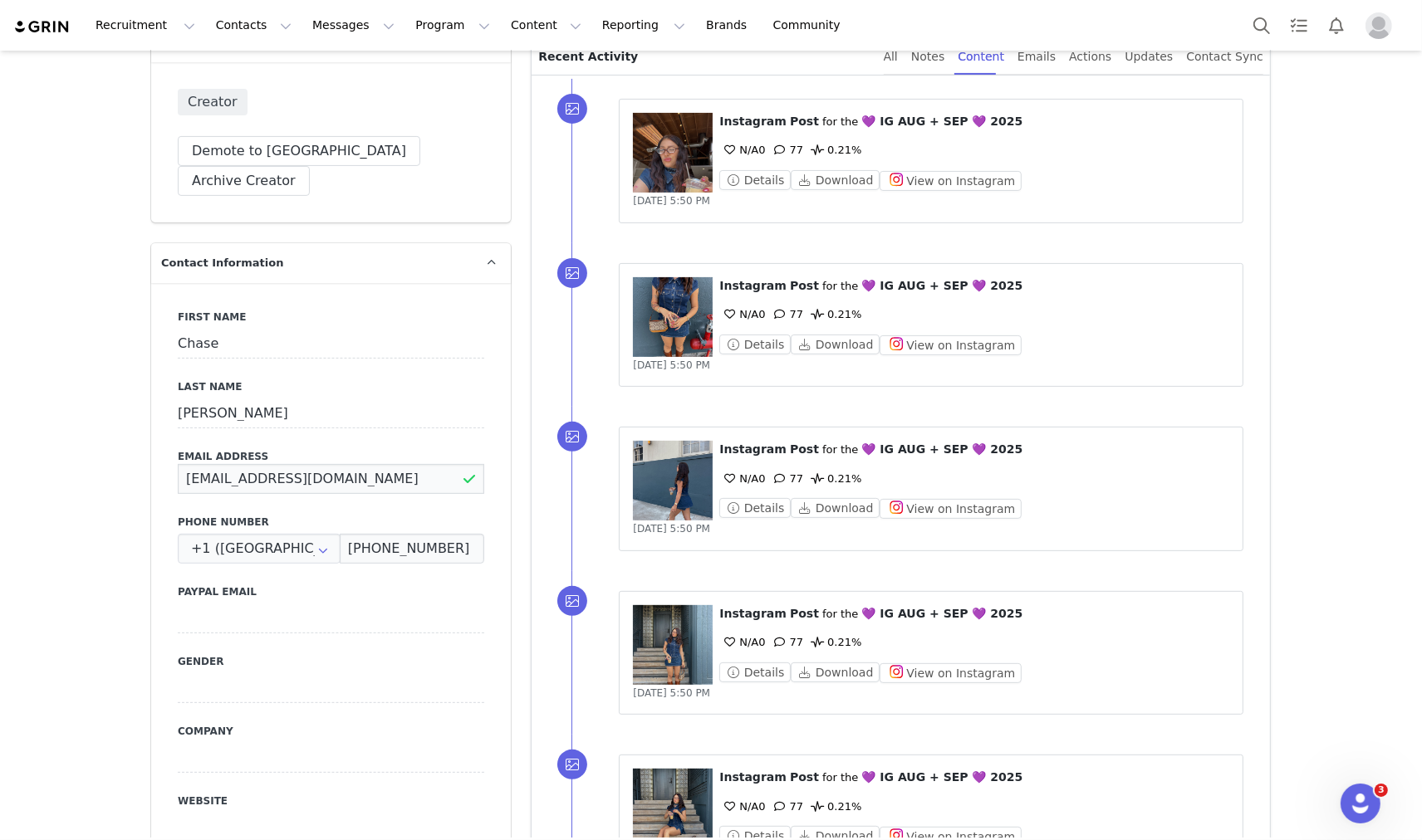
click at [318, 464] on input "chase.collabs@gmail.com" at bounding box center [331, 479] width 307 height 30
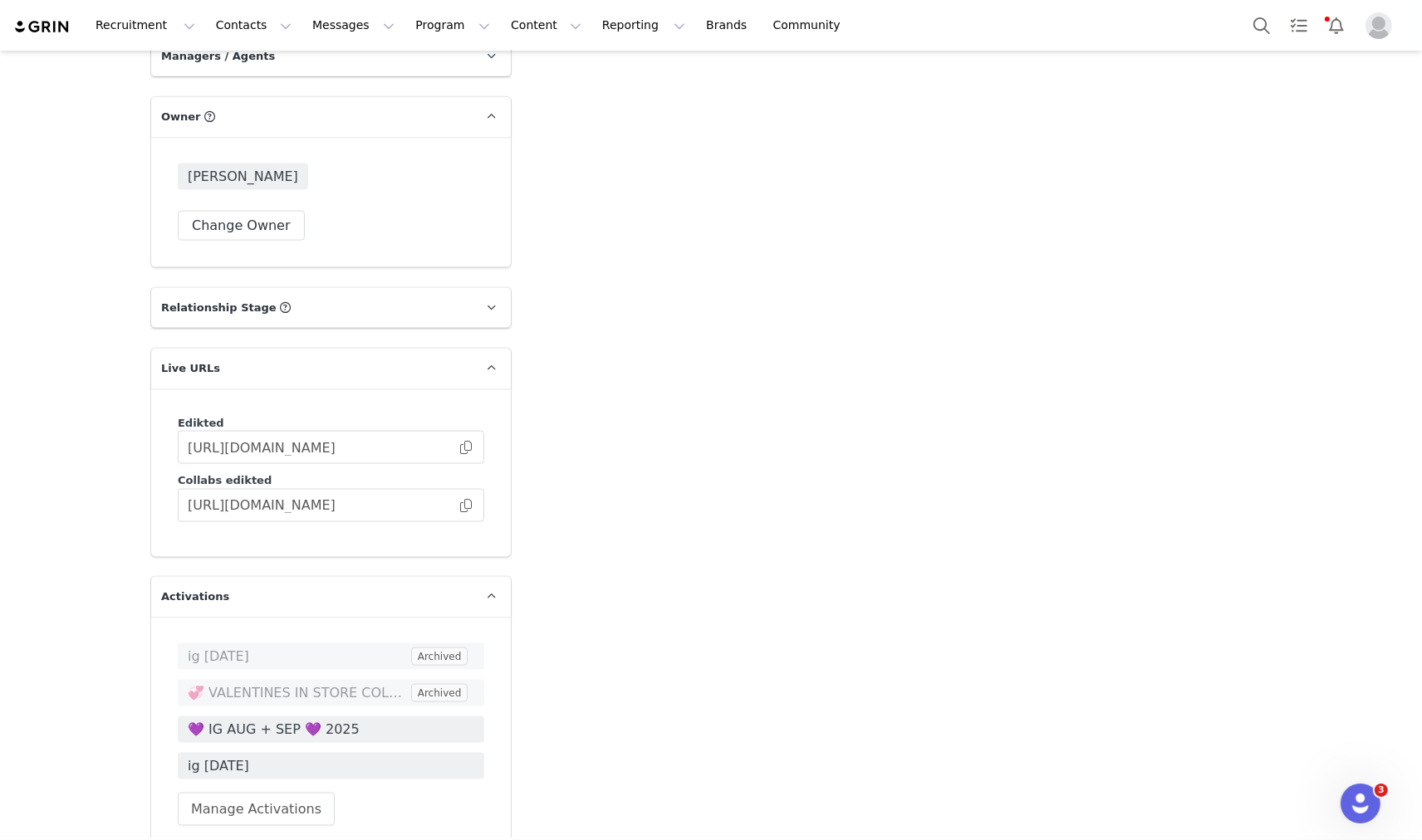
scroll to position [2490, 0]
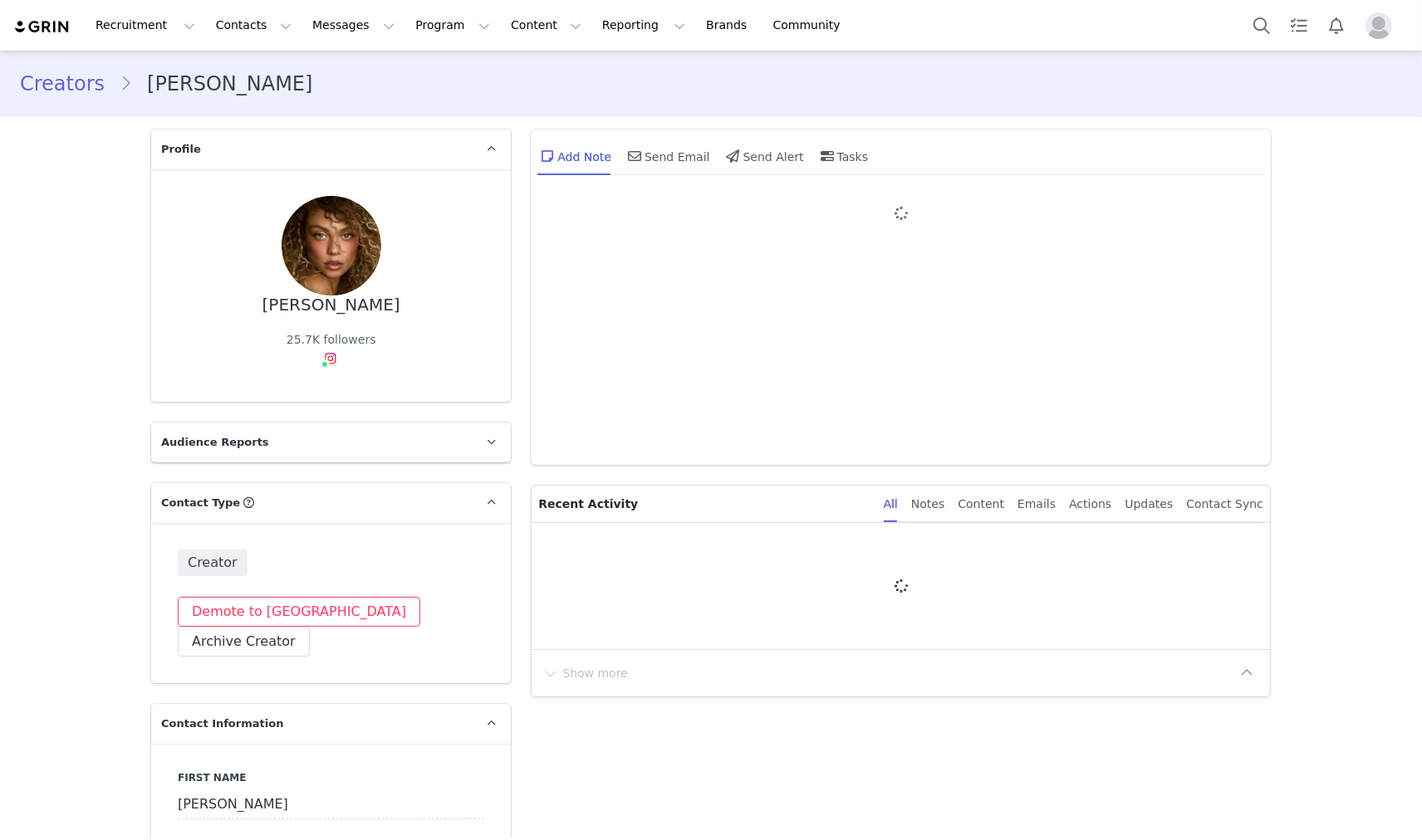
type input "+1 ([GEOGRAPHIC_DATA])"
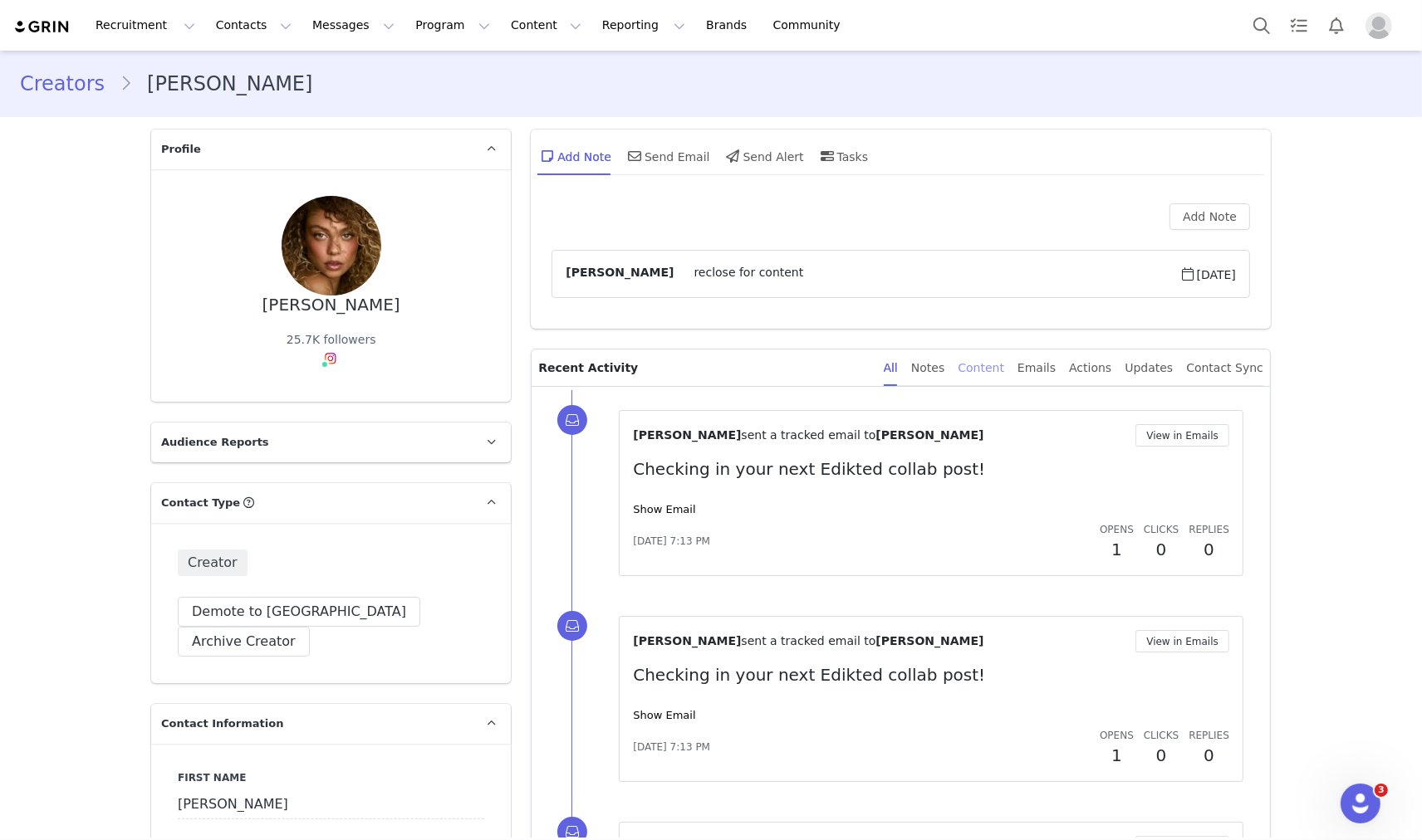
click at [1004, 376] on div "Content" at bounding box center [980, 368] width 46 height 38
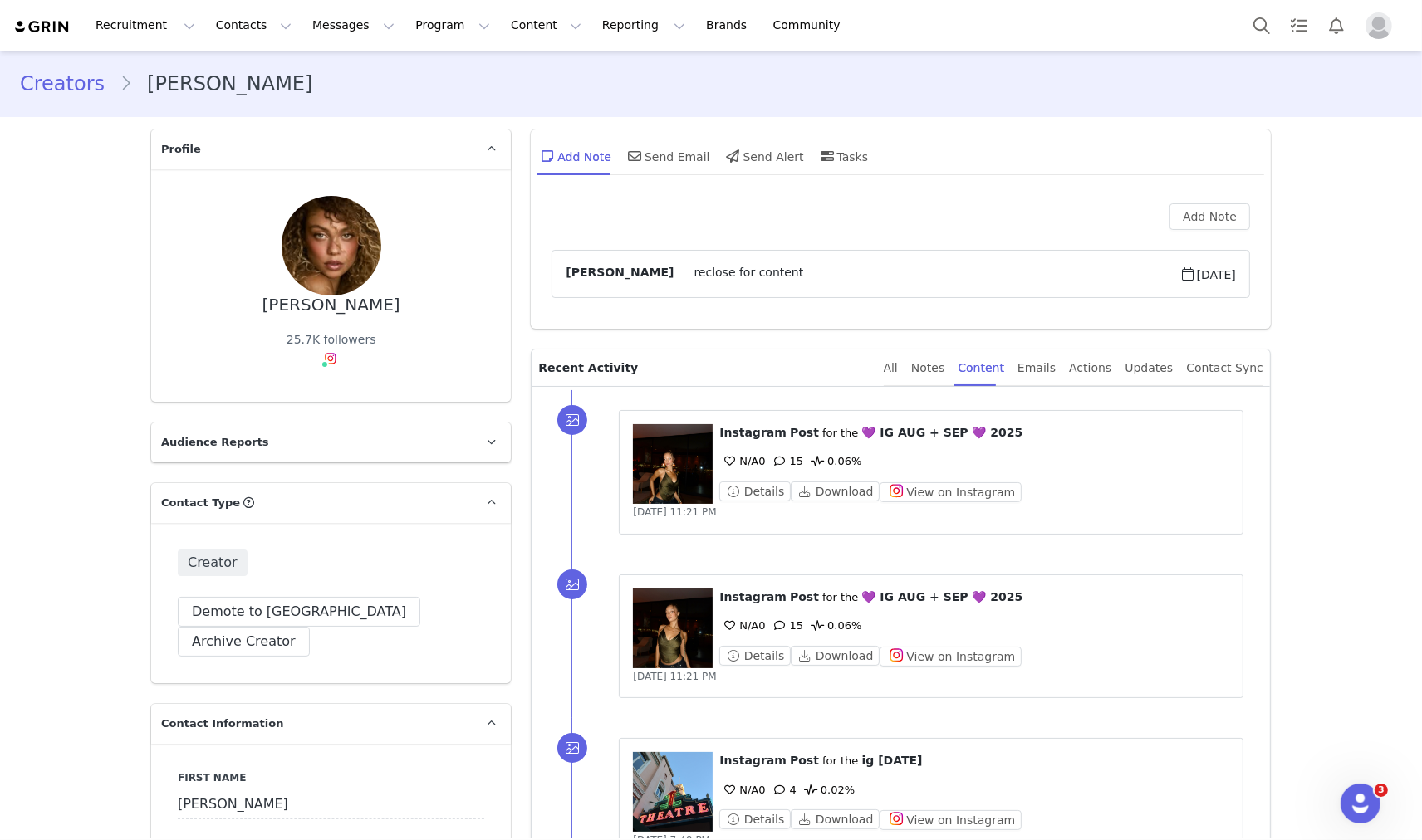
scroll to position [277, 0]
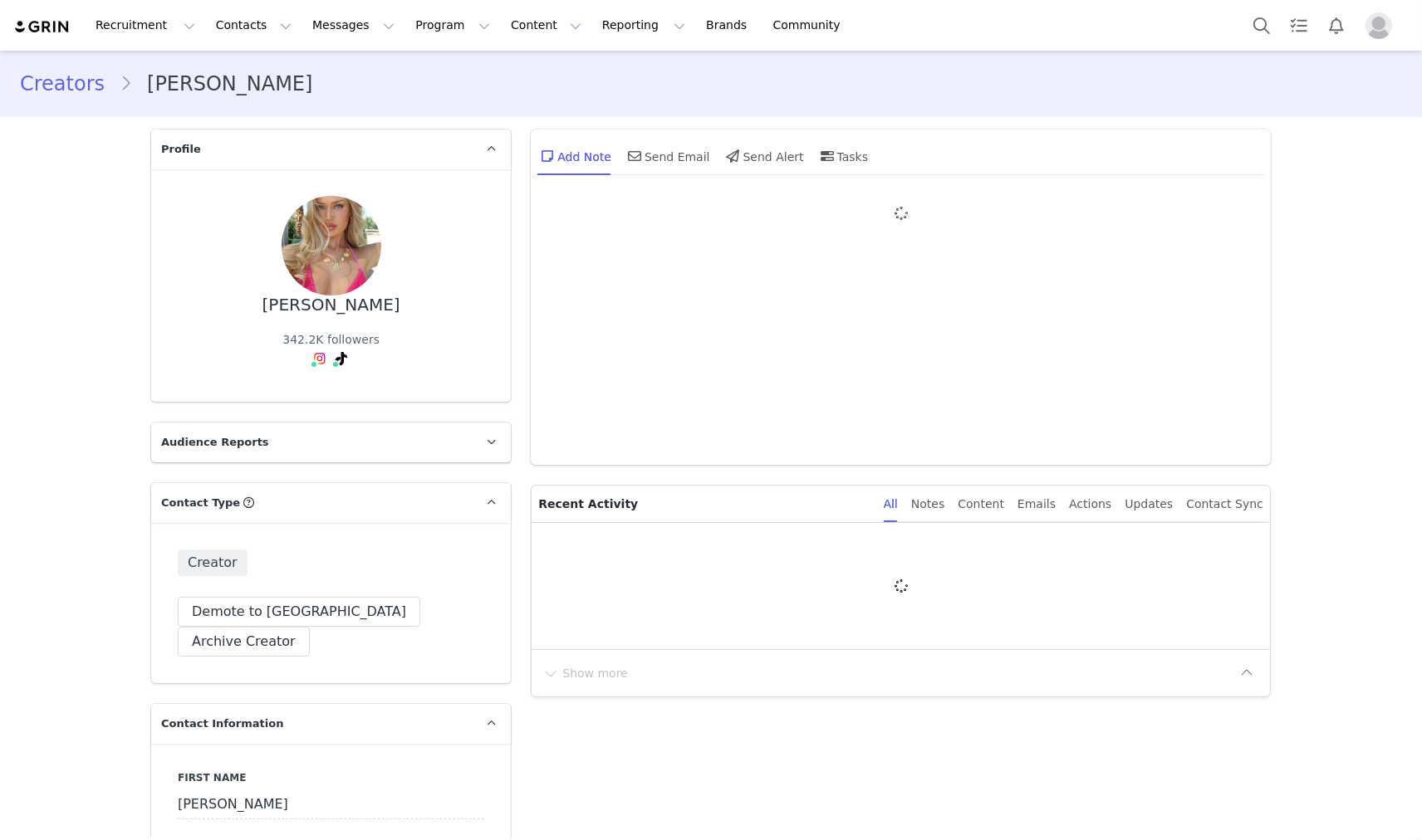
type input "+1 ([GEOGRAPHIC_DATA])"
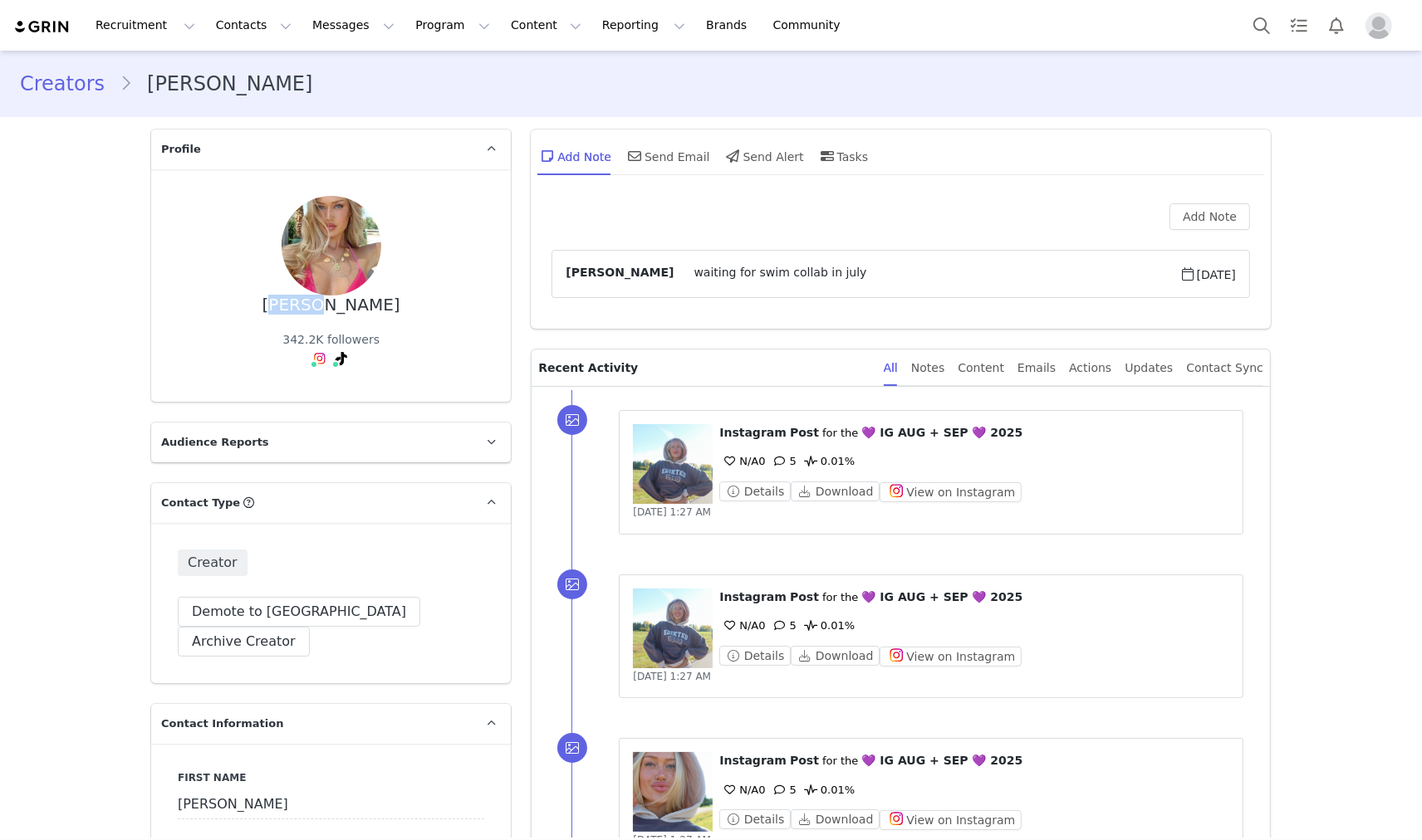
drag, startPoint x: 272, startPoint y: 313, endPoint x: 418, endPoint y: 314, distance: 146.0
click at [418, 314] on div "Zoe Honsinger 342.2K followers" at bounding box center [331, 286] width 307 height 179
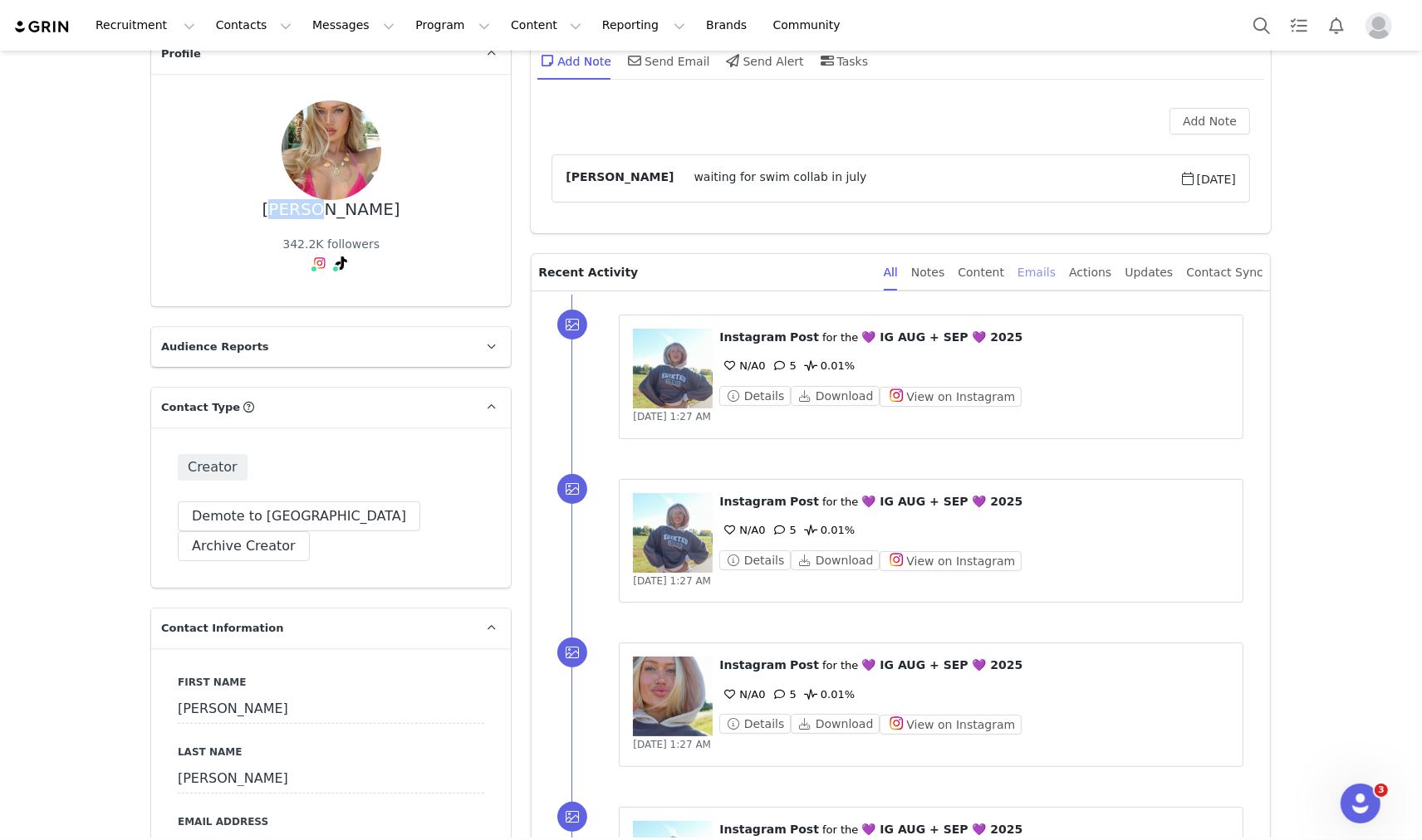
scroll to position [92, 0]
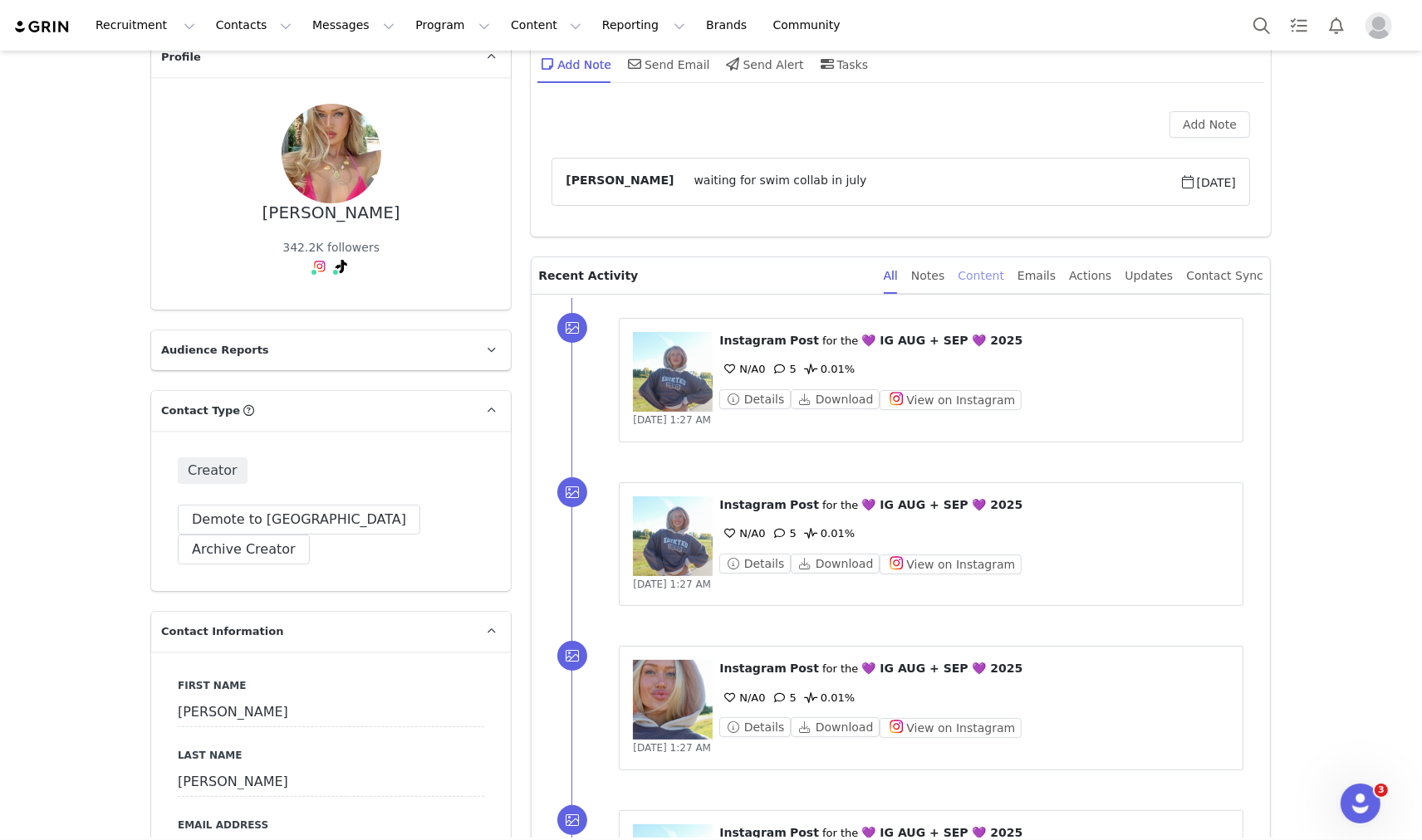
click at [995, 271] on div "Content" at bounding box center [980, 276] width 46 height 38
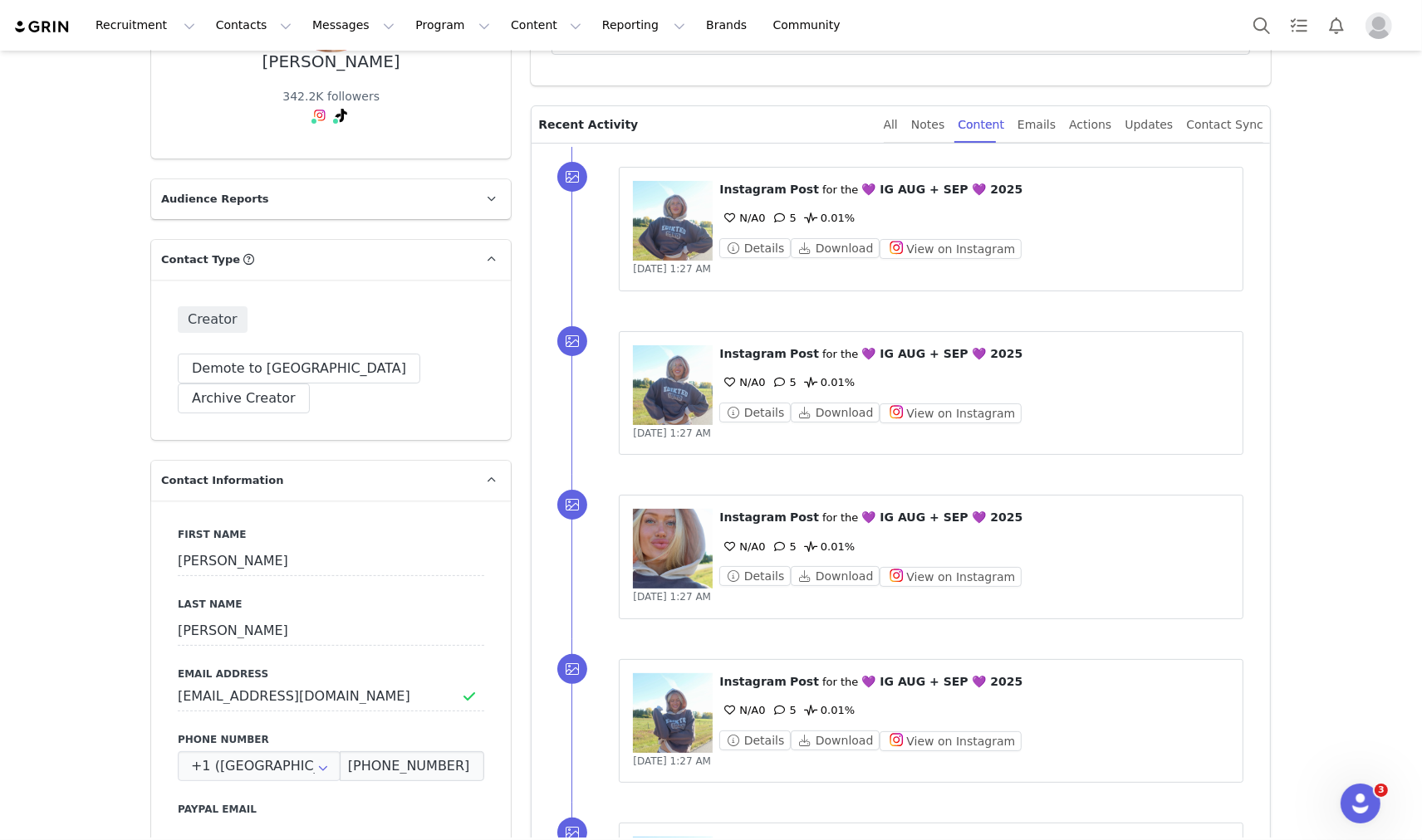
scroll to position [277, 0]
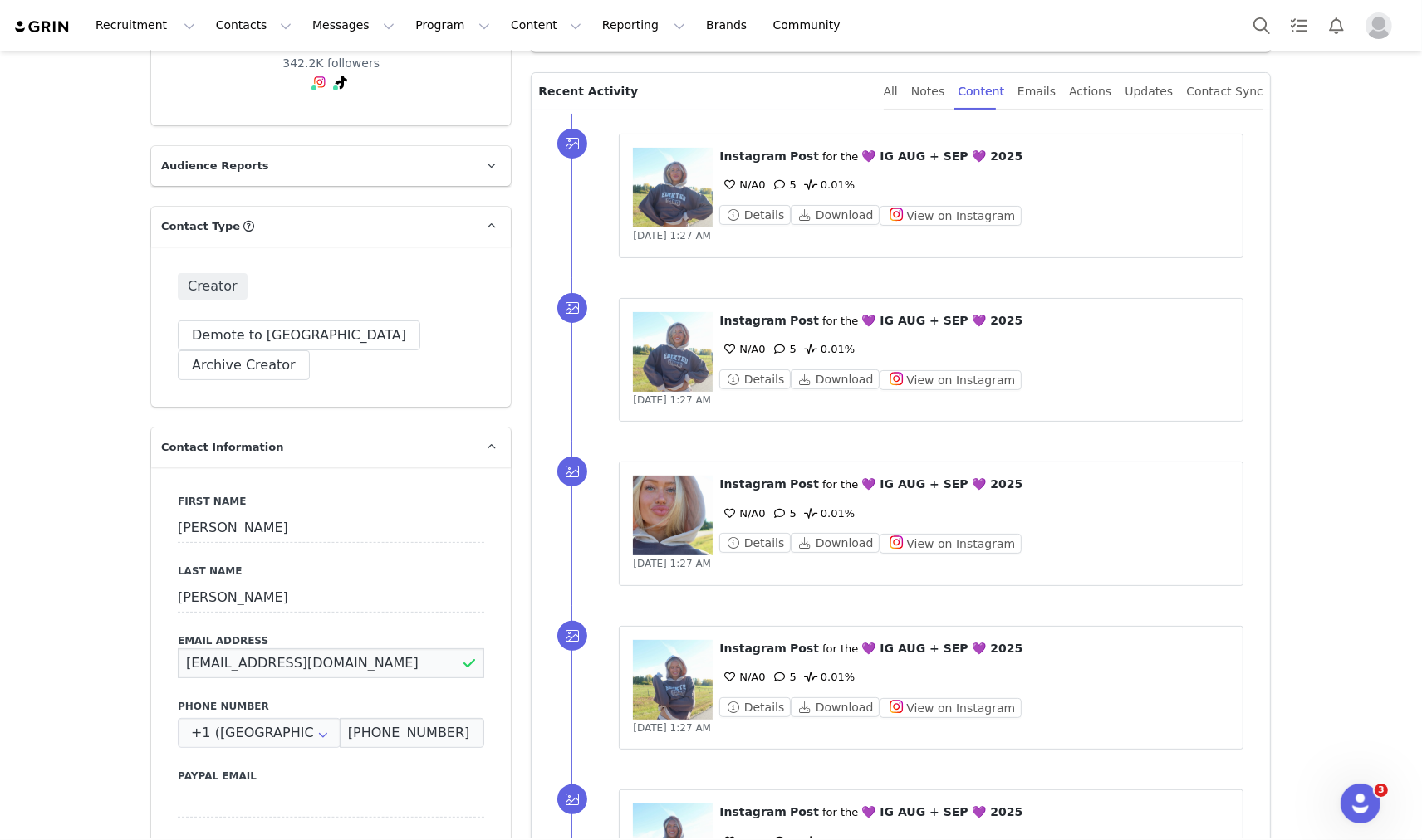
click at [269, 649] on input "zoehonsinger@gmail.com" at bounding box center [331, 663] width 307 height 30
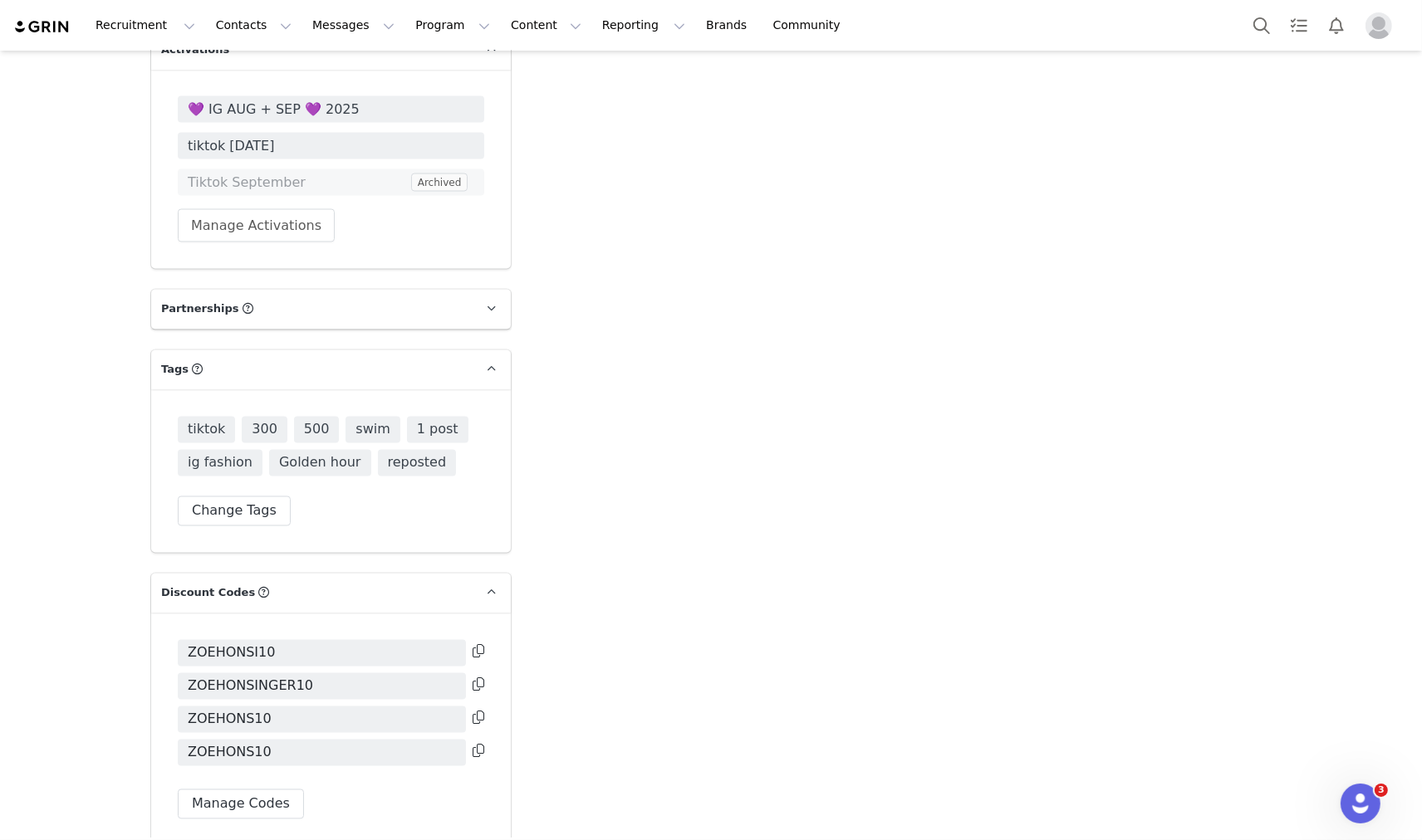
scroll to position [2951, 0]
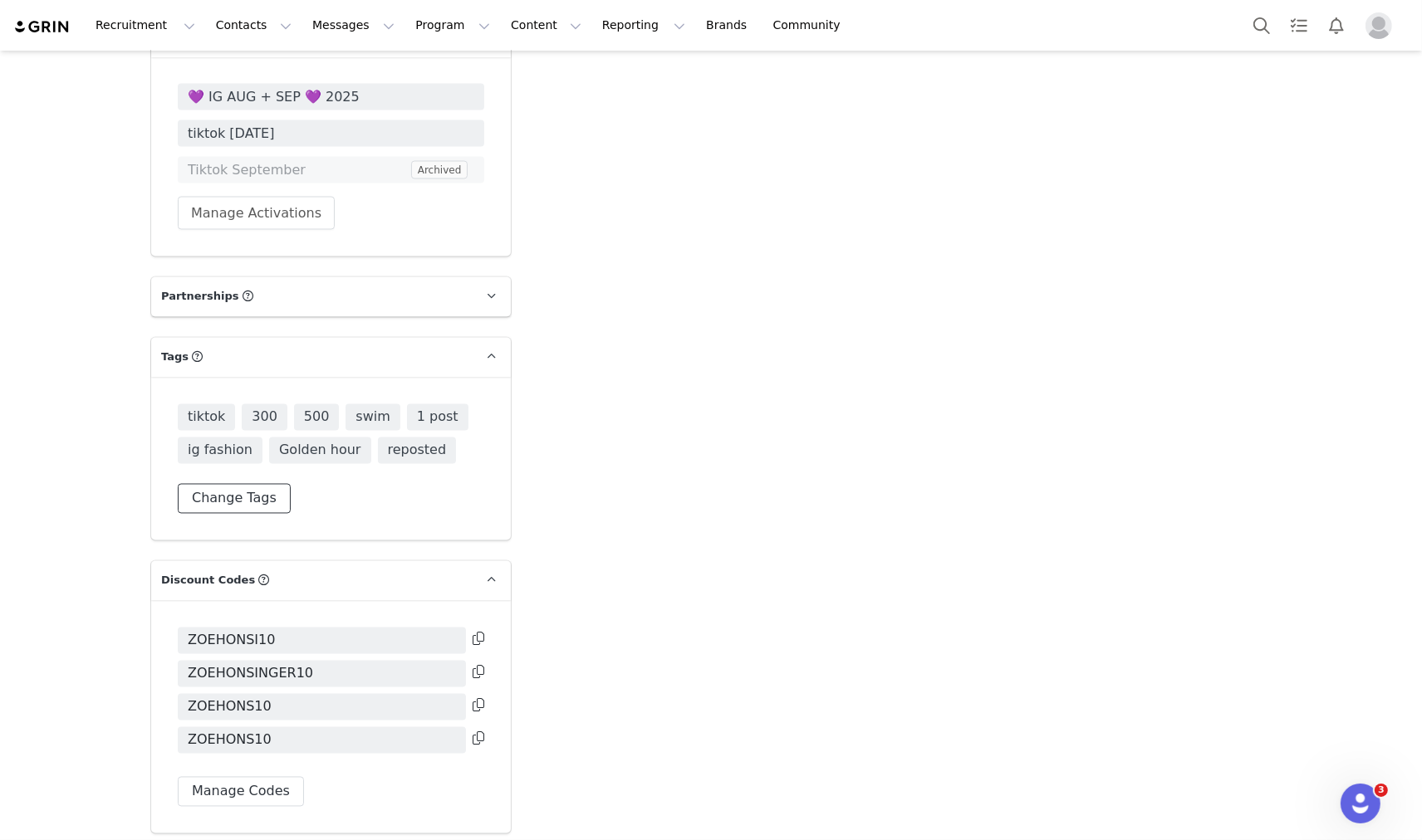
click at [237, 484] on button "Change Tags" at bounding box center [234, 499] width 113 height 30
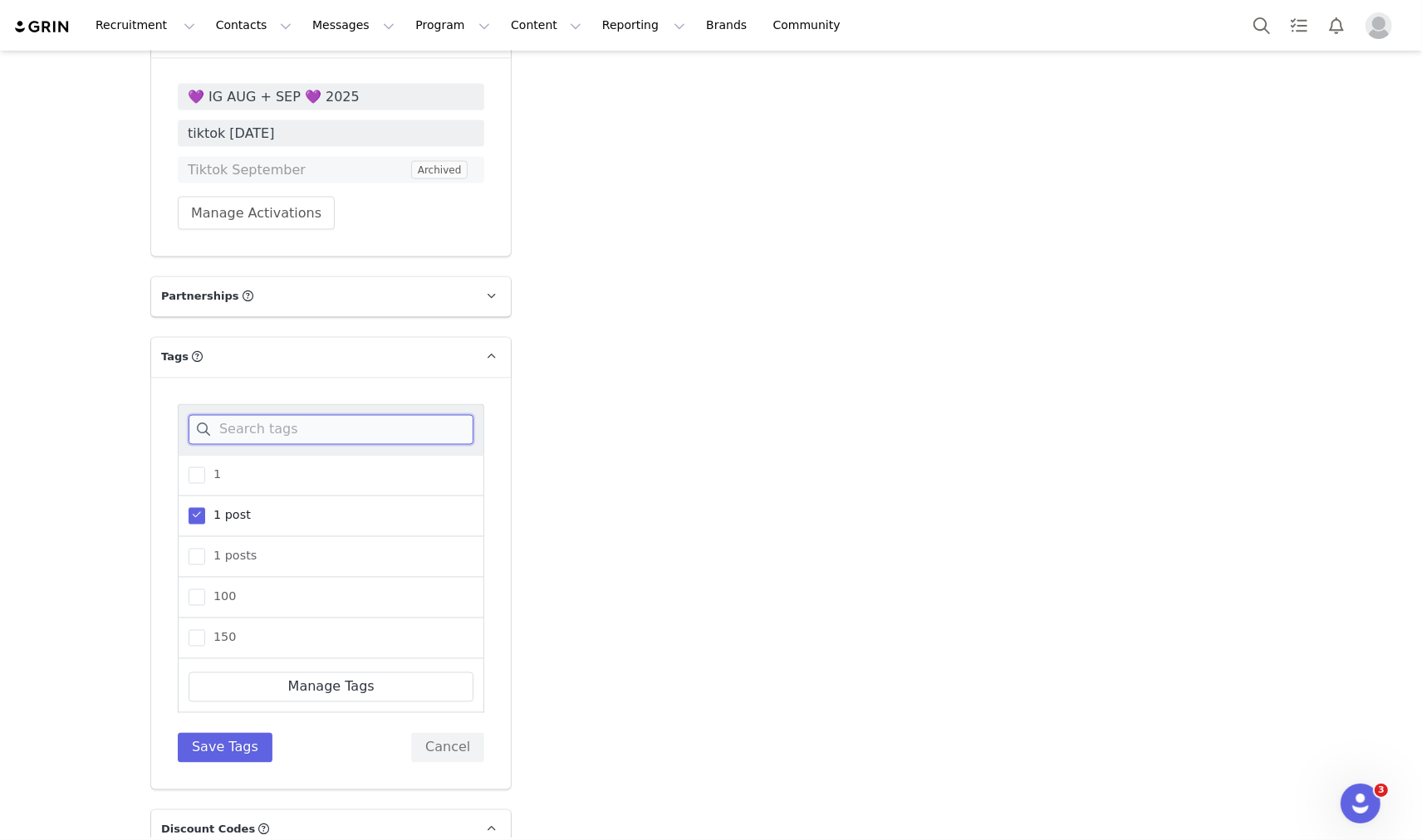
click at [288, 415] on input at bounding box center [331, 429] width 285 height 30
click at [194, 589] on span at bounding box center [196, 597] width 16 height 16
click at [205, 589] on input "tiktok" at bounding box center [205, 589] width 0 height 0
drag, startPoint x: 235, startPoint y: 354, endPoint x: 213, endPoint y: 354, distance: 22.0
click at [213, 415] on input "tik" at bounding box center [331, 429] width 285 height 30
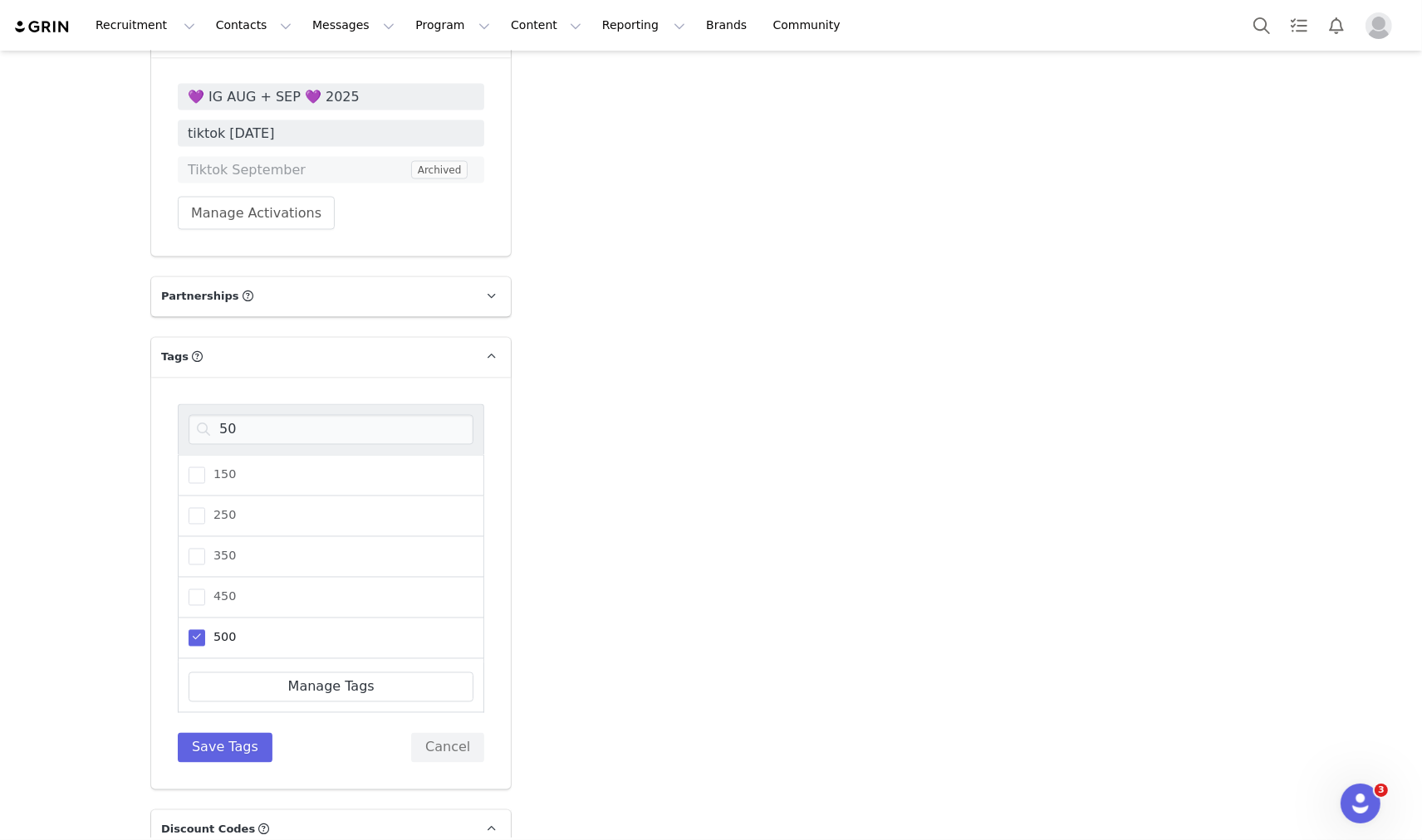
click at [189, 630] on span at bounding box center [196, 638] width 16 height 16
click at [205, 630] on input "500" at bounding box center [205, 630] width 0 height 0
drag, startPoint x: 225, startPoint y: 352, endPoint x: 212, endPoint y: 352, distance: 13.0
click at [213, 415] on input "50" at bounding box center [331, 429] width 285 height 30
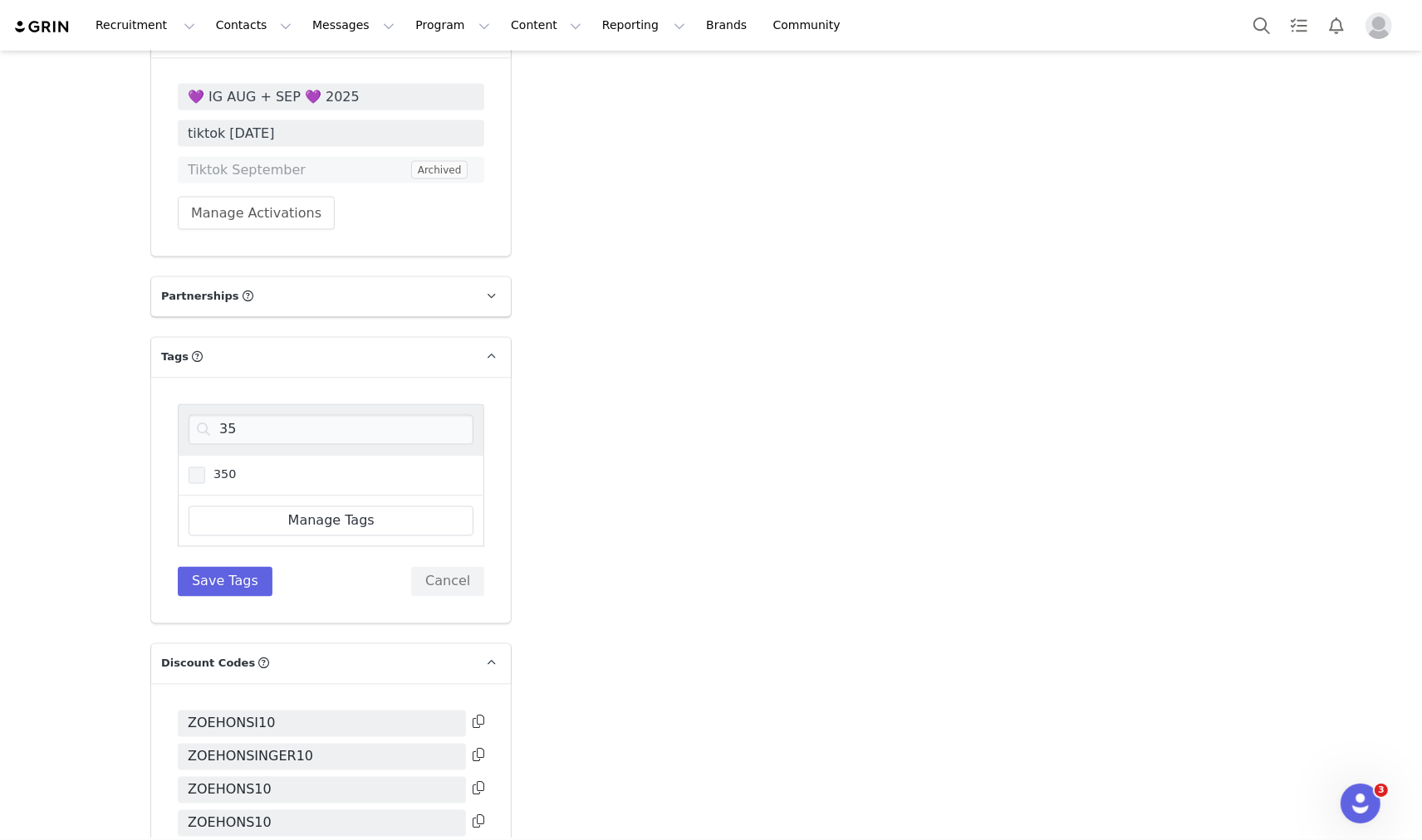
click at [205, 468] on span "350" at bounding box center [220, 475] width 31 height 15
click at [205, 468] on input "350" at bounding box center [205, 468] width 0 height 0
click at [219, 415] on input "35" at bounding box center [331, 429] width 285 height 30
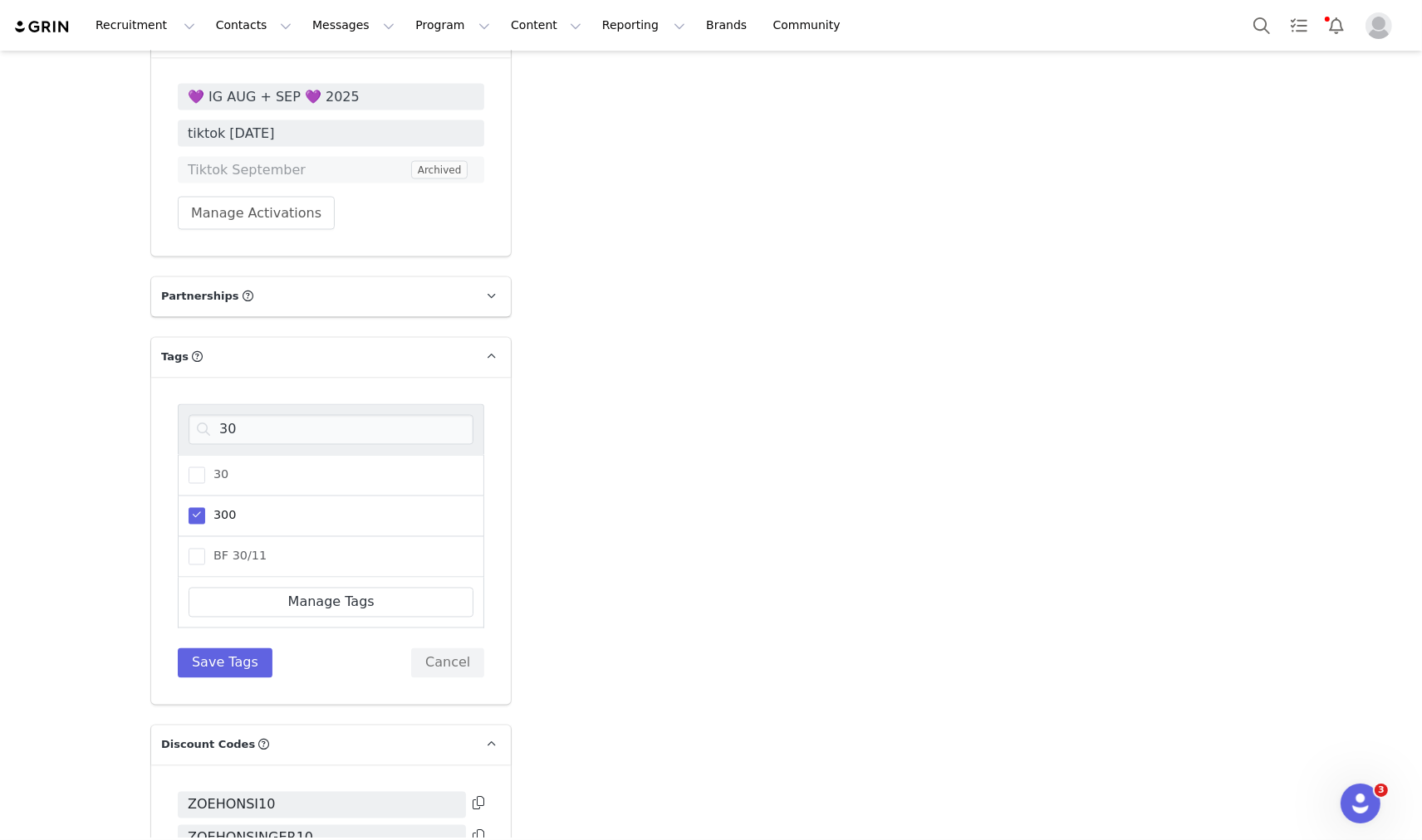
click at [203, 497] on div "300" at bounding box center [331, 517] width 307 height 41
click at [214, 508] on span "300" at bounding box center [220, 516] width 31 height 15
click at [205, 508] on input "300" at bounding box center [205, 508] width 0 height 0
drag, startPoint x: 225, startPoint y: 363, endPoint x: 202, endPoint y: 355, distance: 24.4
click at [203, 415] on input "30" at bounding box center [331, 429] width 285 height 30
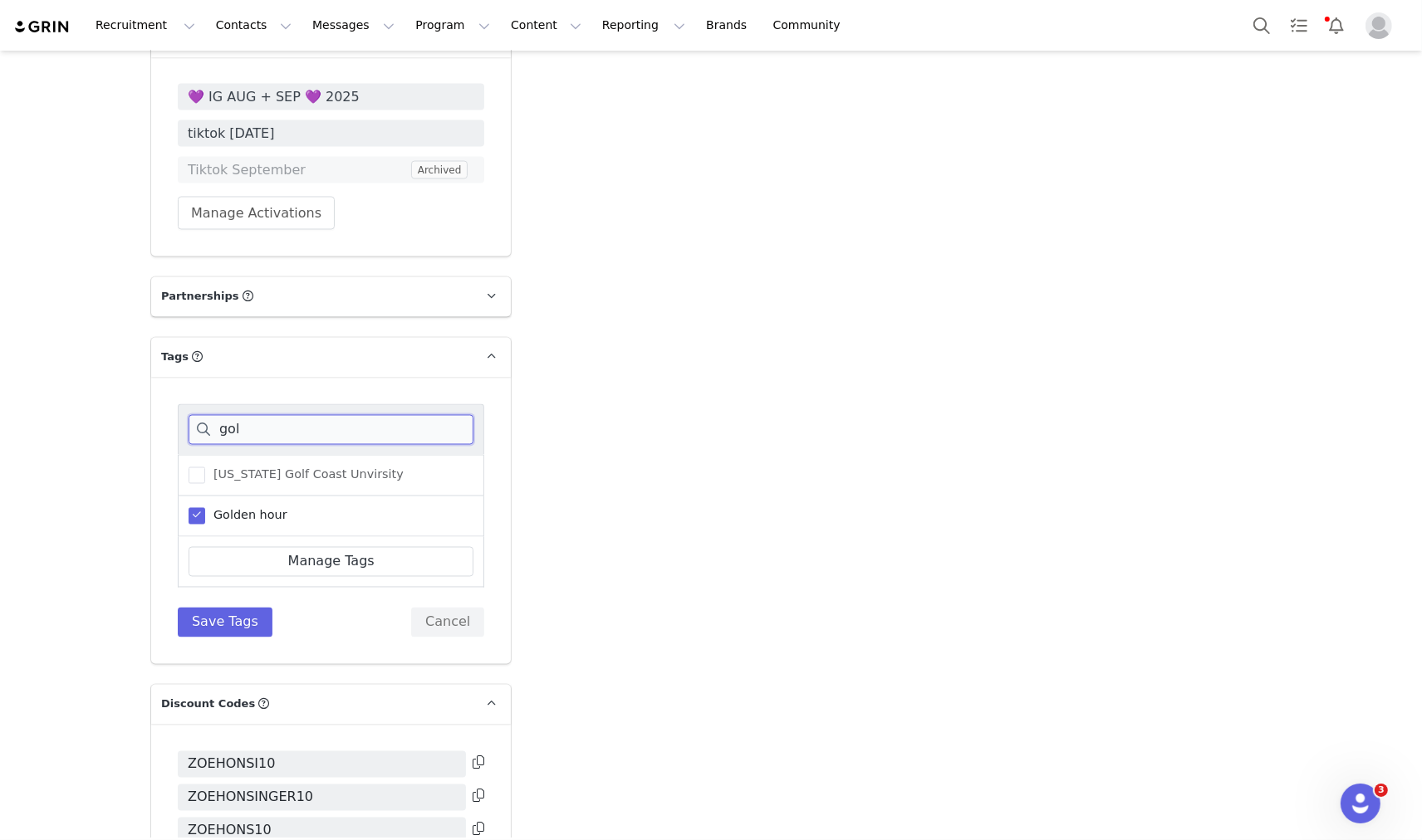
type input "gol"
click at [242, 508] on span "Golden hour" at bounding box center [246, 516] width 82 height 15
click at [205, 508] on input "Golden hour" at bounding box center [205, 508] width 0 height 0
click at [238, 608] on button "Save Tags" at bounding box center [225, 622] width 95 height 30
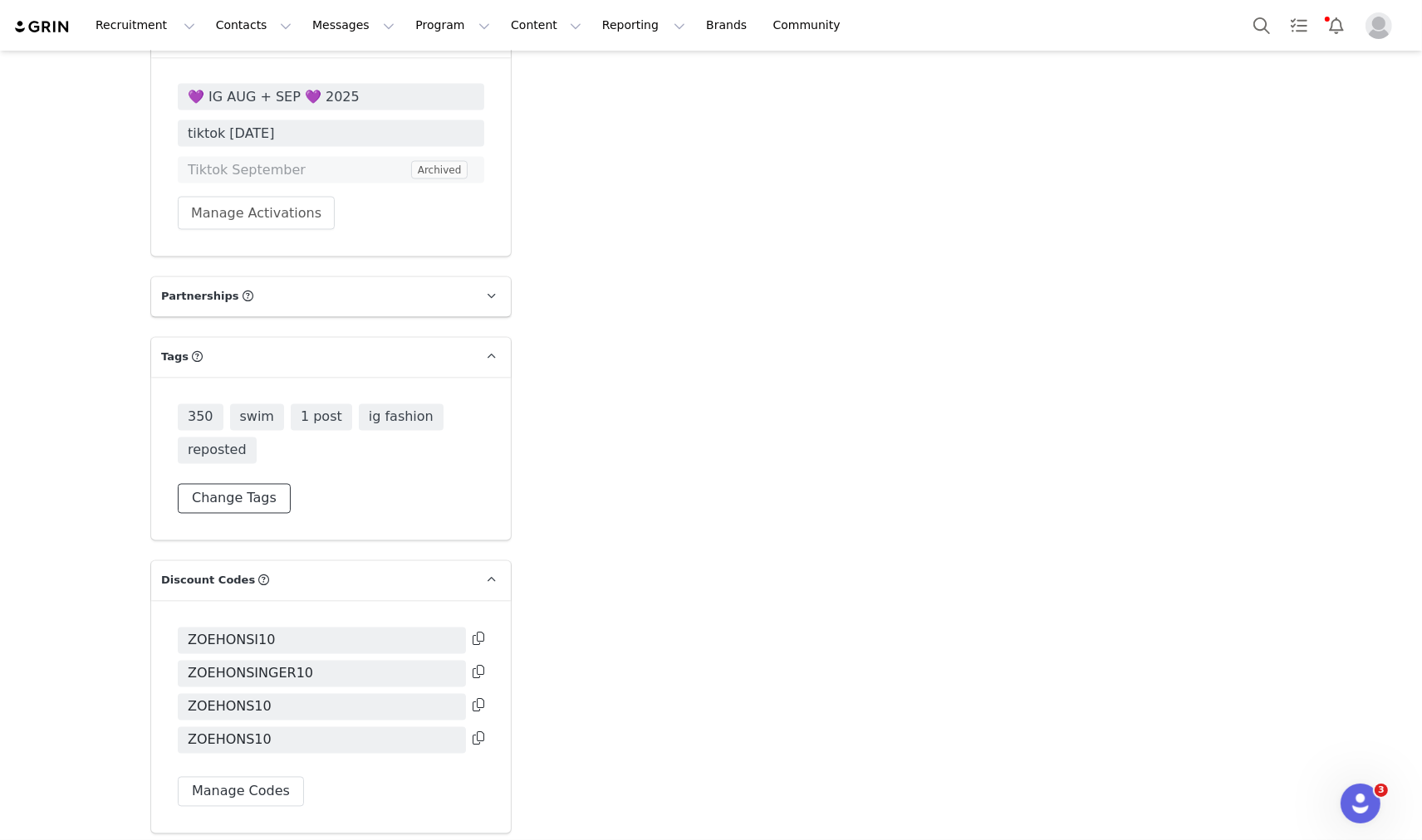
click at [248, 484] on button "Change Tags" at bounding box center [234, 499] width 113 height 30
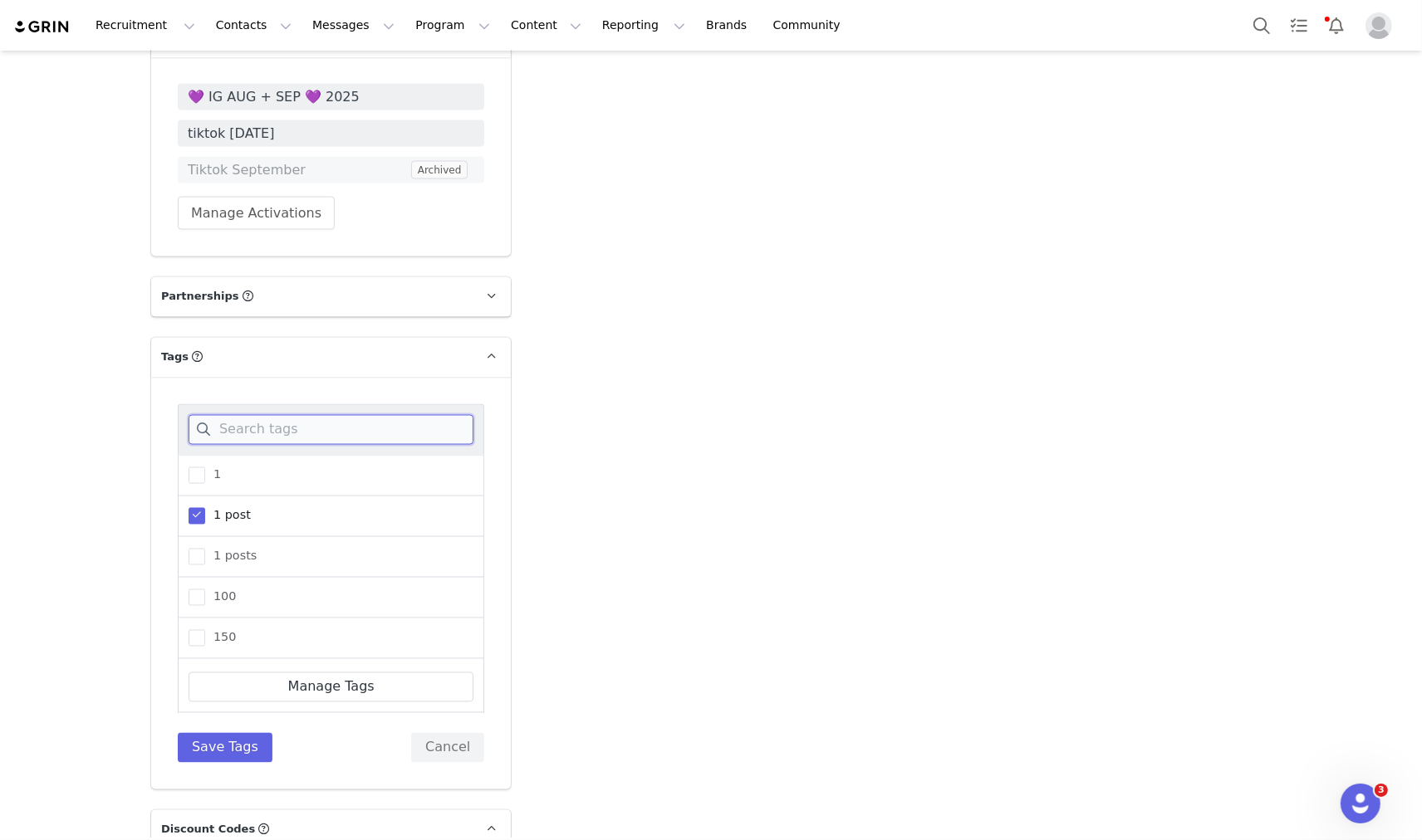
click at [284, 415] on input at bounding box center [331, 429] width 285 height 30
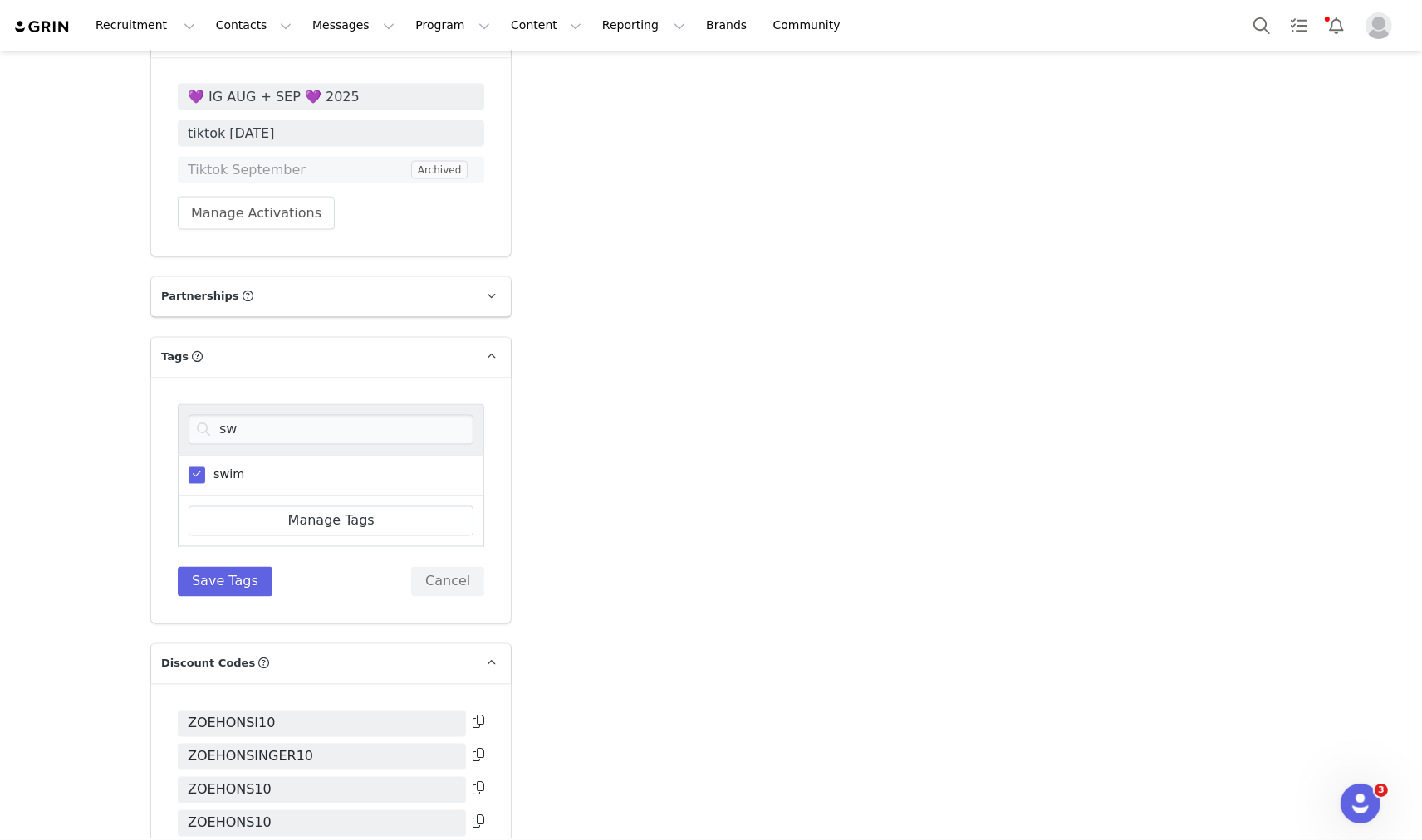
click at [221, 468] on span "swim" at bounding box center [225, 475] width 39 height 15
click at [205, 468] on input "swim" at bounding box center [205, 468] width 0 height 0
drag, startPoint x: 231, startPoint y: 363, endPoint x: 208, endPoint y: 357, distance: 23.8
click at [210, 415] on input "sw" at bounding box center [331, 429] width 285 height 30
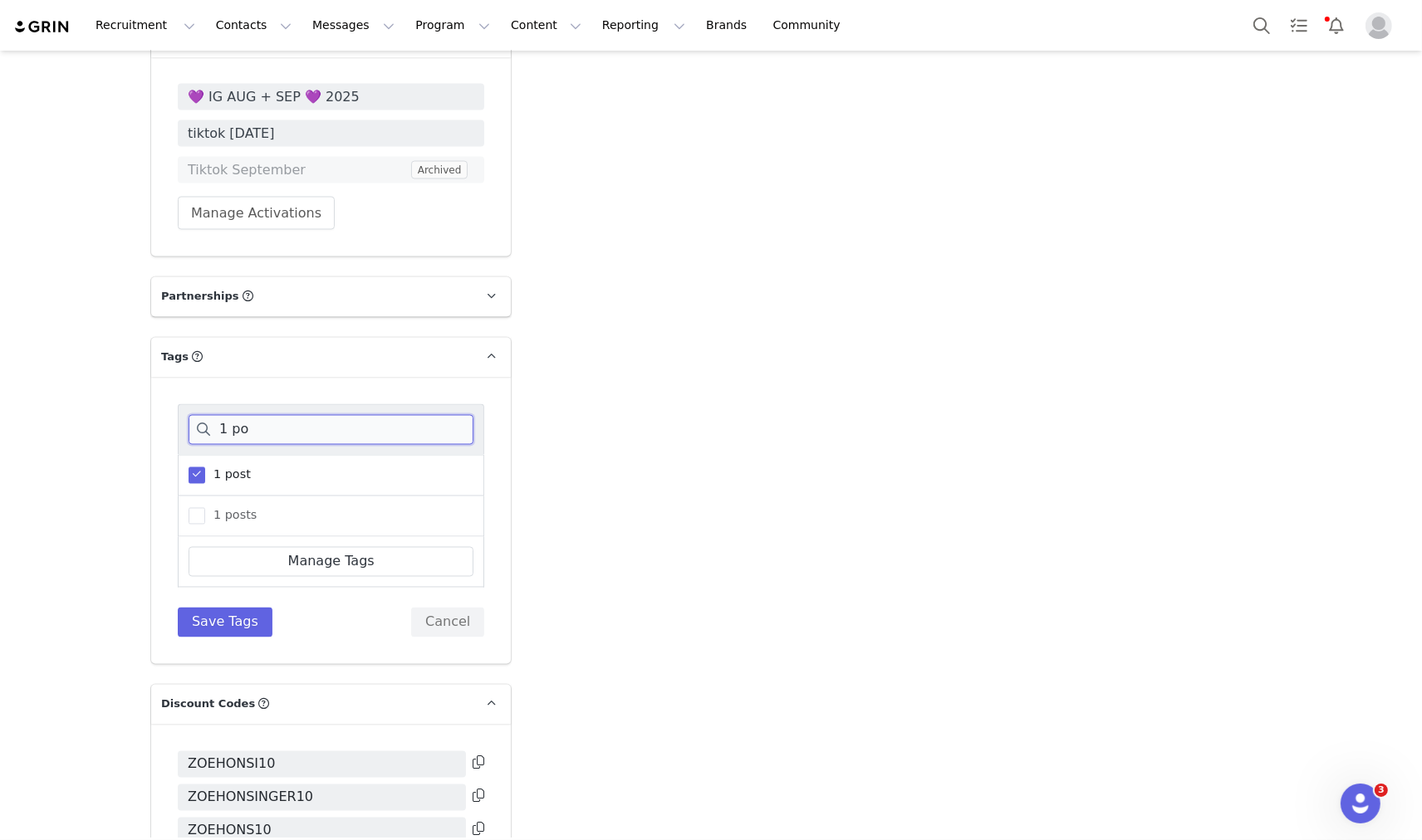
type input "1 po"
click at [227, 468] on span "1 post" at bounding box center [227, 475] width 45 height 15
click at [205, 468] on input "1 post" at bounding box center [205, 468] width 0 height 0
click at [221, 534] on div "1 po 1 post 1 posts Manage Tags Save Tags Cancel" at bounding box center [331, 521] width 307 height 233
click at [225, 608] on button "Save Tags" at bounding box center [225, 622] width 95 height 30
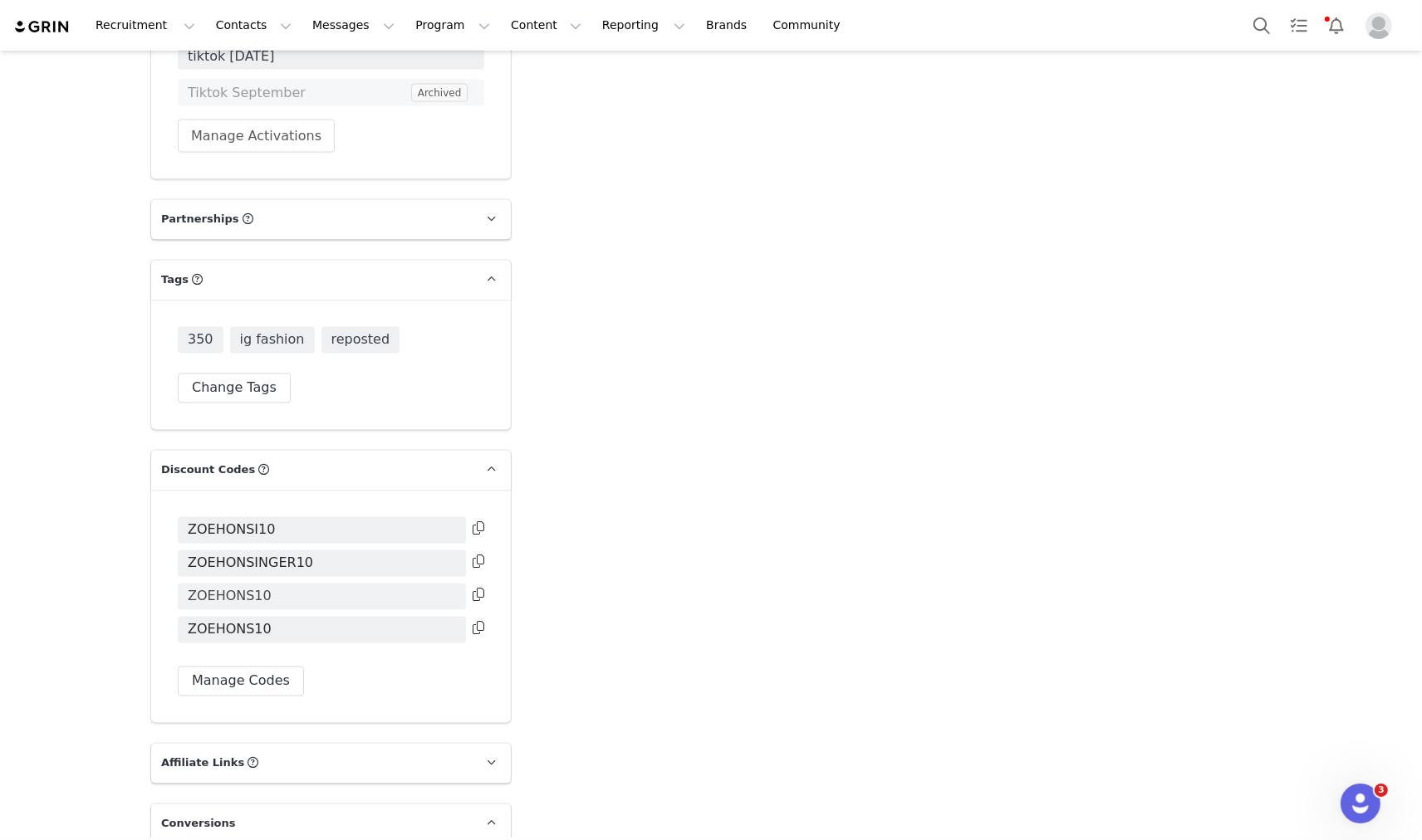
scroll to position [3106, 0]
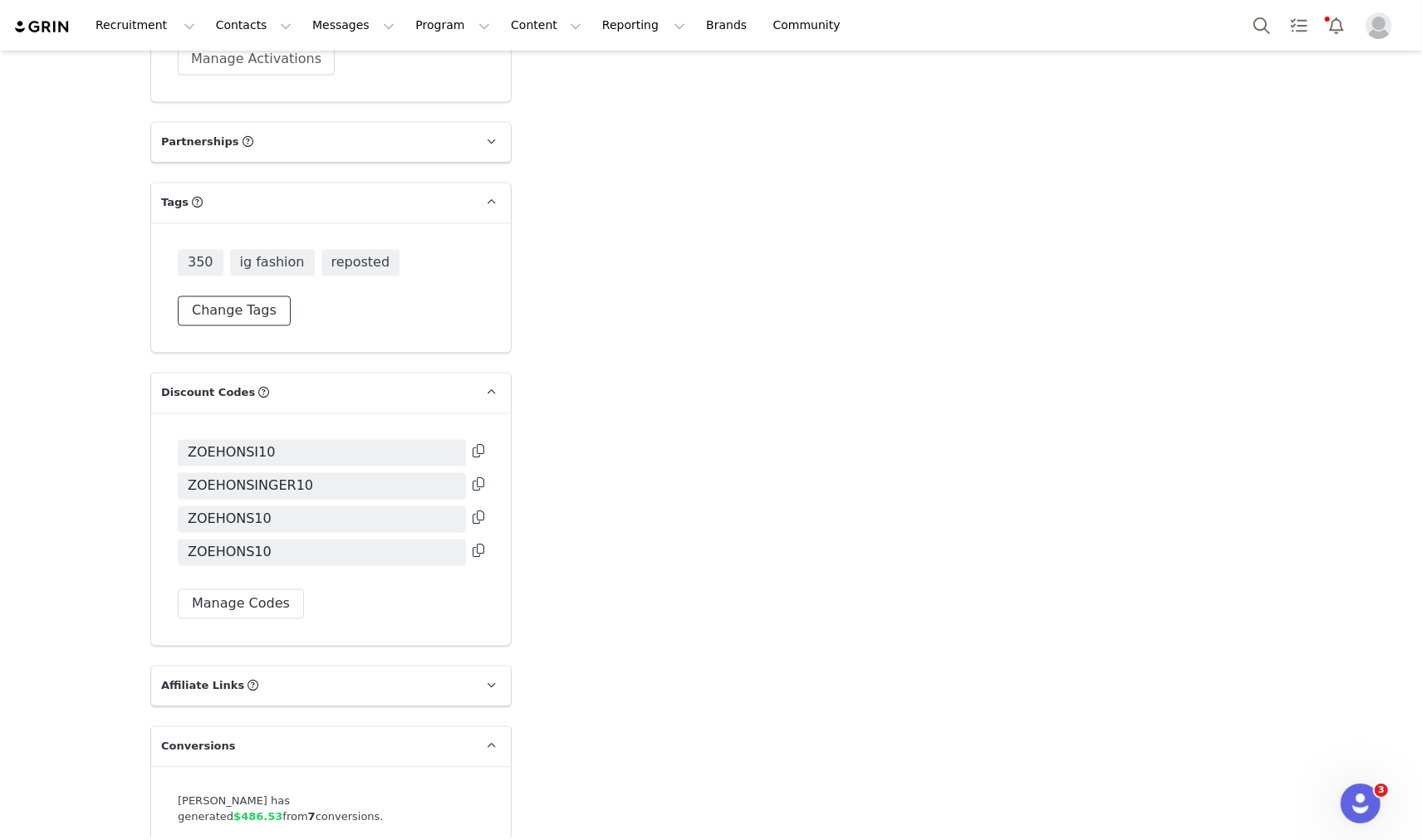
click at [220, 296] on button "Change Tags" at bounding box center [234, 311] width 113 height 30
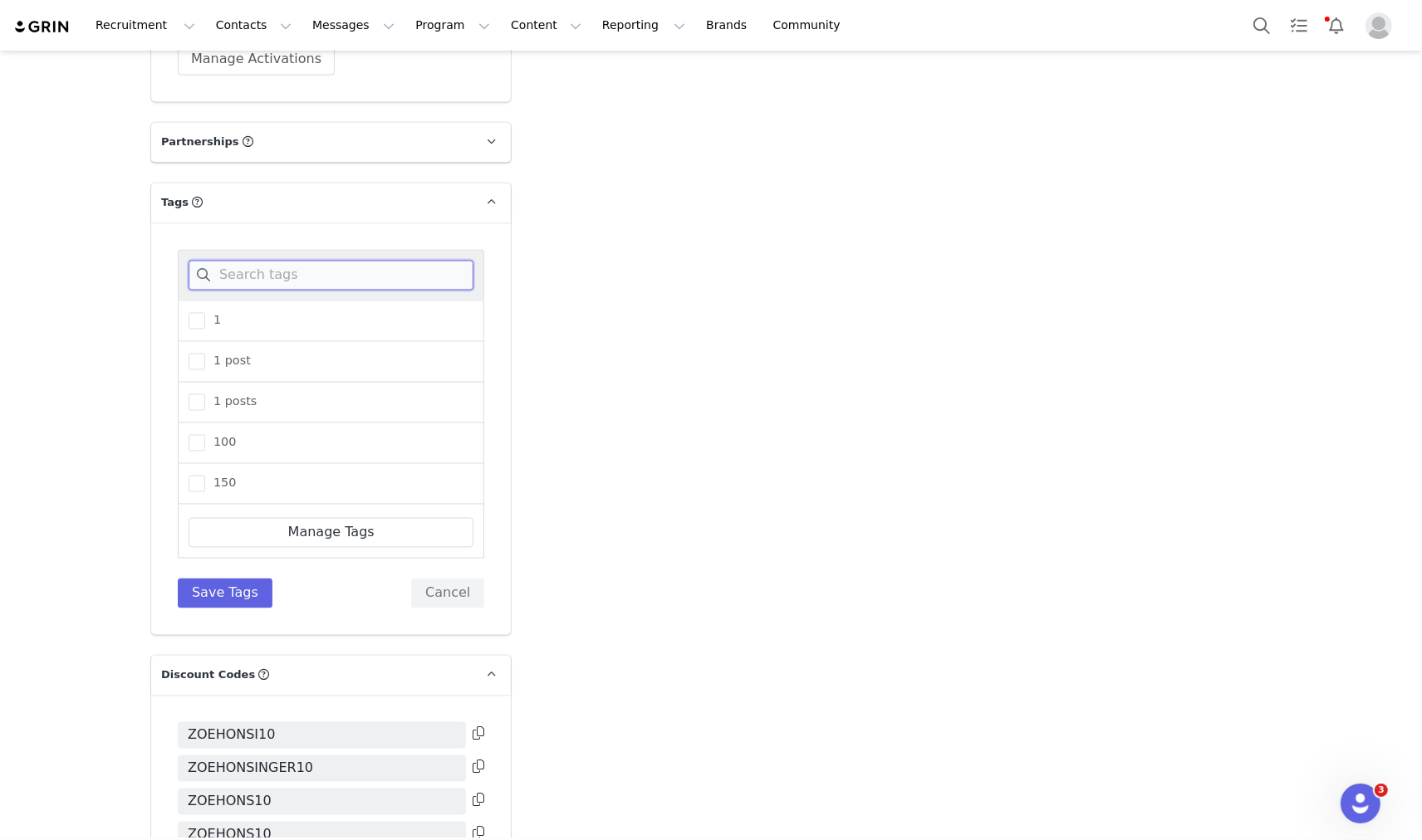
click at [251, 260] on input at bounding box center [331, 275] width 285 height 30
click at [189, 353] on span at bounding box center [196, 361] width 16 height 16
click at [205, 353] on input "1 post" at bounding box center [205, 353] width 0 height 0
click at [238, 579] on button "Save Tags" at bounding box center [225, 593] width 95 height 30
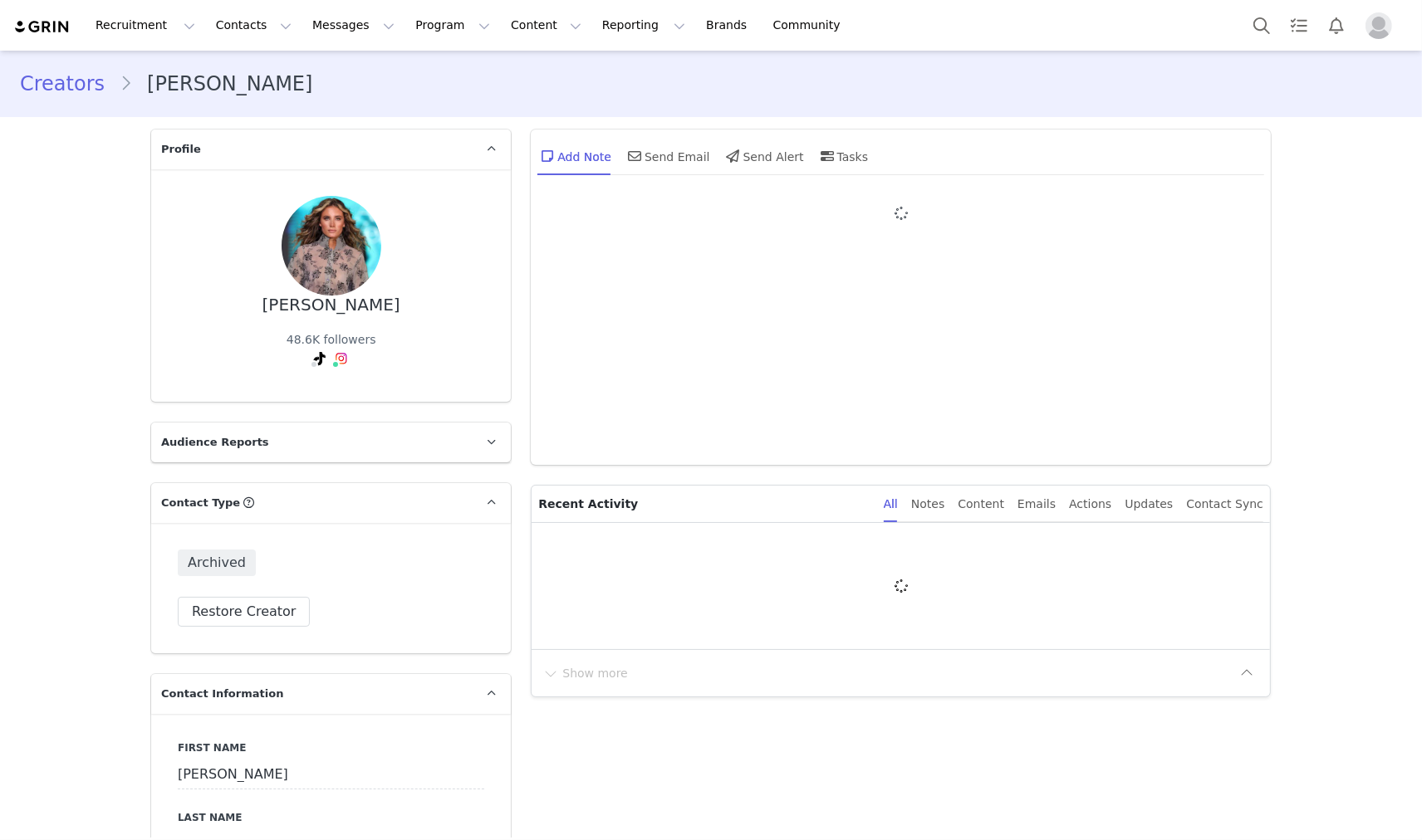
type input "+1 ([GEOGRAPHIC_DATA])"
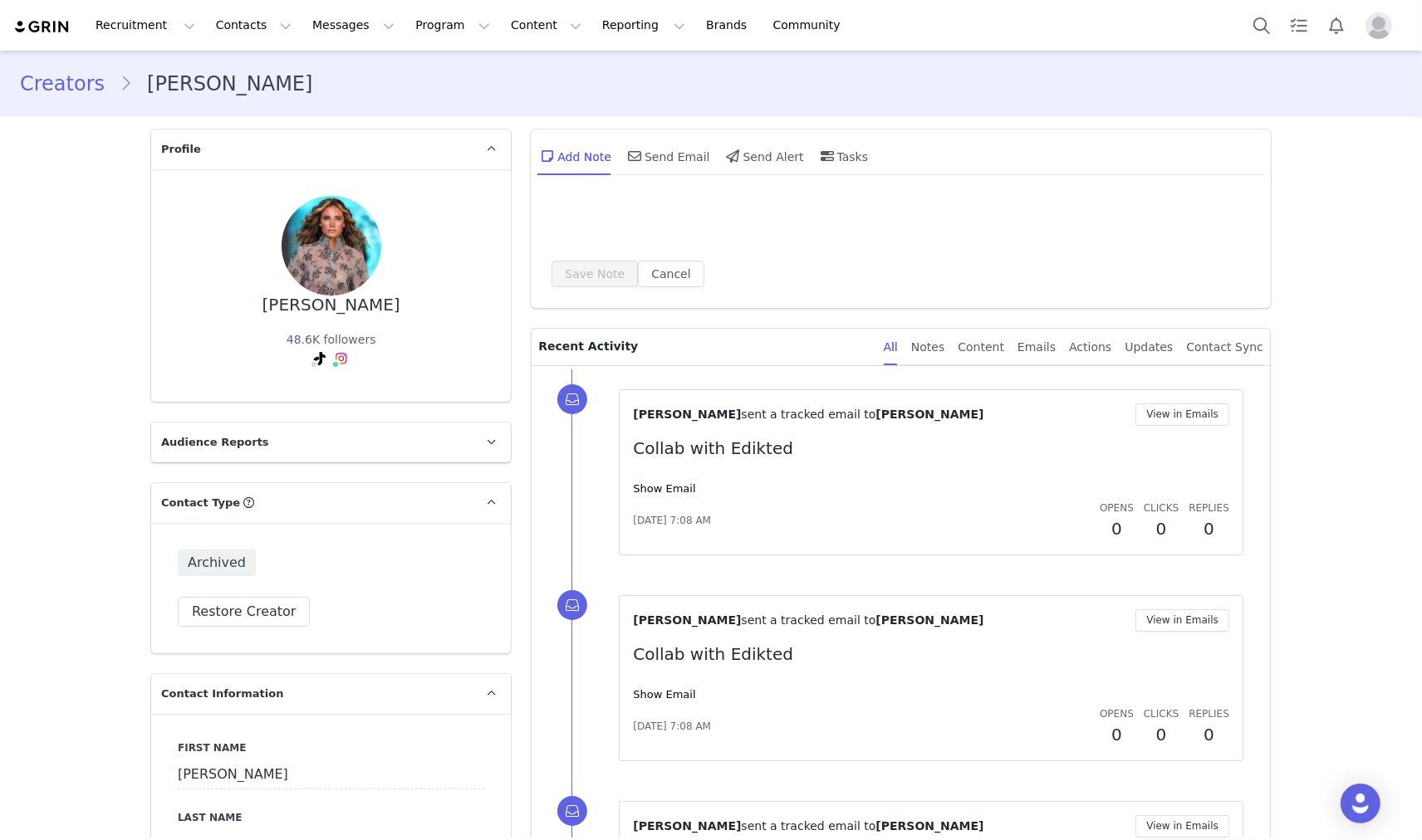
drag, startPoint x: 272, startPoint y: 308, endPoint x: 418, endPoint y: 308, distance: 146.0
click at [417, 308] on div "[PERSON_NAME] Stock 48.6K followers TikTok ( @[PERSON_NAME].stockk ) — Personal…" at bounding box center [331, 286] width 307 height 179
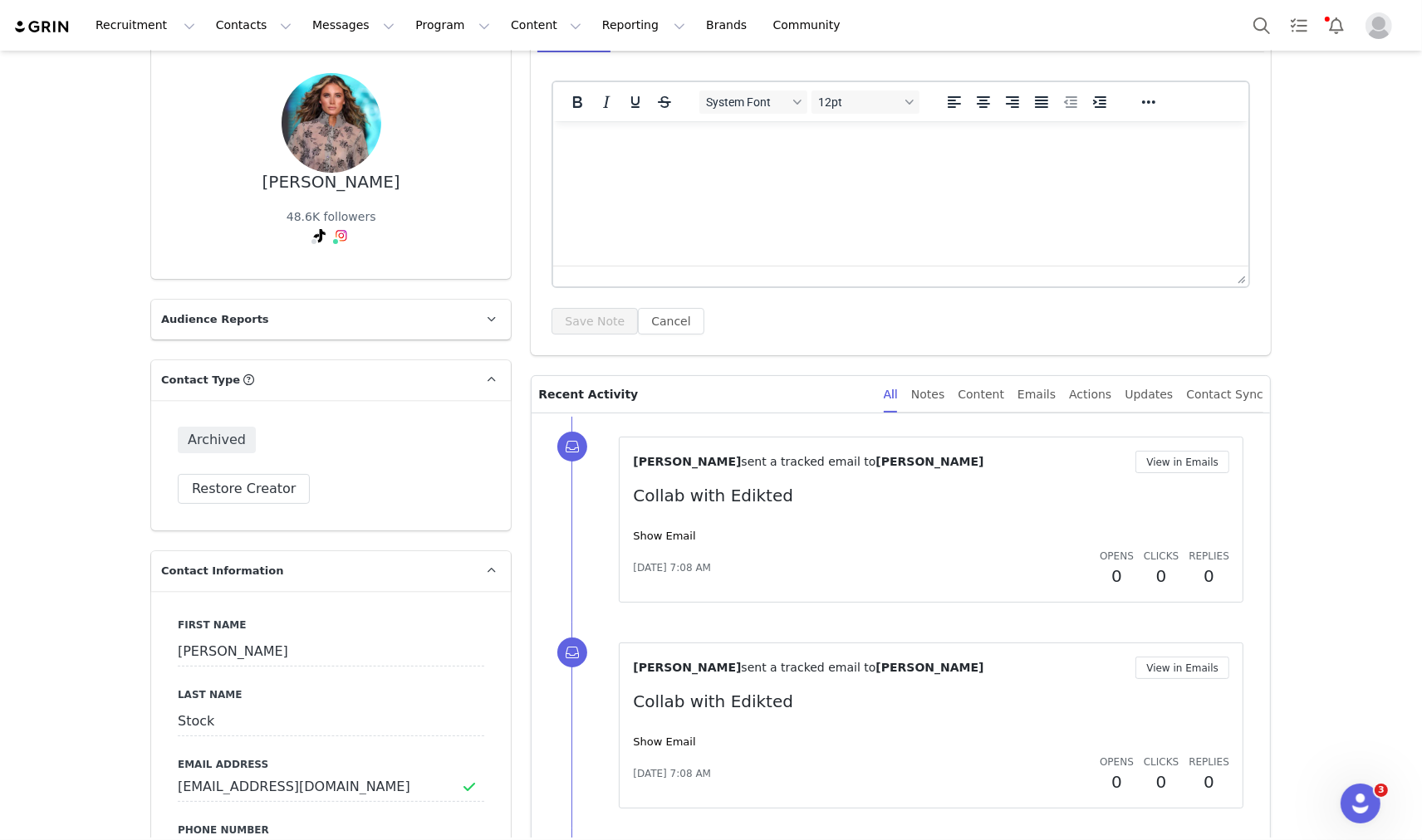
scroll to position [277, 0]
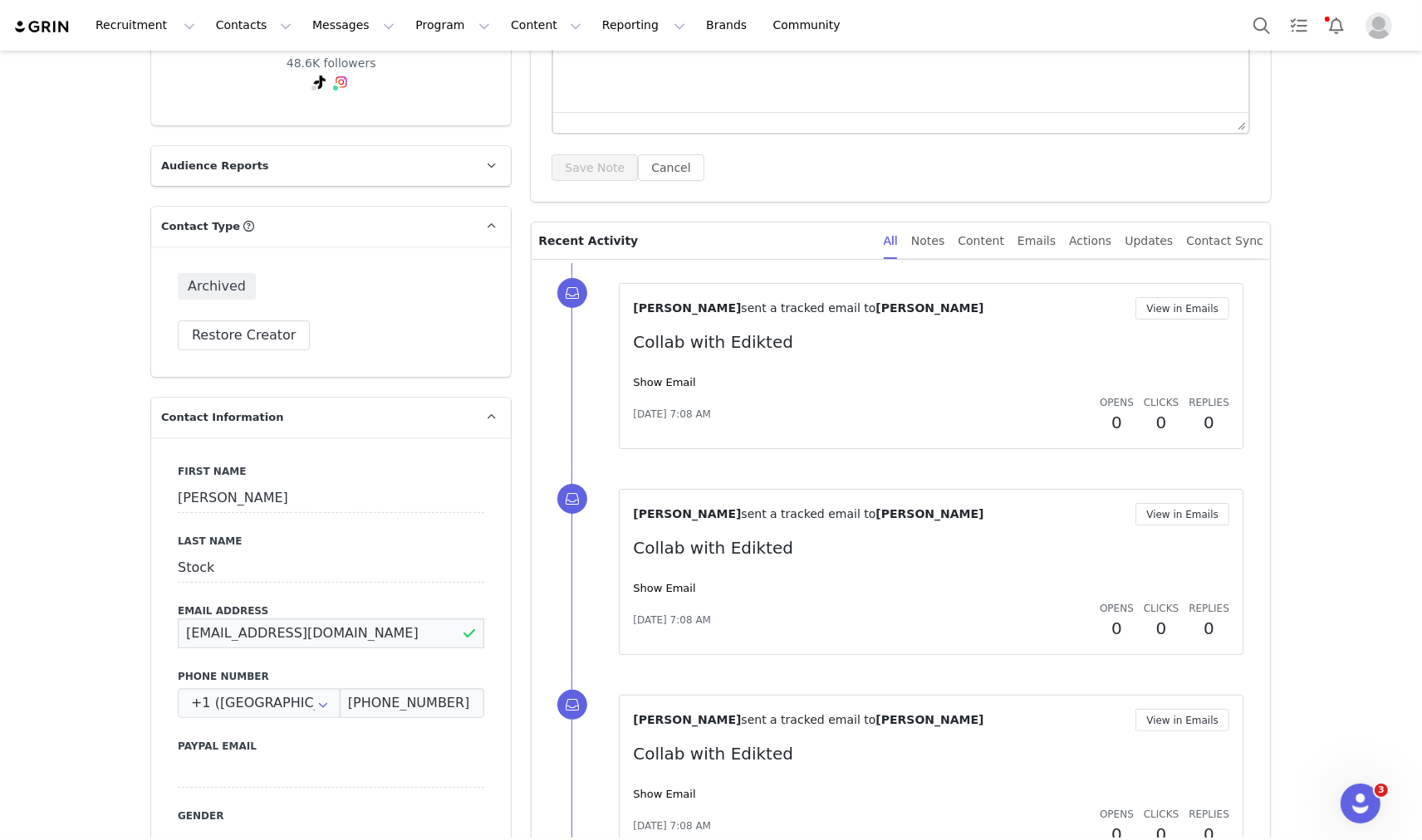
click at [317, 623] on input "lindsaygstock3@gmail.com" at bounding box center [331, 633] width 307 height 30
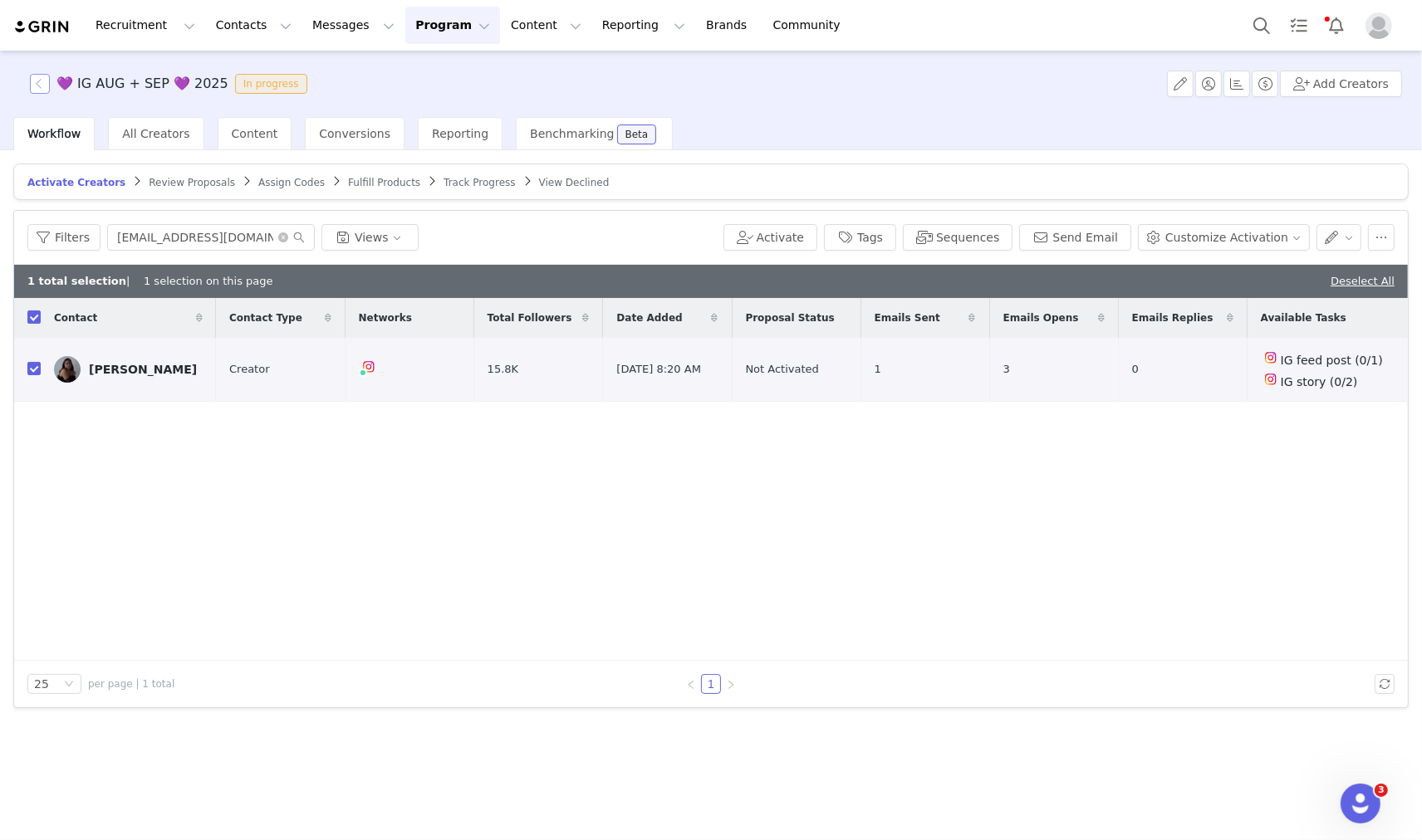
click at [48, 87] on button "button" at bounding box center [39, 84] width 20 height 20
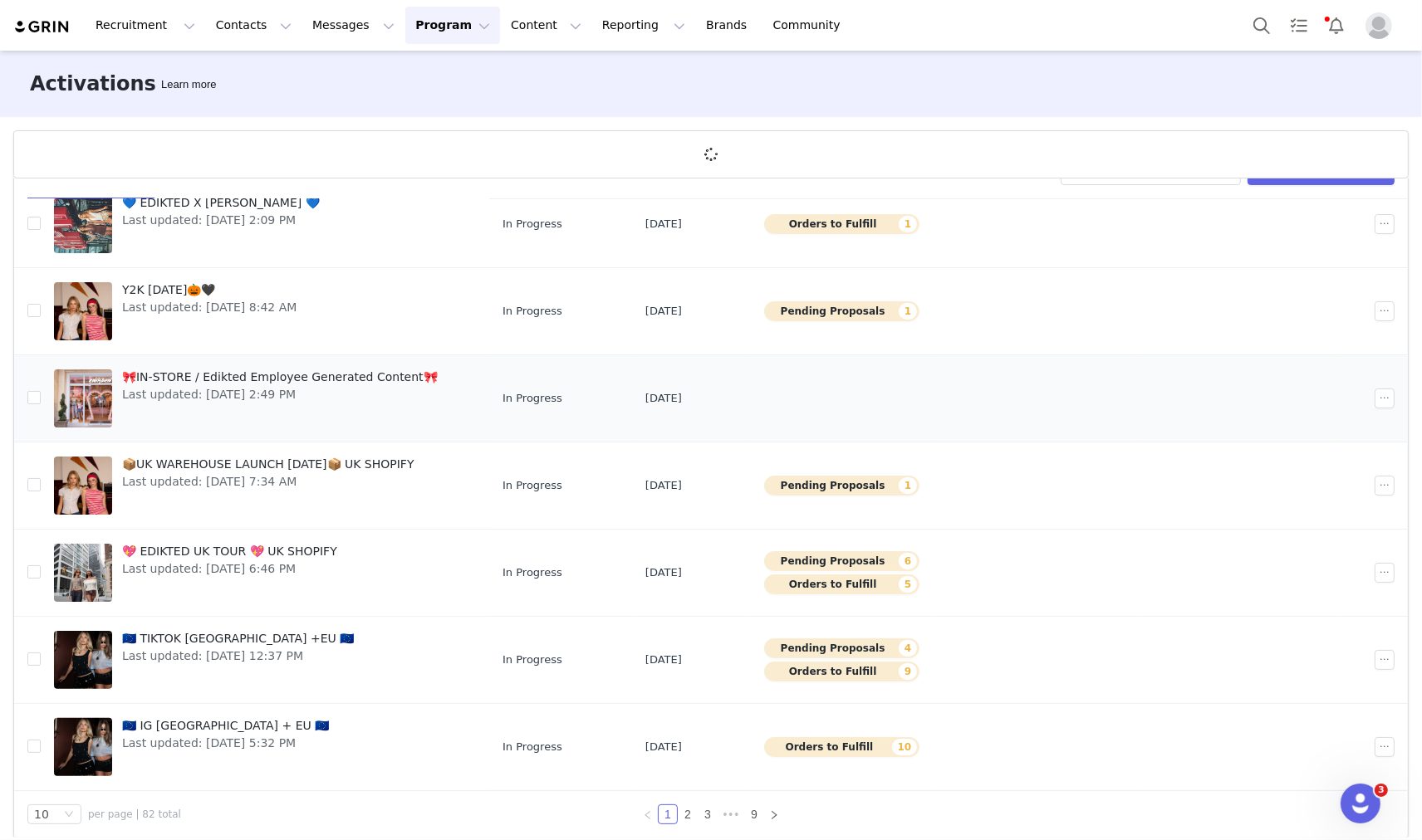
scroll to position [61, 0]
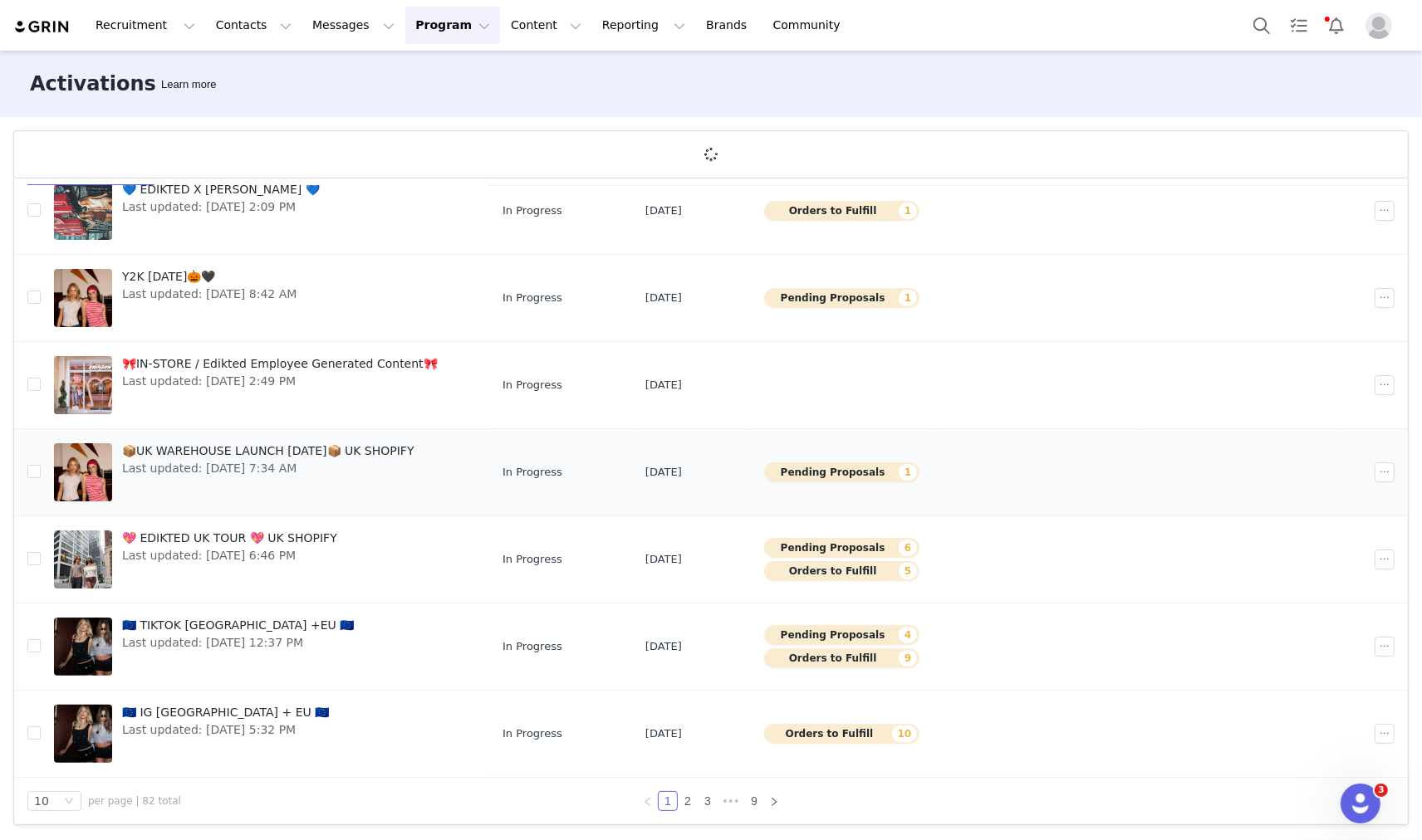
click at [317, 440] on div "📦UK WAREHOUSE LAUNCH SEPT 25📦 UK SHOPIFY Last updated: Sep 22, 2025 7:34 AM" at bounding box center [268, 472] width 313 height 67
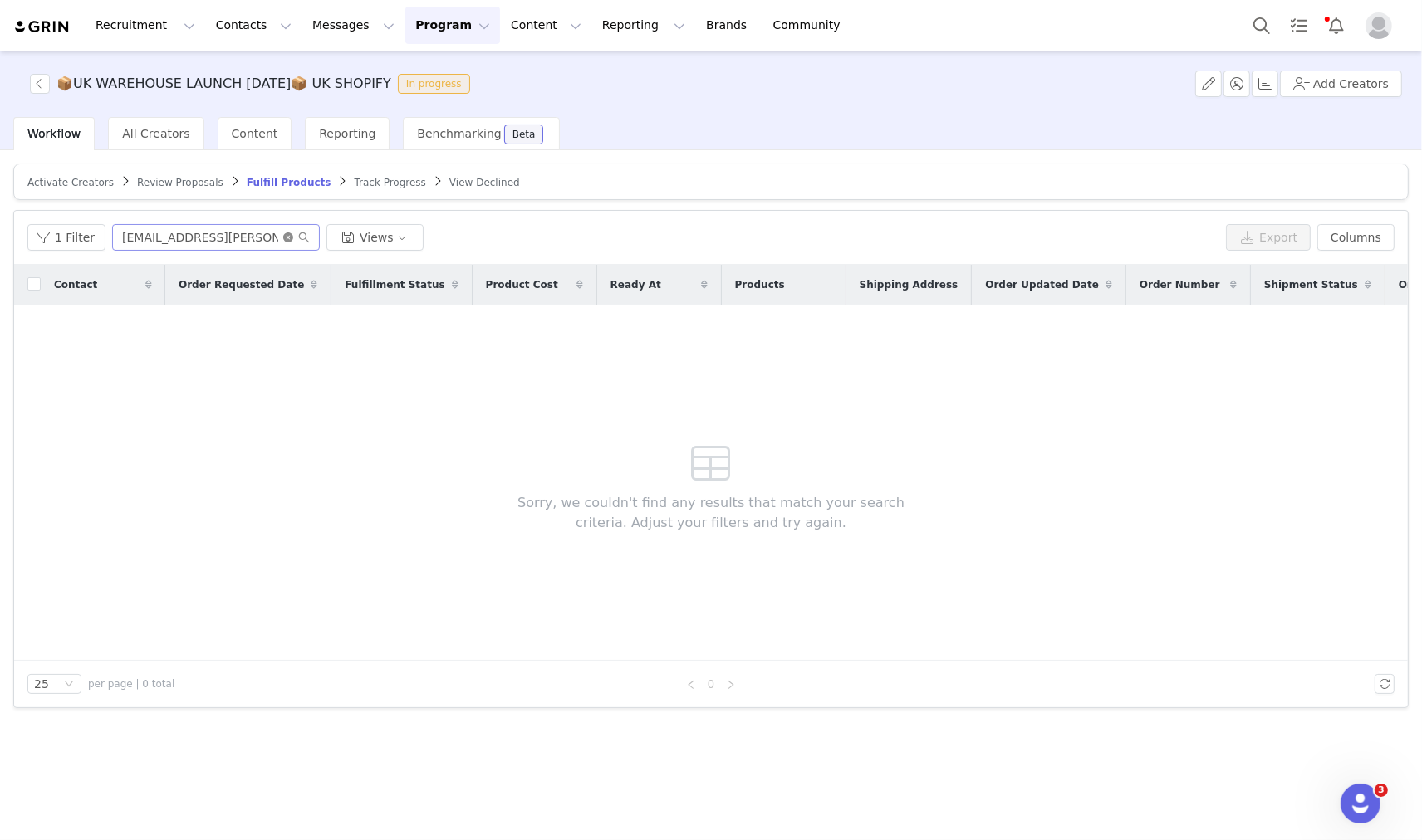
click at [284, 236] on icon "icon: close-circle" at bounding box center [289, 237] width 10 height 10
click at [195, 184] on span "Review Proposals" at bounding box center [179, 183] width 86 height 12
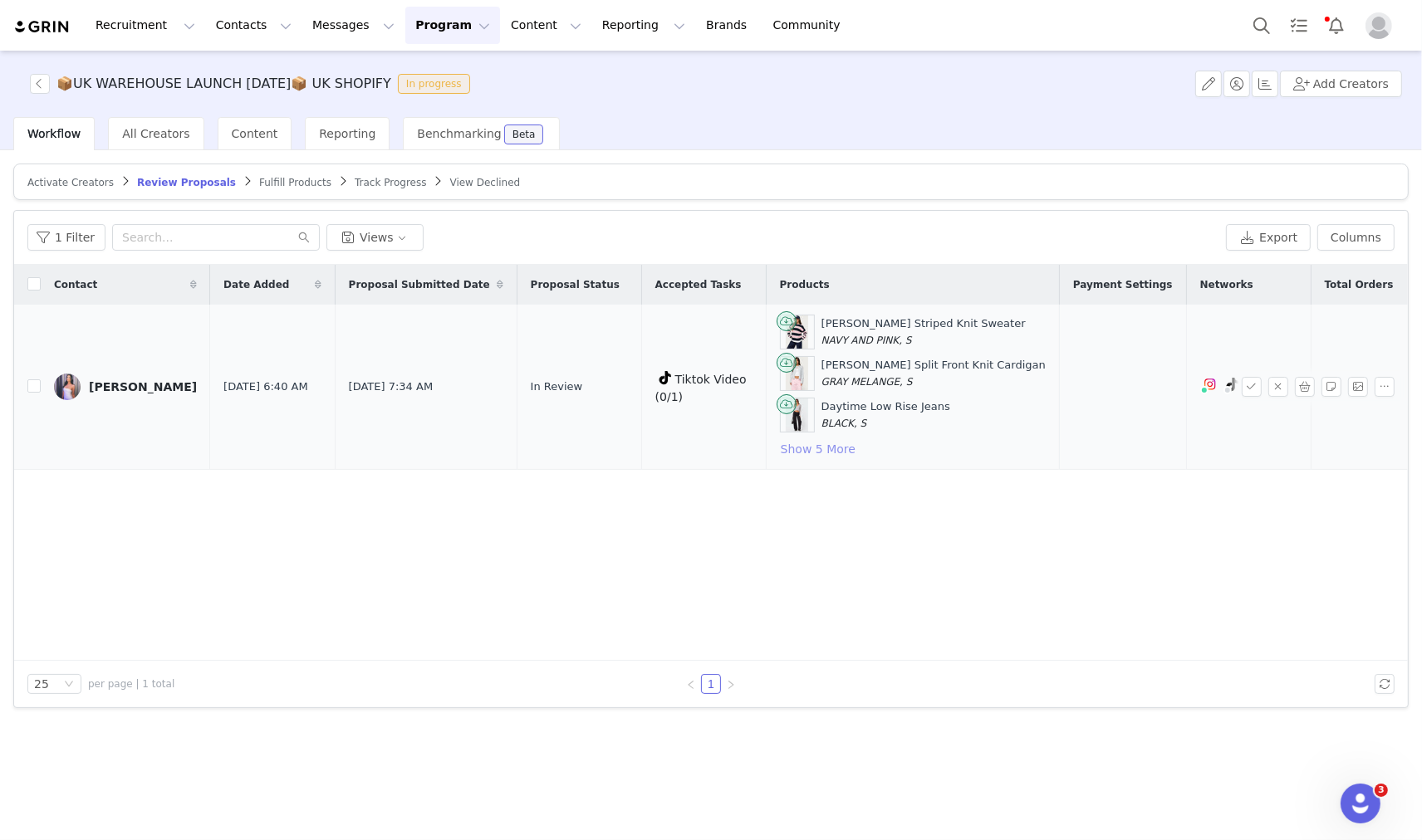
click at [808, 444] on button "Show 5 More" at bounding box center [817, 448] width 76 height 20
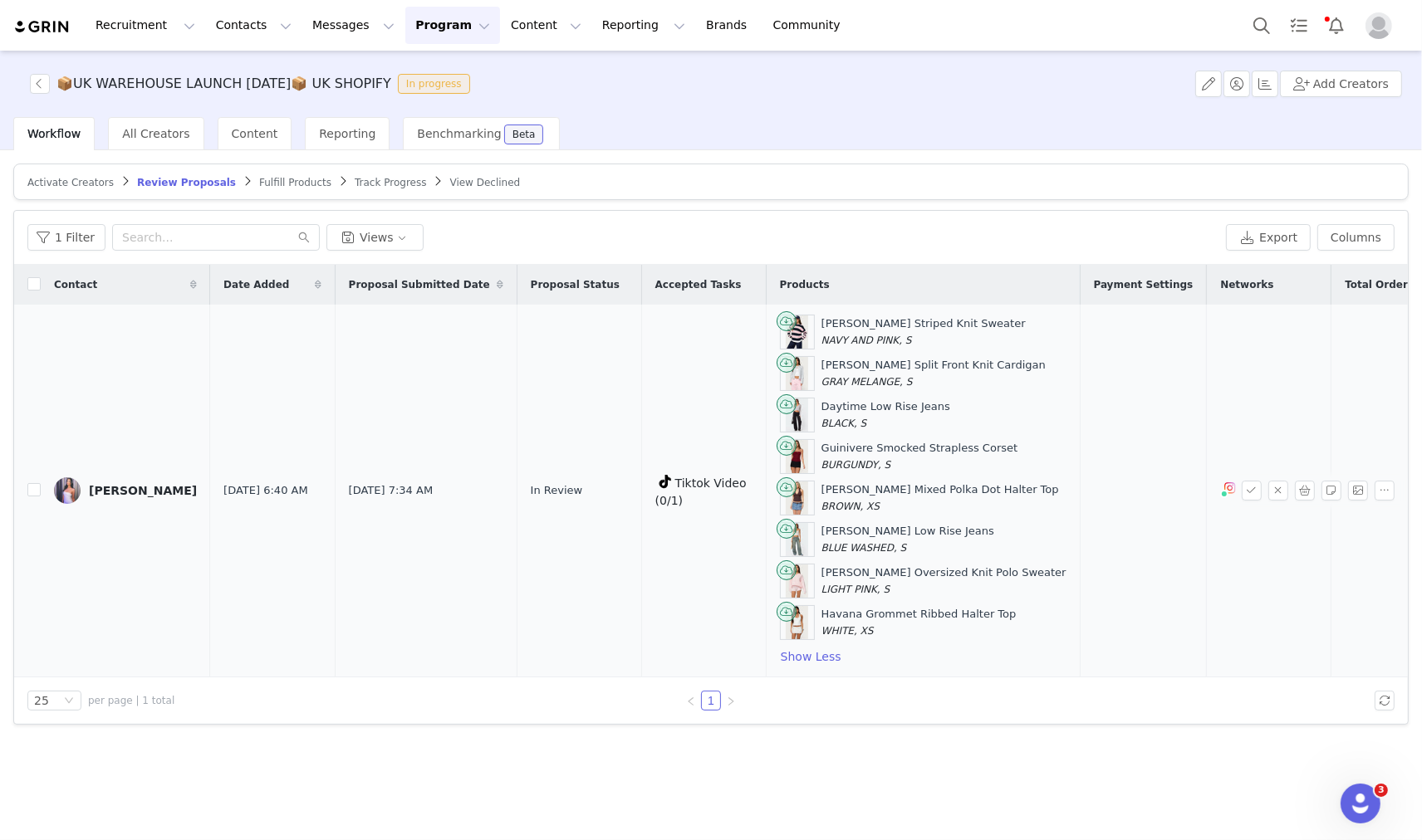
click at [84, 494] on link "lilly whitfield" at bounding box center [125, 490] width 143 height 26
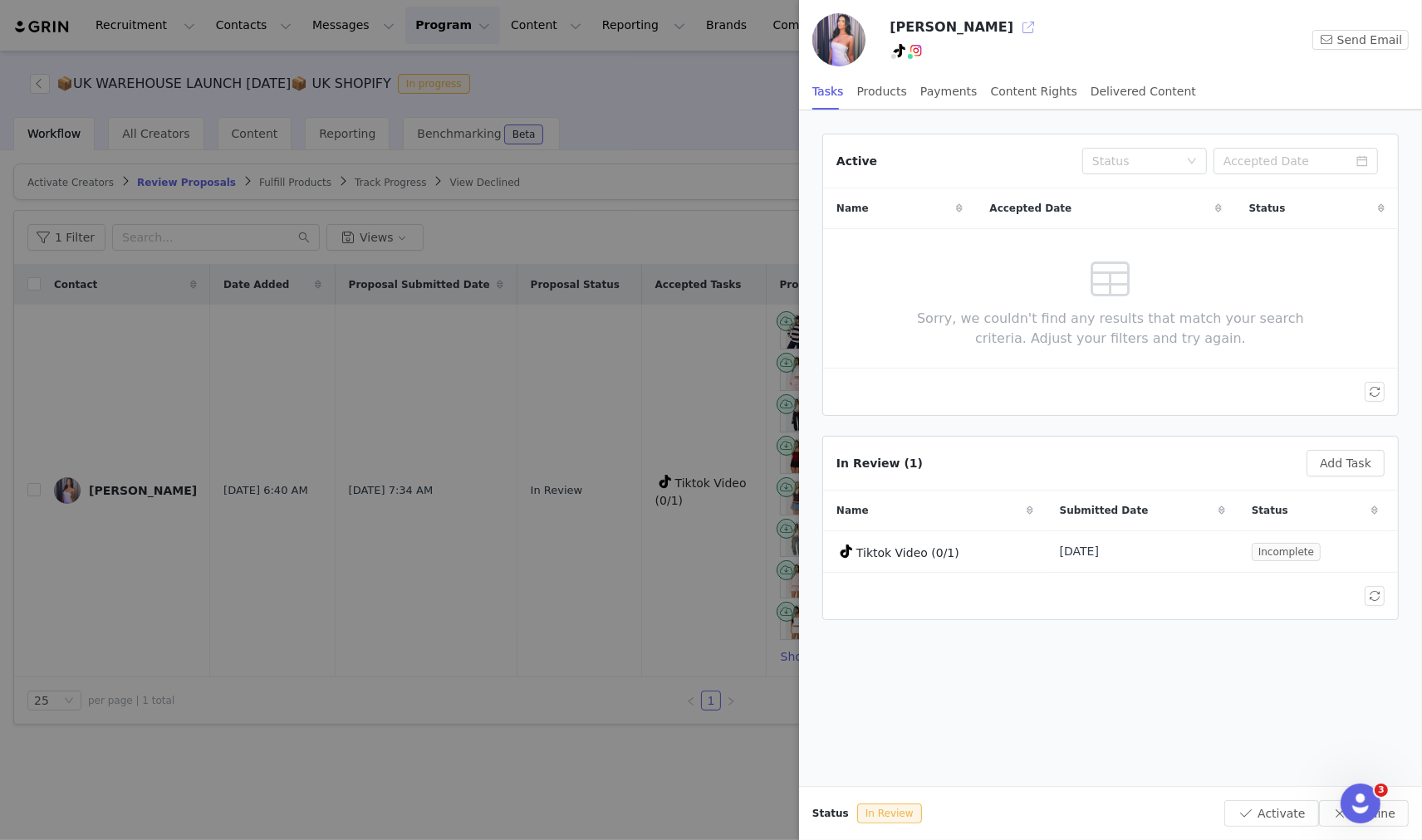
click at [1015, 36] on button "button" at bounding box center [1027, 27] width 26 height 26
click at [332, 409] on div at bounding box center [711, 420] width 1422 height 840
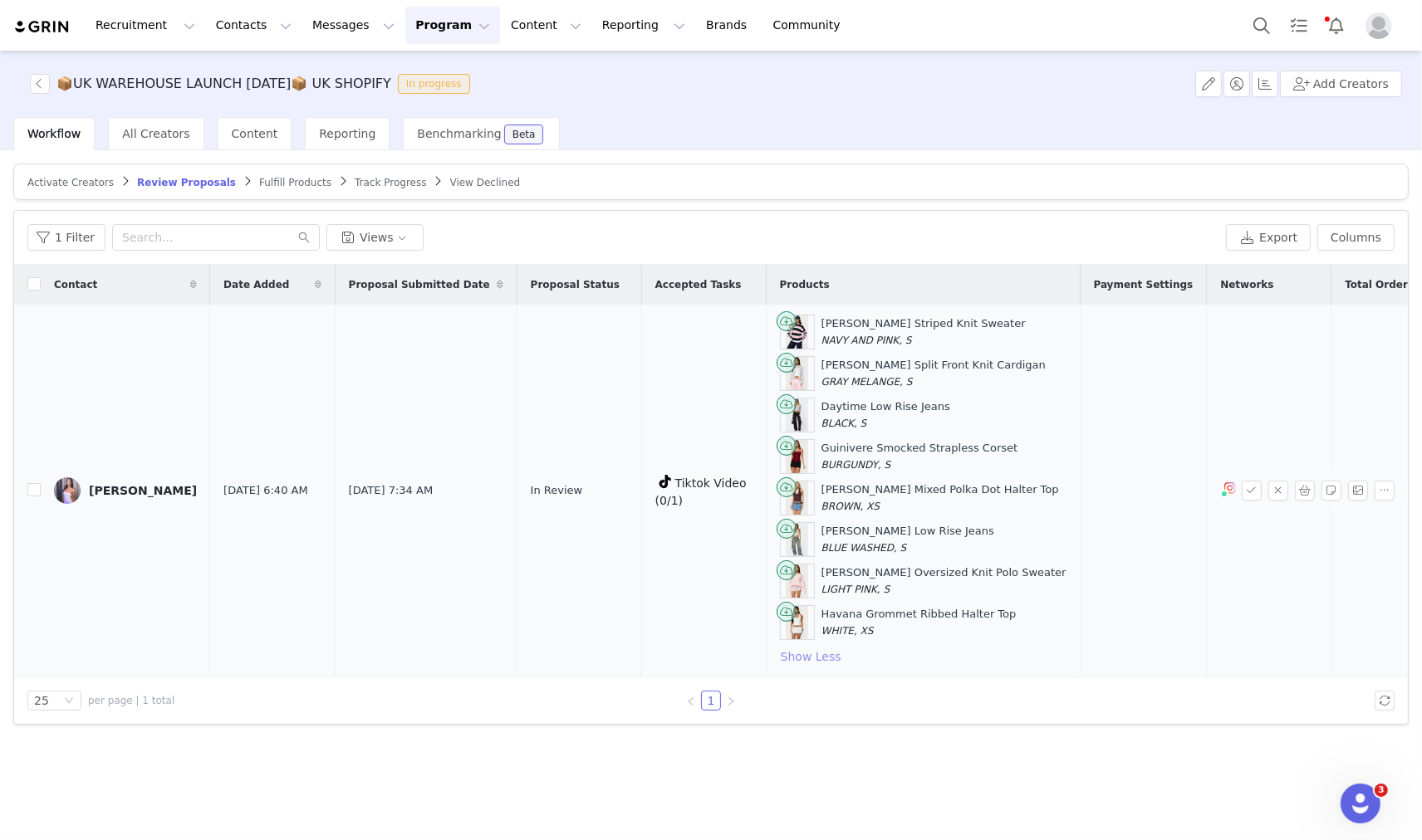
click at [801, 652] on button "Show Less" at bounding box center [810, 656] width 62 height 20
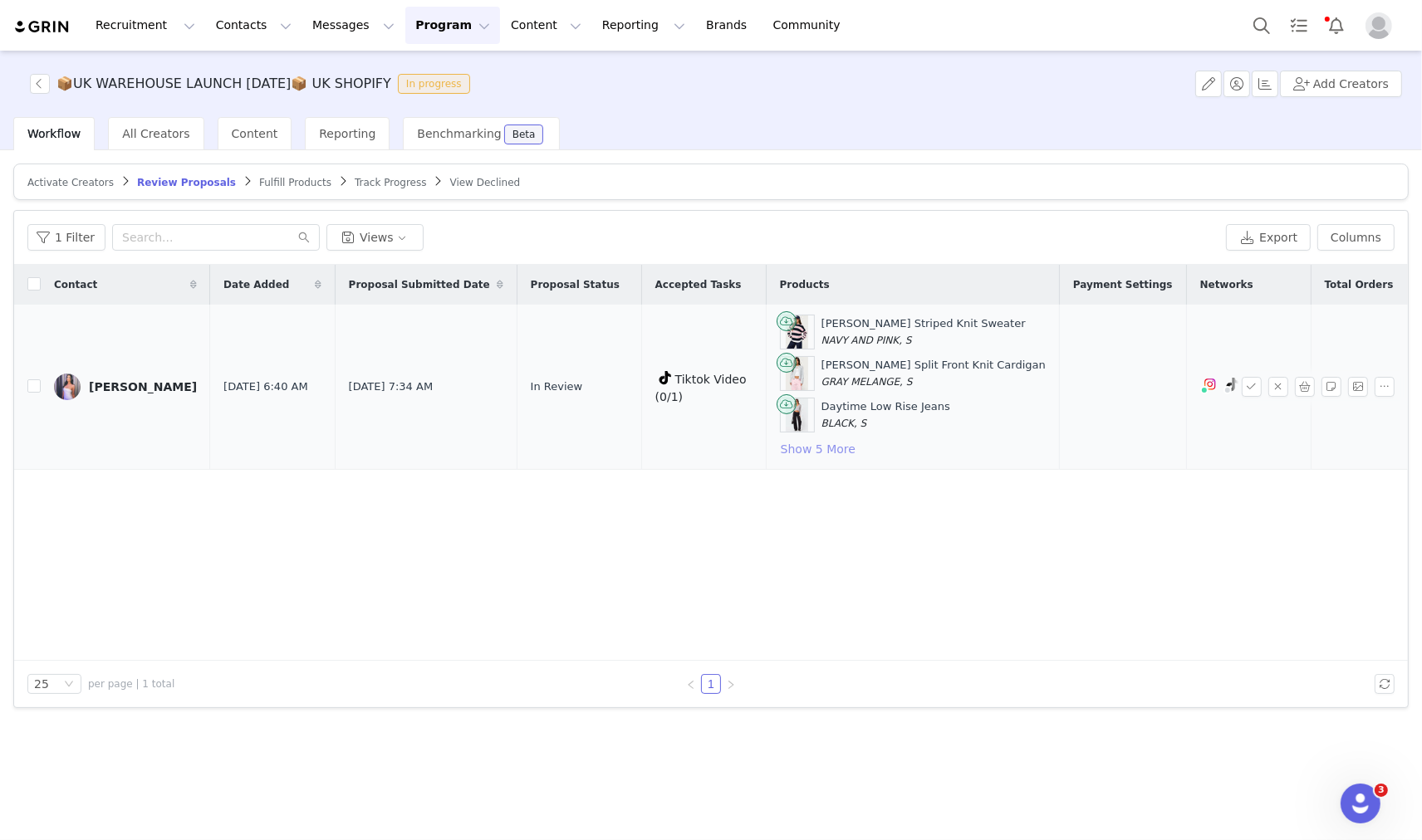
click at [828, 445] on button "Show 5 More" at bounding box center [817, 448] width 76 height 20
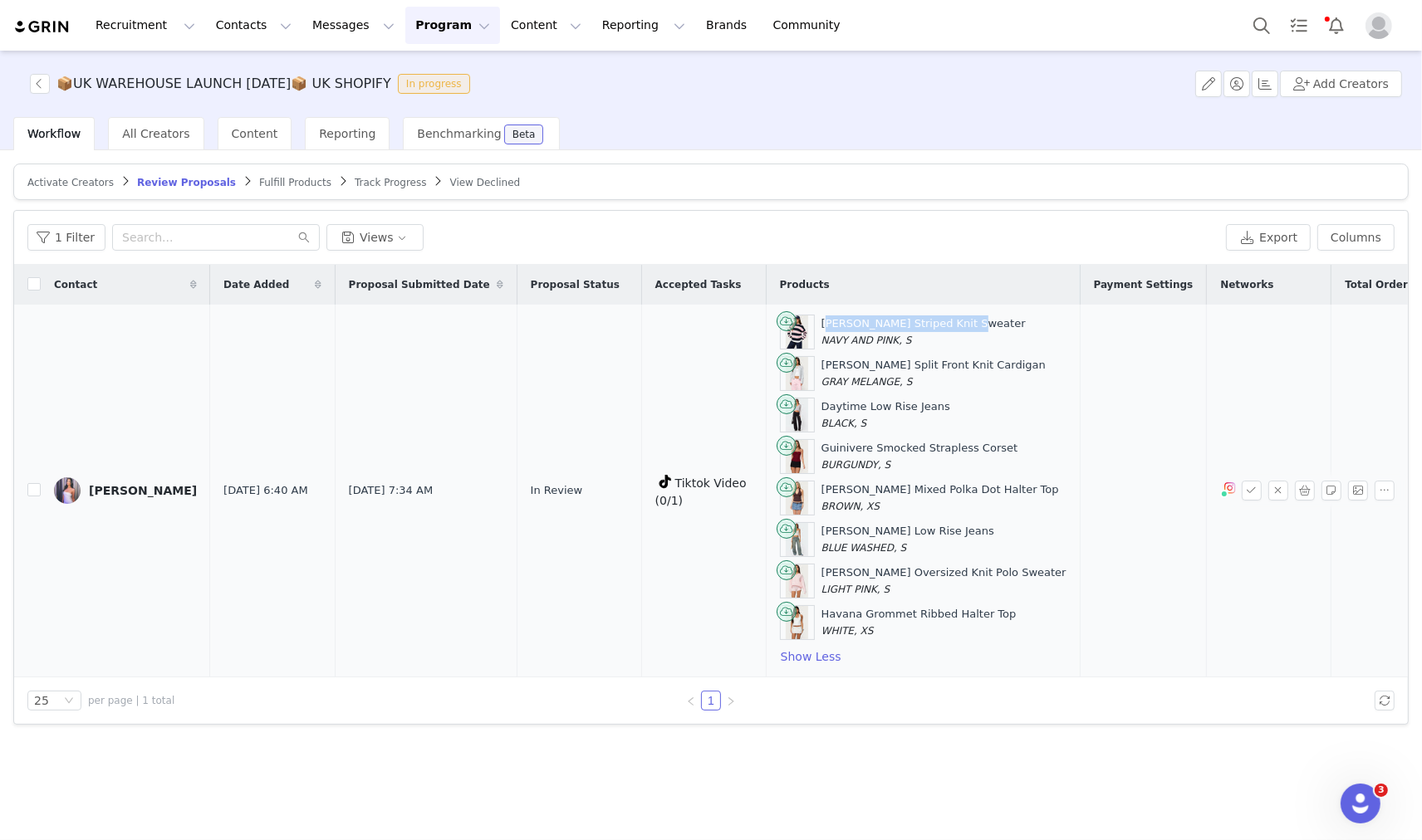
drag, startPoint x: 810, startPoint y: 319, endPoint x: 951, endPoint y: 321, distance: 141.0
click at [951, 321] on div "Conrad Striped Knit Sweater NAVY AND PINK, S" at bounding box center [923, 332] width 287 height 35
copy div "Conrad Striped Knit Sweater"
drag, startPoint x: 819, startPoint y: 367, endPoint x: 982, endPoint y: 362, distance: 163.1
click at [981, 362] on div "Jenie Split Front Knit Cardigan GRAY MELANGE, S" at bounding box center [923, 373] width 287 height 35
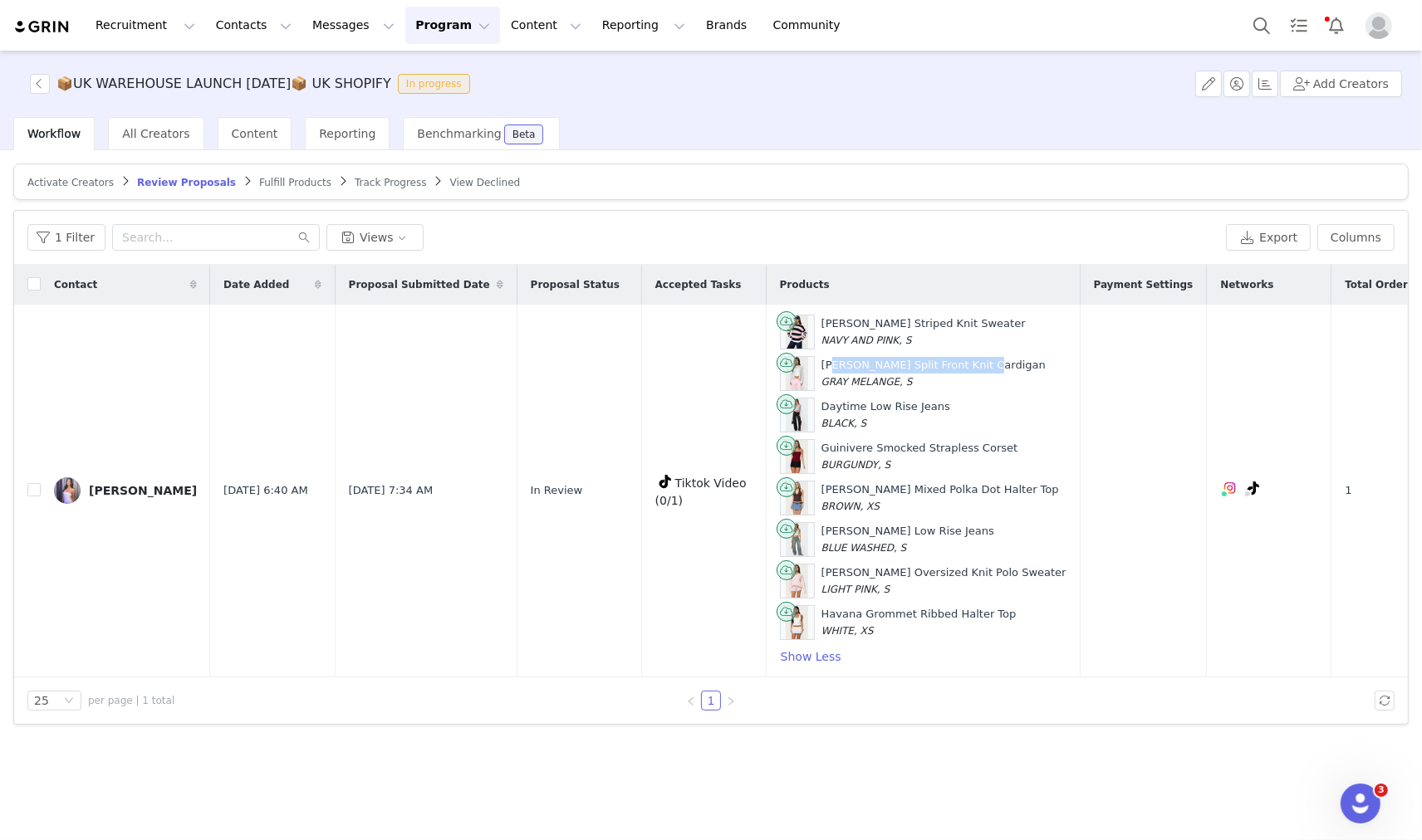
copy div "enie Split Front Knit Cardigan"
drag, startPoint x: 827, startPoint y: 367, endPoint x: 994, endPoint y: 368, distance: 167.0
click at [994, 368] on div "Jenie Split Front Knit Cardigan GRAY MELANGE, S" at bounding box center [923, 373] width 287 height 35
copy div "Jenie Split Front Knit Cardigan"
drag, startPoint x: 832, startPoint y: 411, endPoint x: 973, endPoint y: 418, distance: 141.2
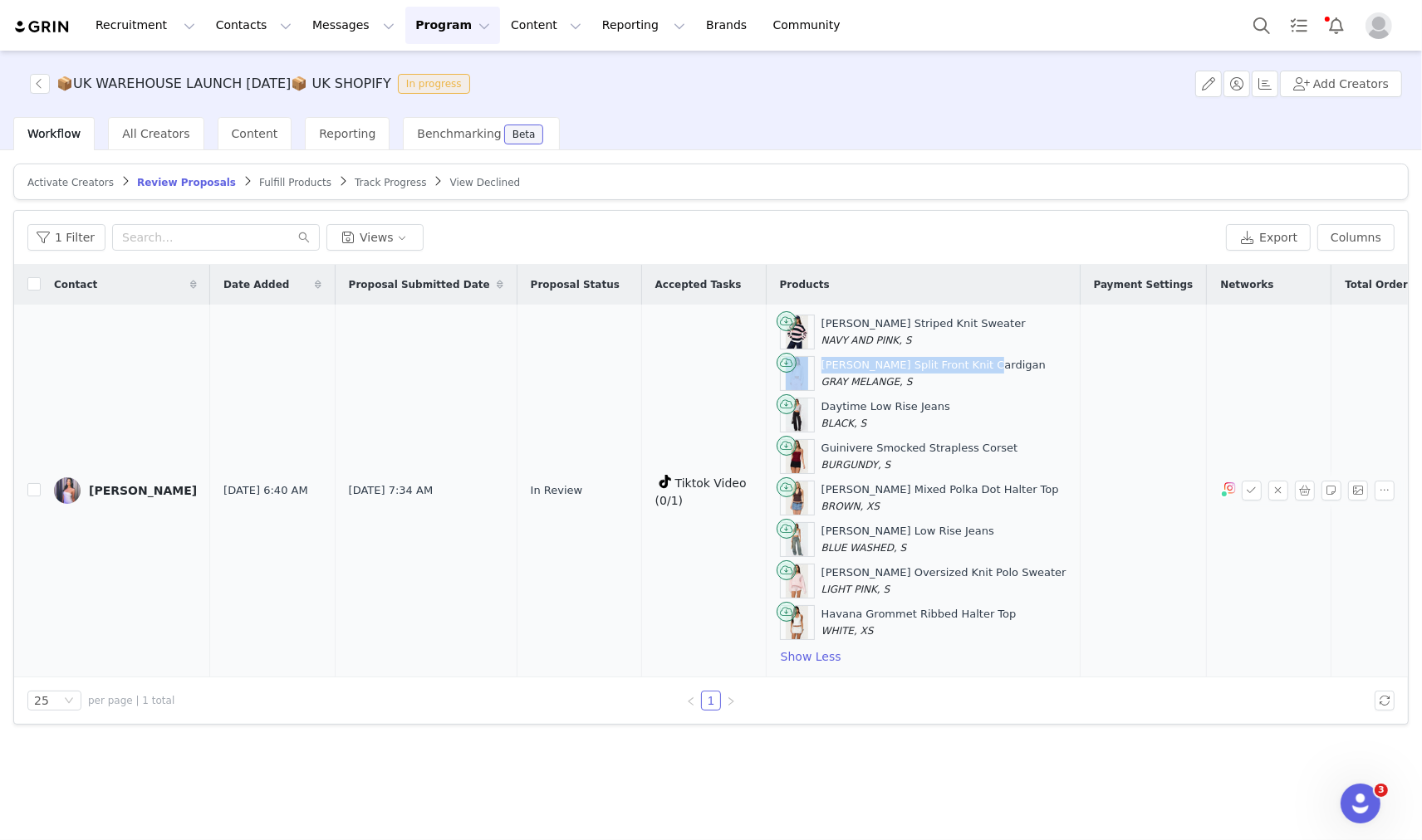
click at [973, 418] on div "Daytime Low Rise Jeans BLACK, S" at bounding box center [923, 415] width 287 height 35
copy div "Daytime Low Rise Jeans BLACK, S"
drag, startPoint x: 812, startPoint y: 443, endPoint x: 994, endPoint y: 450, distance: 182.1
click at [994, 450] on div "Guinivere Smocked Strapless Corset BURGUNDY, S" at bounding box center [923, 456] width 287 height 35
copy div "Guinivere Smocked Strapless Corset"
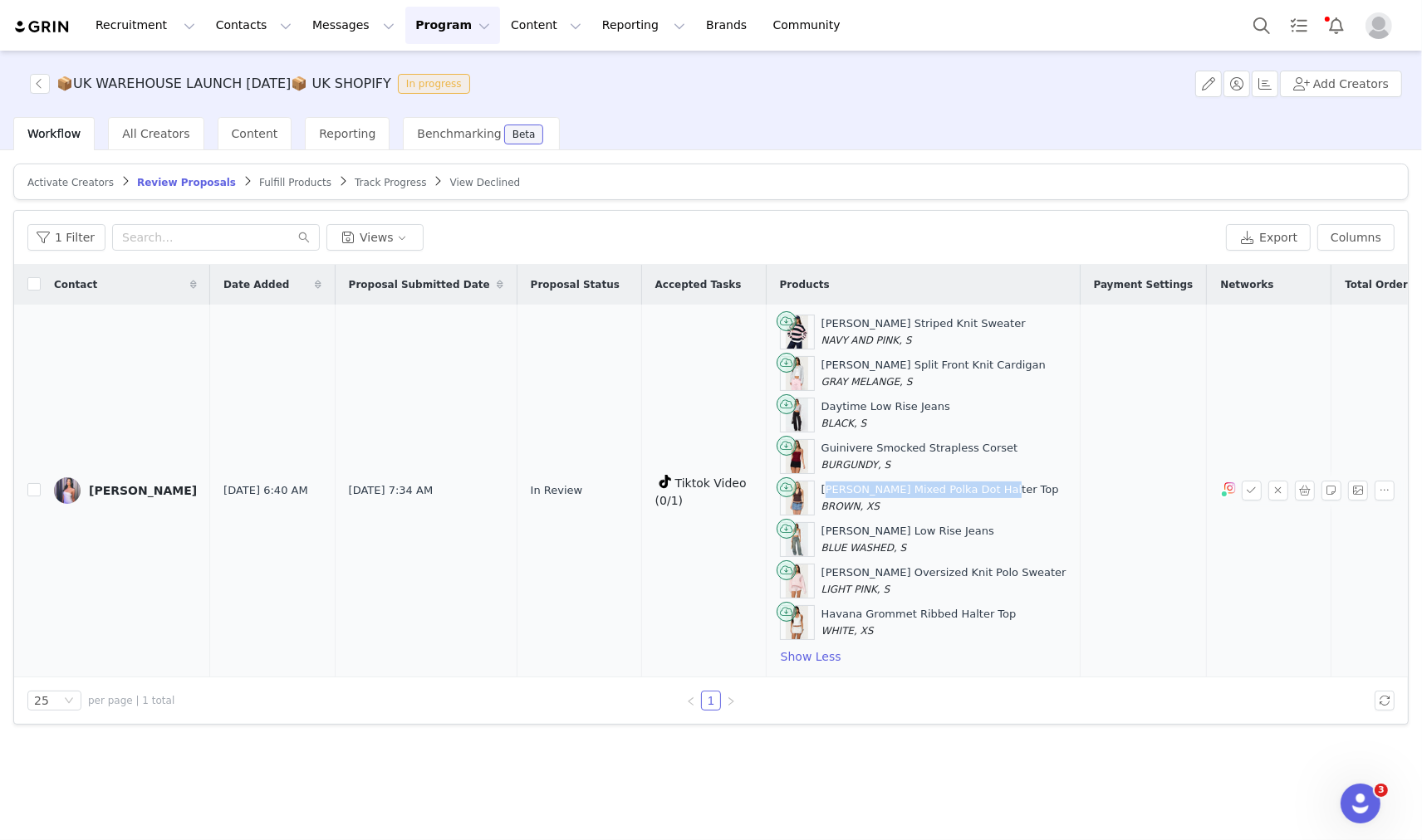
drag, startPoint x: 814, startPoint y: 493, endPoint x: 1002, endPoint y: 496, distance: 188.0
click at [1002, 496] on td "Conrad Striped Knit Sweater NAVY AND PINK, S Jenie Split Front Knit Cardigan GR…" at bounding box center [923, 491] width 314 height 373
copy div "Ginny Mixed Polka Dot Halter Top"
drag, startPoint x: 806, startPoint y: 534, endPoint x: 960, endPoint y: 524, distance: 154.3
click at [960, 524] on div "Carpenter Low Rise Jeans BLUE WASHED, S" at bounding box center [923, 540] width 287 height 35
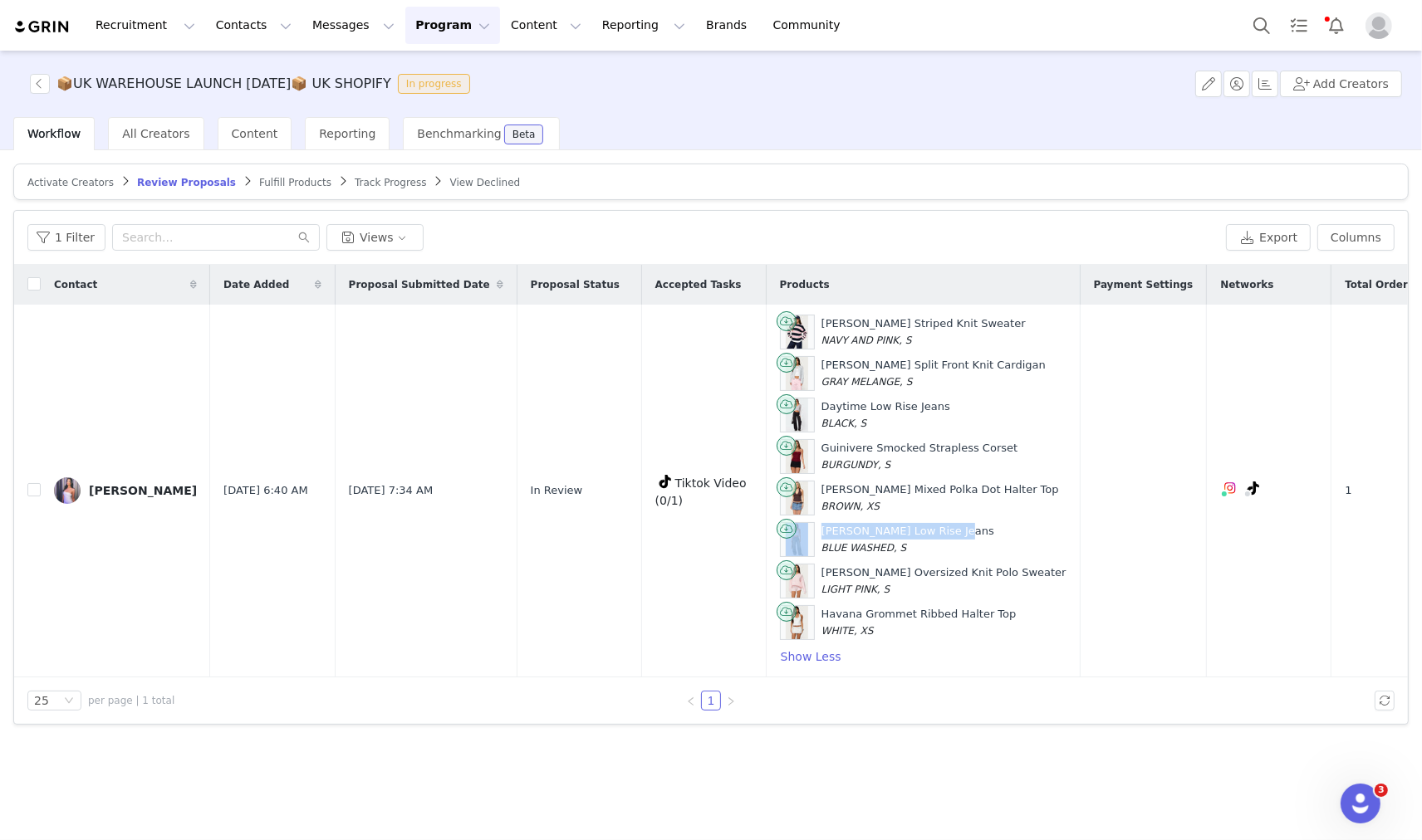
copy div "Carpenter Low Rise Jeans"
drag, startPoint x: 812, startPoint y: 569, endPoint x: 981, endPoint y: 569, distance: 169.0
click at [981, 569] on div "Lorie Oversized Knit Polo Sweater LIGHT PINK, S" at bounding box center [923, 580] width 287 height 35
copy div "Lorie Oversized Knit Polo Sweater"
drag, startPoint x: 1006, startPoint y: 611, endPoint x: 810, endPoint y: 615, distance: 196.0
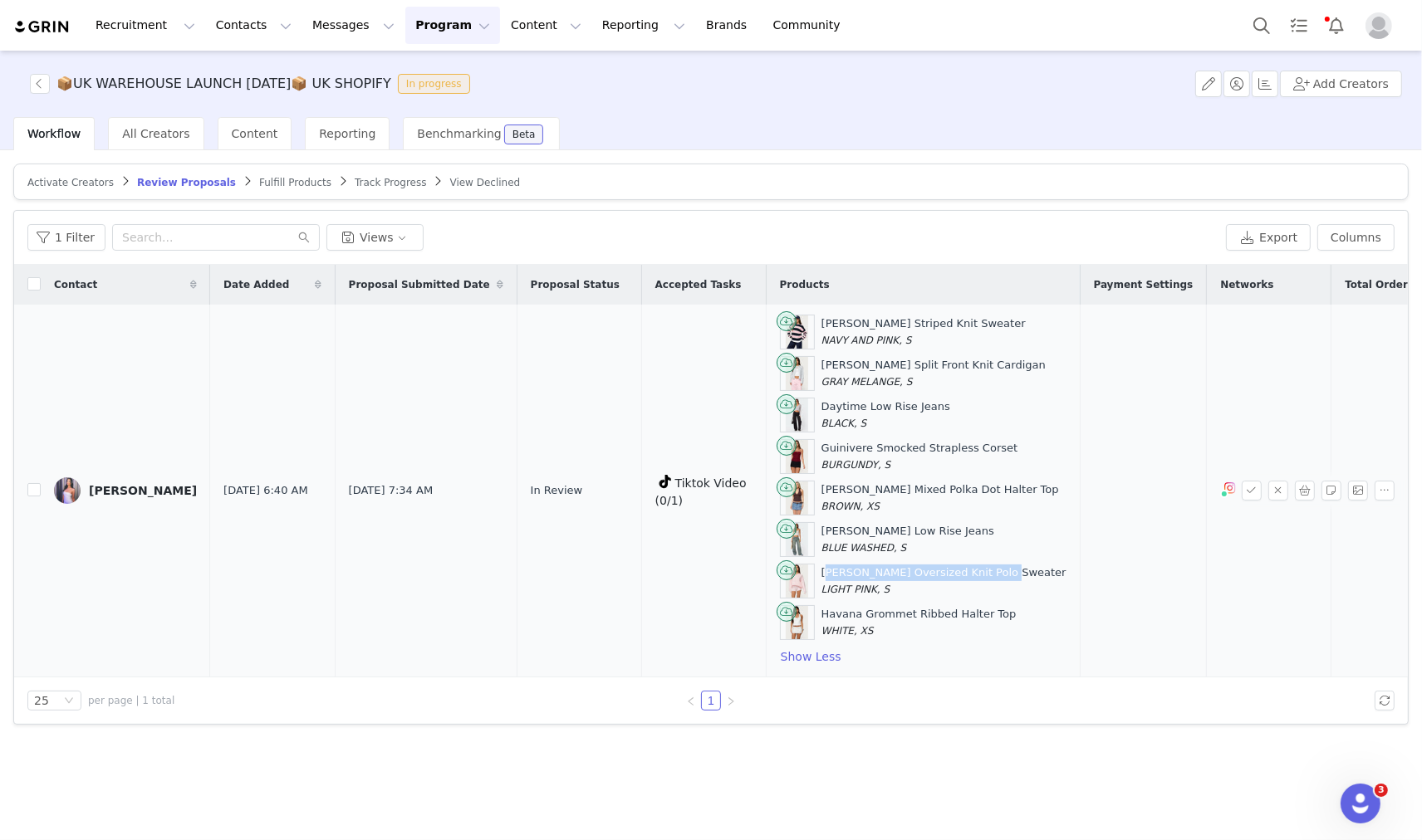
click at [810, 615] on td "Conrad Striped Knit Sweater NAVY AND PINK, S Jenie Split Front Knit Cardigan GR…" at bounding box center [923, 491] width 314 height 373
copy div "Havana Grommet Ribbed Halter Top"
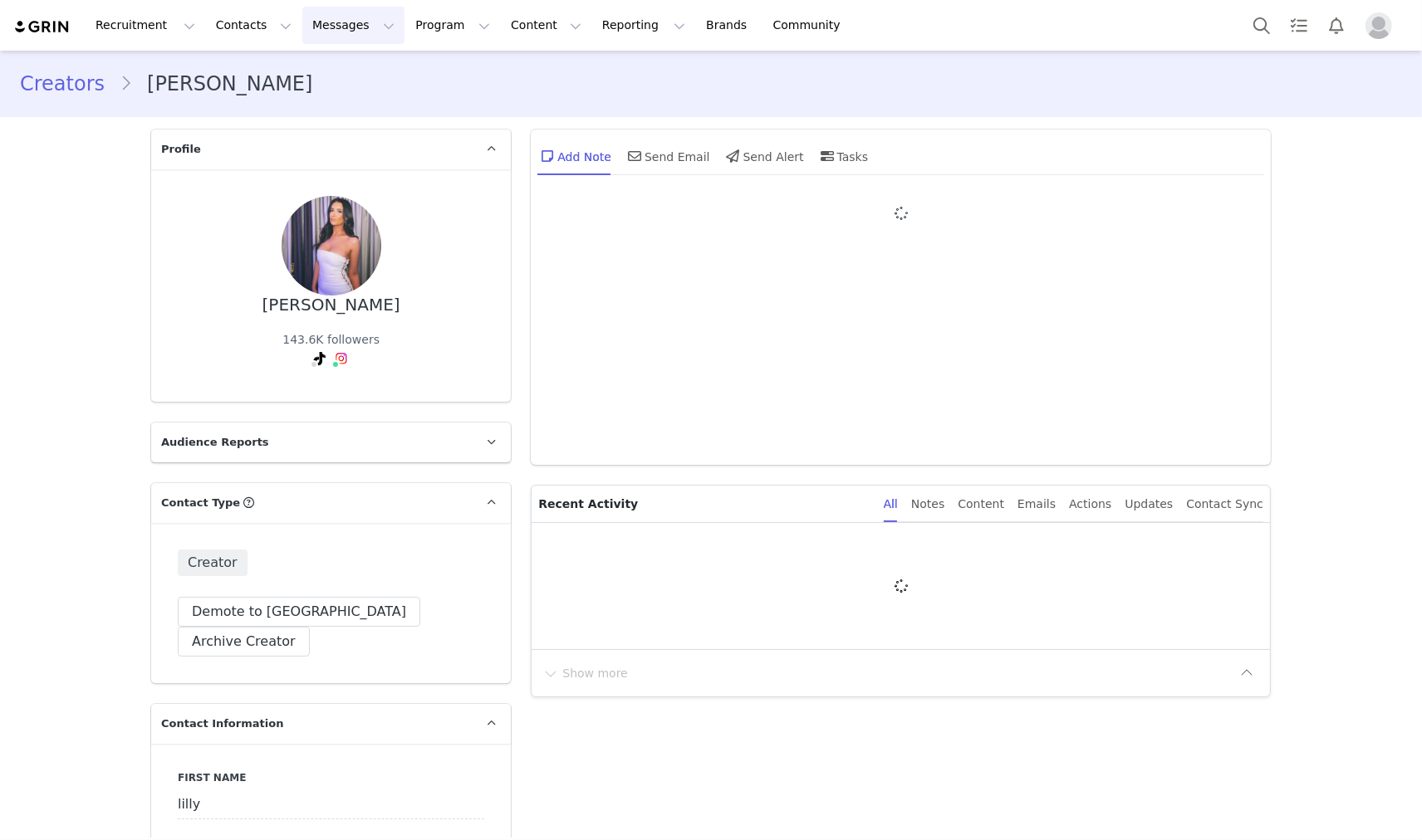
type input "+1 ([GEOGRAPHIC_DATA])"
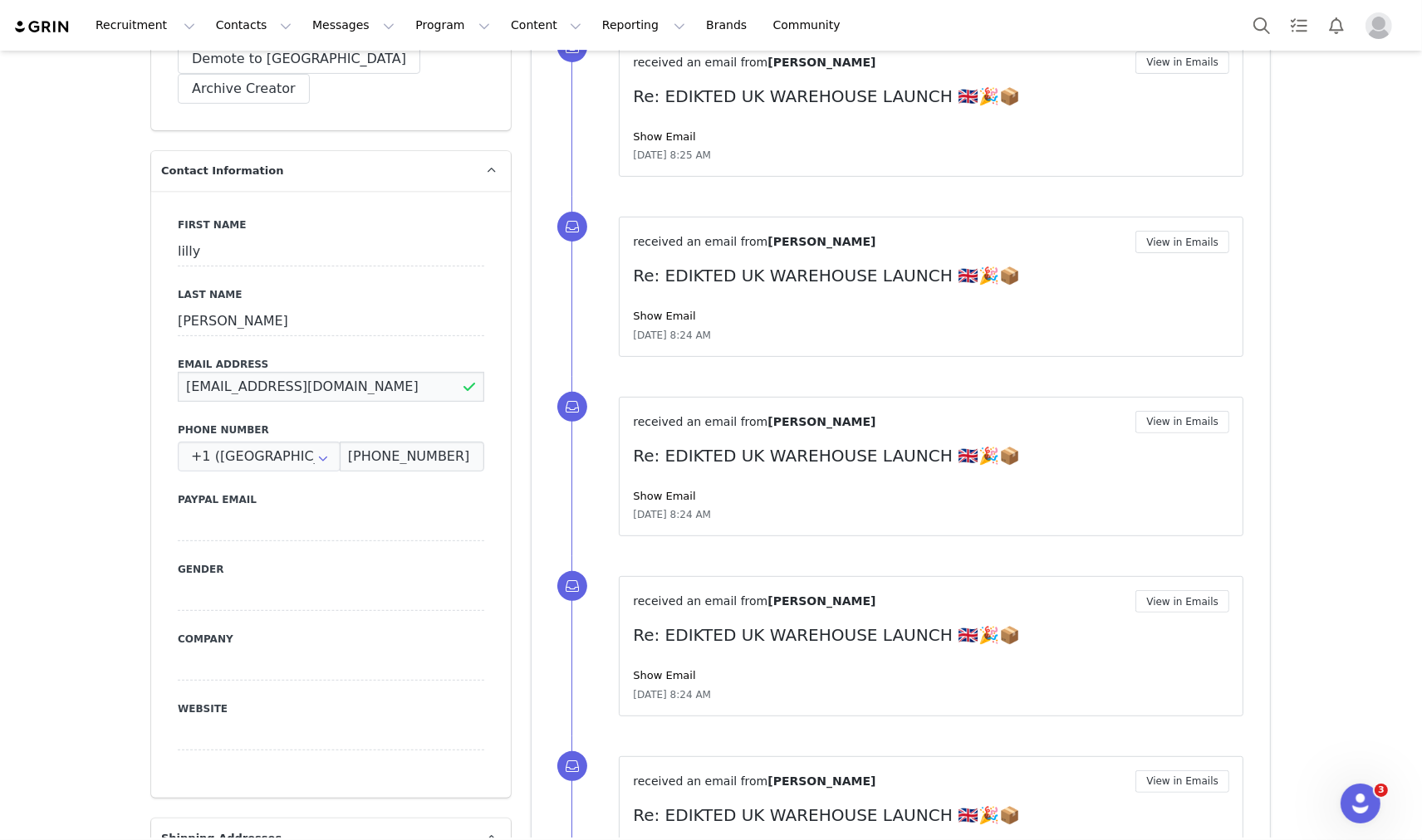
click at [258, 372] on input "lillywhitfield@icloud.com" at bounding box center [331, 387] width 307 height 30
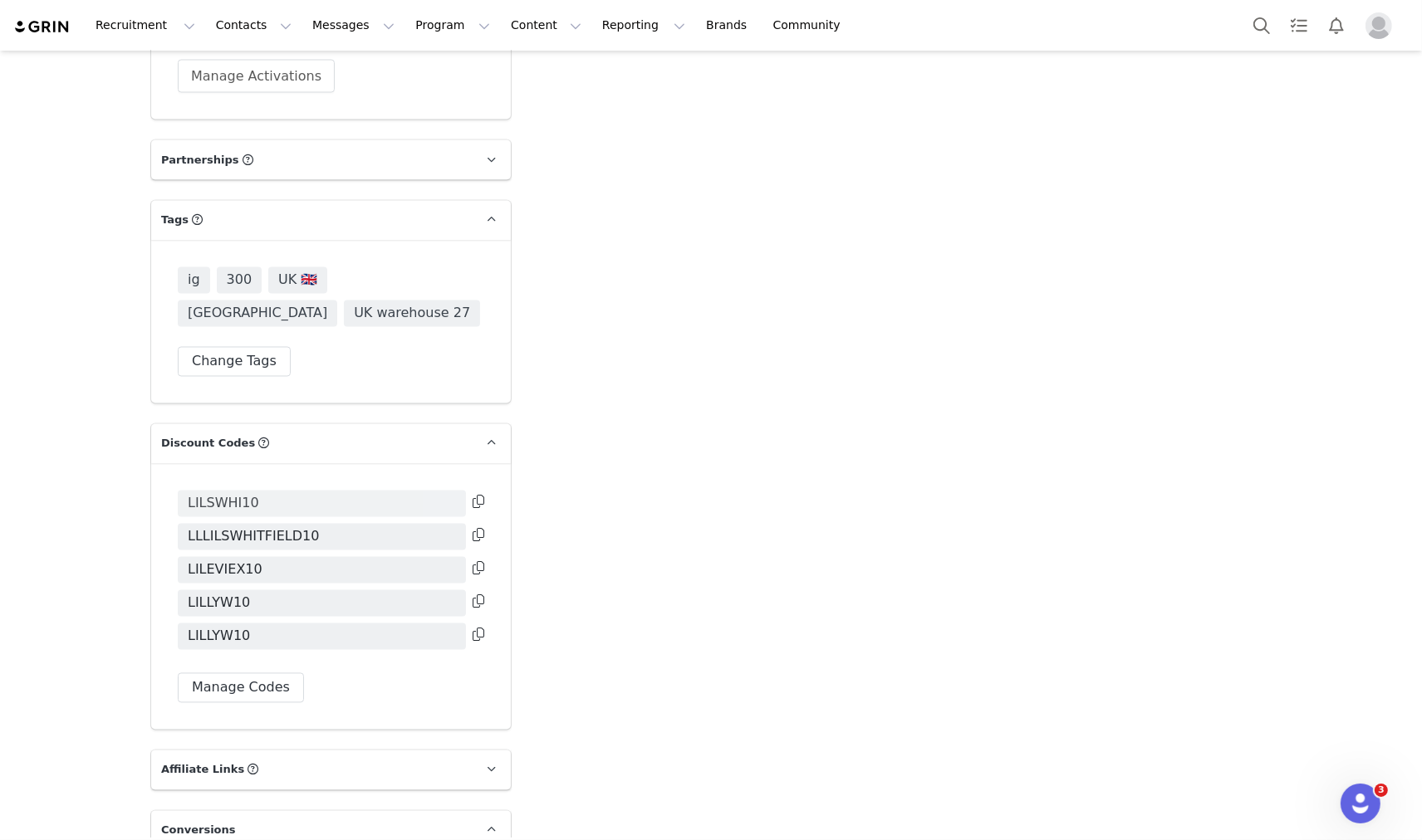
scroll to position [3209, 0]
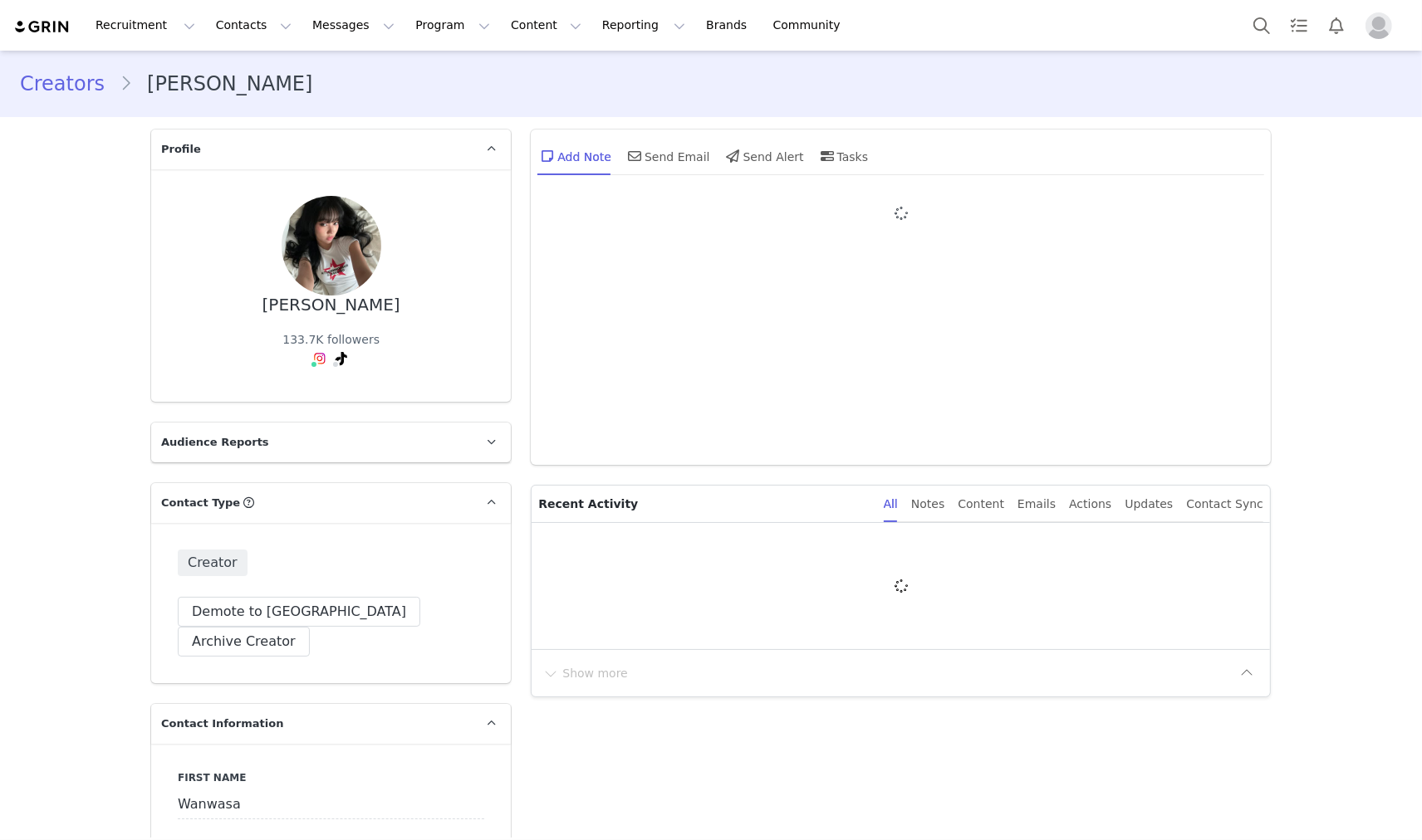
type input "+1 ([GEOGRAPHIC_DATA])"
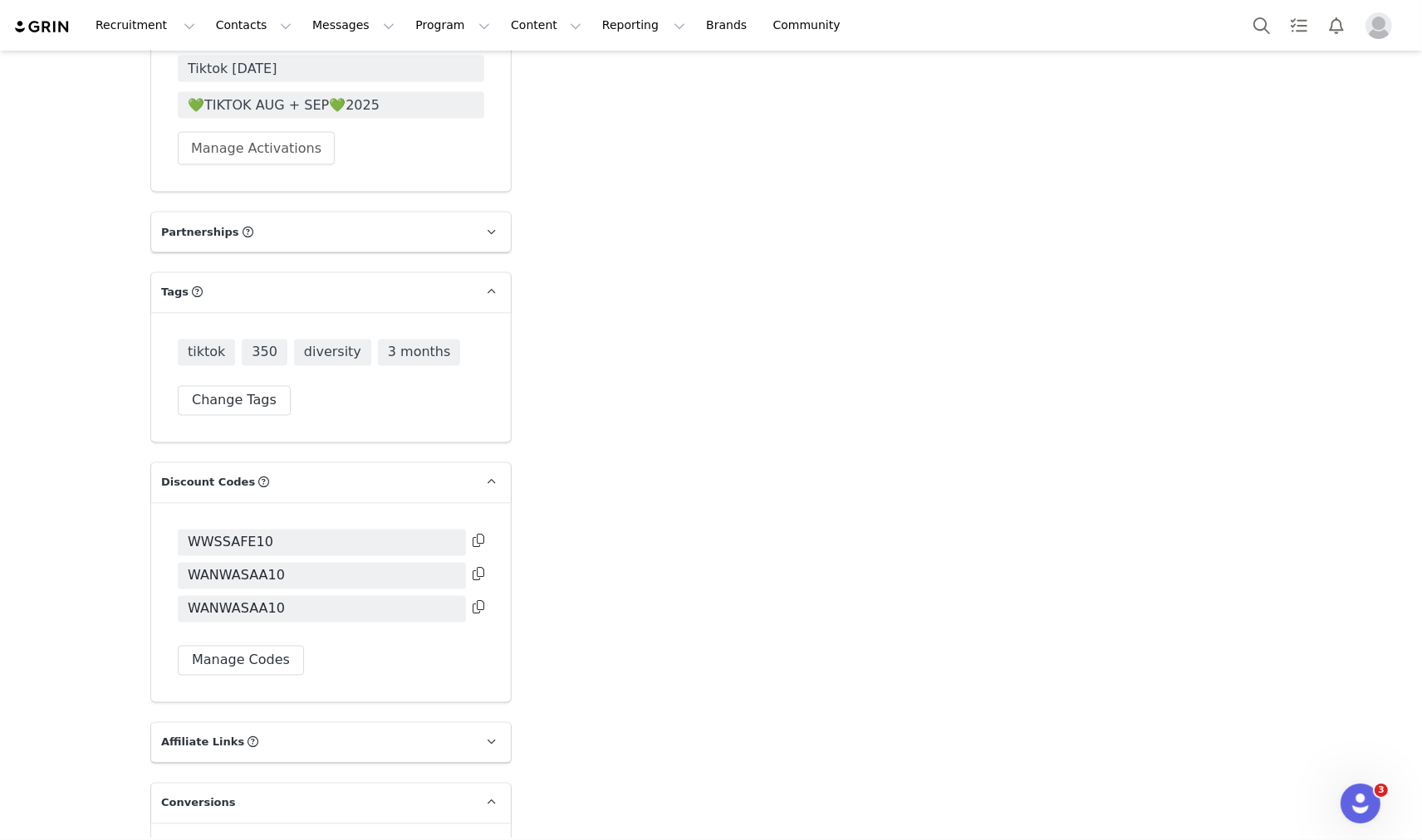
scroll to position [2859, 0]
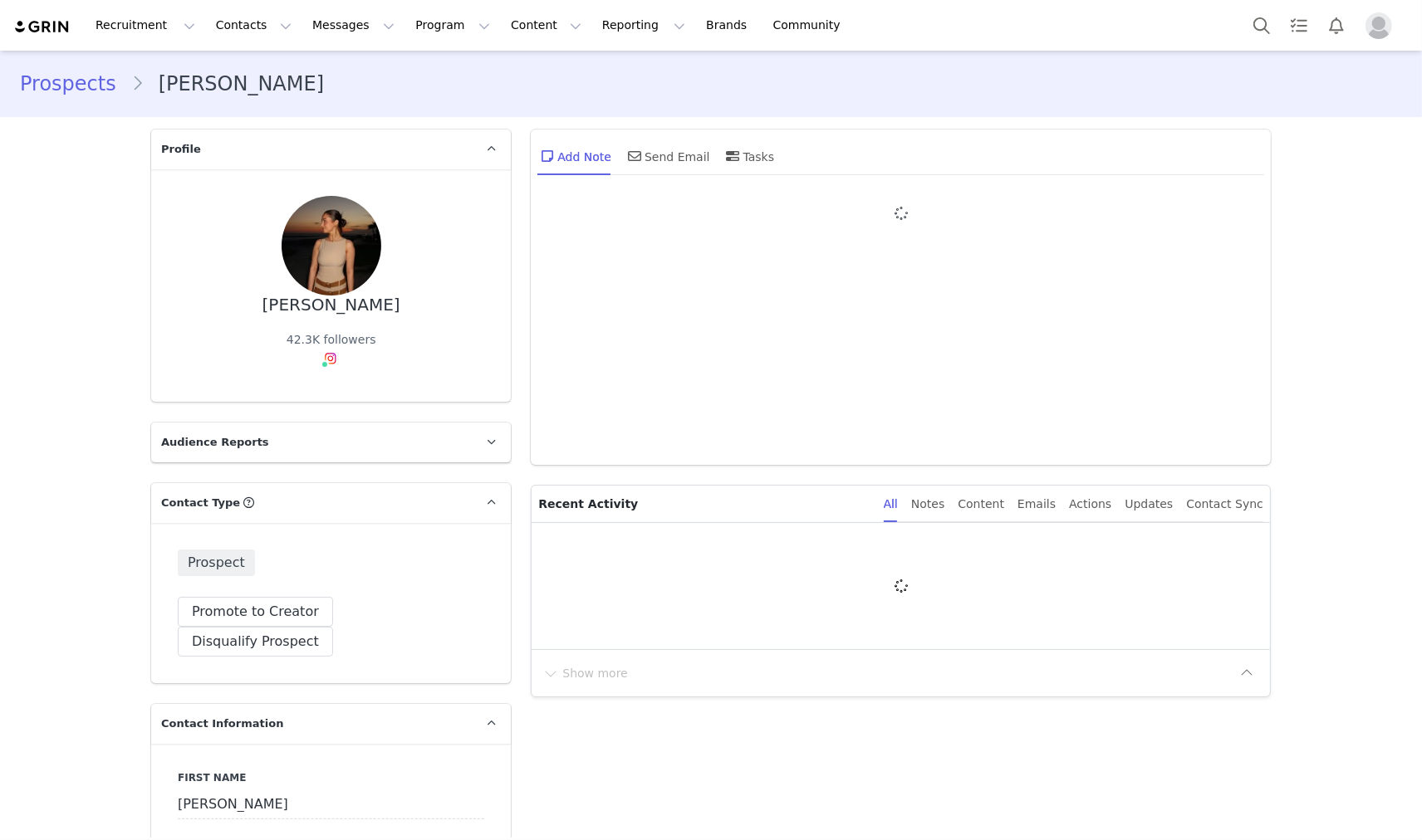
type input "+1 ([GEOGRAPHIC_DATA])"
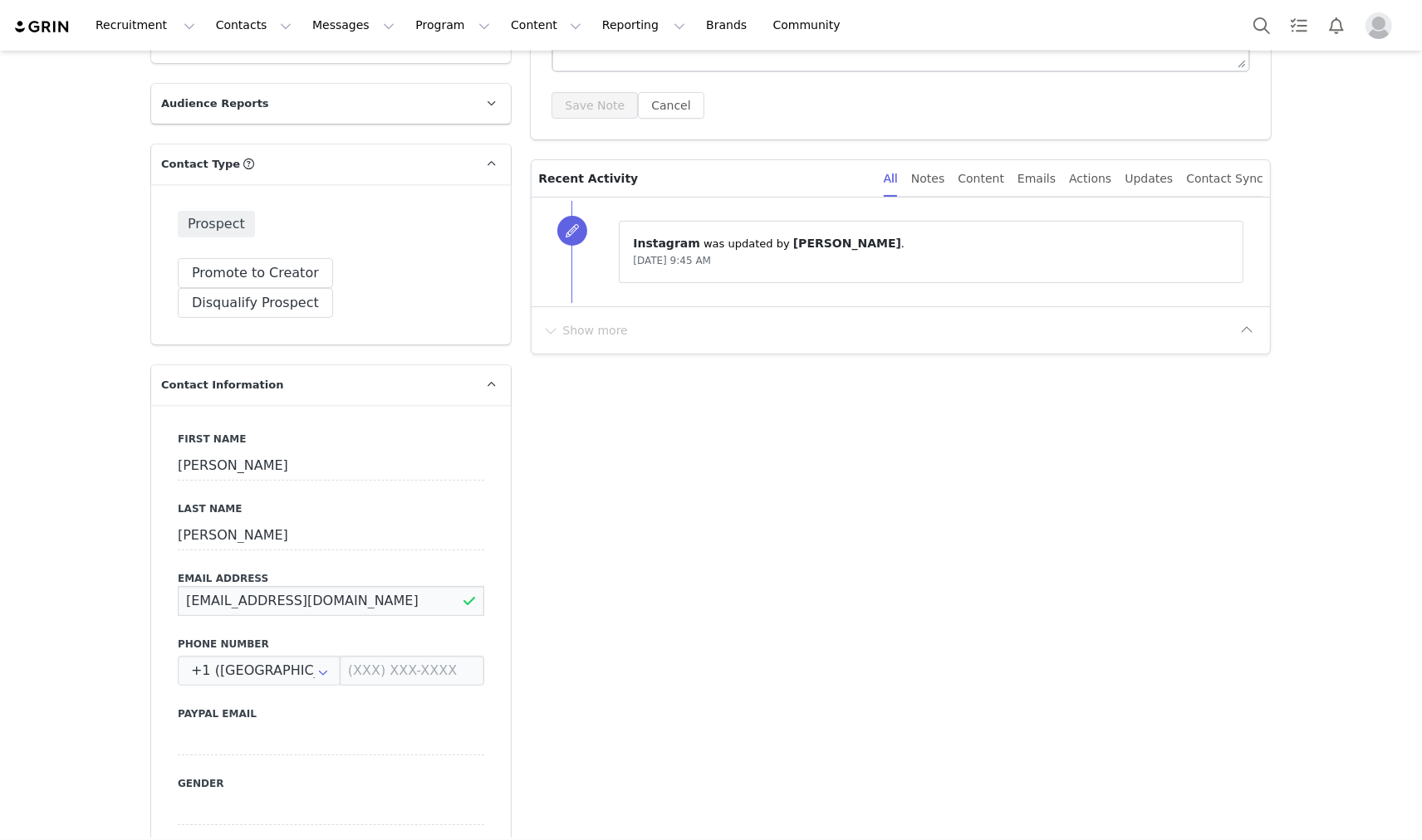
scroll to position [369, 0]
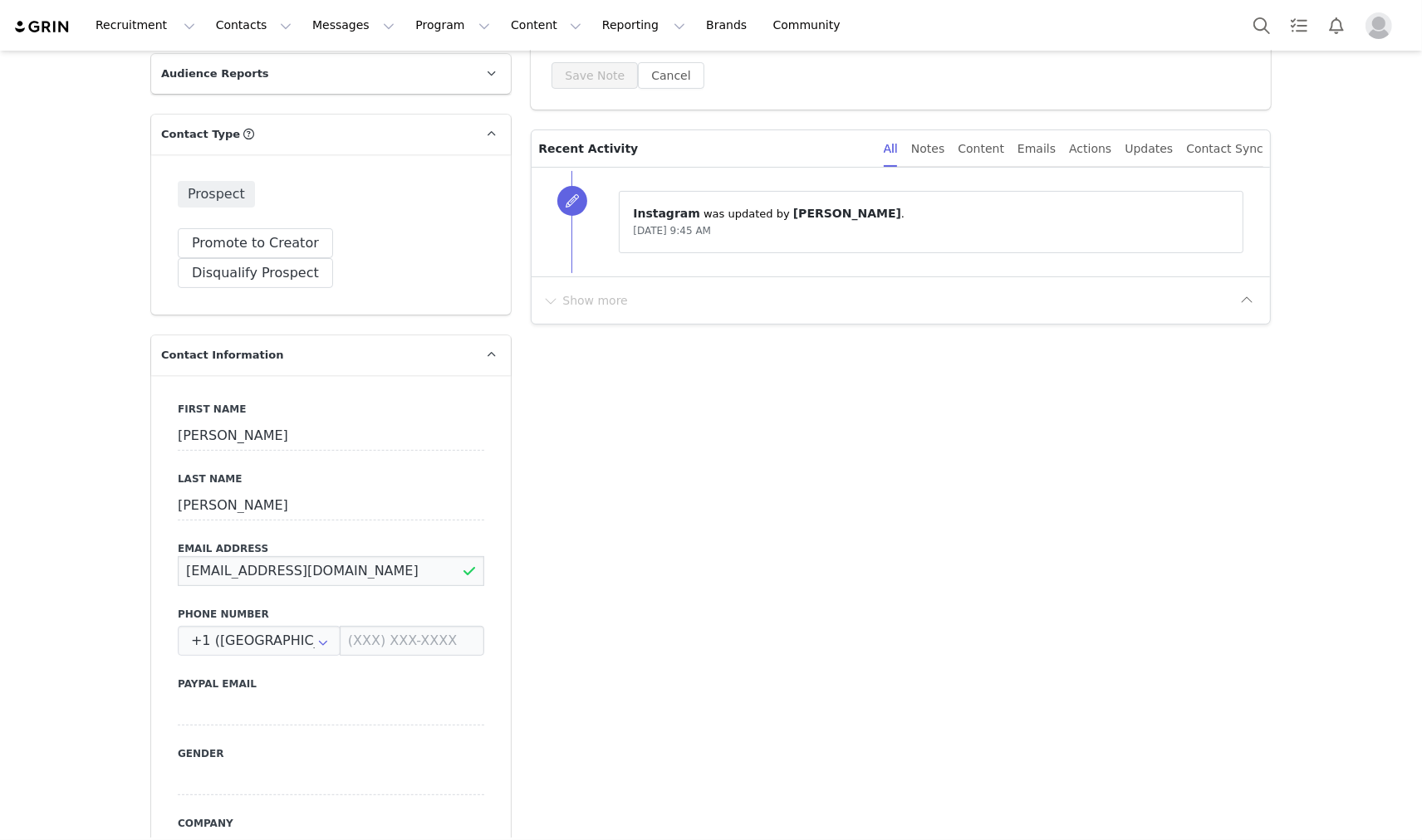
click at [269, 557] on input "[EMAIL_ADDRESS][DOMAIN_NAME]" at bounding box center [331, 571] width 307 height 30
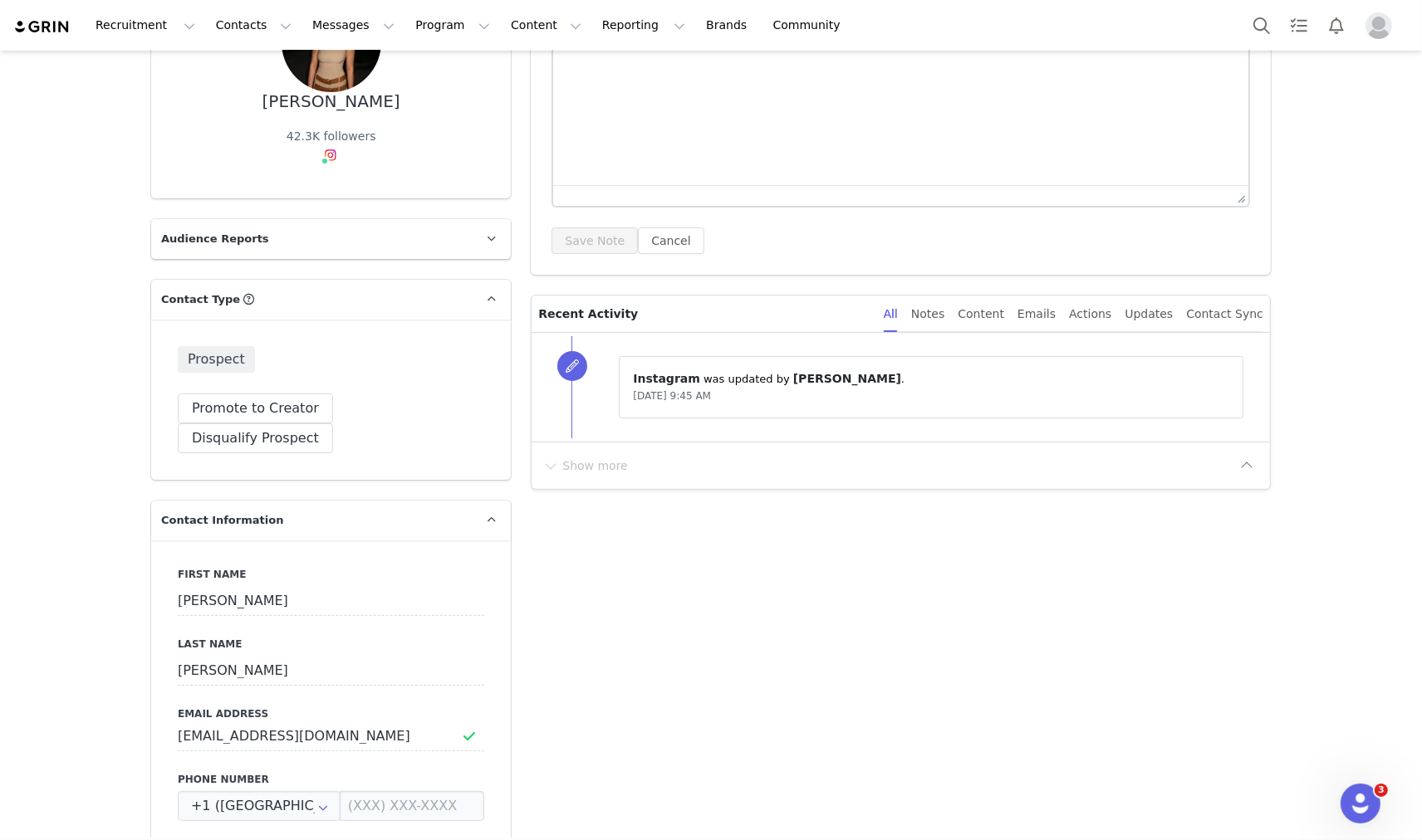
scroll to position [0, 0]
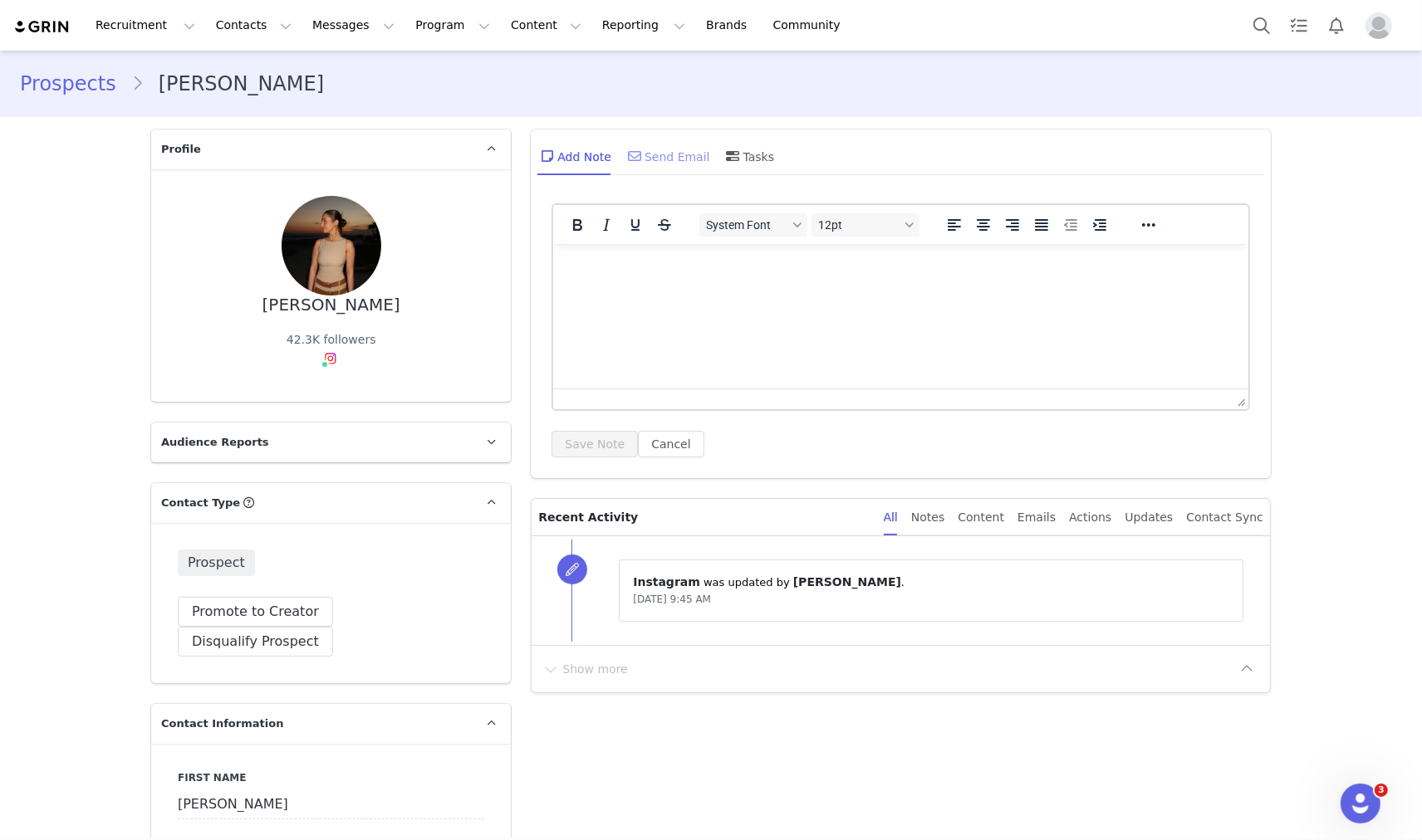
click at [645, 148] on div "Send Email" at bounding box center [667, 155] width 85 height 40
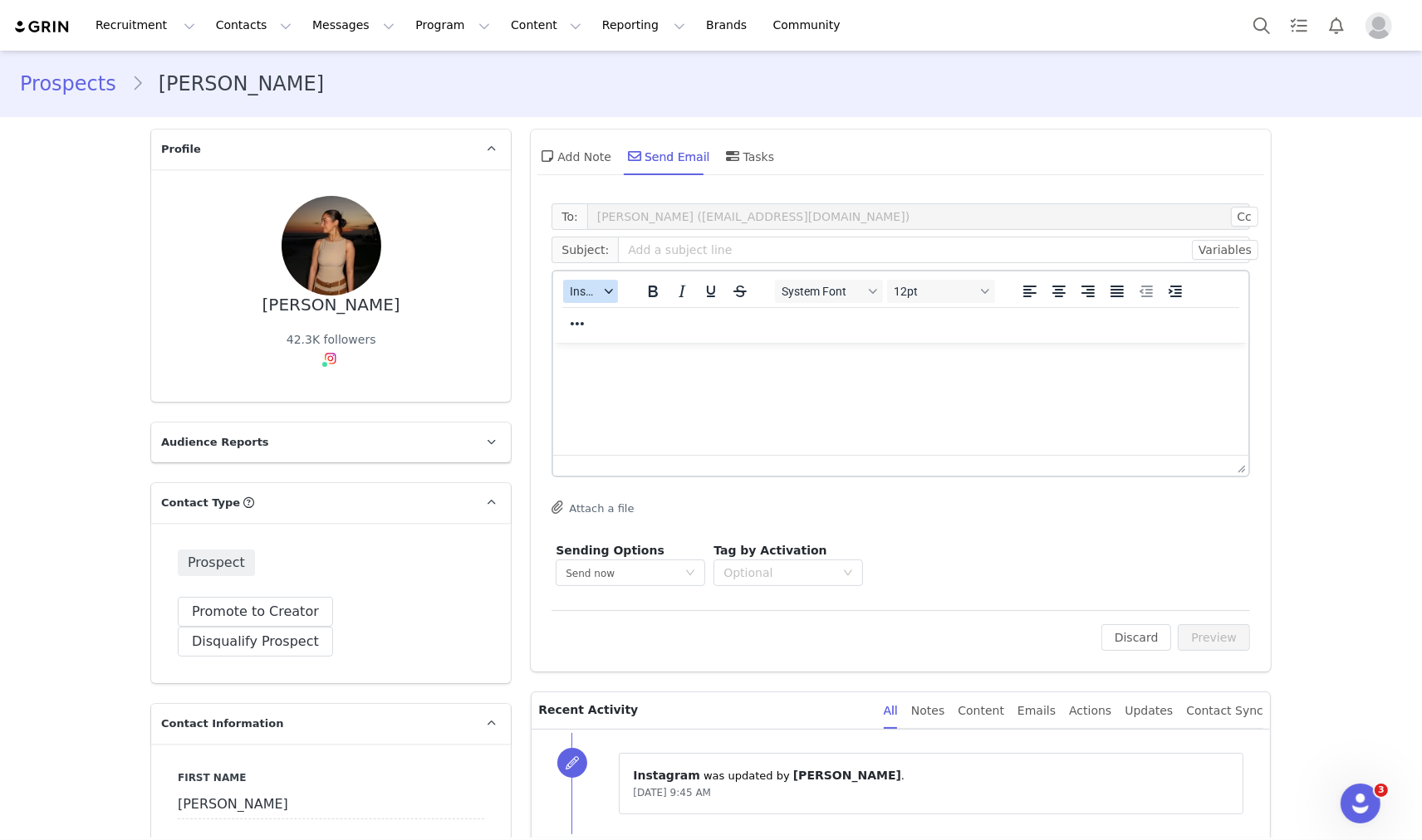
click at [578, 292] on span "Insert" at bounding box center [584, 292] width 29 height 14
click at [595, 318] on div "Insert Template" at bounding box center [644, 319] width 149 height 20
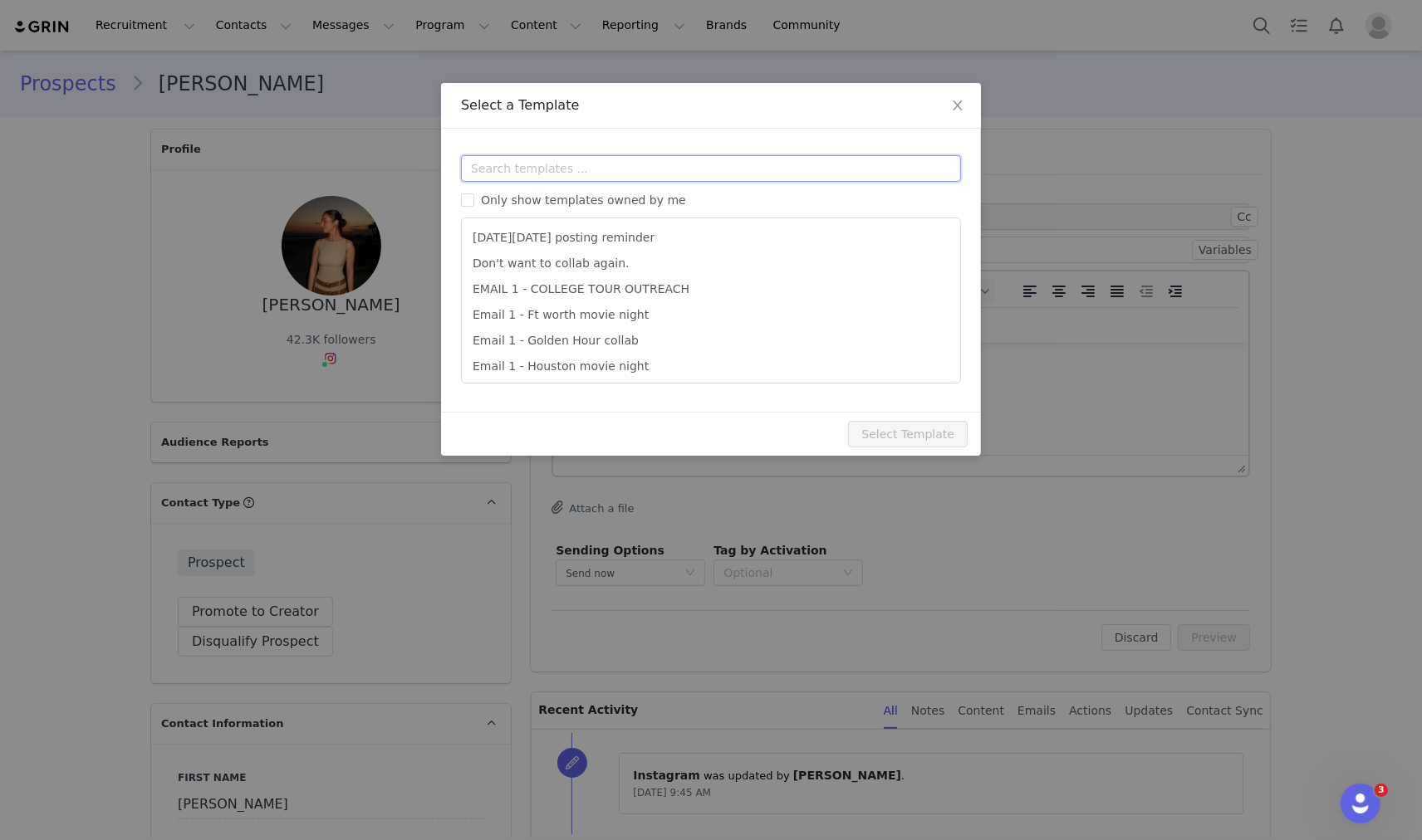
click at [575, 161] on input "text" at bounding box center [711, 168] width 500 height 26
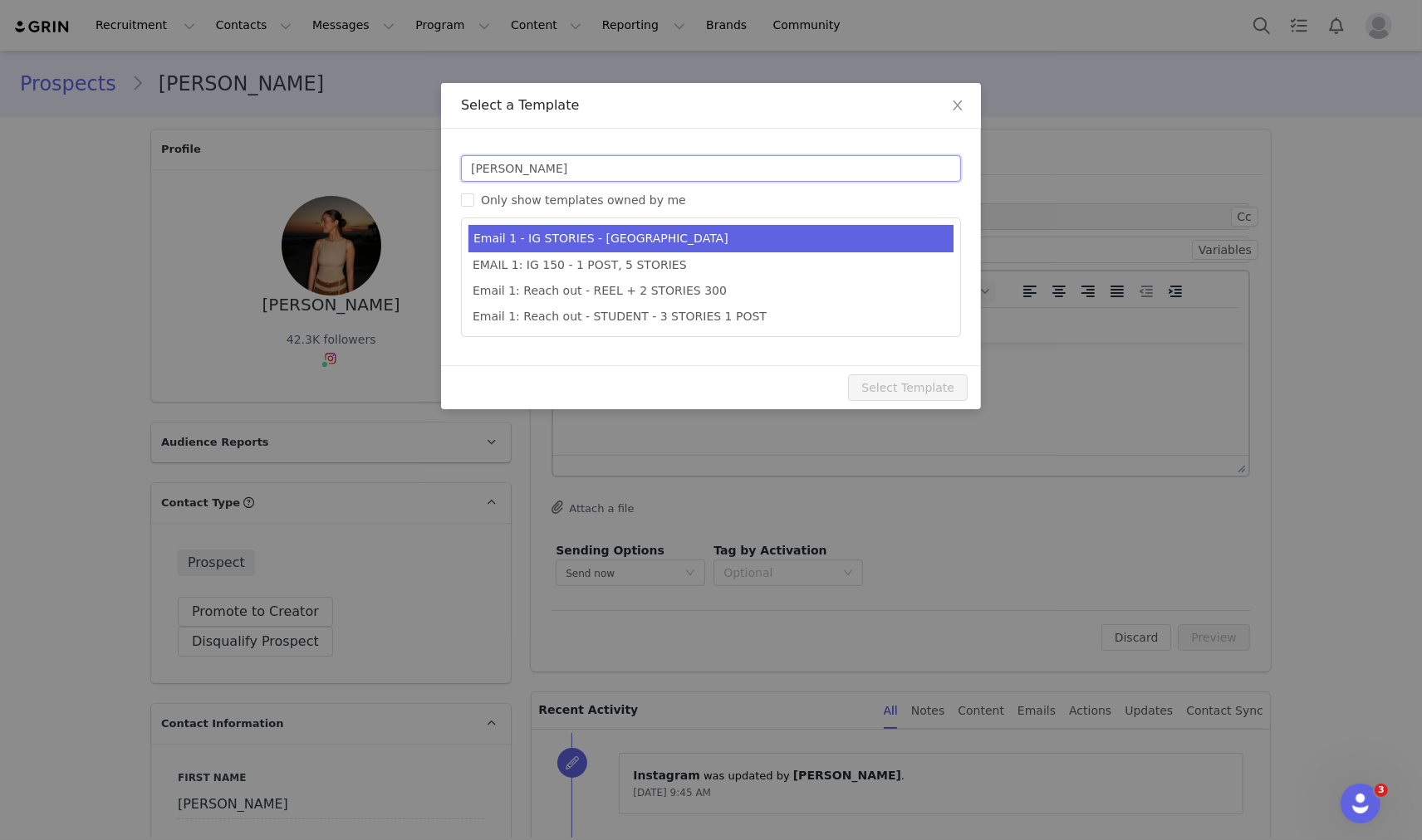
type input "[PERSON_NAME]"
type input "Collab with Edikted"
click at [591, 235] on li "Email 1 - IG STORIES - [GEOGRAPHIC_DATA]" at bounding box center [711, 239] width 485 height 27
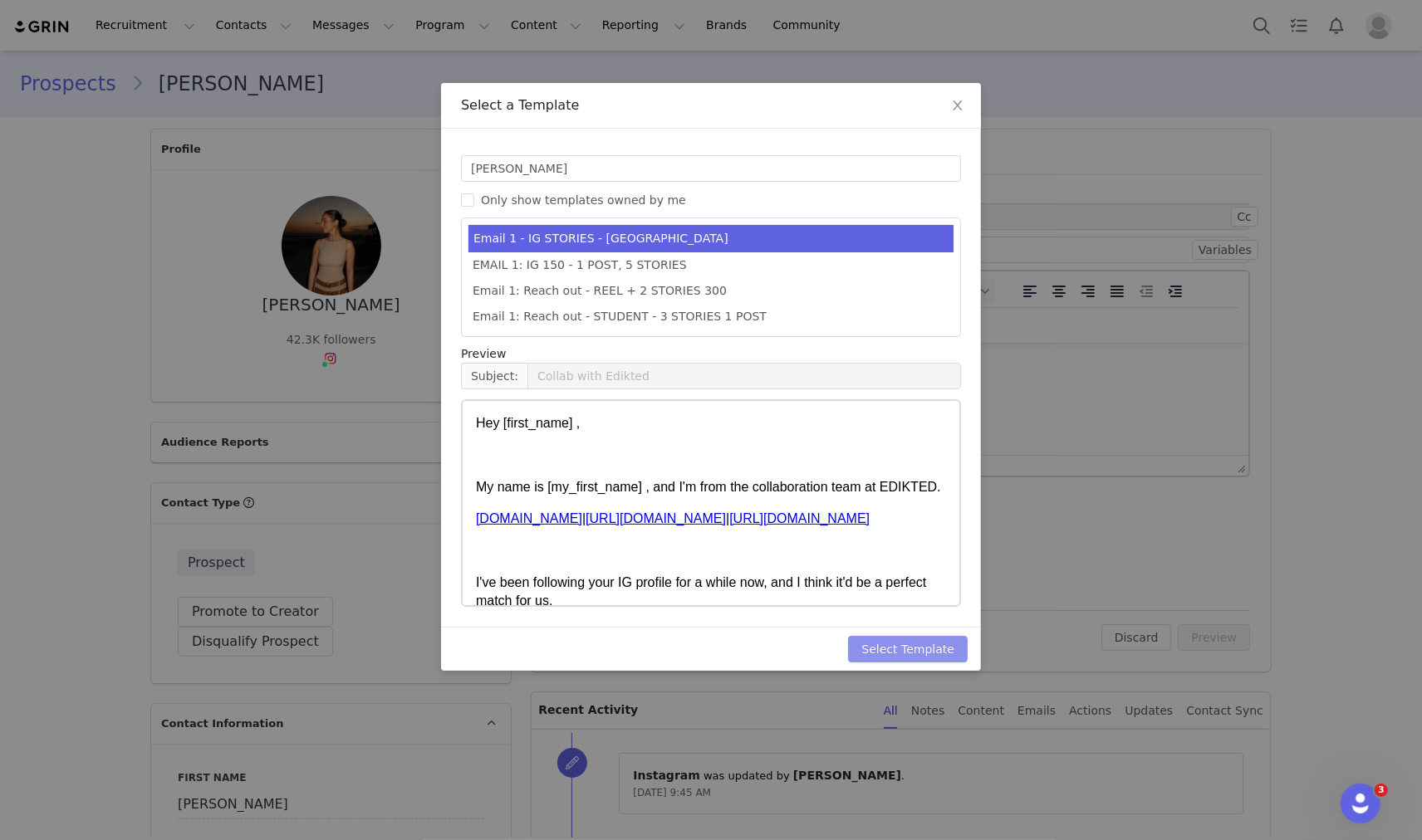
click at [903, 657] on button "Select Template" at bounding box center [908, 649] width 120 height 26
type input "Collab with Edikted"
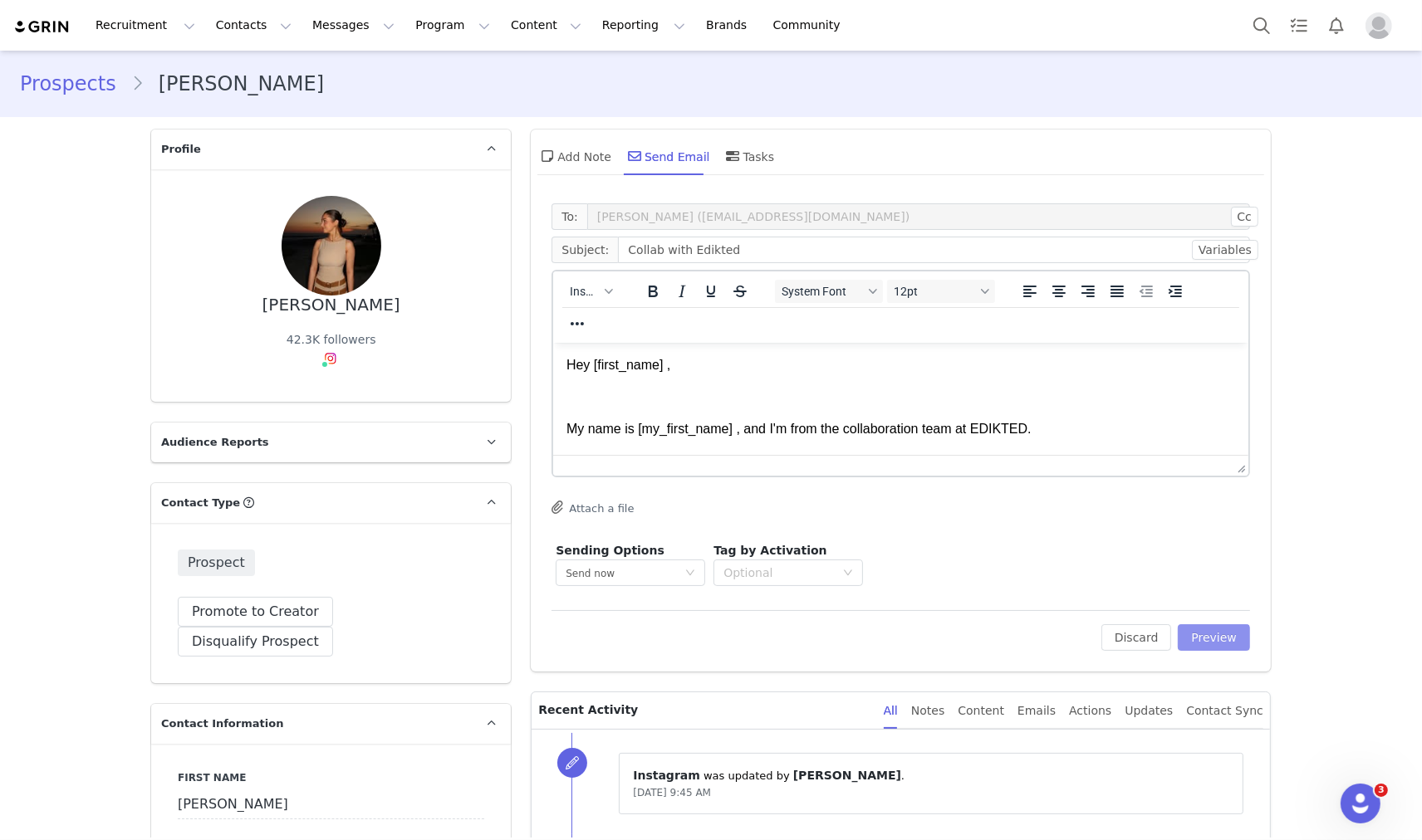
click at [1208, 629] on button "Preview" at bounding box center [1214, 637] width 73 height 26
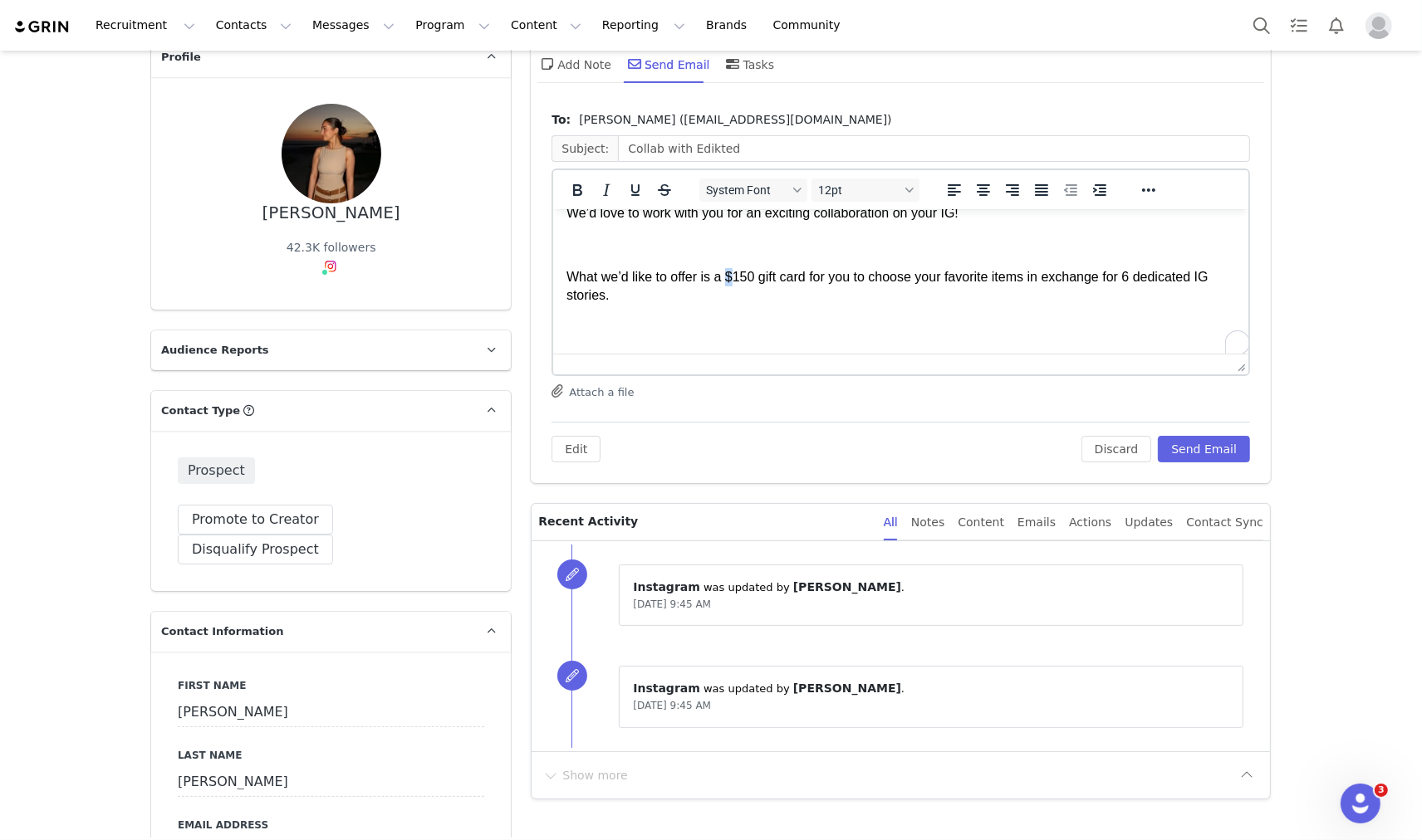
scroll to position [369, 0]
click at [732, 275] on p "What we’d like to offer is a $150 gift card for you to choose your favorite ite…" at bounding box center [900, 286] width 669 height 38
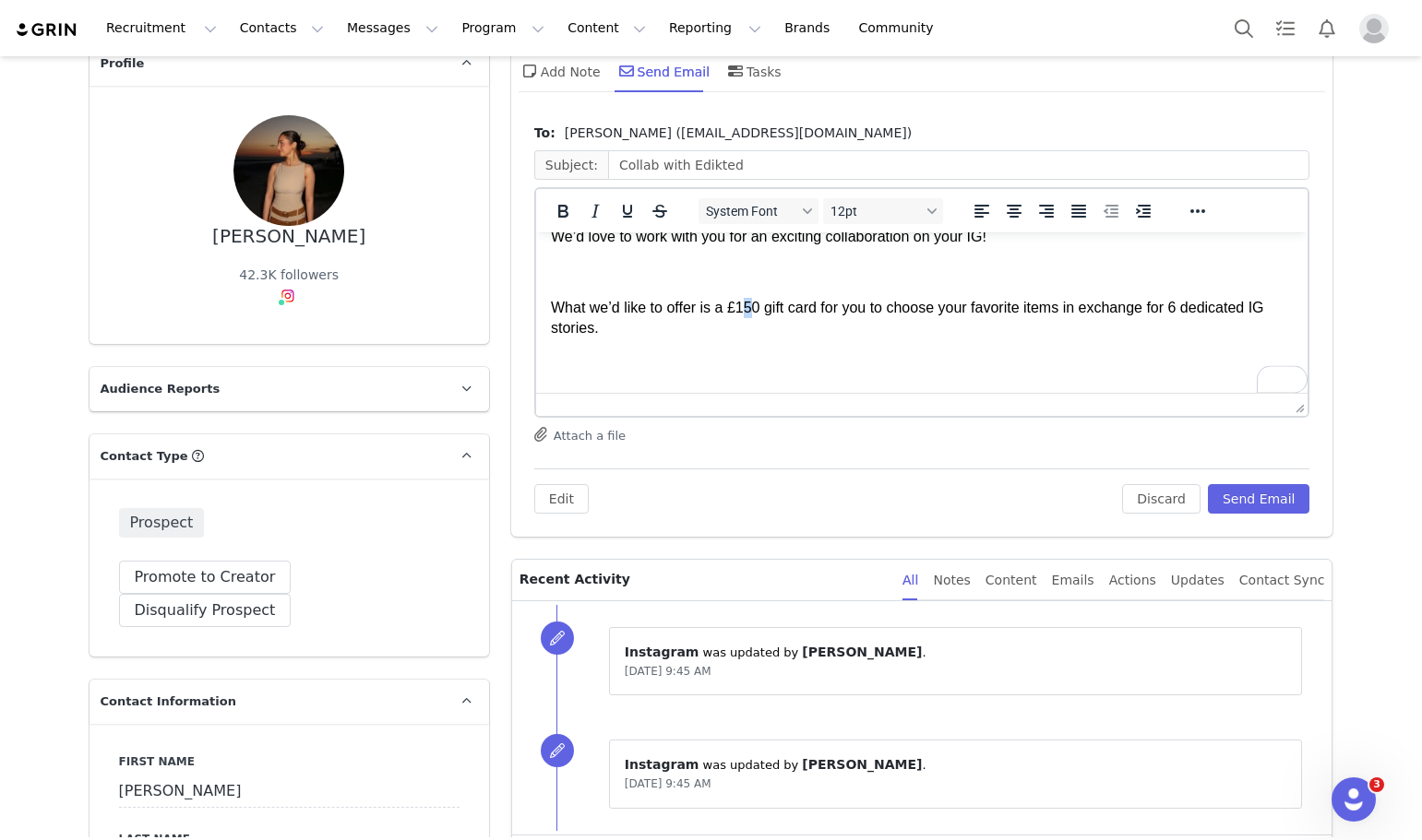
click at [748, 307] on p "What we’d like to offer is a £150 gift card for you to choose your favorite ite…" at bounding box center [921, 319] width 743 height 42
click at [933, 311] on p "What we’d like to offer is a £100 gift card for you to choose your favorite ite…" at bounding box center [921, 319] width 743 height 42
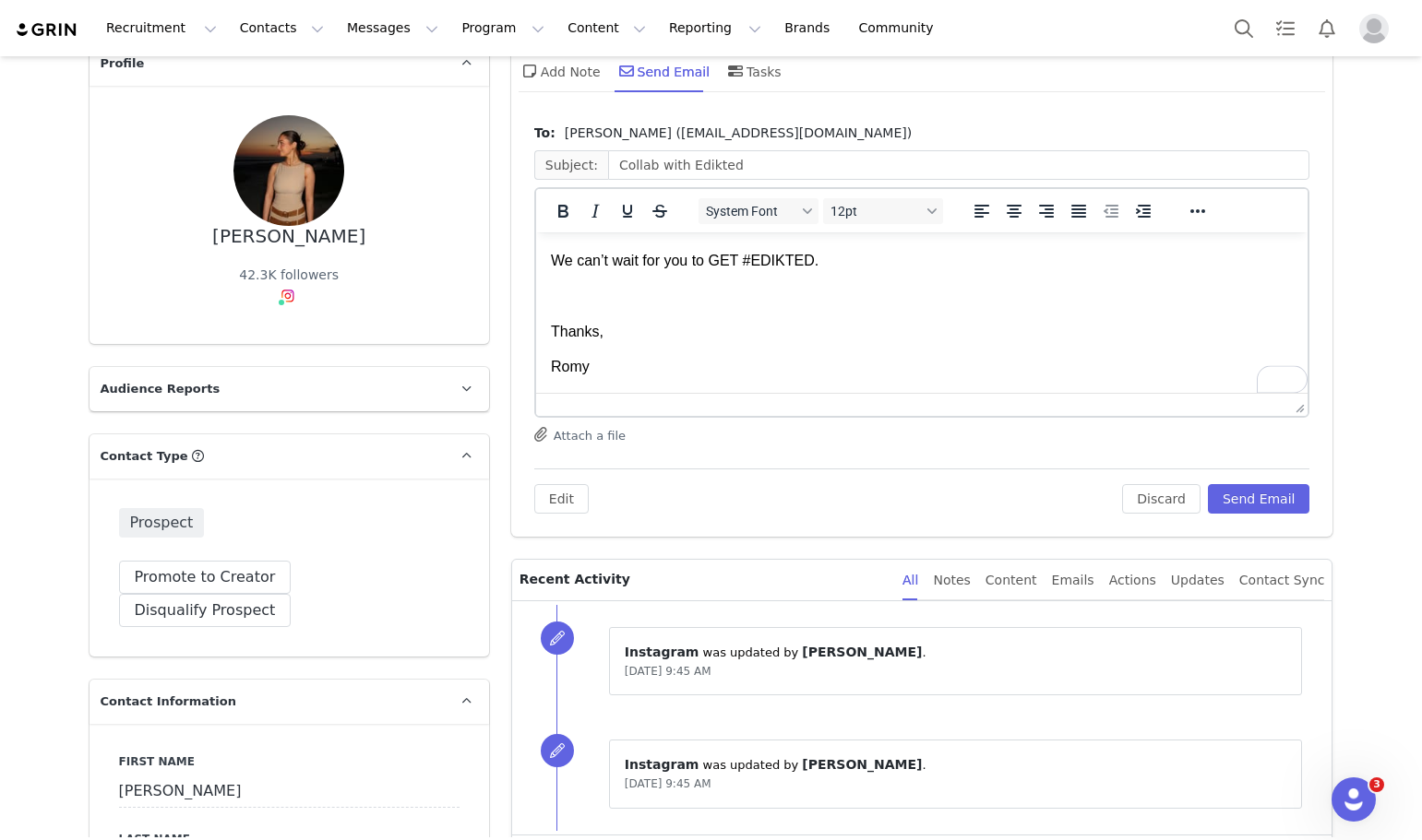
scroll to position [781, 0]
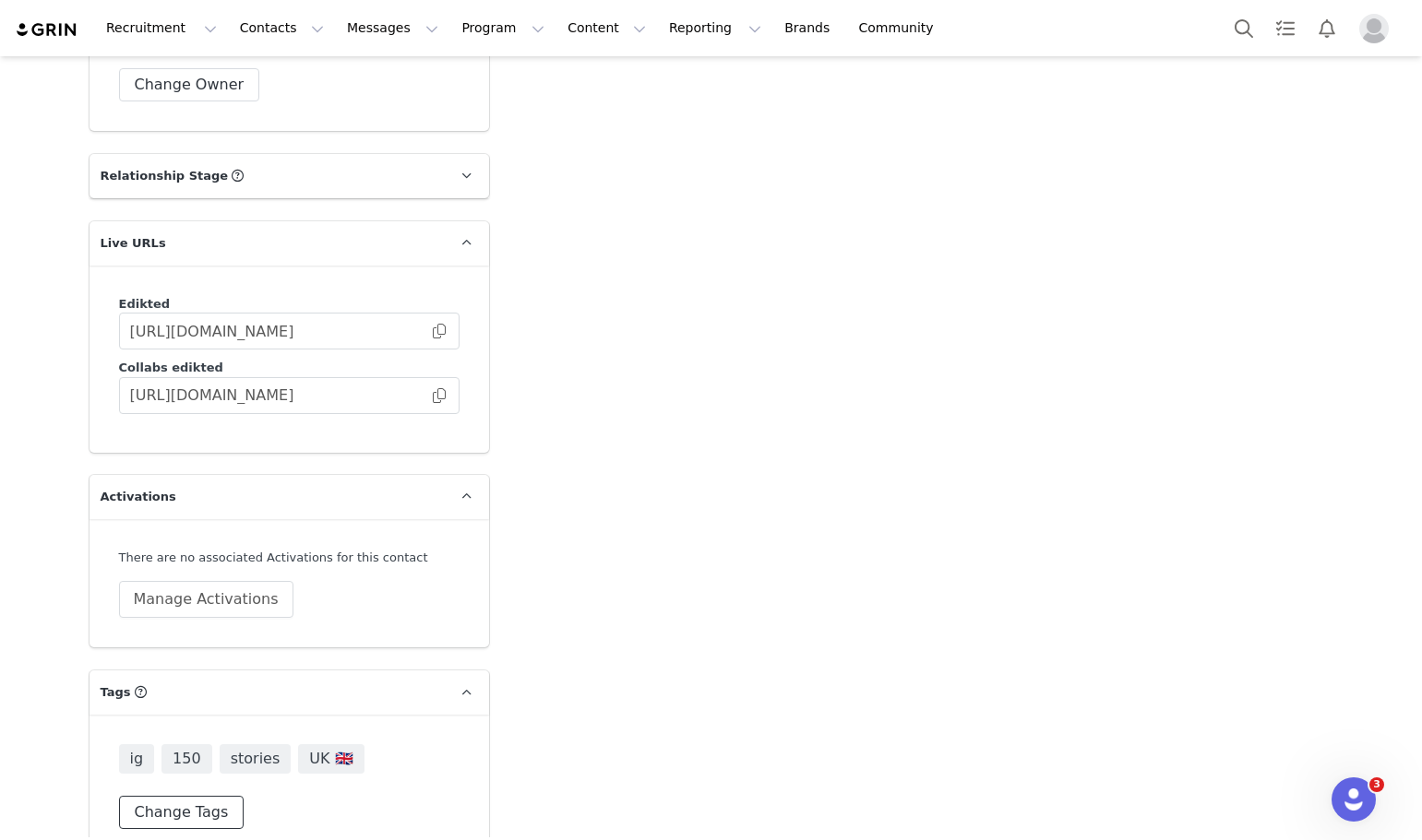
click at [192, 795] on button "Change Tags" at bounding box center [181, 812] width 125 height 33
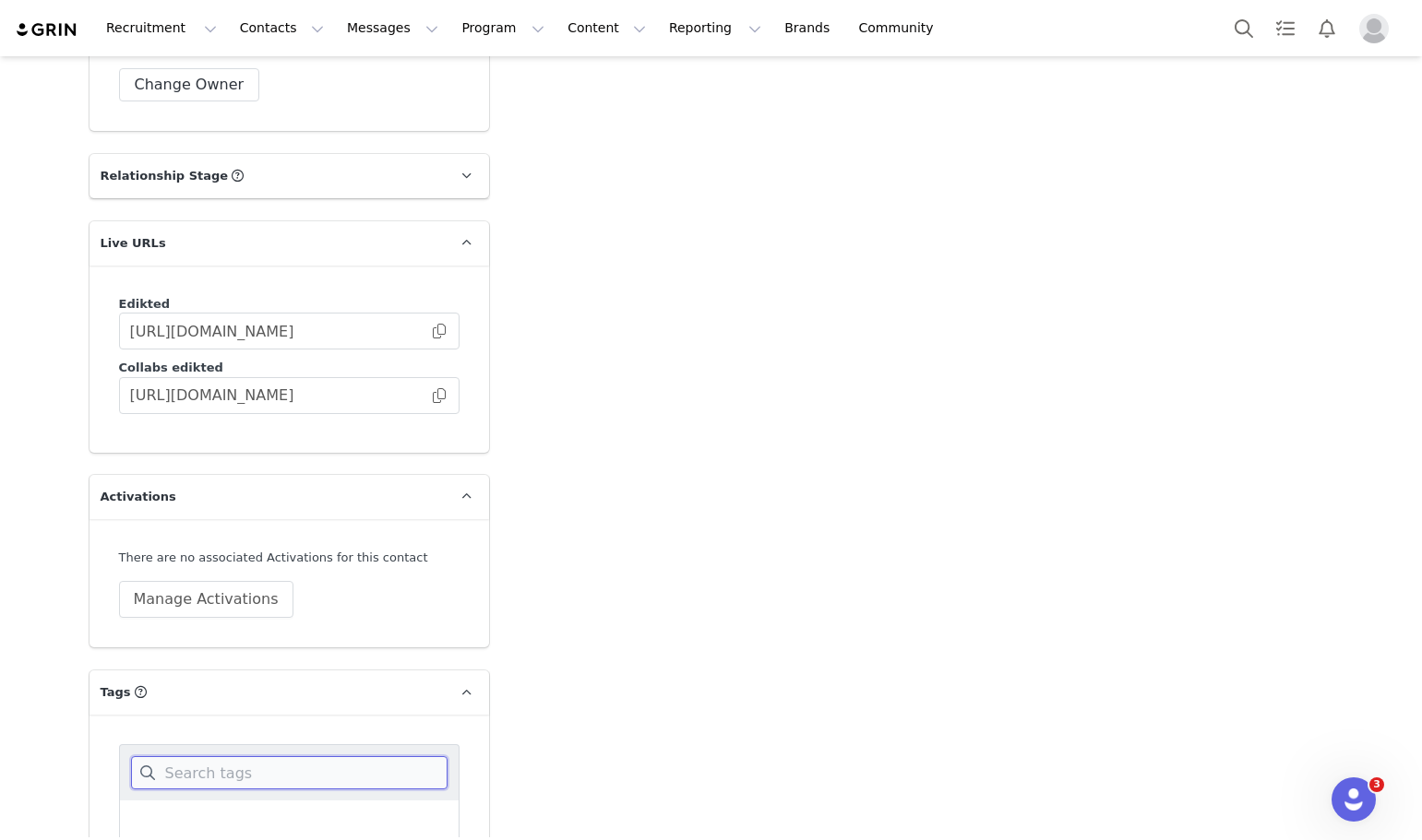
click at [210, 756] on input at bounding box center [289, 772] width 317 height 33
click at [150, 814] on span "150" at bounding box center [167, 823] width 34 height 17
click at [150, 814] on input "150" at bounding box center [150, 814] width 0 height 0
drag, startPoint x: 178, startPoint y: 734, endPoint x: 163, endPoint y: 735, distance: 15.0
click at [163, 756] on input "15" at bounding box center [289, 772] width 317 height 33
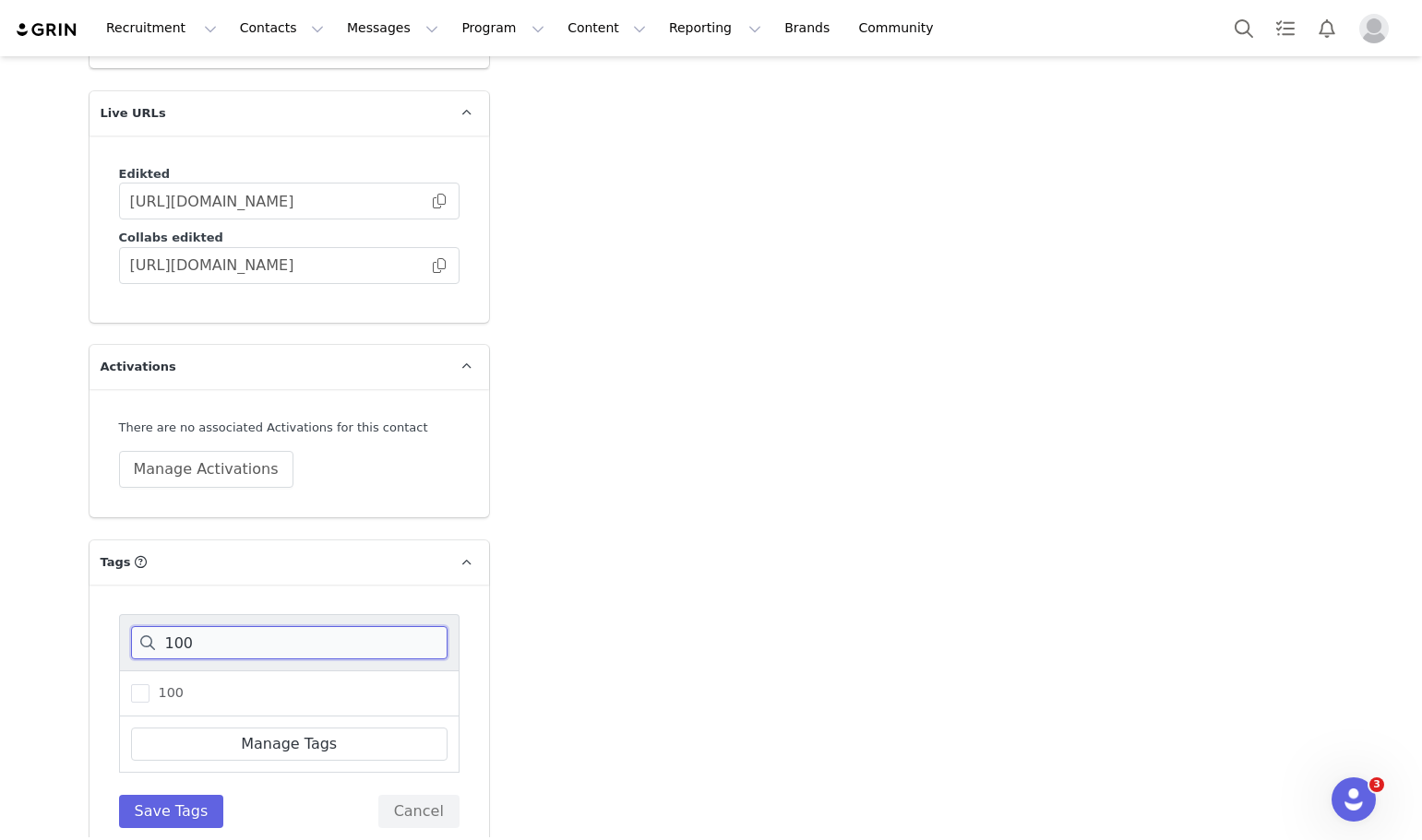
type input "100"
click at [157, 674] on div "100" at bounding box center [288, 693] width 341 height 46
click at [164, 685] on span "100" at bounding box center [167, 693] width 34 height 17
click at [150, 685] on input "100" at bounding box center [150, 685] width 0 height 0
click at [187, 794] on button "Save Tags" at bounding box center [171, 811] width 105 height 33
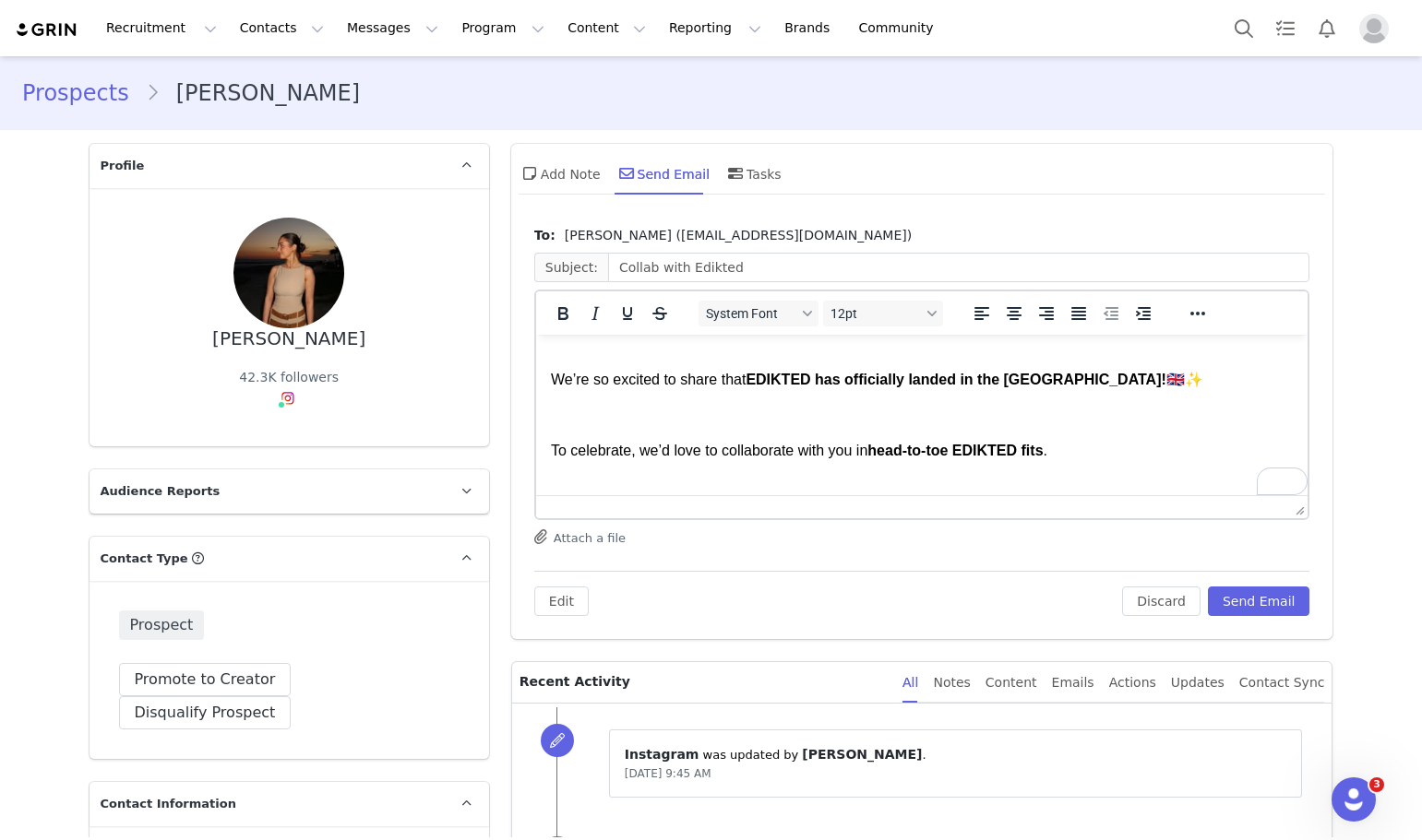
click at [881, 378] on strong "EDIKTED has officially landed in the [GEOGRAPHIC_DATA]!" at bounding box center [954, 379] width 419 height 16
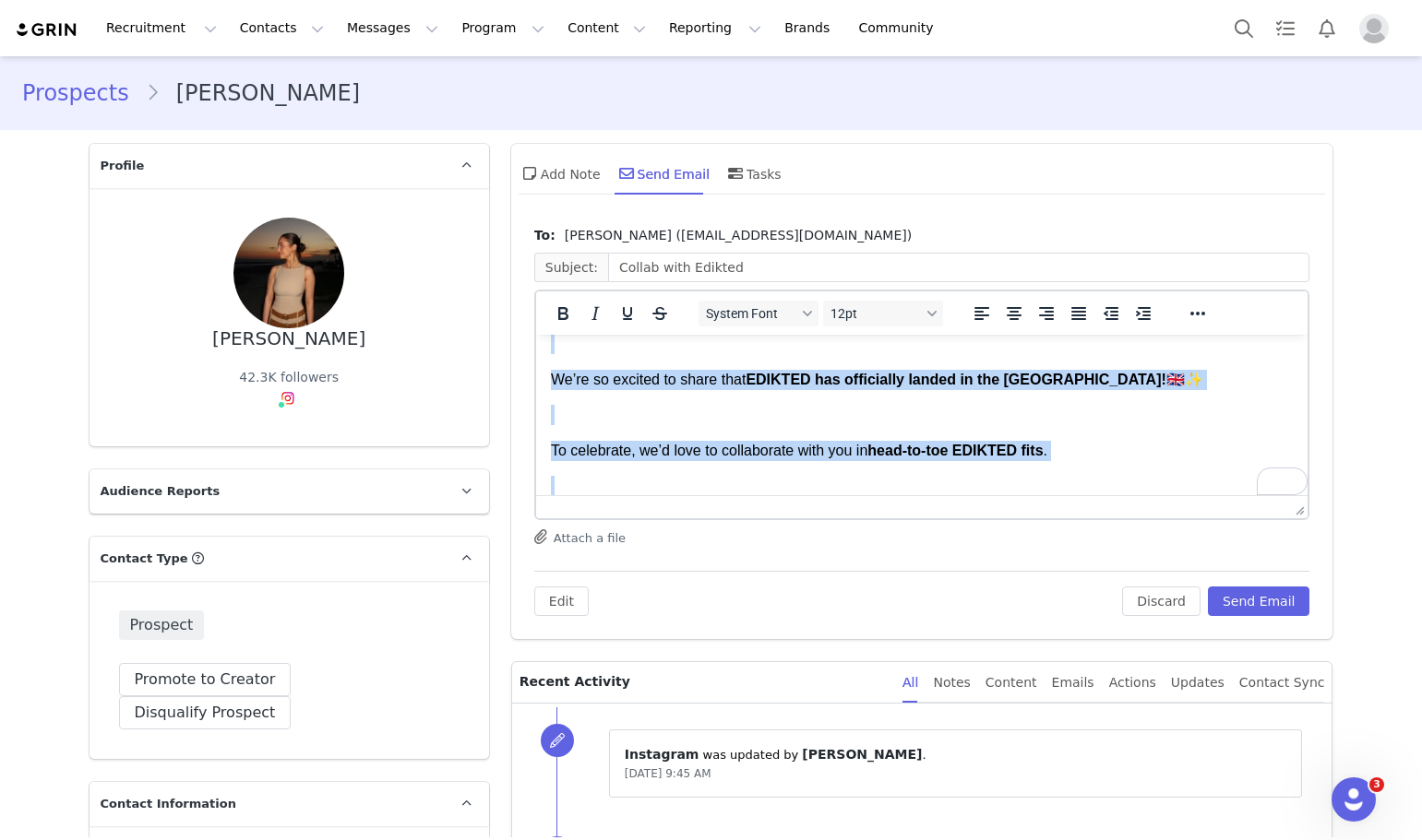
copy body "Lor Ipsum , Do sita co Adip , eli S'd eius tem incididuntutl etdo ma ALIQUAE. a…"
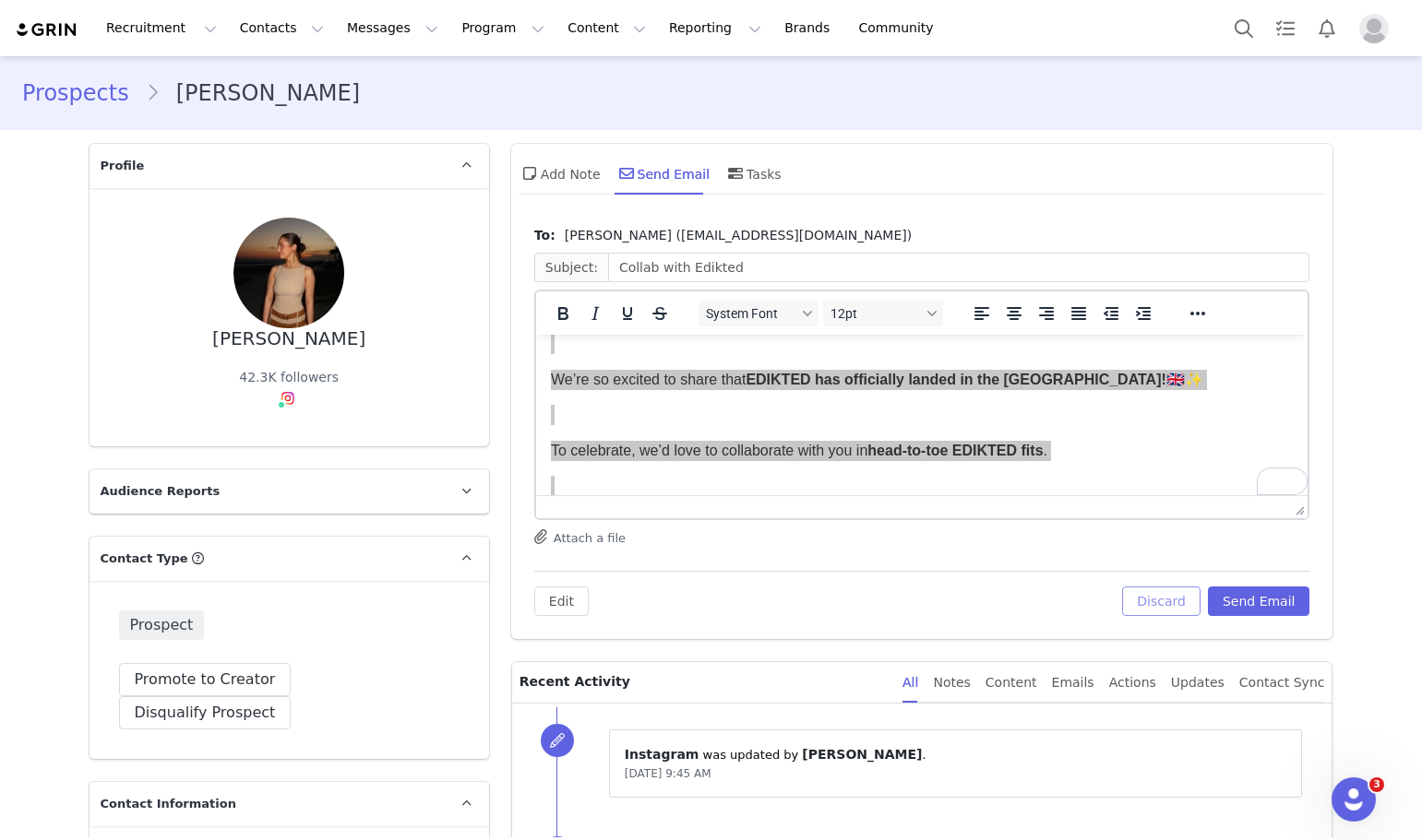
click at [1167, 604] on button "Discard" at bounding box center [1161, 600] width 79 height 29
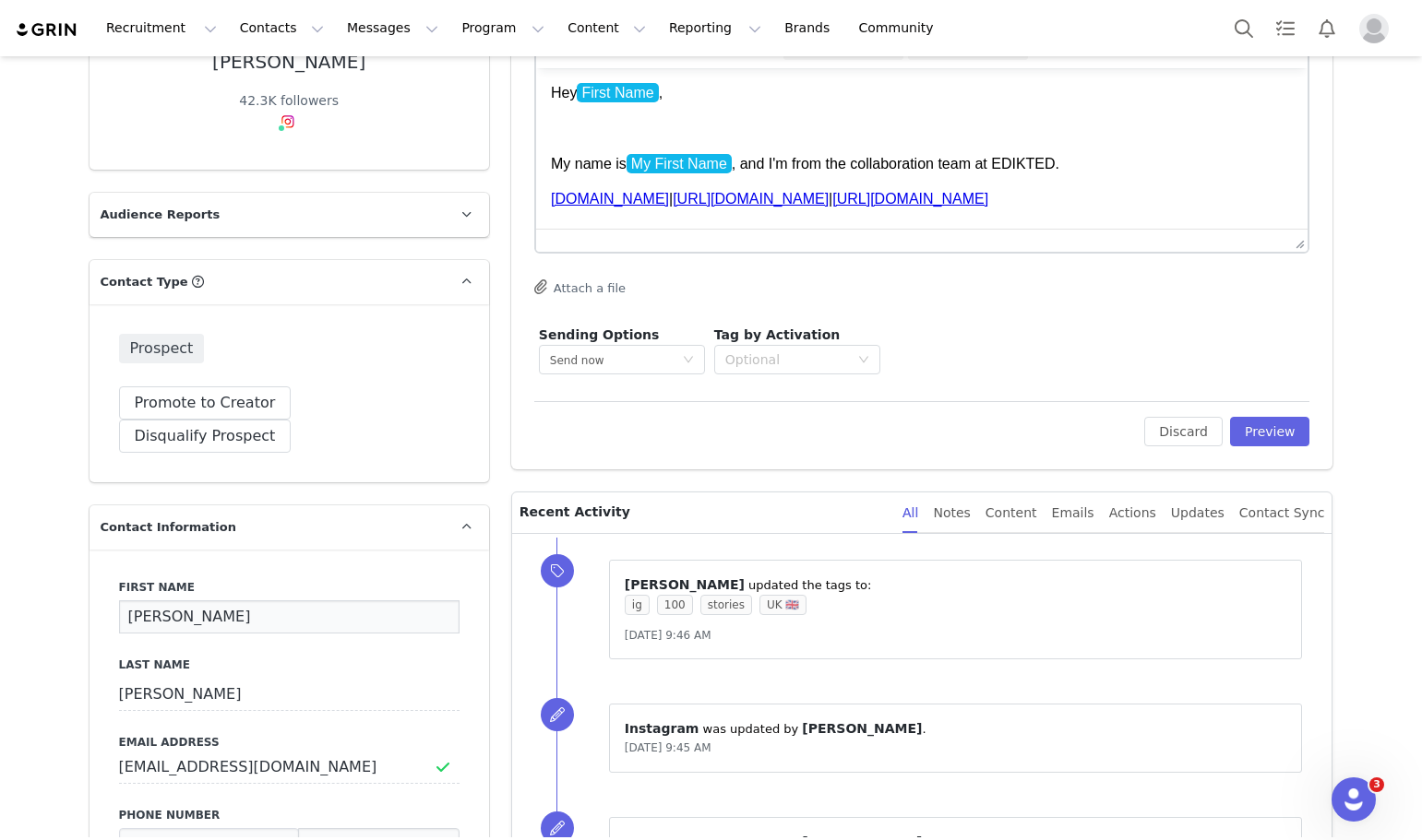
click at [193, 600] on input "[PERSON_NAME]" at bounding box center [288, 616] width 341 height 33
click at [270, 600] on input "[PERSON_NAME]" at bounding box center [288, 616] width 341 height 33
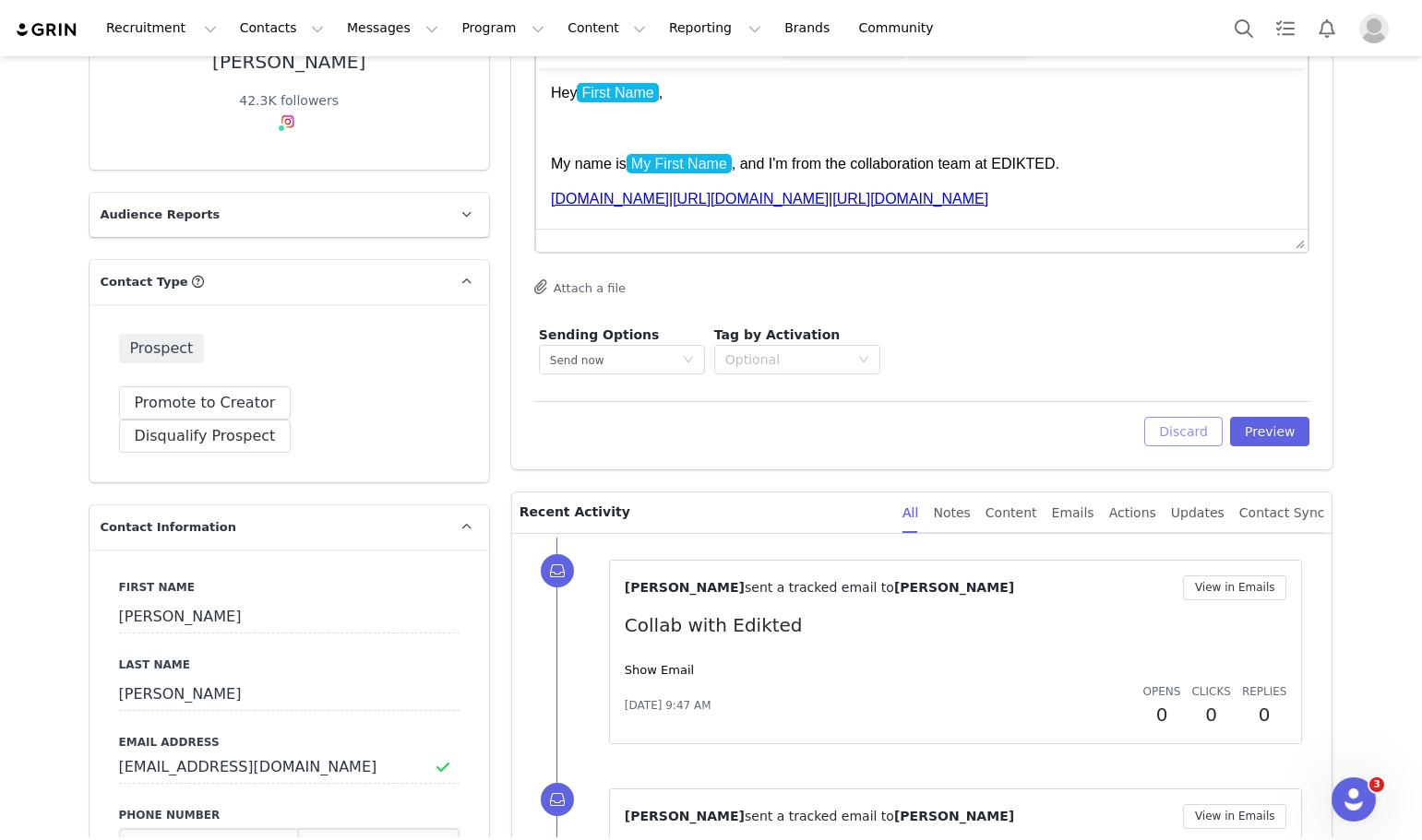
click at [1186, 431] on button "Discard" at bounding box center [1183, 431] width 79 height 29
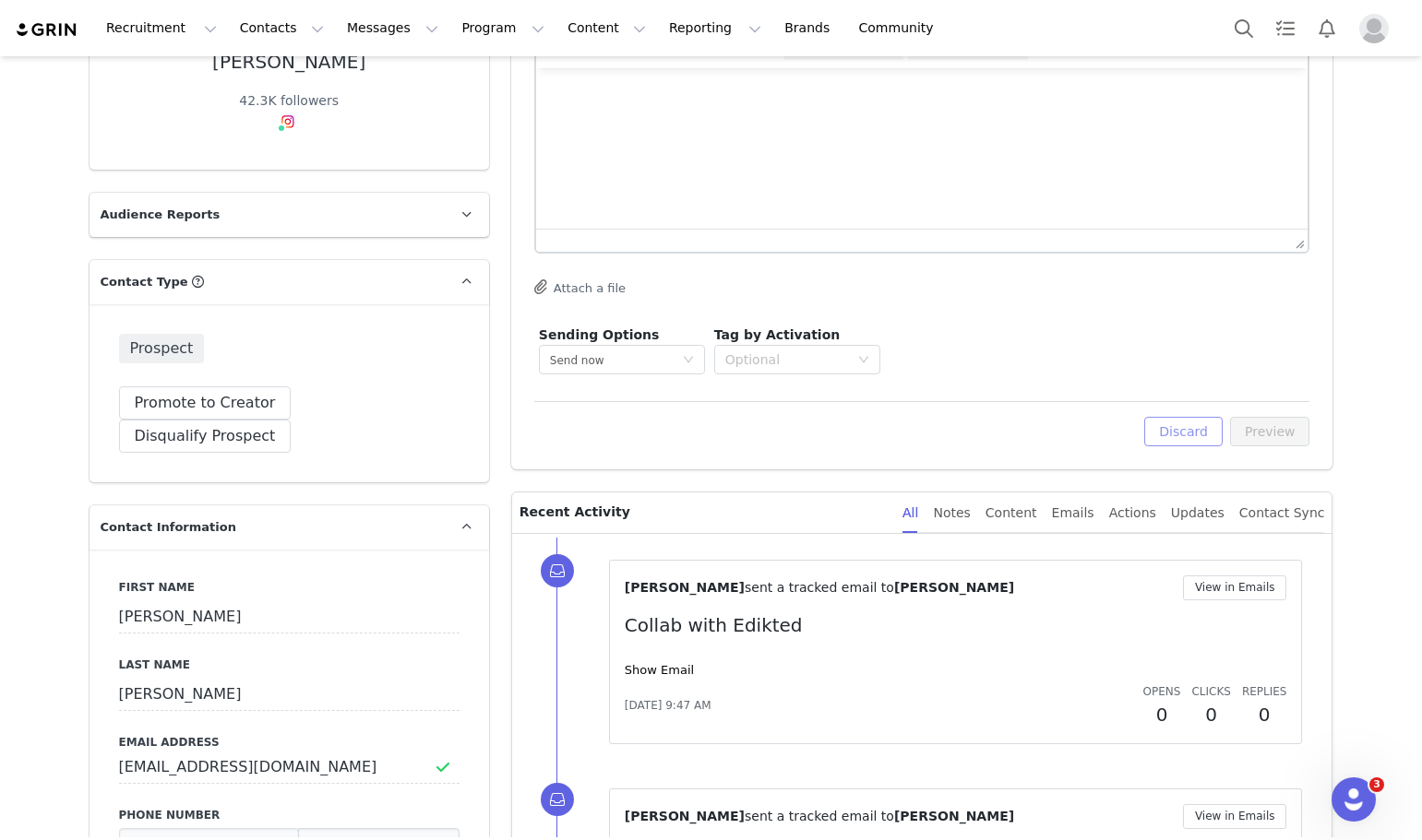
click at [1178, 426] on button "Discard" at bounding box center [1183, 431] width 79 height 29
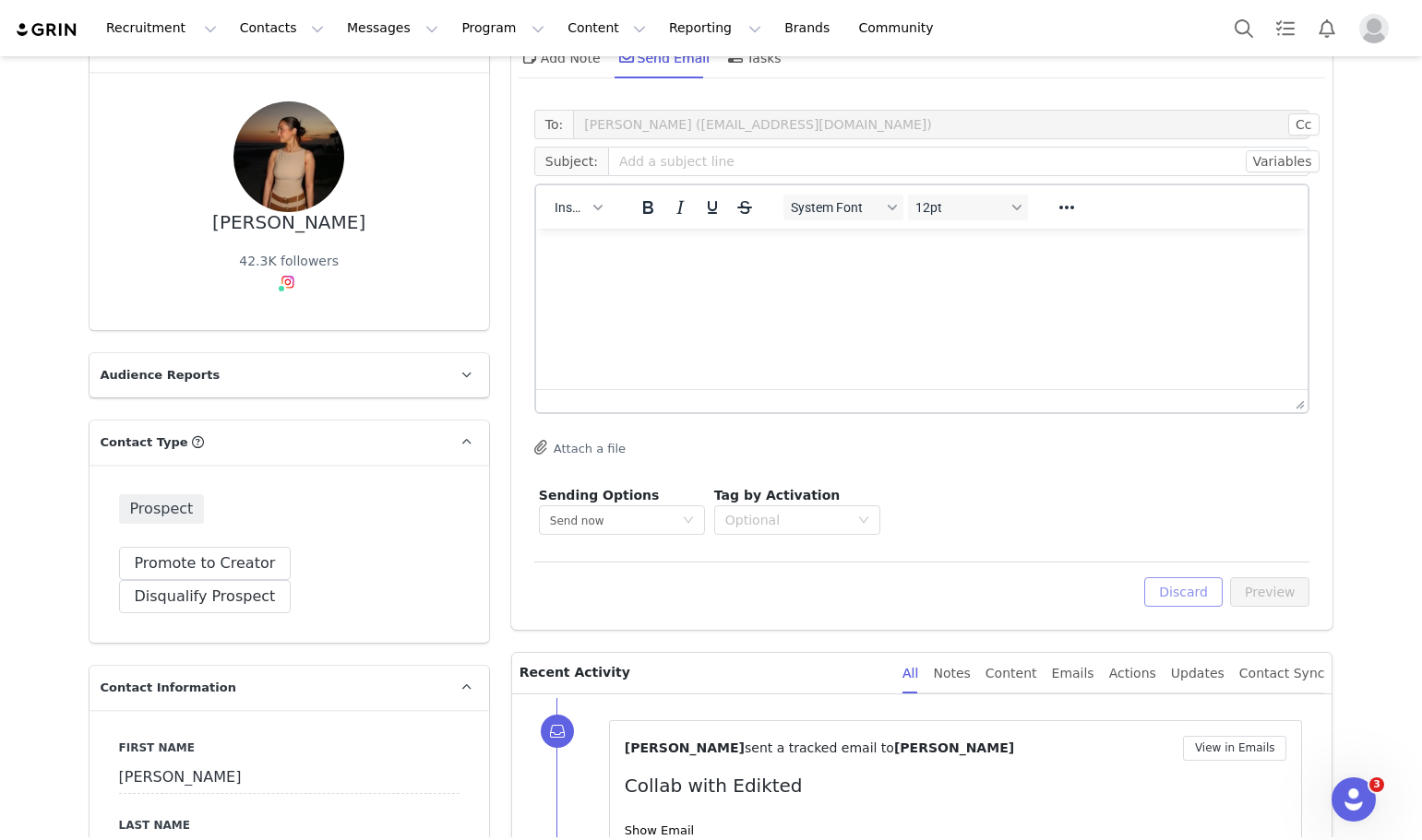
scroll to position [0, 0]
